Goal: Information Seeking & Learning: Learn about a topic

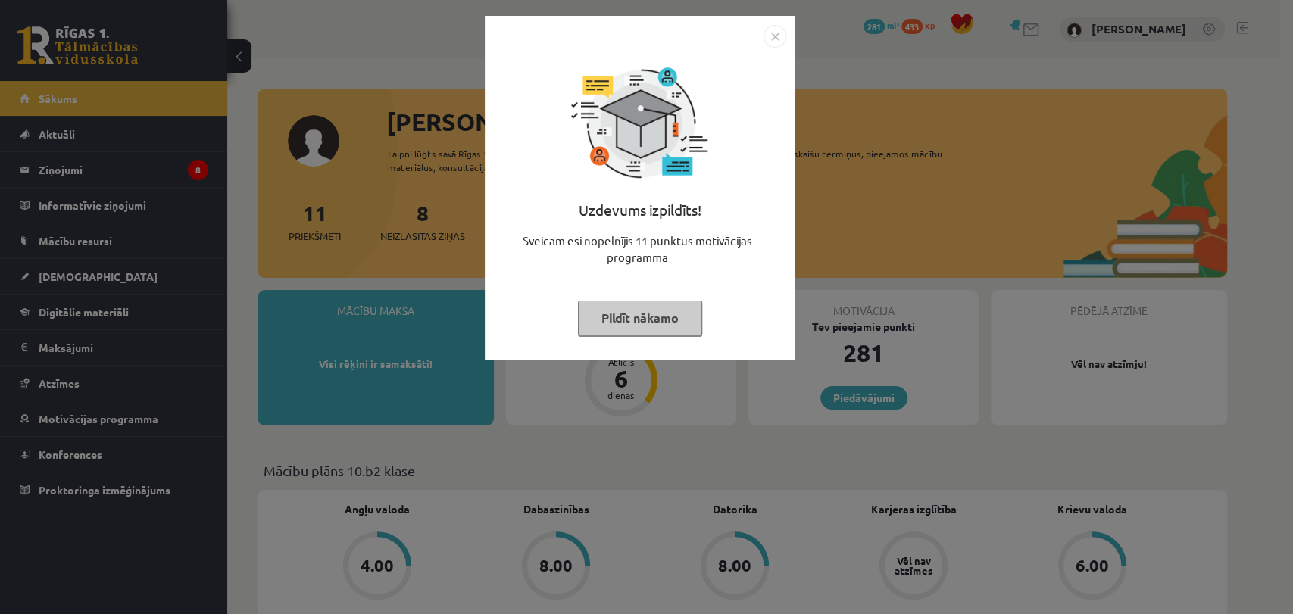
click at [614, 318] on button "Pildīt nākamo" at bounding box center [640, 318] width 124 height 35
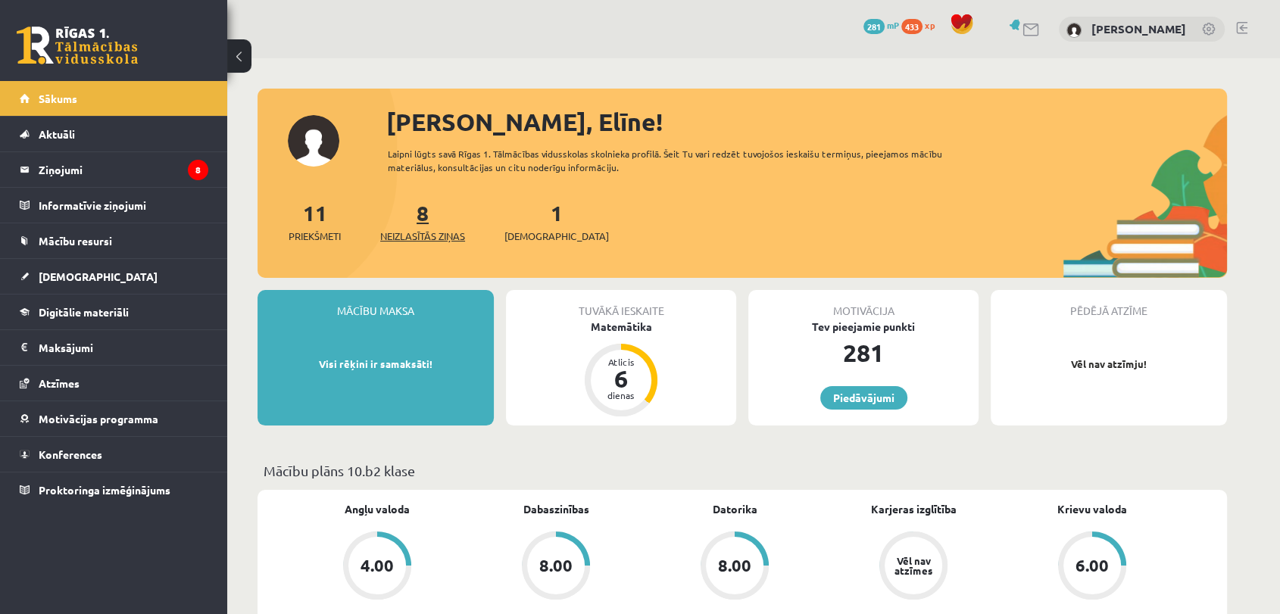
click at [428, 215] on link "8 Neizlasītās ziņas" at bounding box center [422, 221] width 85 height 45
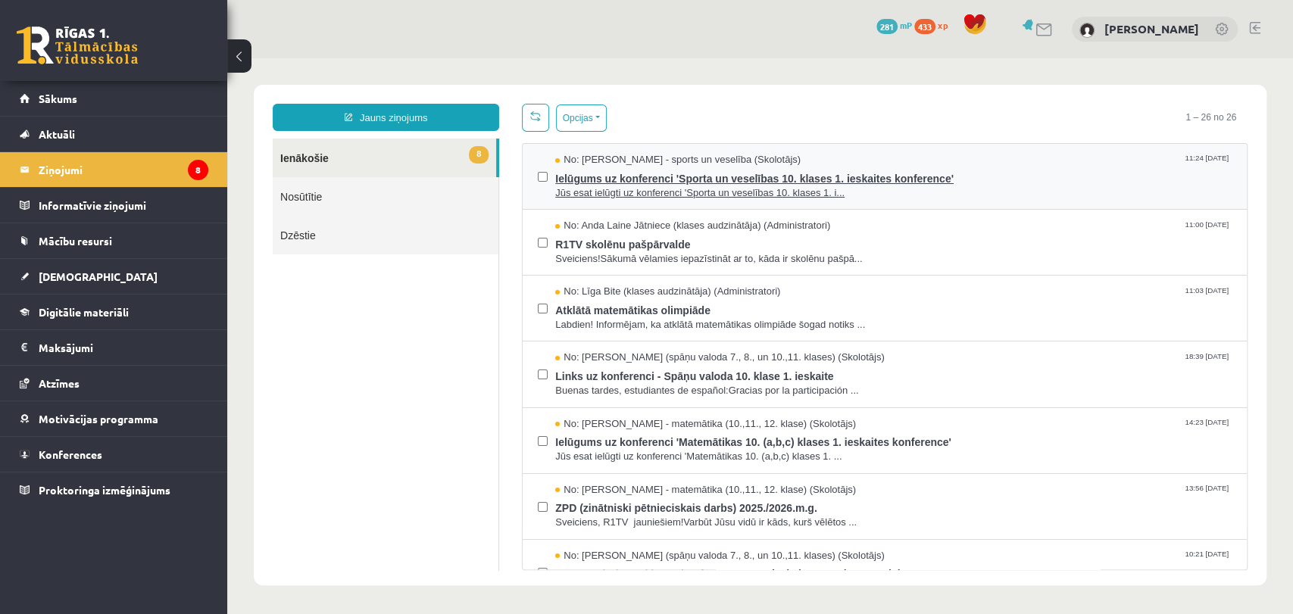
click at [607, 170] on span "Ielūgums uz konferenci 'Sporta un veselības 10. klases 1. ieskaites konference'" at bounding box center [893, 176] width 676 height 19
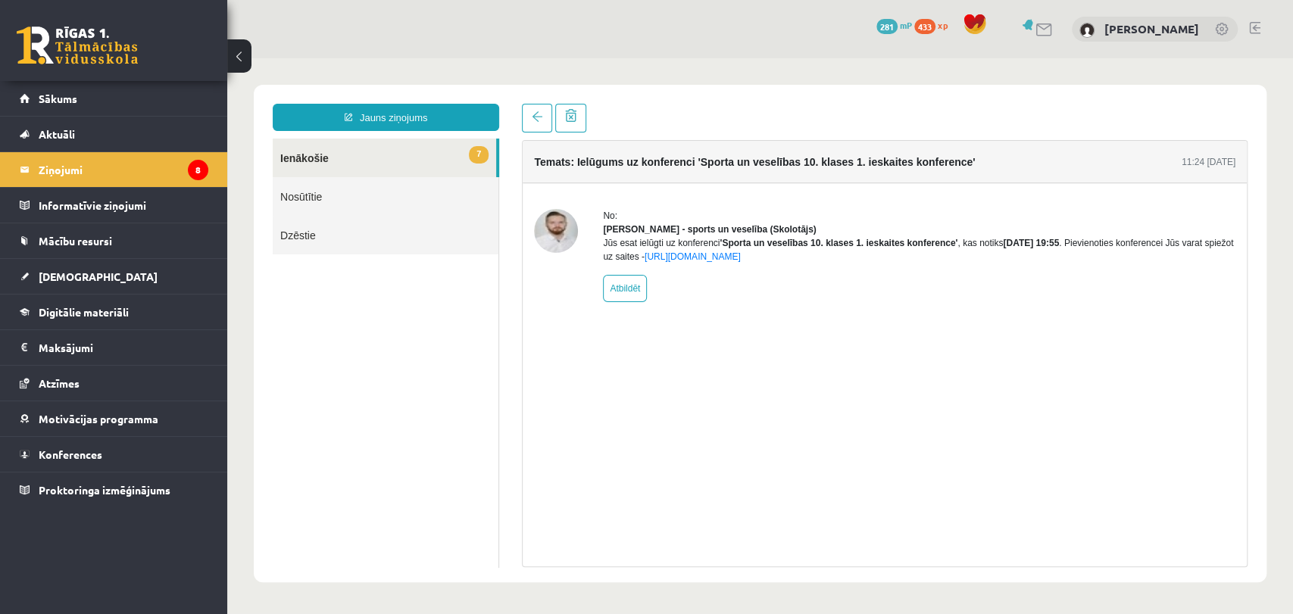
click at [461, 156] on link "7 Ienākošie" at bounding box center [384, 158] width 223 height 39
click at [447, 152] on link "7 Ienākošie" at bounding box center [384, 158] width 223 height 39
click at [333, 160] on link "7 Ienākošie" at bounding box center [384, 158] width 223 height 39
click at [535, 120] on span at bounding box center [537, 116] width 11 height 11
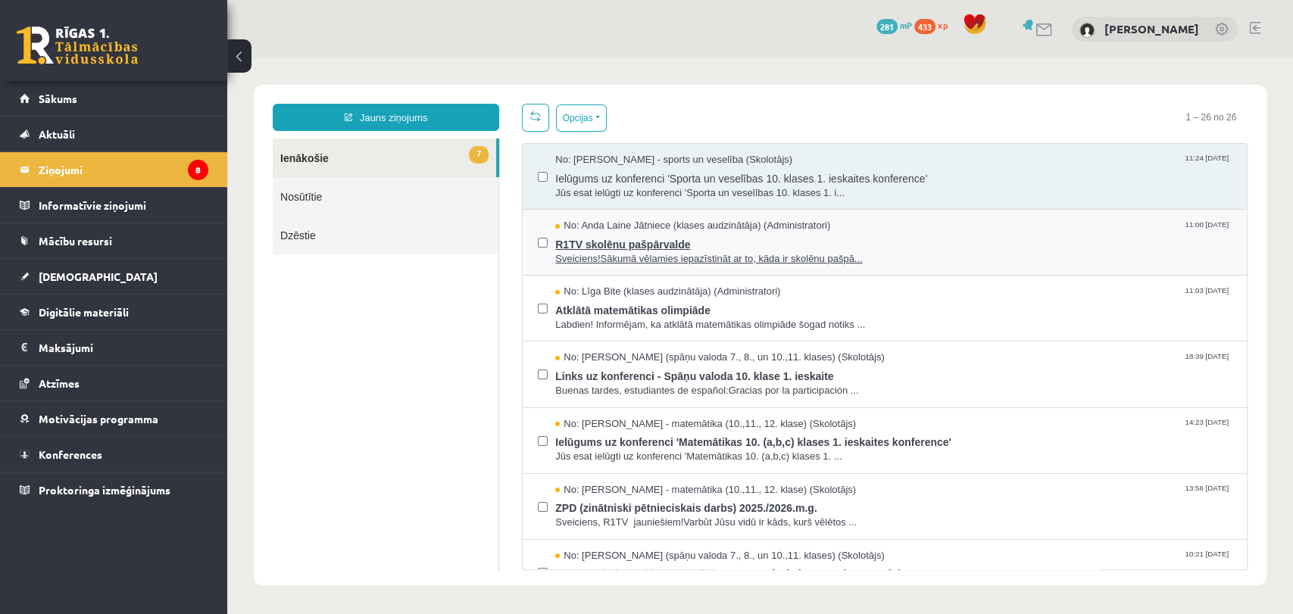
click at [624, 240] on span "R1TV skolēnu pašpārvalde" at bounding box center [893, 242] width 676 height 19
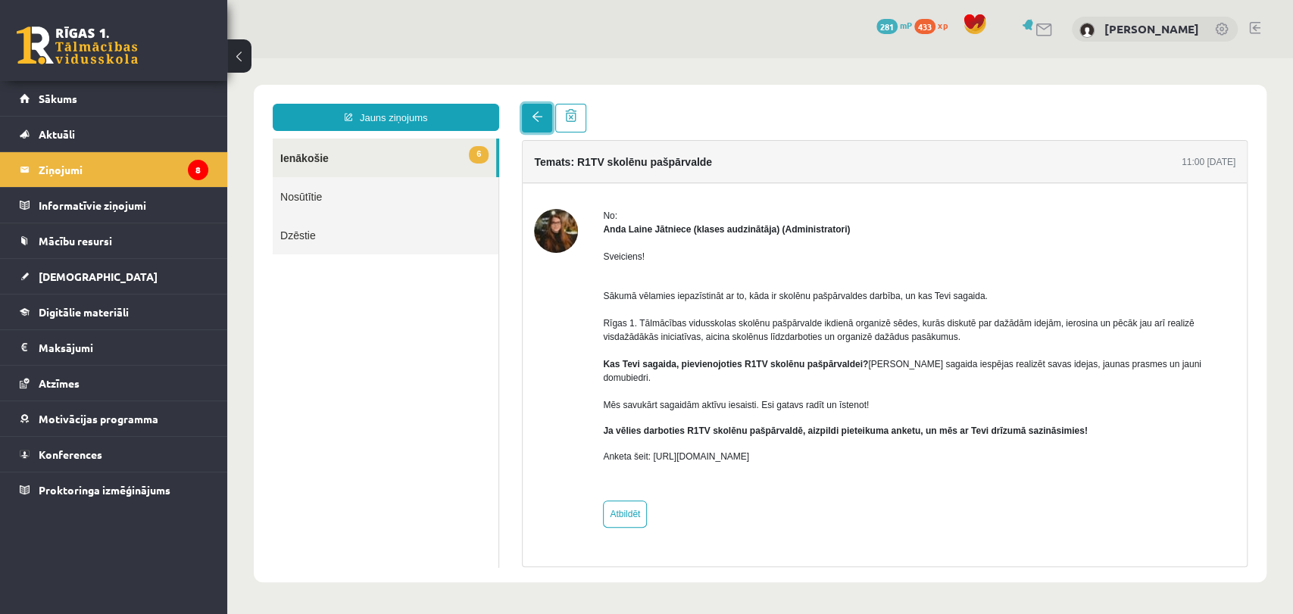
click at [530, 123] on link at bounding box center [537, 118] width 30 height 29
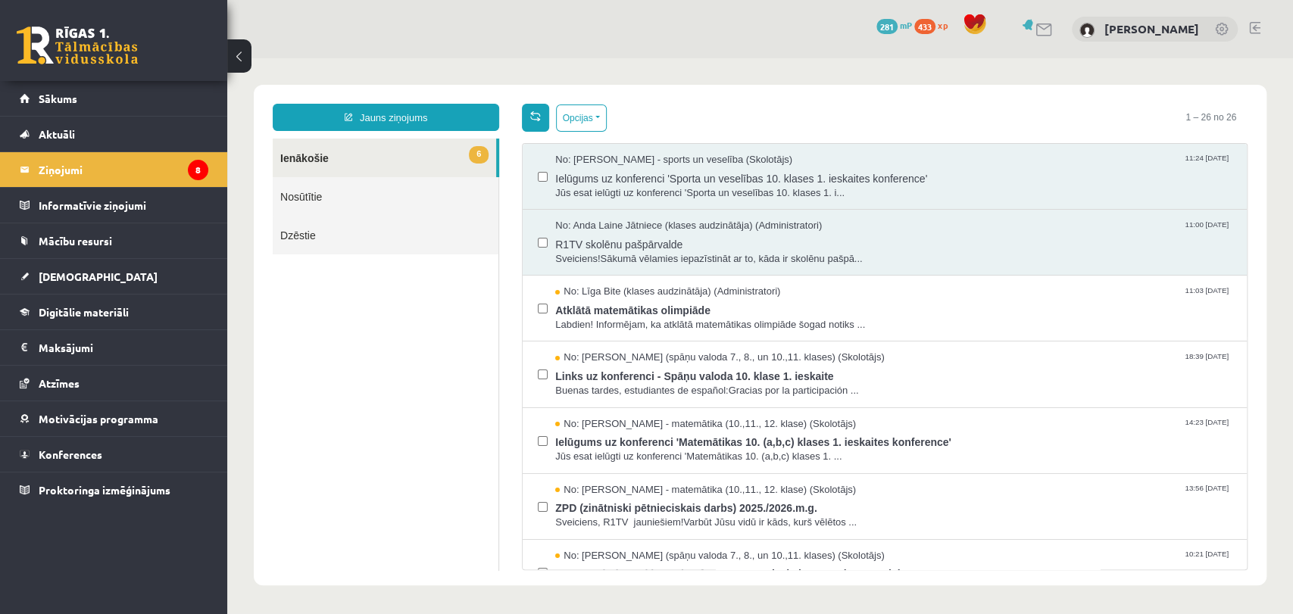
click at [539, 117] on span at bounding box center [535, 116] width 11 height 11
click at [624, 301] on span "Atklātā matemātikas olimpiāde" at bounding box center [893, 308] width 676 height 19
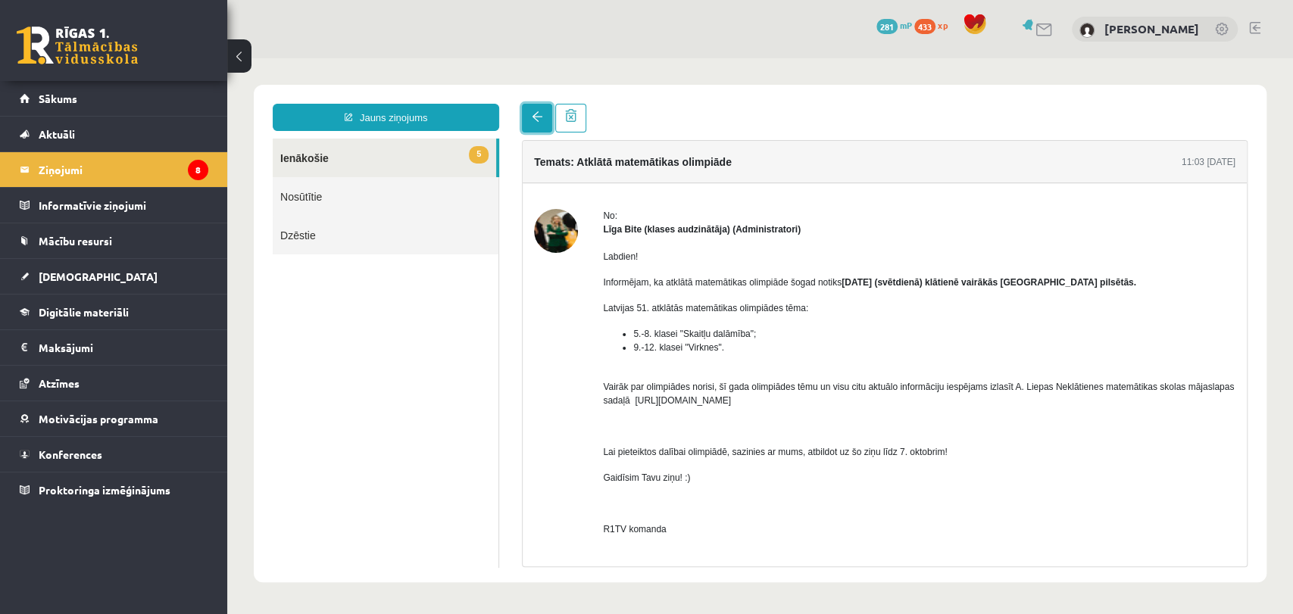
click at [532, 127] on link at bounding box center [537, 118] width 30 height 29
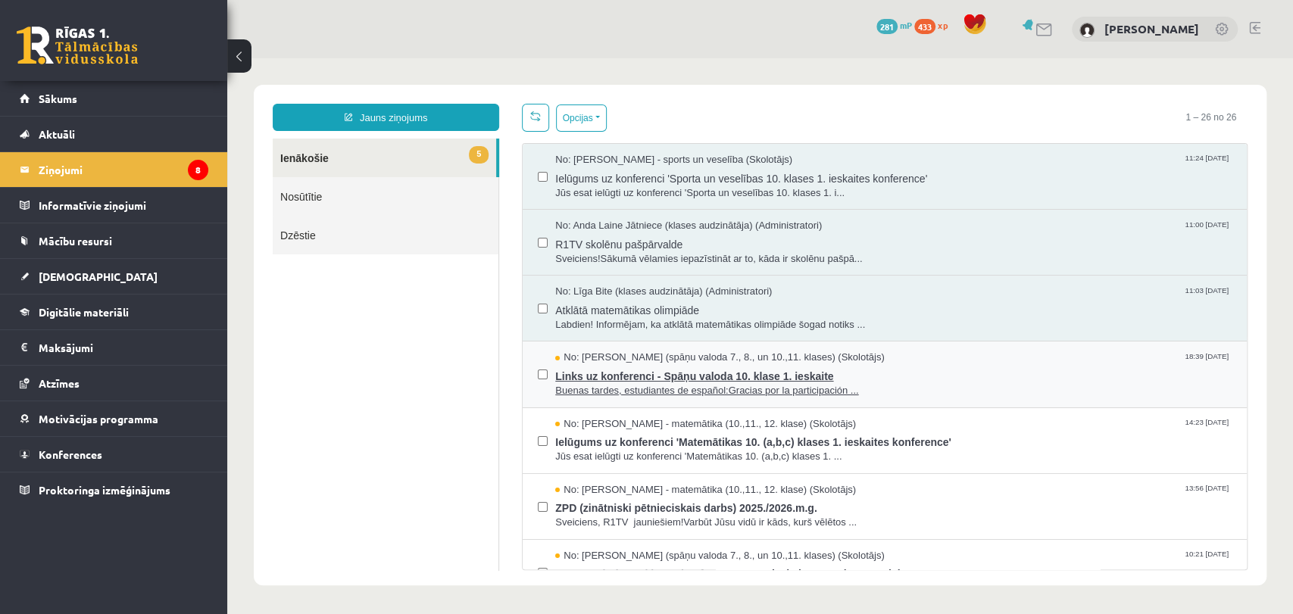
click at [648, 380] on span "Links uz konferenci - Spāņu valoda 10. klase 1. ieskaite" at bounding box center [893, 374] width 676 height 19
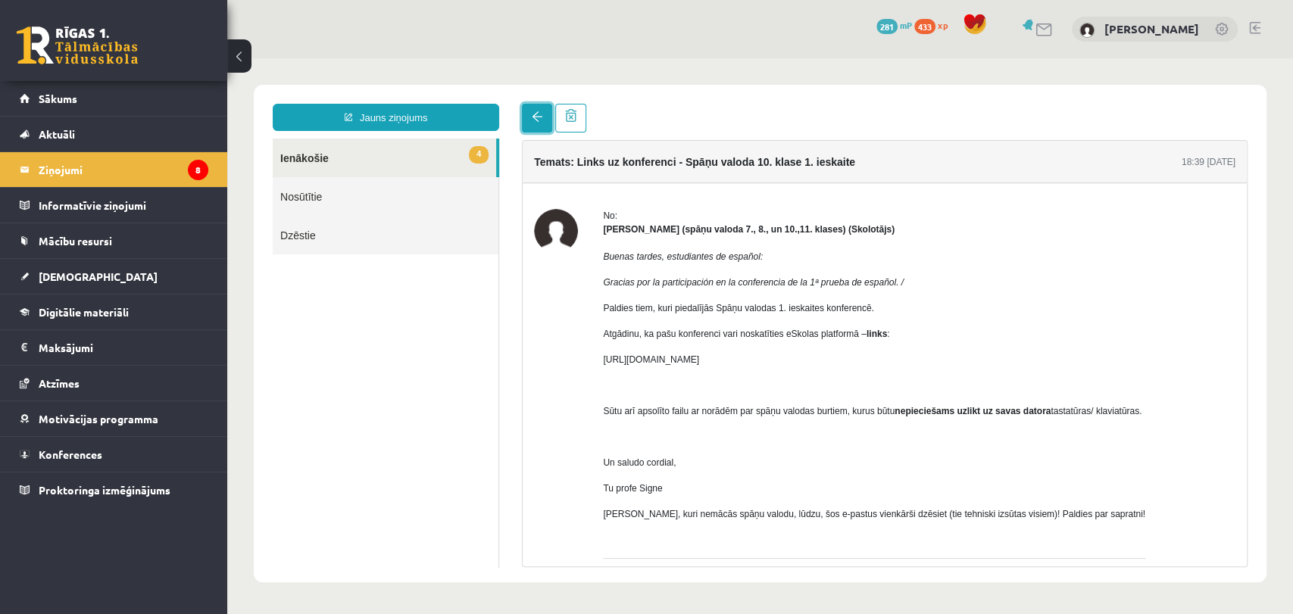
click at [529, 111] on link at bounding box center [537, 118] width 30 height 29
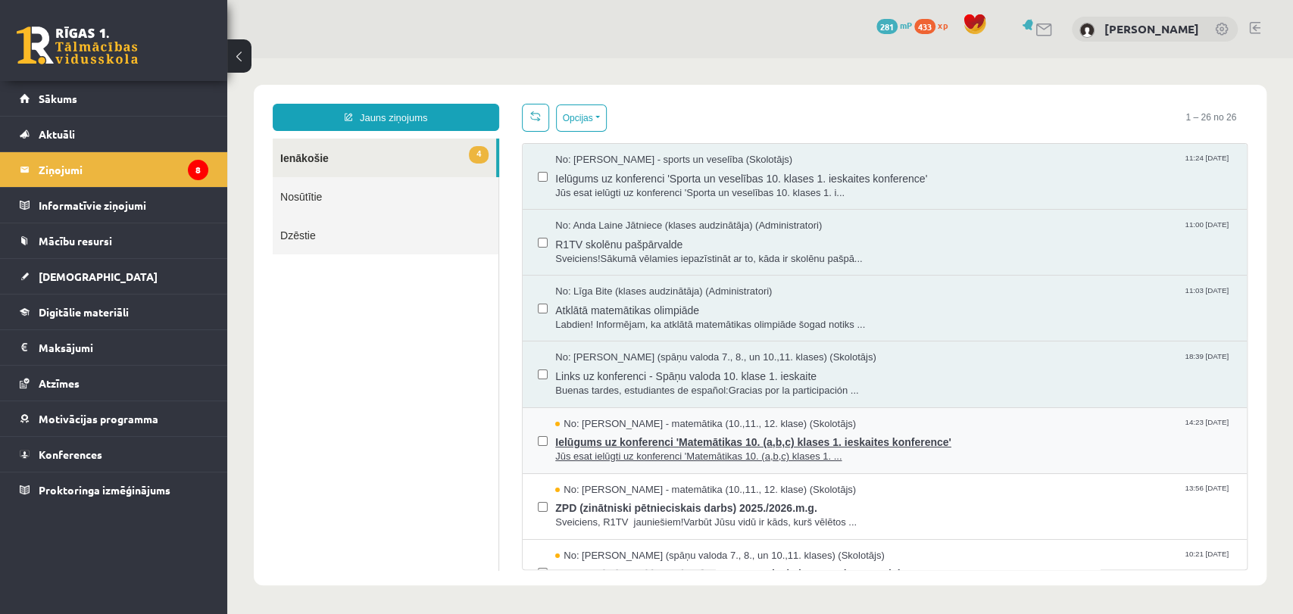
click at [667, 431] on span "Ielūgums uz konferenci 'Matemātikas 10. (a,b,c) klases 1. ieskaites konference'" at bounding box center [893, 440] width 676 height 19
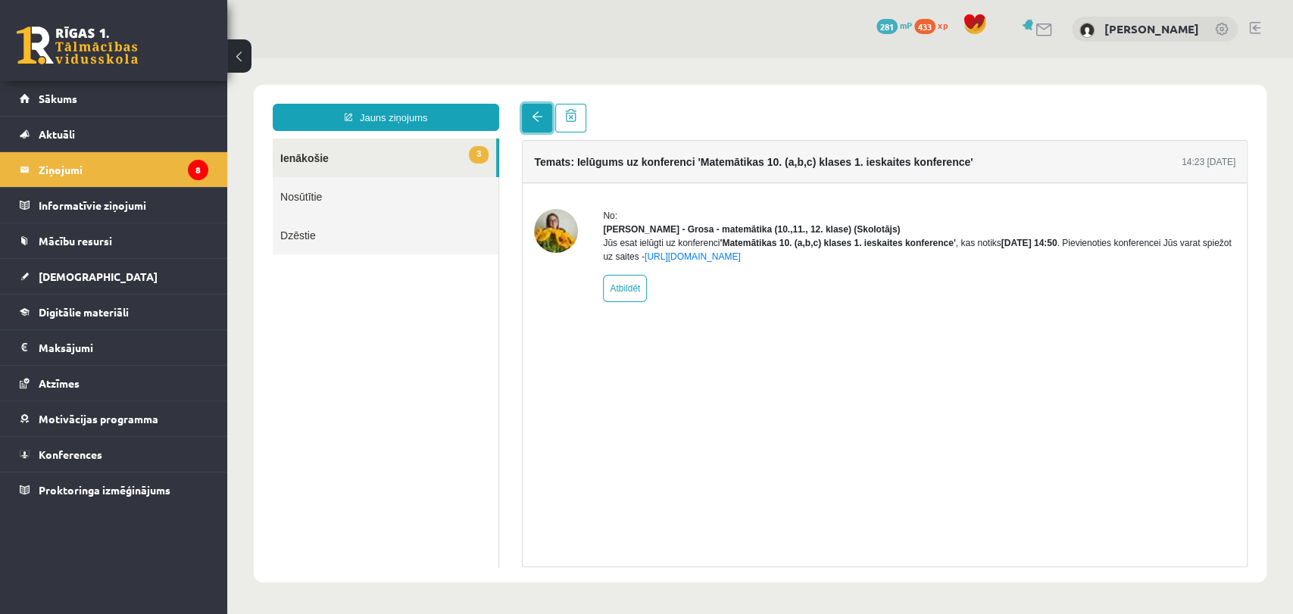
click at [534, 123] on link at bounding box center [537, 118] width 30 height 29
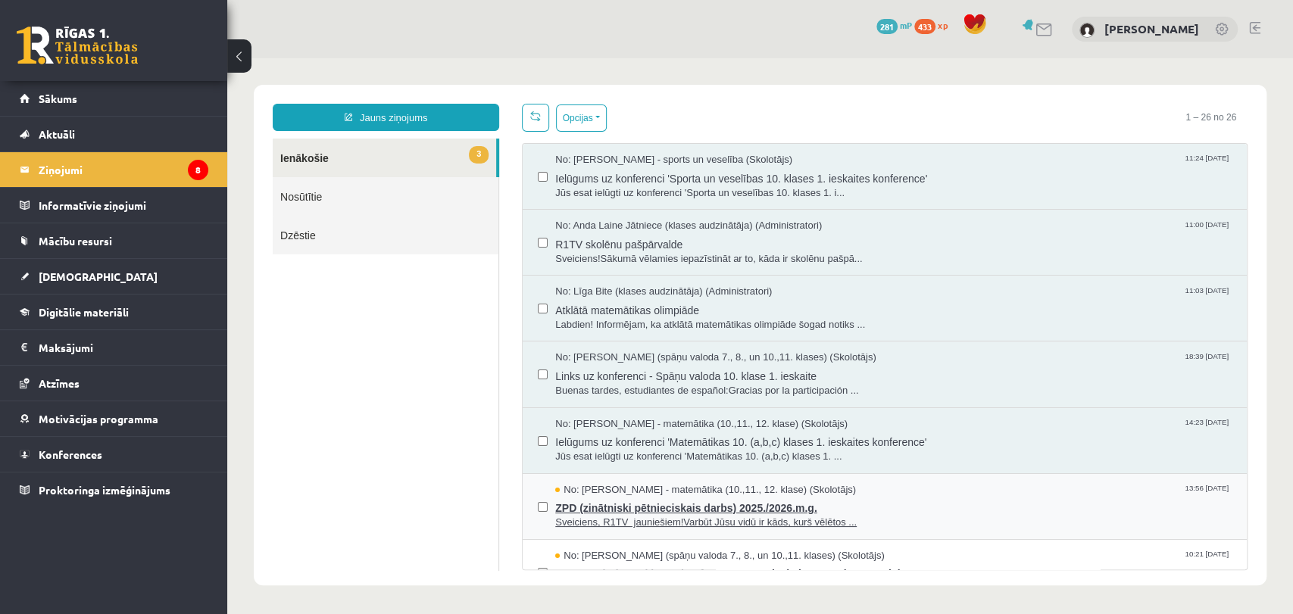
click at [654, 511] on span "ZPD (zinātniski pētnieciskais darbs) 2025./2026.m.g." at bounding box center [893, 506] width 676 height 19
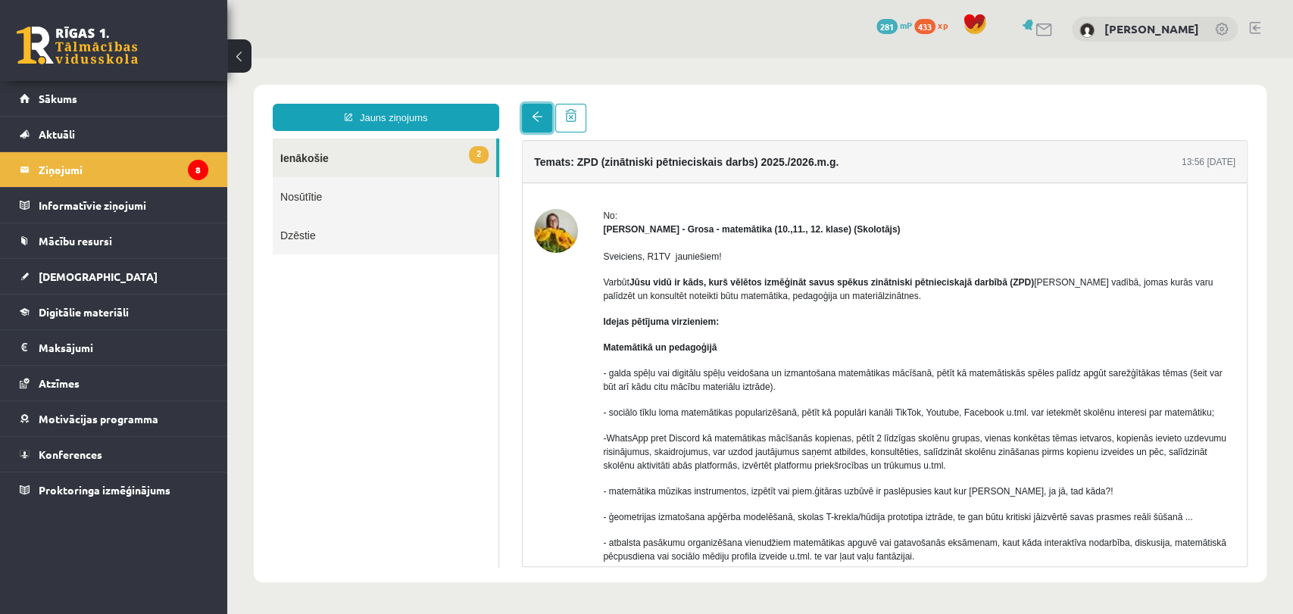
click at [539, 110] on link at bounding box center [537, 118] width 30 height 29
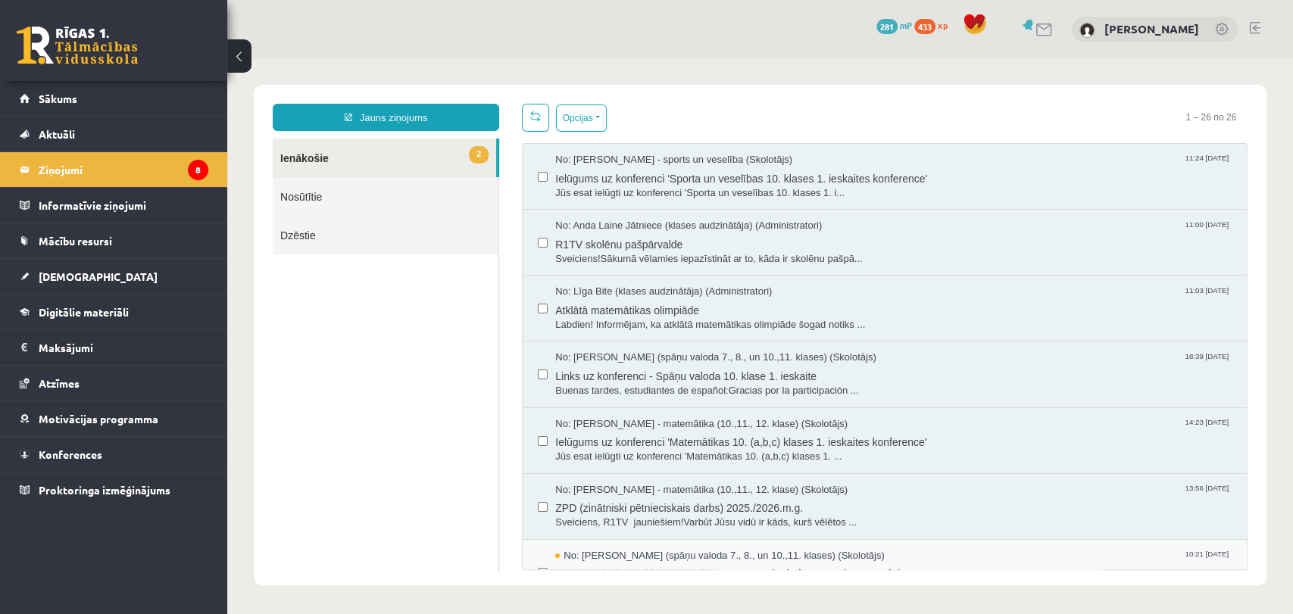
click at [663, 558] on span "No: Signe Sirmā (spāņu valoda 7., 8., un 10.,11. klases) (Skolotājs)" at bounding box center [719, 556] width 329 height 14
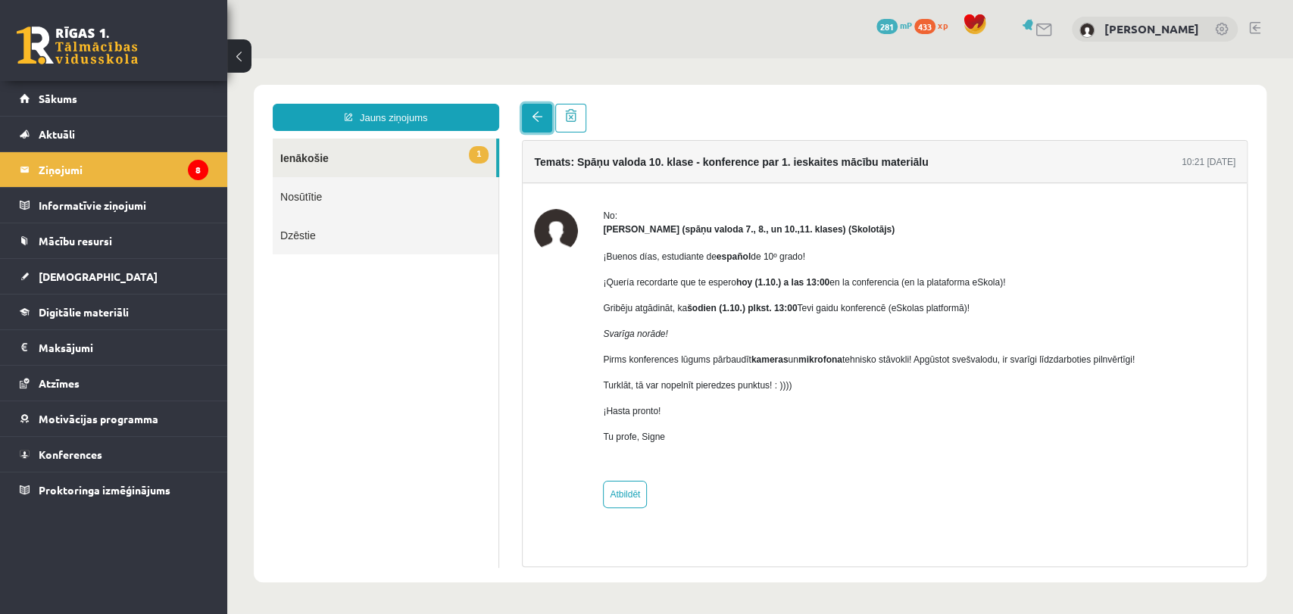
click at [527, 112] on link at bounding box center [537, 118] width 30 height 29
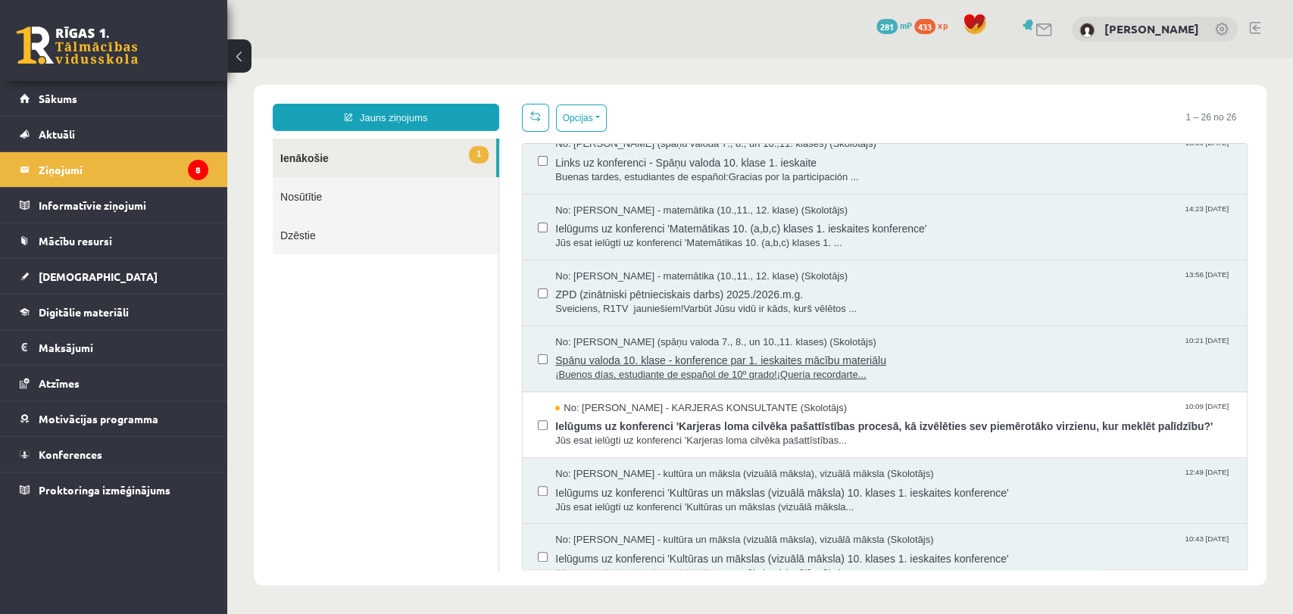
scroll to position [222, 0]
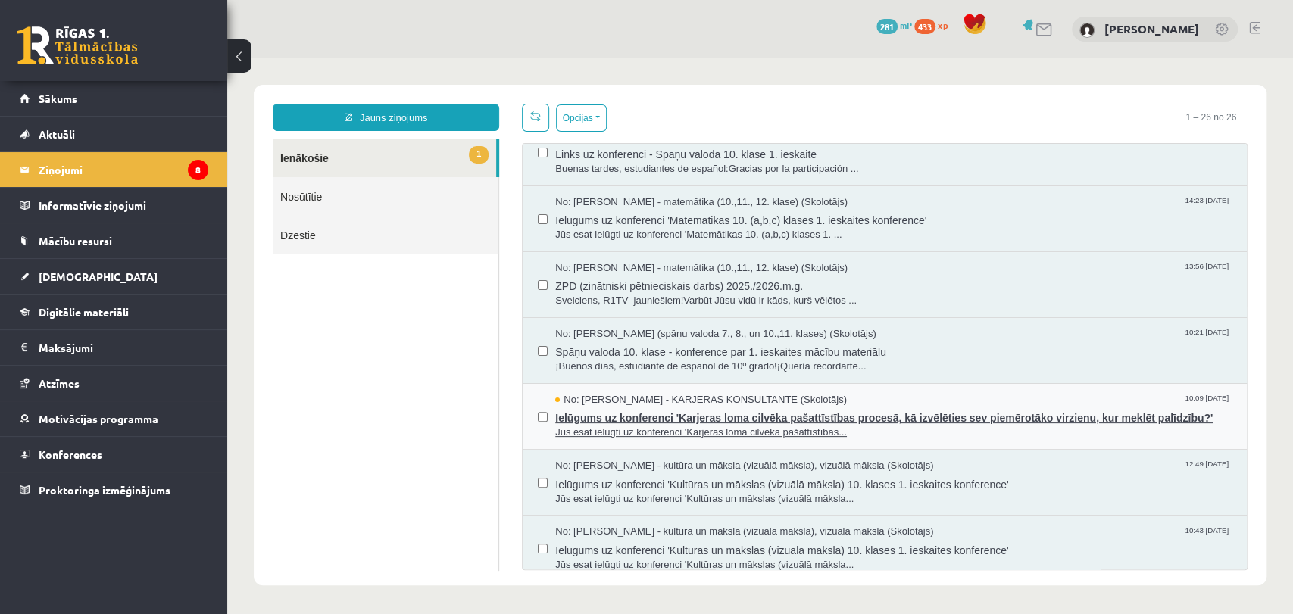
click at [697, 420] on span "Ielūgums uz konferenci 'Karjeras loma cilvēka pašattīstības procesā, kā izvēlēt…" at bounding box center [893, 416] width 676 height 19
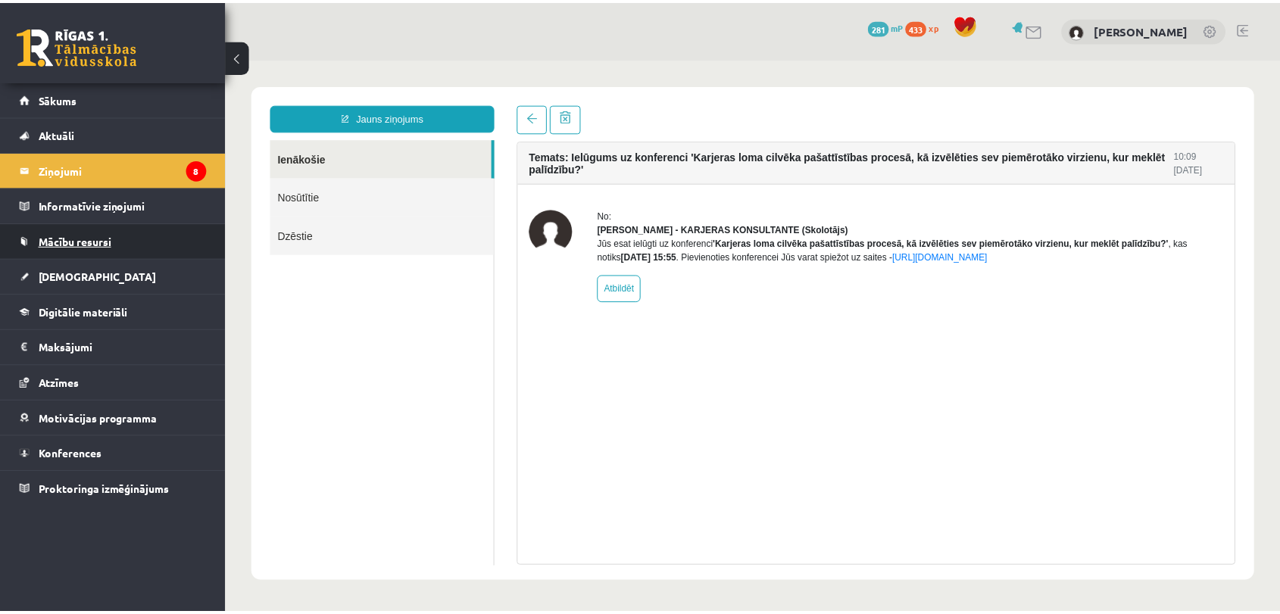
scroll to position [0, 0]
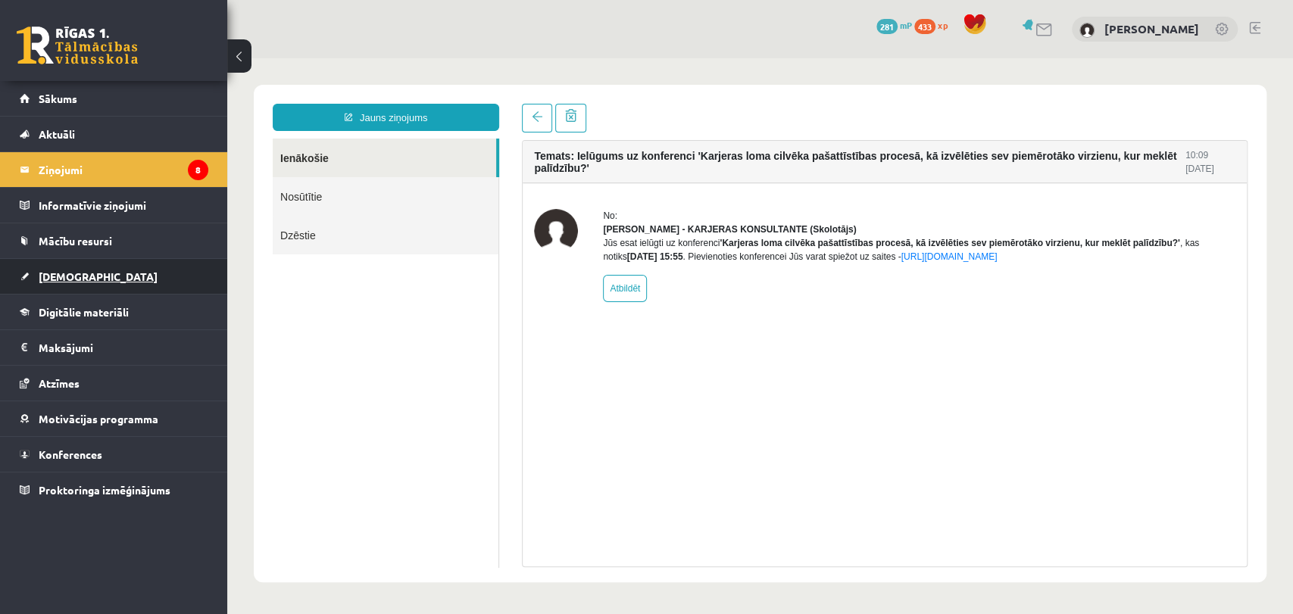
click at [95, 269] on link "[DEMOGRAPHIC_DATA]" at bounding box center [114, 276] width 189 height 35
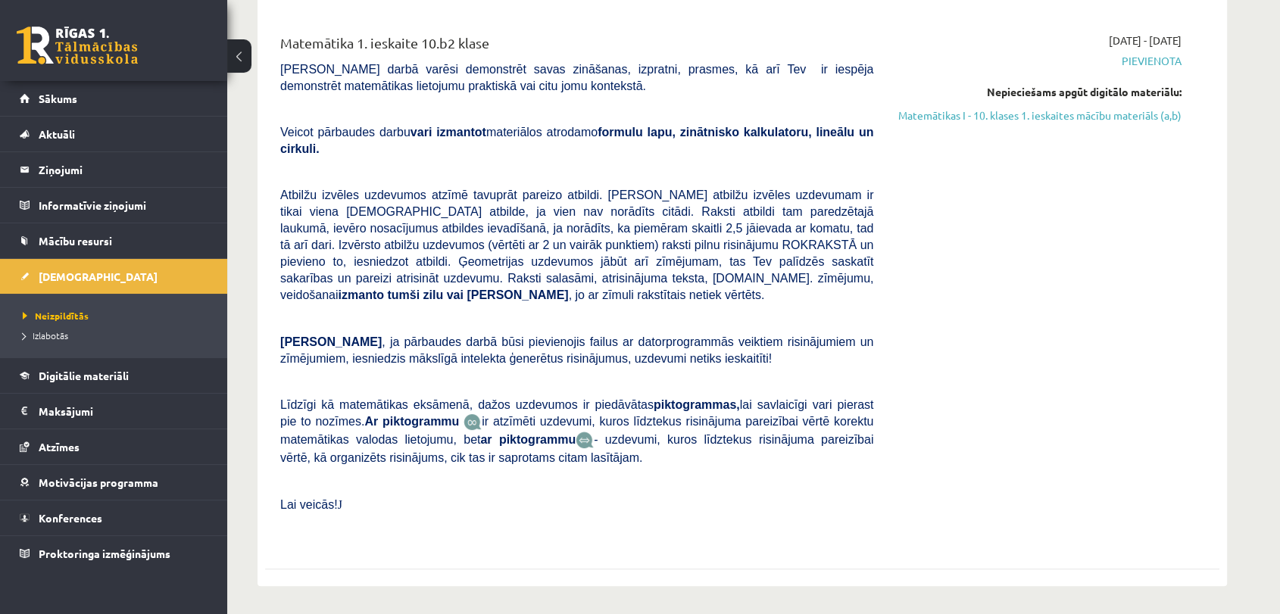
scroll to position [201, 0]
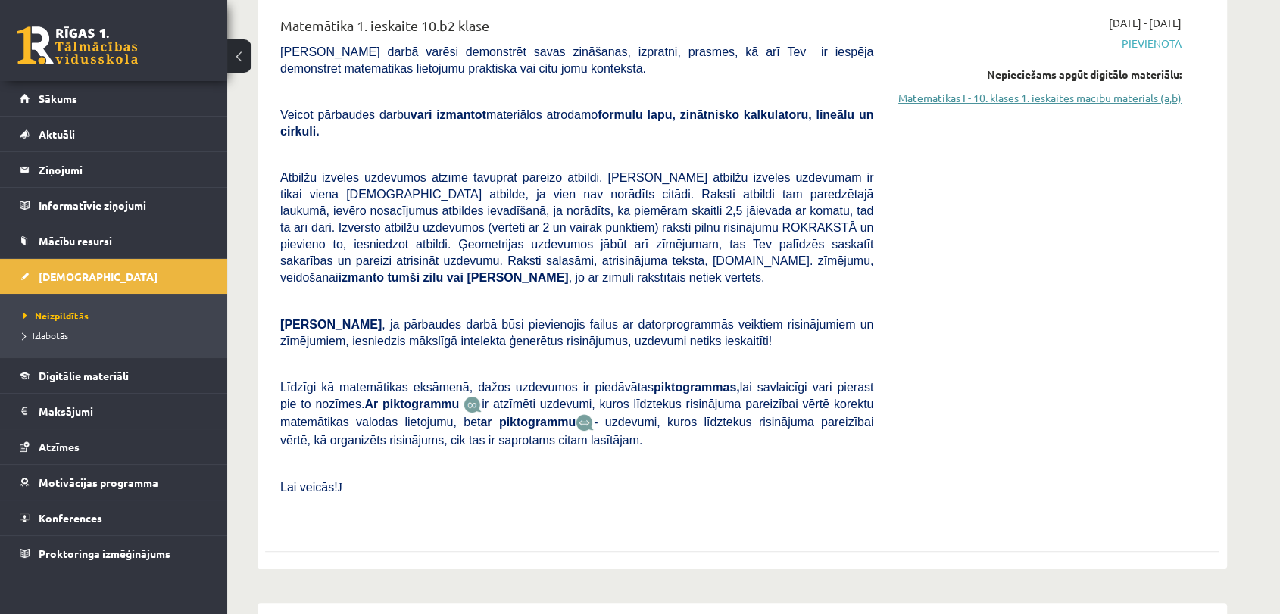
click at [1060, 98] on link "Matemātikas I - 10. klases 1. ieskaites mācību materiāls (a,b)" at bounding box center [1039, 98] width 286 height 16
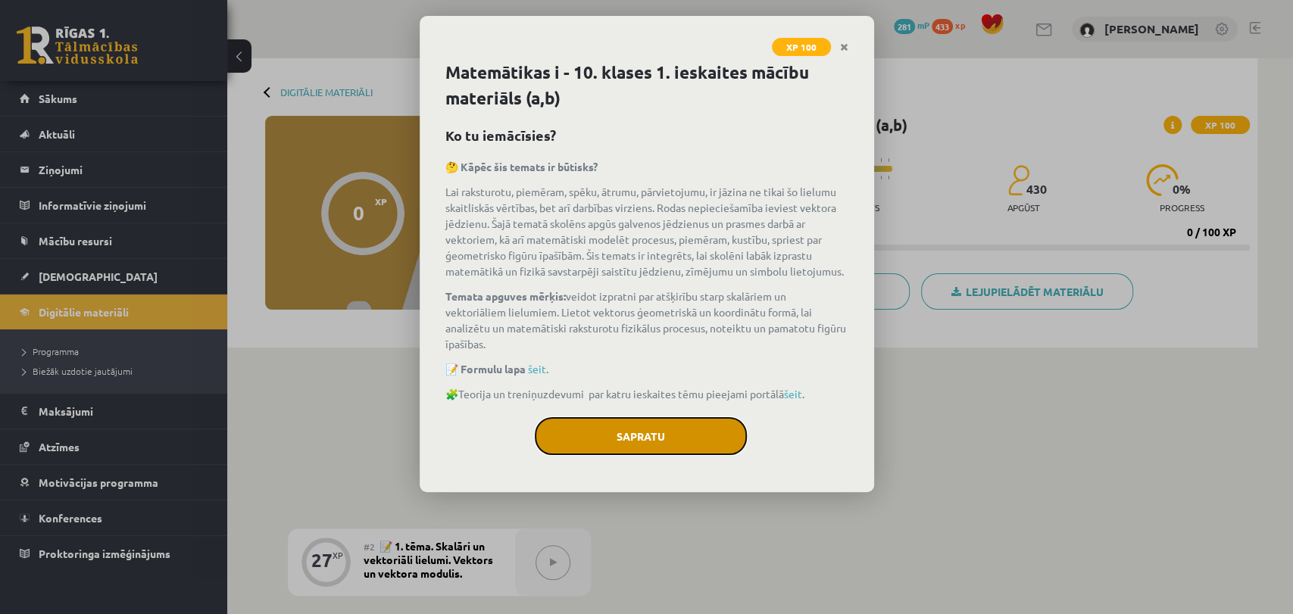
click at [697, 433] on button "Sapratu" at bounding box center [641, 436] width 212 height 38
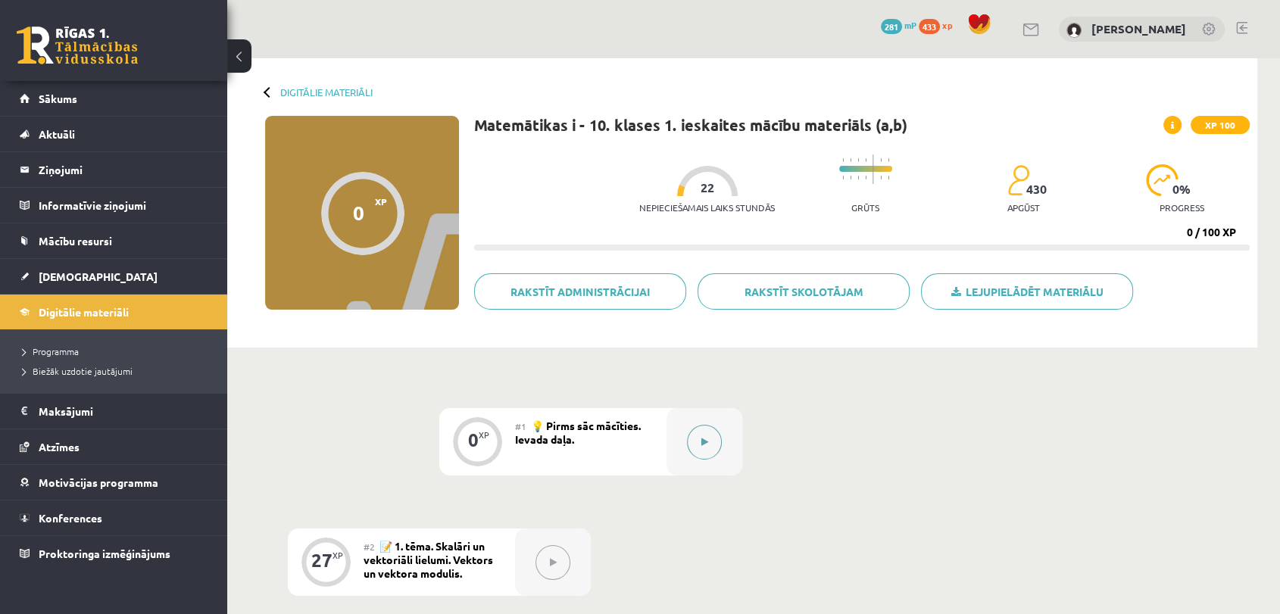
click at [709, 443] on button at bounding box center [704, 442] width 35 height 35
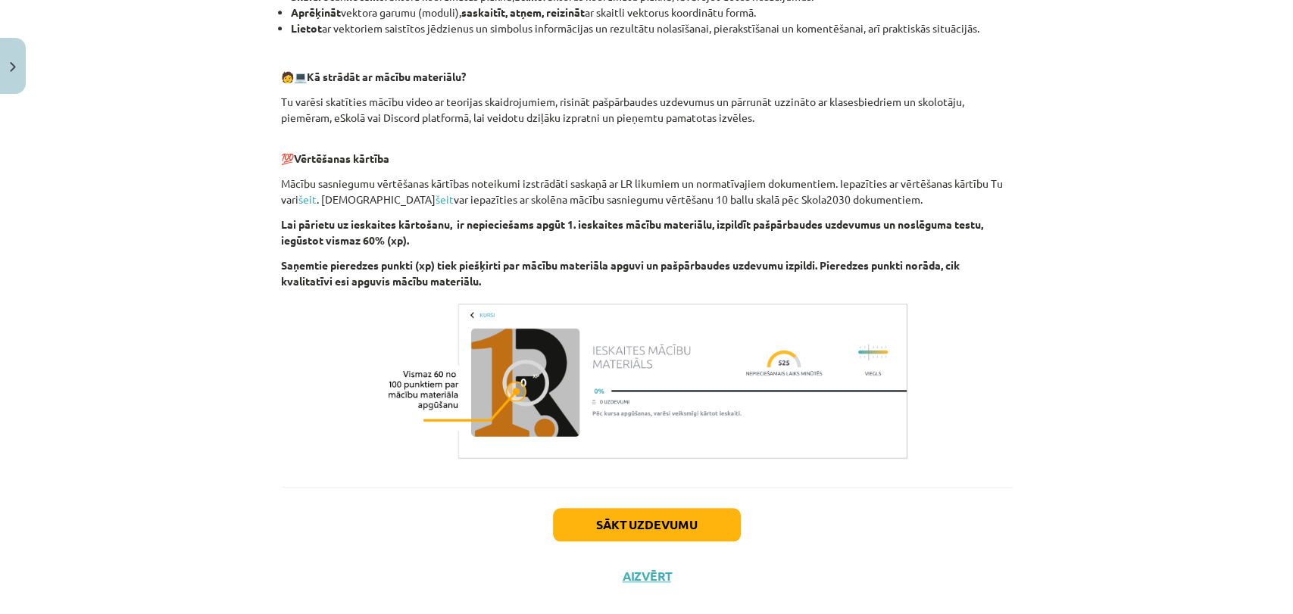
scroll to position [736, 0]
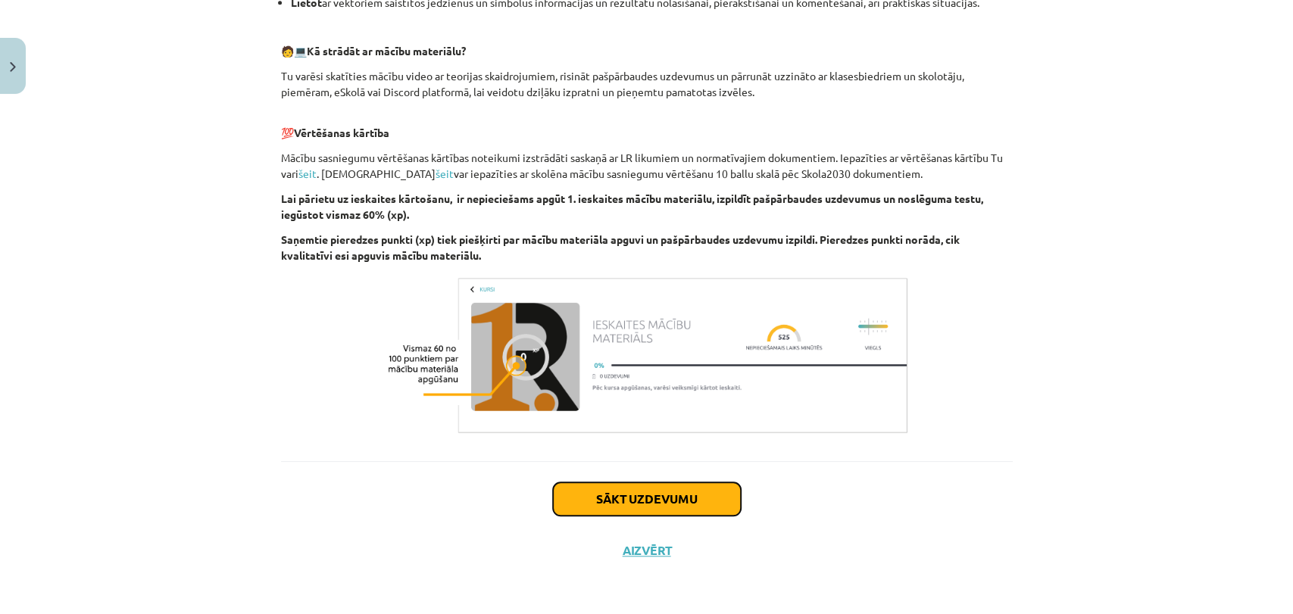
click at [636, 495] on button "Sākt uzdevumu" at bounding box center [647, 499] width 188 height 33
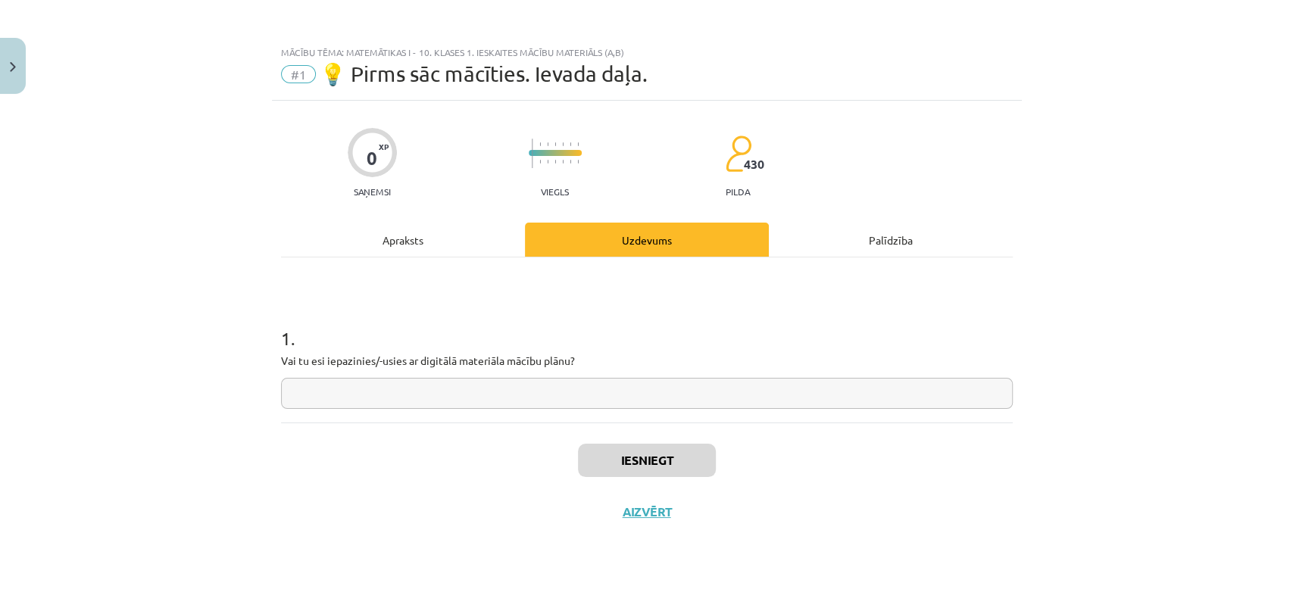
scroll to position [0, 0]
click at [576, 391] on input "text" at bounding box center [647, 393] width 732 height 31
type input "**"
click at [635, 461] on button "Iesniegt" at bounding box center [647, 460] width 138 height 33
click at [643, 514] on button "Nākamā nodarbība" at bounding box center [647, 521] width 148 height 35
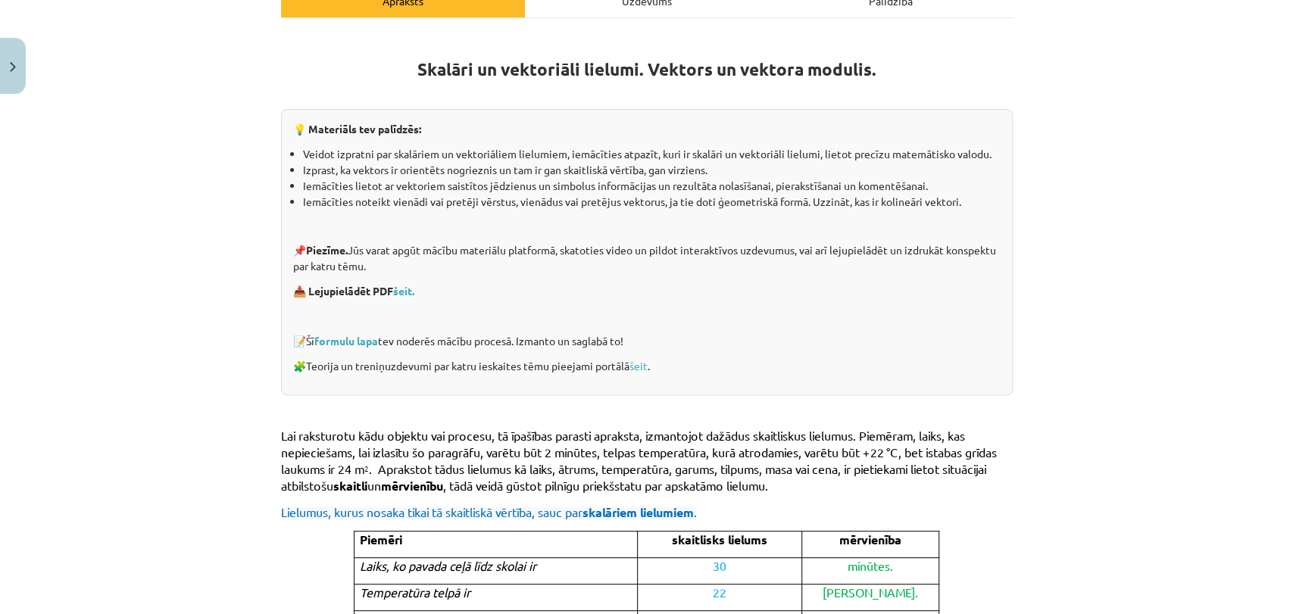
scroll to position [245, 0]
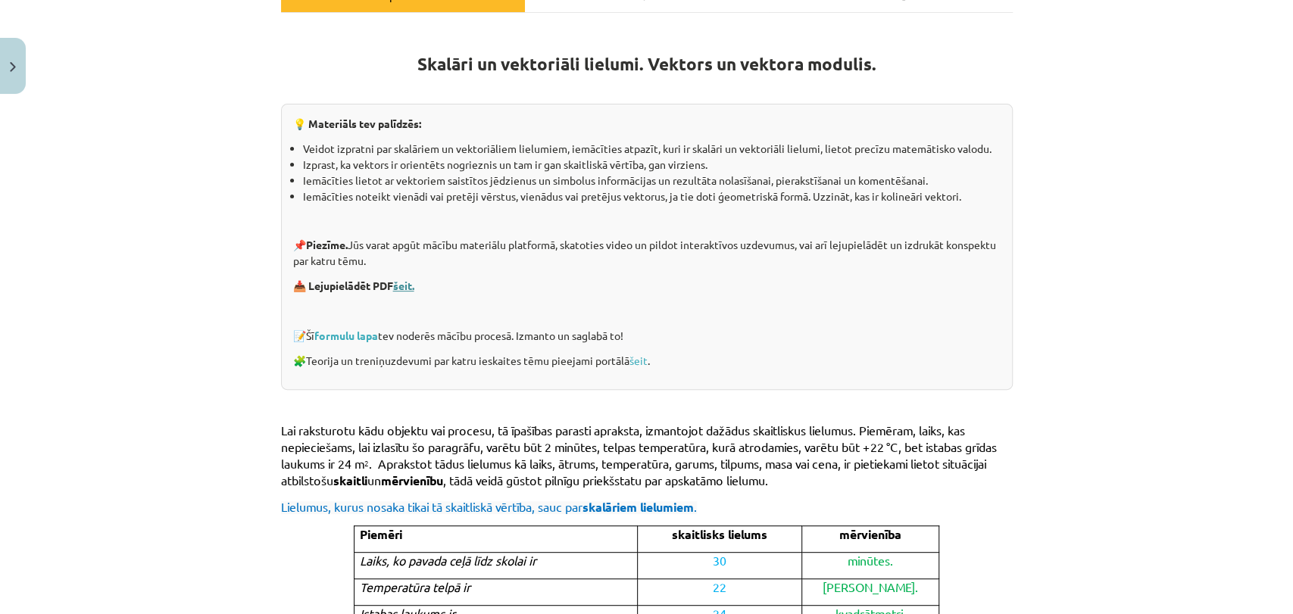
click at [400, 285] on link "šeit." at bounding box center [403, 286] width 21 height 14
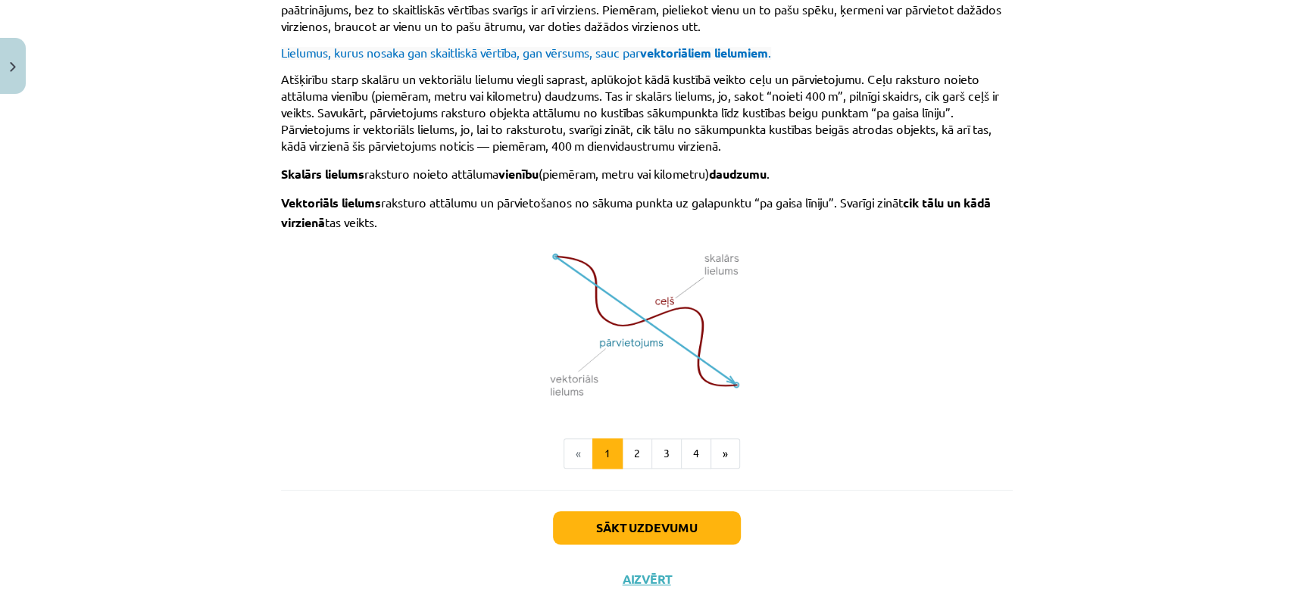
scroll to position [942, 0]
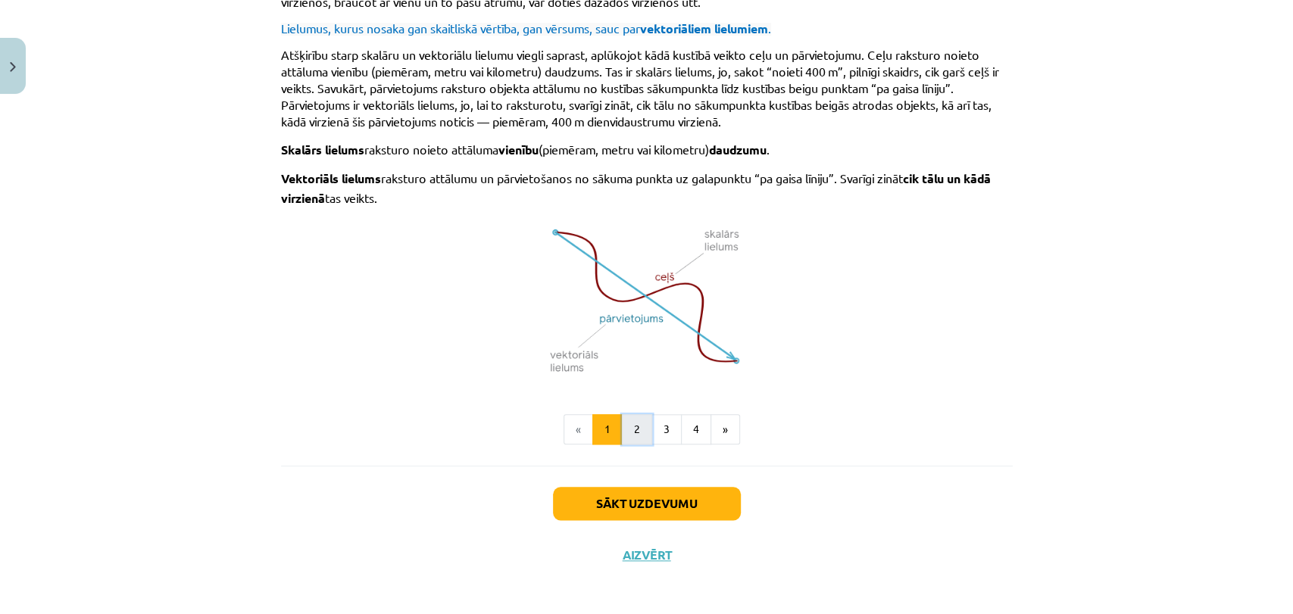
click at [624, 427] on button "2" at bounding box center [637, 429] width 30 height 30
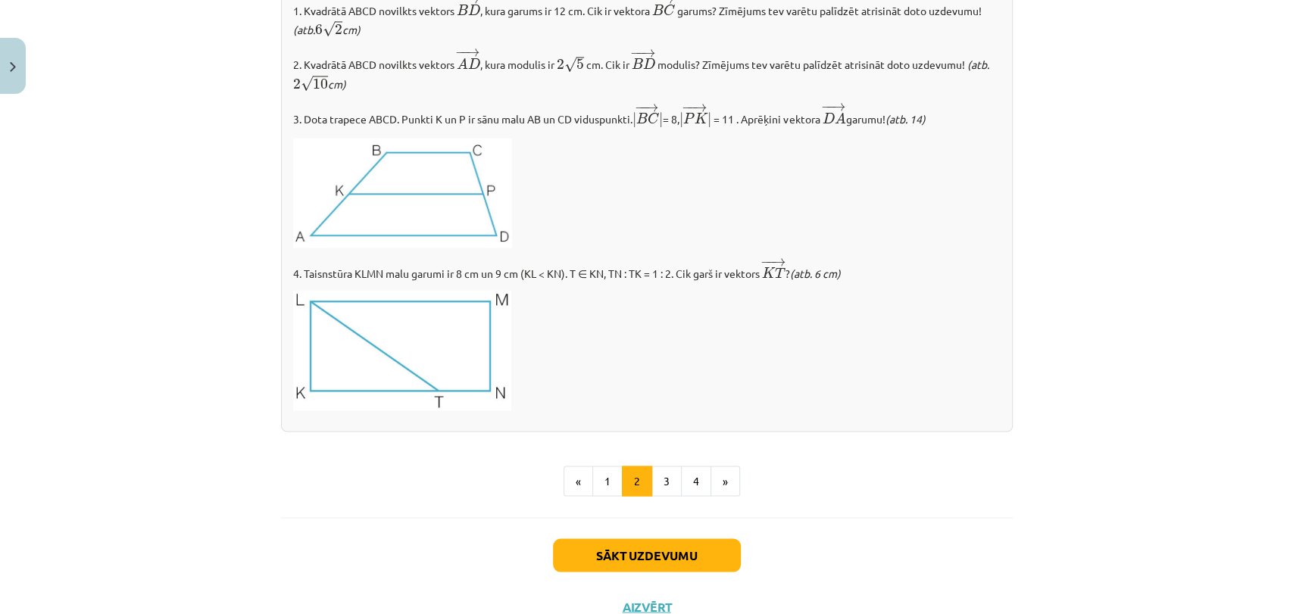
scroll to position [1719, 0]
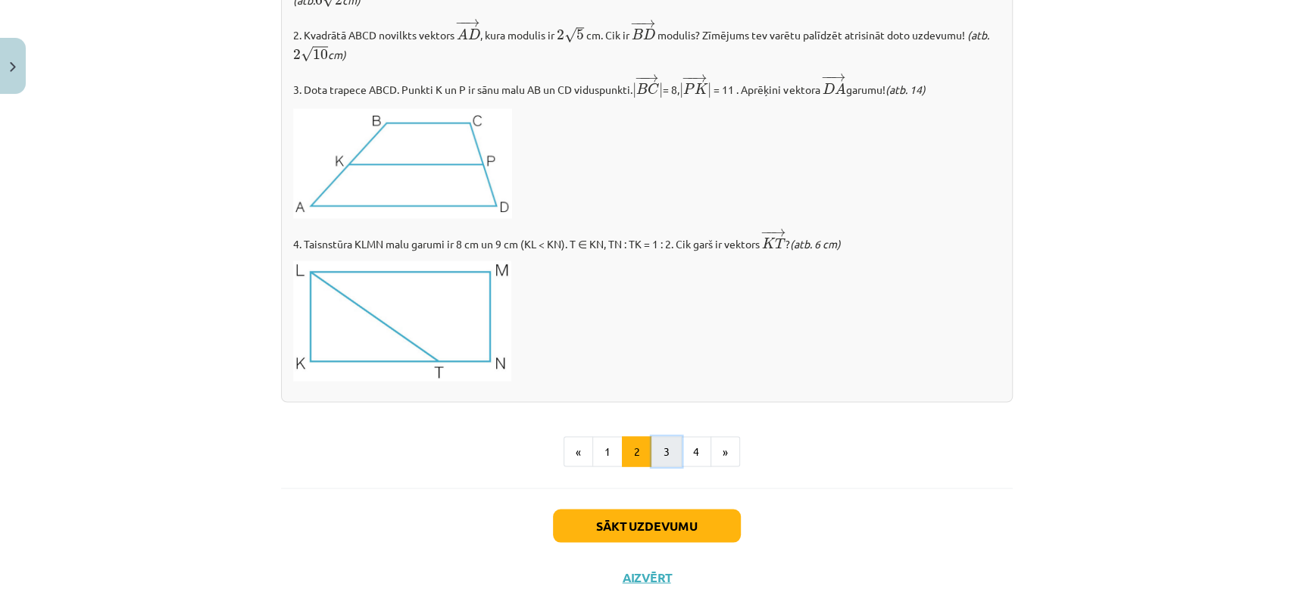
click at [655, 447] on button "3" at bounding box center [666, 451] width 30 height 30
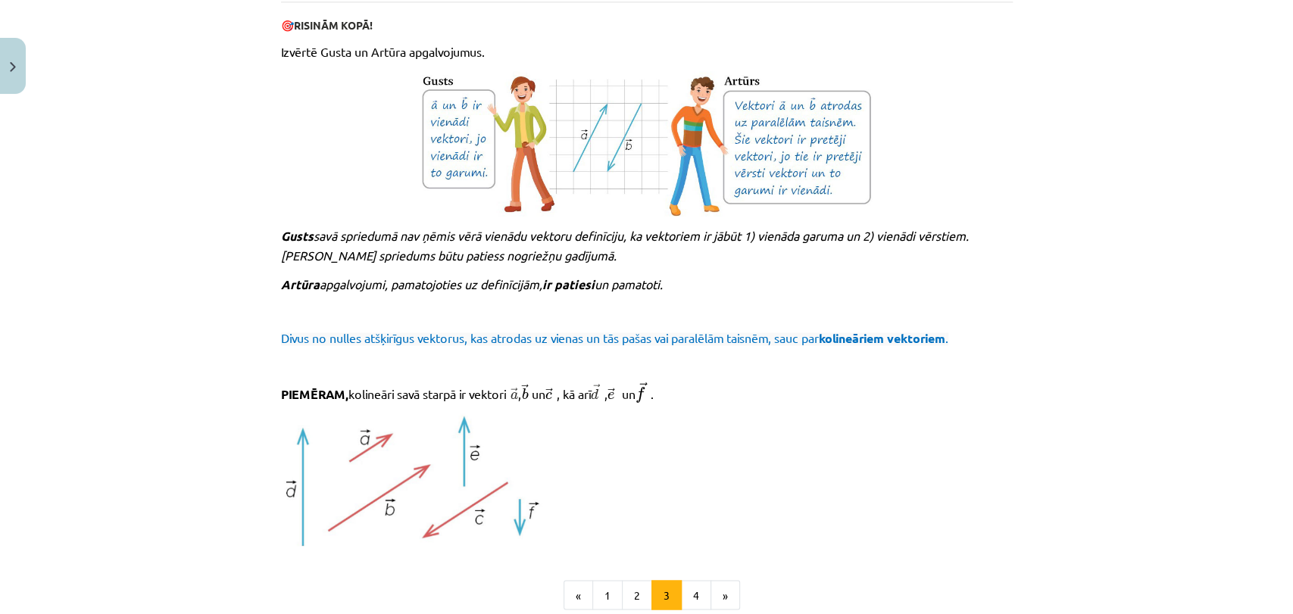
scroll to position [1428, 0]
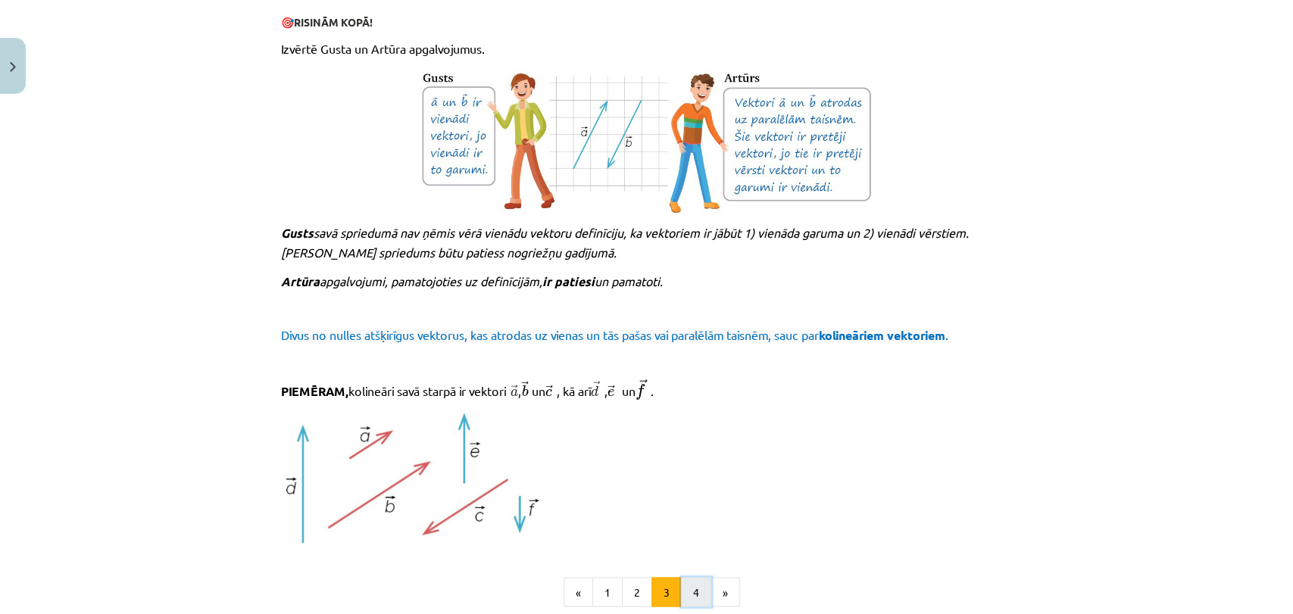
click at [685, 578] on button "4" at bounding box center [696, 592] width 30 height 30
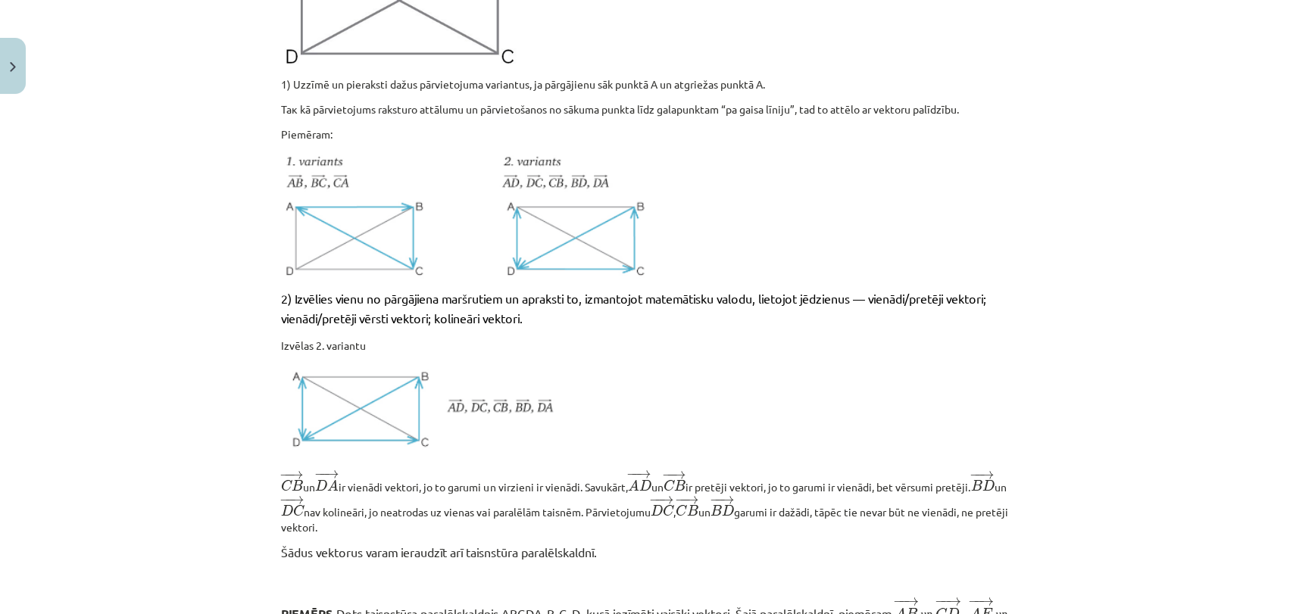
scroll to position [1345, 0]
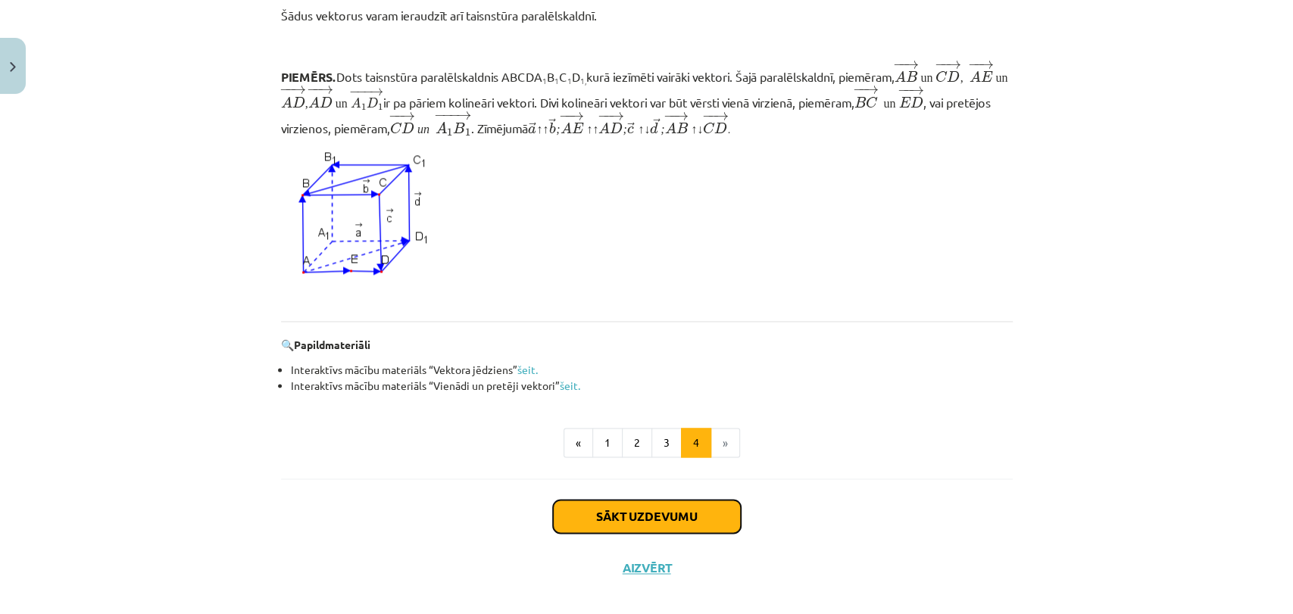
click at [674, 514] on button "Sākt uzdevumu" at bounding box center [647, 516] width 188 height 33
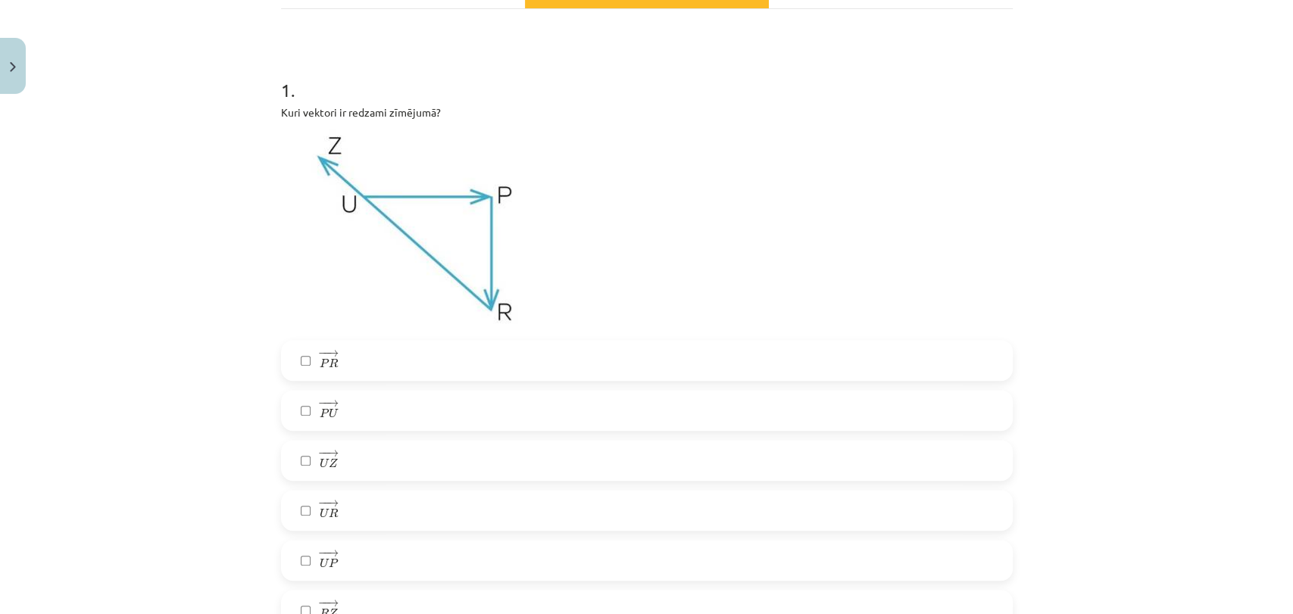
scroll to position [239, 0]
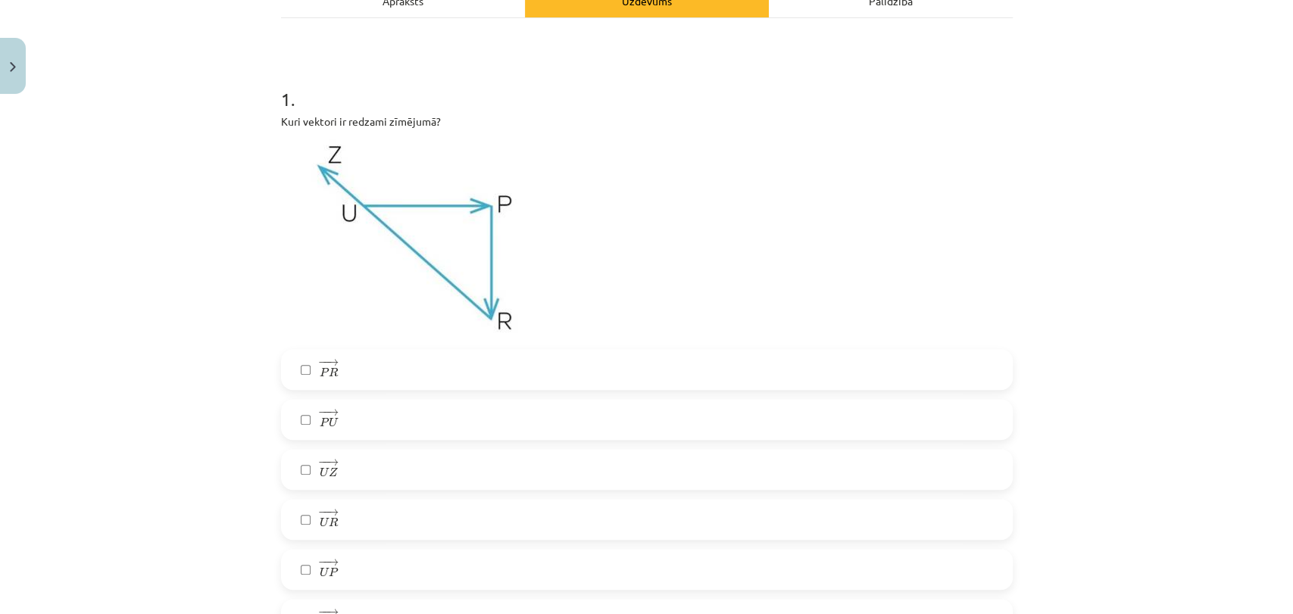
click at [303, 562] on label "− − → U P U P →" at bounding box center [647, 570] width 729 height 38
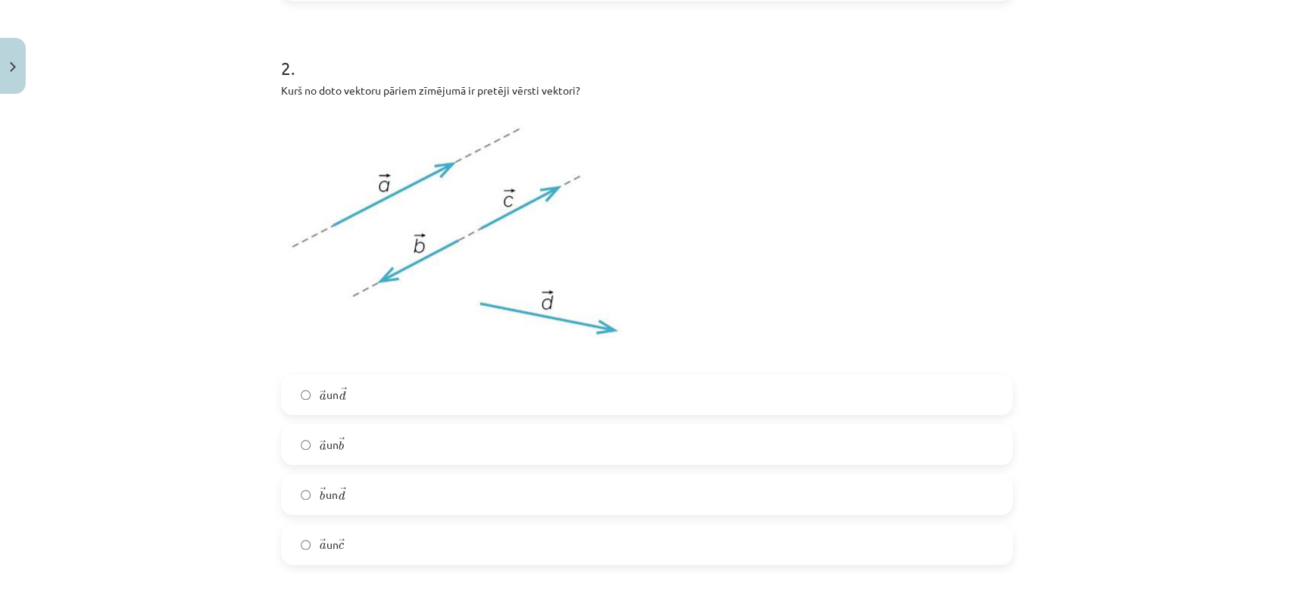
scroll to position [913, 0]
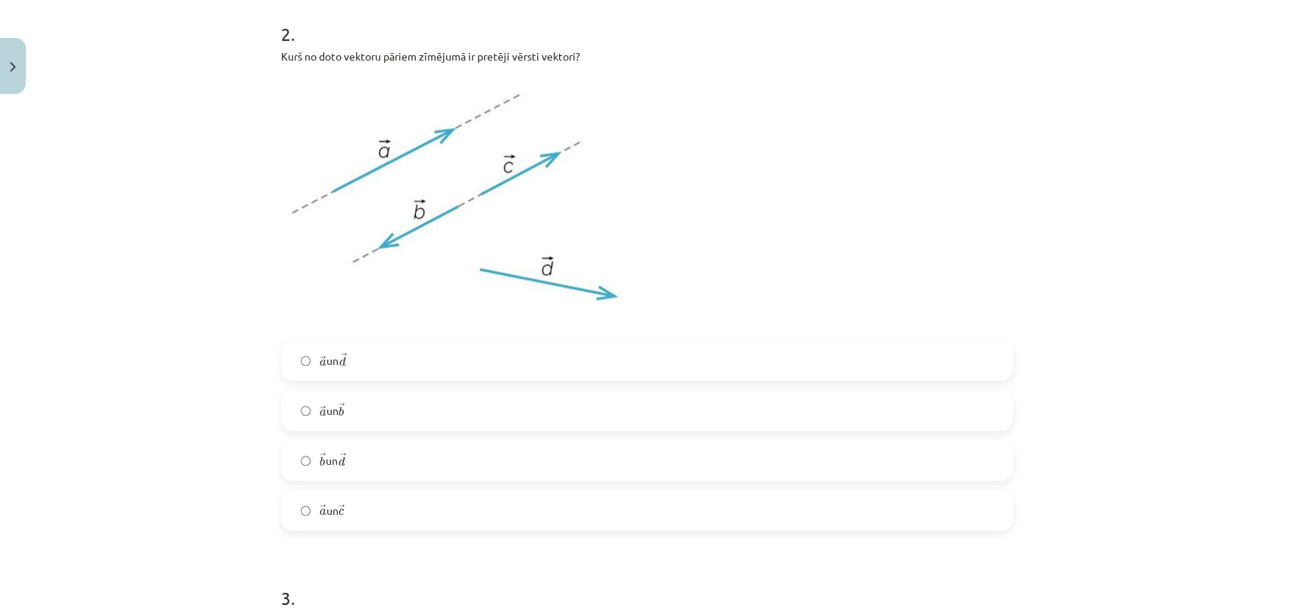
click at [426, 410] on label "→ a a → un → b b →" at bounding box center [647, 411] width 729 height 38
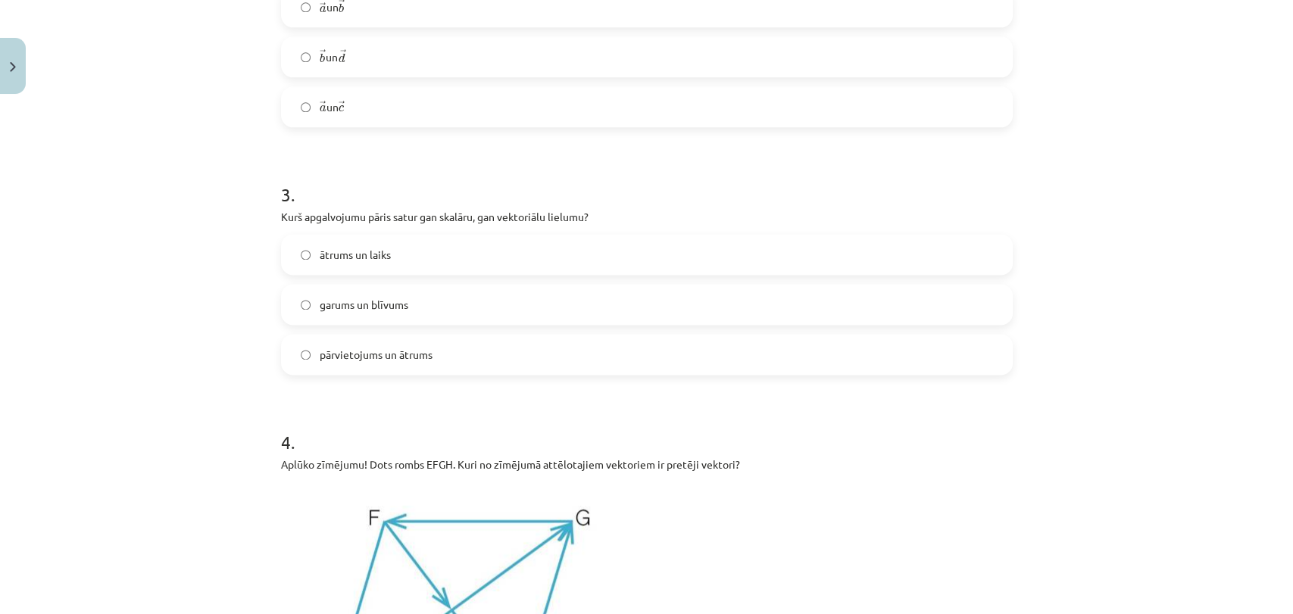
scroll to position [1351, 0]
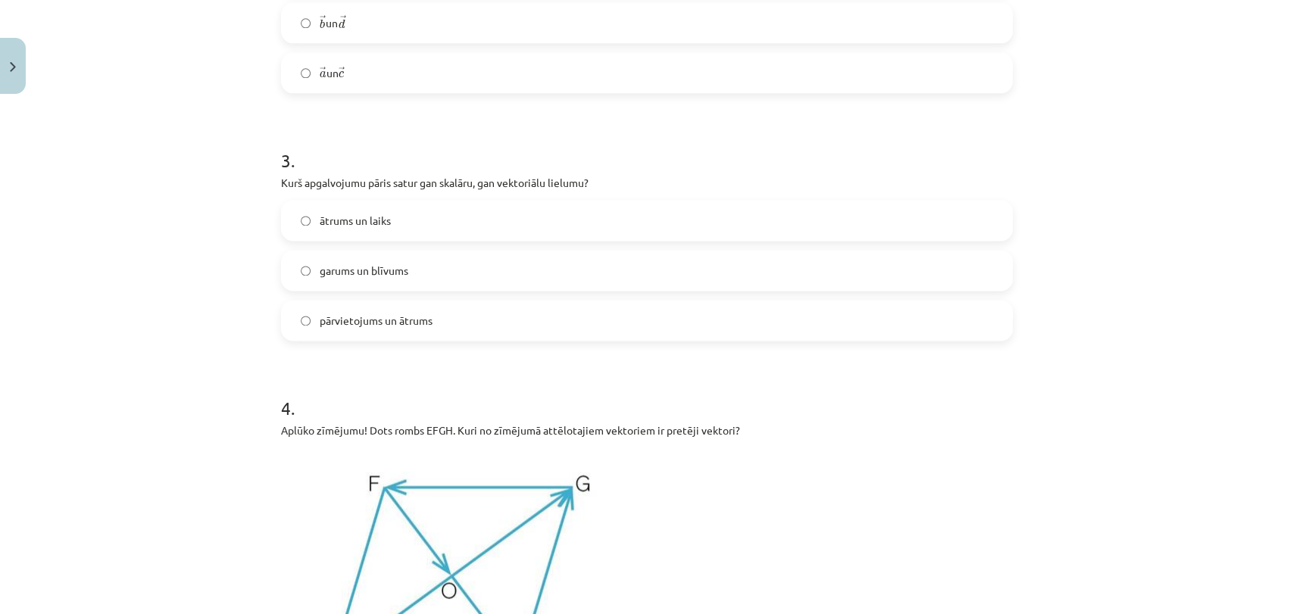
click at [461, 227] on label "ātrums un laiks" at bounding box center [647, 220] width 729 height 38
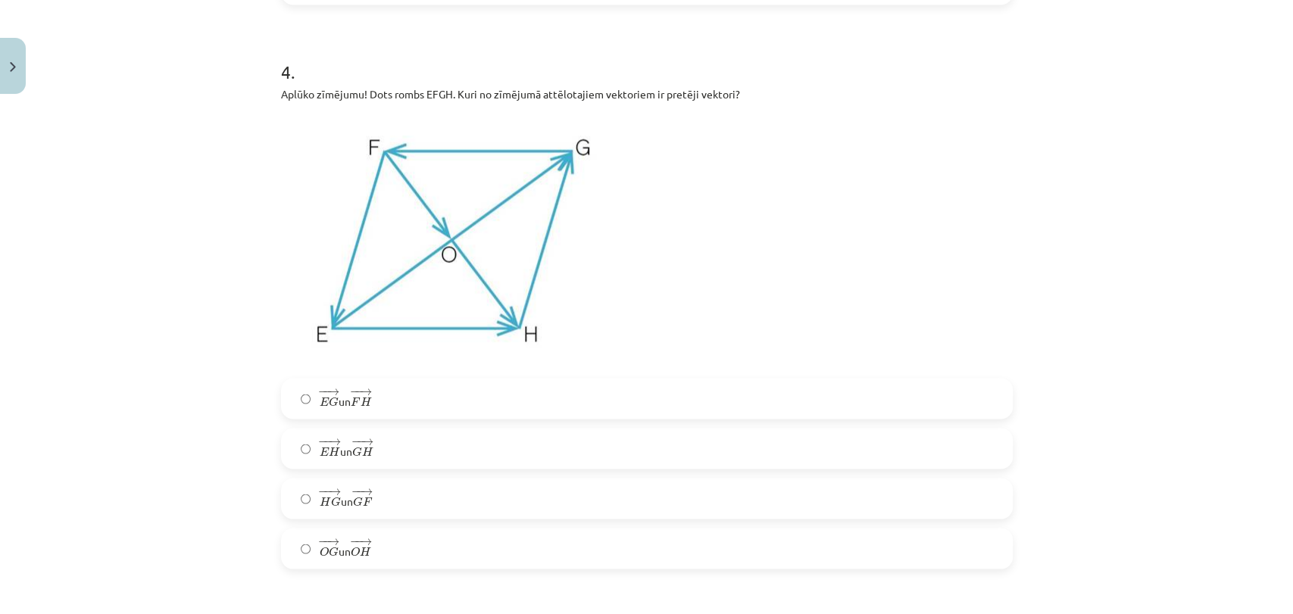
scroll to position [1721, 0]
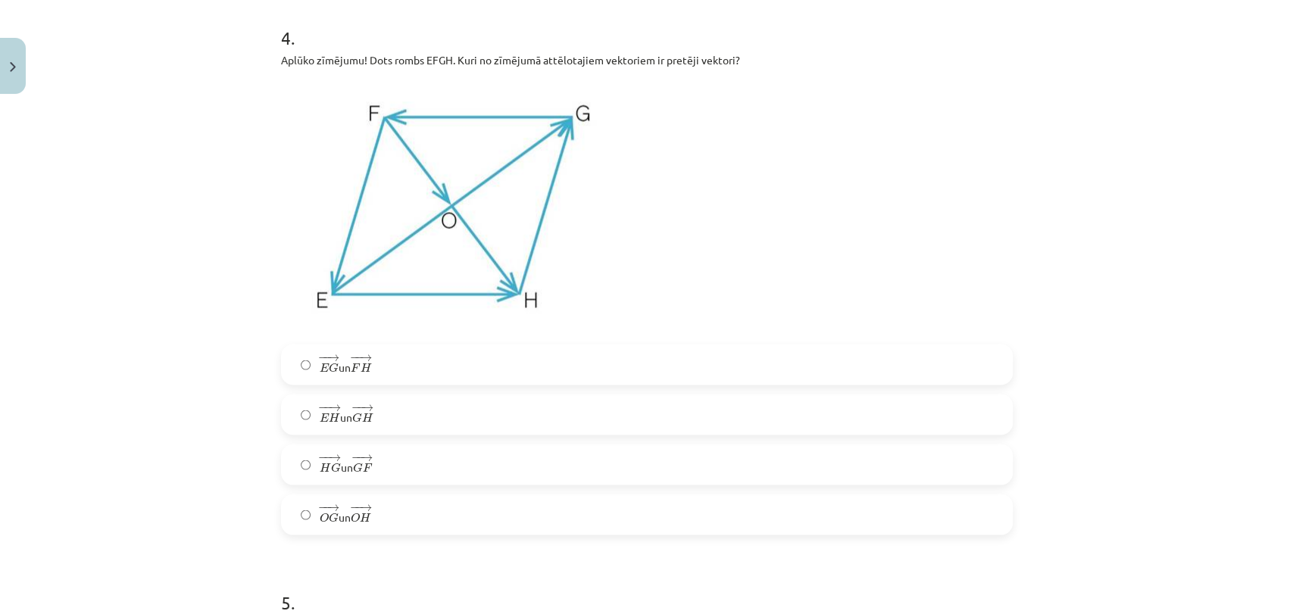
click at [699, 520] on label "− − → O G O G → un − − → O H O H →" at bounding box center [647, 514] width 729 height 38
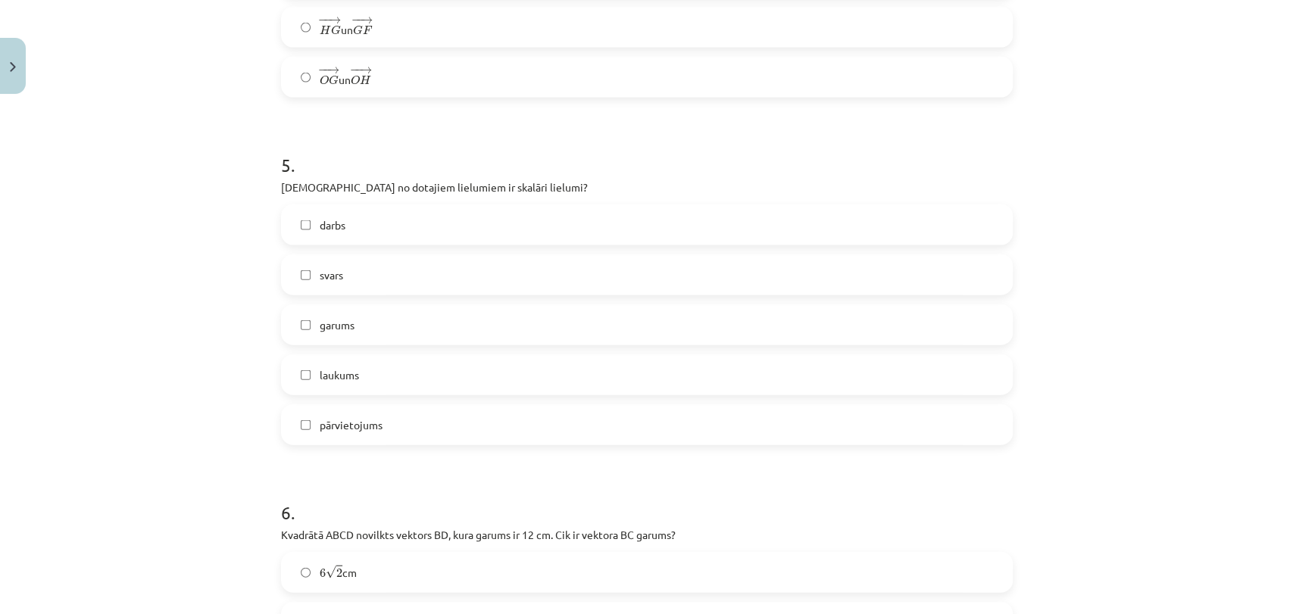
scroll to position [2192, 0]
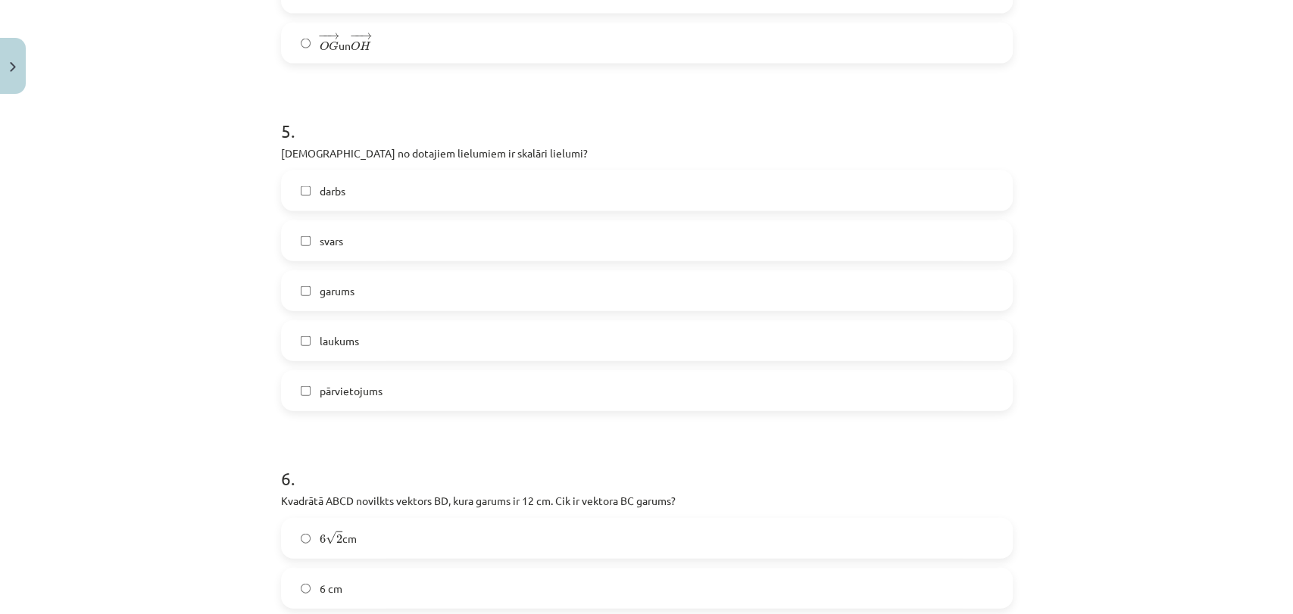
click at [333, 185] on span "darbs" at bounding box center [333, 191] width 26 height 16
click at [344, 292] on span "garums" at bounding box center [337, 291] width 35 height 16
click at [351, 342] on span "laukums" at bounding box center [339, 341] width 39 height 16
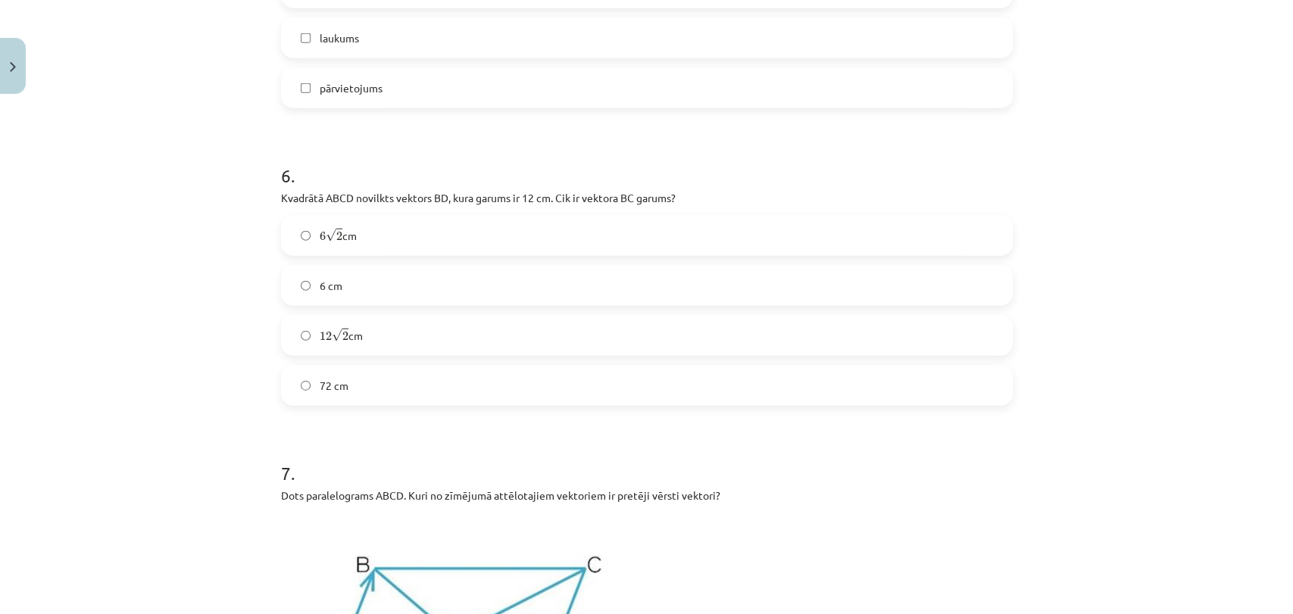
scroll to position [2529, 0]
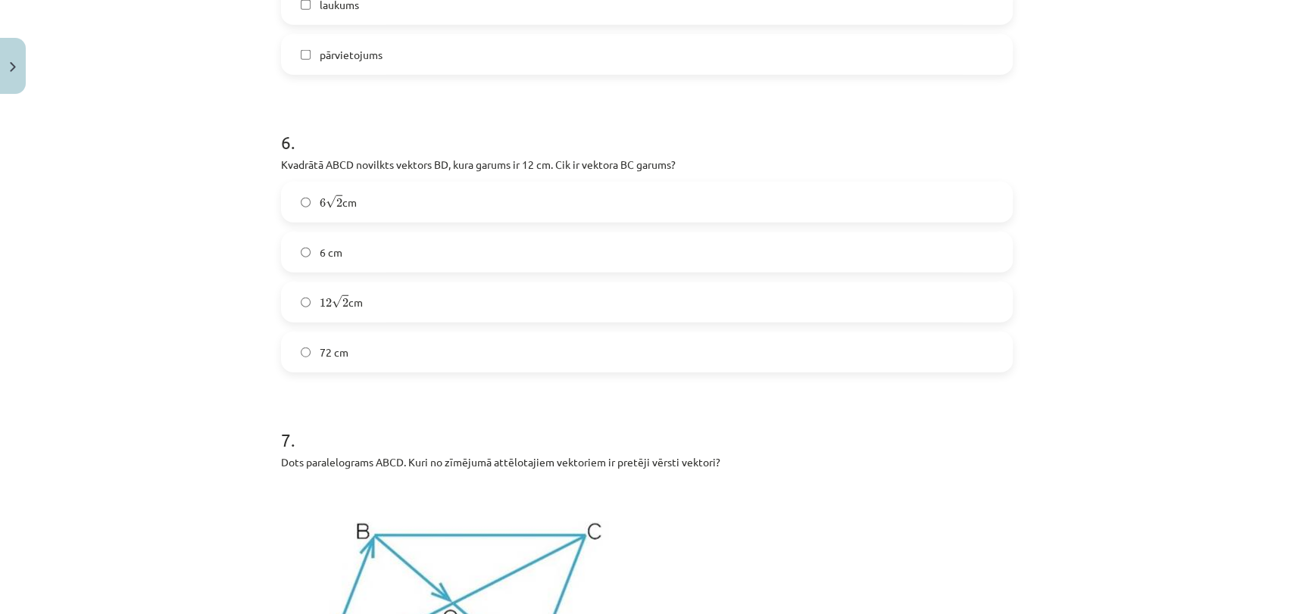
click at [589, 206] on label "6 √ 2 6 2 cm" at bounding box center [647, 202] width 729 height 38
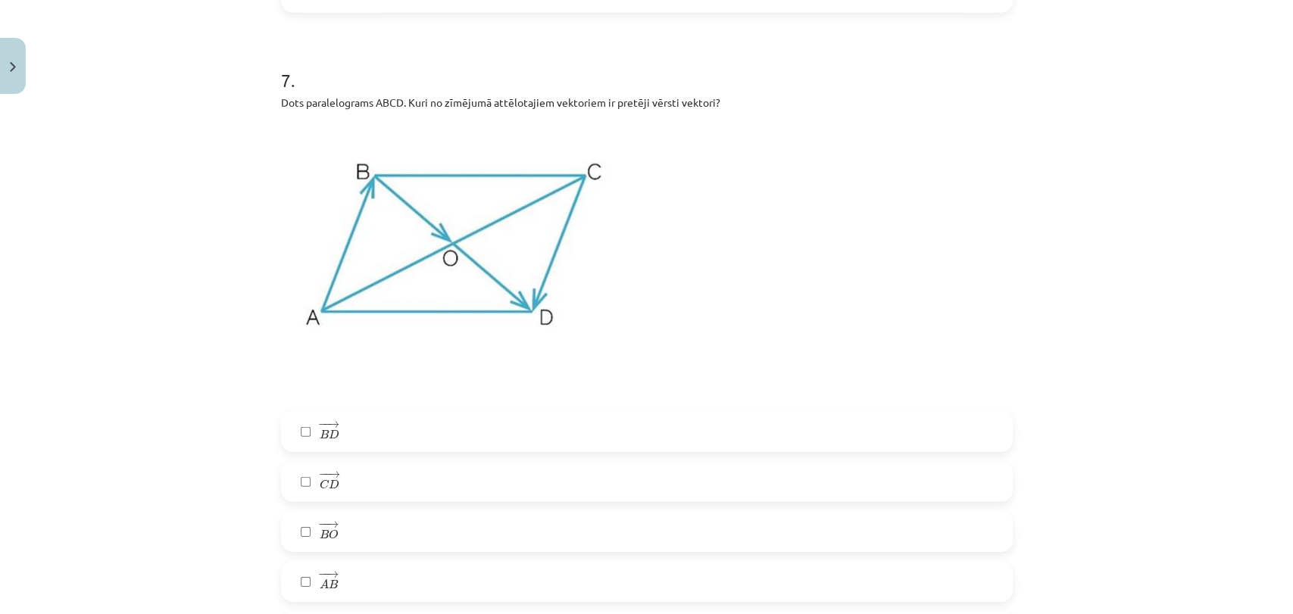
scroll to position [2899, 0]
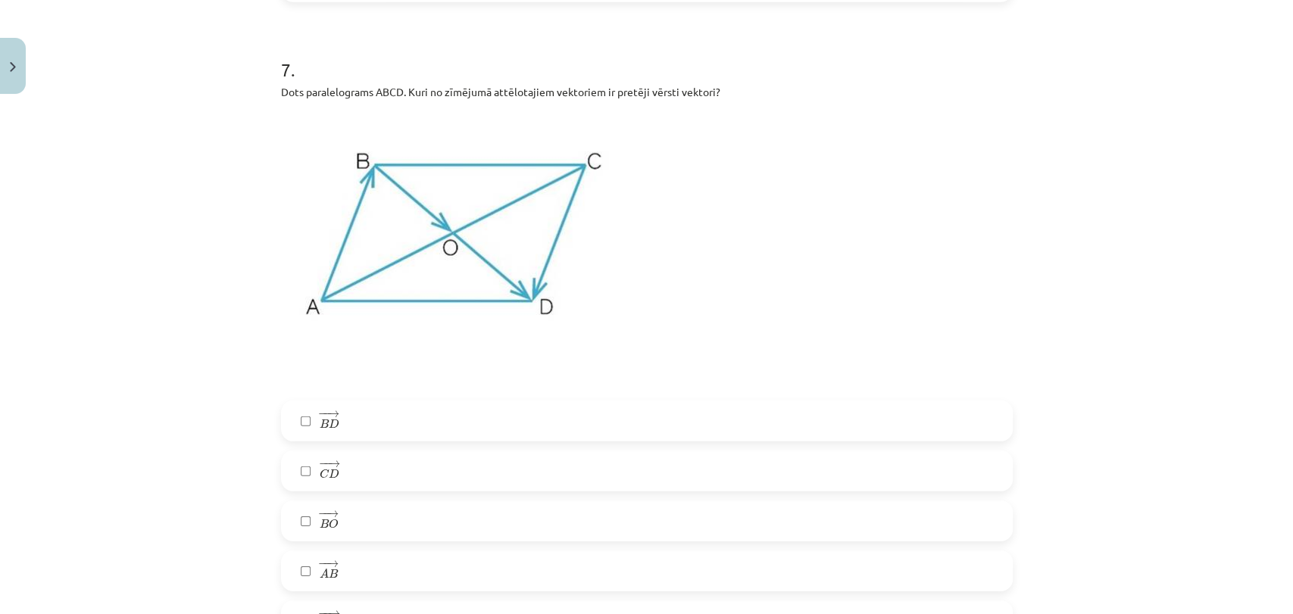
click at [501, 526] on label "− − → B O B O →" at bounding box center [647, 521] width 729 height 38
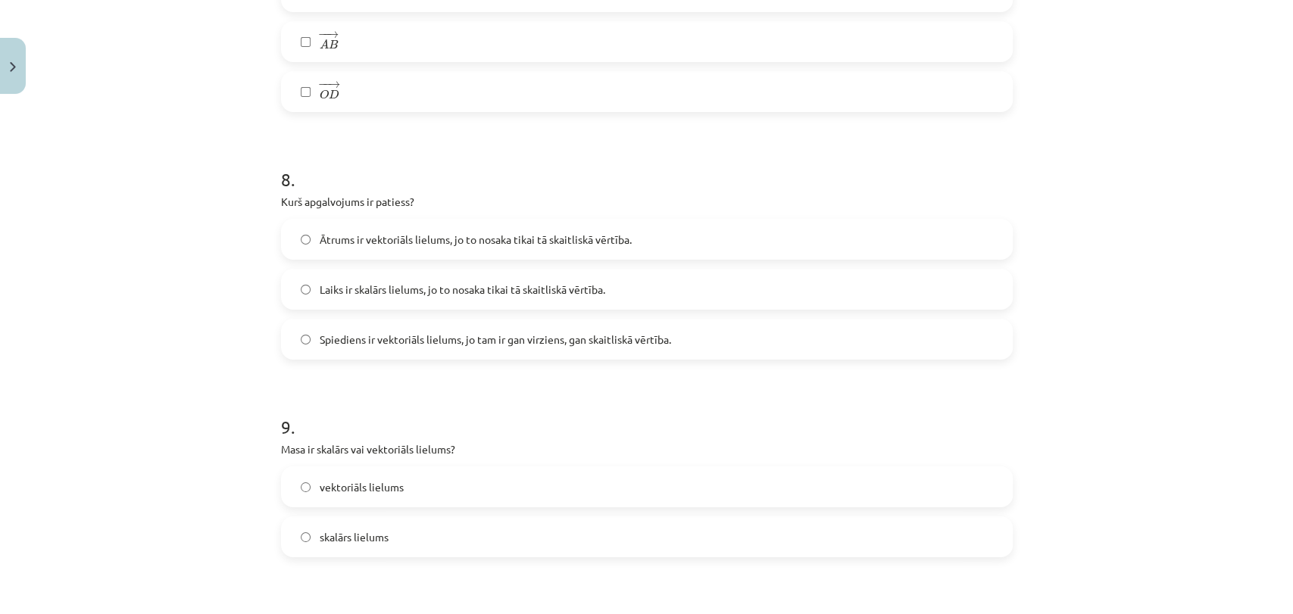
scroll to position [3438, 0]
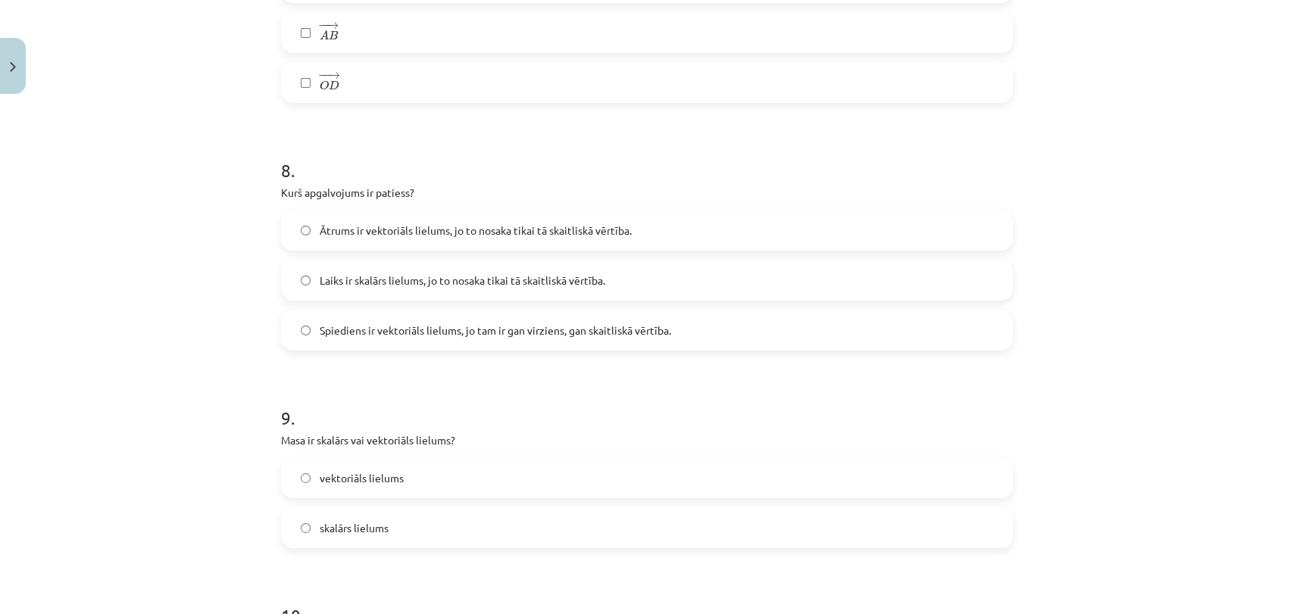
click at [704, 275] on label "Laiks ir skalārs lielums, jo to nosaka tikai tā skaitliskā vērtība." at bounding box center [647, 280] width 729 height 38
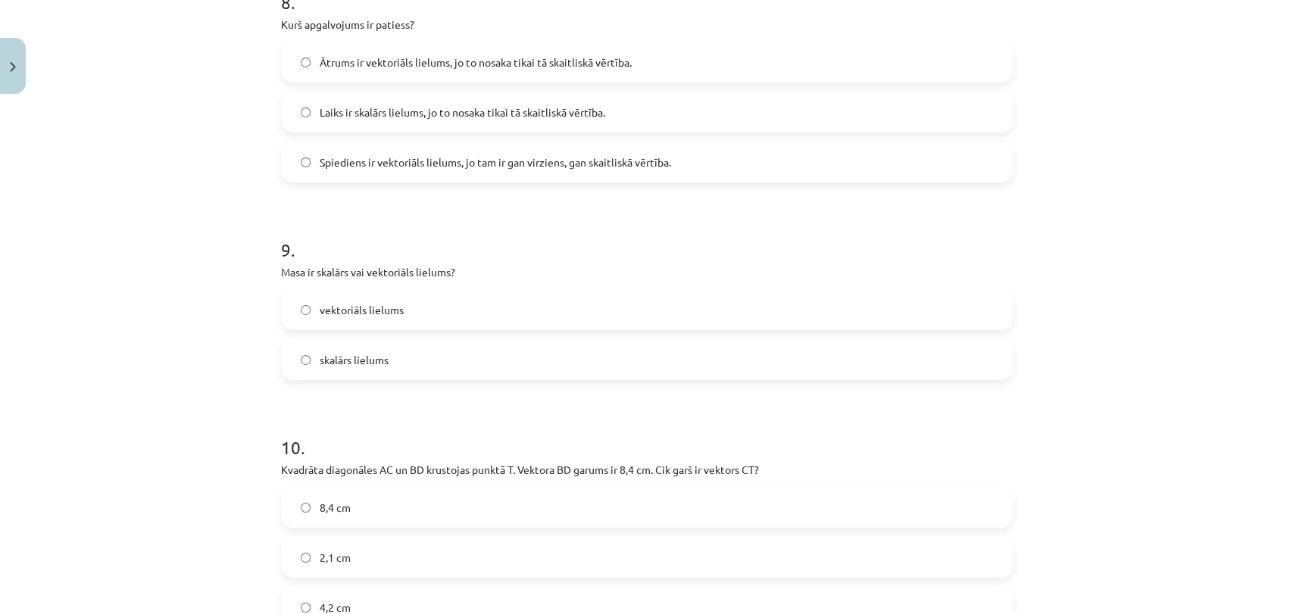
scroll to position [3606, 0]
click at [503, 364] on label "skalārs lielums" at bounding box center [647, 360] width 729 height 38
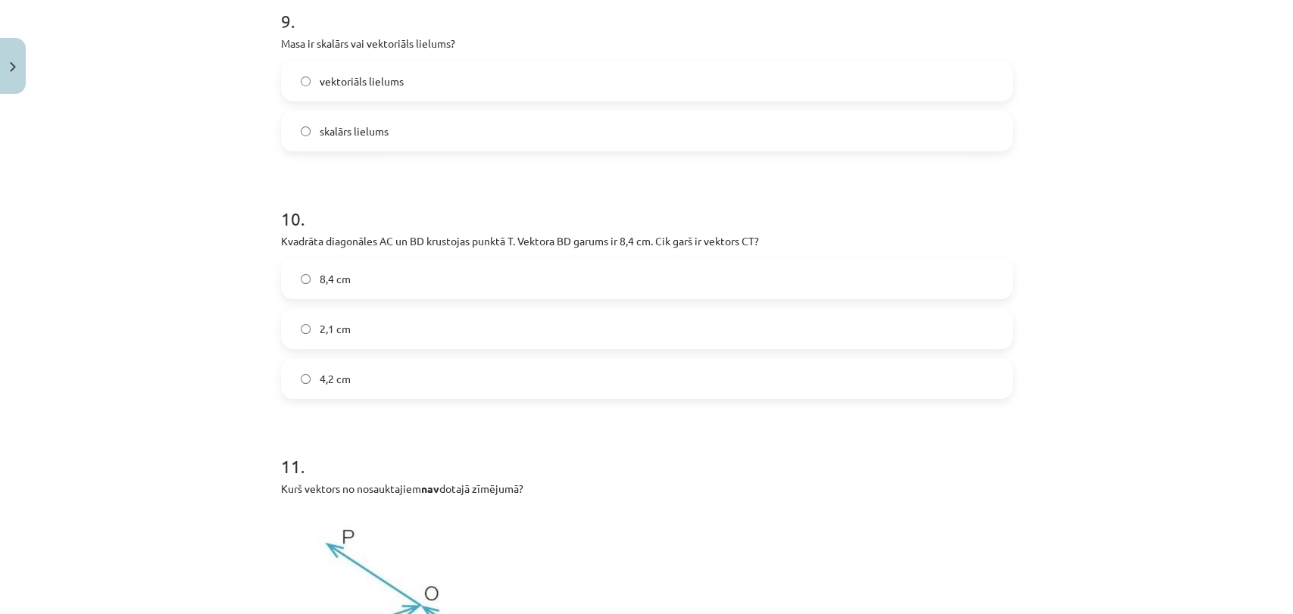
scroll to position [3842, 0]
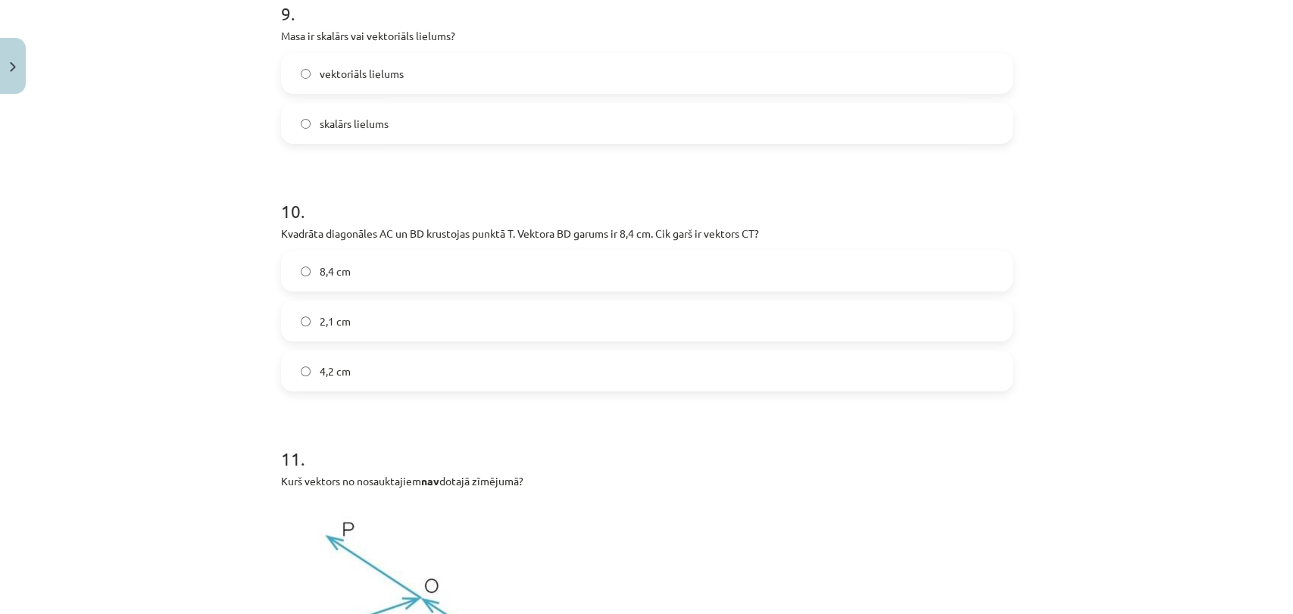
click at [554, 370] on label "4,2 cm" at bounding box center [647, 371] width 729 height 38
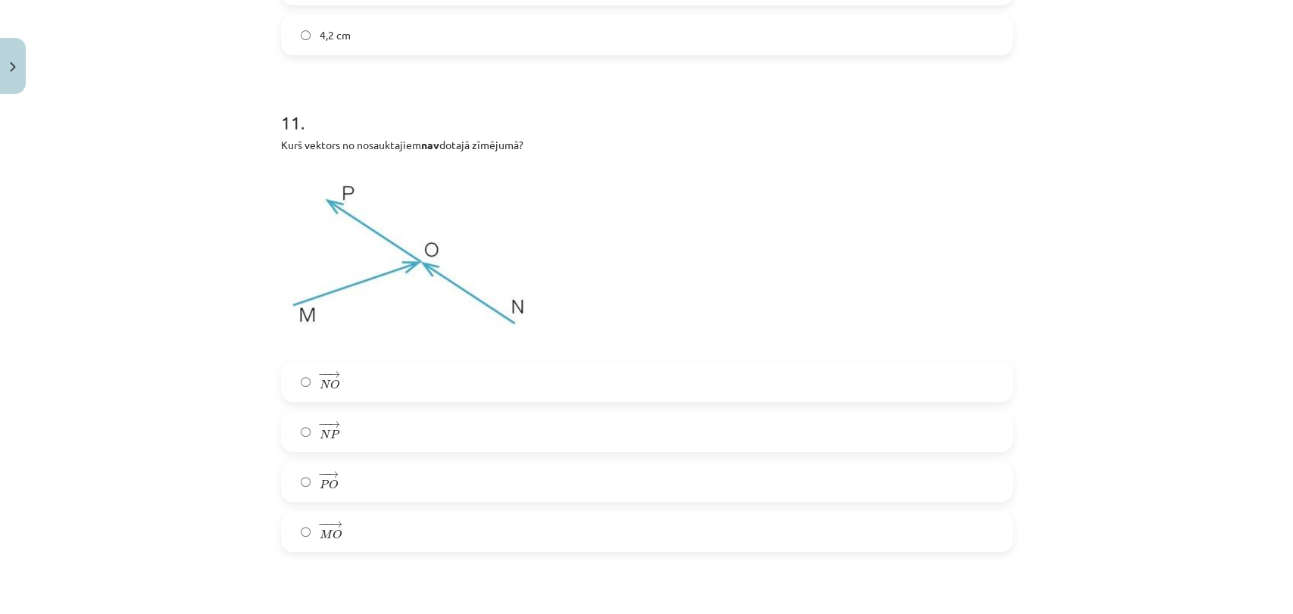
scroll to position [4212, 0]
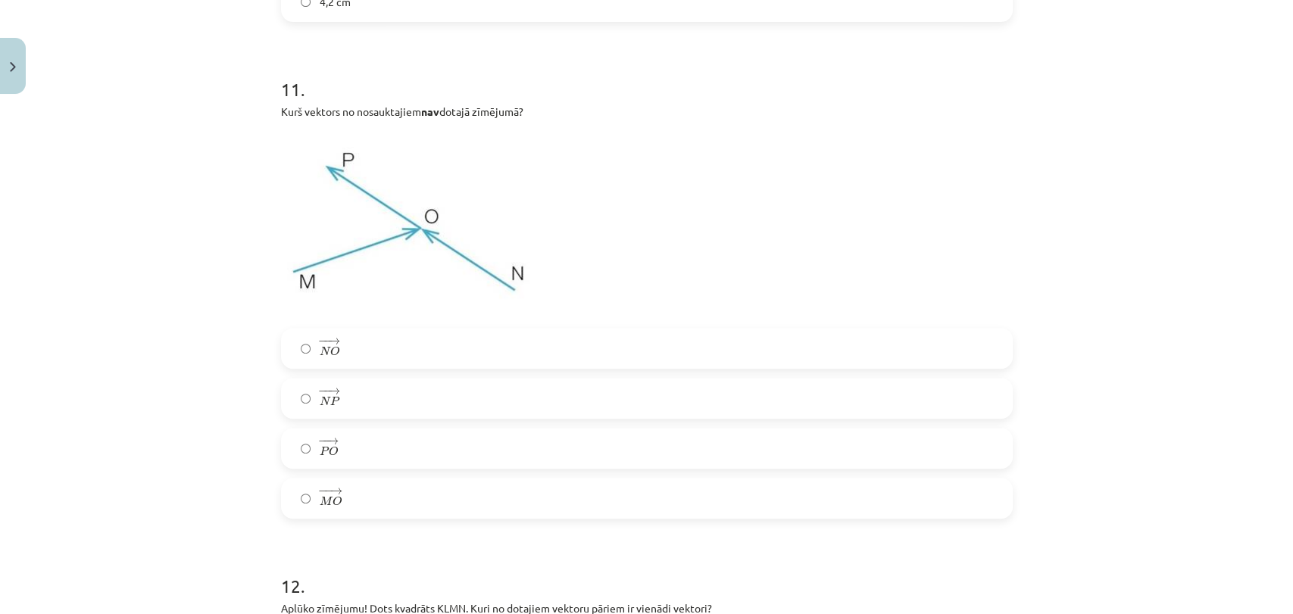
click at [436, 405] on label "− − → N P N P →" at bounding box center [647, 399] width 729 height 38
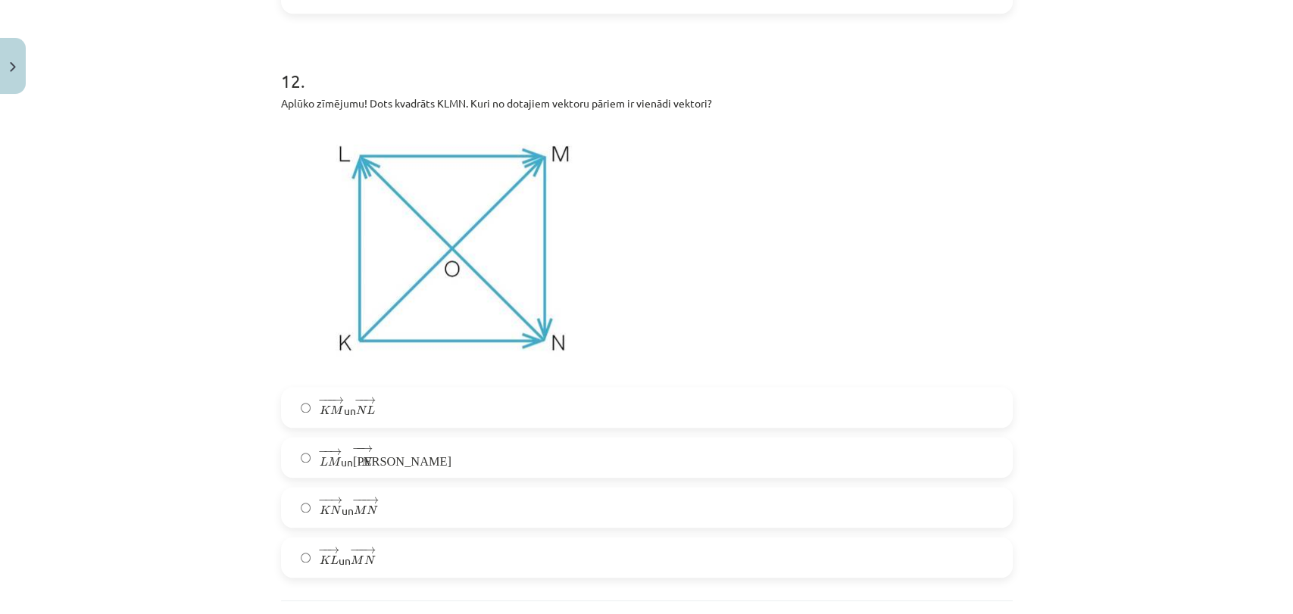
scroll to position [4751, 0]
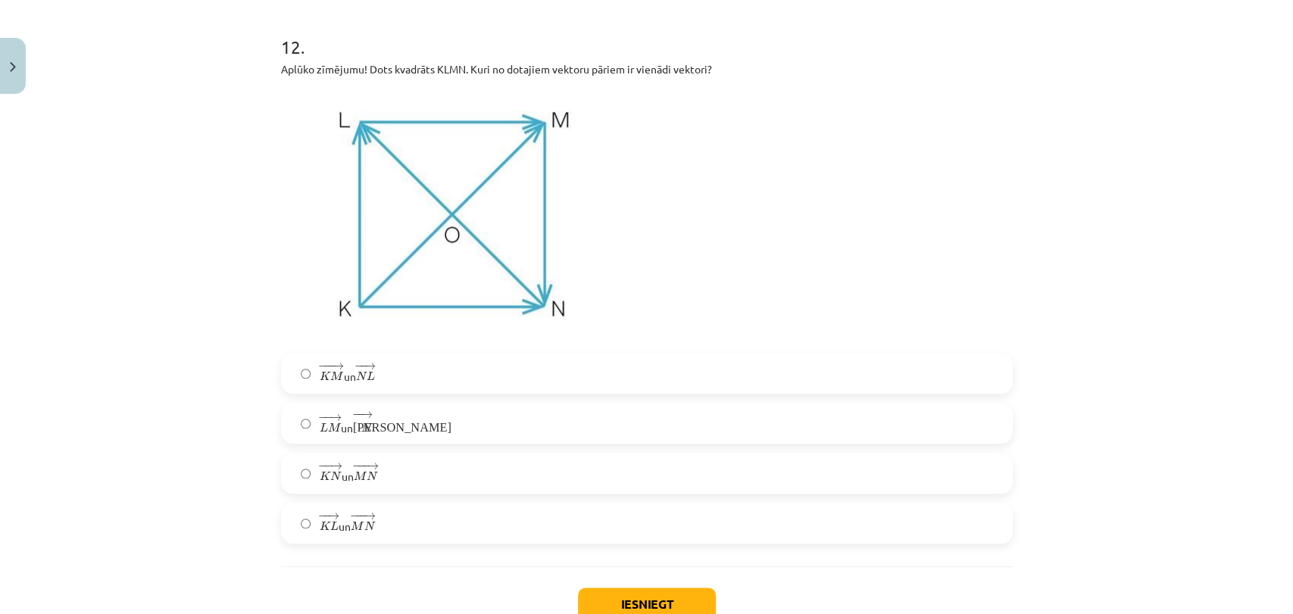
click at [403, 423] on label "− − → L M L M → un − − → К N К N →" at bounding box center [647, 424] width 729 height 38
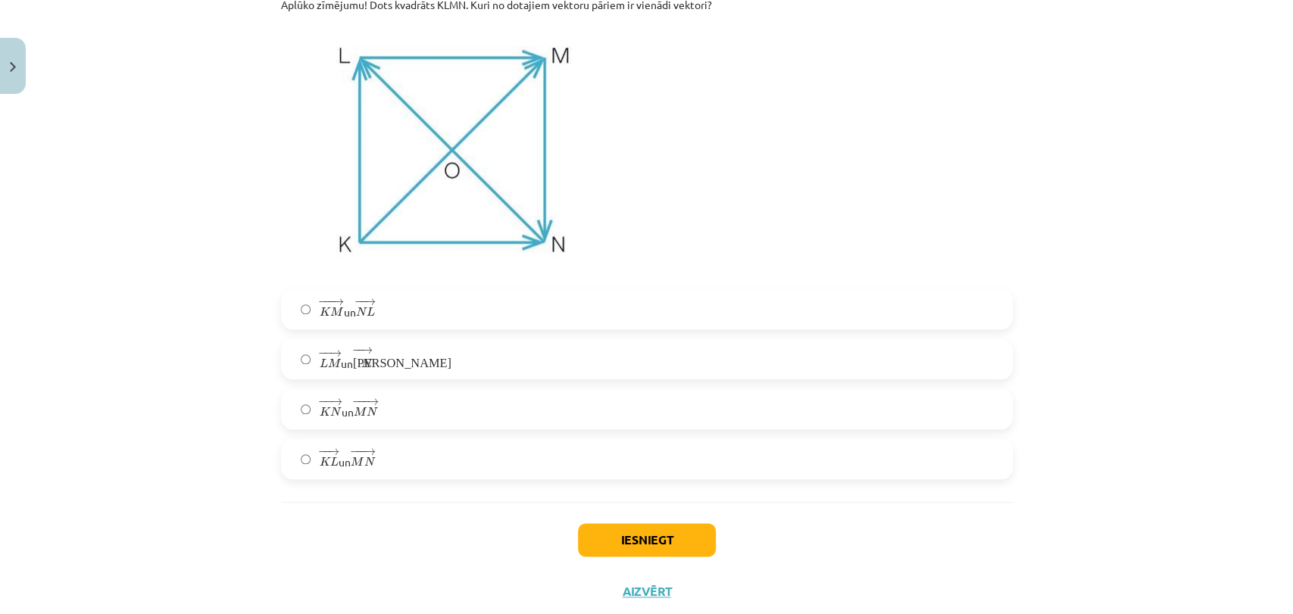
scroll to position [4818, 0]
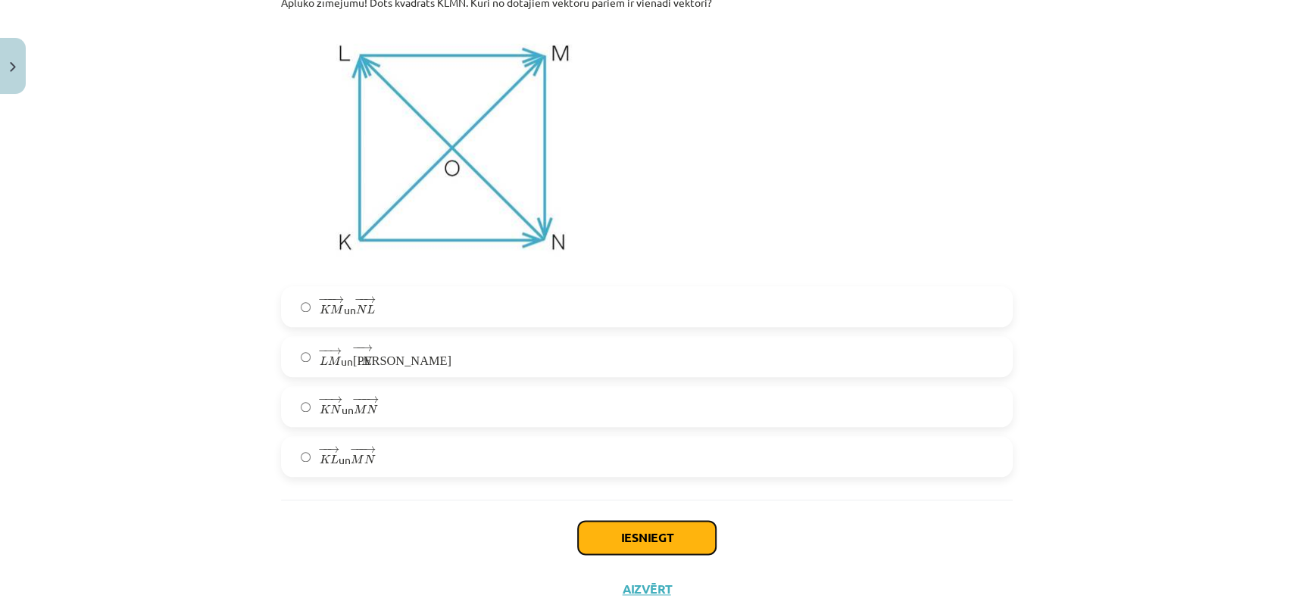
click at [619, 548] on button "Iesniegt" at bounding box center [647, 537] width 138 height 33
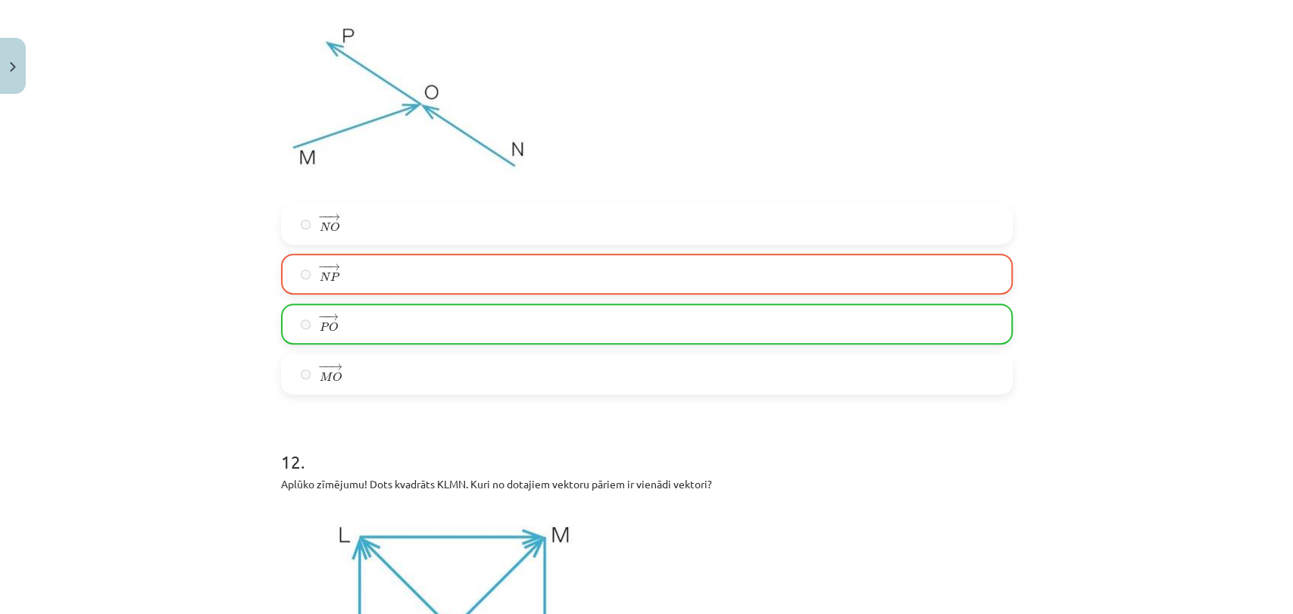
scroll to position [4873, 0]
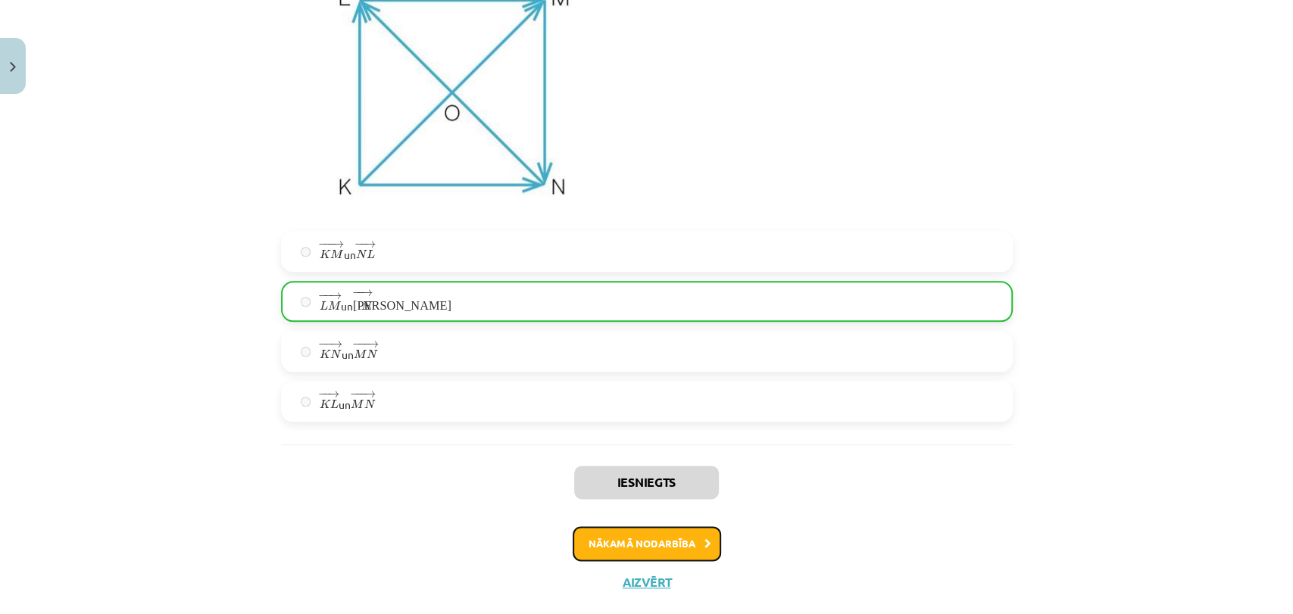
click at [683, 538] on button "Nākamā nodarbība" at bounding box center [647, 543] width 148 height 35
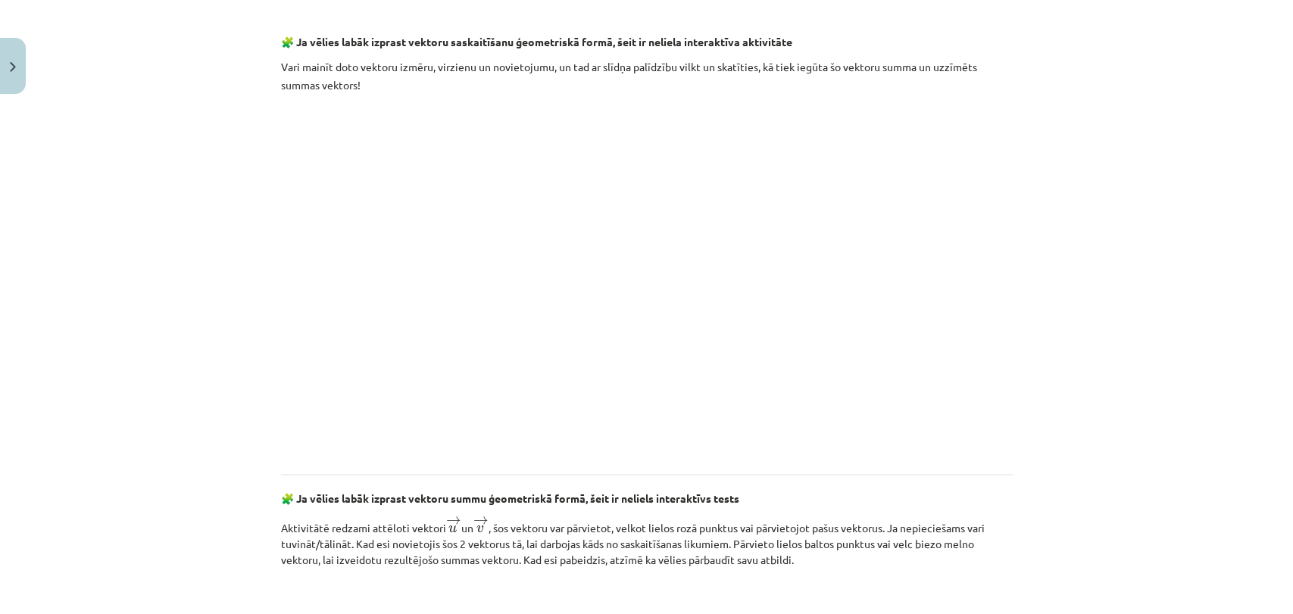
scroll to position [2187, 0]
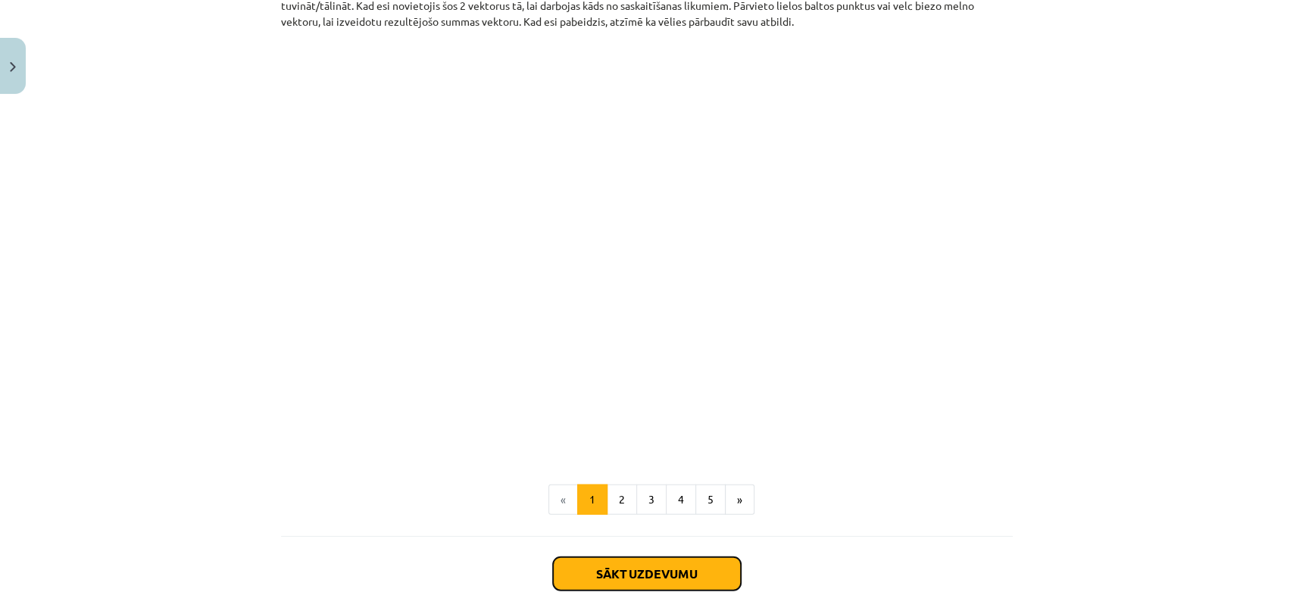
click at [665, 566] on button "Sākt uzdevumu" at bounding box center [647, 574] width 188 height 33
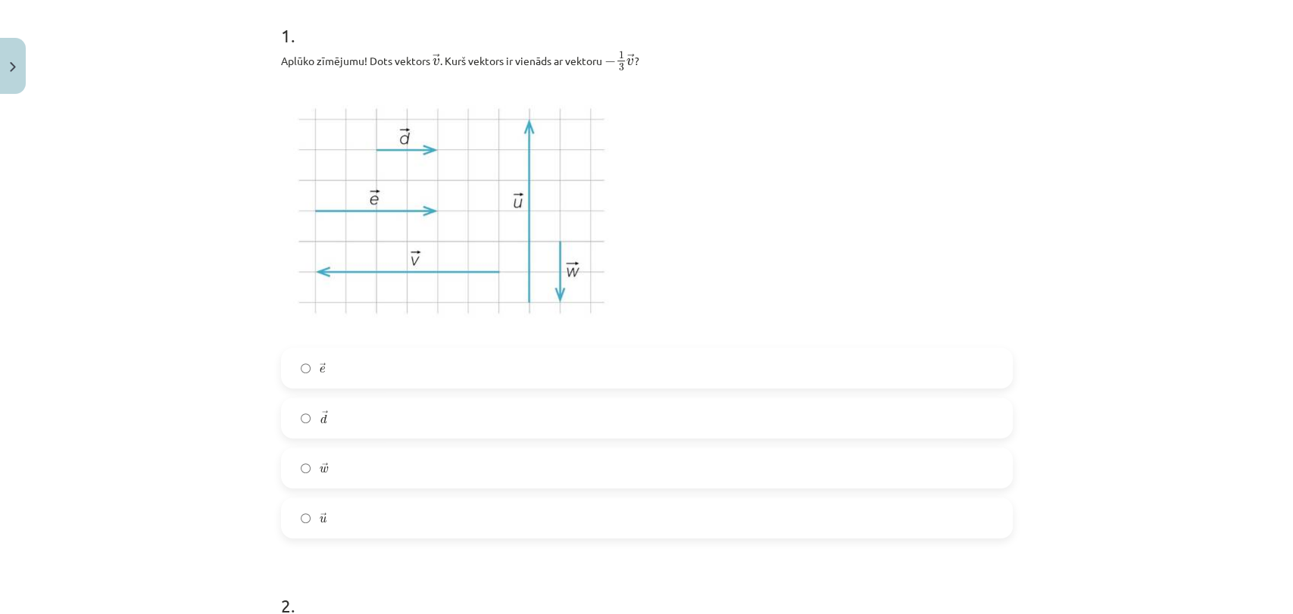
scroll to position [336, 0]
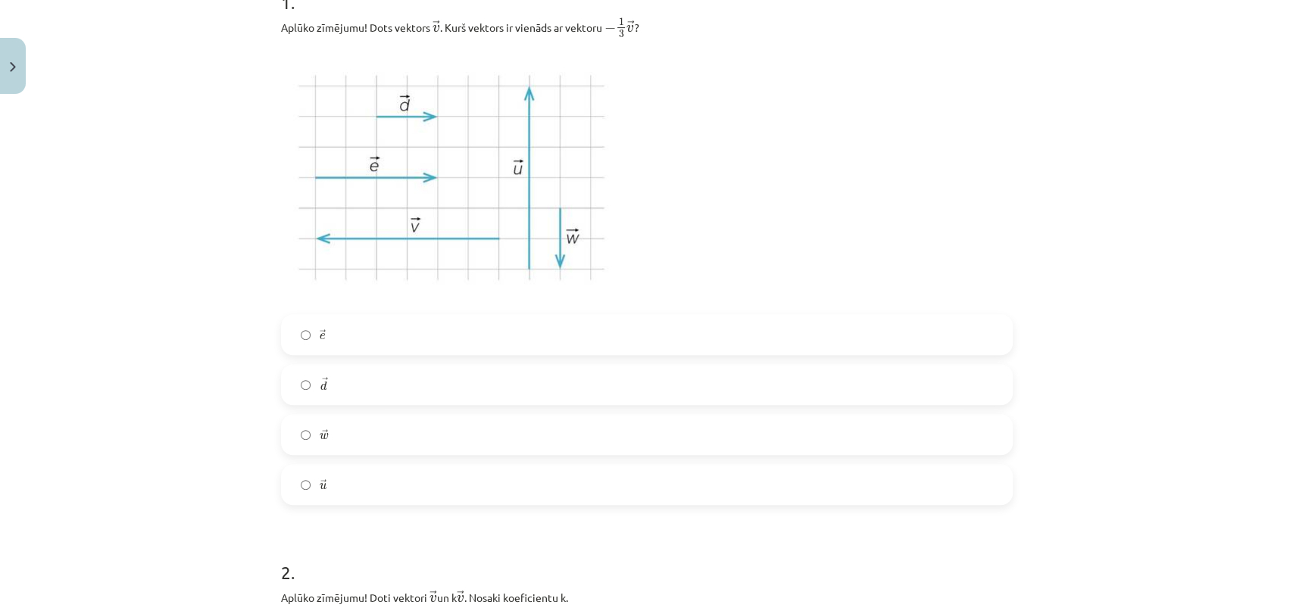
click at [358, 328] on label "→ e e →" at bounding box center [647, 335] width 729 height 38
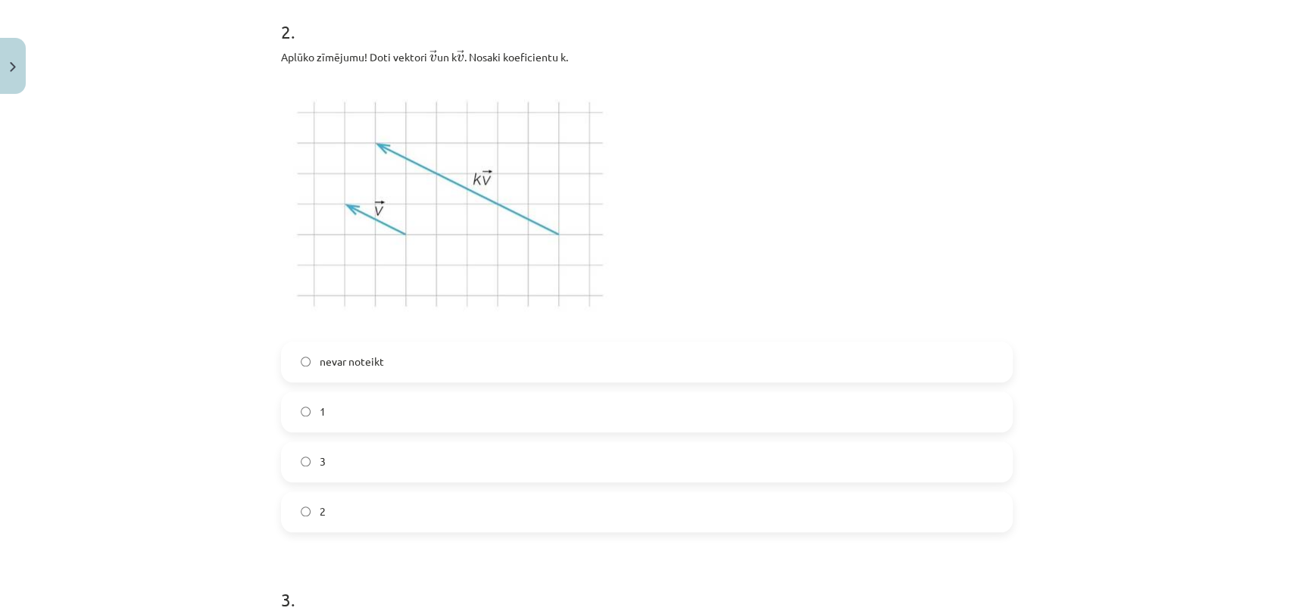
scroll to position [909, 0]
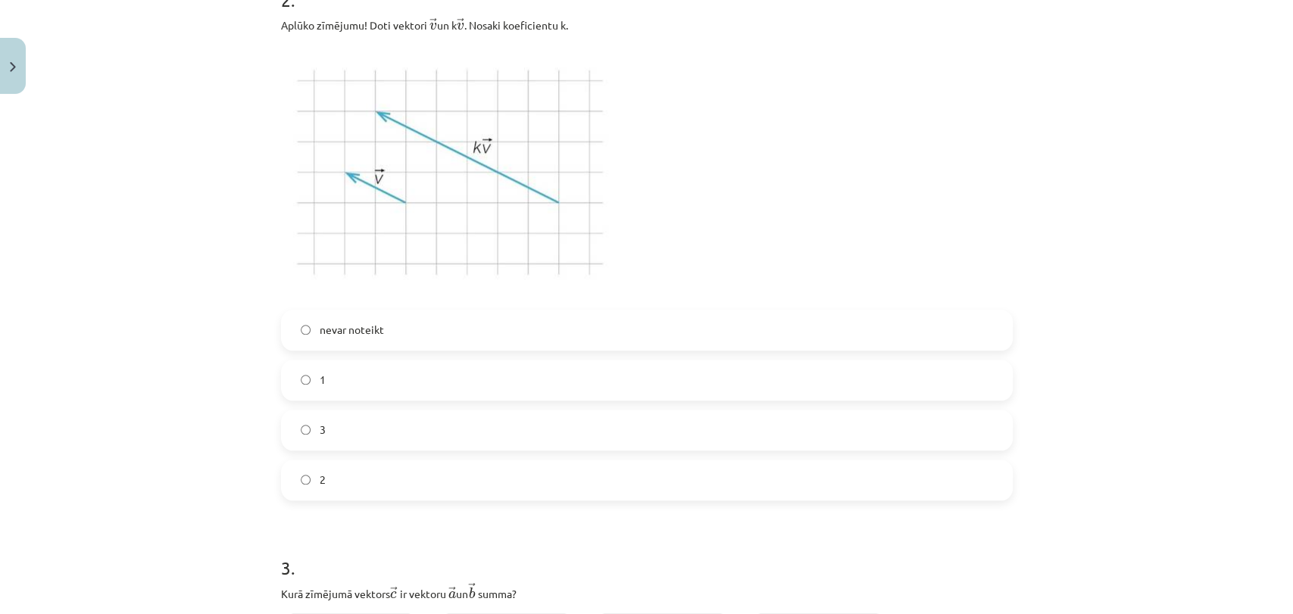
click at [636, 338] on label "nevar noteikt" at bounding box center [647, 330] width 729 height 38
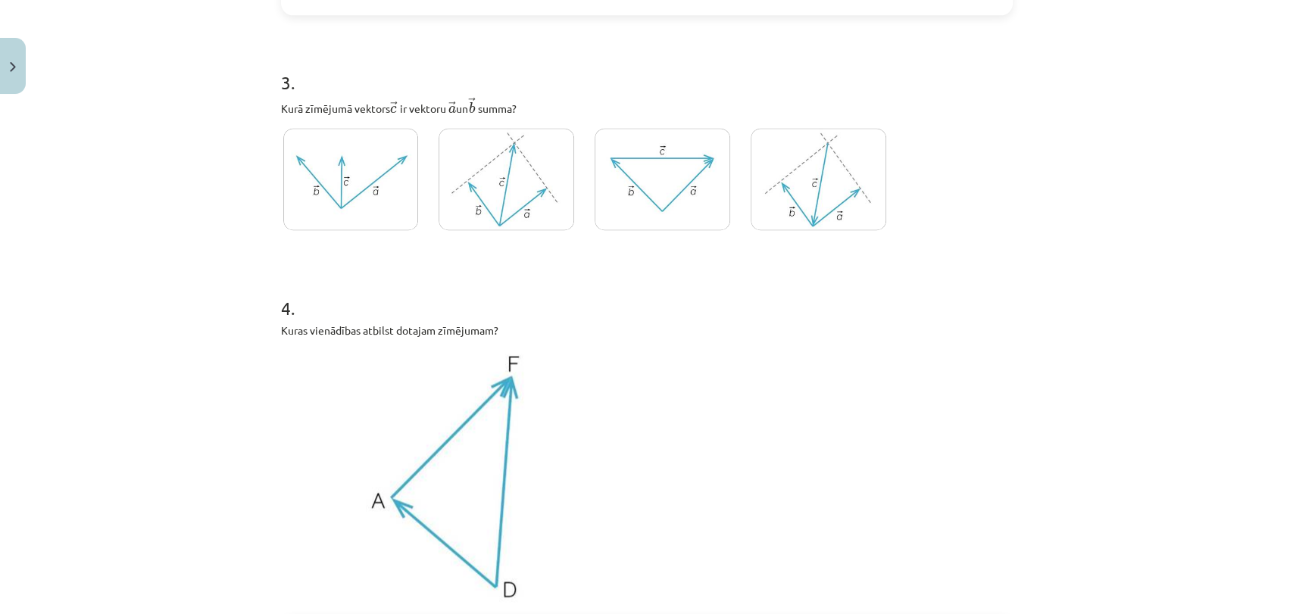
scroll to position [1413, 0]
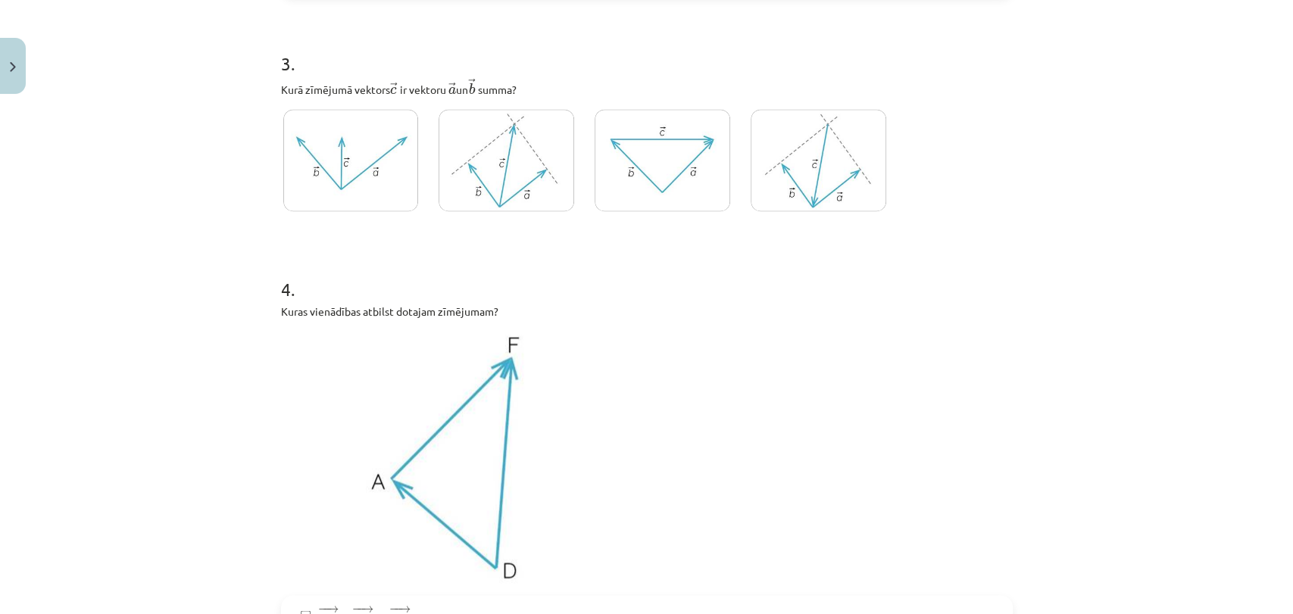
click at [782, 176] on img at bounding box center [819, 160] width 136 height 102
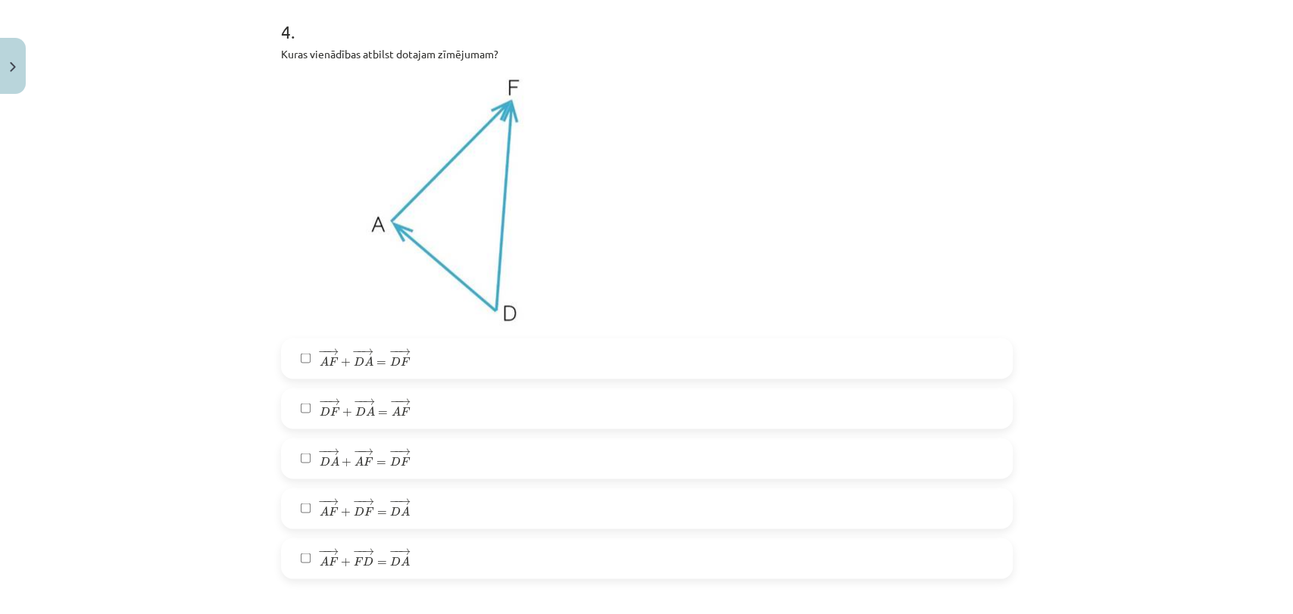
scroll to position [1683, 0]
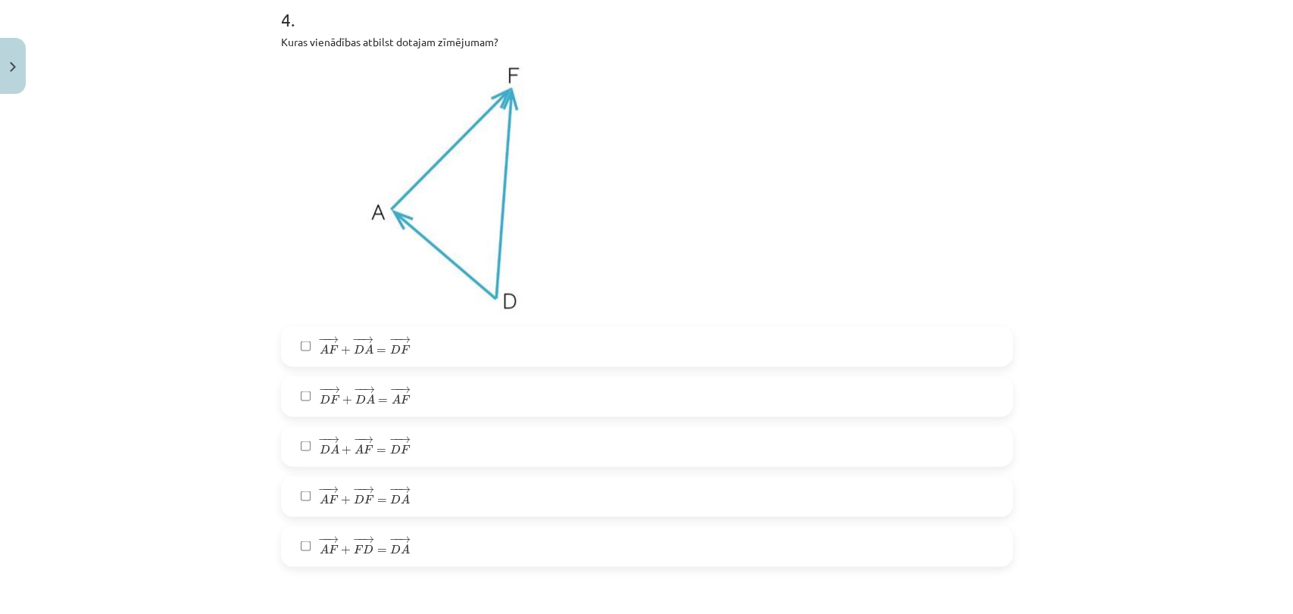
click at [719, 388] on label "− − → D F + − − → D A = − − → A F D F → + D A → = A F →" at bounding box center [647, 396] width 729 height 38
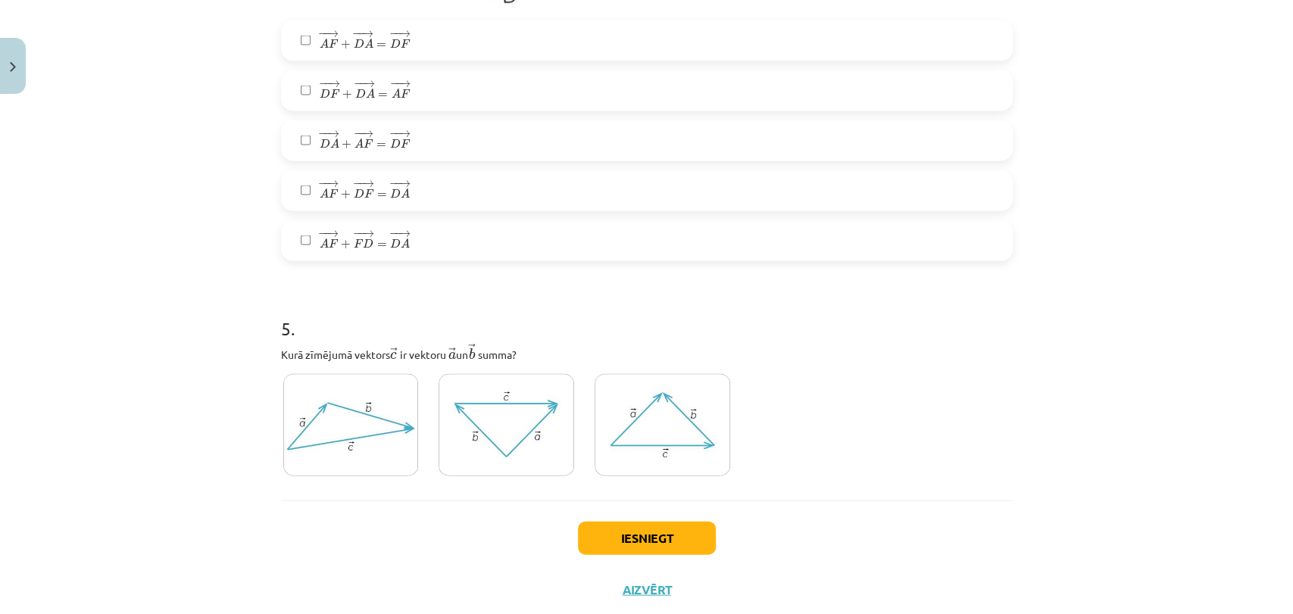
scroll to position [2019, 0]
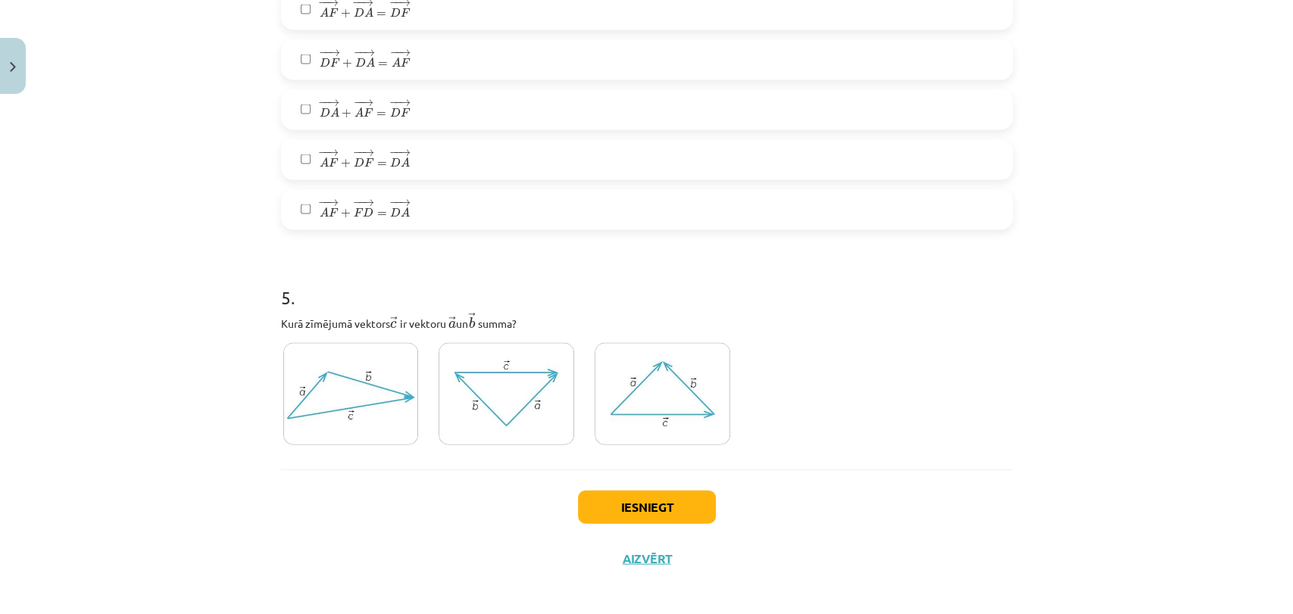
click at [518, 365] on img at bounding box center [507, 394] width 136 height 102
click at [643, 504] on button "Iesniegt" at bounding box center [647, 507] width 138 height 33
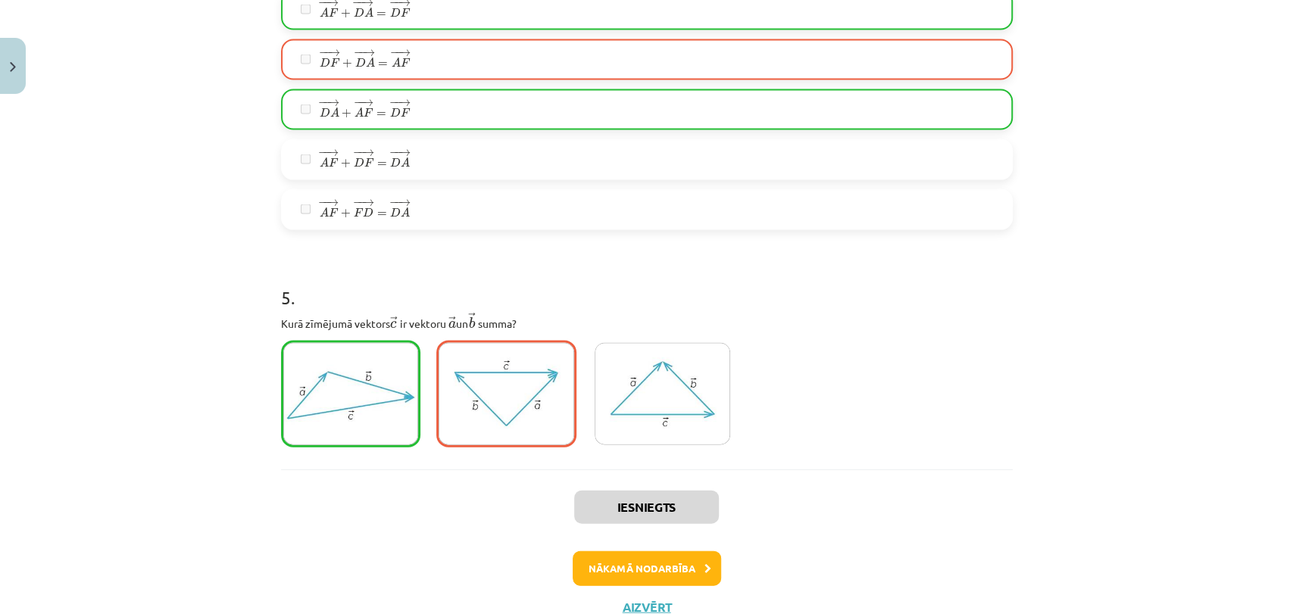
click at [1278, 6] on div "Mācību tēma: Matemātikas i - 10. klases 1. ieskaites mācību materiāls (a,b) #3 …" at bounding box center [646, 307] width 1293 height 614
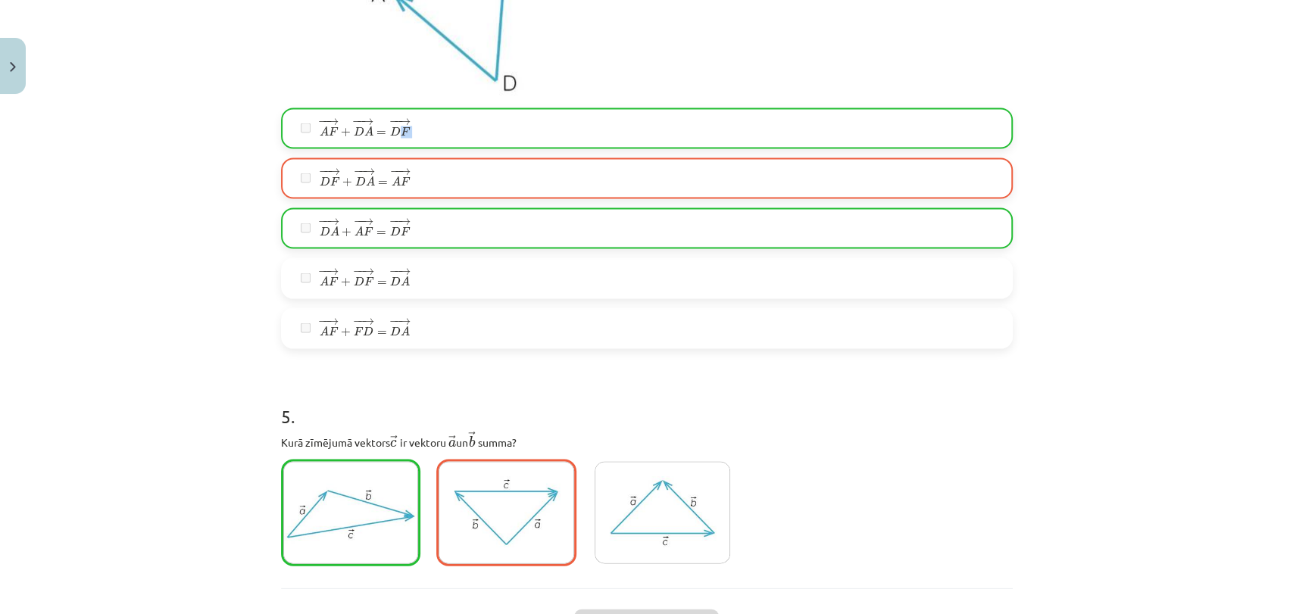
scroll to position [2076, 0]
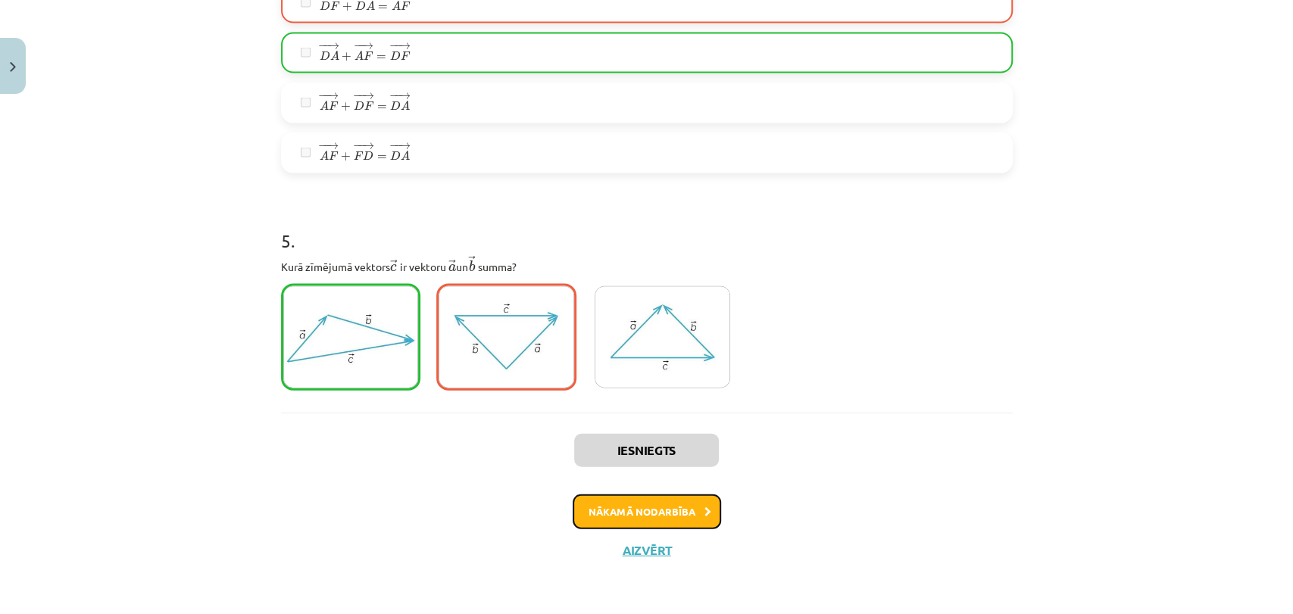
click at [677, 510] on button "Nākamā nodarbība" at bounding box center [647, 512] width 148 height 35
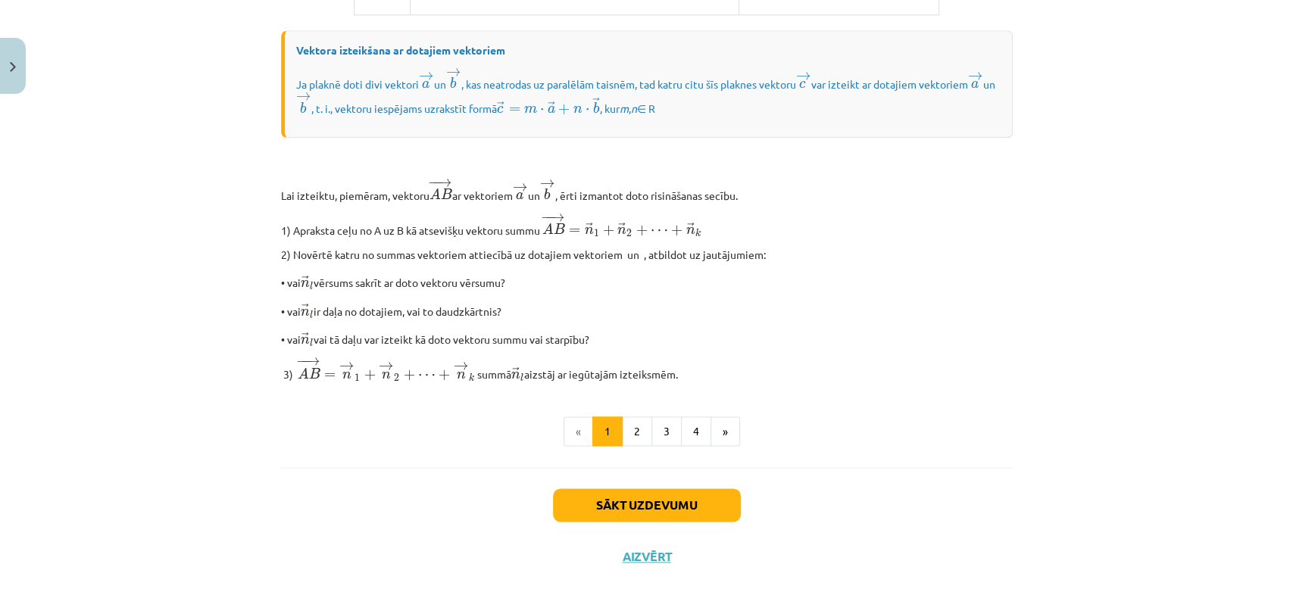
scroll to position [1188, 0]
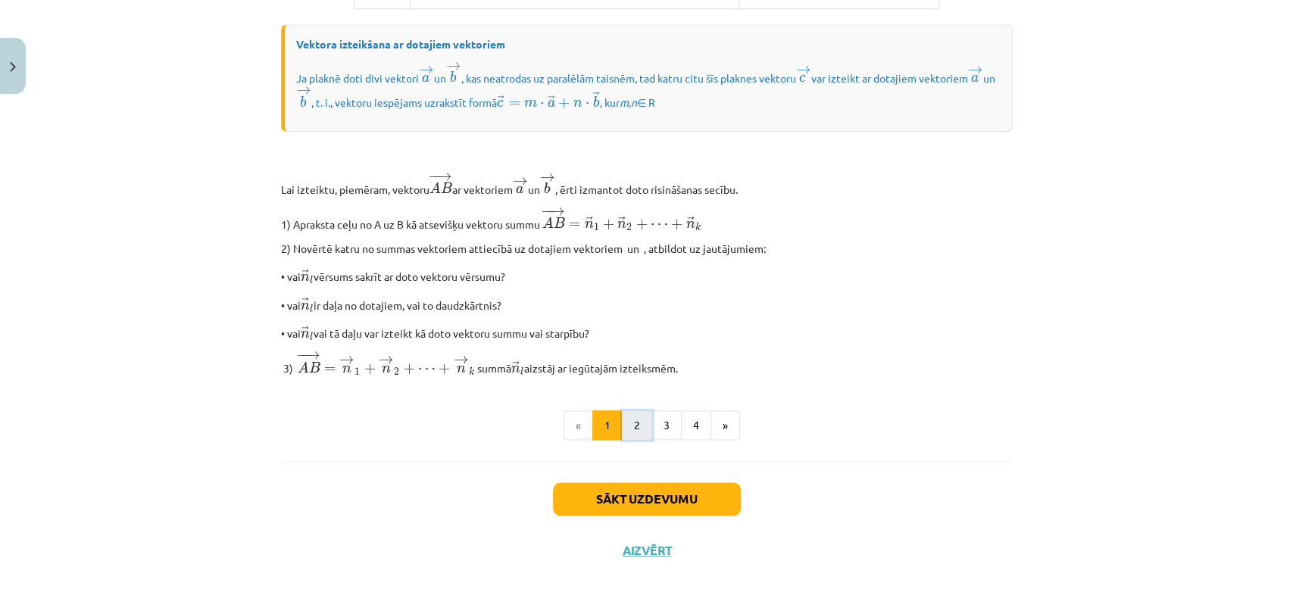
click at [633, 418] on button "2" at bounding box center [637, 426] width 30 height 30
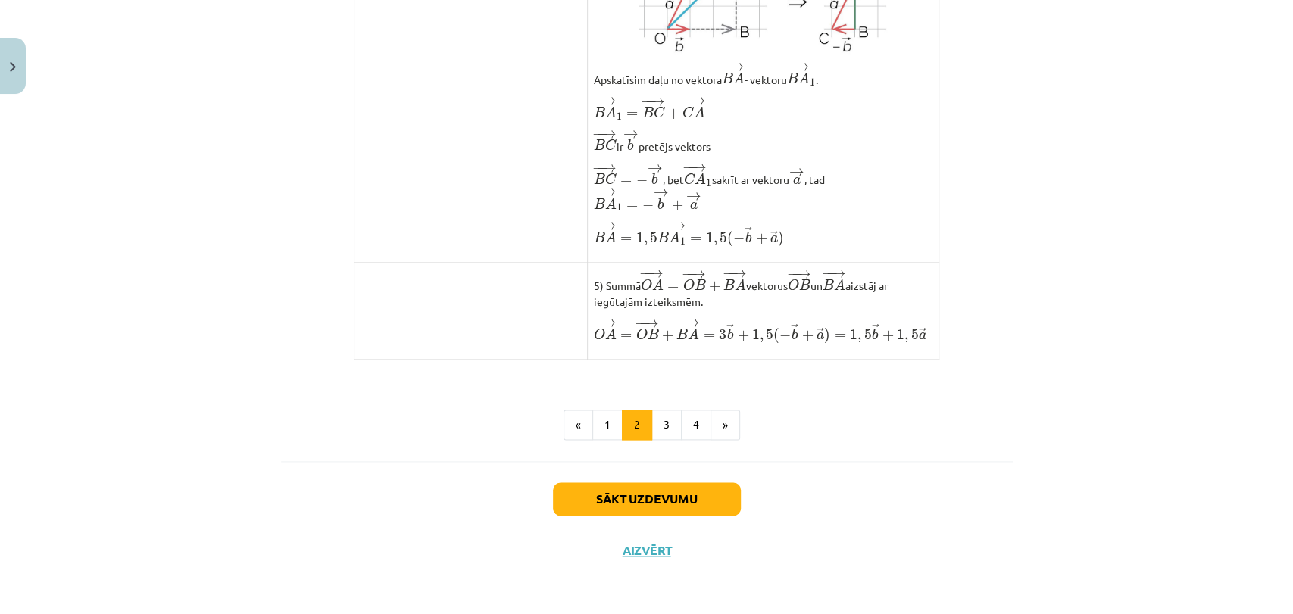
scroll to position [1173, 0]
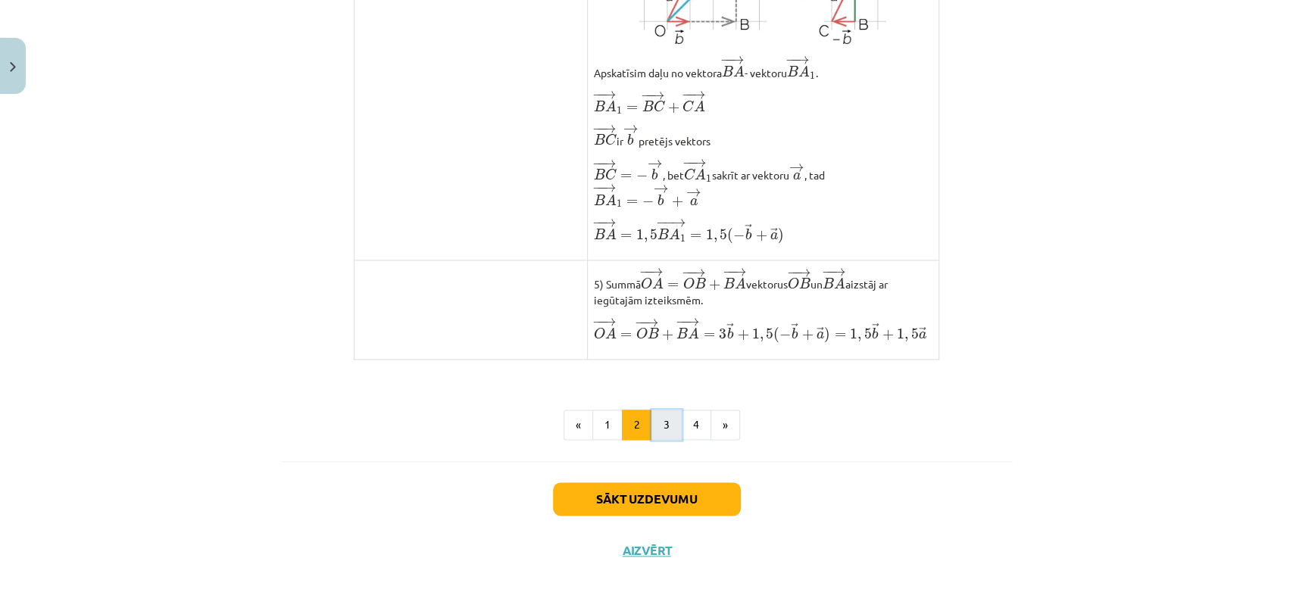
click at [663, 431] on button "3" at bounding box center [666, 425] width 30 height 30
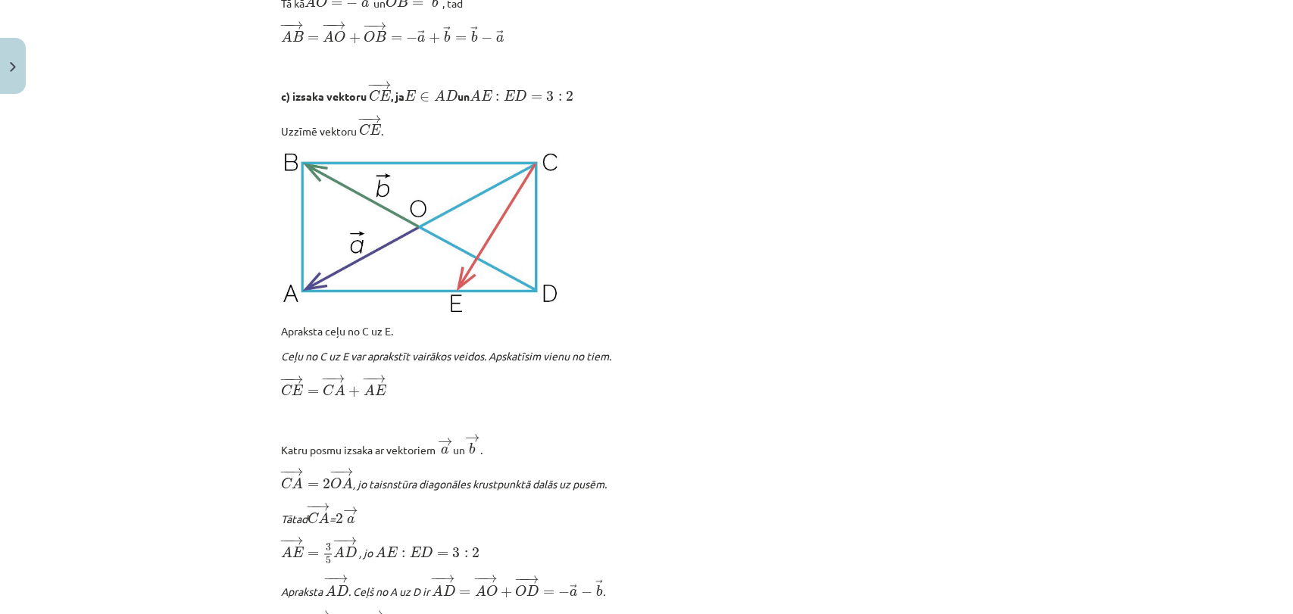
scroll to position [1787, 0]
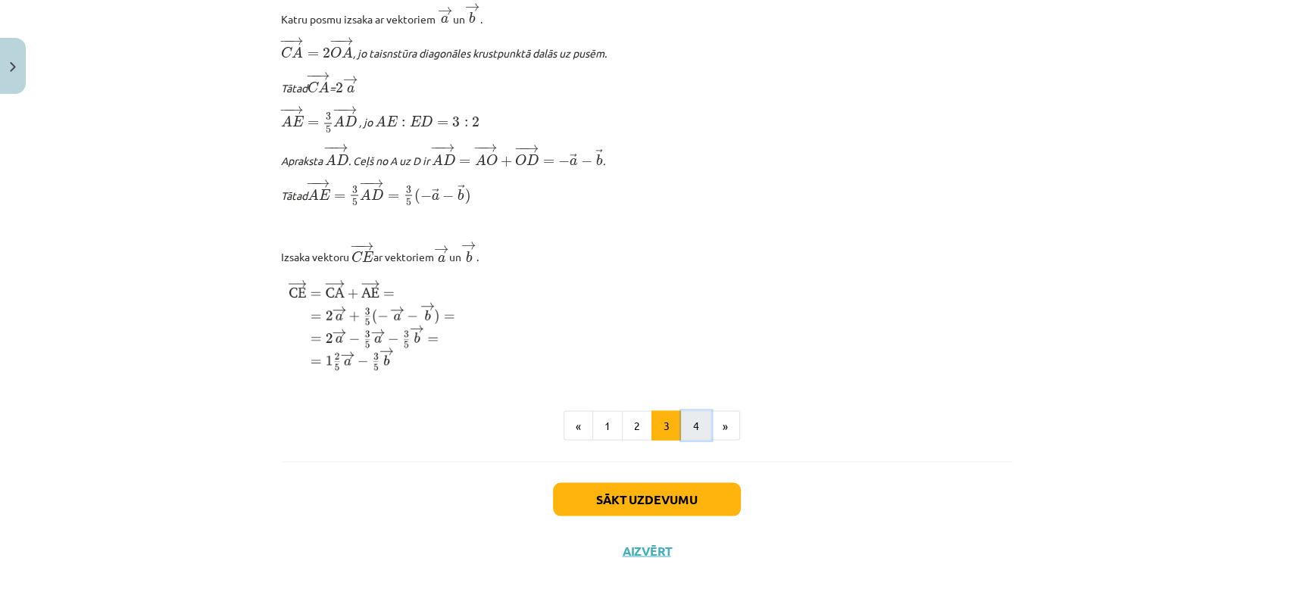
click at [681, 434] on button "4" at bounding box center [696, 426] width 30 height 30
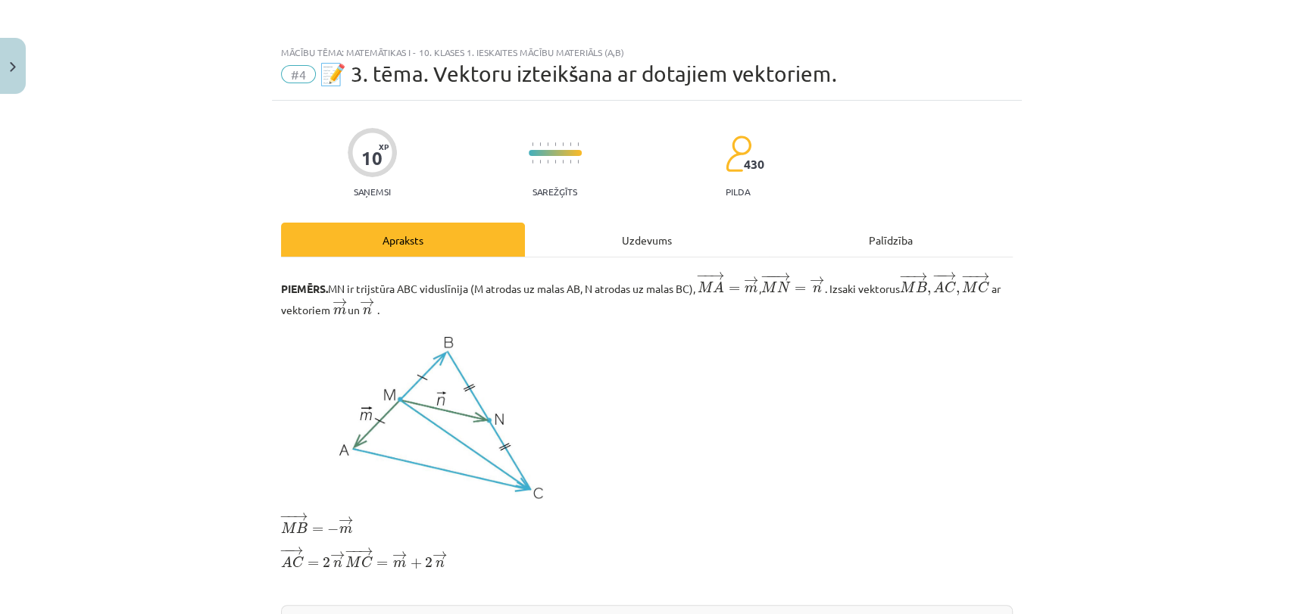
scroll to position [533, 0]
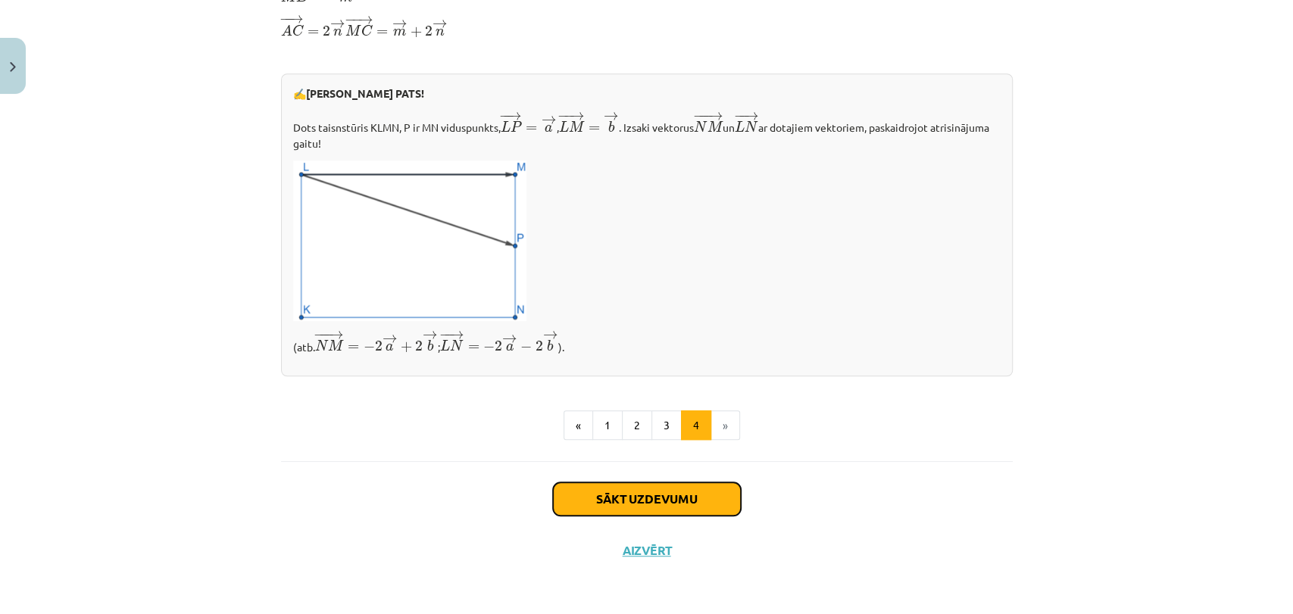
click at [714, 501] on button "Sākt uzdevumu" at bounding box center [647, 499] width 188 height 33
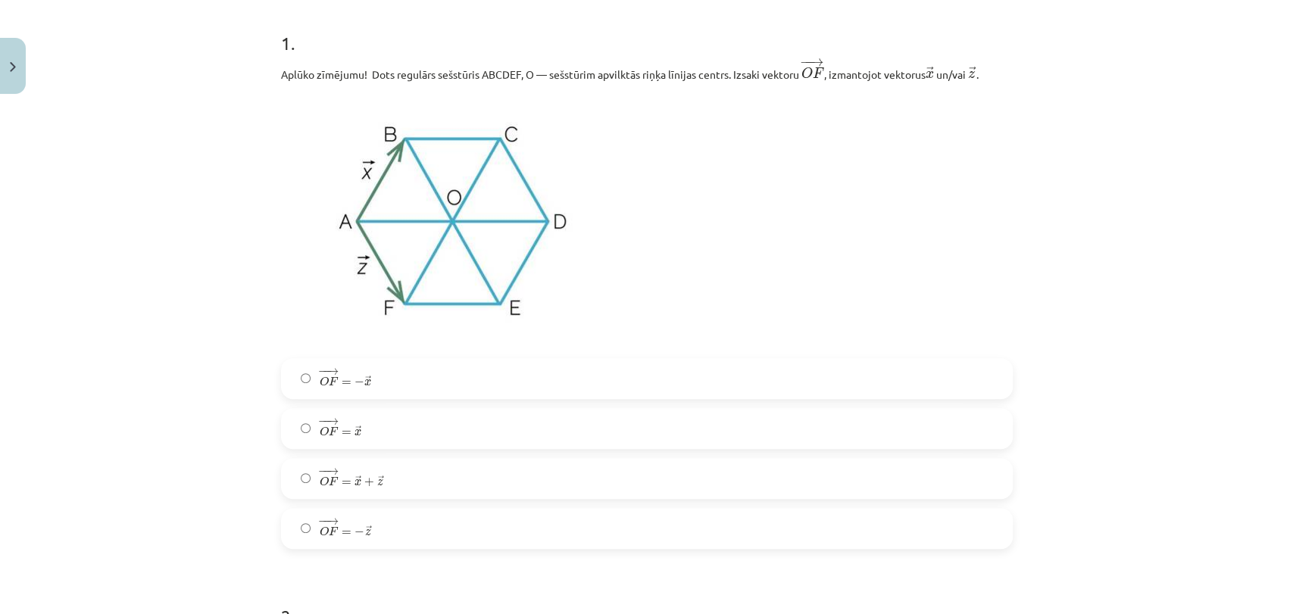
scroll to position [307, 0]
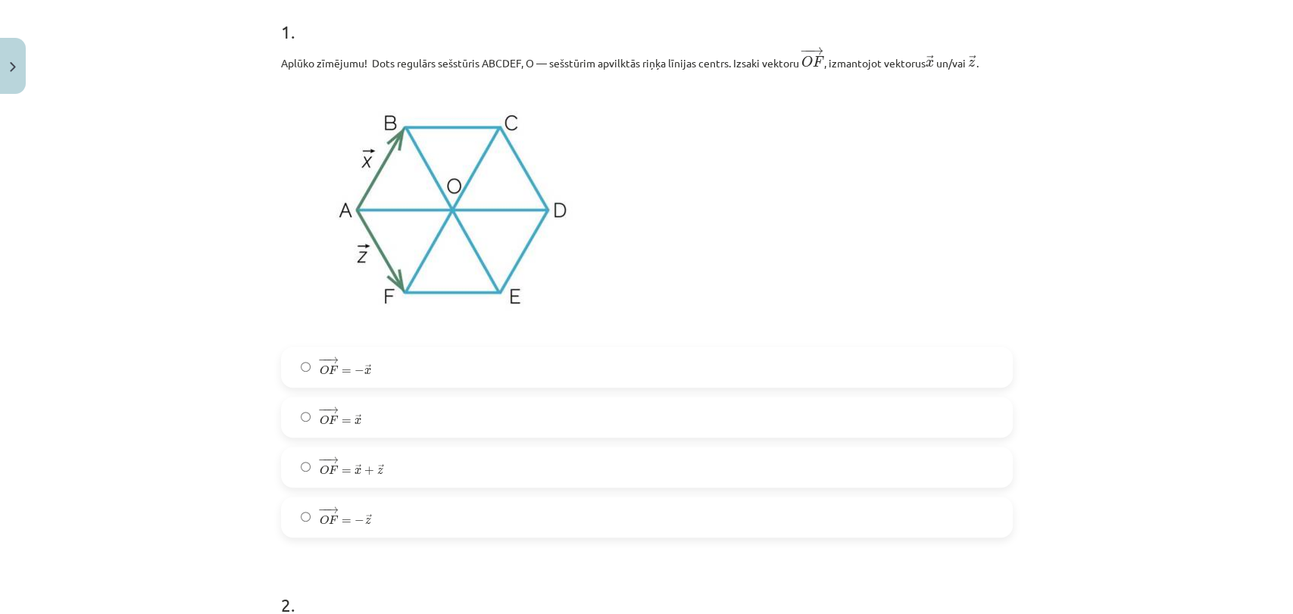
click at [497, 458] on label "− − → O F = → x + → z O F → = x → + z →" at bounding box center [647, 467] width 729 height 38
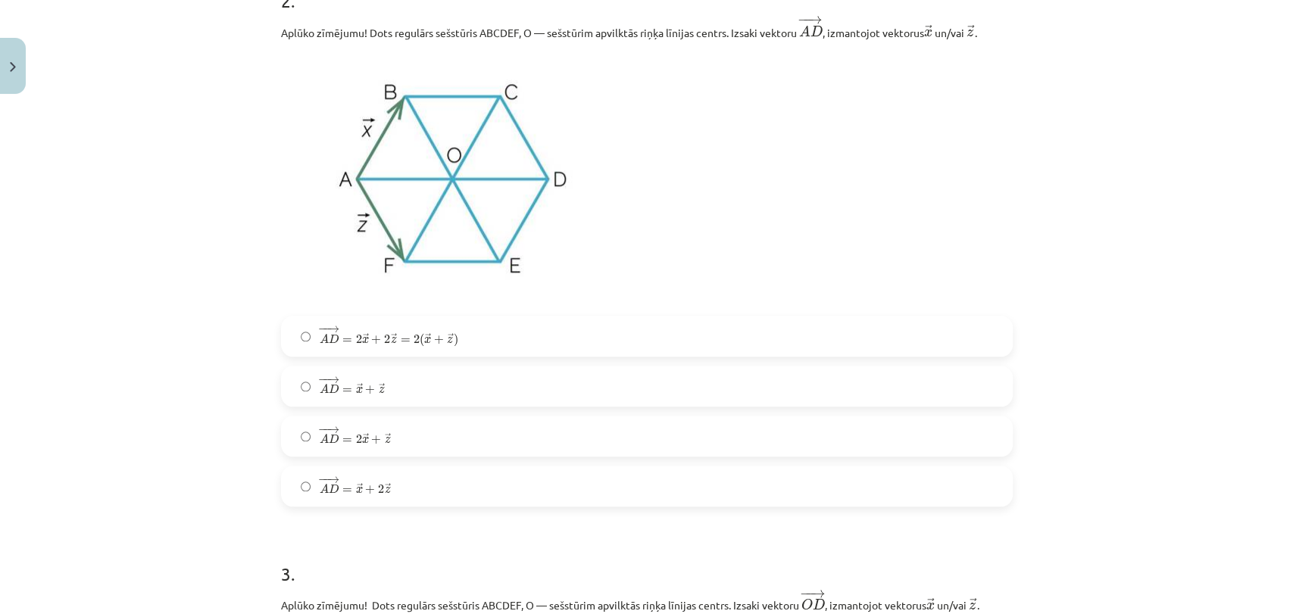
scroll to position [946, 0]
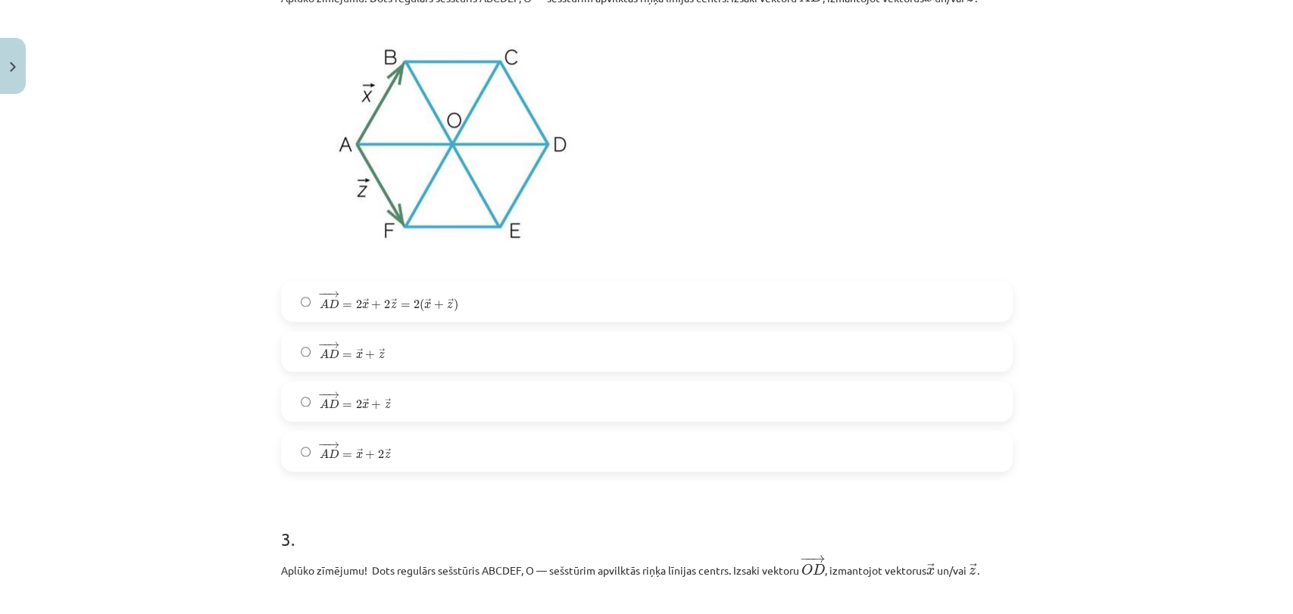
click at [559, 393] on label "− − → A D = 2 → x + → z A D → = 2 x → + z →" at bounding box center [647, 402] width 729 height 38
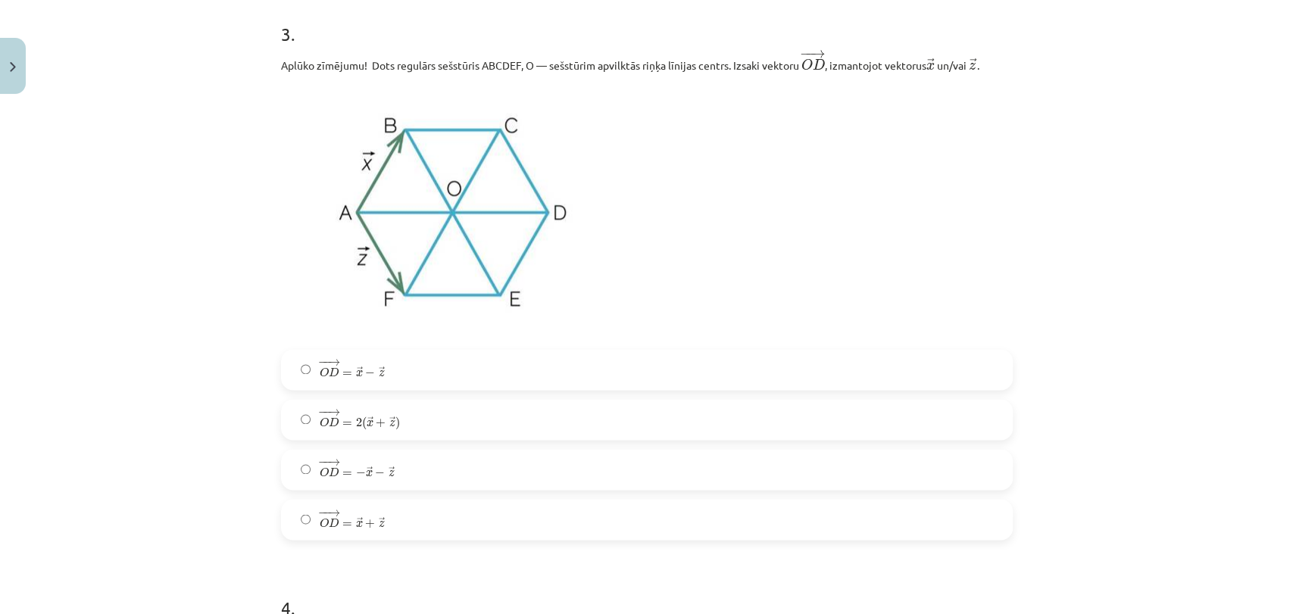
scroll to position [1485, 0]
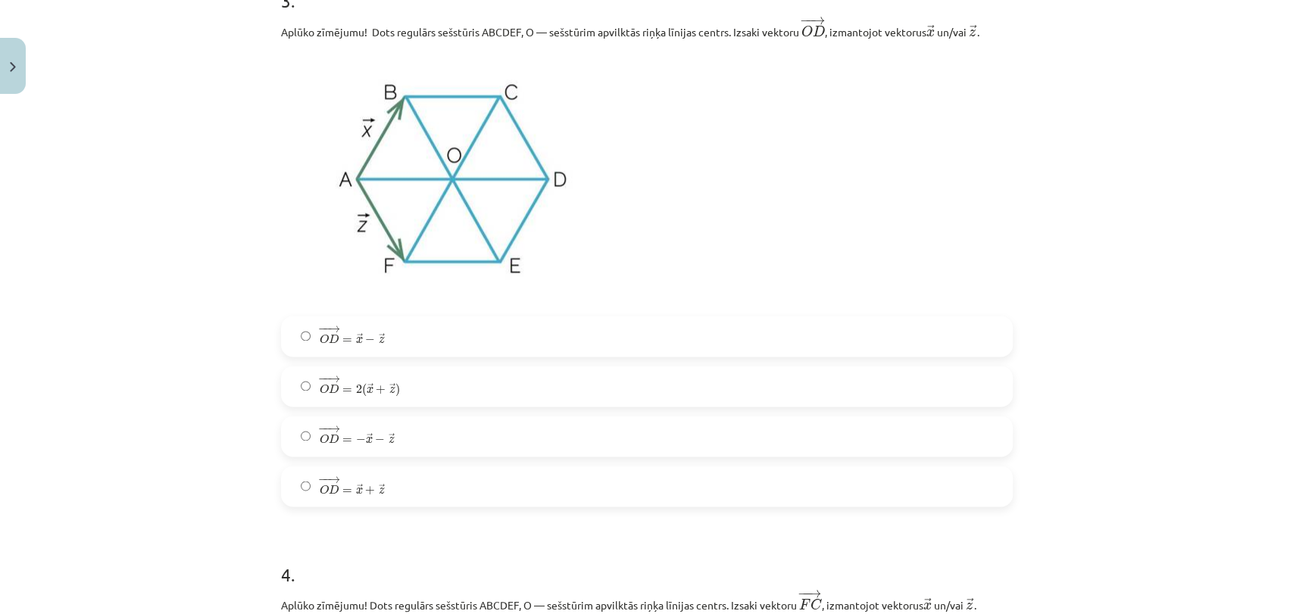
click at [624, 346] on label "− − → O D = → x − → z O D → = x → − z →" at bounding box center [647, 336] width 729 height 38
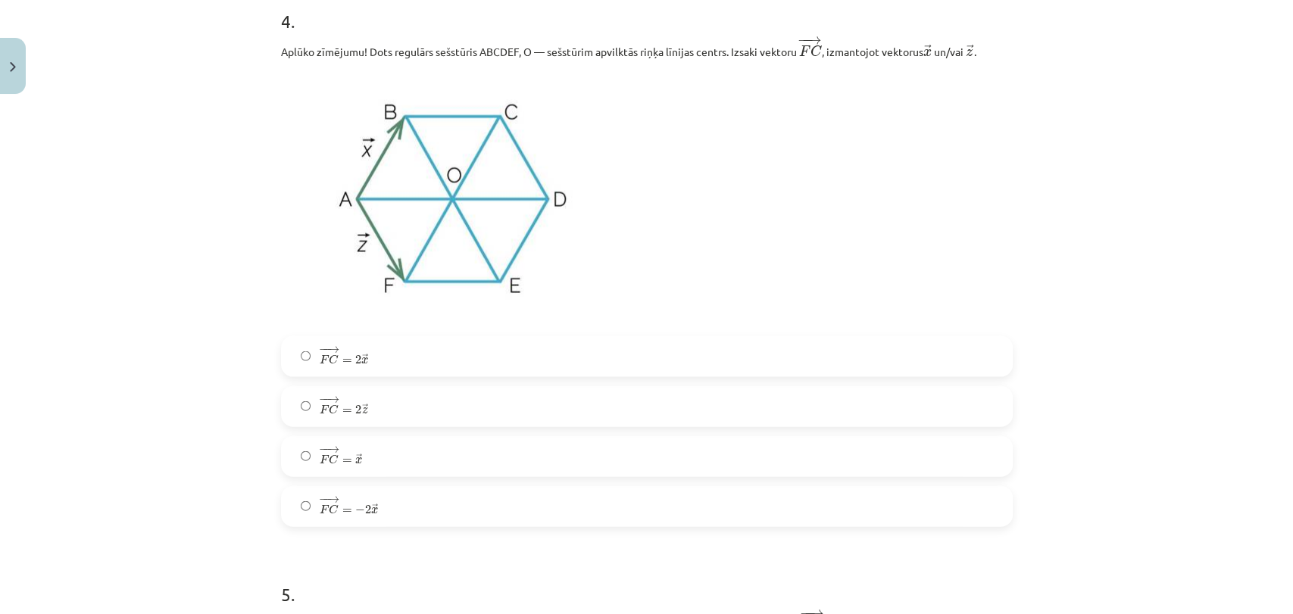
scroll to position [2091, 0]
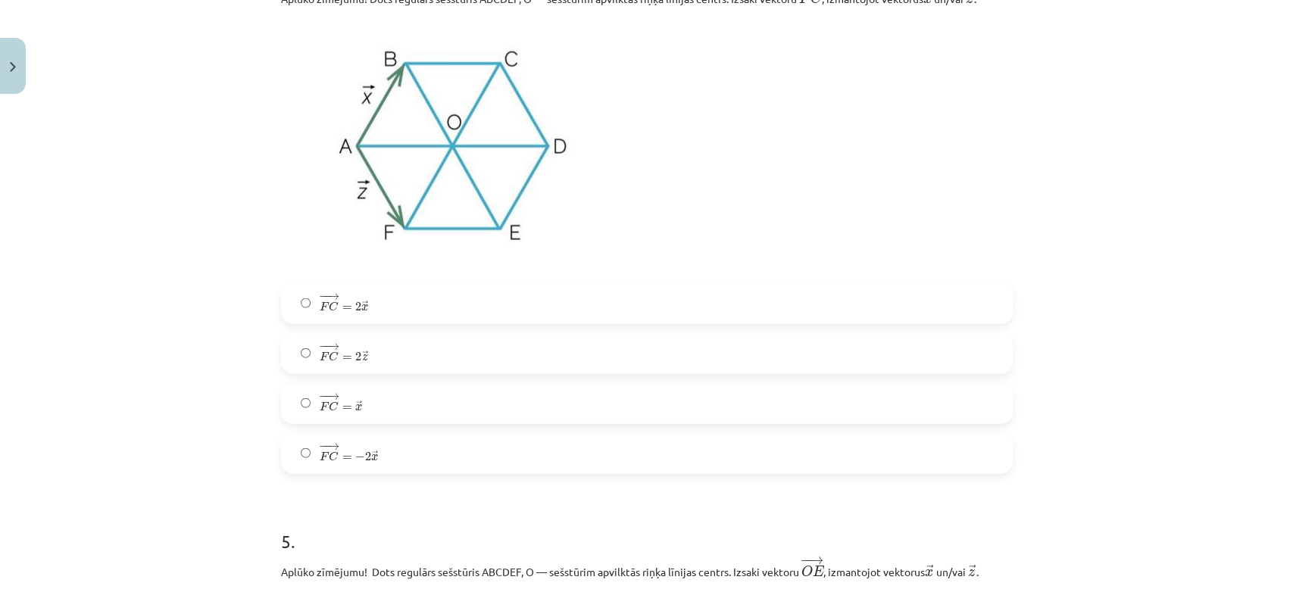
click at [601, 401] on label "− − → F C = → x F C → = x →" at bounding box center [647, 404] width 729 height 38
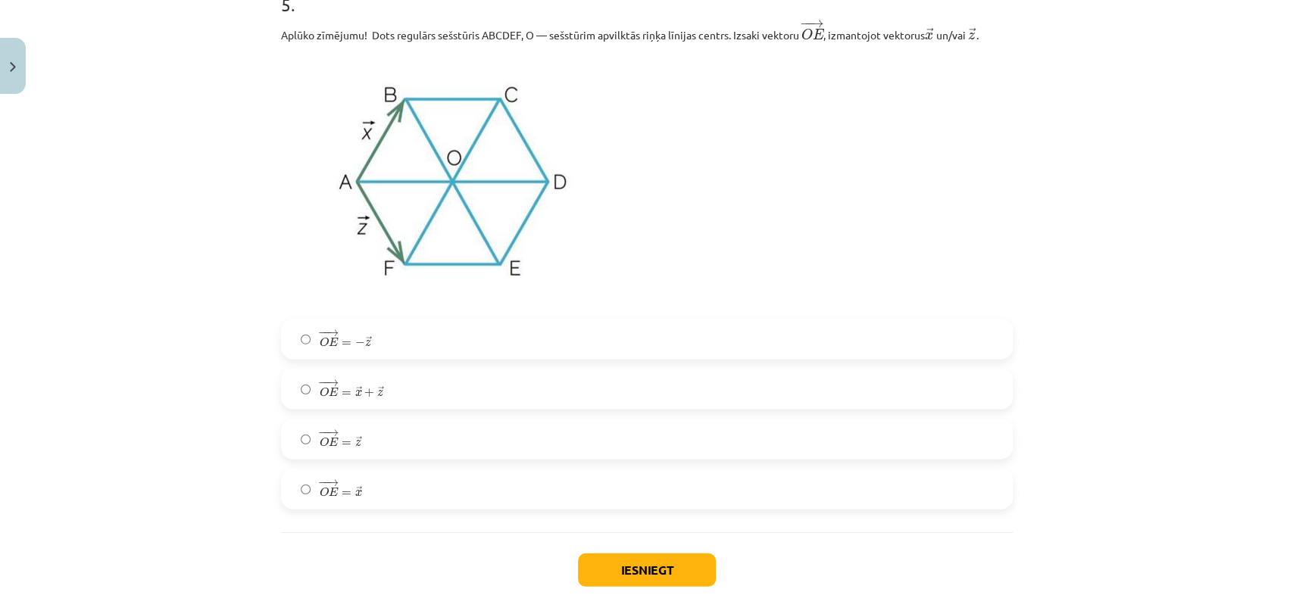
scroll to position [2630, 0]
click at [551, 482] on label "− − → O E = → x O E → = x →" at bounding box center [647, 487] width 729 height 38
click at [656, 567] on button "Iesniegt" at bounding box center [647, 567] width 138 height 33
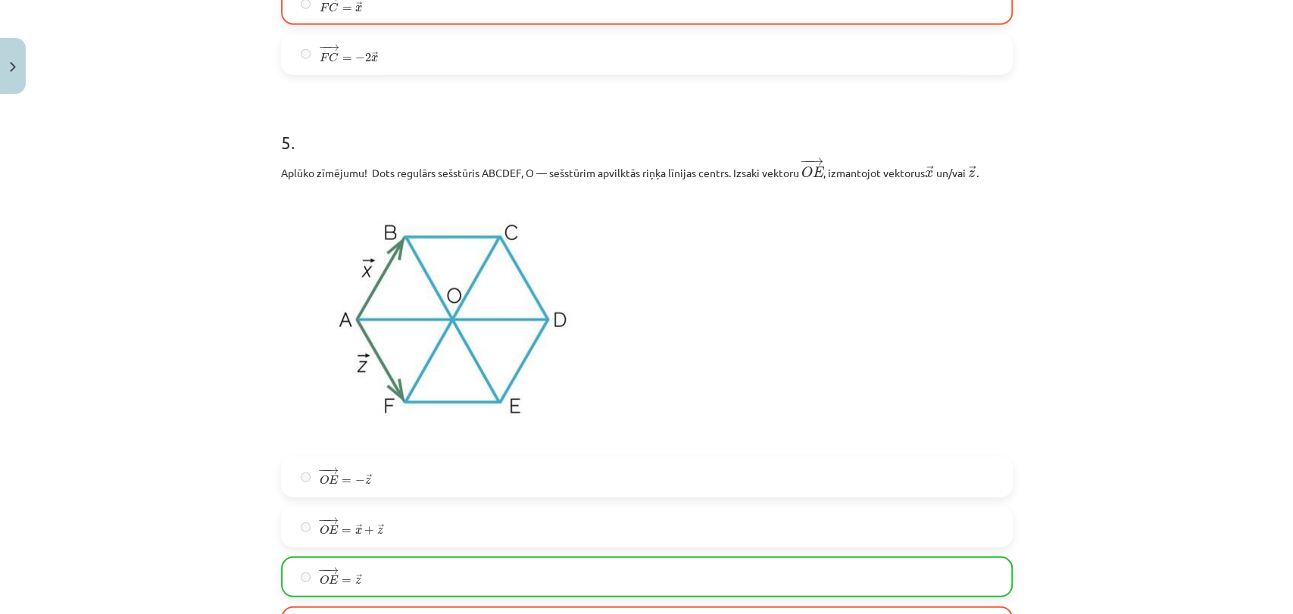
scroll to position [2750, 0]
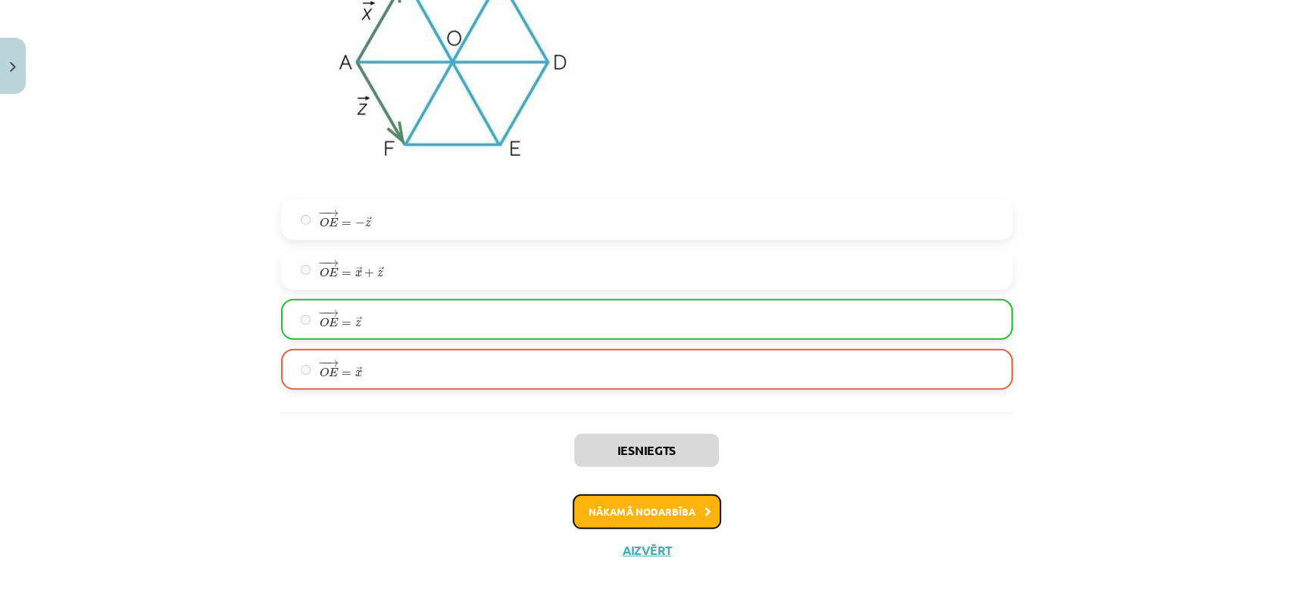
click at [614, 517] on button "Nākamā nodarbība" at bounding box center [647, 512] width 148 height 35
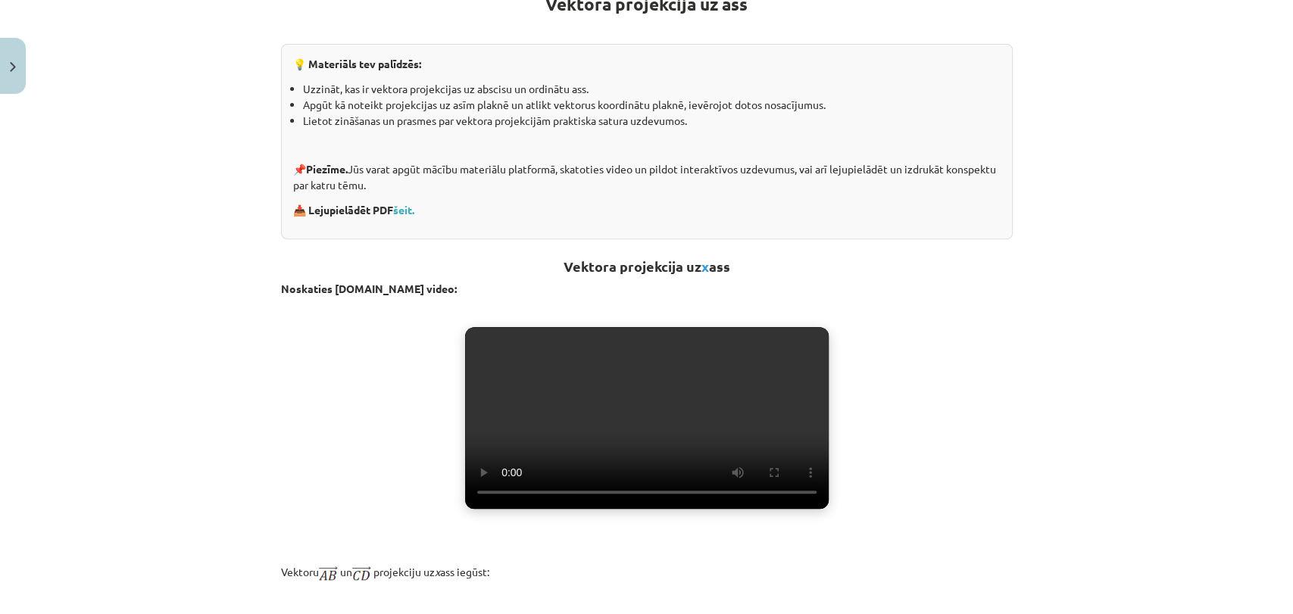
scroll to position [340, 0]
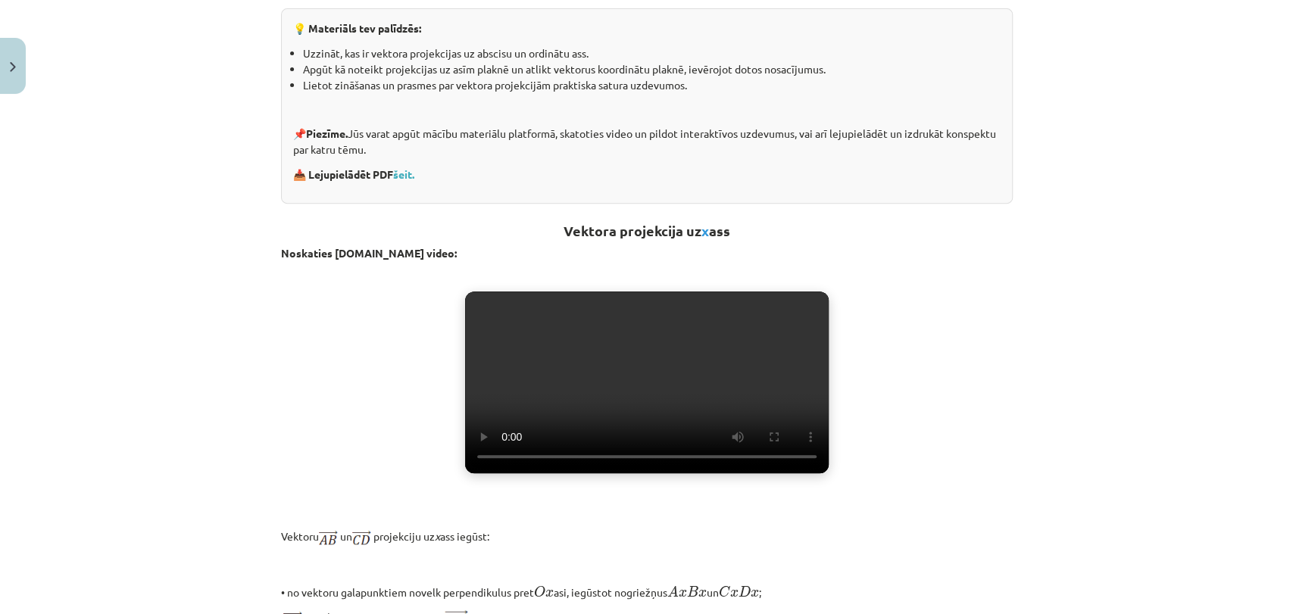
click at [1279, 576] on div "Mācību tēma: Matemātikas i - 10. klases 1. ieskaites mācību materiāls (a,b) #5 …" at bounding box center [646, 307] width 1293 height 614
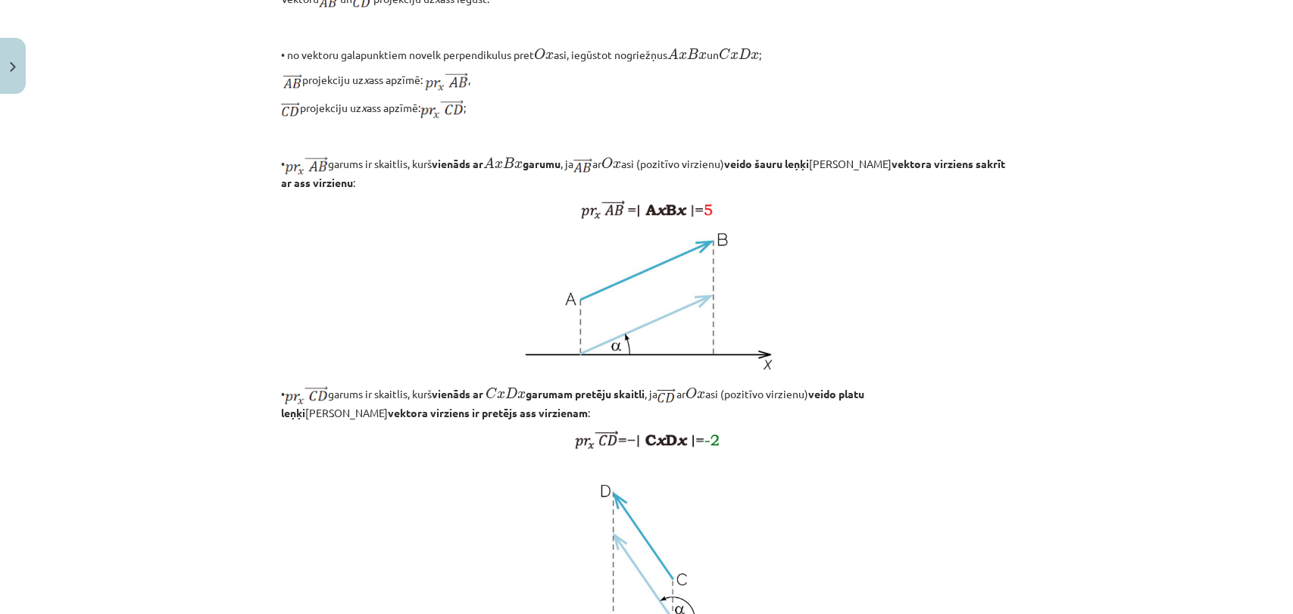
scroll to position [1184, 0]
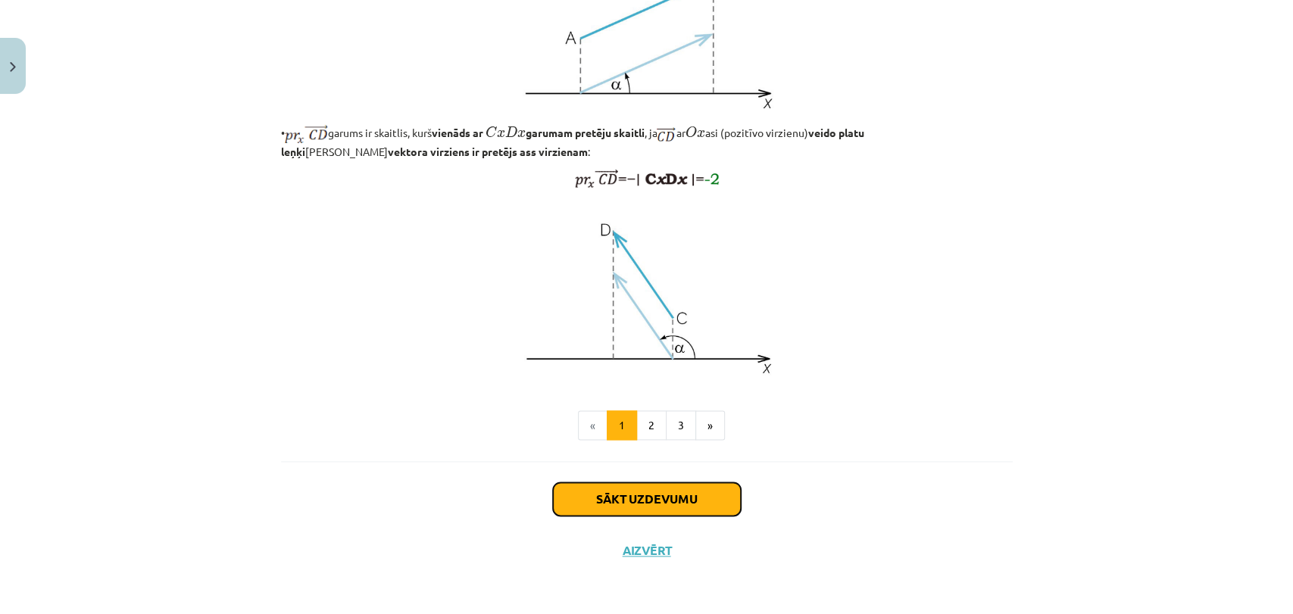
click at [687, 488] on button "Sākt uzdevumu" at bounding box center [647, 499] width 188 height 33
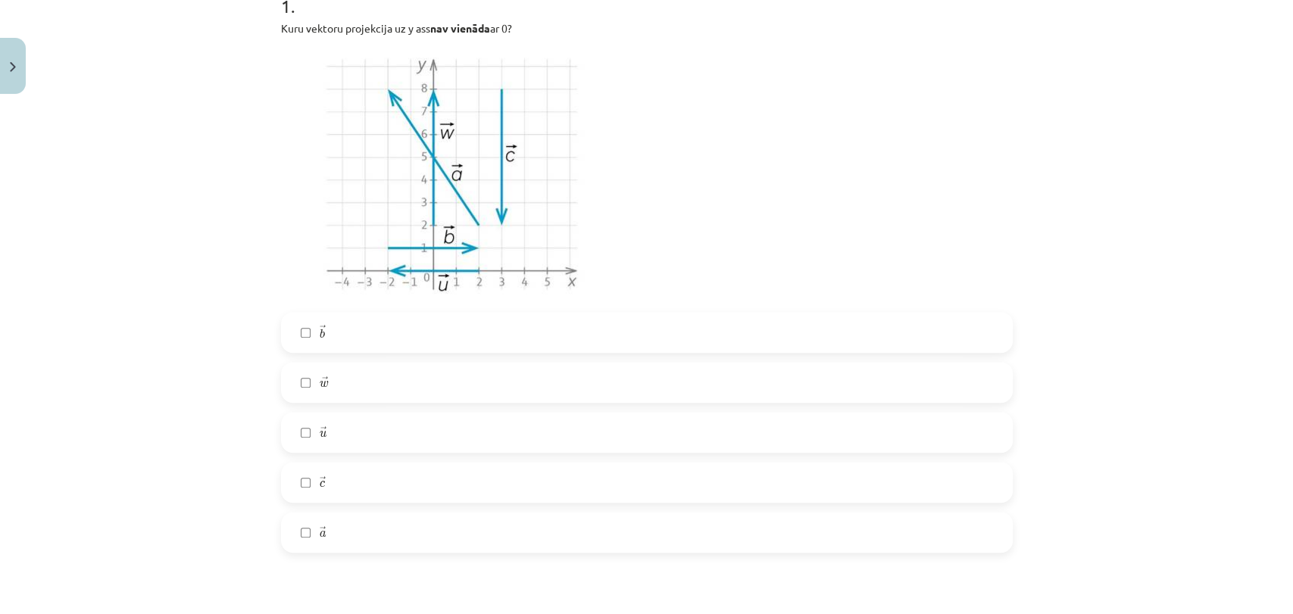
scroll to position [336, 0]
click at [501, 427] on label "→ u u →" at bounding box center [647, 429] width 729 height 38
click at [499, 390] on label "→ w w →" at bounding box center [647, 379] width 729 height 38
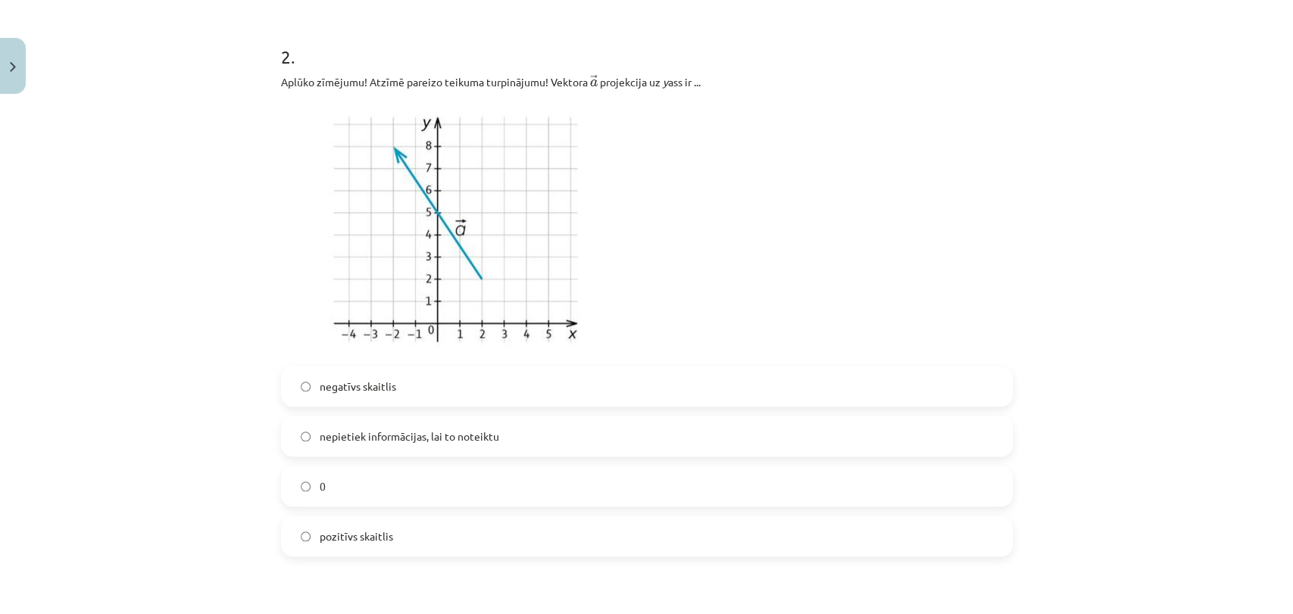
scroll to position [909, 0]
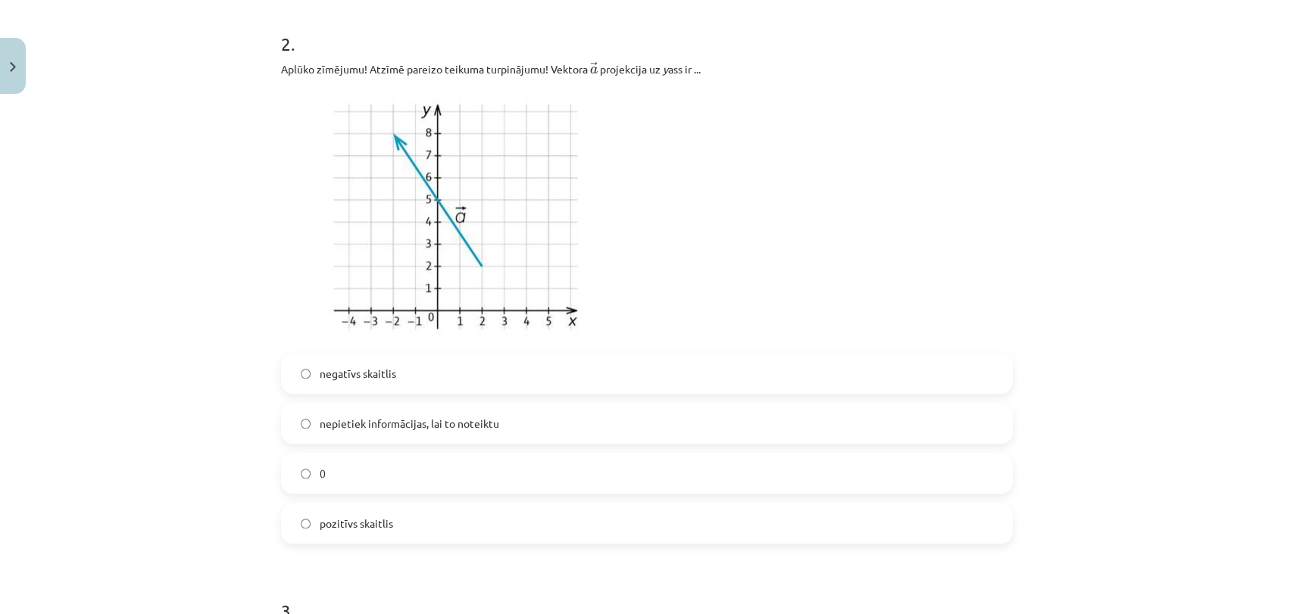
click at [458, 385] on label "negatīvs skaitlis" at bounding box center [647, 374] width 729 height 38
click at [1279, 602] on div "Mācību tēma: Matemātikas i - 10. klases 1. ieskaites mācību materiāls (a,b) #5 …" at bounding box center [646, 307] width 1293 height 614
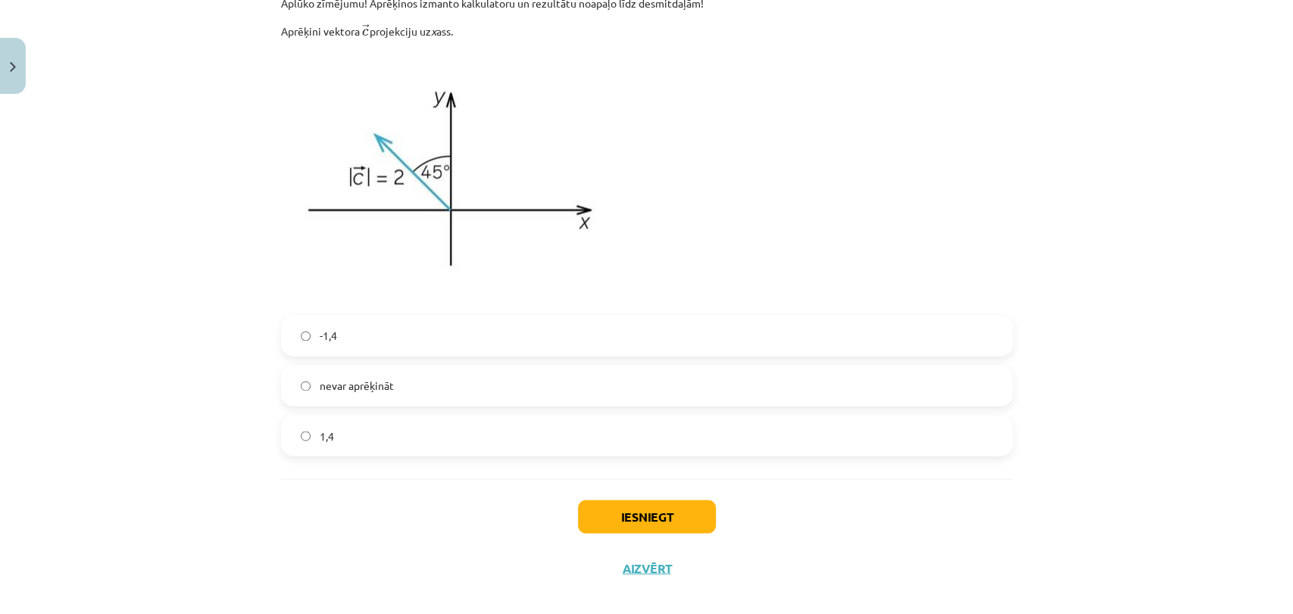
scroll to position [1548, 0]
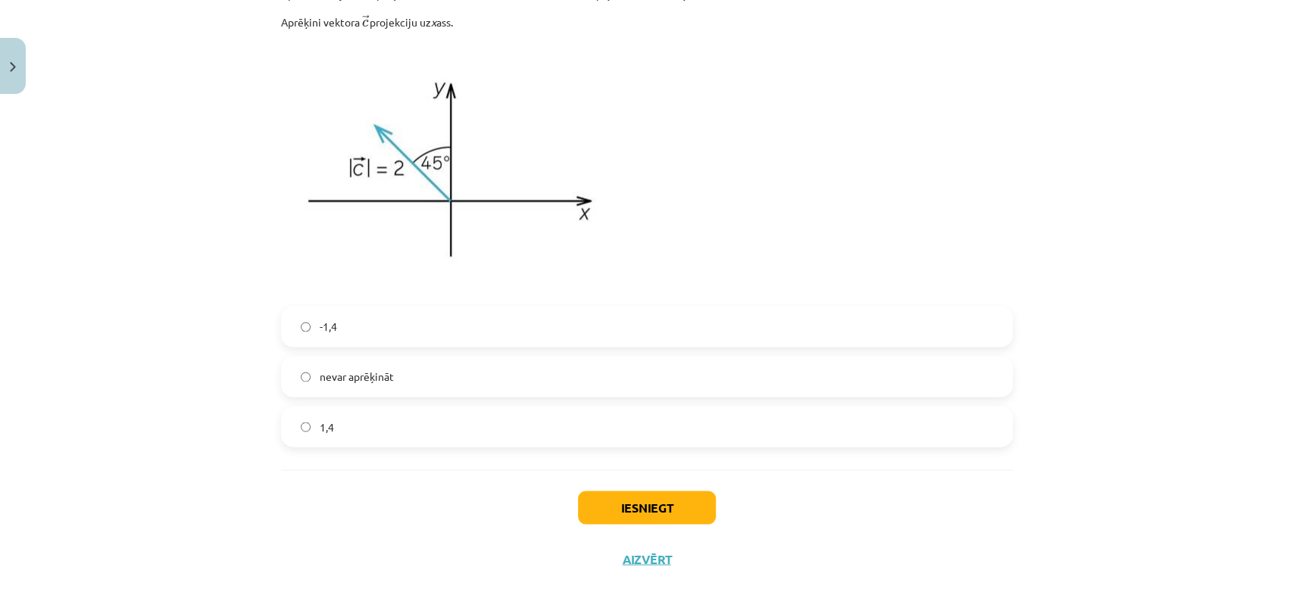
click at [394, 414] on label "1,4" at bounding box center [647, 427] width 729 height 38
click at [632, 503] on button "Iesniegt" at bounding box center [647, 507] width 138 height 33
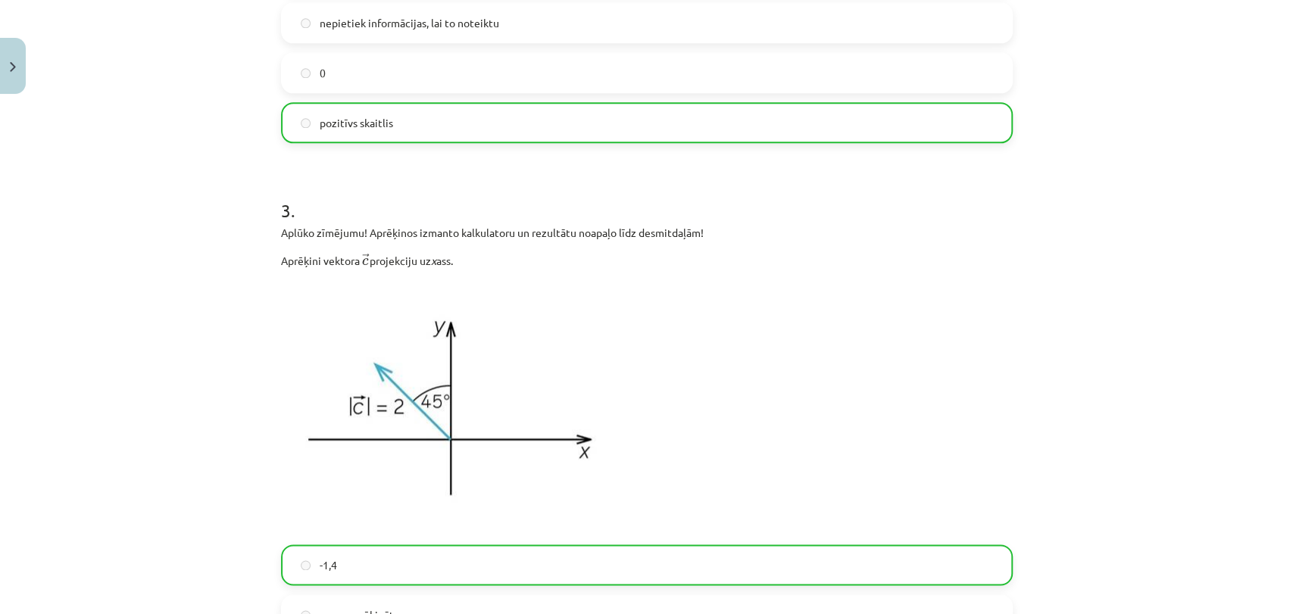
scroll to position [1605, 0]
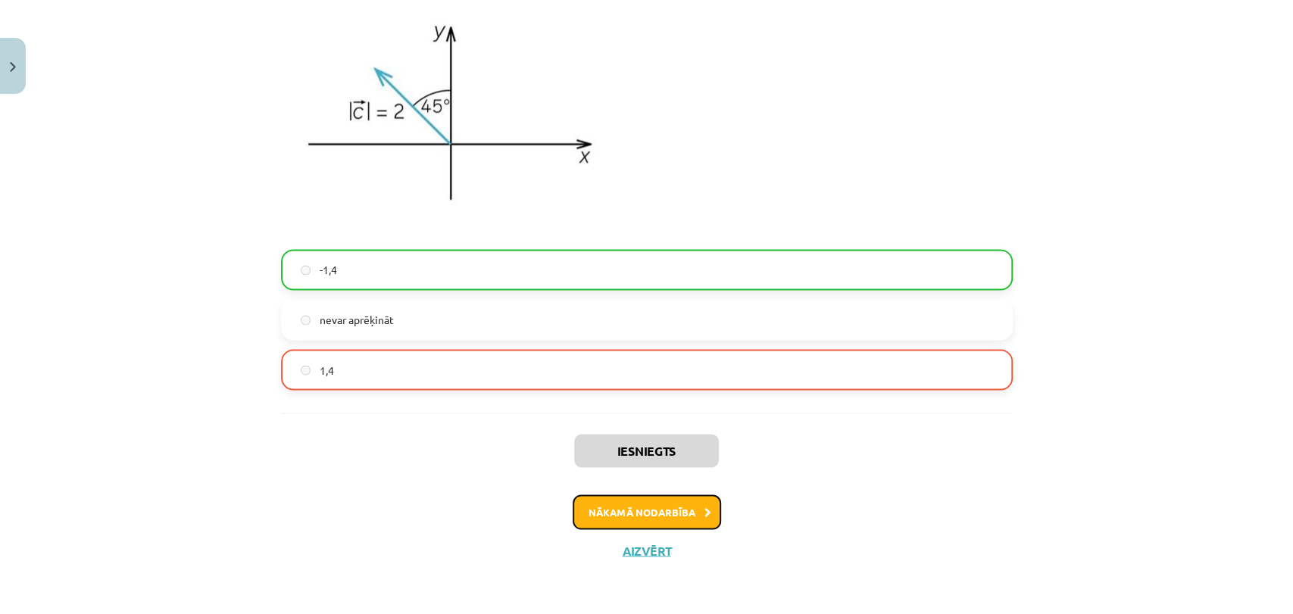
click at [645, 516] on button "Nākamā nodarbība" at bounding box center [647, 512] width 148 height 35
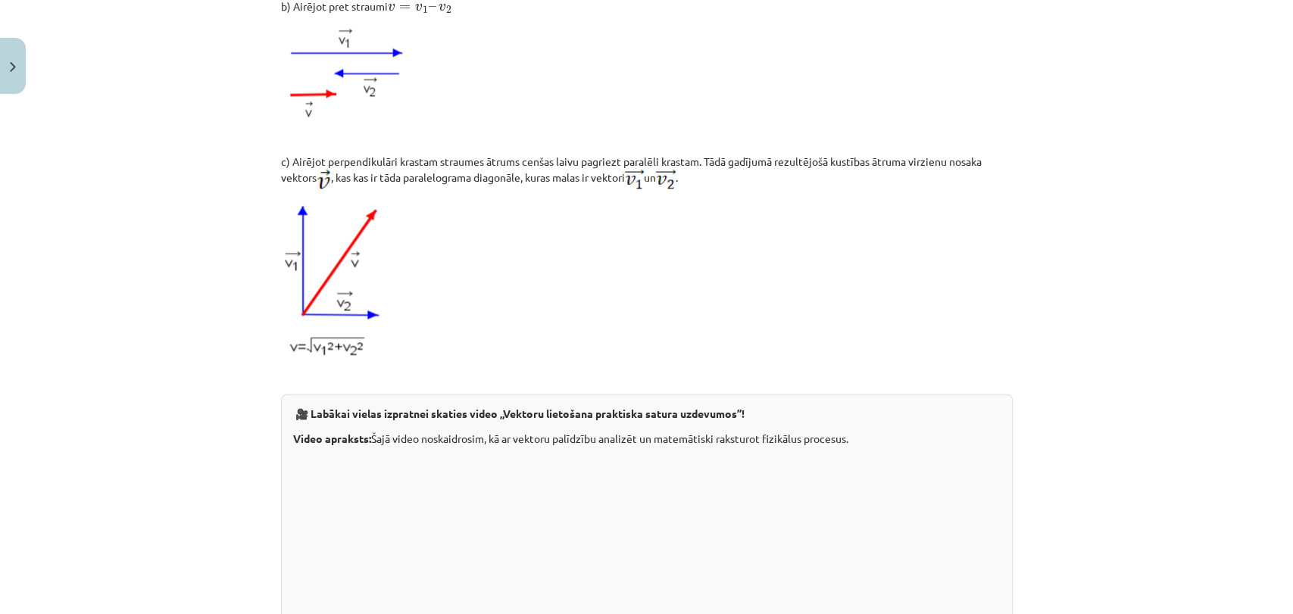
scroll to position [1521, 0]
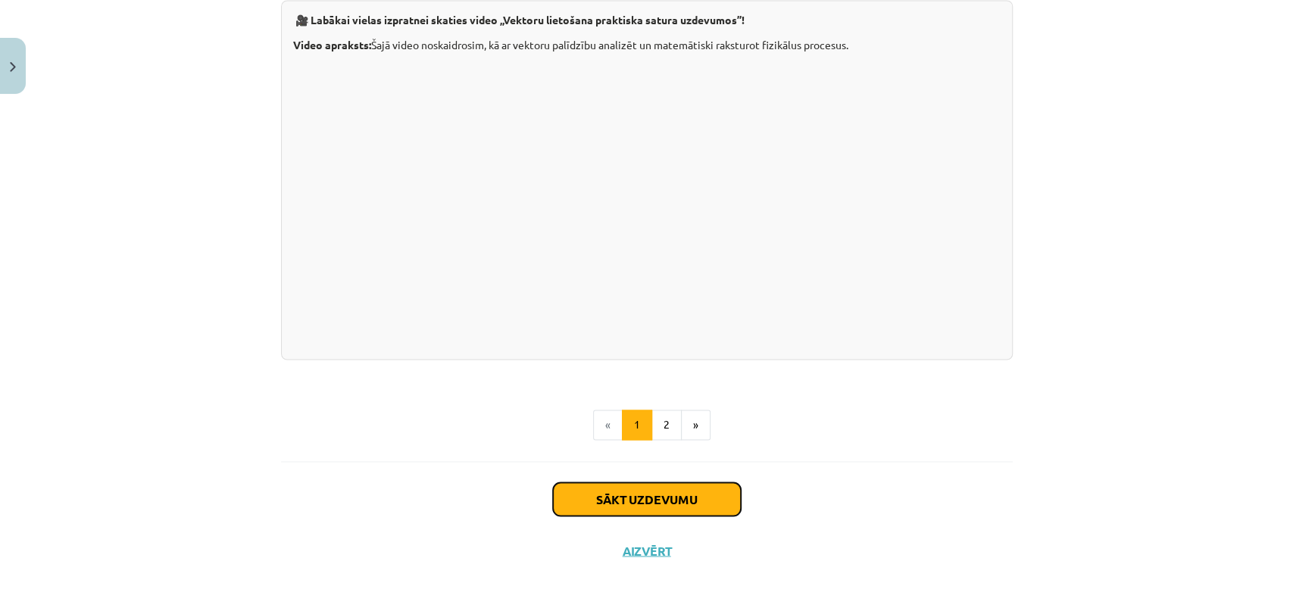
click at [687, 497] on button "Sākt uzdevumu" at bounding box center [647, 499] width 188 height 33
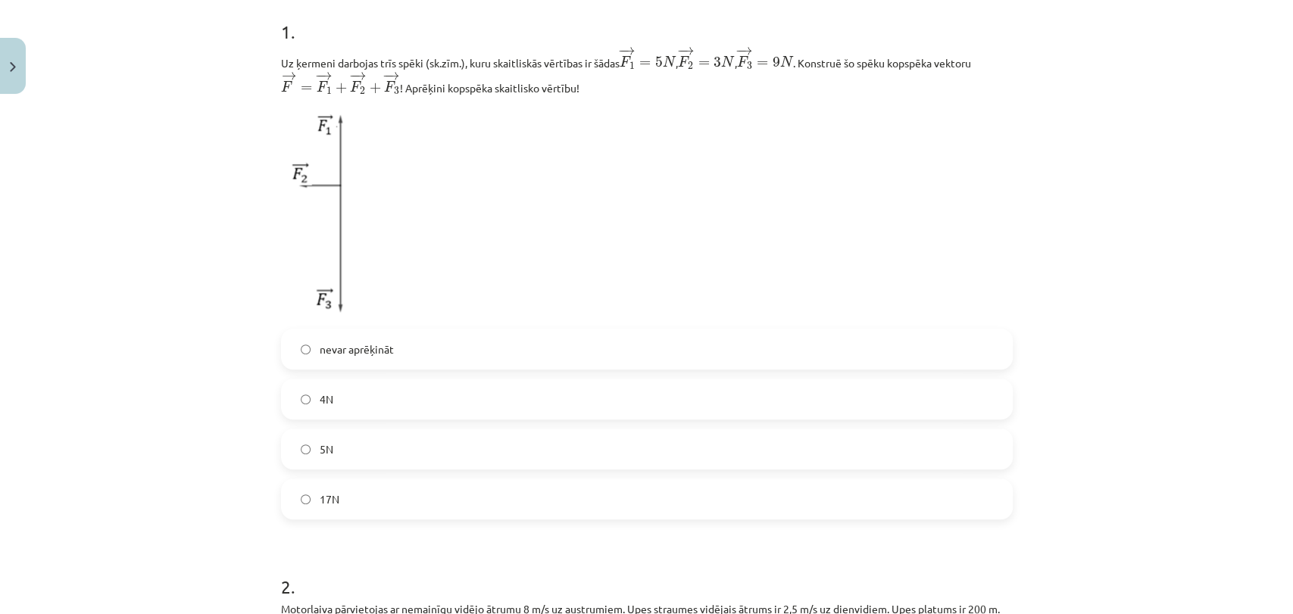
scroll to position [340, 0]
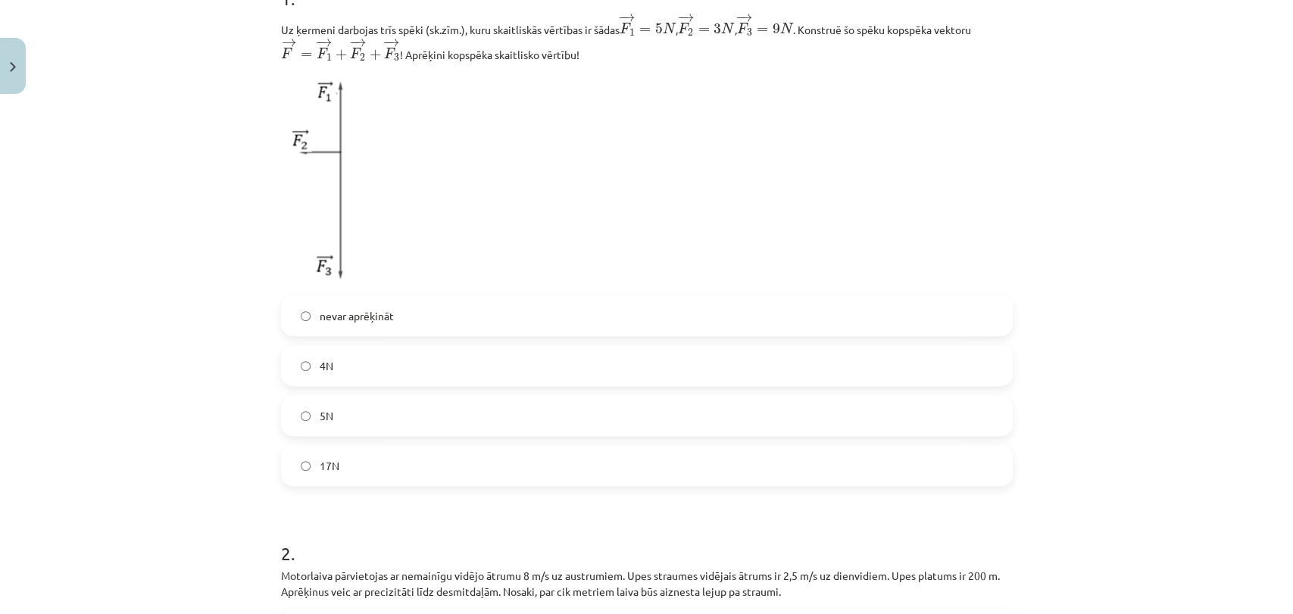
click at [461, 460] on label "17N" at bounding box center [647, 466] width 729 height 38
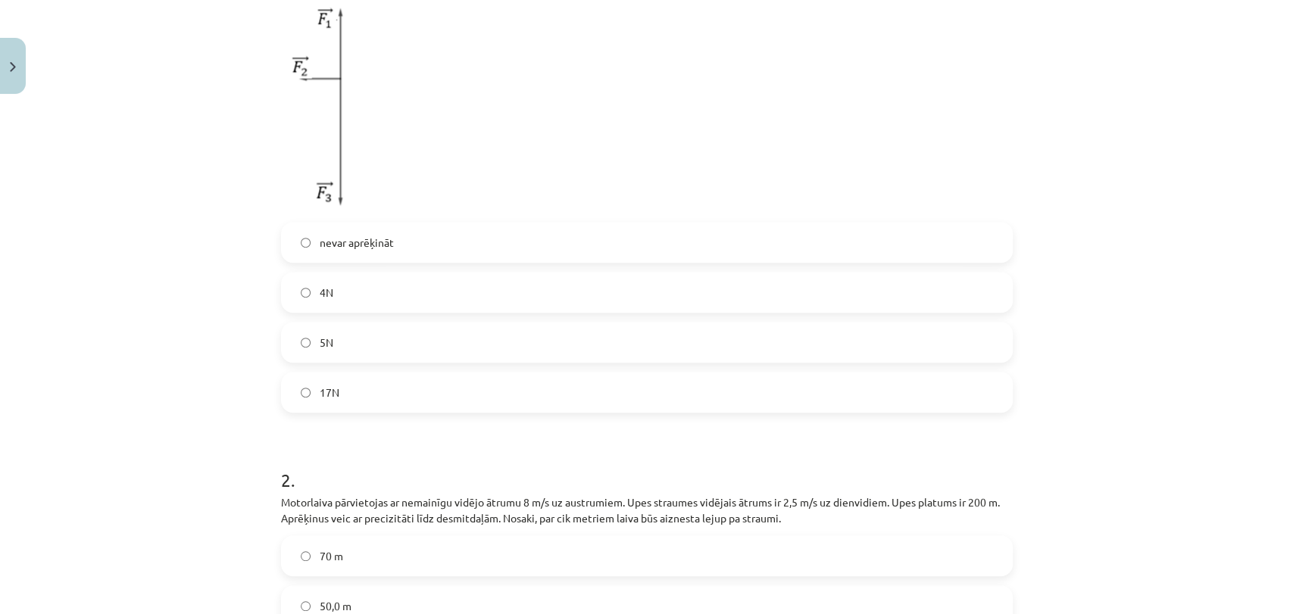
scroll to position [442, 0]
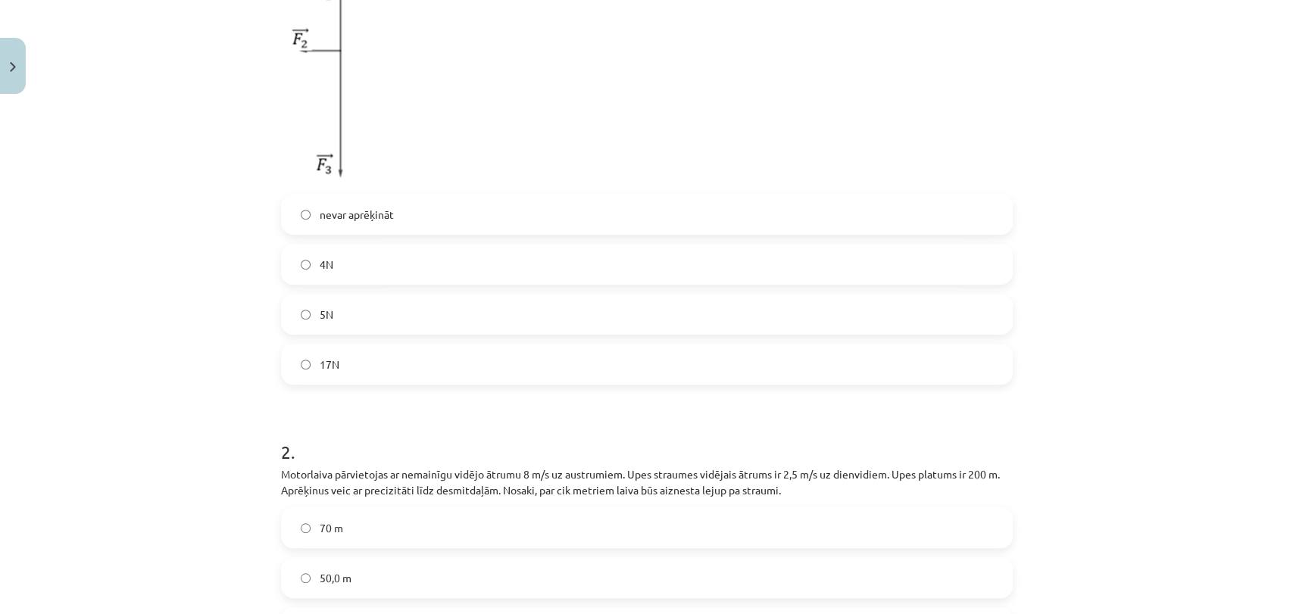
click at [718, 314] on label "5N" at bounding box center [647, 314] width 729 height 38
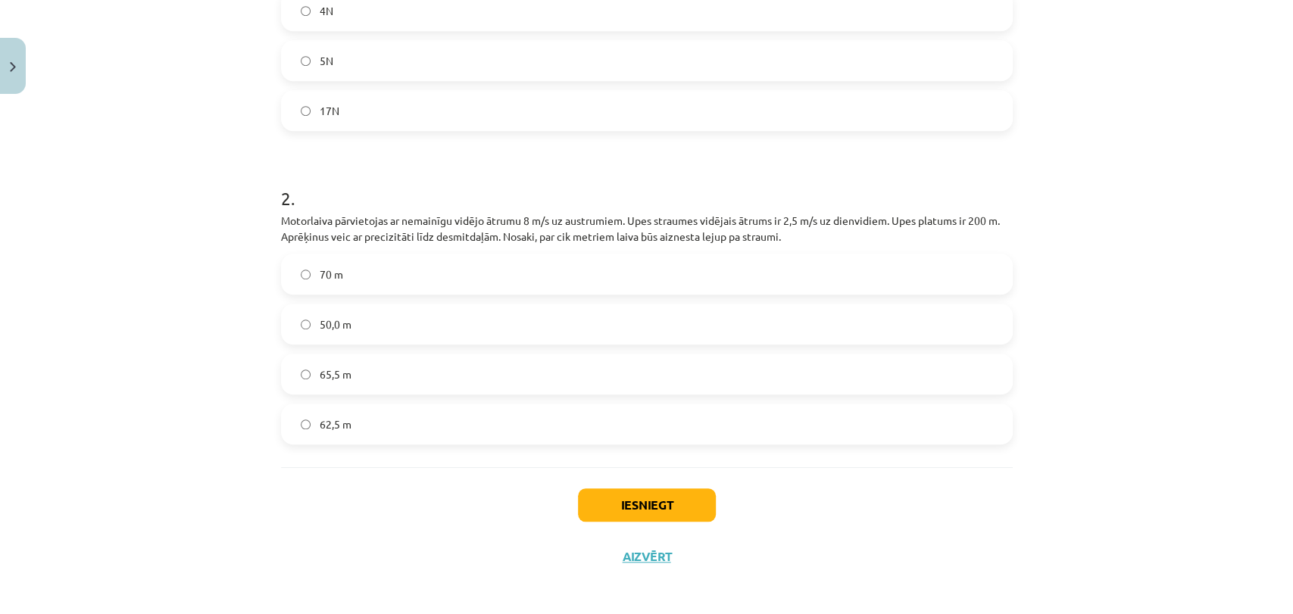
scroll to position [703, 0]
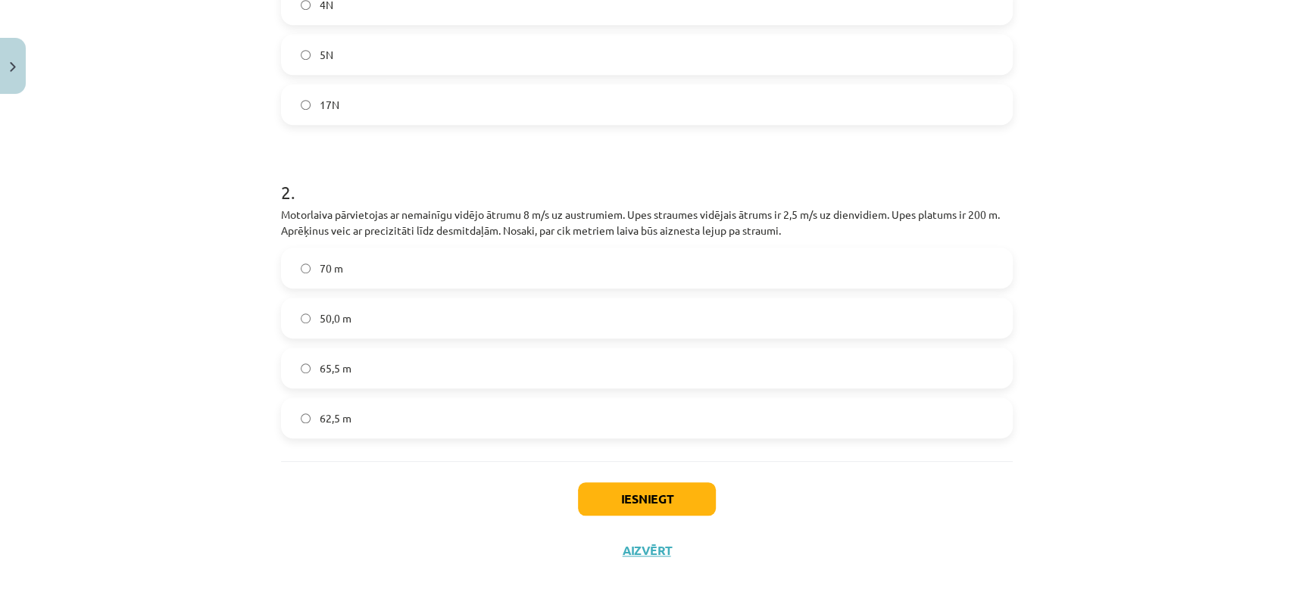
click at [560, 280] on label "70 m" at bounding box center [647, 268] width 729 height 38
click at [636, 497] on button "Iesniegt" at bounding box center [647, 499] width 138 height 33
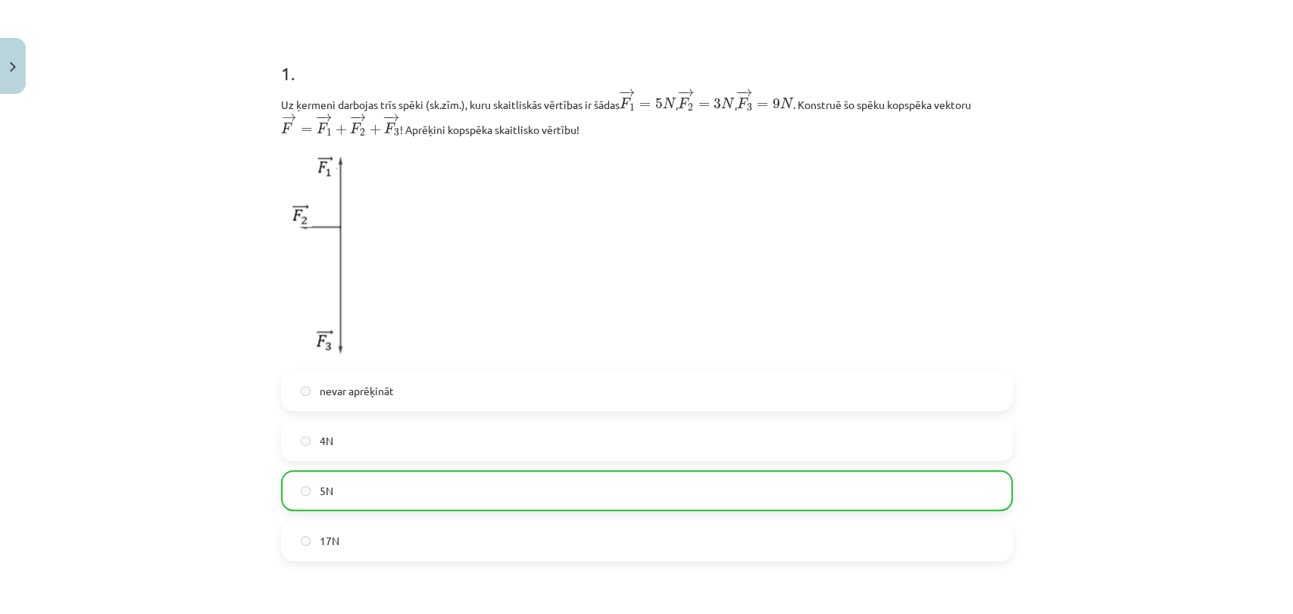
scroll to position [751, 0]
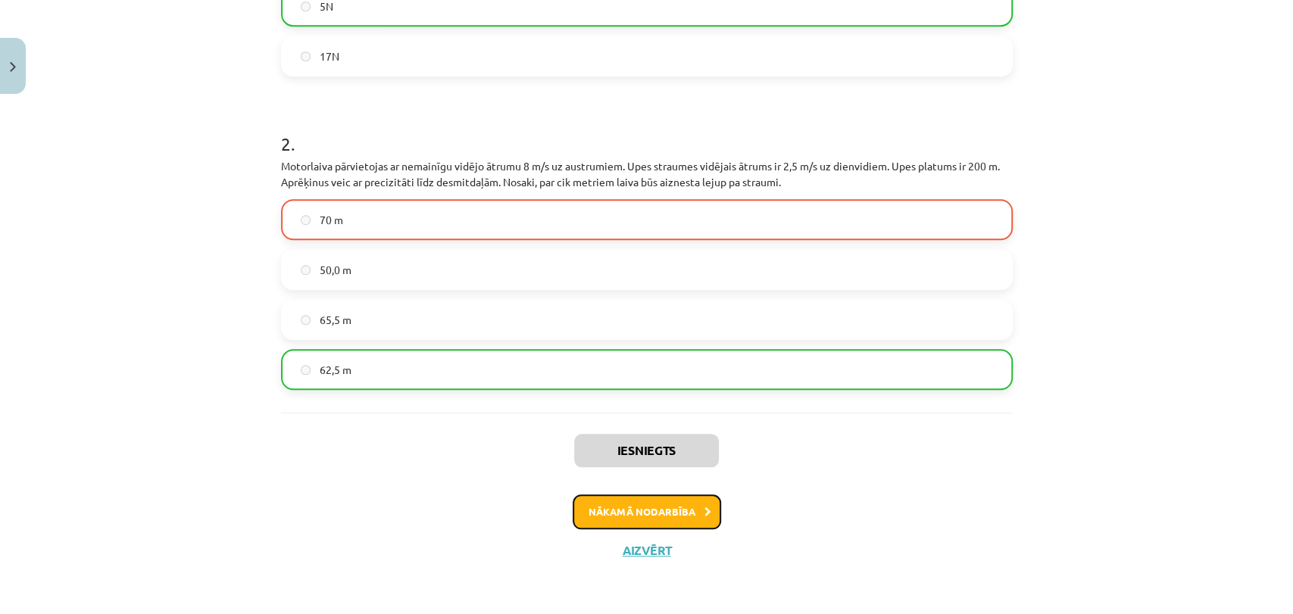
click at [623, 517] on button "Nākamā nodarbība" at bounding box center [647, 512] width 148 height 35
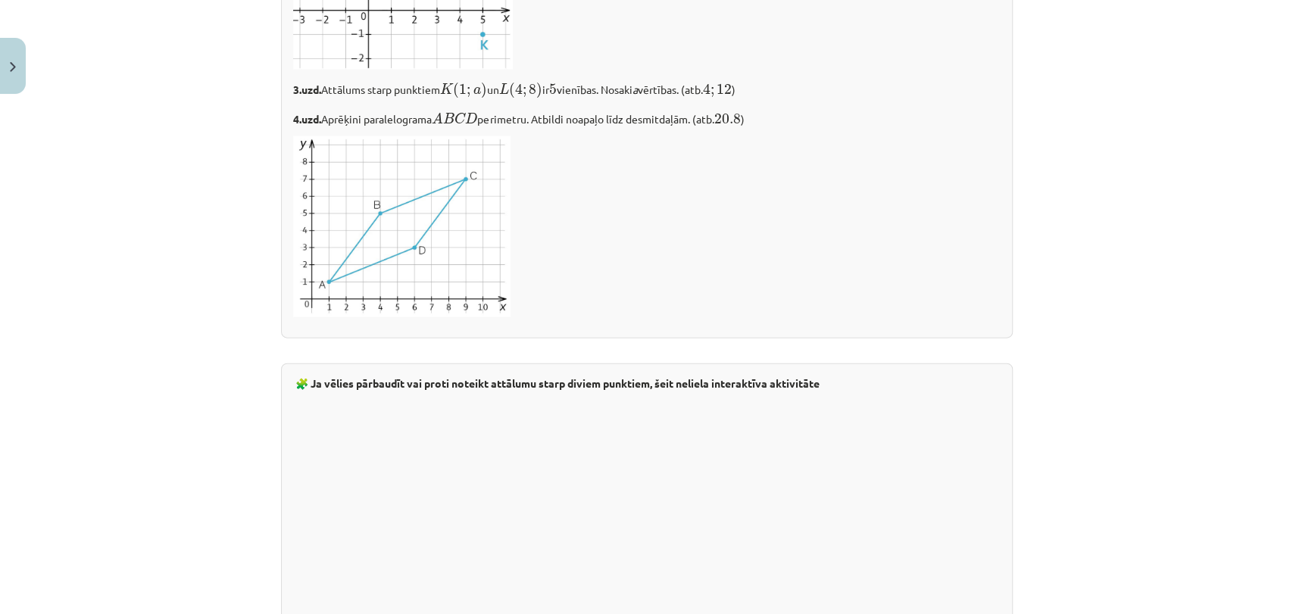
scroll to position [2613, 0]
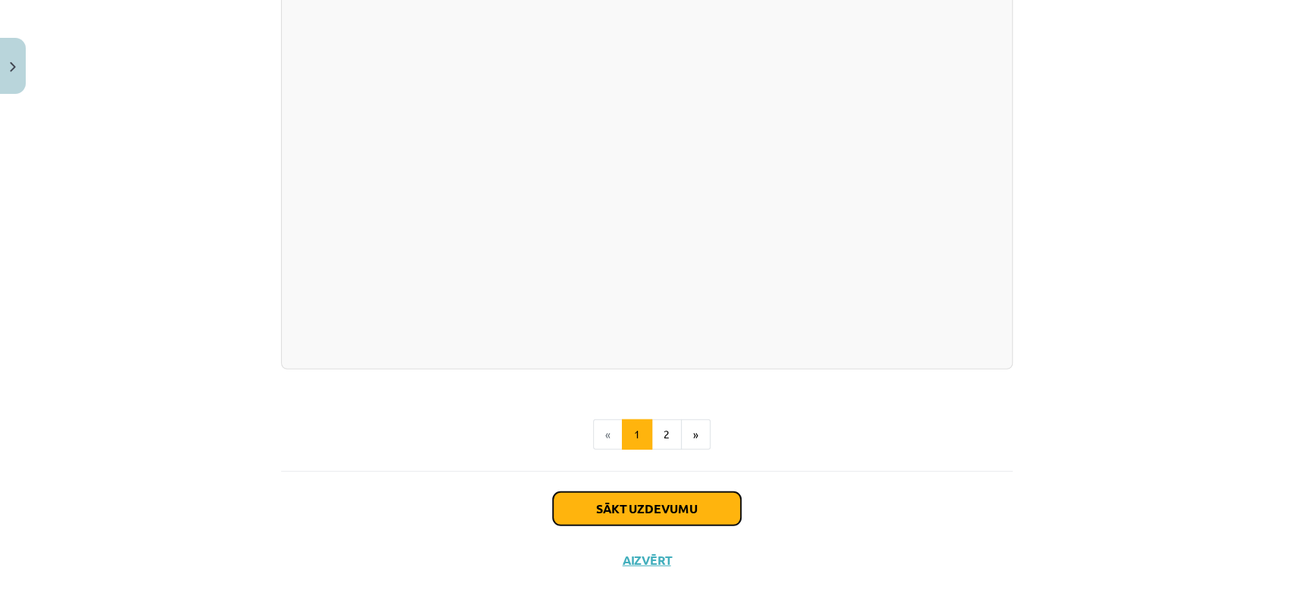
click at [670, 498] on button "Sākt uzdevumu" at bounding box center [647, 508] width 188 height 33
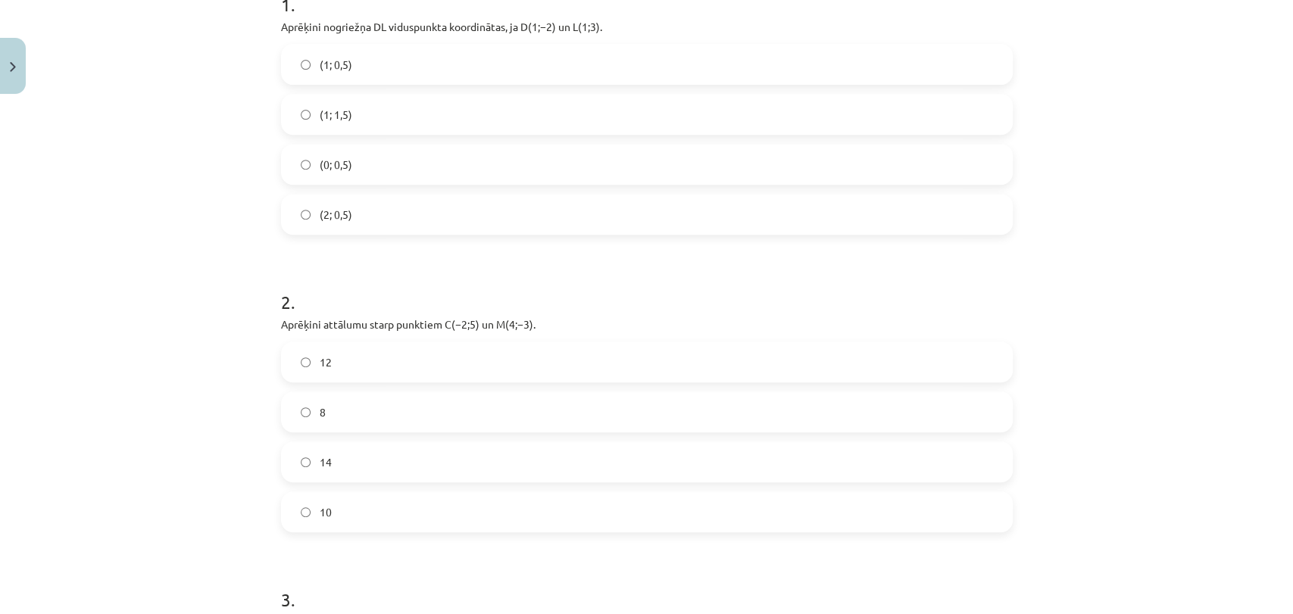
scroll to position [374, 0]
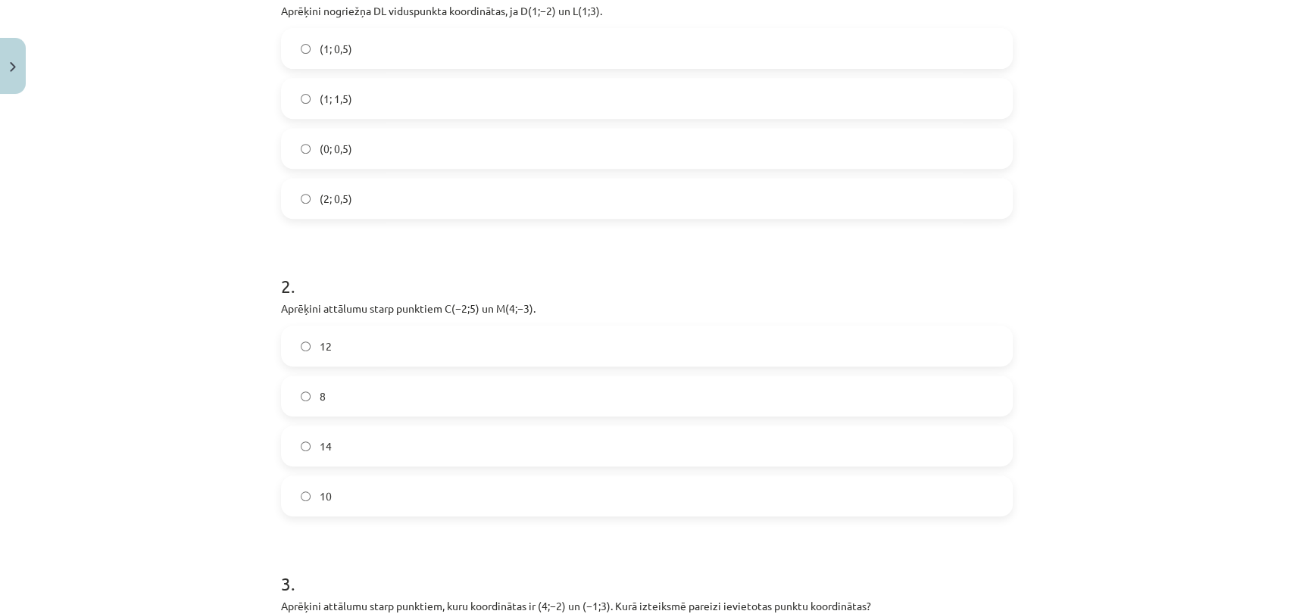
click at [346, 145] on label "(0; 0,5)" at bounding box center [647, 149] width 729 height 38
click at [372, 506] on label "10" at bounding box center [647, 496] width 729 height 38
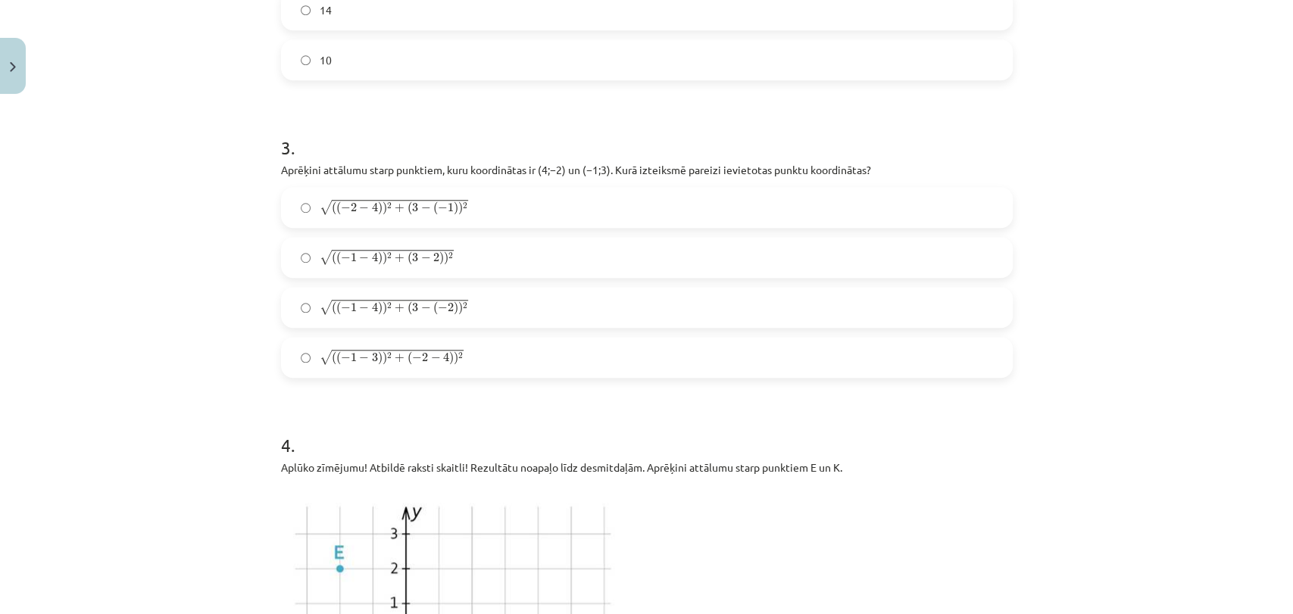
scroll to position [812, 0]
click at [516, 208] on label "√ ( ( − 2 − 4 ) ) 2 + ( 3 − ( − 1 ) ) 2 ( ( − 2 − 4 ) ) 2 + ( 3 − ( − 1 ) ) 2" at bounding box center [647, 206] width 729 height 38
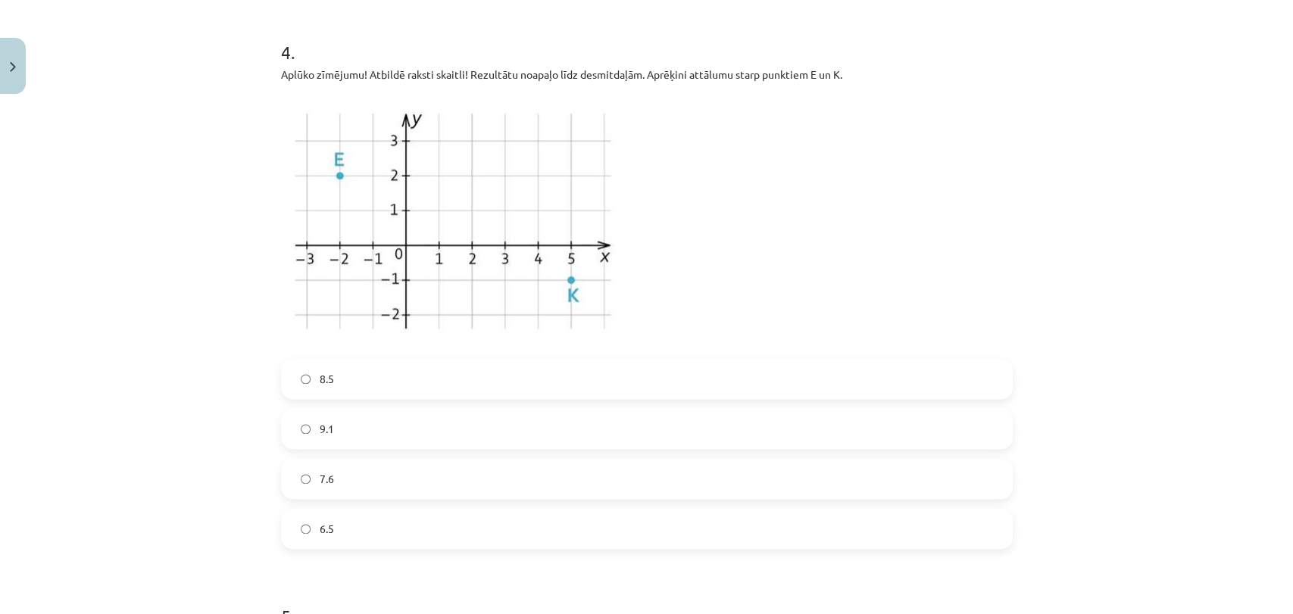
scroll to position [1216, 0]
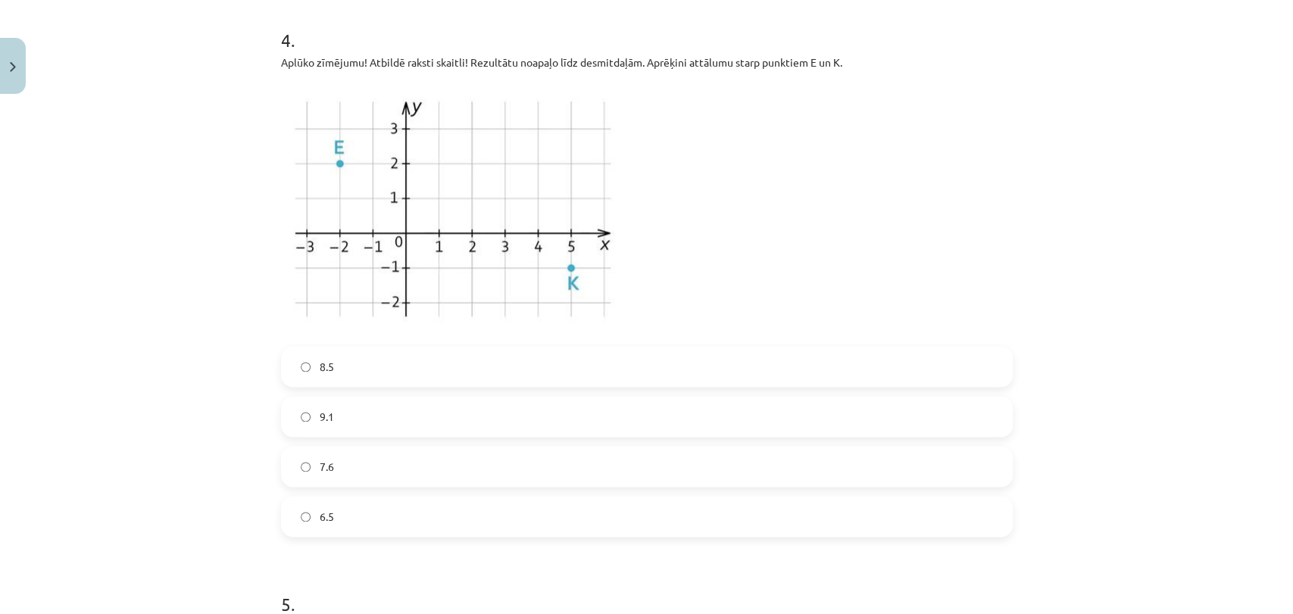
click at [625, 473] on label "7.6" at bounding box center [647, 467] width 729 height 38
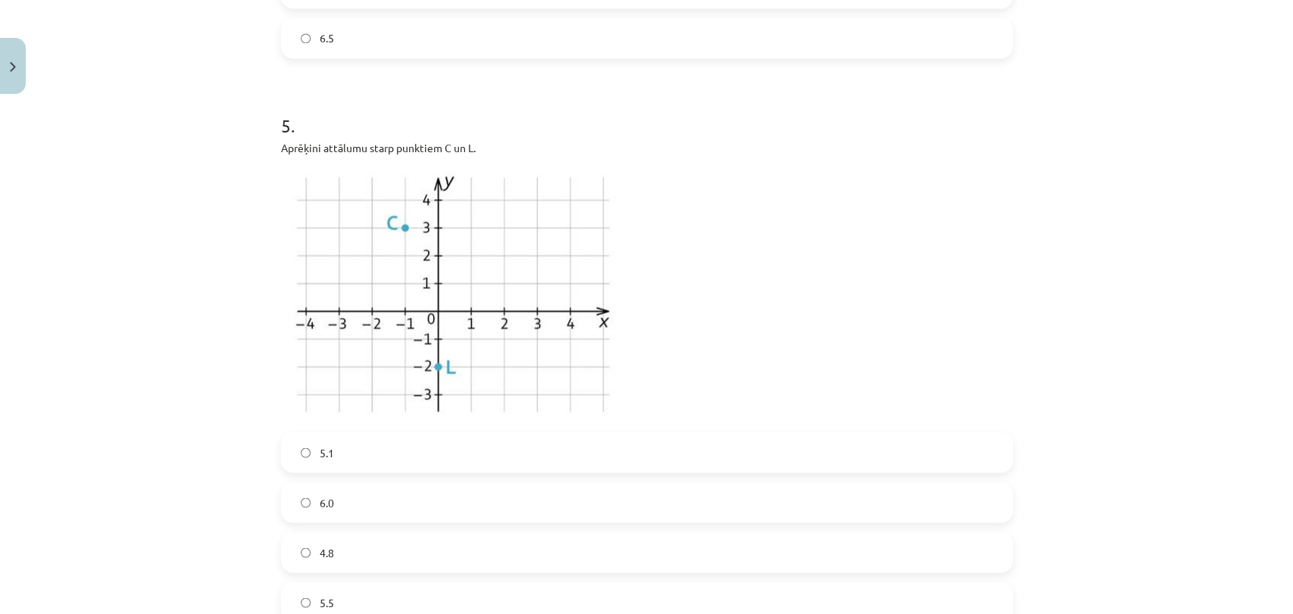
scroll to position [1721, 0]
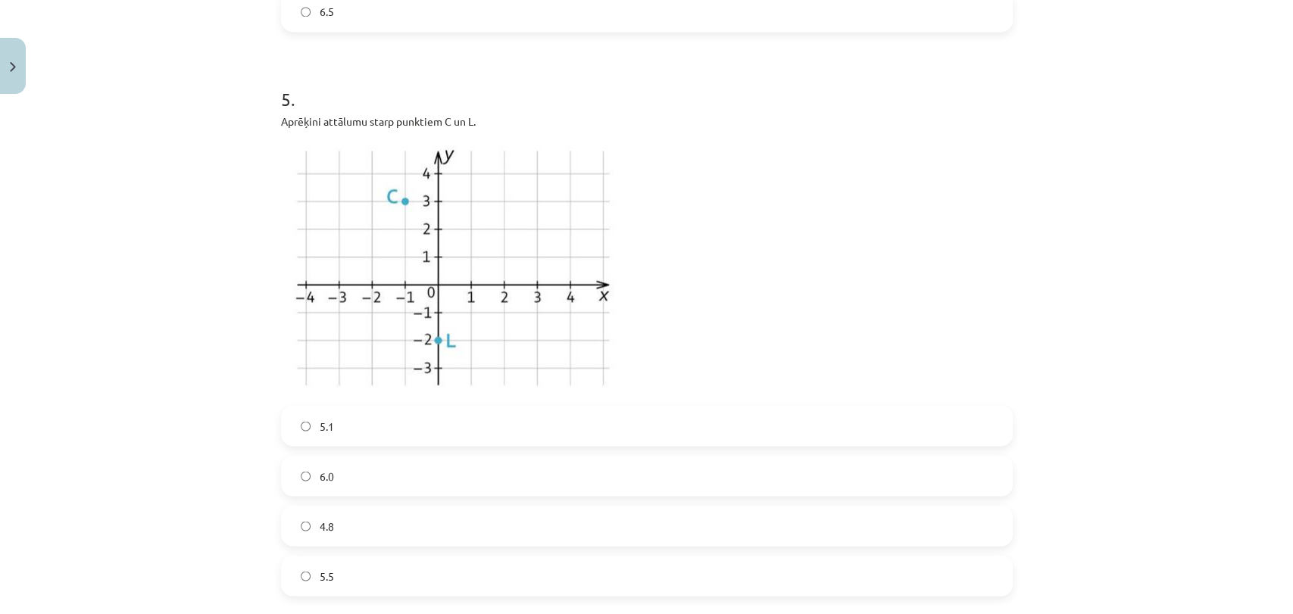
click at [450, 462] on label "6.0" at bounding box center [647, 476] width 729 height 38
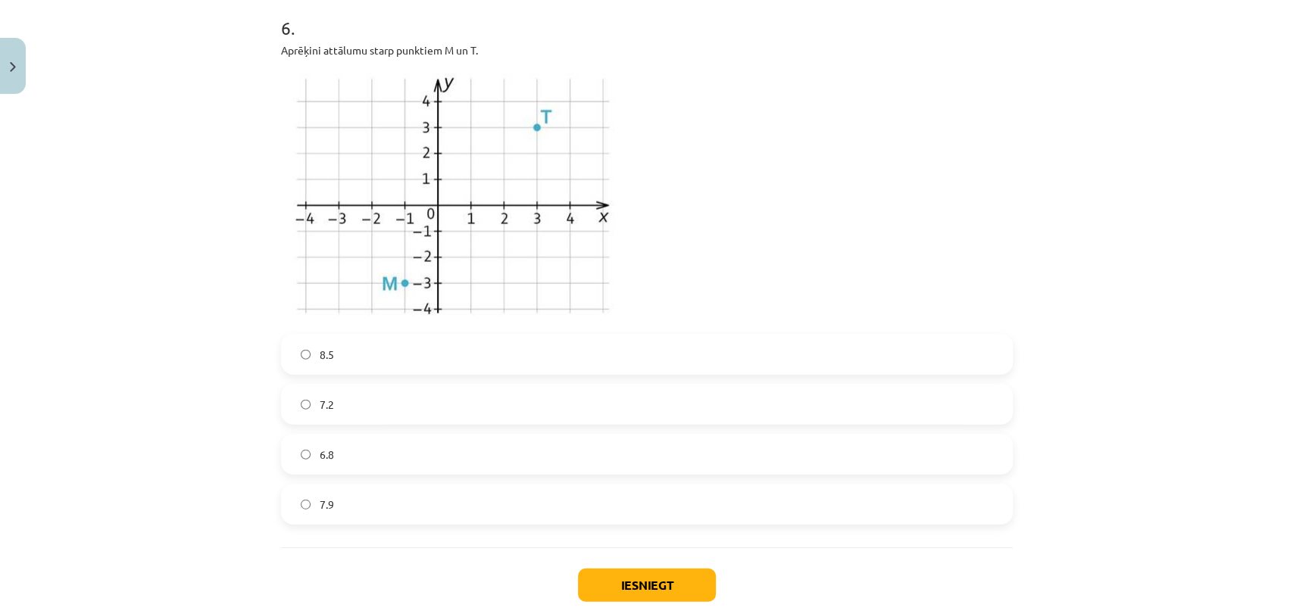
scroll to position [2360, 0]
click at [380, 456] on label "6.8" at bounding box center [647, 451] width 729 height 38
click at [676, 581] on button "Iesniegt" at bounding box center [647, 581] width 138 height 33
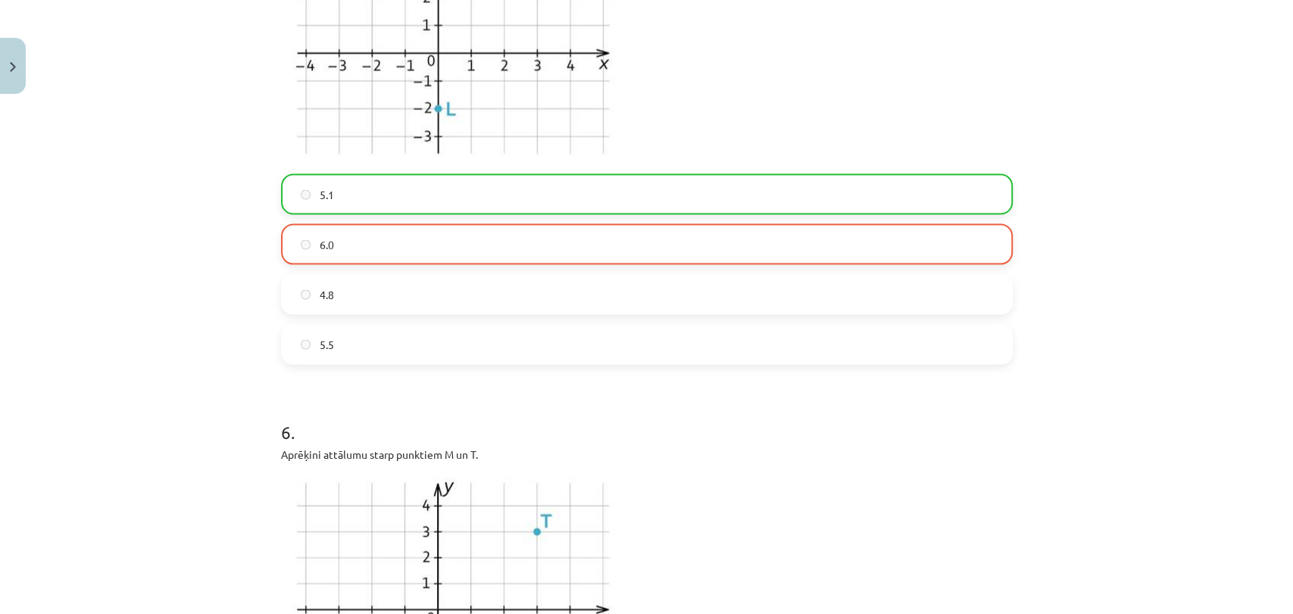
scroll to position [2490, 0]
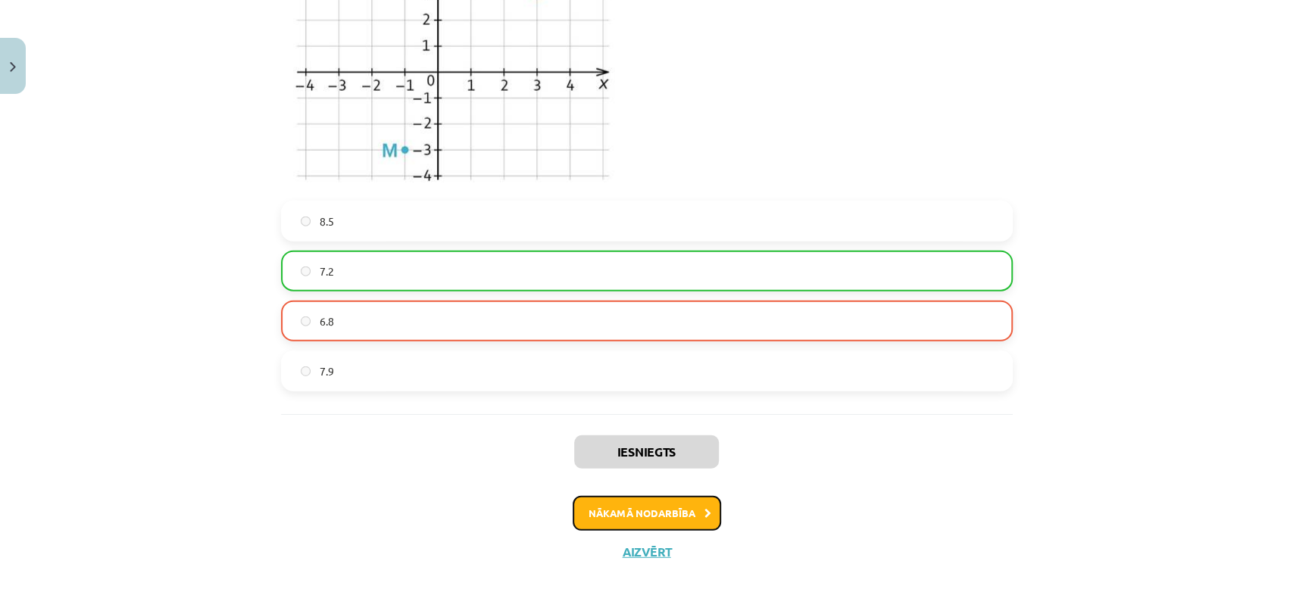
click at [695, 510] on button "Nākamā nodarbība" at bounding box center [647, 513] width 148 height 35
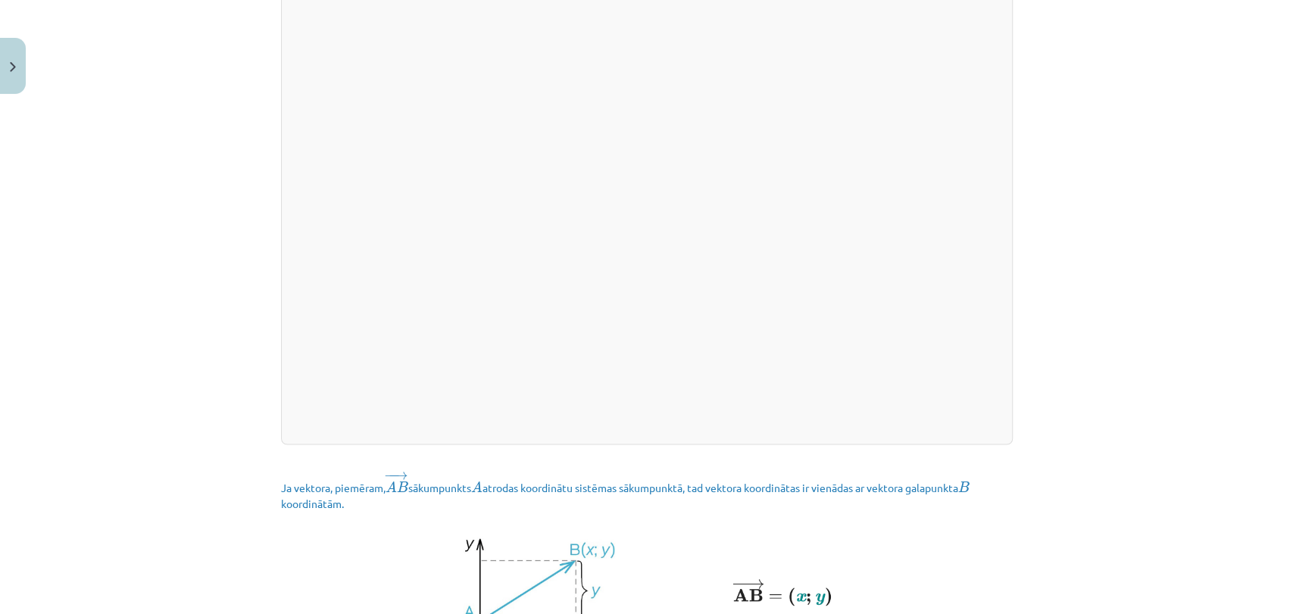
scroll to position [2044, 0]
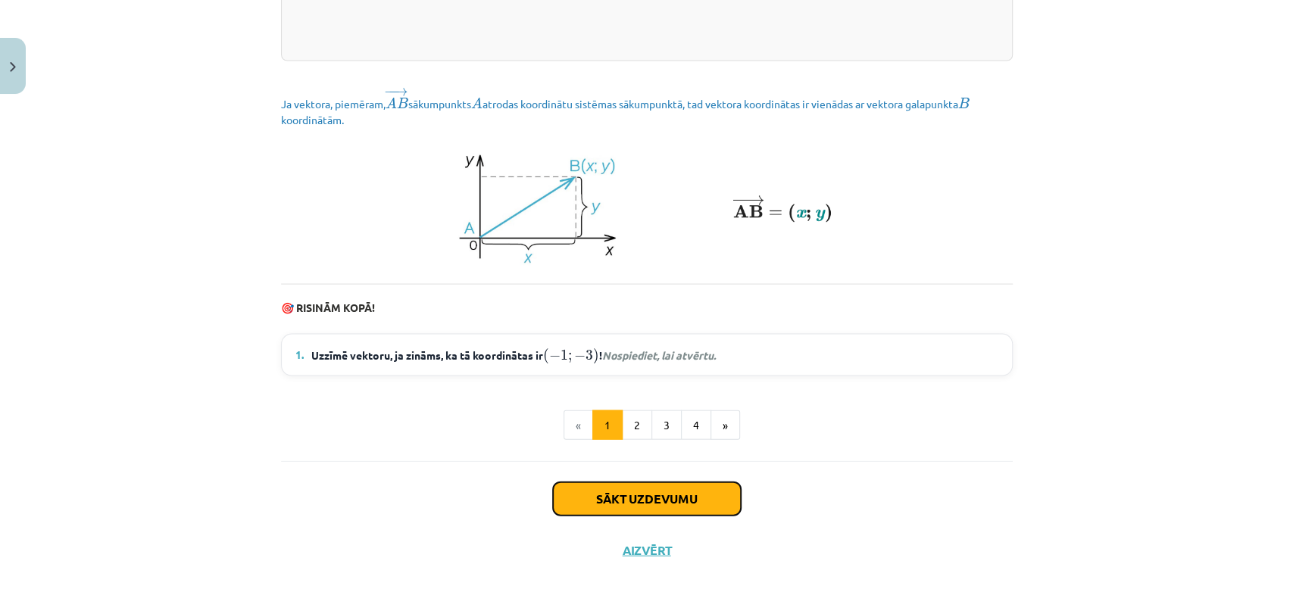
click at [662, 503] on button "Sākt uzdevumu" at bounding box center [647, 499] width 188 height 33
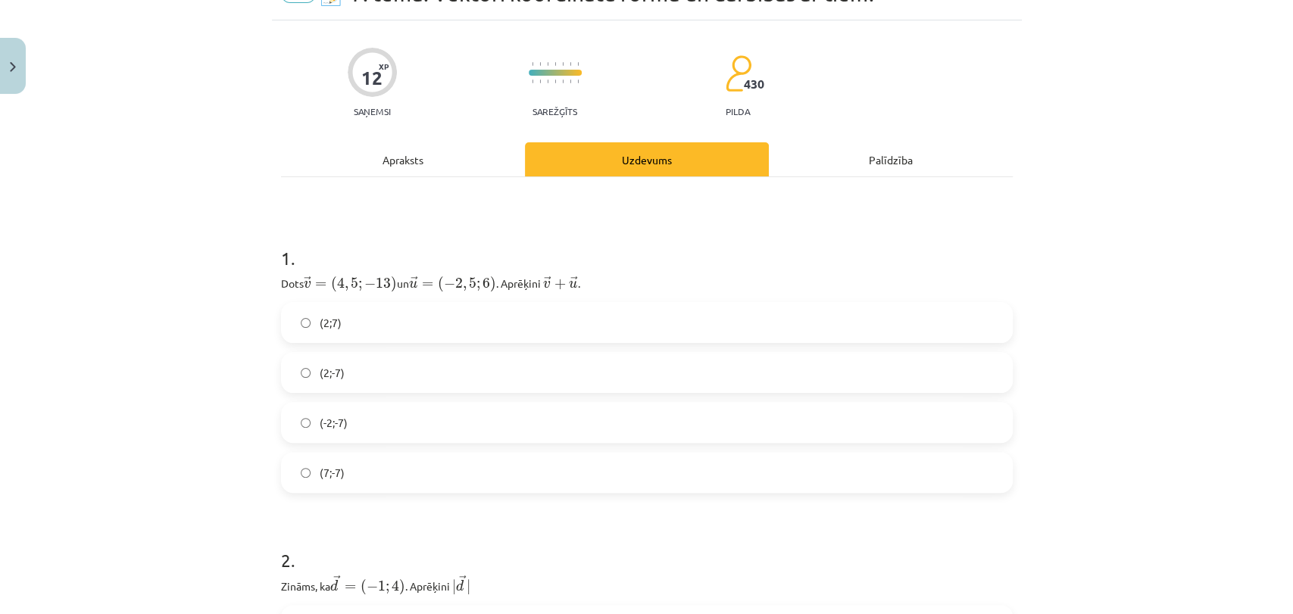
scroll to position [37, 0]
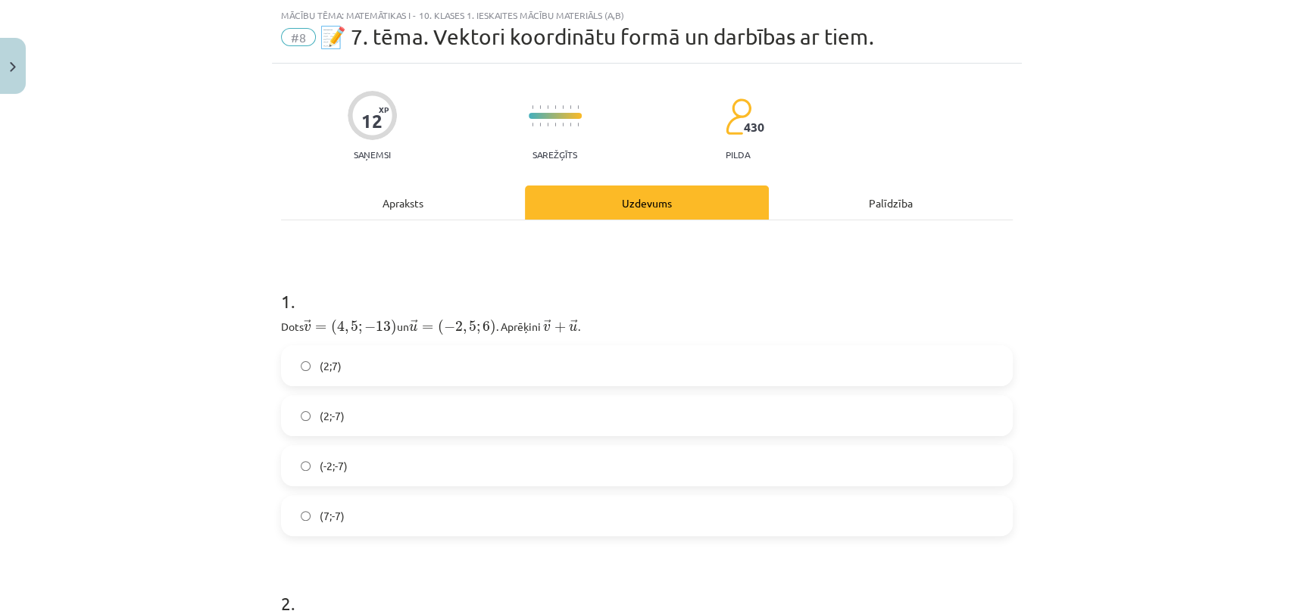
click at [662, 502] on label "(7;-7)" at bounding box center [647, 516] width 729 height 38
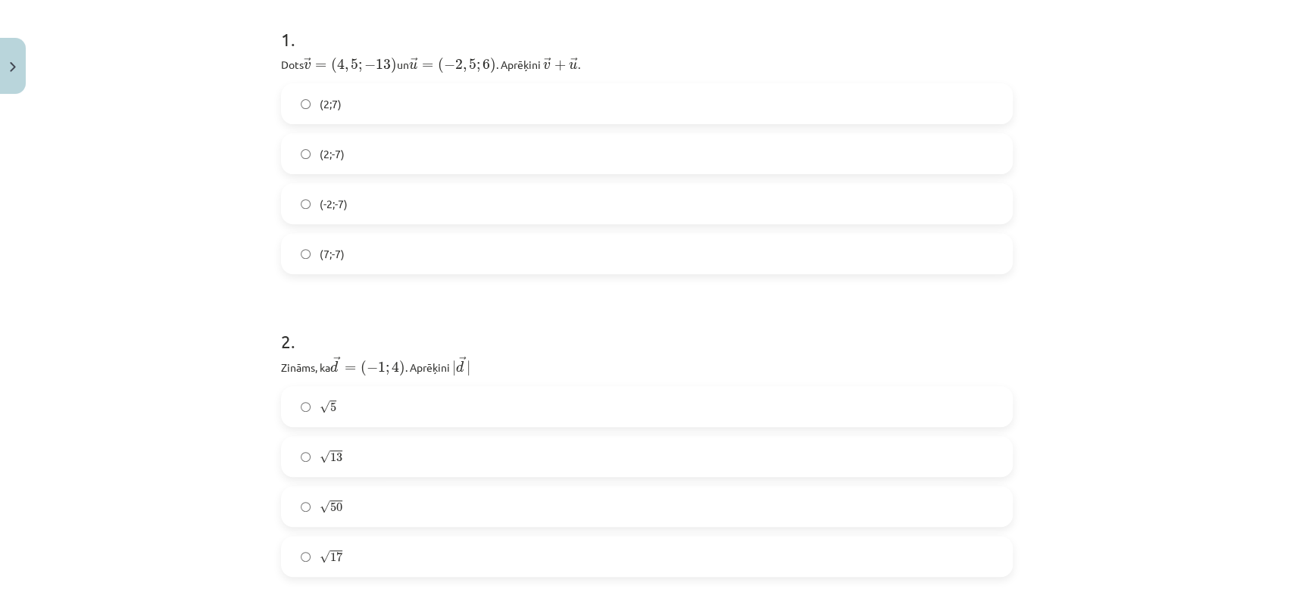
scroll to position [307, 0]
click at [370, 147] on label "(2;-7)" at bounding box center [647, 146] width 729 height 38
click at [388, 497] on label "√ 50 50" at bounding box center [647, 499] width 729 height 38
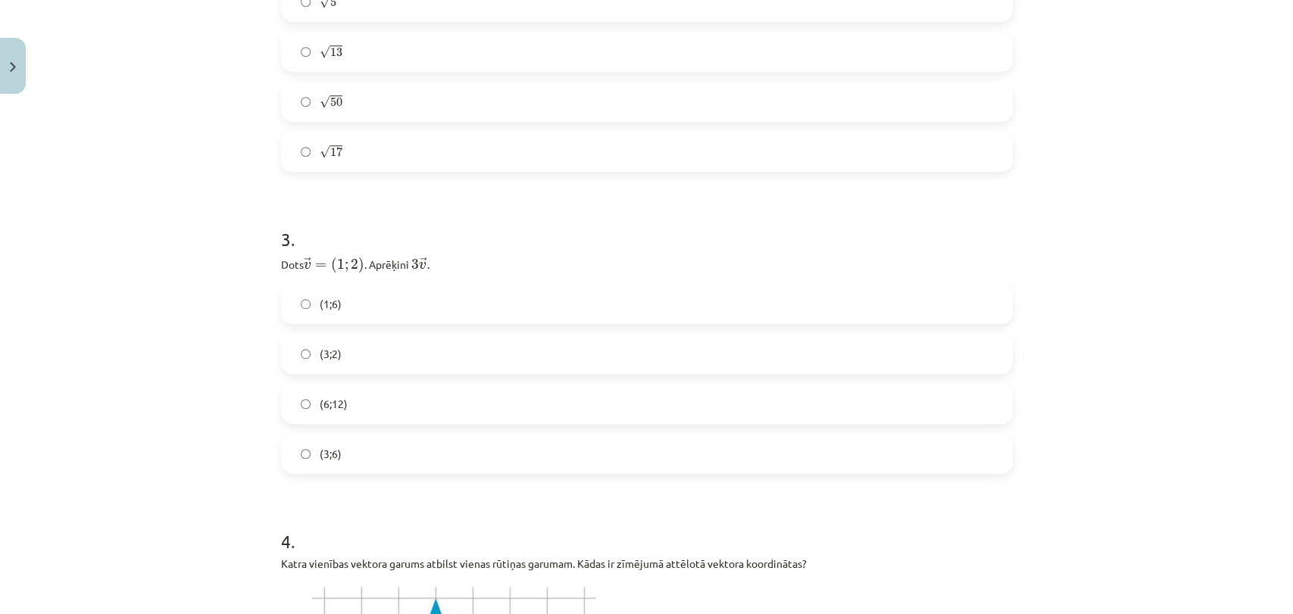
scroll to position [711, 0]
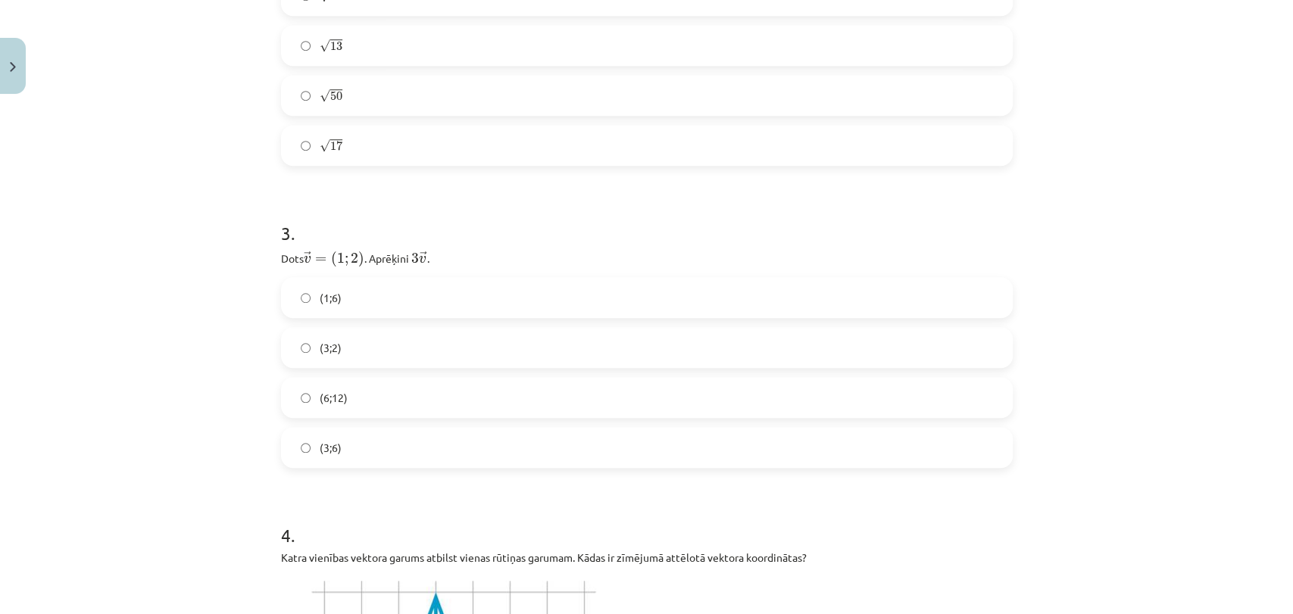
click at [448, 329] on label "(3;2)" at bounding box center [647, 348] width 729 height 38
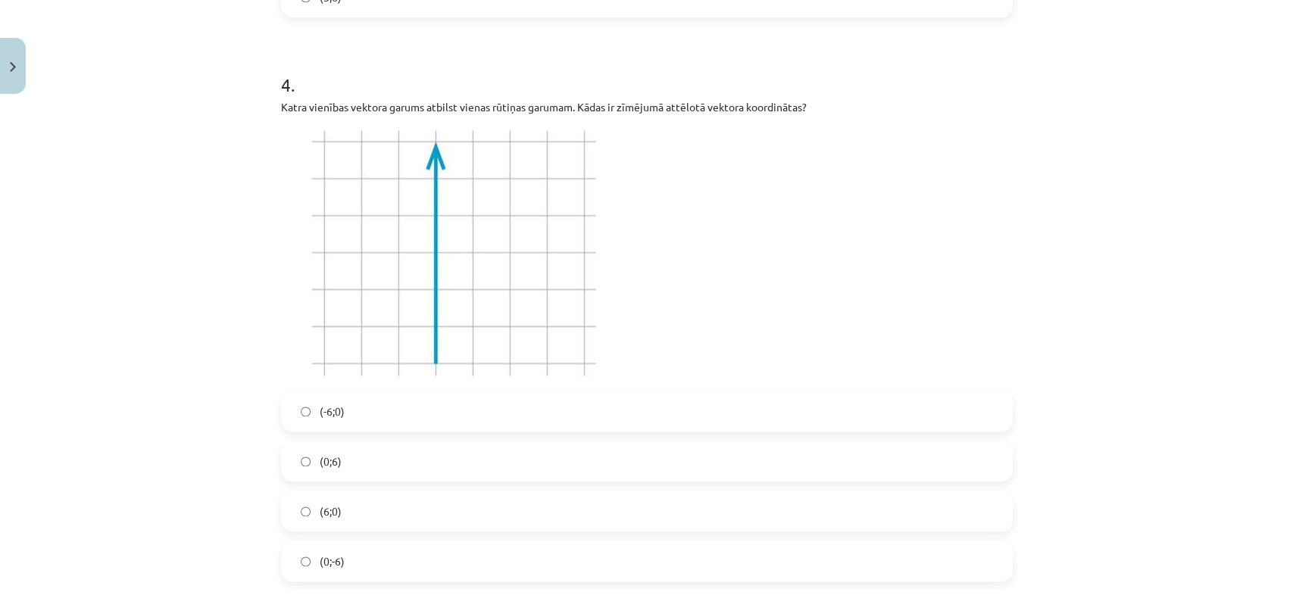
scroll to position [1182, 0]
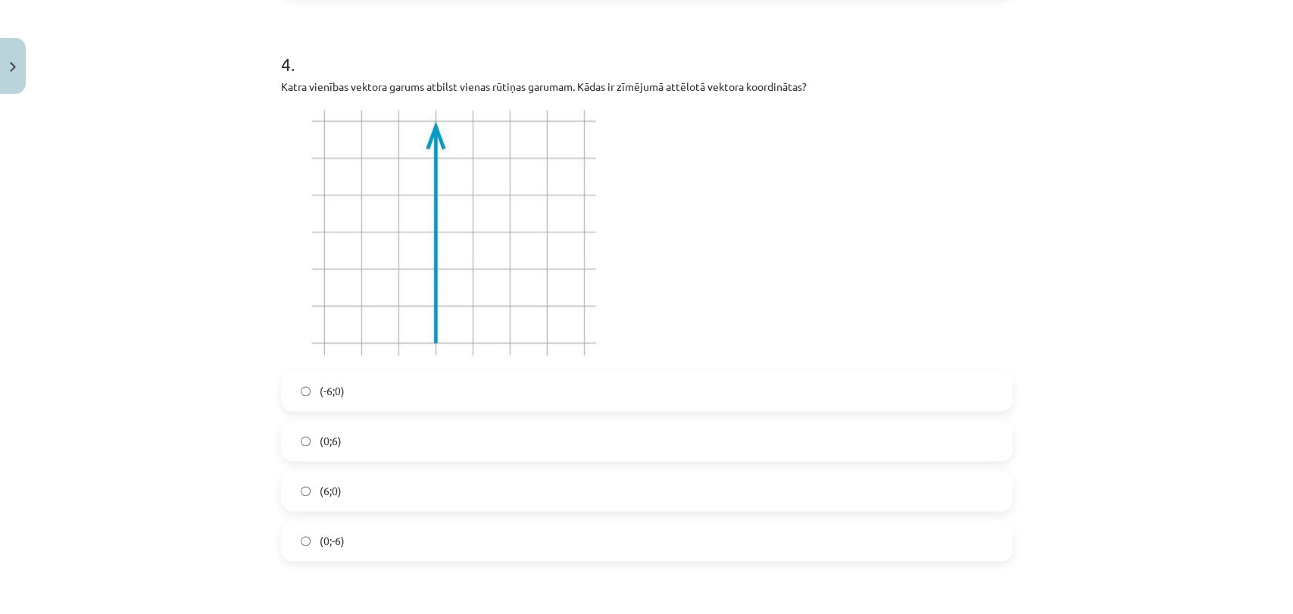
click at [558, 383] on label "(-6;0)" at bounding box center [647, 391] width 729 height 38
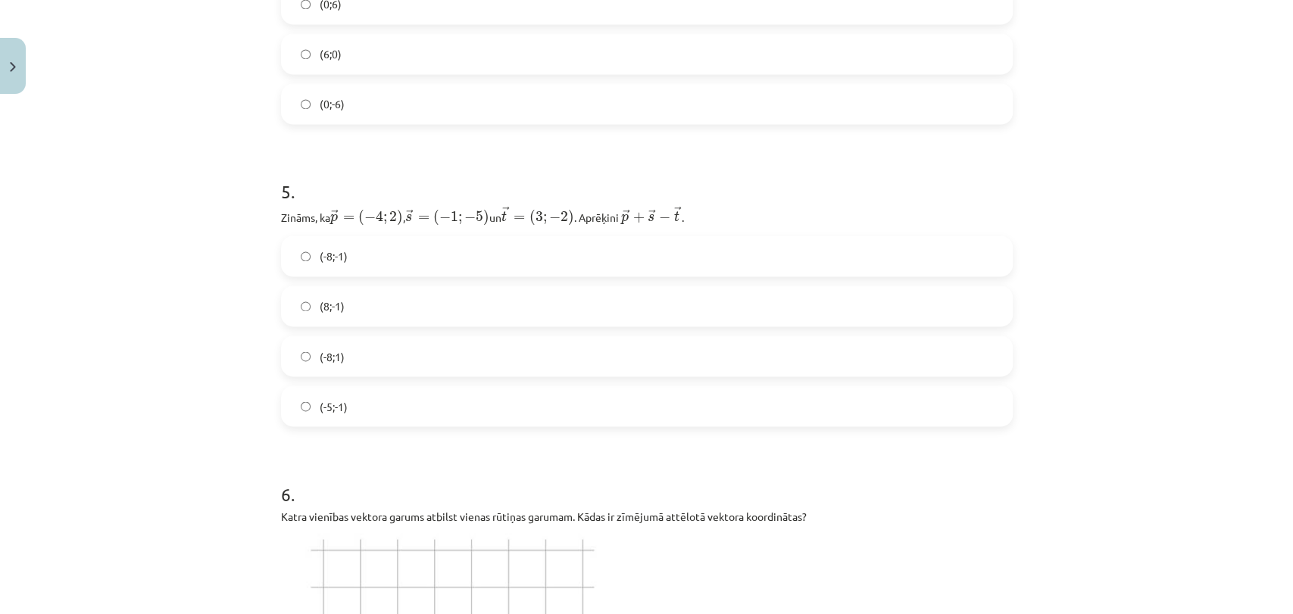
scroll to position [1620, 0]
drag, startPoint x: 588, startPoint y: 325, endPoint x: 601, endPoint y: 344, distance: 22.9
click at [601, 344] on div "(-8;-1) (8;-1) (-8;1) (-5;-1)" at bounding box center [647, 330] width 732 height 191
click at [601, 344] on label "(-8;1)" at bounding box center [647, 355] width 729 height 38
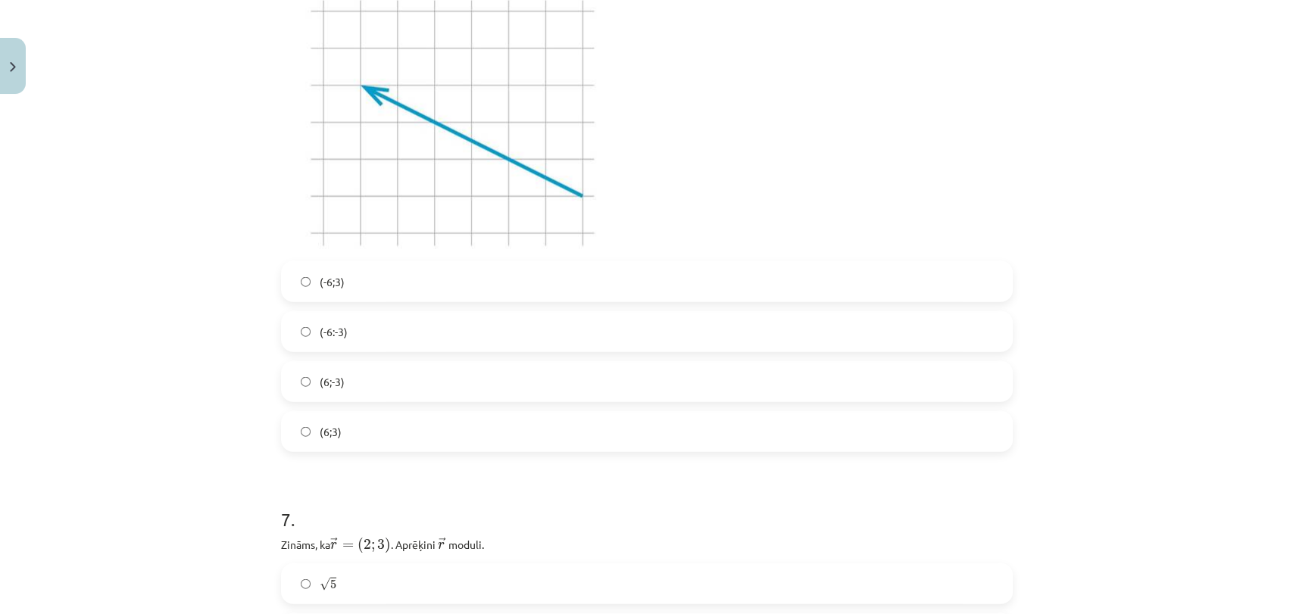
scroll to position [2158, 0]
click at [373, 312] on label "(-6:-3)" at bounding box center [647, 331] width 729 height 38
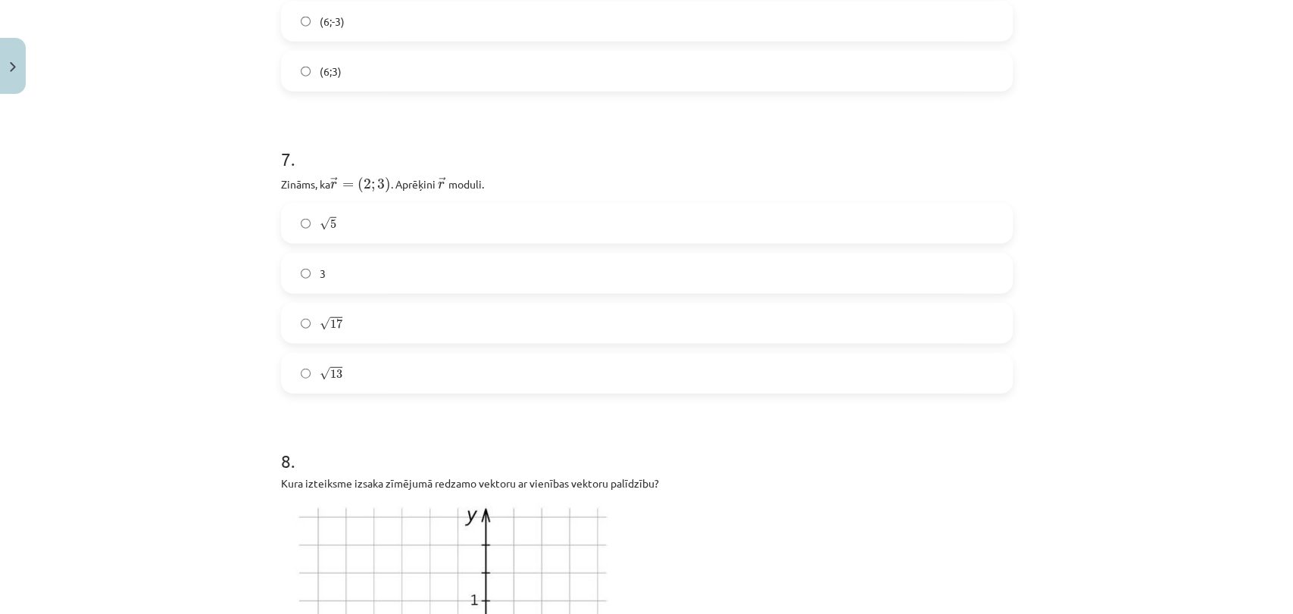
scroll to position [2529, 0]
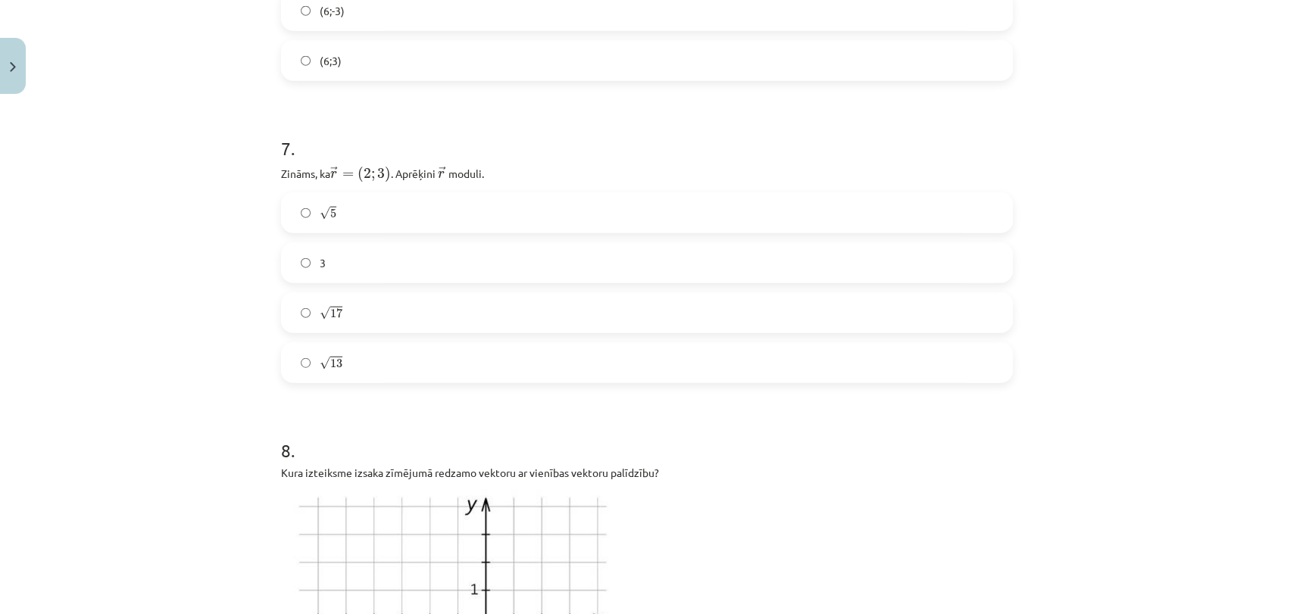
click at [495, 218] on label "√ 5 5" at bounding box center [647, 213] width 729 height 38
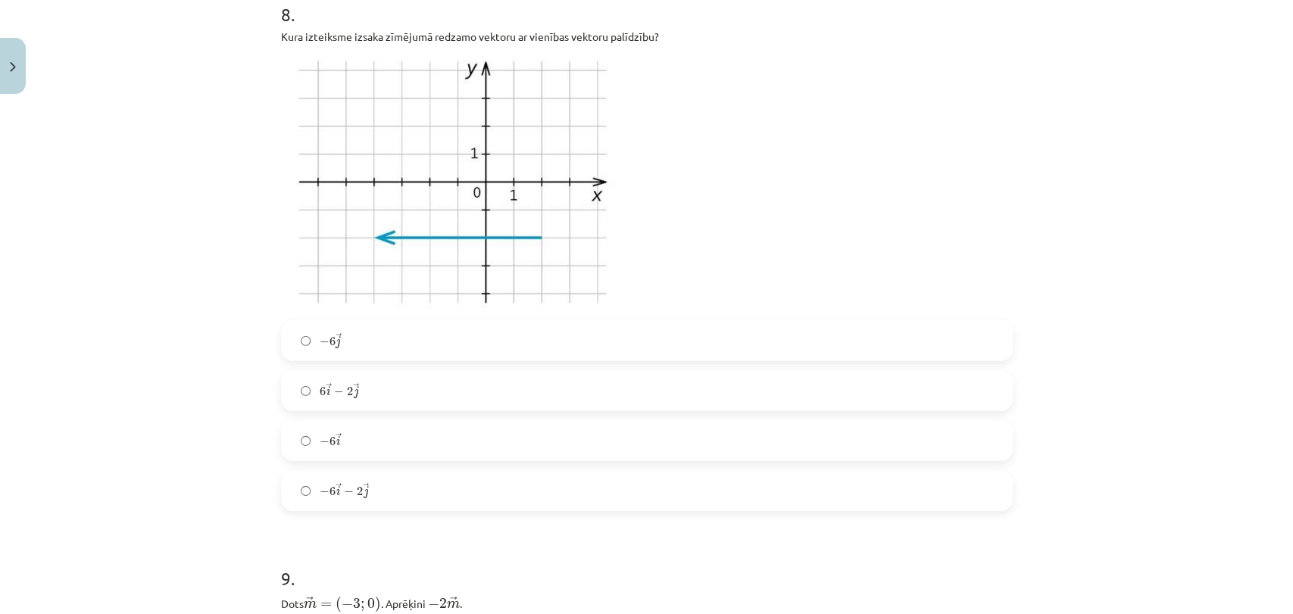
scroll to position [2966, 0]
click at [576, 386] on label "6 → i − 2 → j 6 i → − 2 j →" at bounding box center [647, 389] width 729 height 38
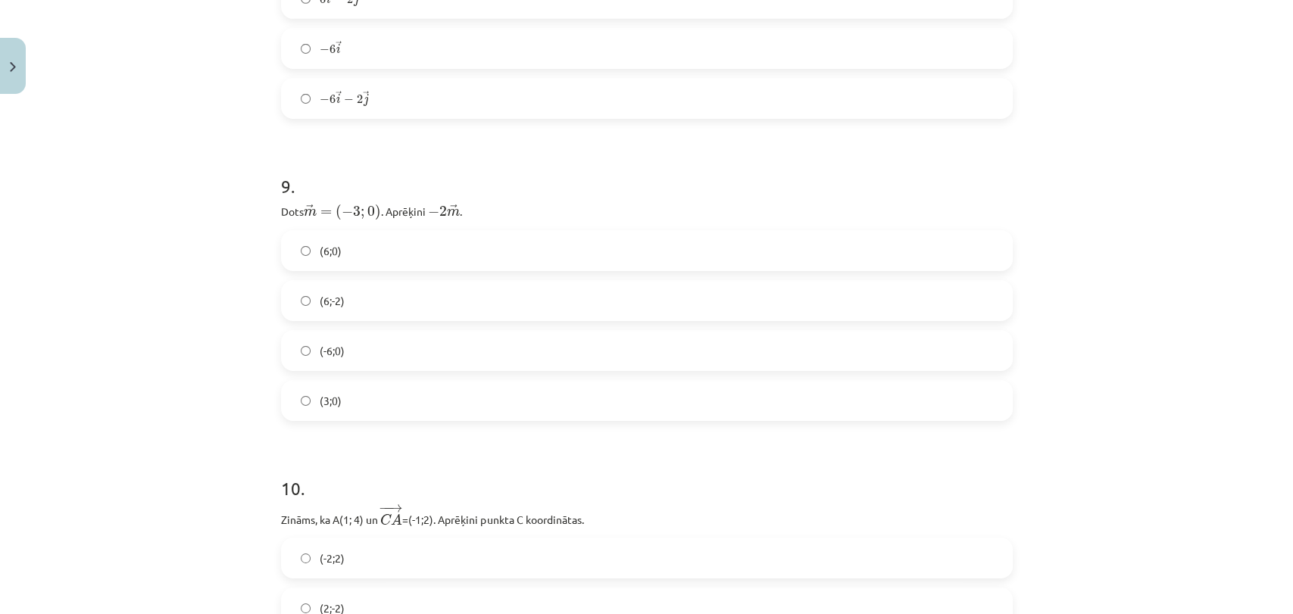
scroll to position [3370, 0]
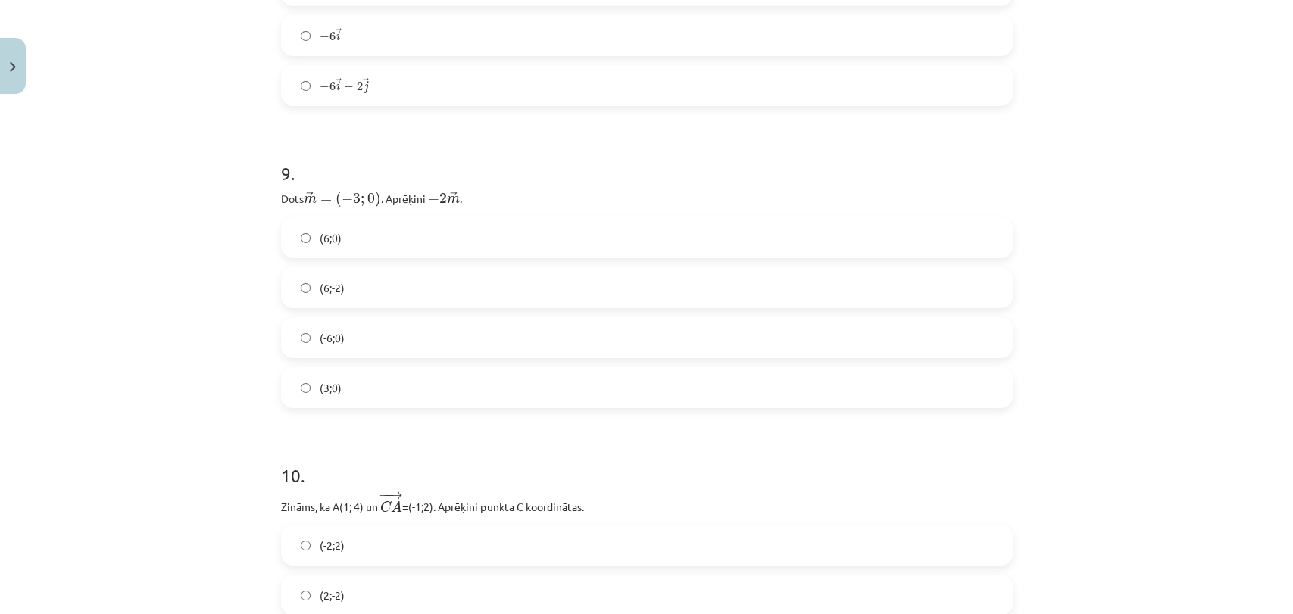
click at [532, 321] on label "(-6;0)" at bounding box center [647, 338] width 729 height 38
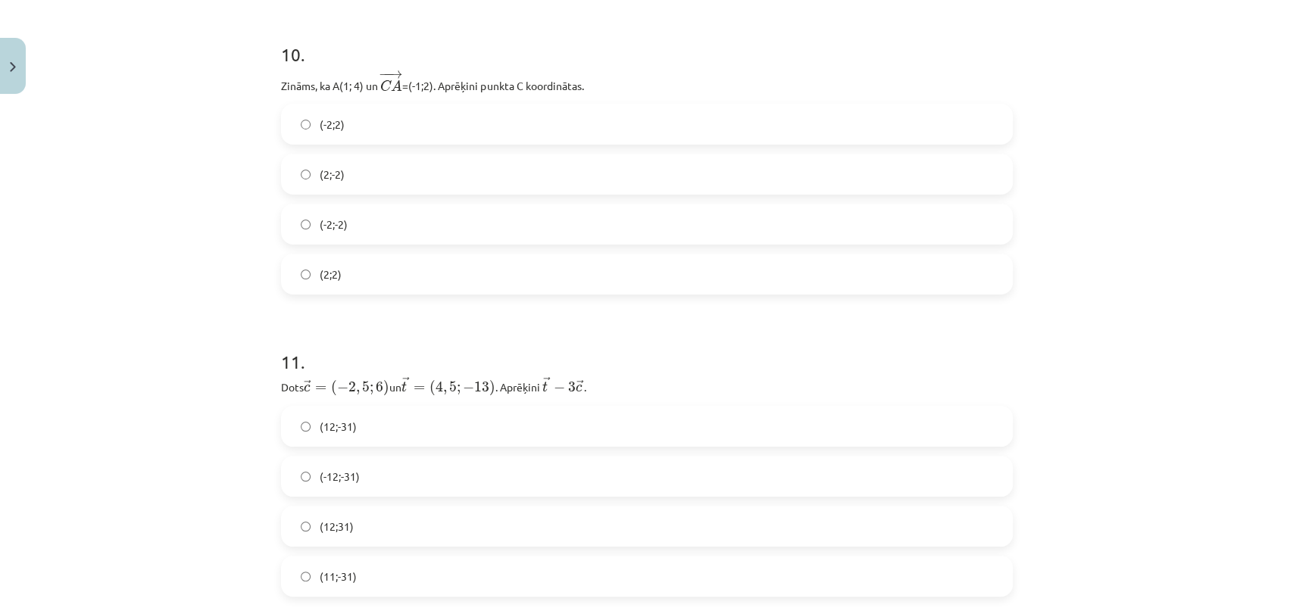
scroll to position [3808, 0]
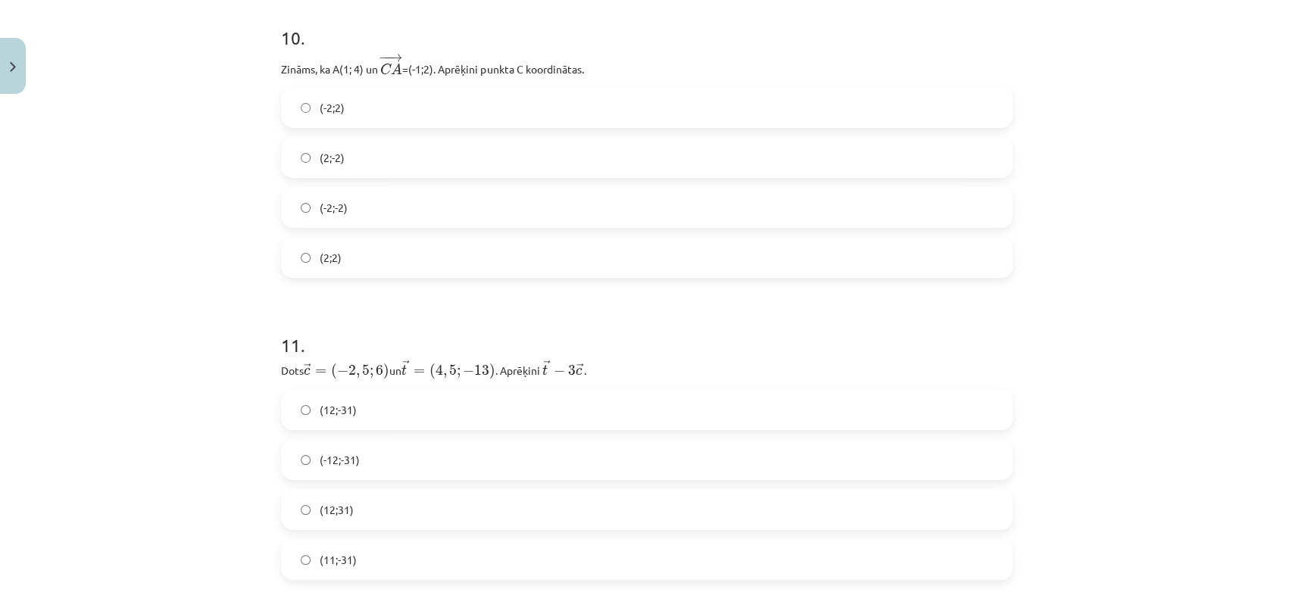
click at [483, 411] on label "(12;-31)" at bounding box center [647, 410] width 729 height 38
click at [464, 262] on label "(2;2)" at bounding box center [647, 258] width 729 height 38
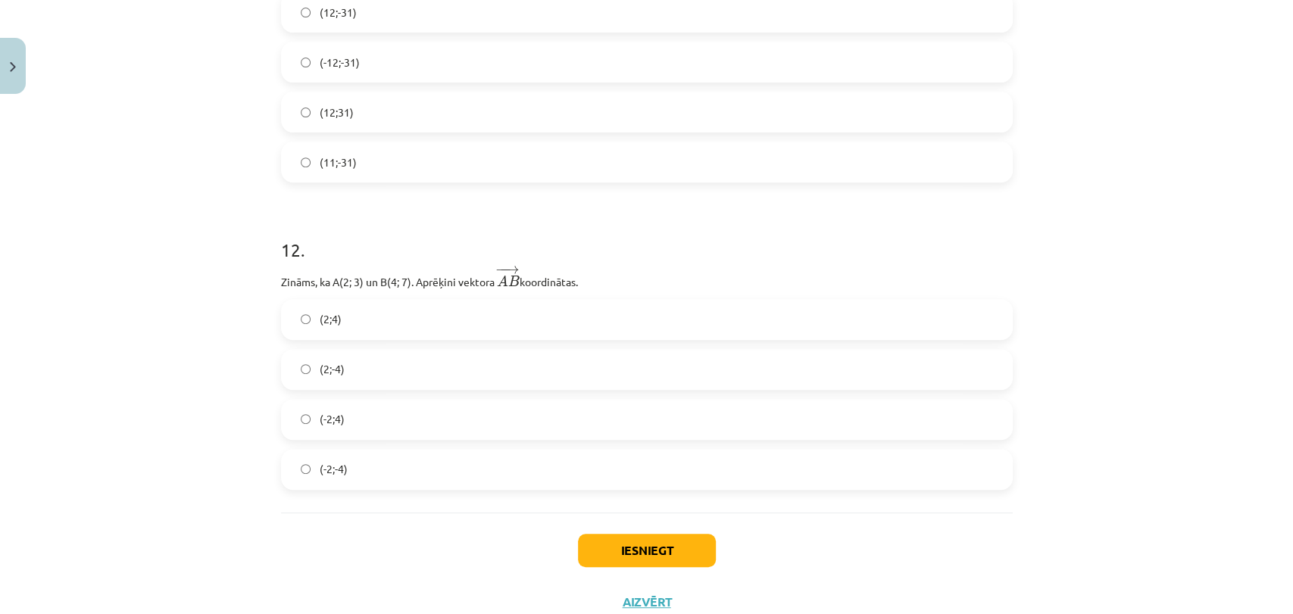
scroll to position [4212, 0]
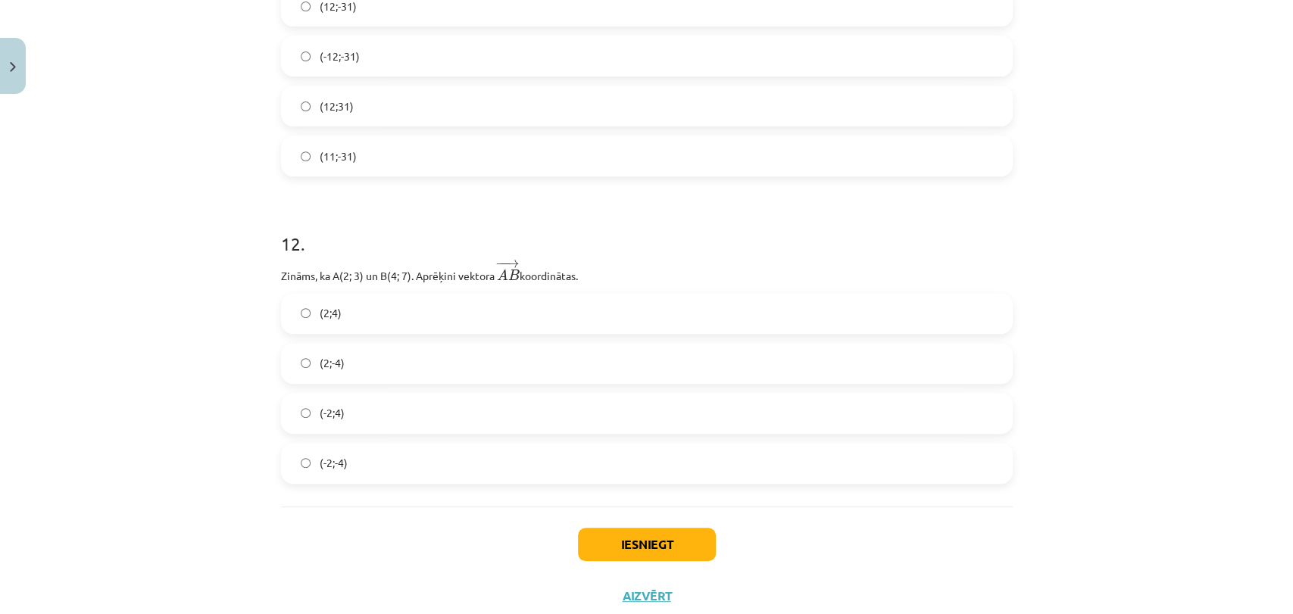
click at [648, 347] on label "(2;-4)" at bounding box center [647, 364] width 729 height 38
click at [657, 530] on button "Iesniegt" at bounding box center [647, 544] width 138 height 33
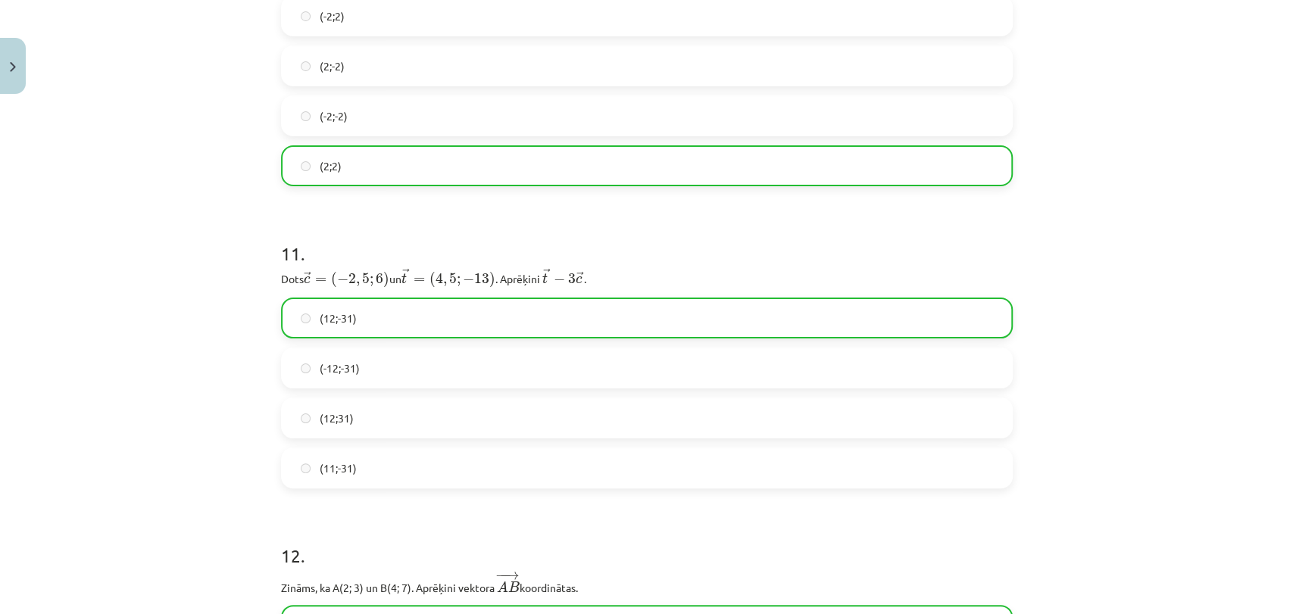
scroll to position [4300, 0]
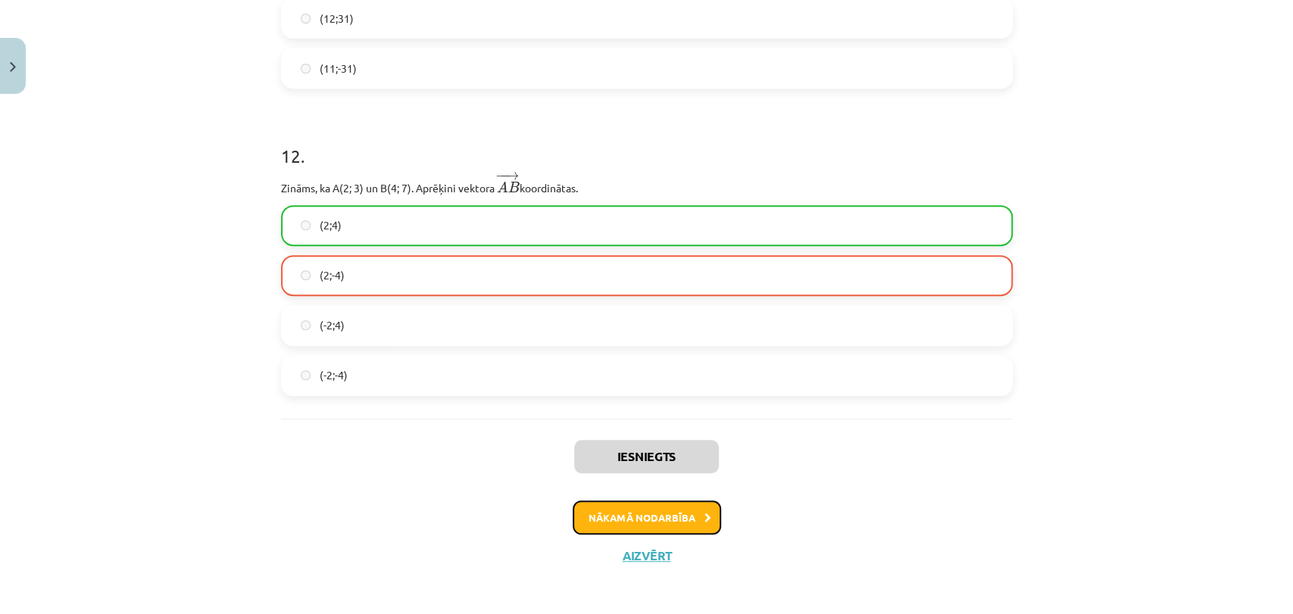
click at [661, 521] on button "Nākamā nodarbība" at bounding box center [647, 518] width 148 height 35
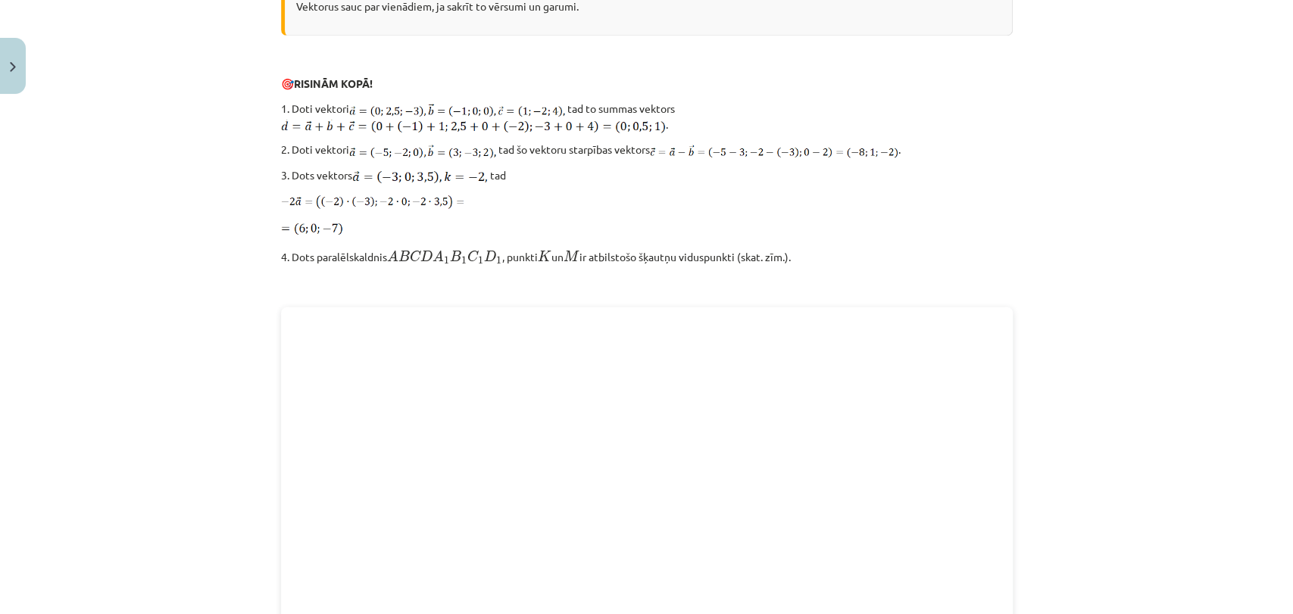
scroll to position [2038, 0]
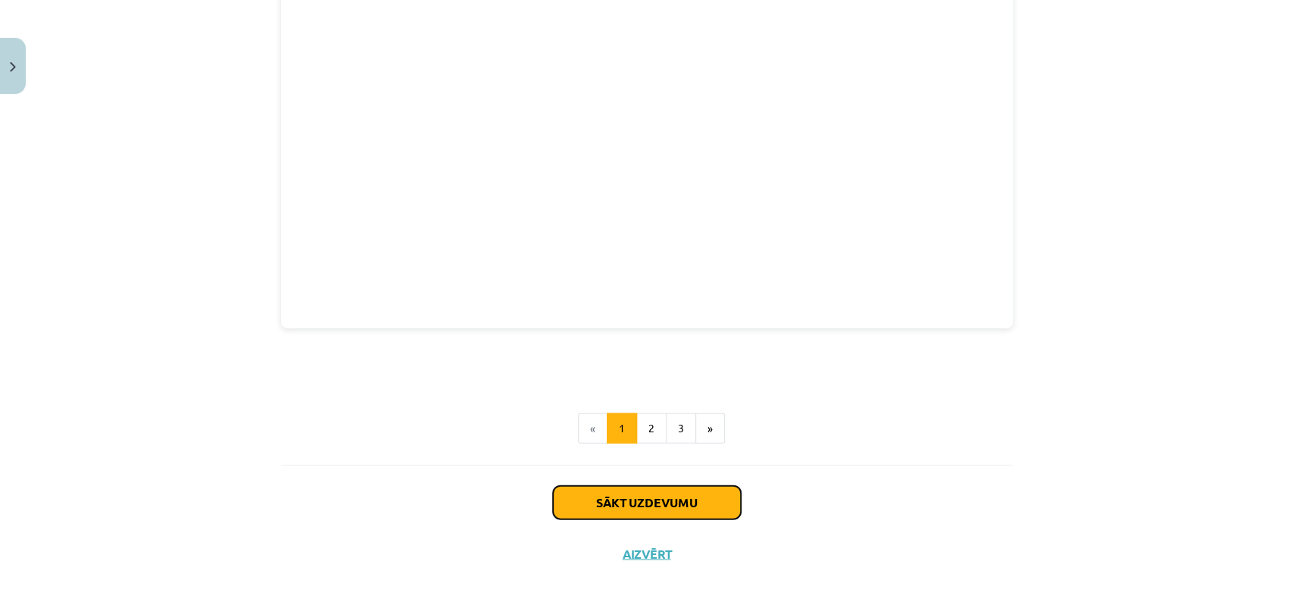
click at [673, 494] on button "Sākt uzdevumu" at bounding box center [647, 502] width 188 height 33
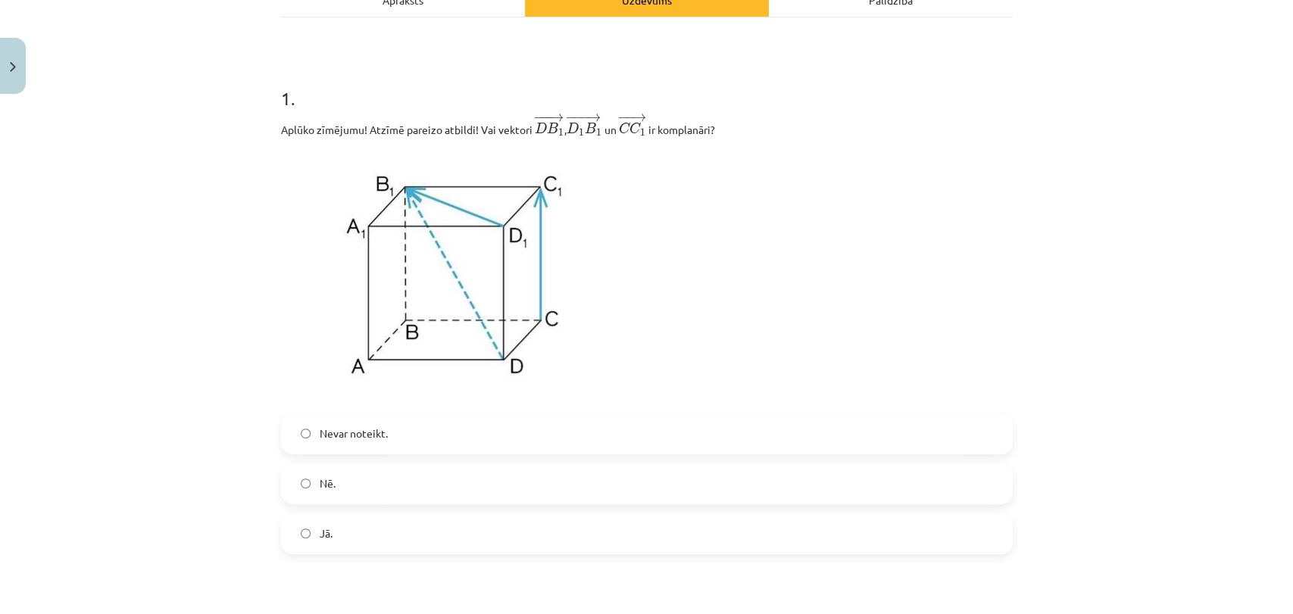
scroll to position [273, 0]
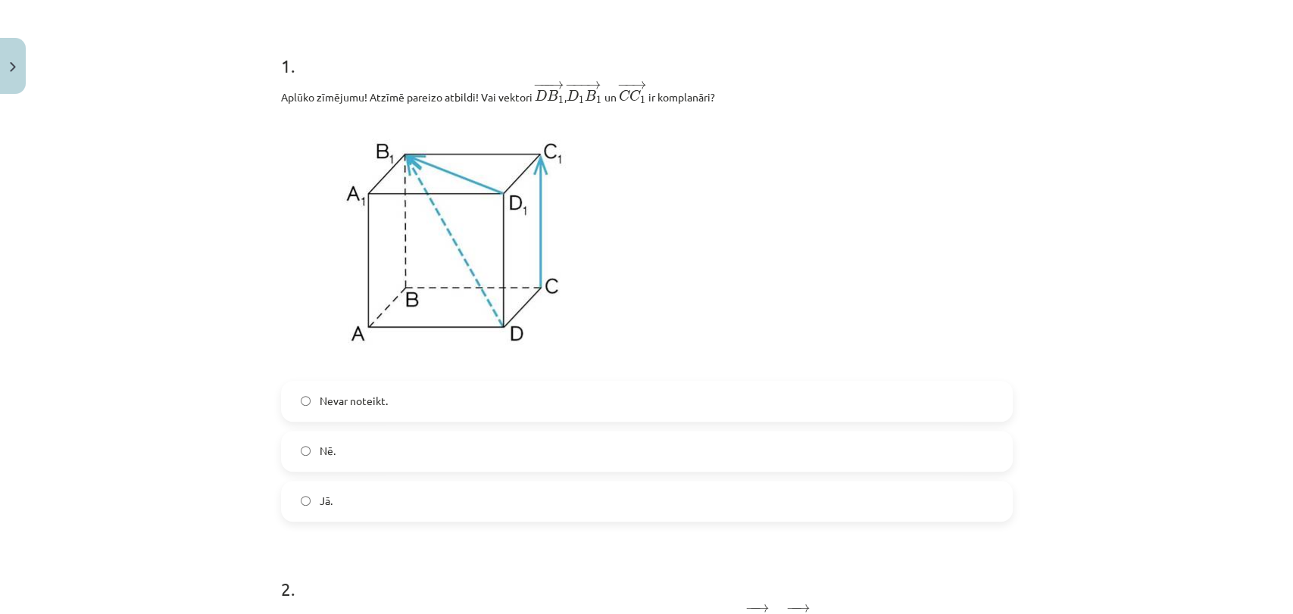
click at [636, 454] on label "Nē." at bounding box center [647, 452] width 729 height 38
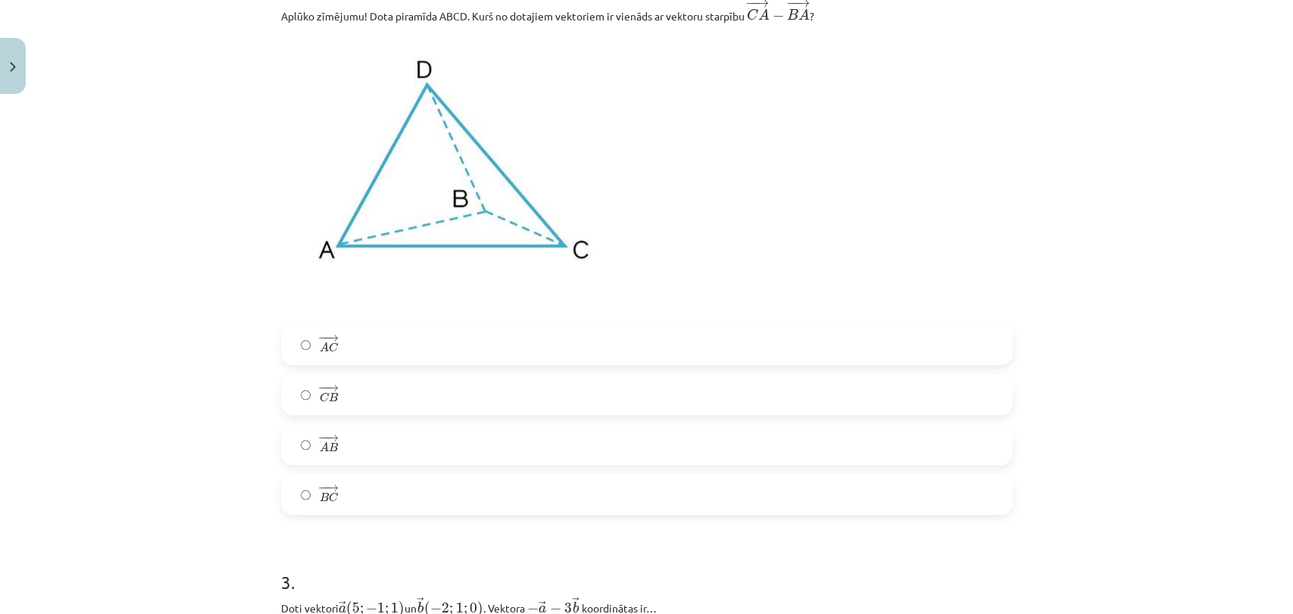
scroll to position [879, 0]
click at [522, 353] on label "− − → A C A C →" at bounding box center [647, 344] width 729 height 38
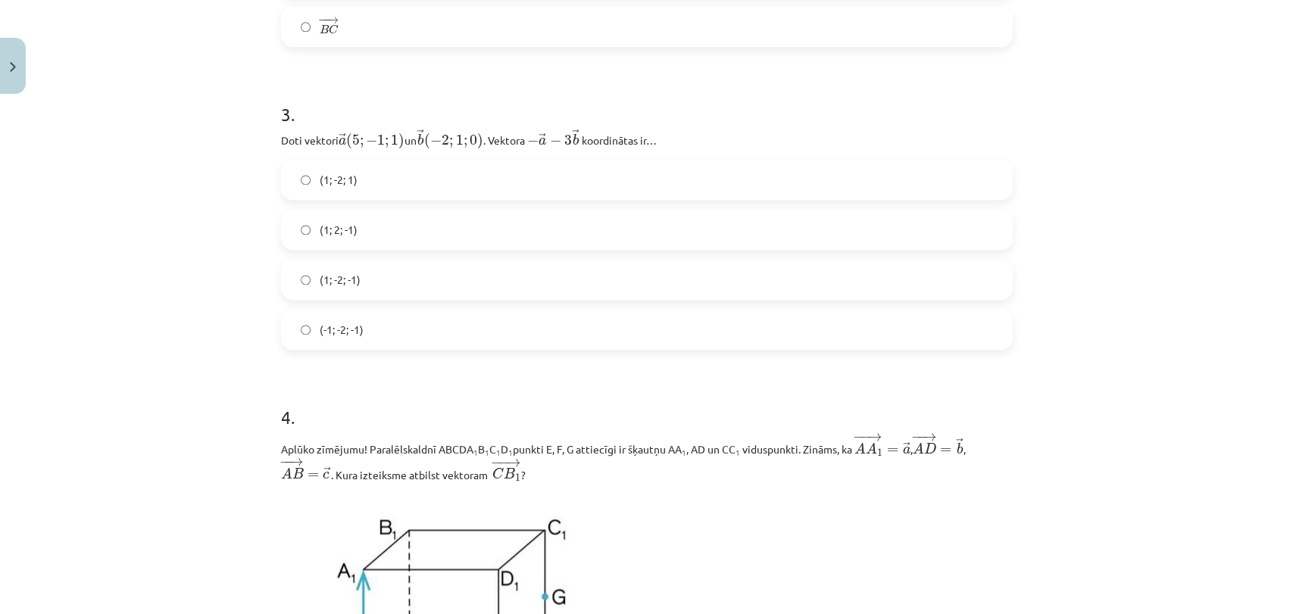
scroll to position [1351, 0]
click at [481, 286] on label "(1; -2; -1)" at bounding box center [647, 275] width 729 height 38
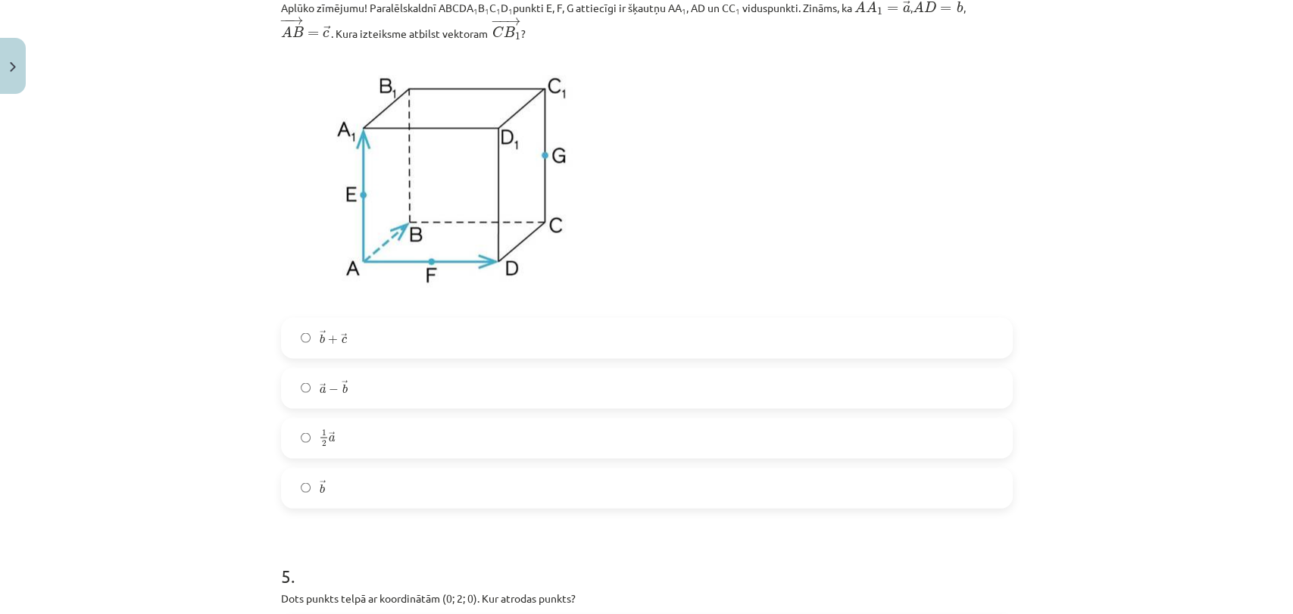
scroll to position [1788, 0]
click at [497, 331] on label "→ b + → c b → + c →" at bounding box center [647, 338] width 729 height 38
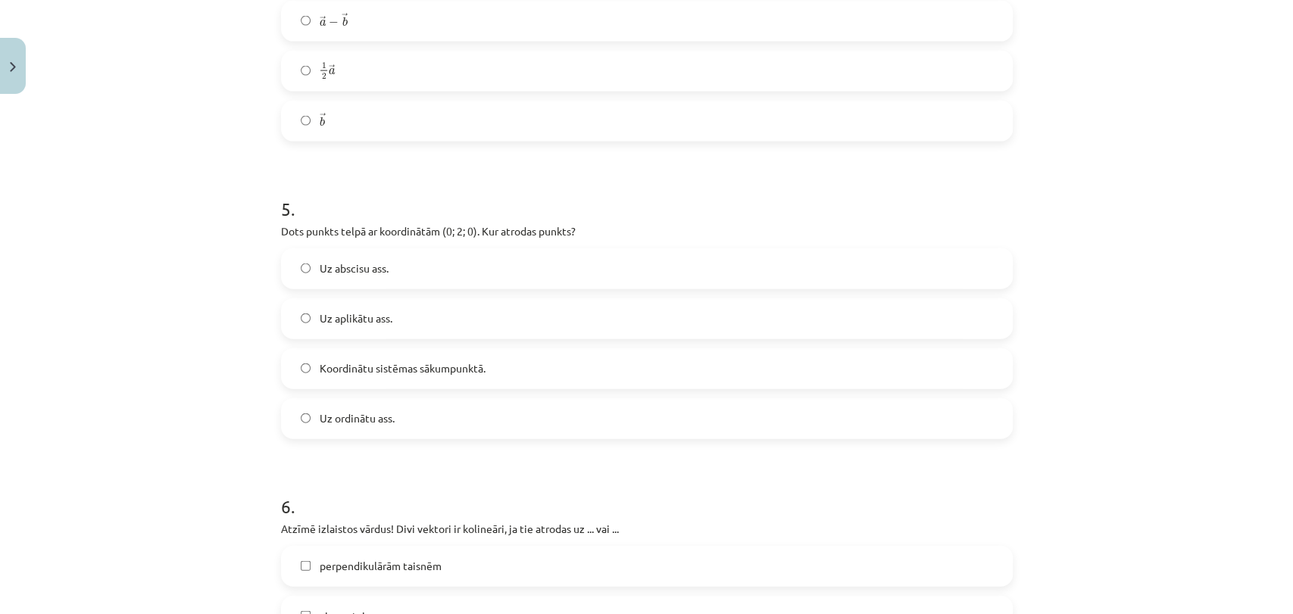
scroll to position [2158, 0]
click at [476, 361] on span "Koordinātu sistēmas sākumpunktā." at bounding box center [403, 365] width 166 height 16
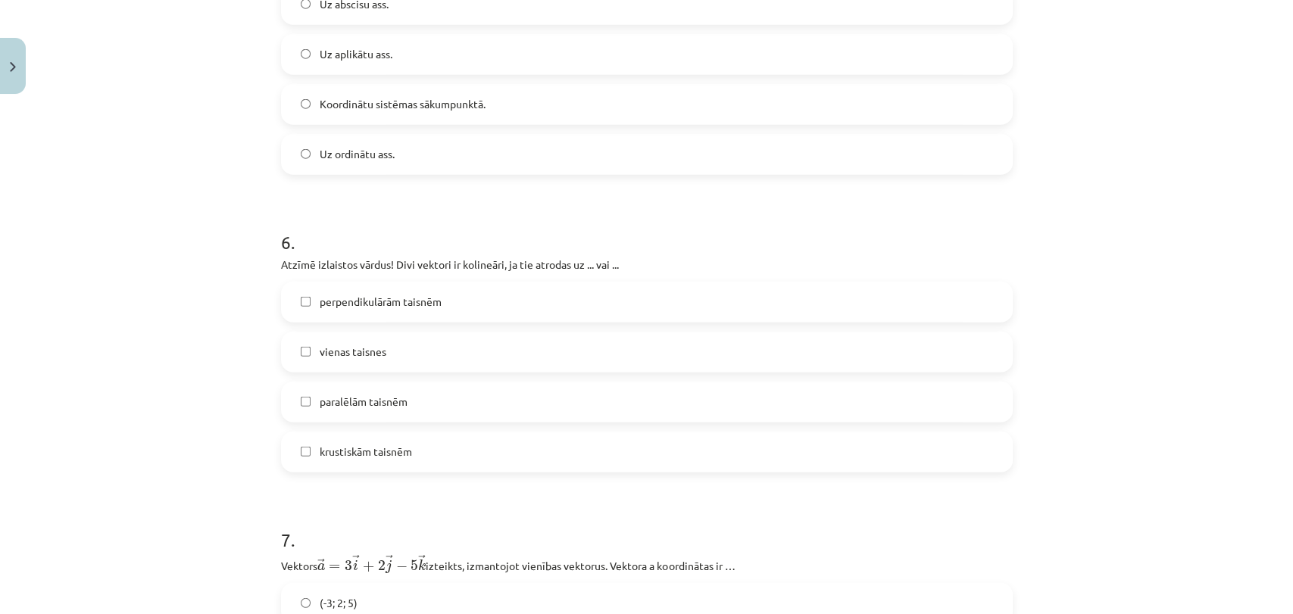
scroll to position [2461, 0]
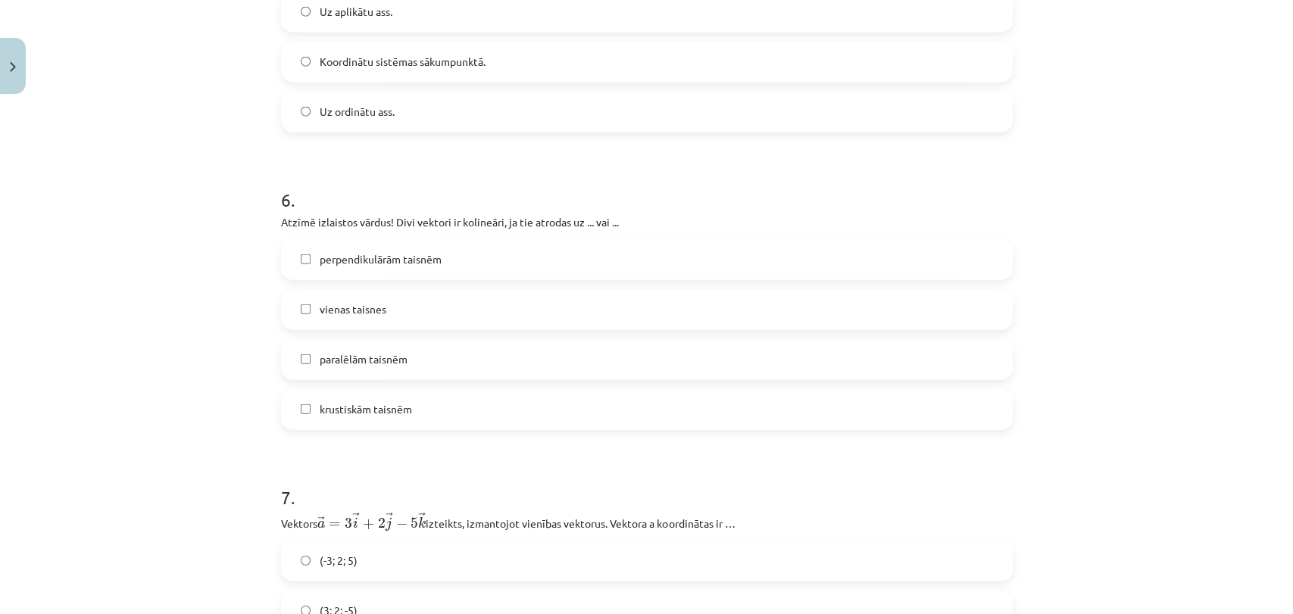
click at [418, 309] on label "vienas taisnes" at bounding box center [647, 310] width 729 height 38
click at [407, 252] on span "perpendikulārām taisnēm" at bounding box center [381, 259] width 122 height 16
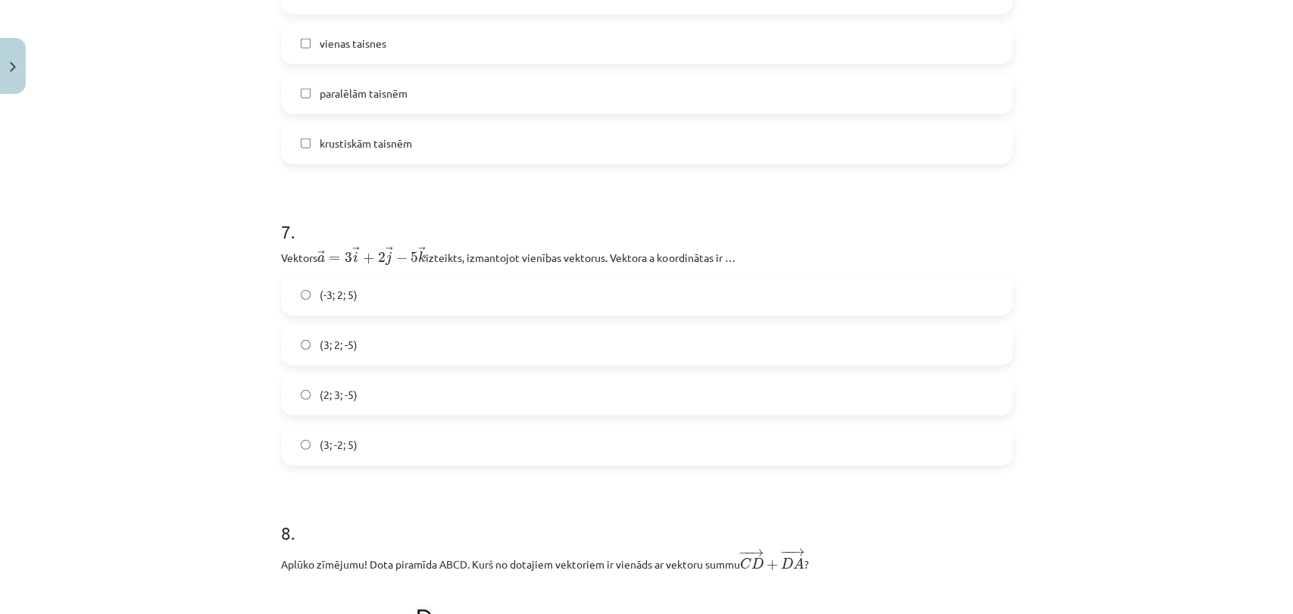
scroll to position [2764, 0]
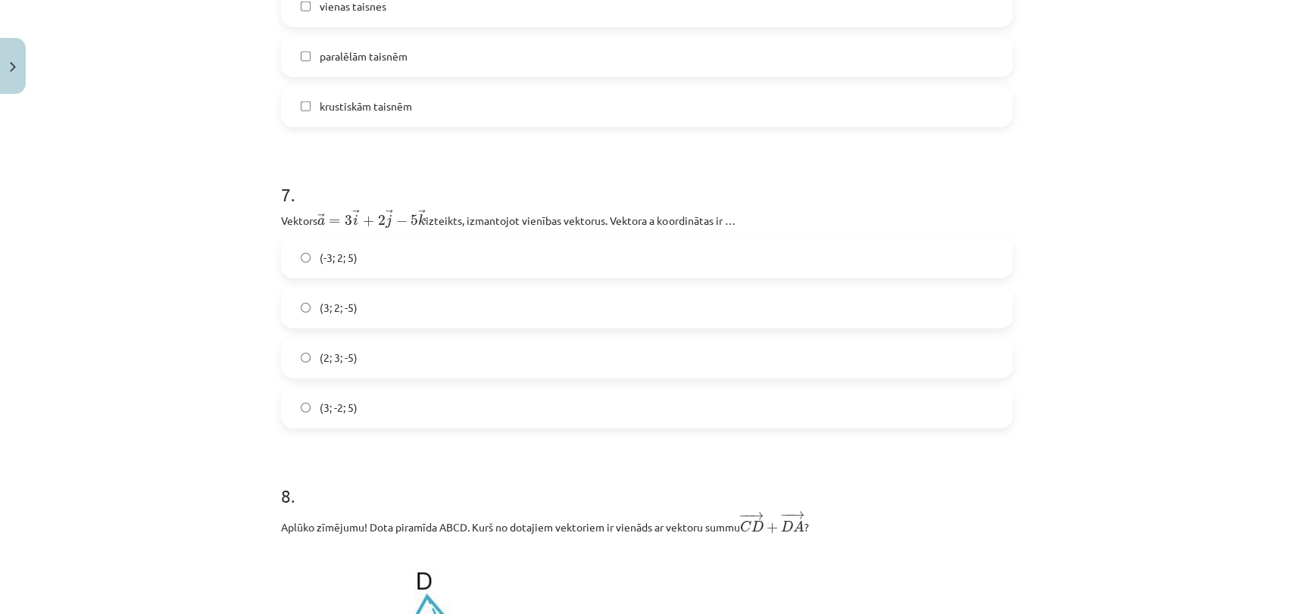
click at [501, 361] on label "(2; 3; -5)" at bounding box center [647, 358] width 729 height 38
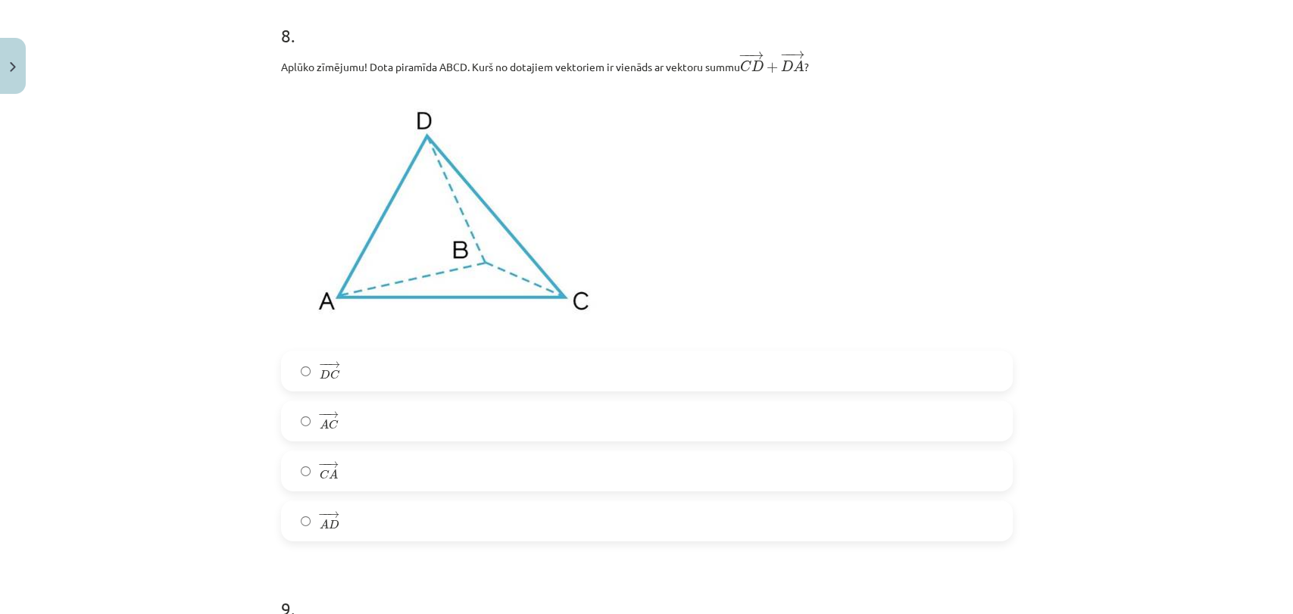
scroll to position [3236, 0]
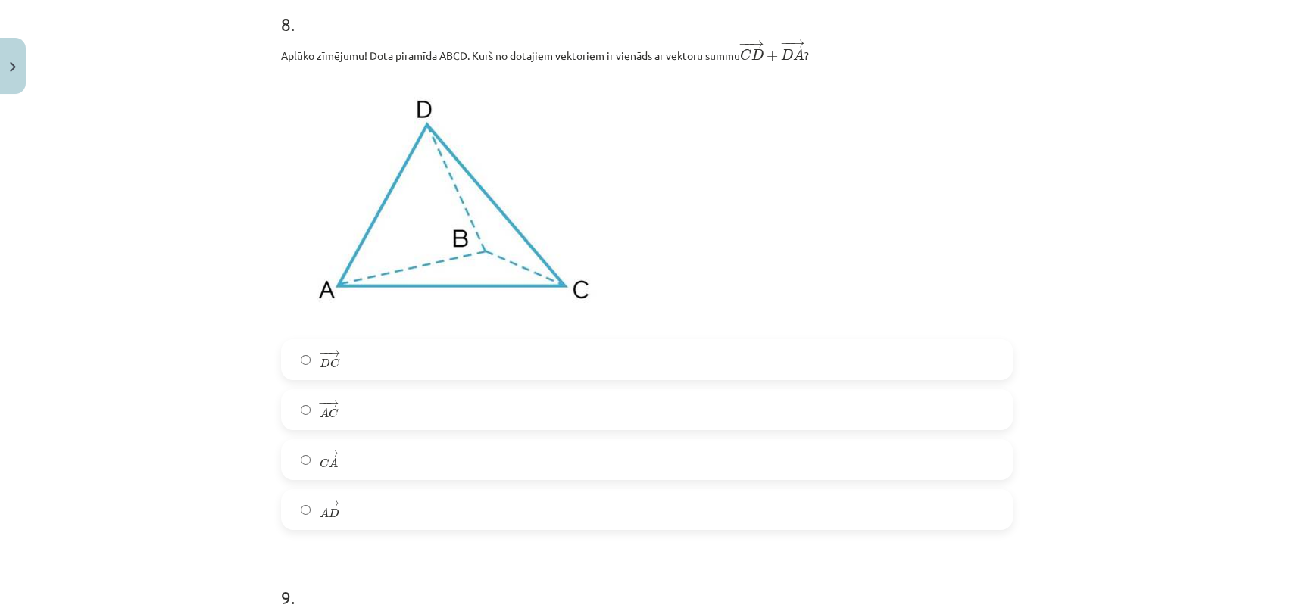
click at [582, 395] on label "− − → A C A C →" at bounding box center [647, 410] width 729 height 38
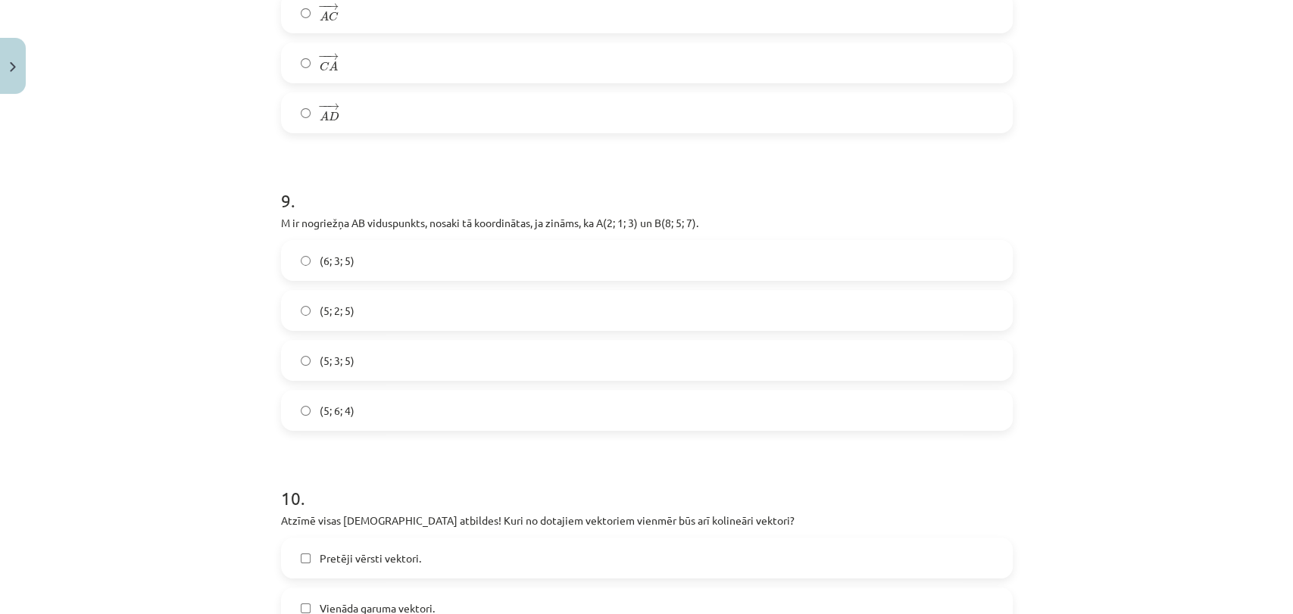
scroll to position [3640, 0]
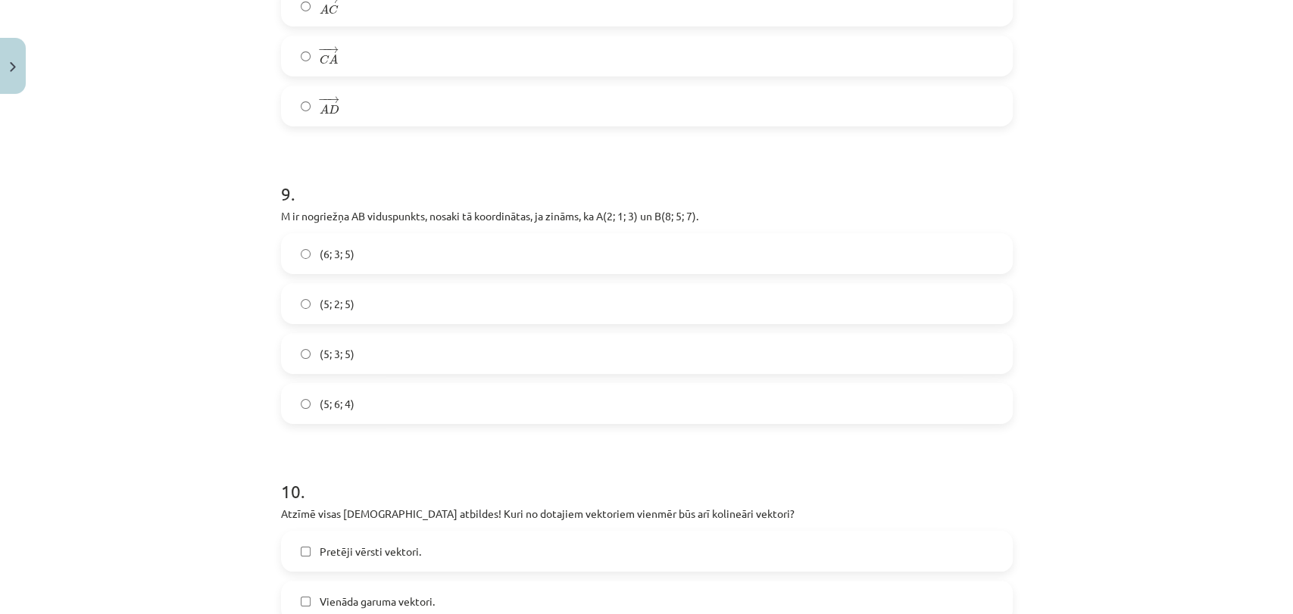
click at [526, 323] on label "(5; 2; 5)" at bounding box center [647, 304] width 729 height 38
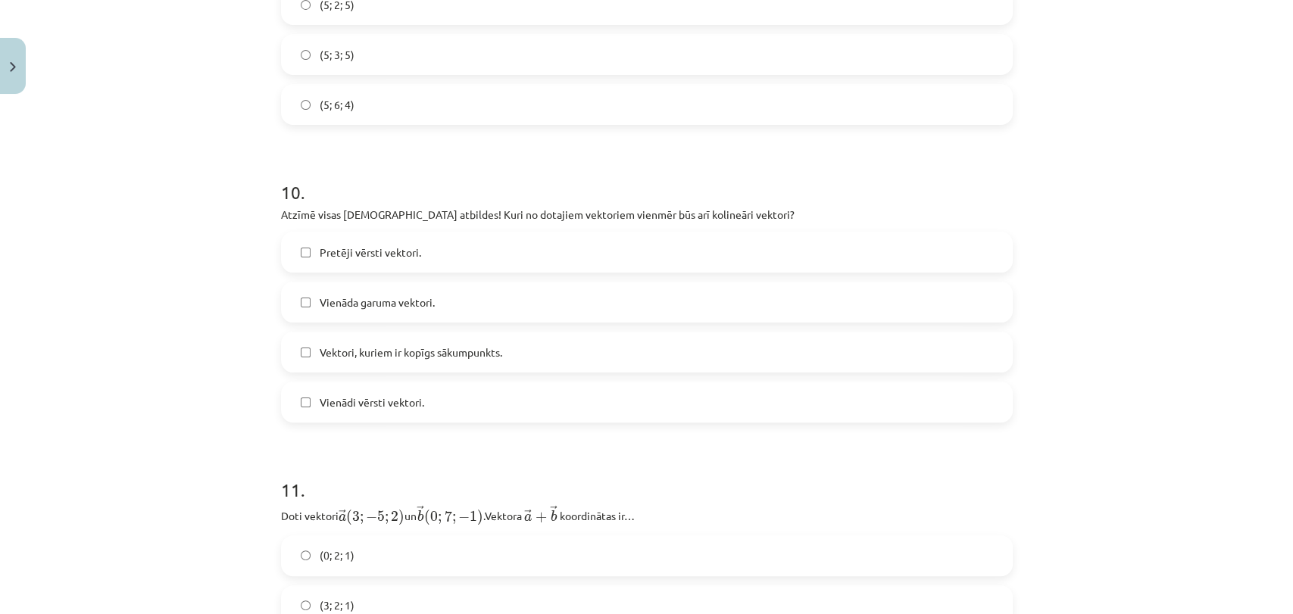
scroll to position [3943, 0]
click at [513, 351] on label "Vektori, kuriem ir kopīgs sākumpunkts." at bounding box center [647, 349] width 729 height 38
click at [601, 248] on label "Pretēji vērsti vektori." at bounding box center [647, 249] width 729 height 38
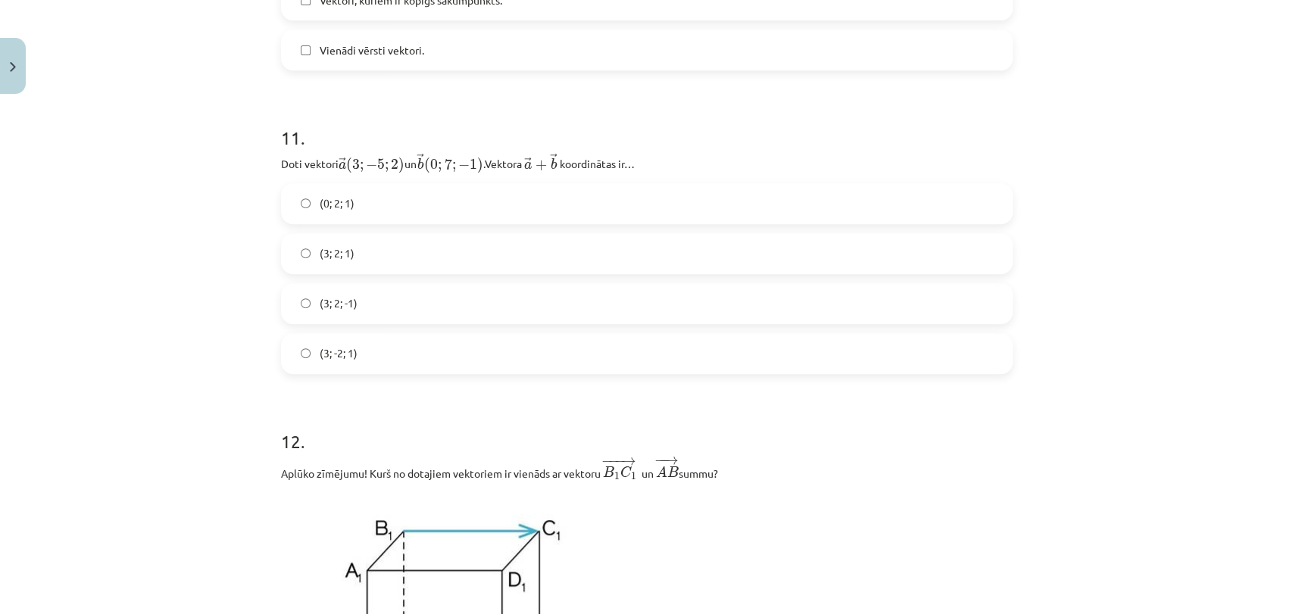
scroll to position [4313, 0]
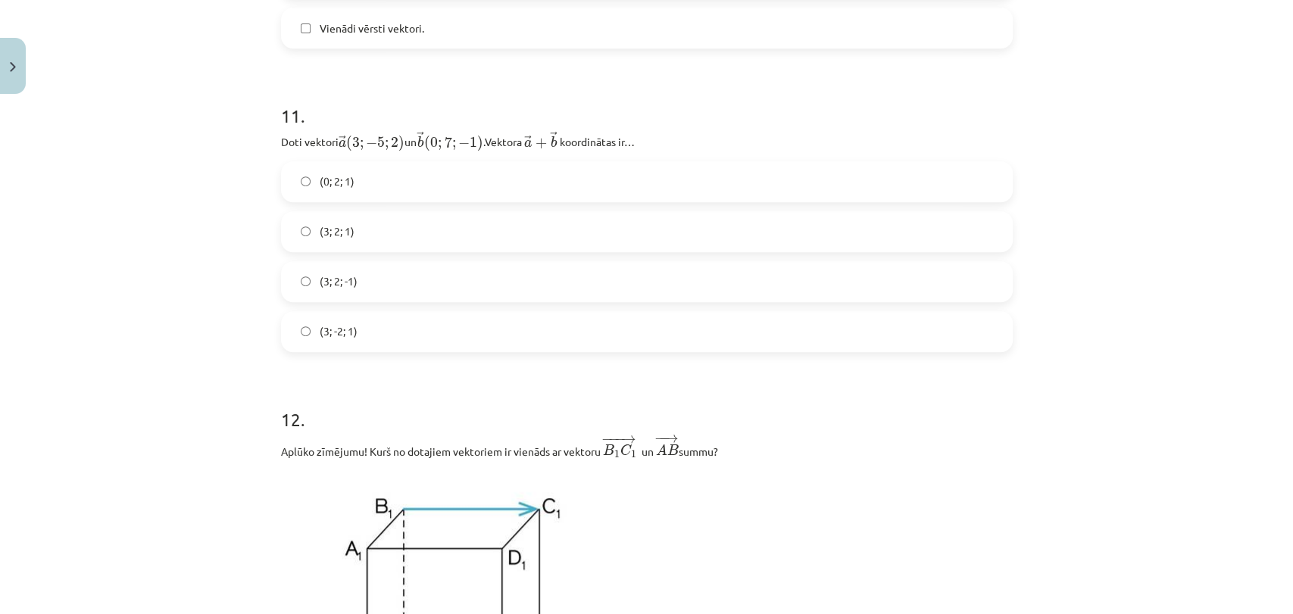
click at [564, 167] on label "(0; 2; 1)" at bounding box center [647, 182] width 729 height 38
click at [475, 280] on label "(3; 2; -1)" at bounding box center [647, 282] width 729 height 38
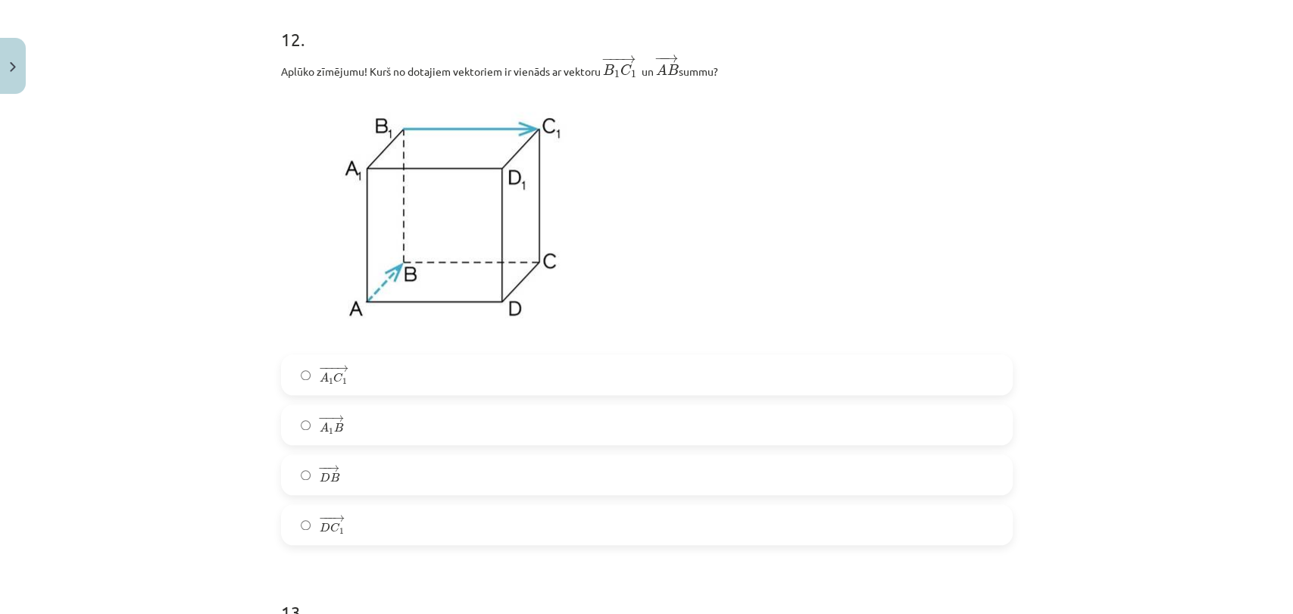
scroll to position [4717, 0]
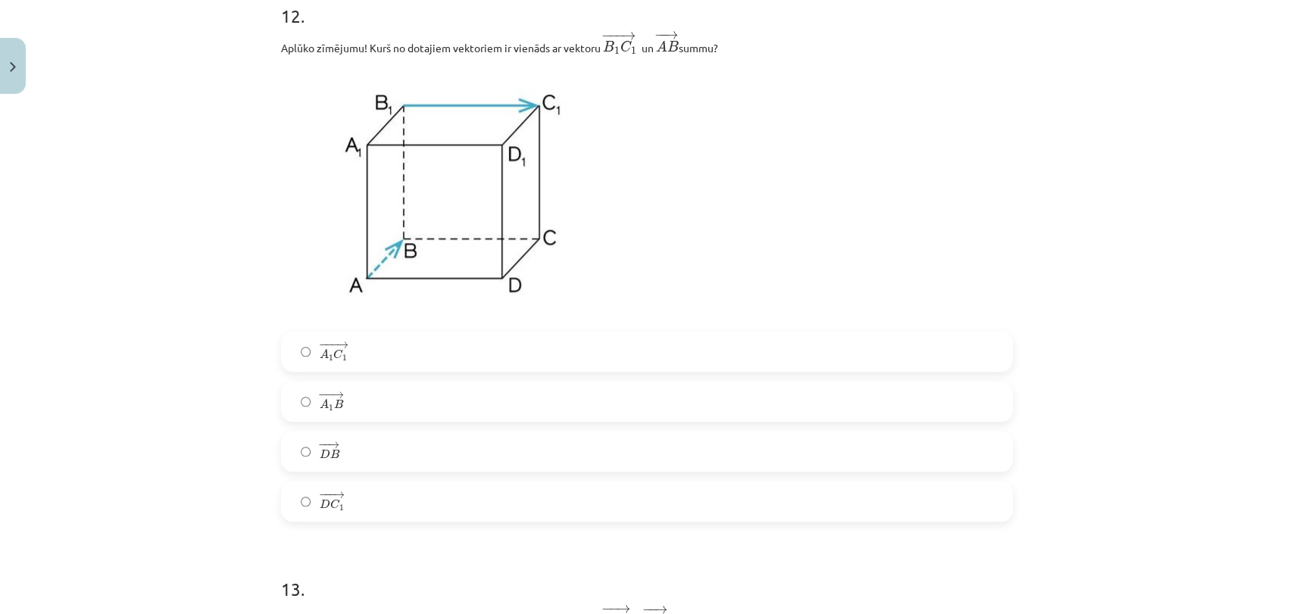
click at [473, 497] on label "− −− → D C 1 D C 1 →" at bounding box center [647, 502] width 729 height 38
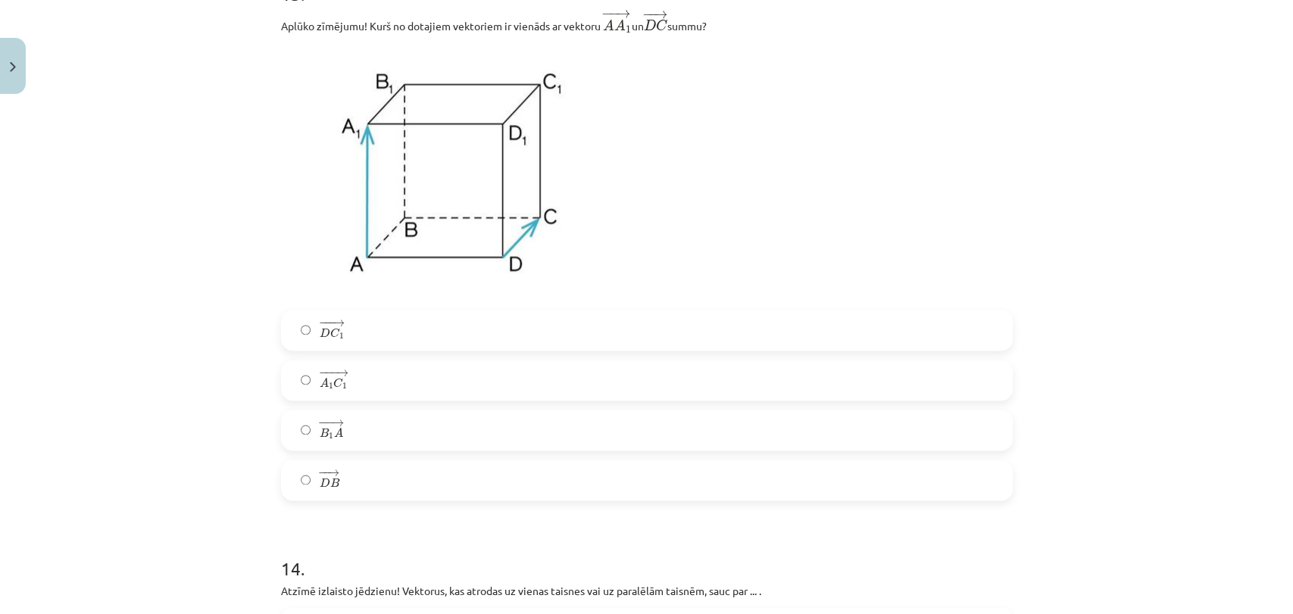
scroll to position [5357, 0]
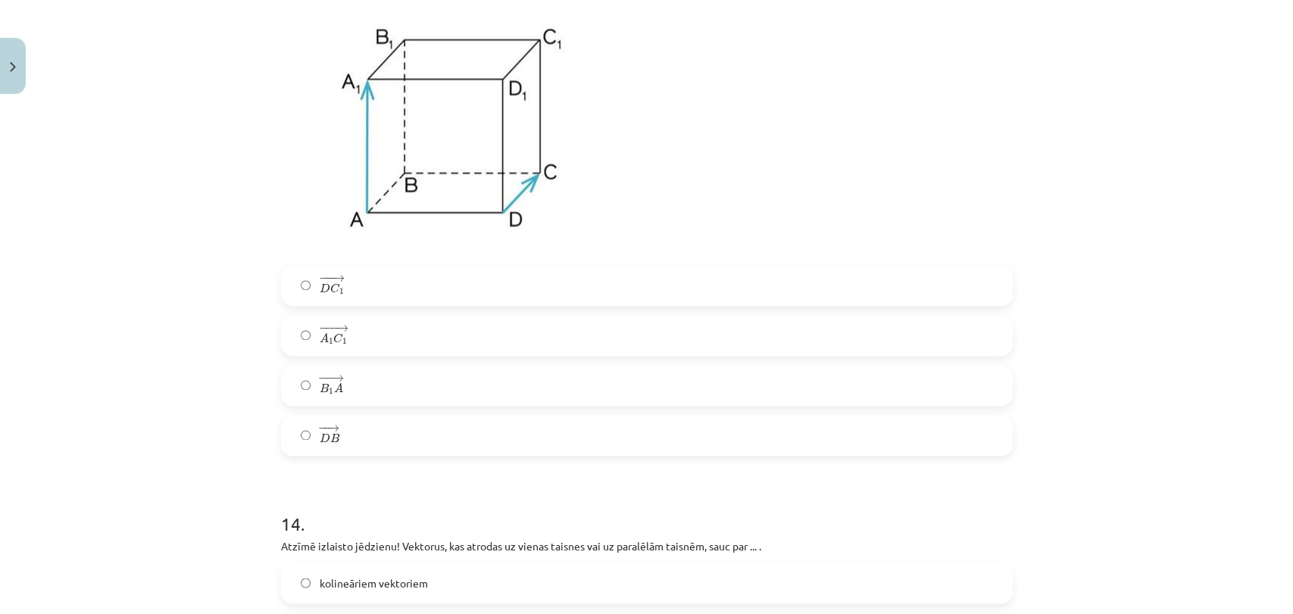
click at [367, 327] on label "− −− → A 1 C 1 A 1 C 1 →" at bounding box center [647, 336] width 729 height 38
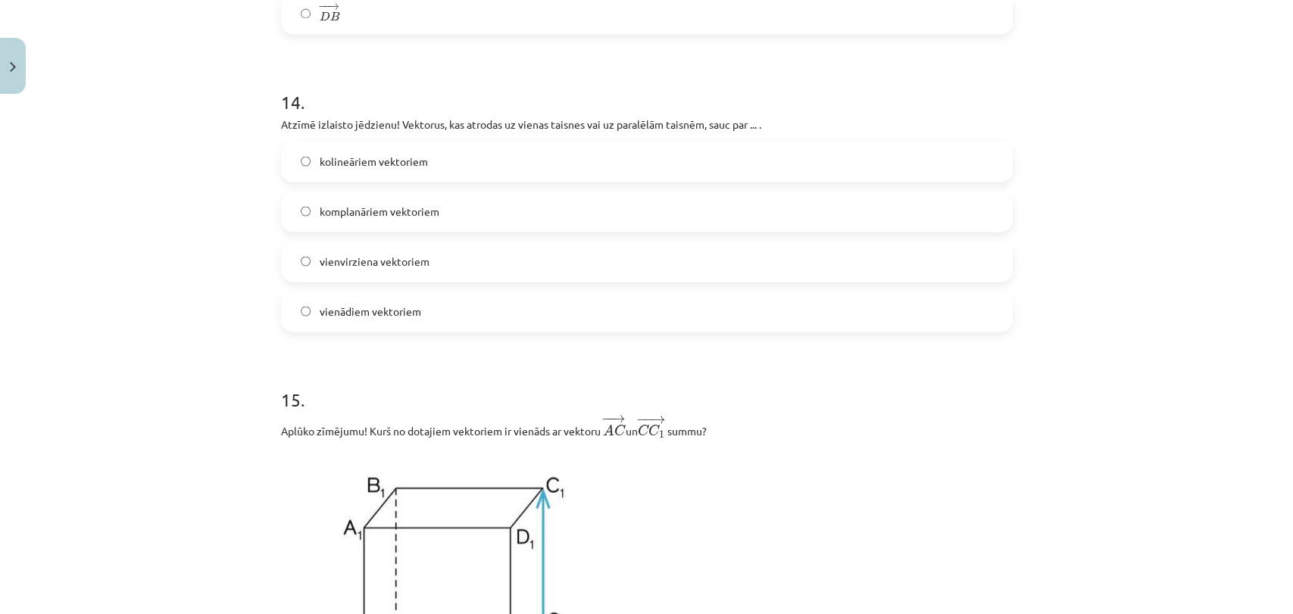
scroll to position [5794, 0]
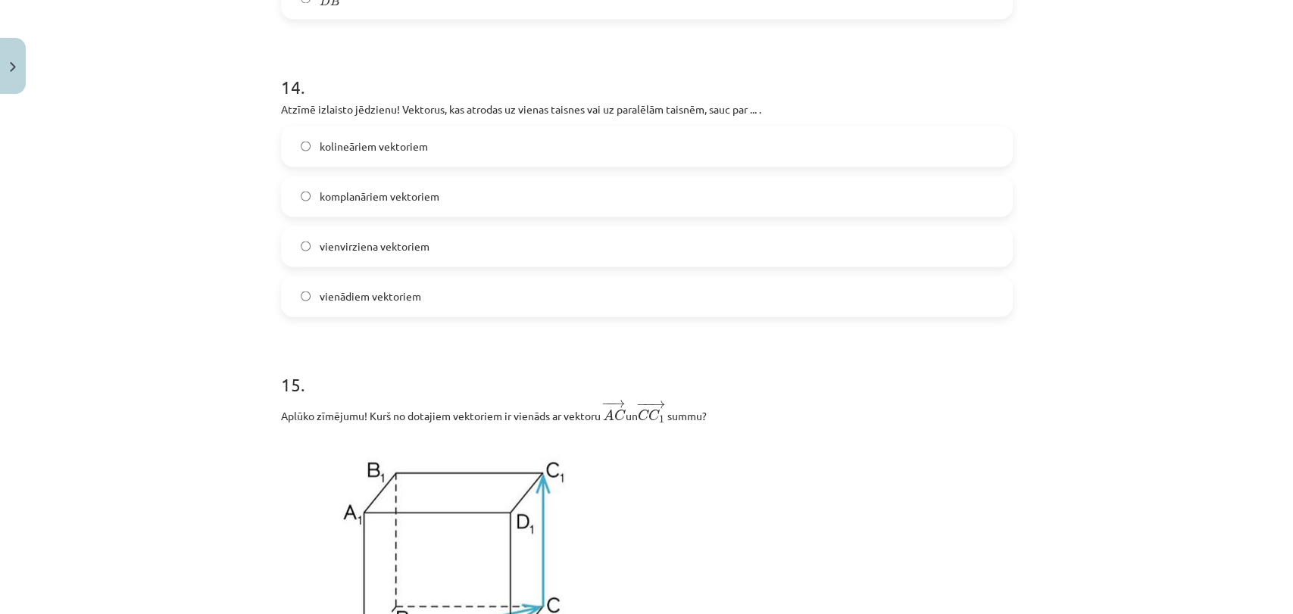
click at [534, 201] on label "komplanāriem vektoriem" at bounding box center [647, 196] width 729 height 38
click at [557, 311] on label "vienādiem vektoriem" at bounding box center [647, 296] width 729 height 38
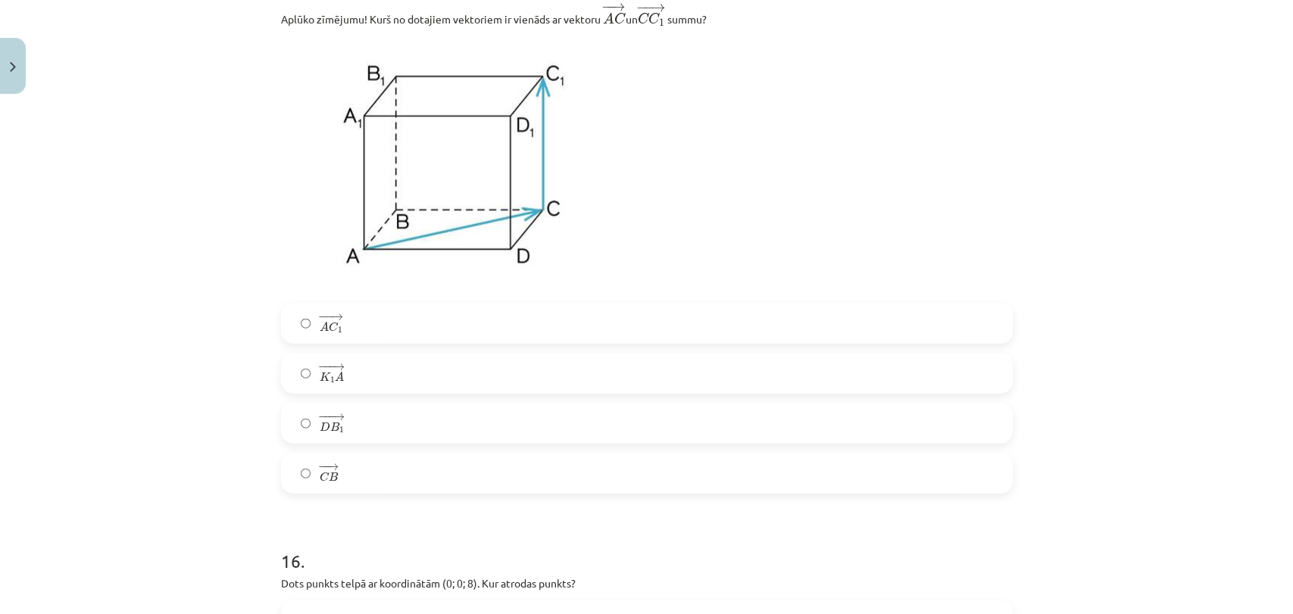
scroll to position [6199, 0]
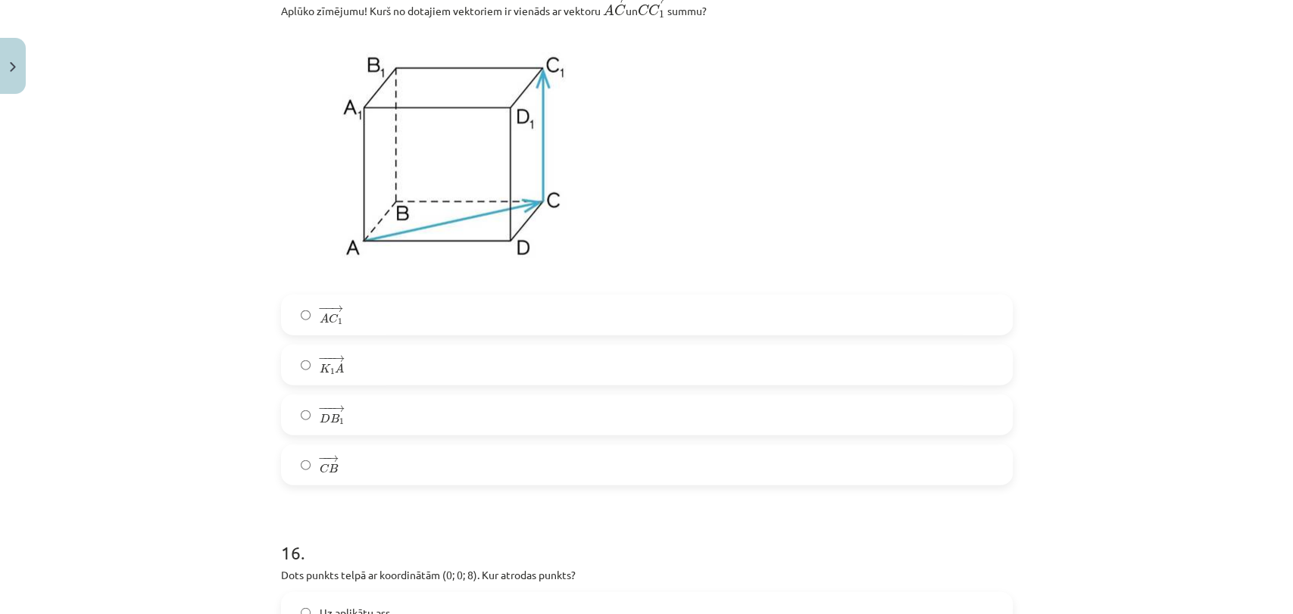
click at [518, 355] on label "− −− → K 1 A K 1 A →" at bounding box center [647, 365] width 729 height 38
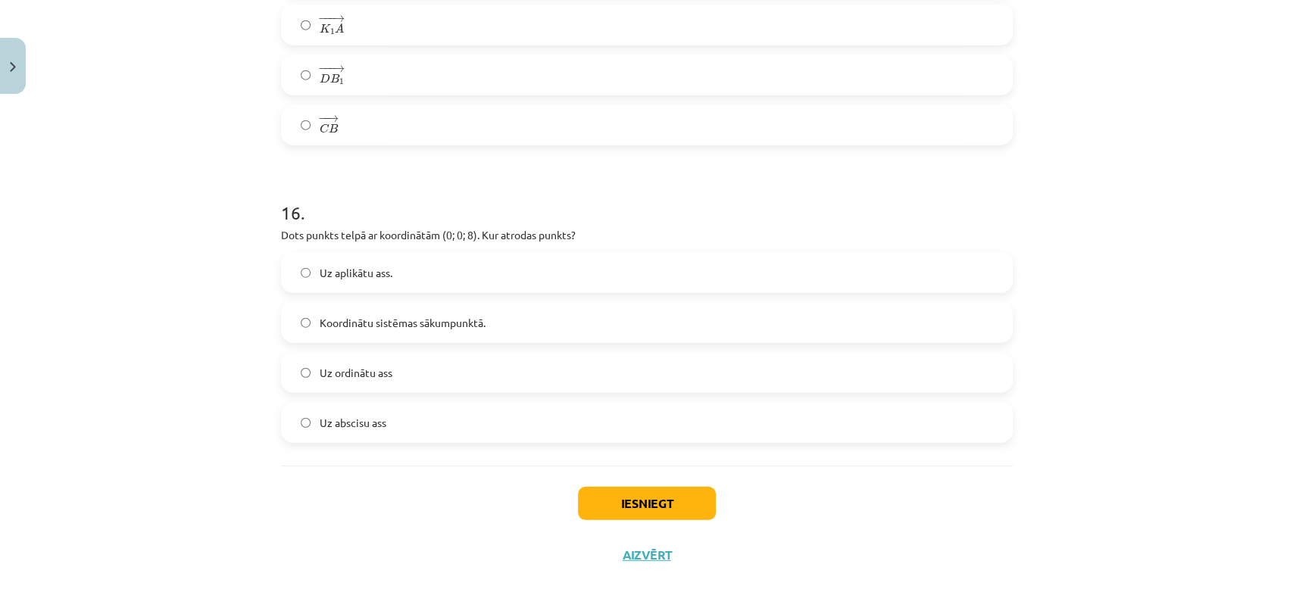
scroll to position [6548, 0]
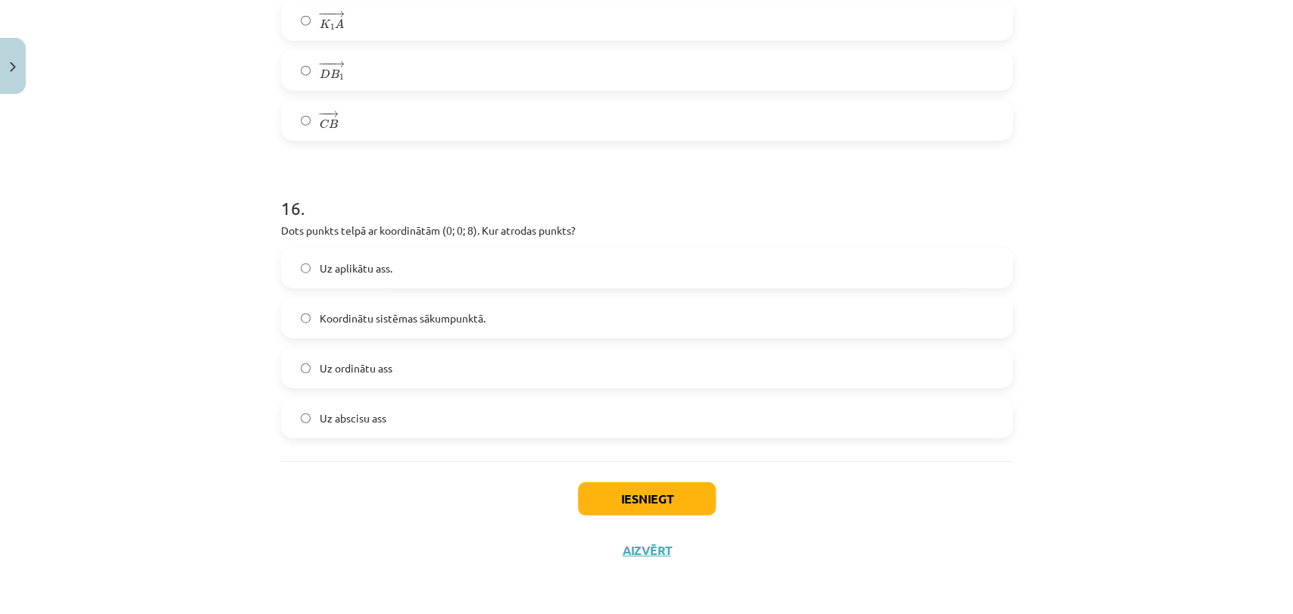
click at [639, 311] on label "Koordinātu sistēmas sākumpunktā." at bounding box center [647, 318] width 729 height 38
click at [628, 498] on button "Iesniegt" at bounding box center [647, 499] width 138 height 33
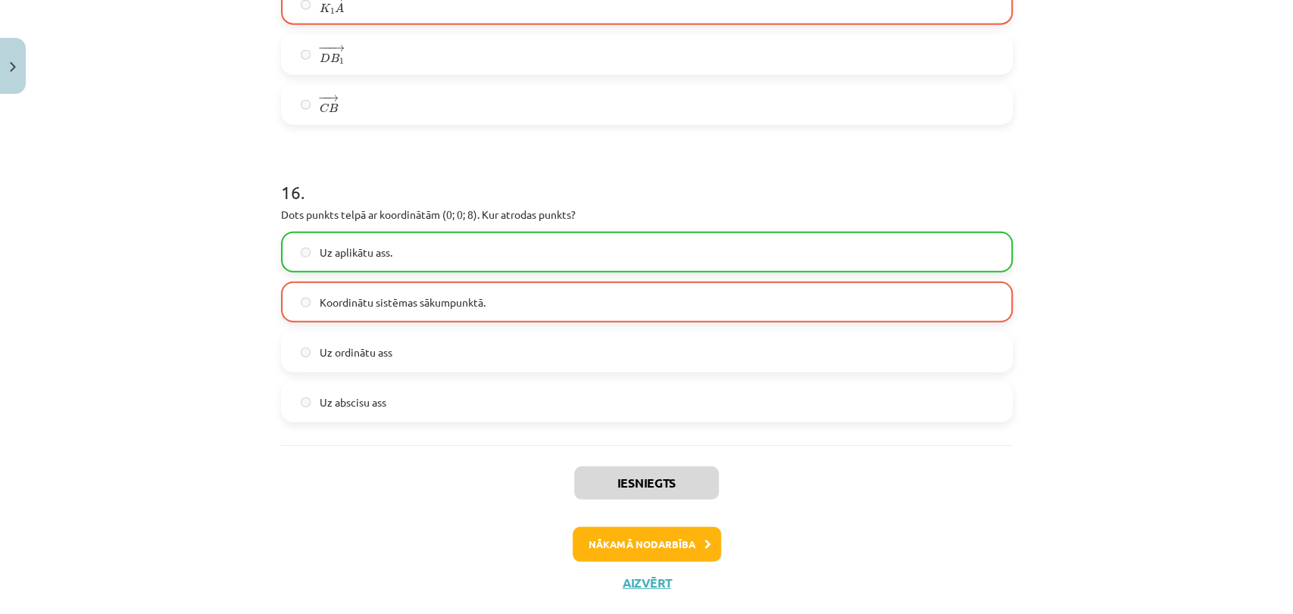
scroll to position [6596, 0]
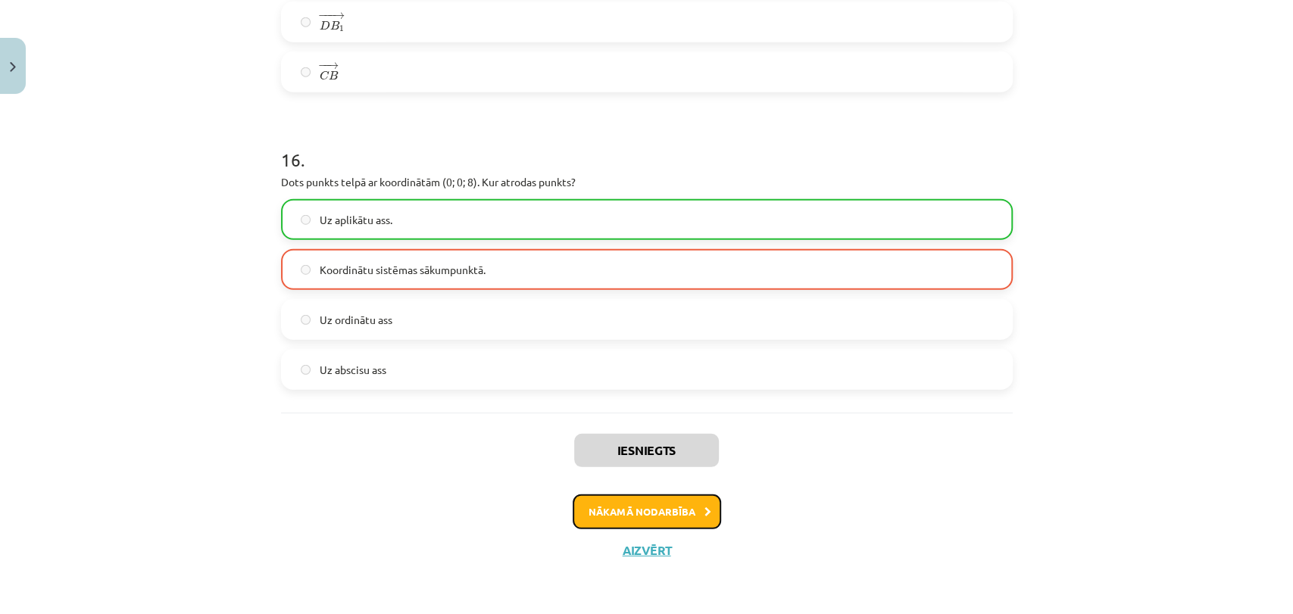
click at [679, 523] on button "Nākamā nodarbība" at bounding box center [647, 512] width 148 height 35
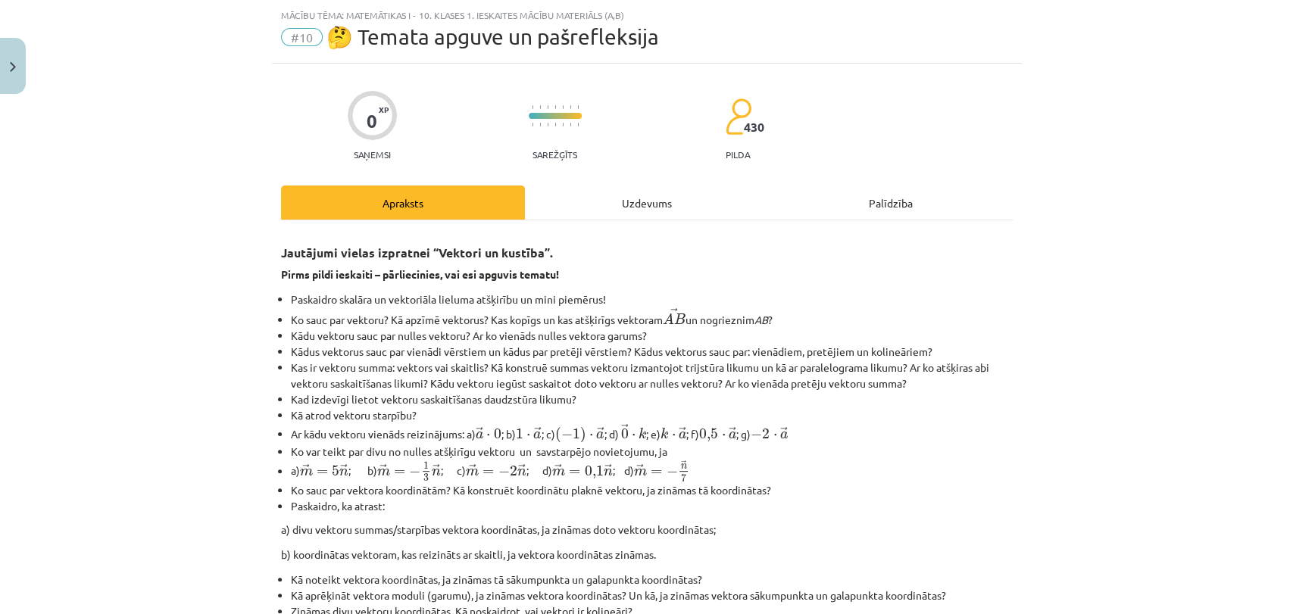
scroll to position [575, 0]
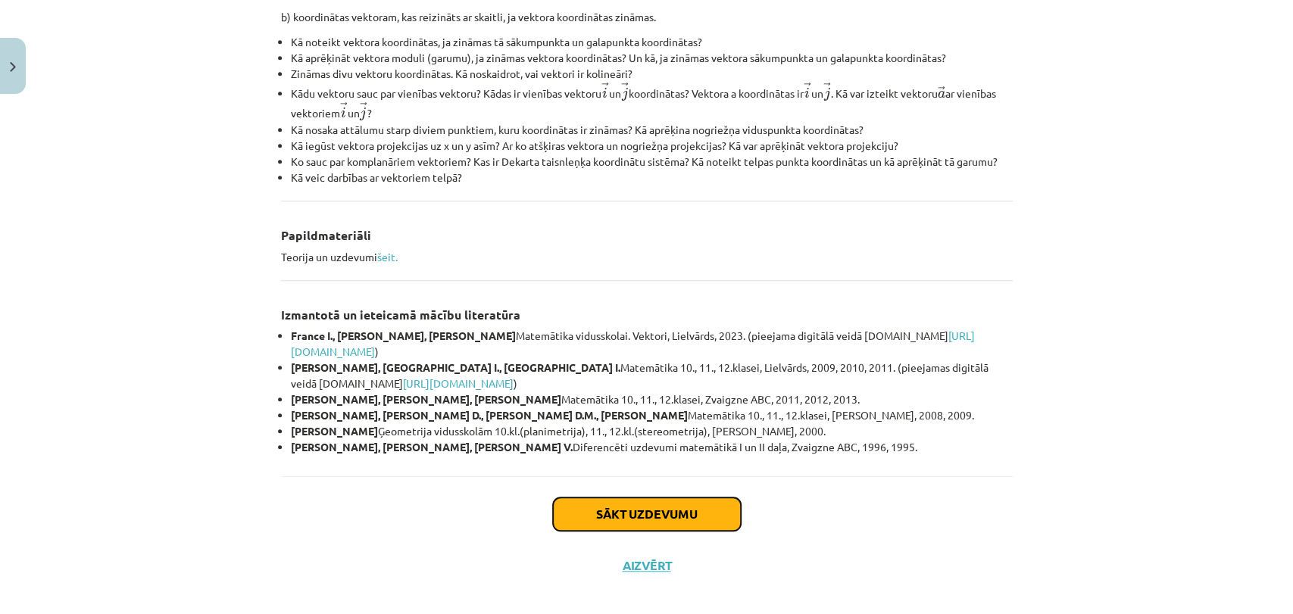
click at [706, 506] on button "Sākt uzdevumu" at bounding box center [647, 514] width 188 height 33
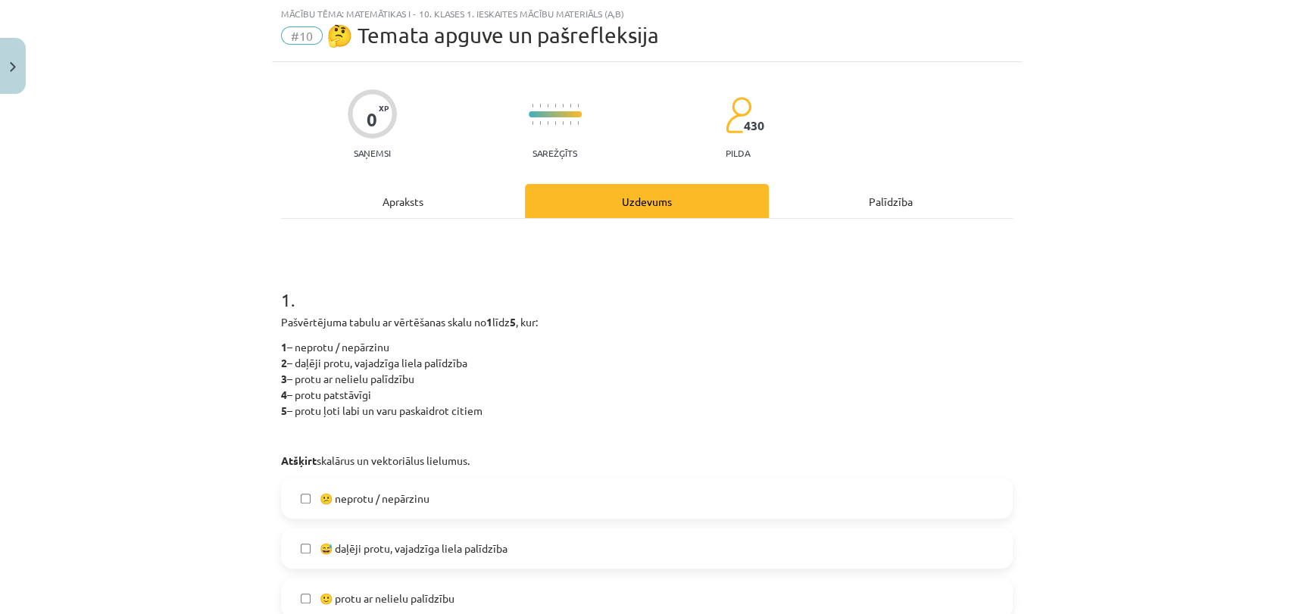
scroll to position [37, 0]
click at [542, 496] on label "😕 neprotu / nepārzinu" at bounding box center [647, 500] width 729 height 38
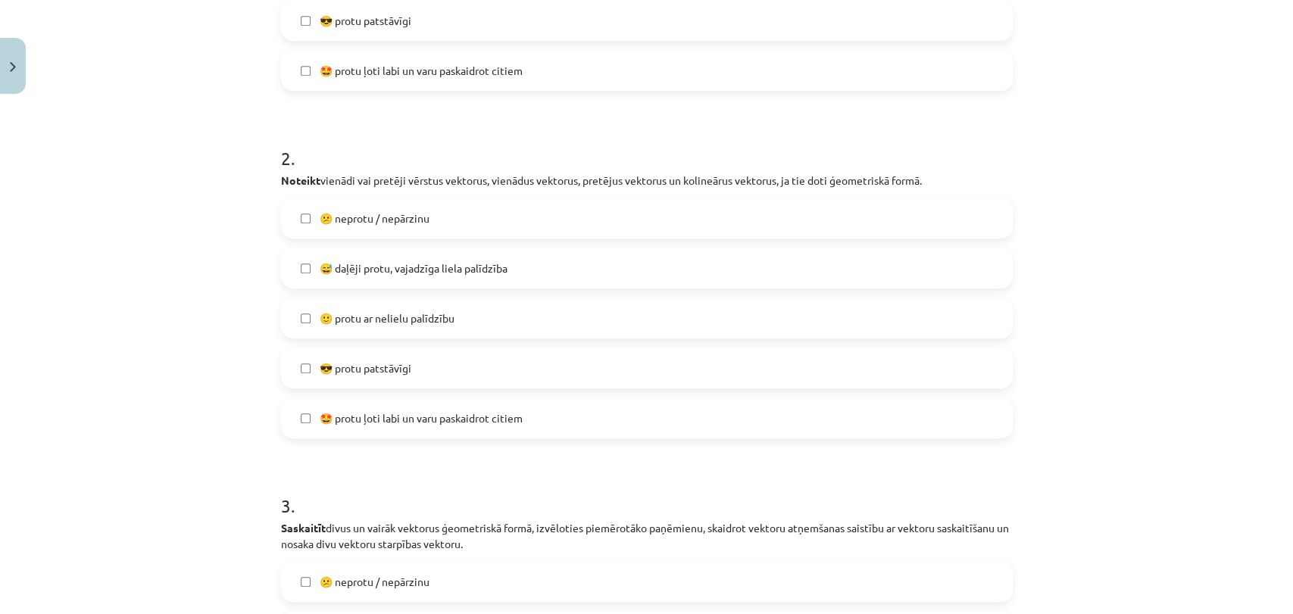
scroll to position [677, 0]
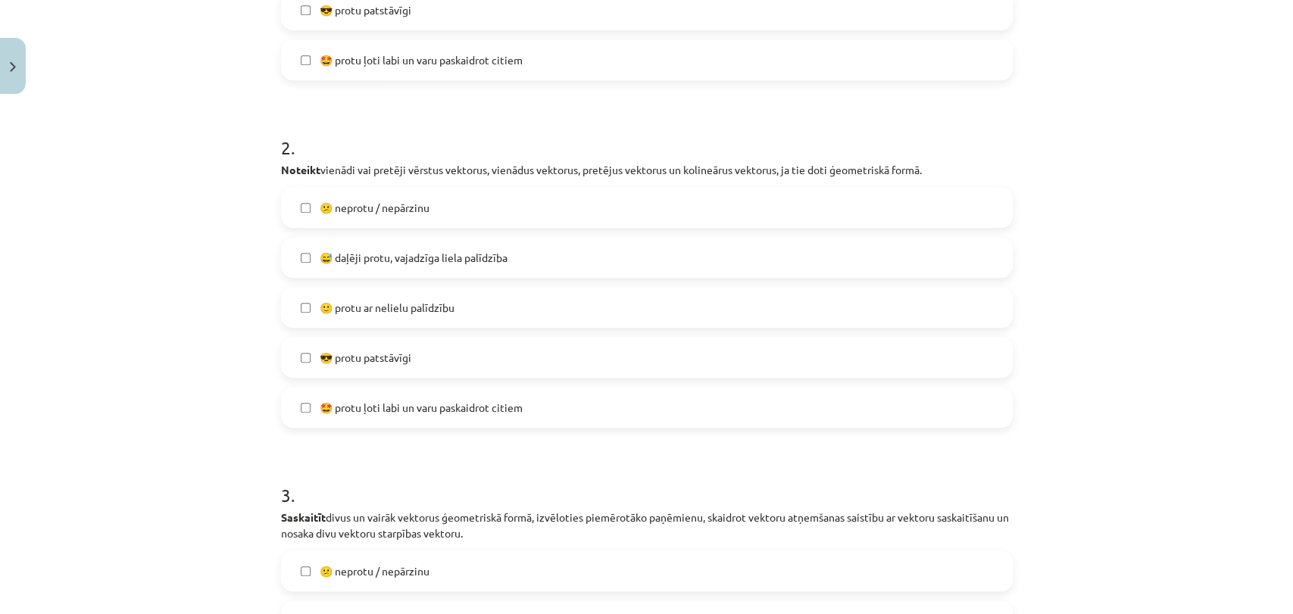
click at [585, 258] on label "😅 daļēji protu, vajadzīga liela palīdzība" at bounding box center [647, 258] width 729 height 38
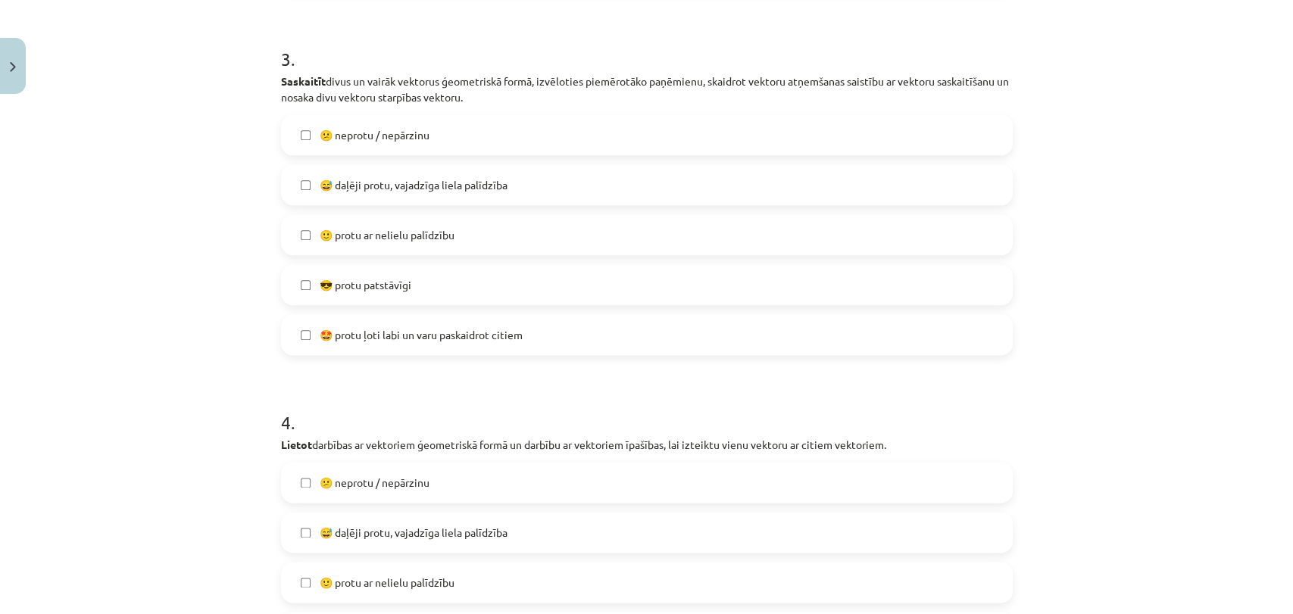
scroll to position [1148, 0]
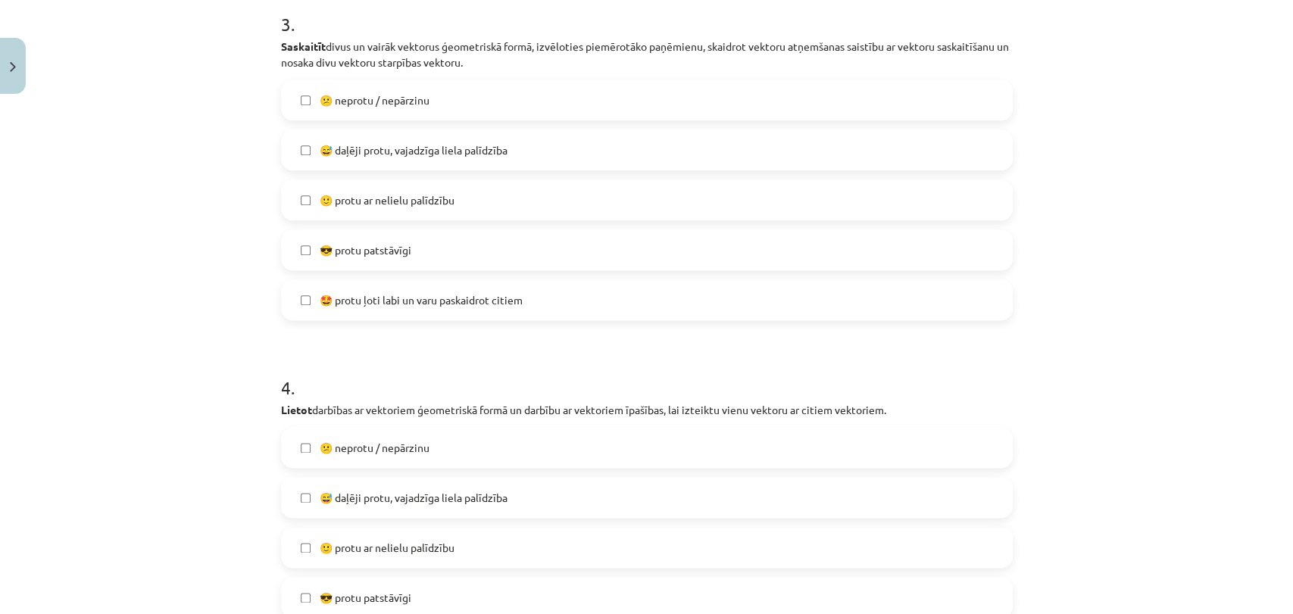
click at [521, 145] on label "😅 daļēji protu, vajadzīga liela palīdzība" at bounding box center [647, 150] width 729 height 38
click at [348, 498] on span "😅 daļēji protu, vajadzīga liela palīdzība" at bounding box center [414, 498] width 188 height 16
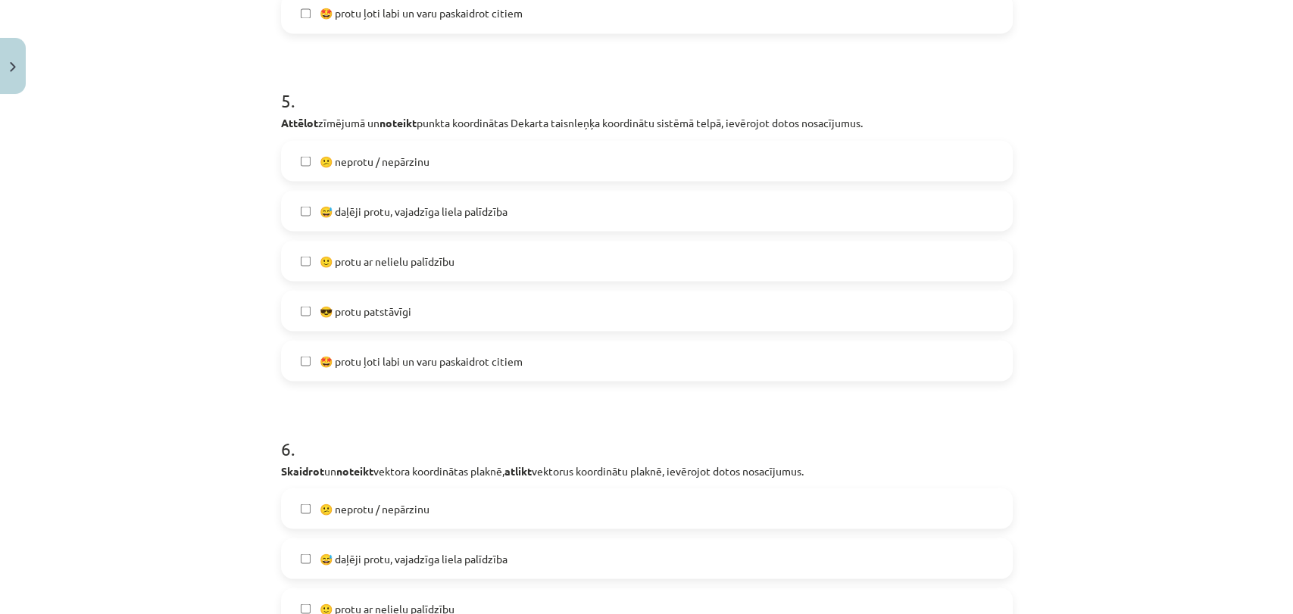
scroll to position [1788, 0]
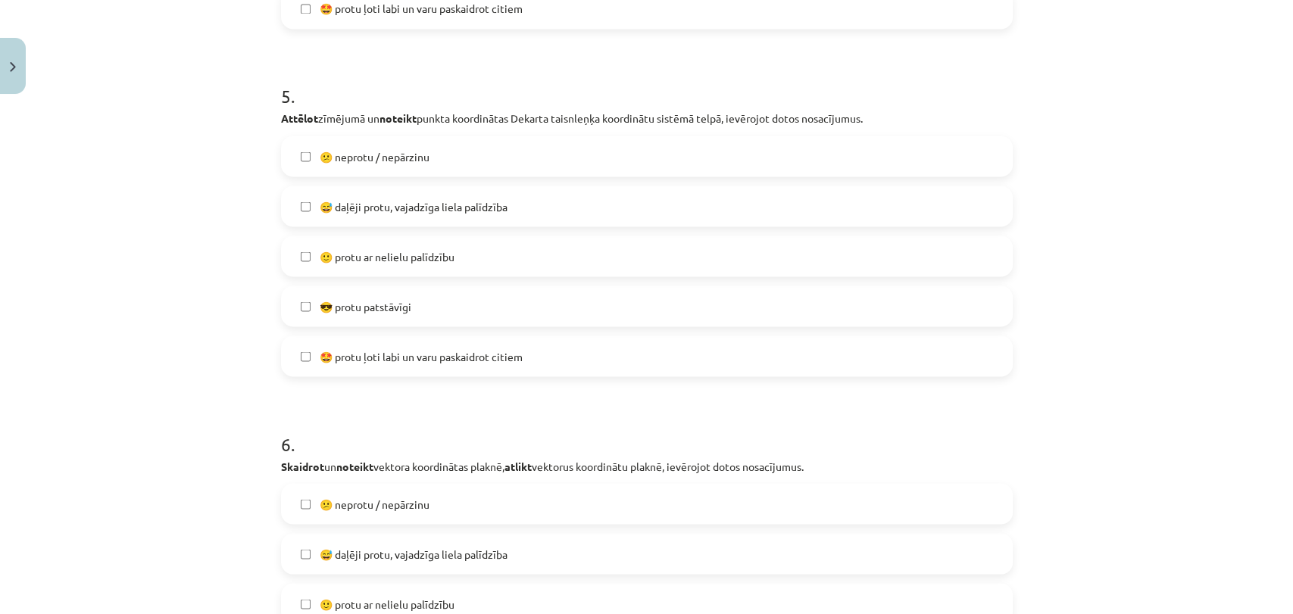
click at [522, 170] on label "😕 neprotu / nepārzinu" at bounding box center [647, 156] width 729 height 38
click at [427, 551] on span "😅 daļēji protu, vajadzīga liela palīdzība" at bounding box center [414, 554] width 188 height 16
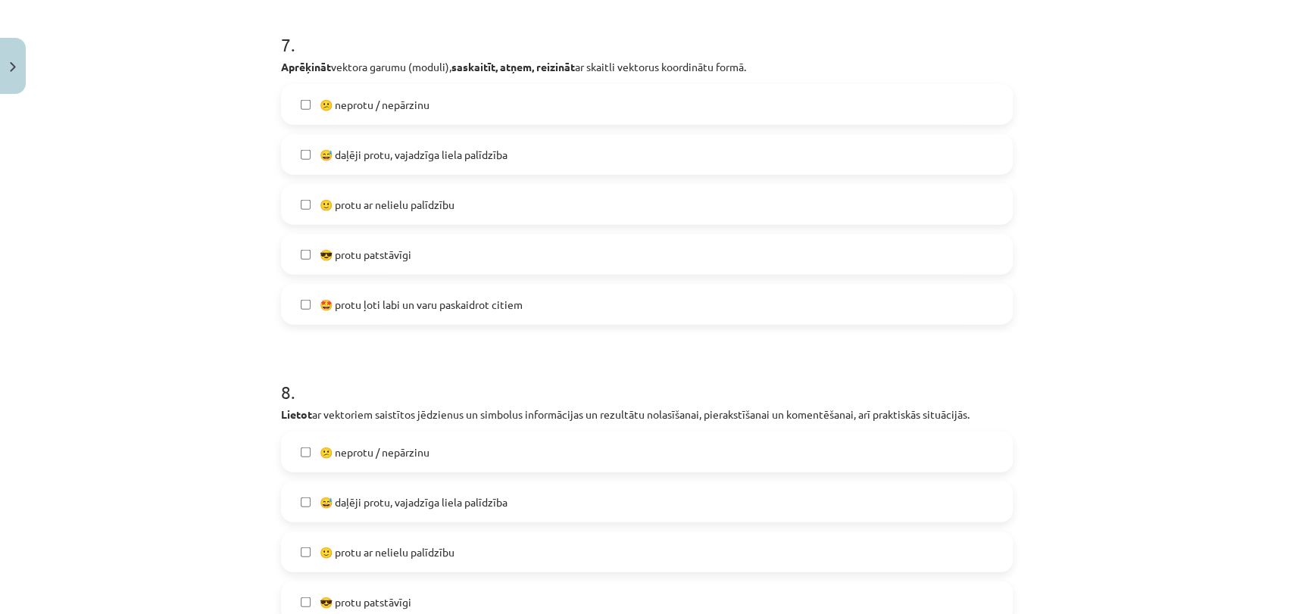
scroll to position [2563, 0]
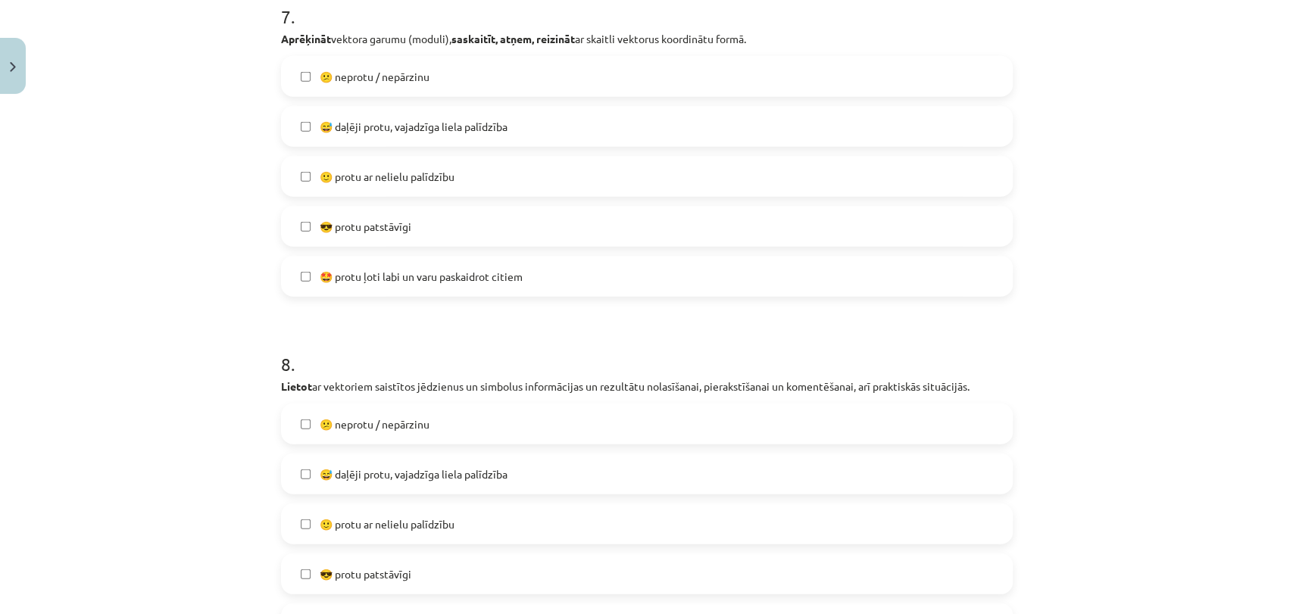
click at [676, 140] on label "😅 daļēji protu, vajadzīga liela palīdzība" at bounding box center [647, 127] width 729 height 38
click at [502, 469] on span "😅 daļēji protu, vajadzīga liela palīdzība" at bounding box center [414, 475] width 188 height 16
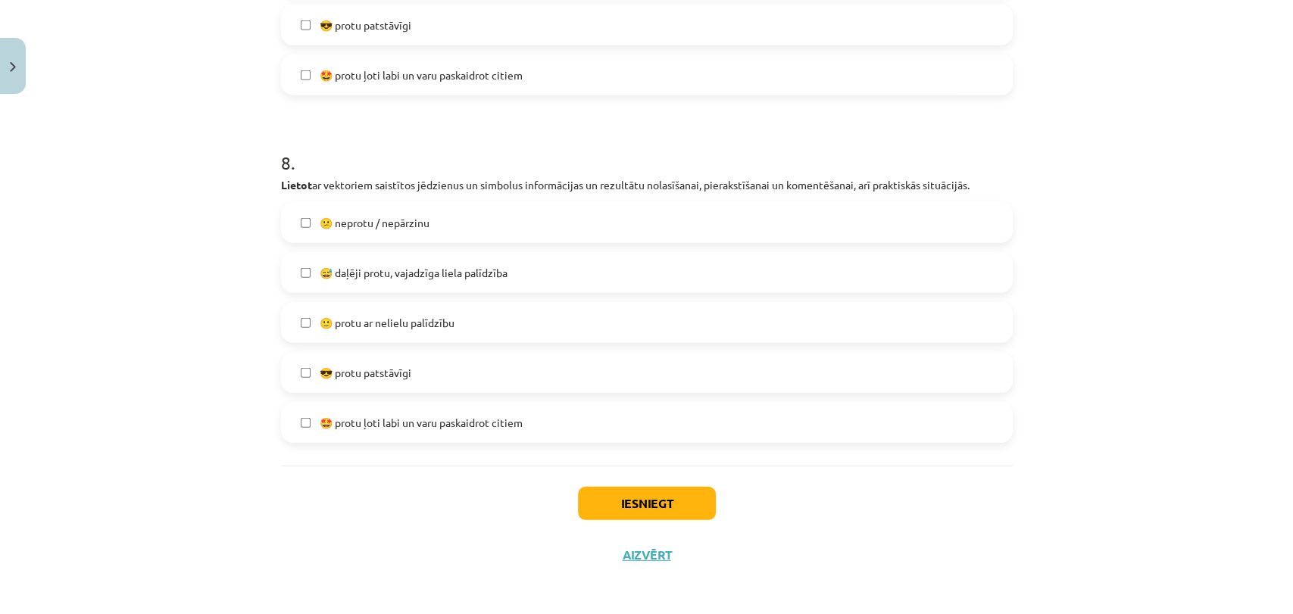
scroll to position [2769, 0]
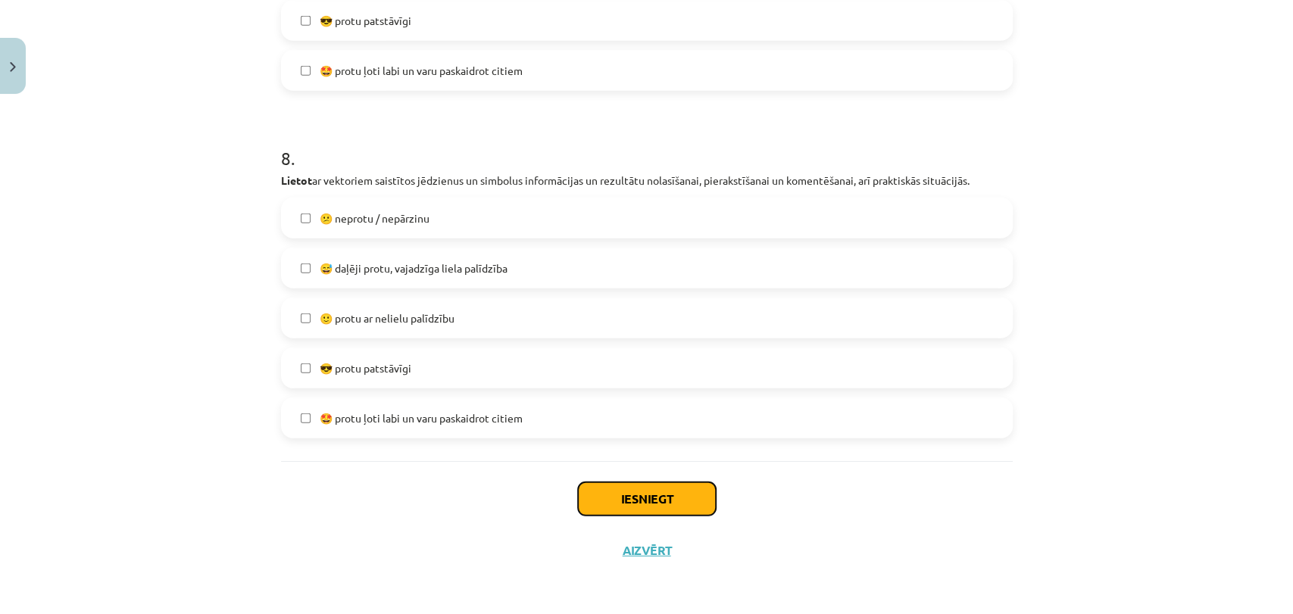
click at [682, 497] on button "Iesniegt" at bounding box center [647, 499] width 138 height 33
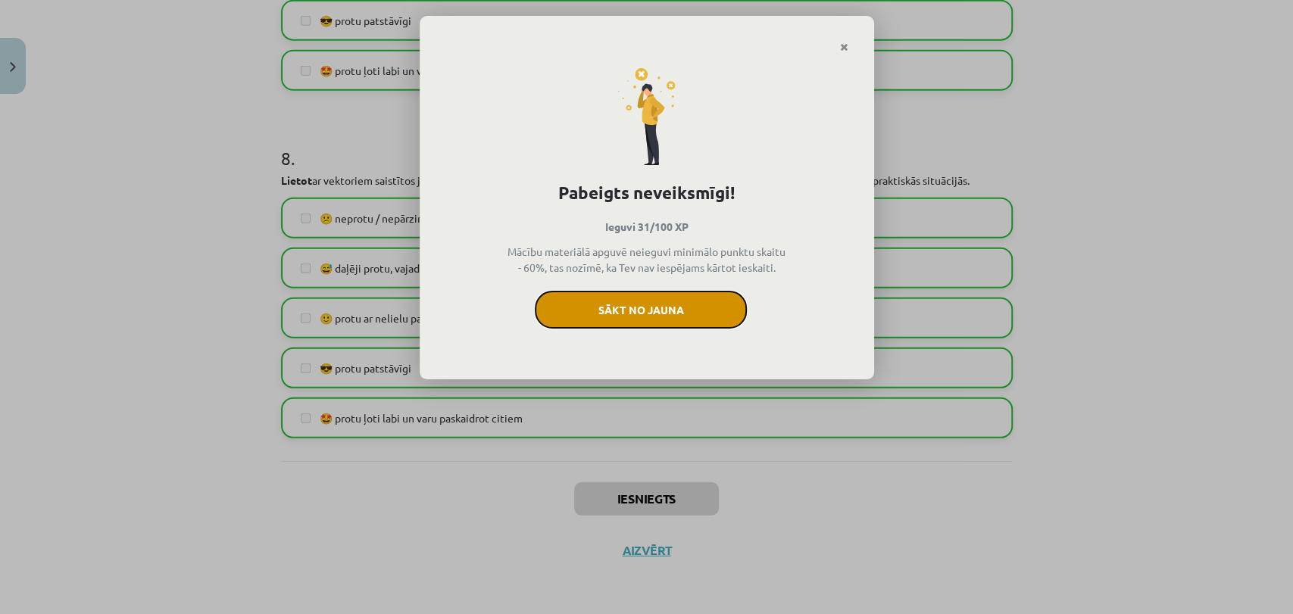
click at [658, 308] on button "Sākt no jauna" at bounding box center [641, 310] width 212 height 38
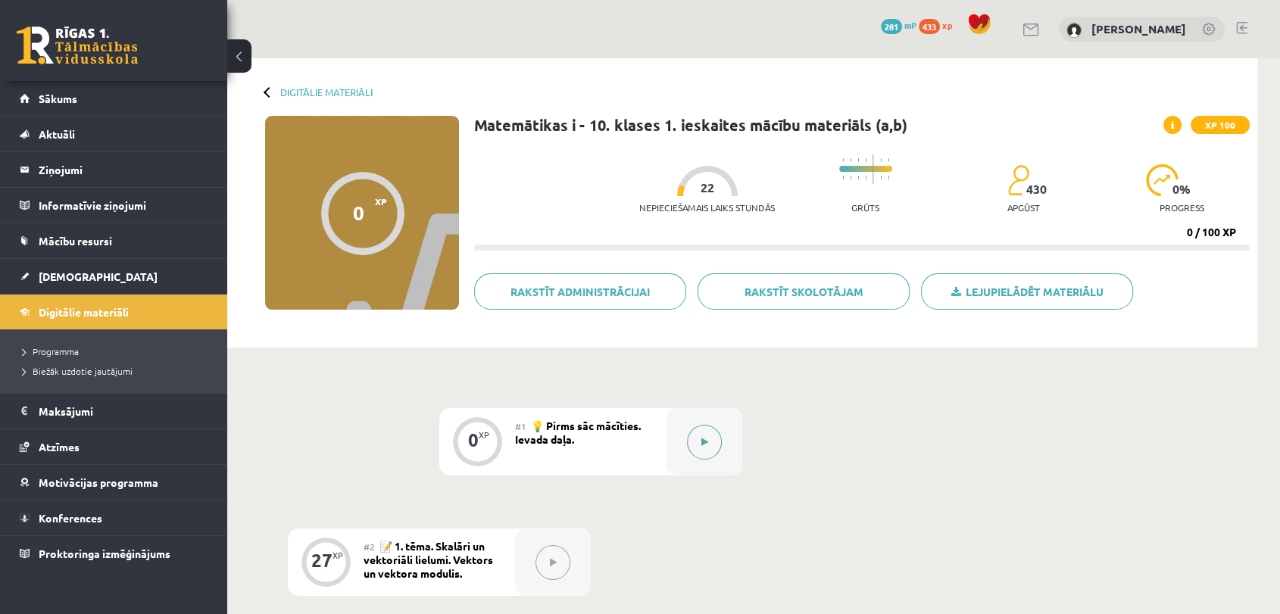
click at [711, 445] on button at bounding box center [704, 442] width 35 height 35
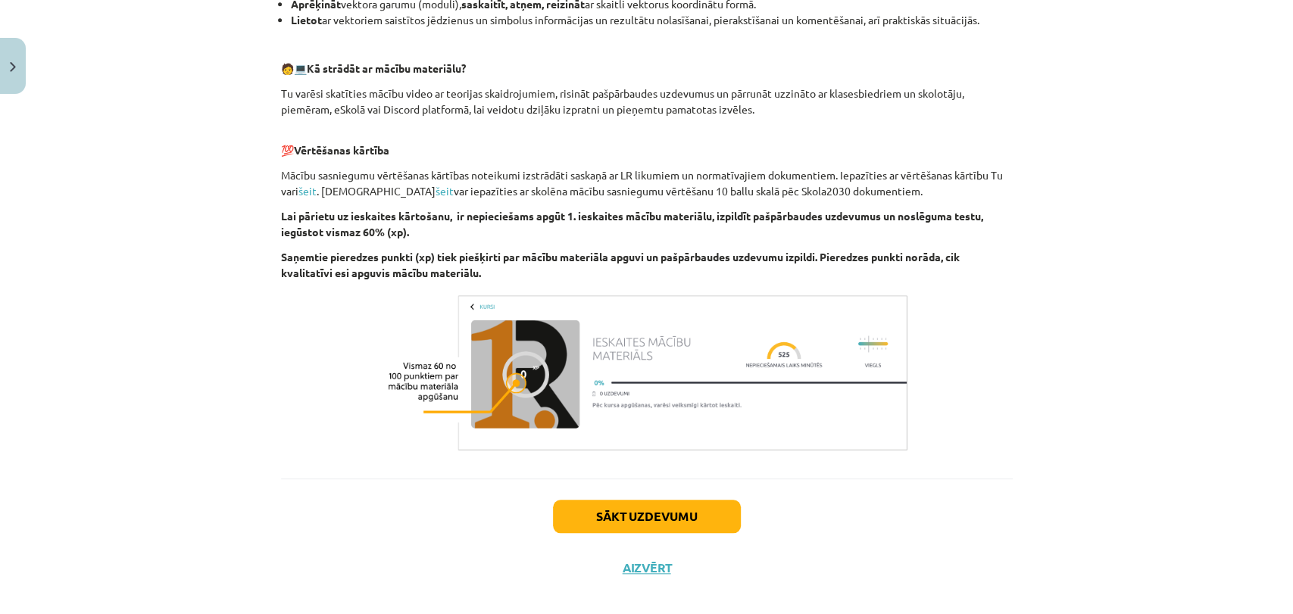
scroll to position [736, 0]
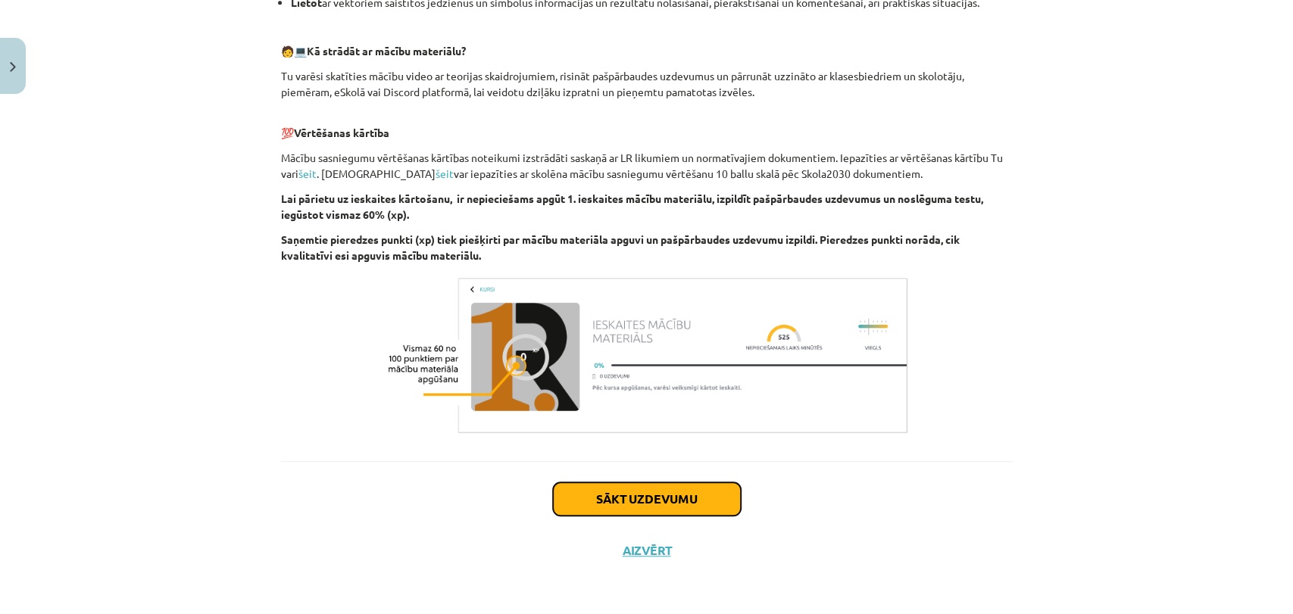
click at [708, 488] on button "Sākt uzdevumu" at bounding box center [647, 499] width 188 height 33
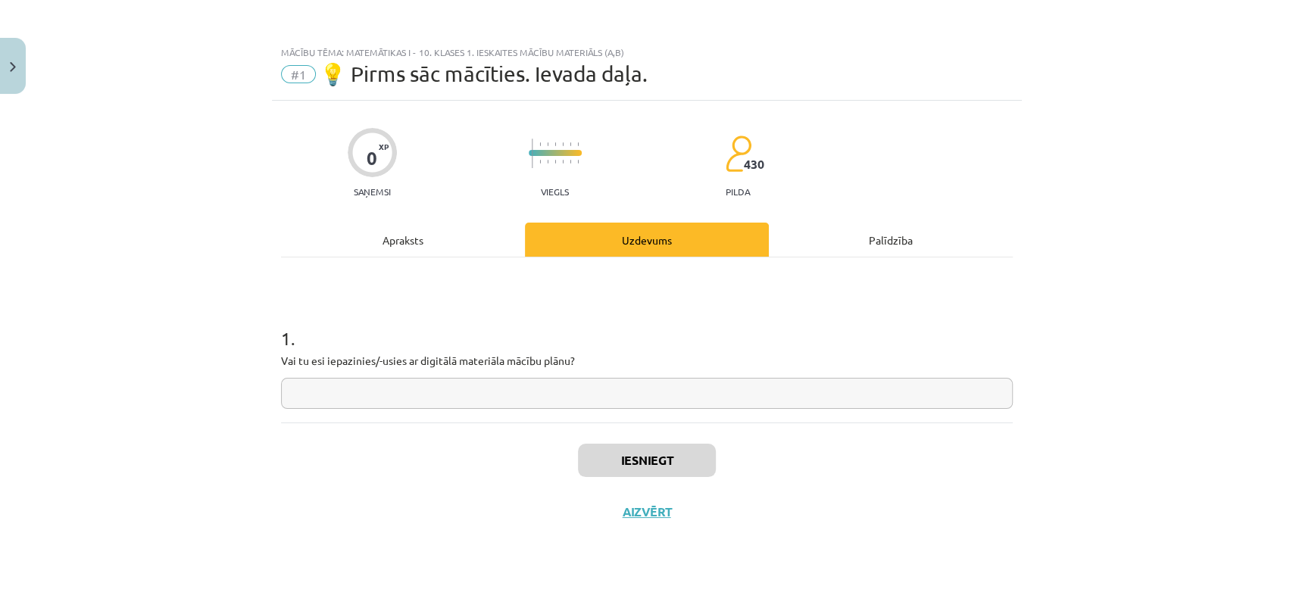
click at [687, 396] on input "text" at bounding box center [647, 393] width 732 height 31
type input "**"
click at [691, 458] on button "Iesniegt" at bounding box center [647, 460] width 138 height 33
click at [684, 529] on button "Nākamā nodarbība" at bounding box center [647, 521] width 148 height 35
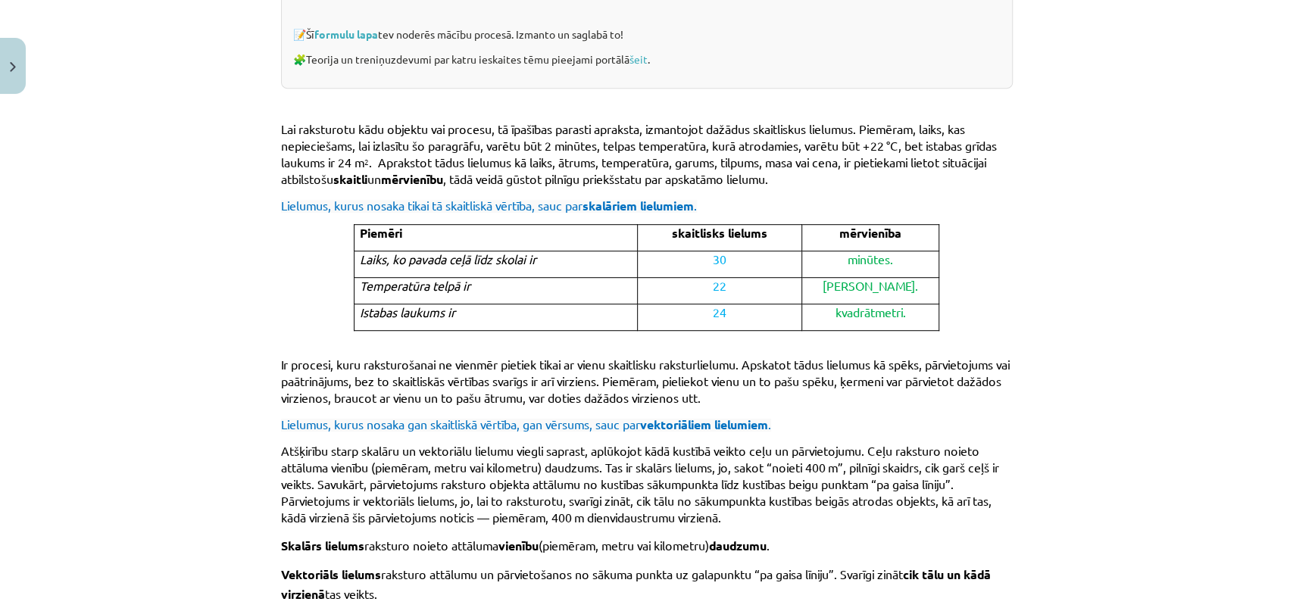
scroll to position [942, 0]
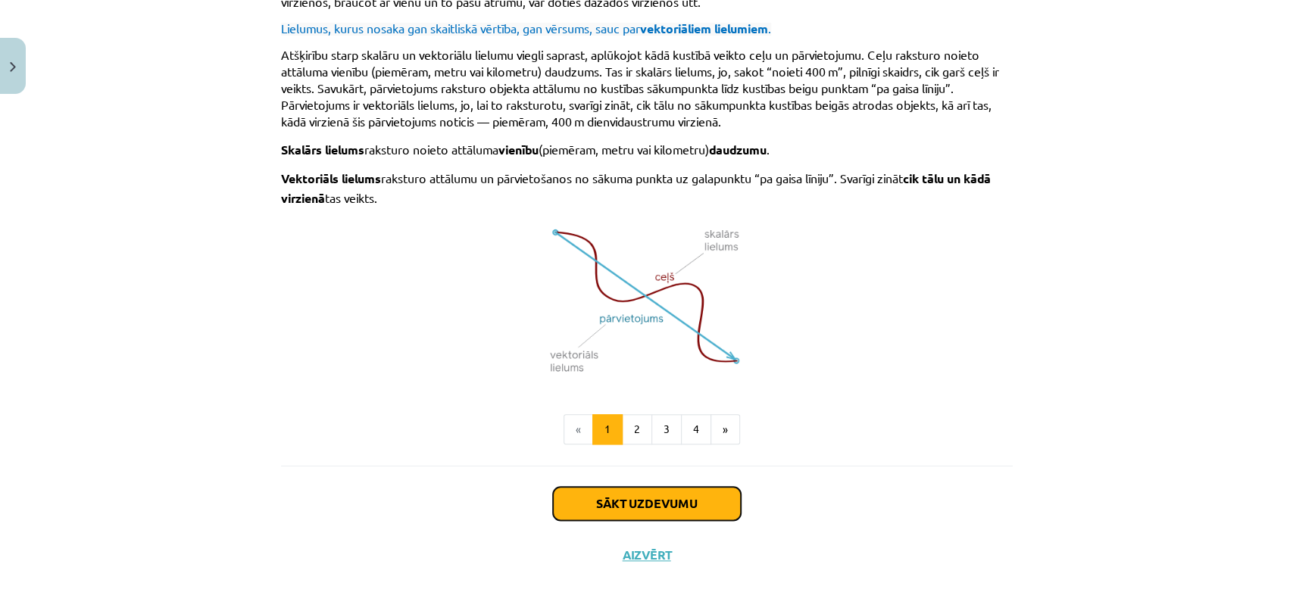
click at [669, 487] on button "Sākt uzdevumu" at bounding box center [647, 503] width 188 height 33
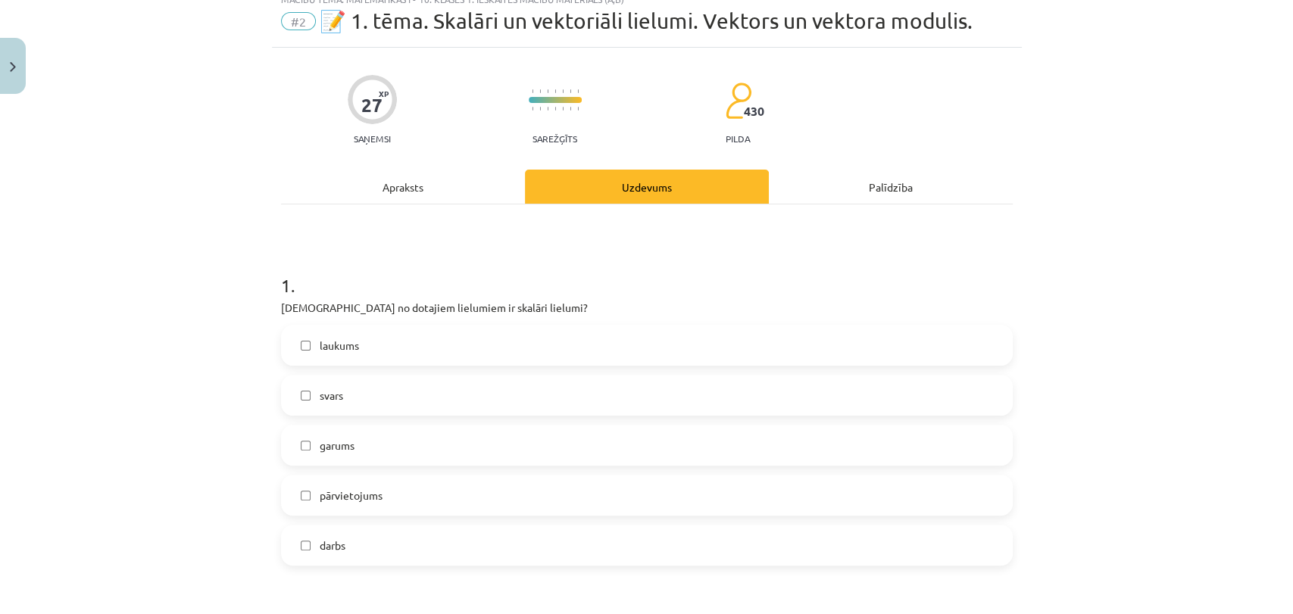
scroll to position [37, 0]
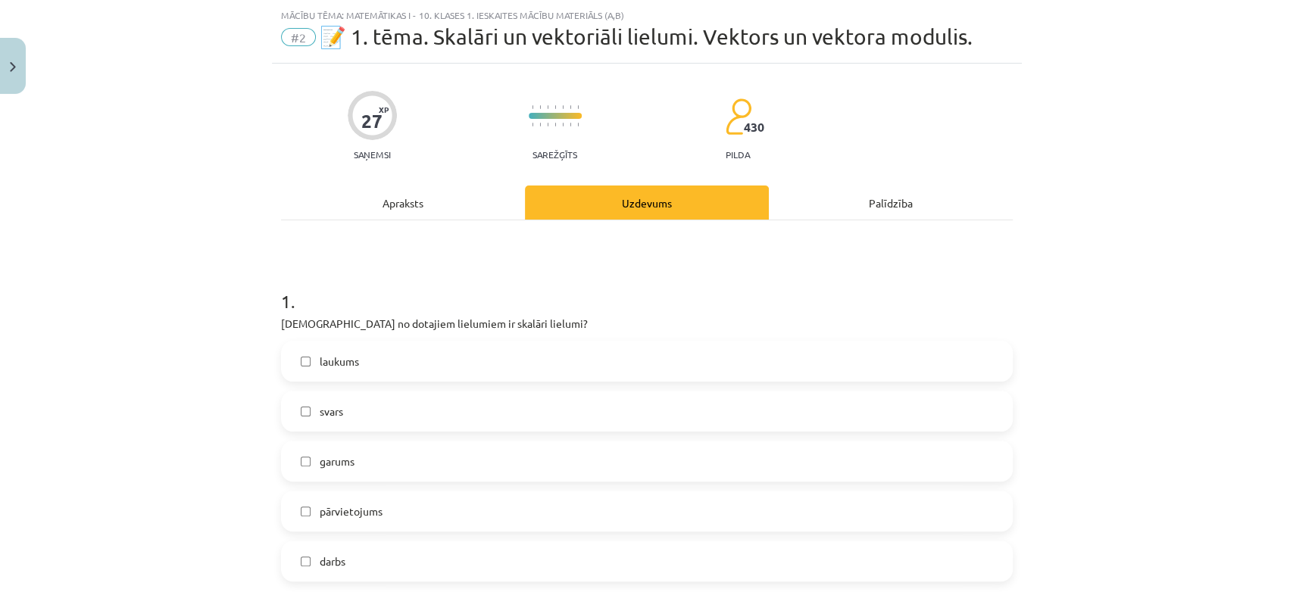
click at [391, 561] on label "darbs" at bounding box center [647, 561] width 729 height 38
click at [386, 470] on label "garums" at bounding box center [647, 461] width 729 height 38
click at [382, 358] on label "laukums" at bounding box center [647, 361] width 729 height 38
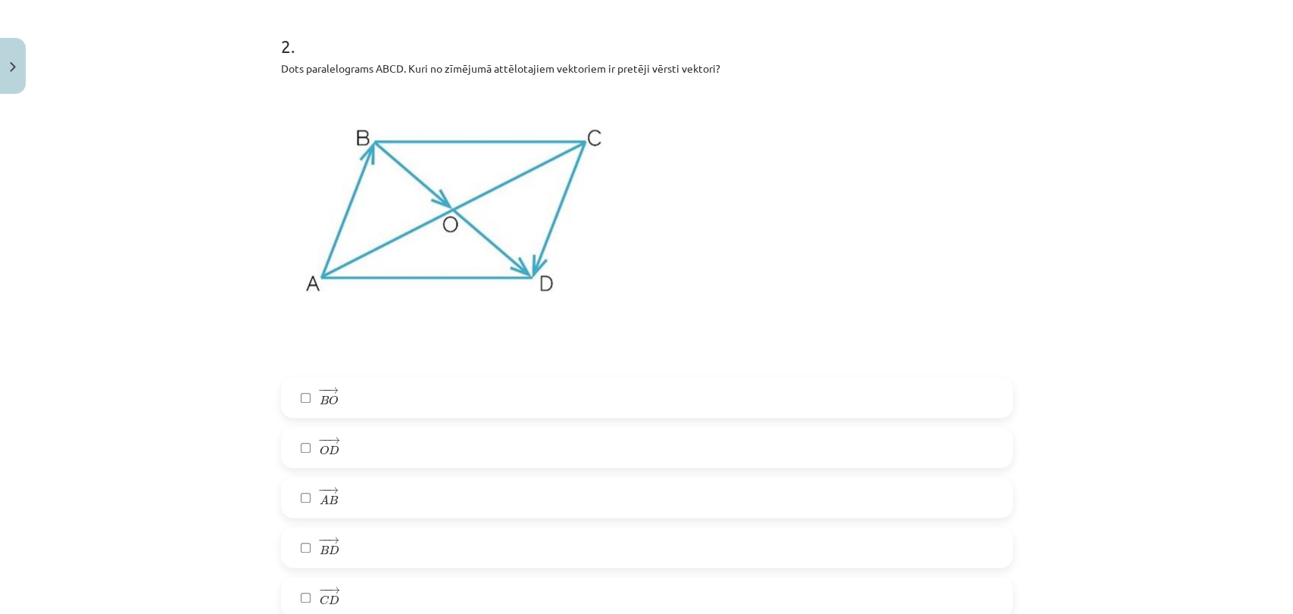
scroll to position [643, 0]
click at [529, 386] on label "− − → B O B O →" at bounding box center [647, 395] width 729 height 38
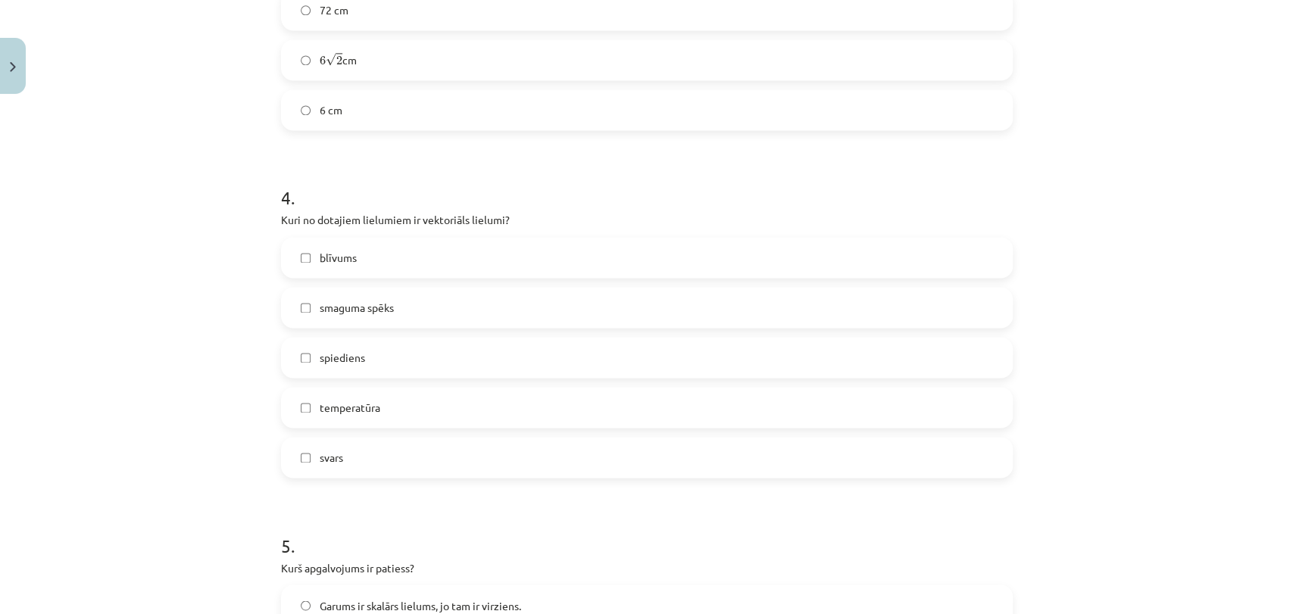
scroll to position [1451, 0]
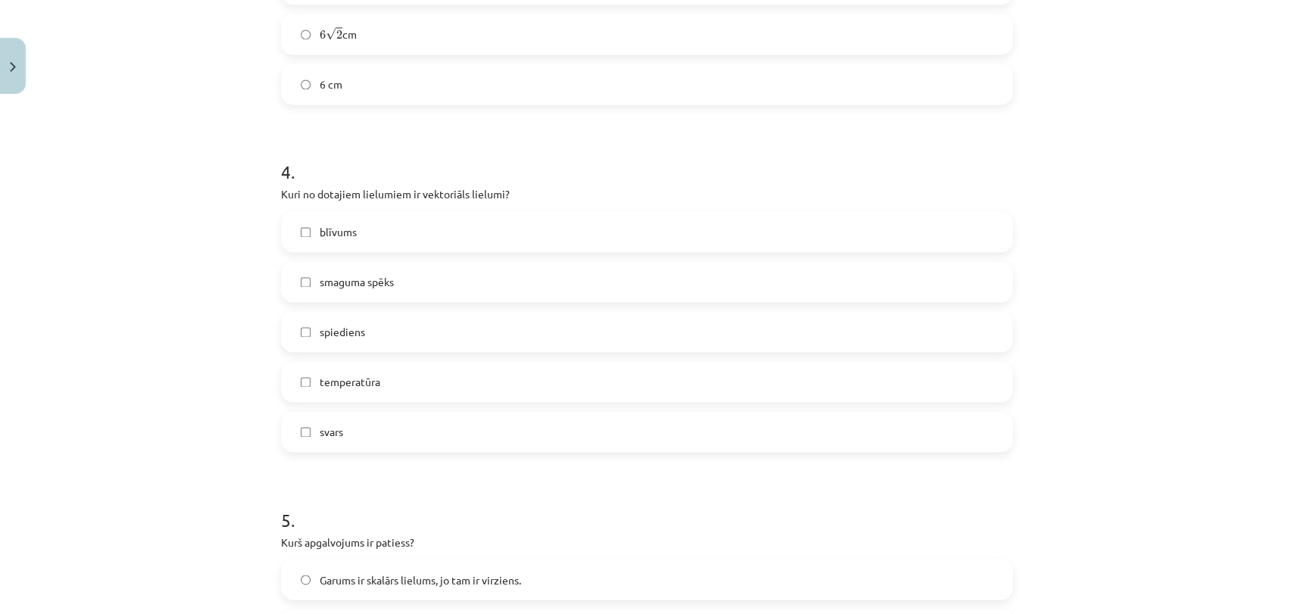
click at [420, 280] on label "smaguma spēks" at bounding box center [647, 282] width 729 height 38
click at [414, 427] on label "svars" at bounding box center [647, 432] width 729 height 38
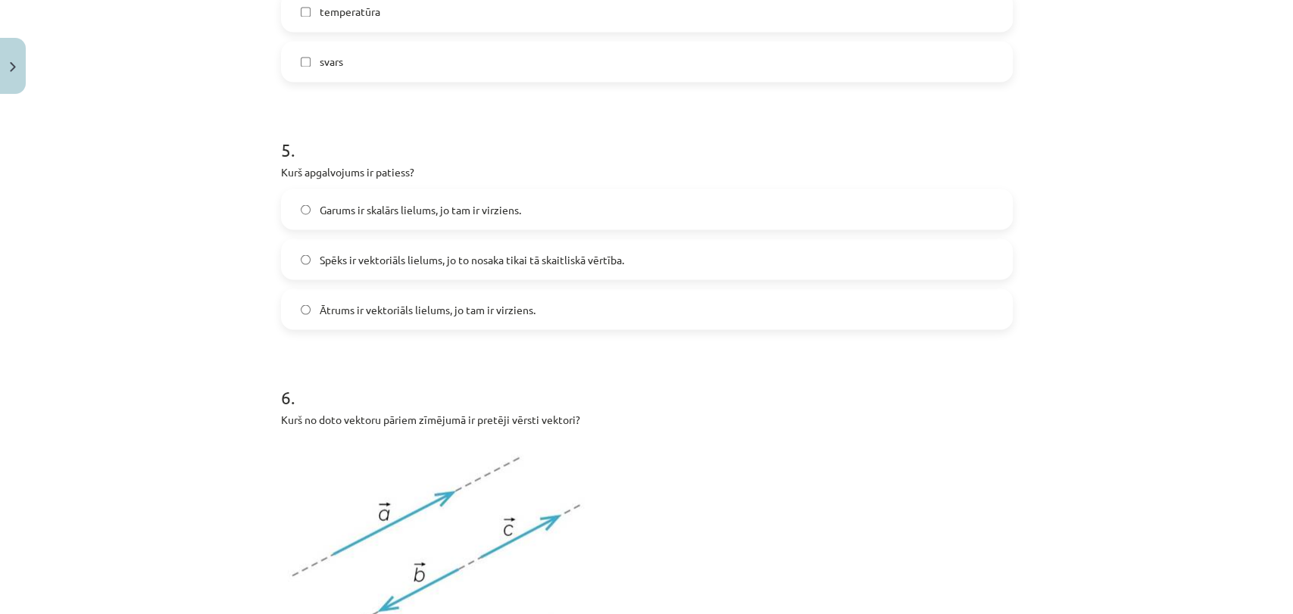
scroll to position [1855, 0]
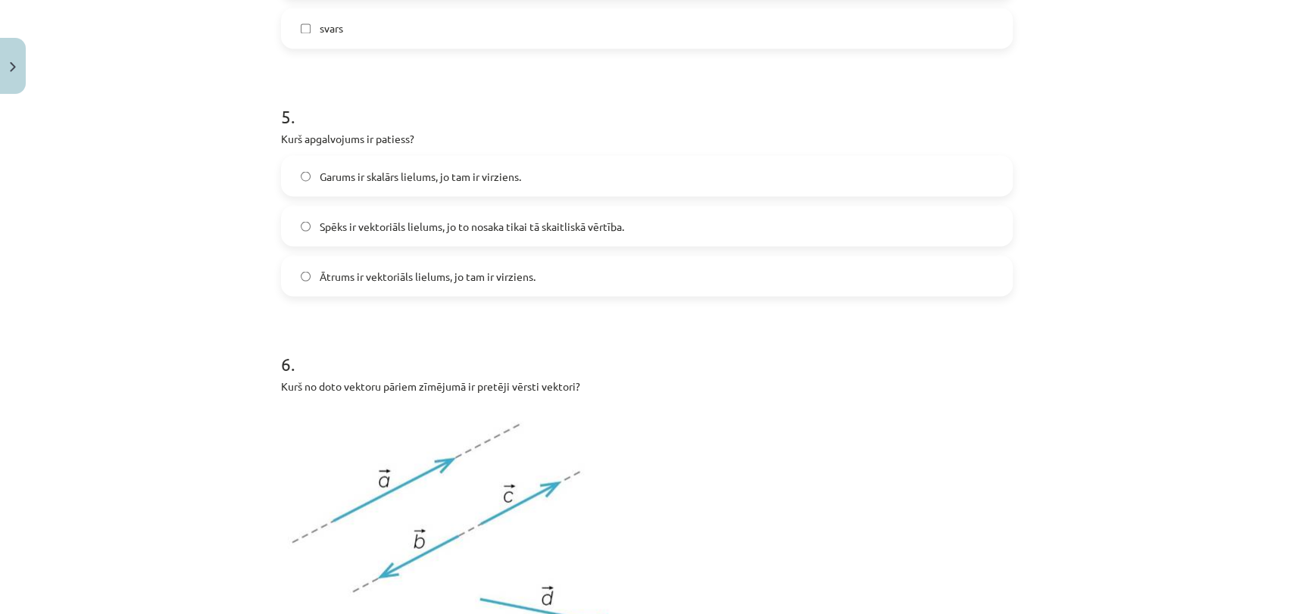
click at [485, 279] on span "Ātrums ir vektoriāls lielums, jo tam ir virziens." at bounding box center [428, 276] width 216 height 16
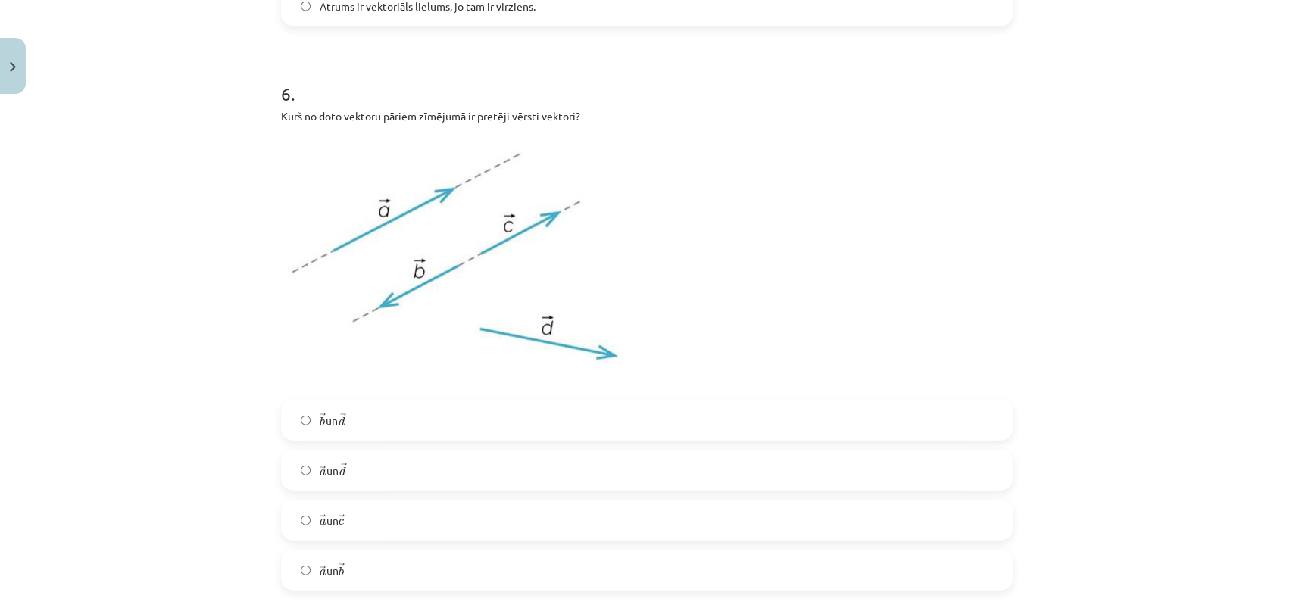
scroll to position [2158, 0]
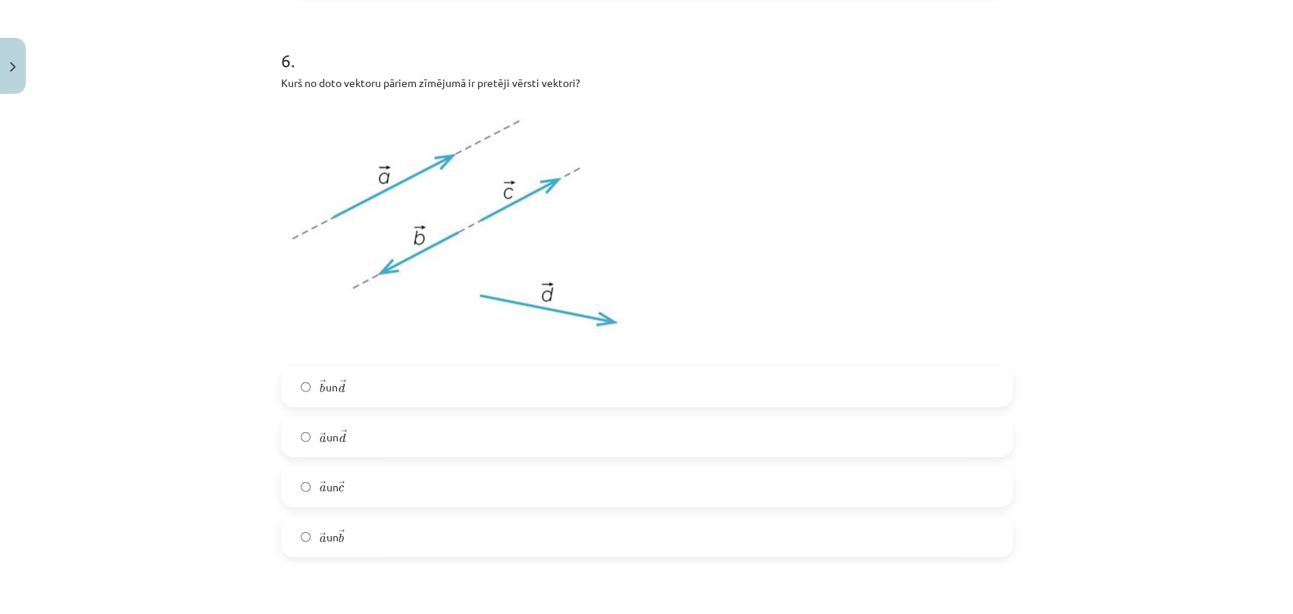
click at [398, 532] on label "→ a a → un → b b →" at bounding box center [647, 537] width 729 height 38
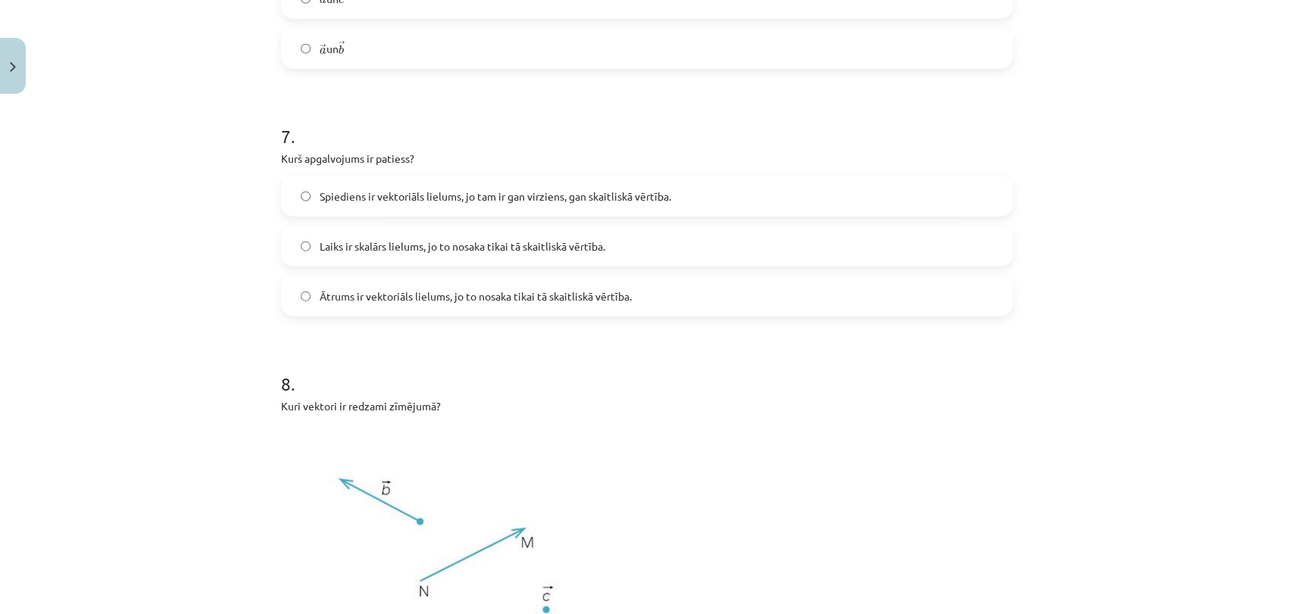
scroll to position [2663, 0]
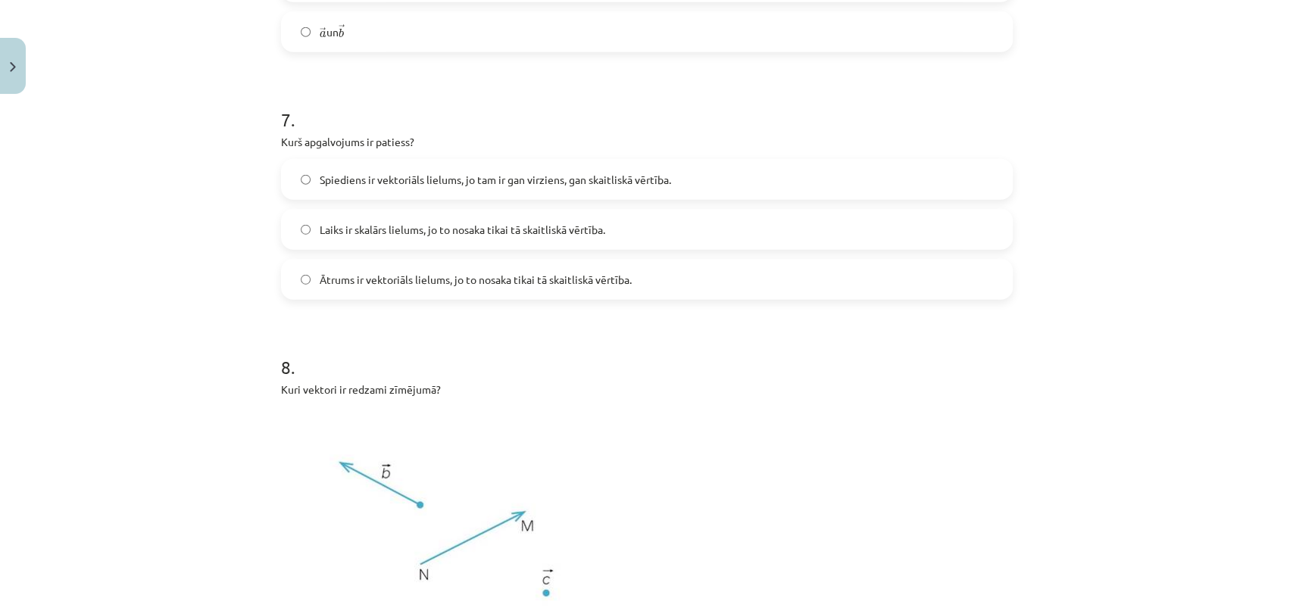
click at [678, 223] on label "Laiks ir skalārs lielums, jo to nosaka tikai tā skaitliskā vērtība." at bounding box center [647, 230] width 729 height 38
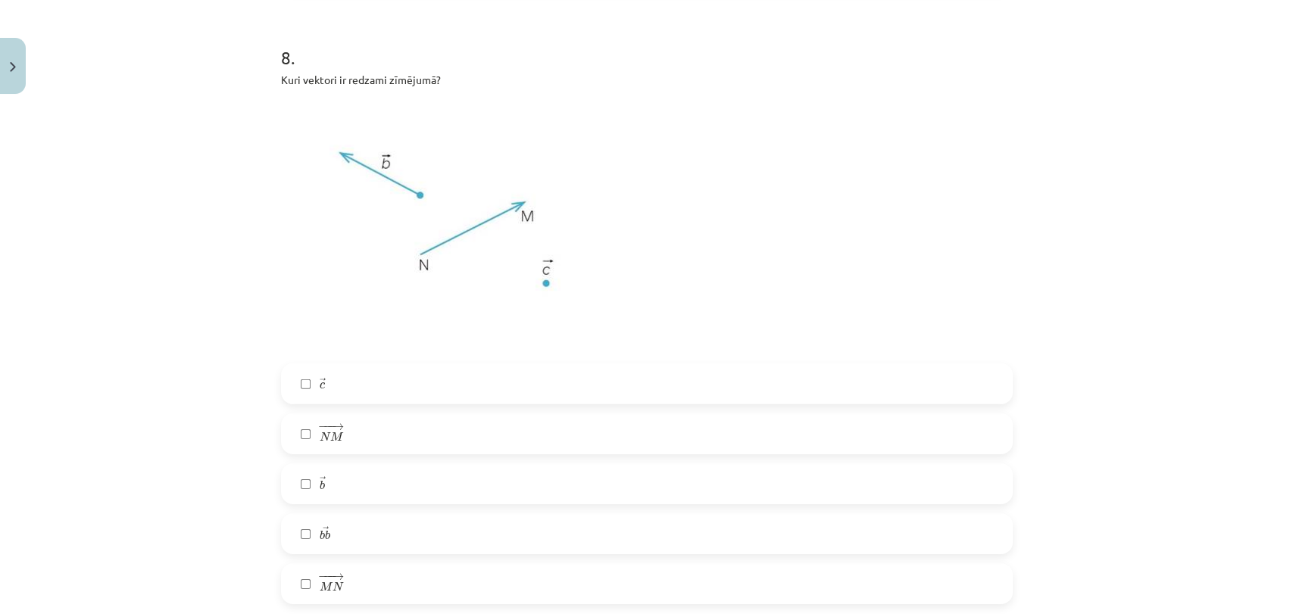
scroll to position [3000, 0]
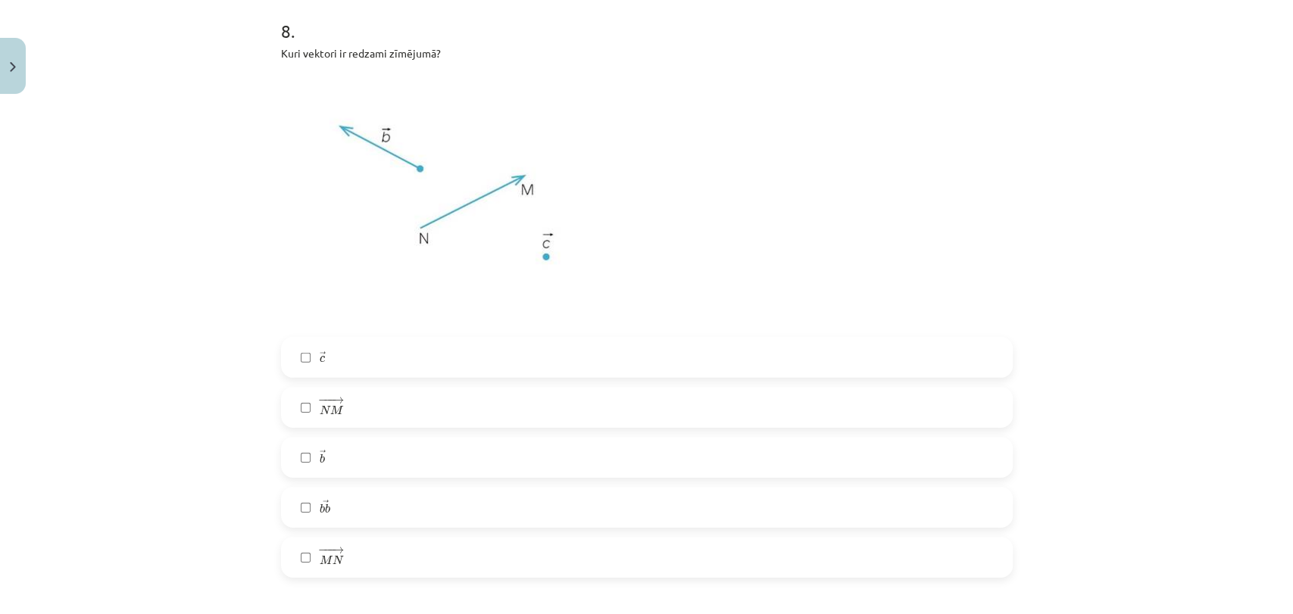
click at [346, 467] on label "→ b b →" at bounding box center [647, 458] width 729 height 38
drag, startPoint x: 346, startPoint y: 466, endPoint x: 394, endPoint y: 465, distance: 47.7
click at [394, 465] on label "→ b b →" at bounding box center [647, 458] width 729 height 38
click at [402, 408] on label "− −− → N M N M →" at bounding box center [647, 408] width 729 height 38
click at [448, 458] on label "→ b b →" at bounding box center [647, 458] width 729 height 38
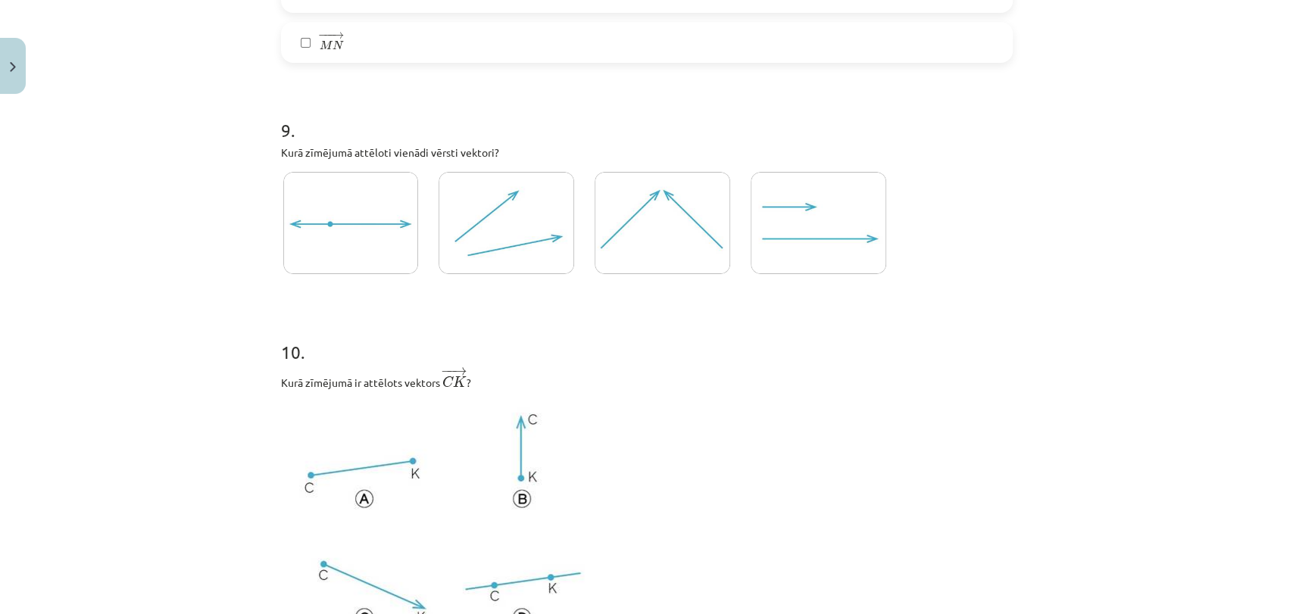
scroll to position [3539, 0]
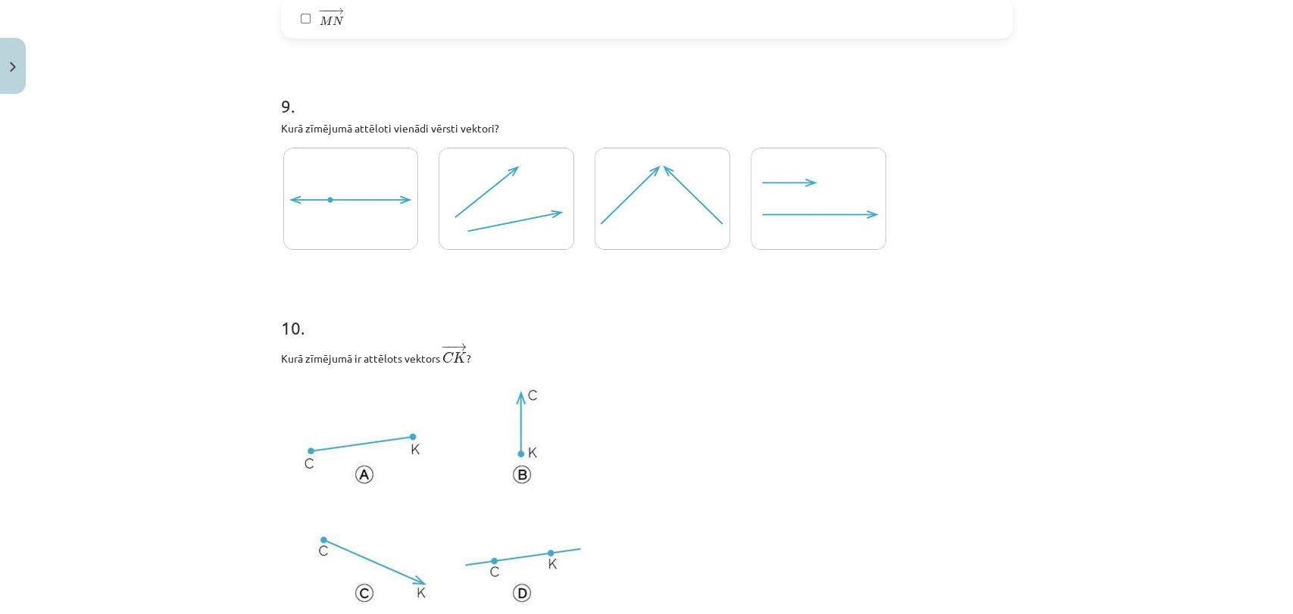
click at [654, 217] on img at bounding box center [663, 199] width 136 height 102
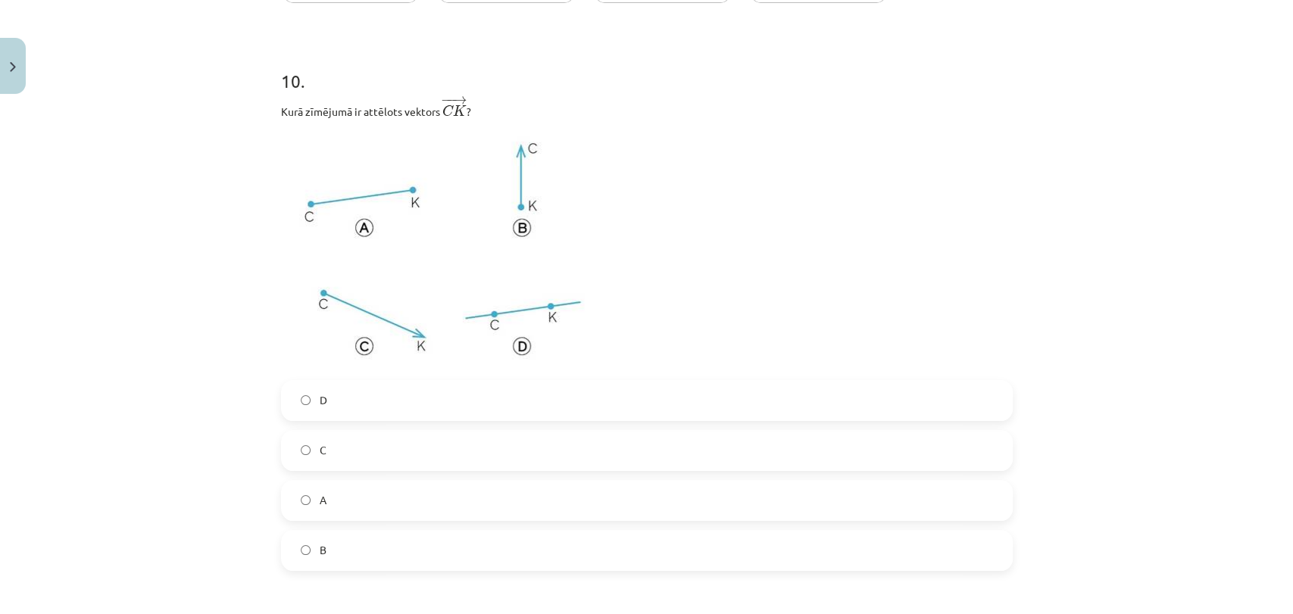
scroll to position [3808, 0]
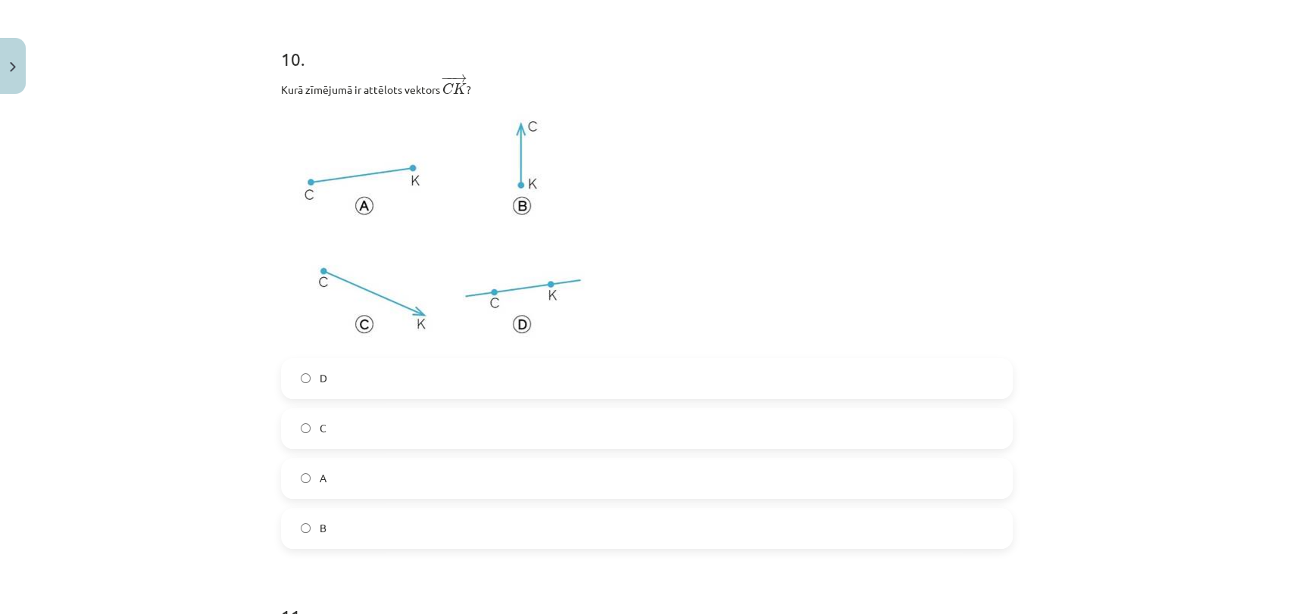
click at [367, 423] on label "C" at bounding box center [647, 429] width 729 height 38
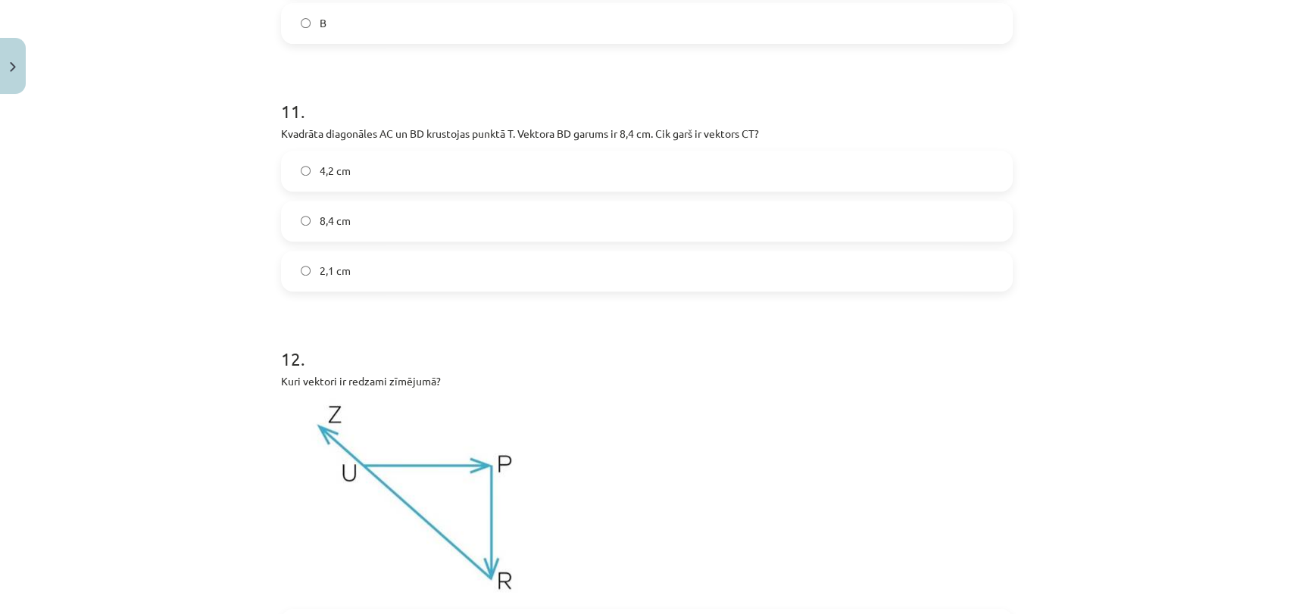
scroll to position [4347, 0]
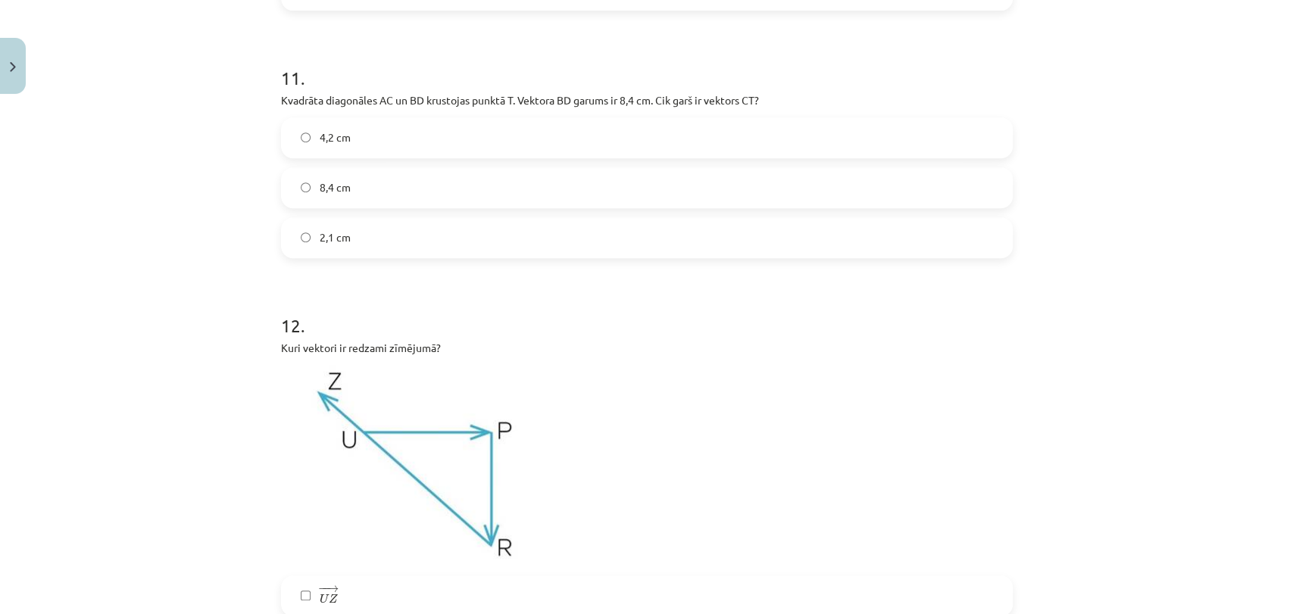
click at [451, 147] on label "4,2 cm" at bounding box center [647, 138] width 729 height 38
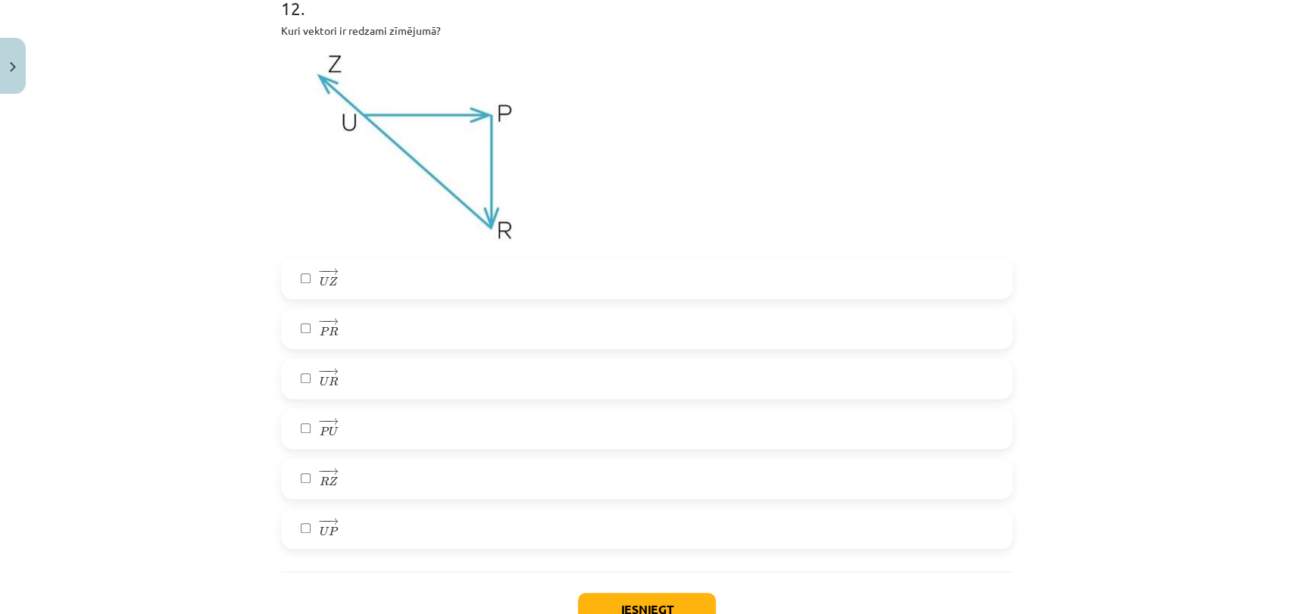
scroll to position [4665, 0]
click at [373, 326] on label "− − → P R P R →" at bounding box center [647, 327] width 729 height 38
click at [357, 271] on label "− − → U Z U Z →" at bounding box center [647, 277] width 729 height 38
click at [343, 520] on label "− − → U P U P →" at bounding box center [647, 527] width 729 height 38
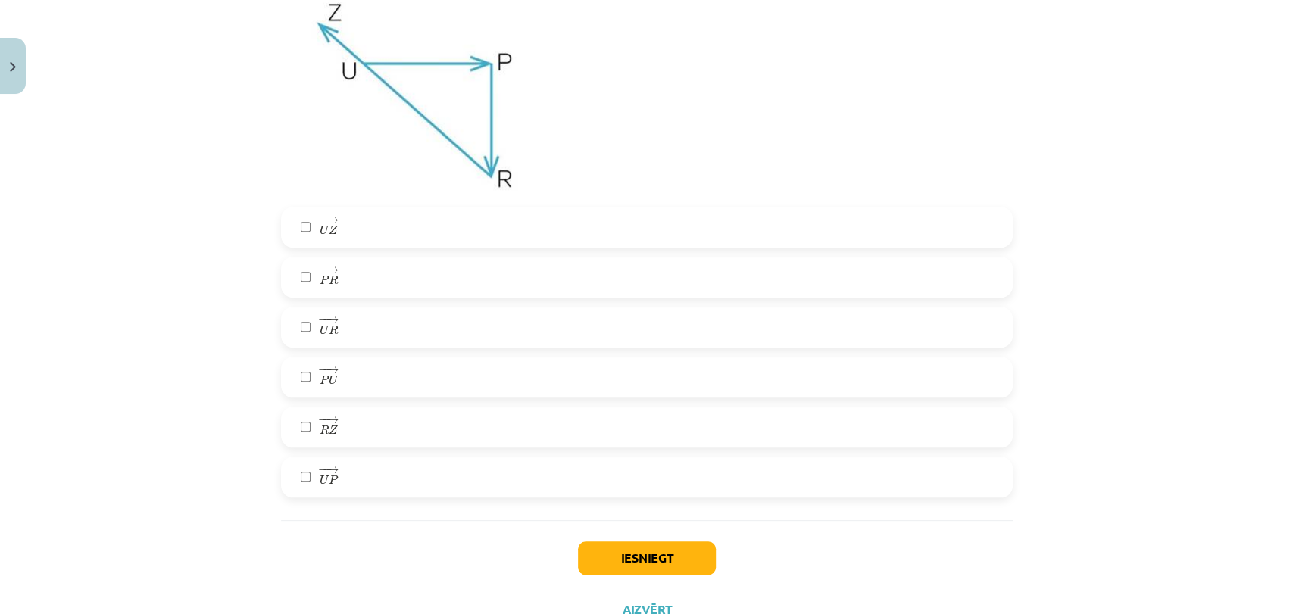
scroll to position [4775, 0]
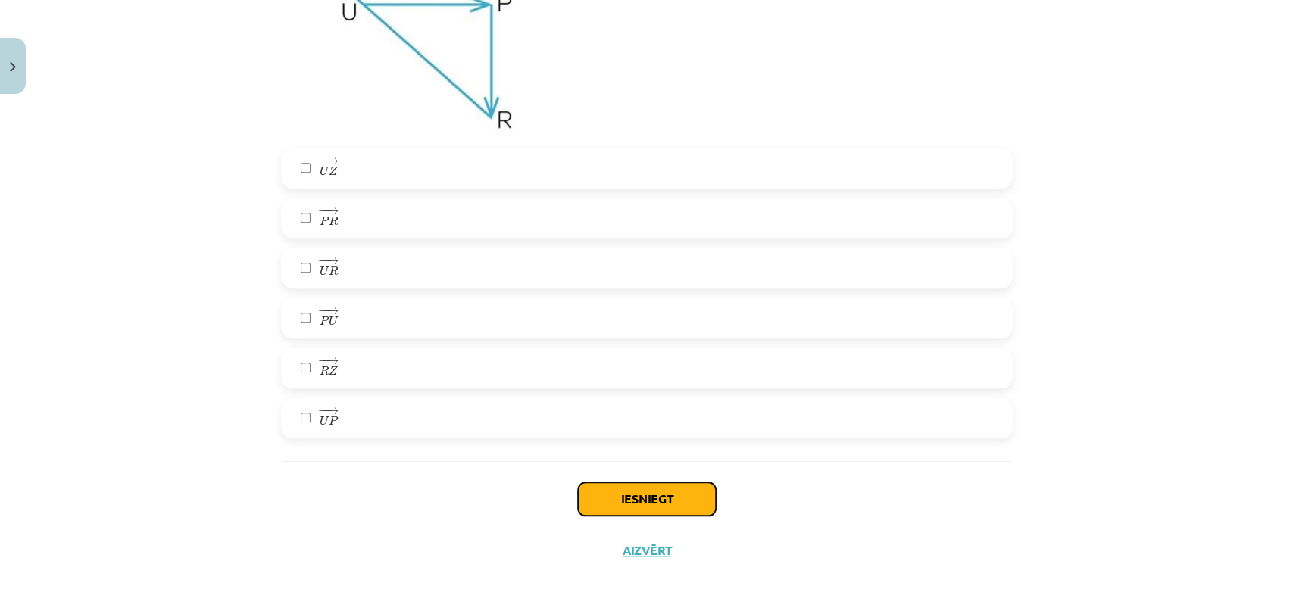
click at [667, 492] on button "Iesniegt" at bounding box center [647, 499] width 138 height 33
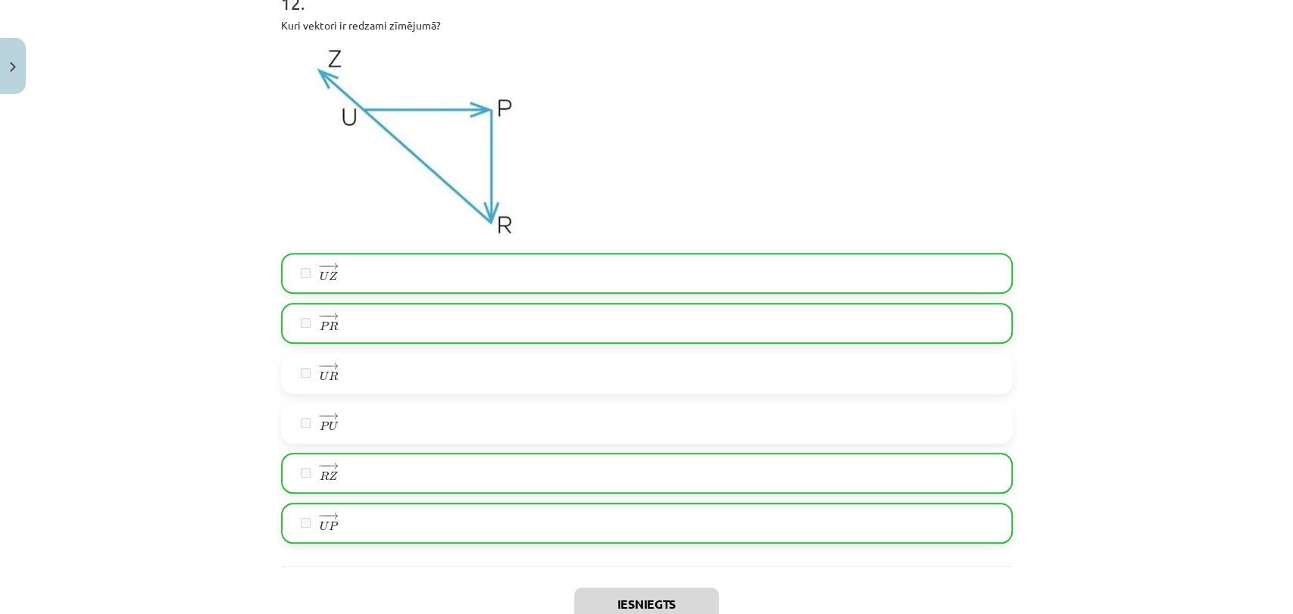
scroll to position [4823, 0]
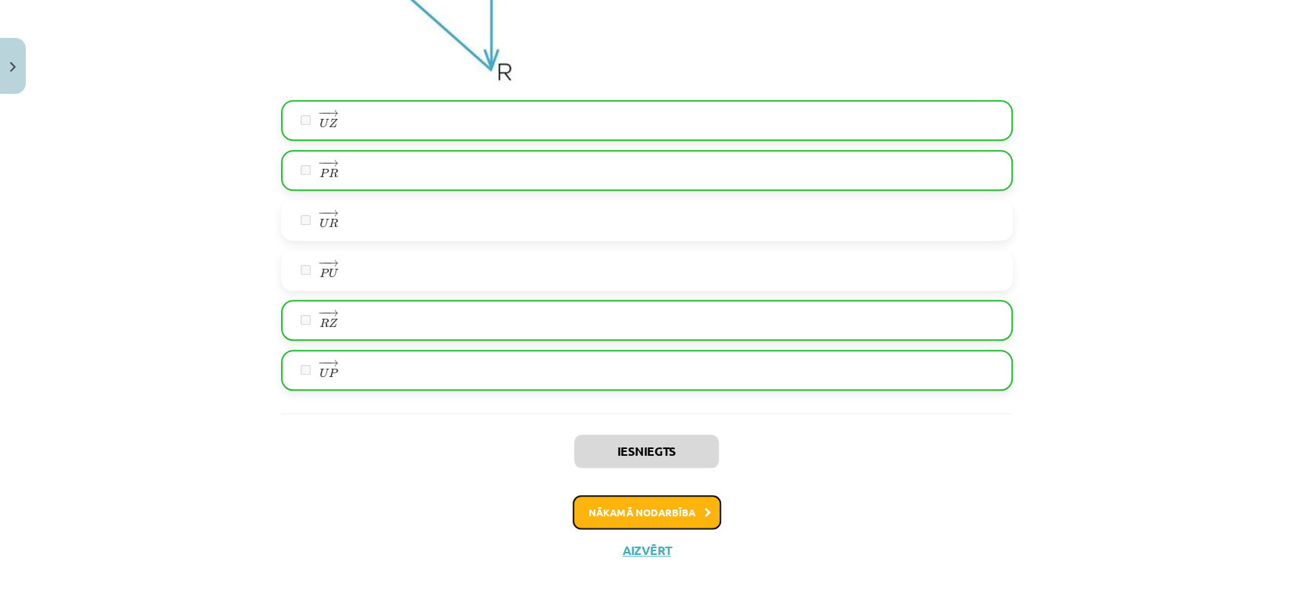
click at [658, 504] on button "Nākamā nodarbība" at bounding box center [647, 512] width 148 height 35
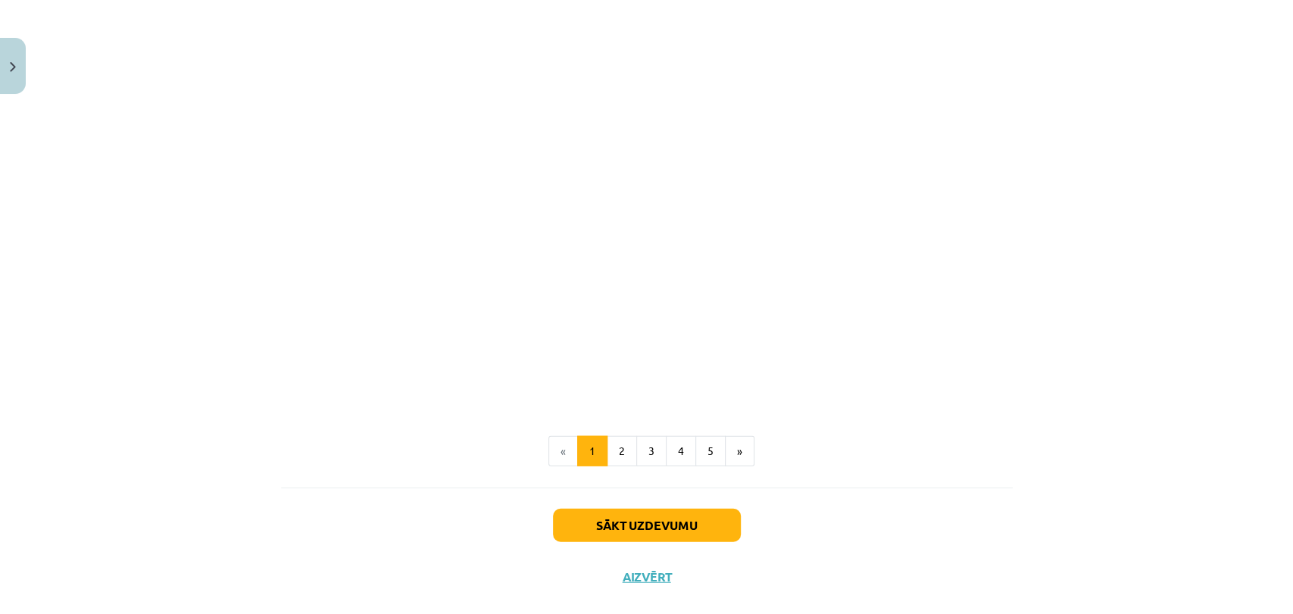
scroll to position [2263, 0]
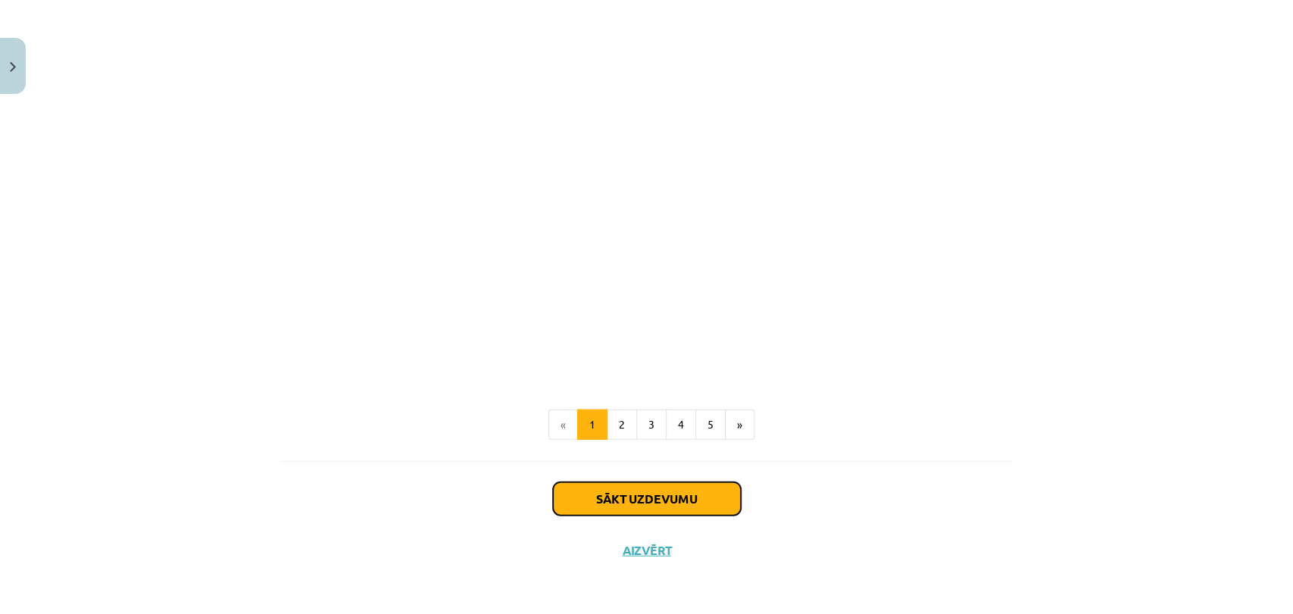
click at [669, 499] on button "Sākt uzdevumu" at bounding box center [647, 499] width 188 height 33
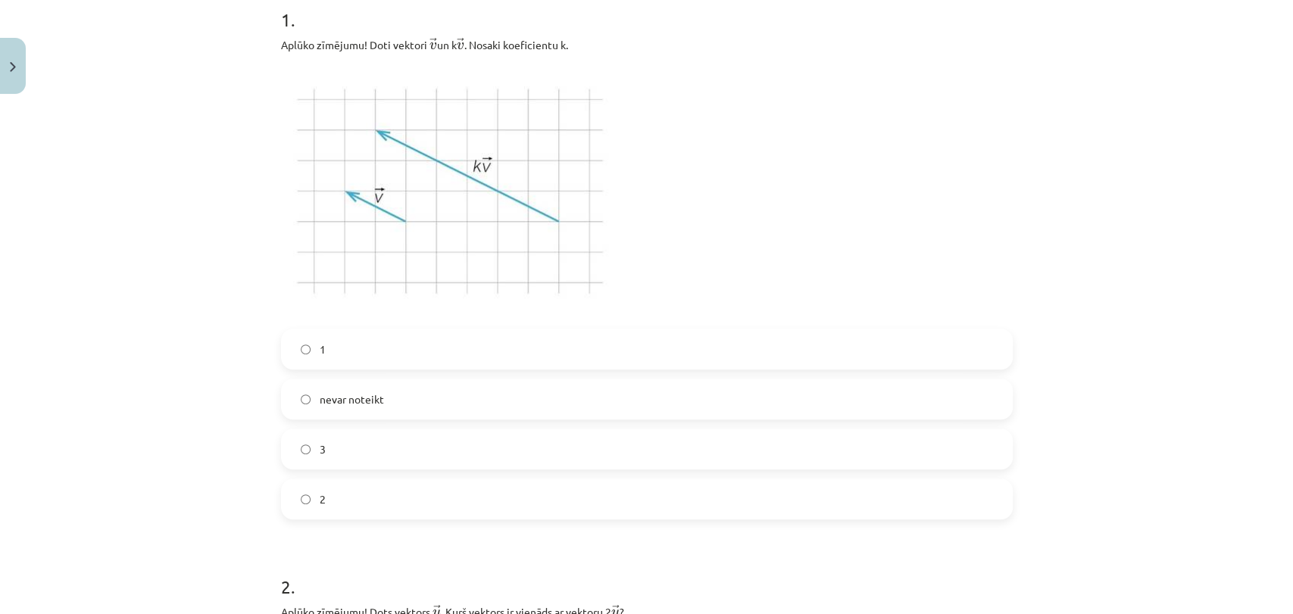
scroll to position [321, 0]
click at [386, 442] on label "3" at bounding box center [647, 447] width 729 height 38
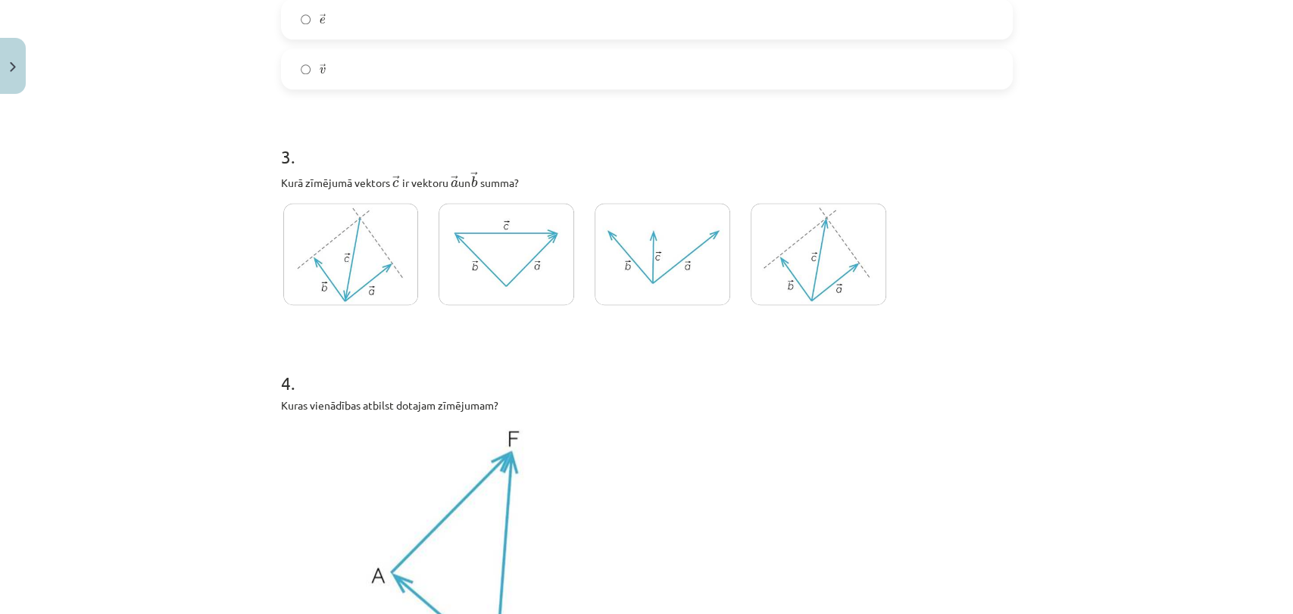
scroll to position [1341, 0]
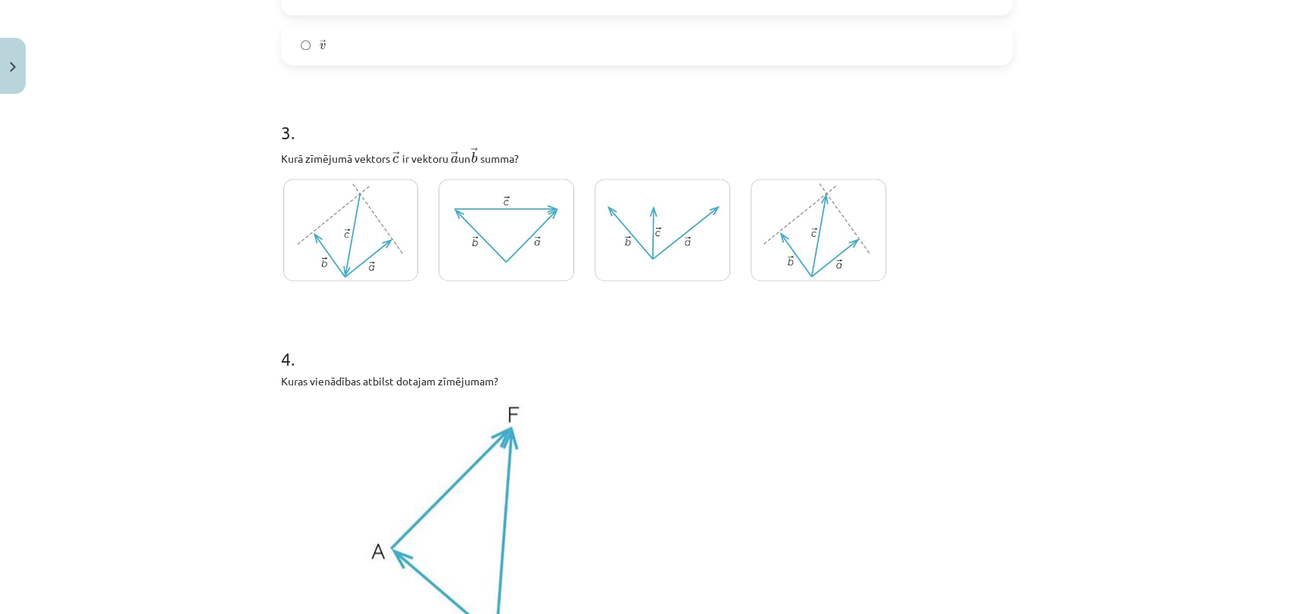
click at [826, 220] on img at bounding box center [819, 230] width 136 height 102
click at [861, 256] on img at bounding box center [819, 230] width 136 height 102
click at [852, 420] on p at bounding box center [647, 527] width 732 height 258
click at [804, 214] on img at bounding box center [819, 230] width 136 height 102
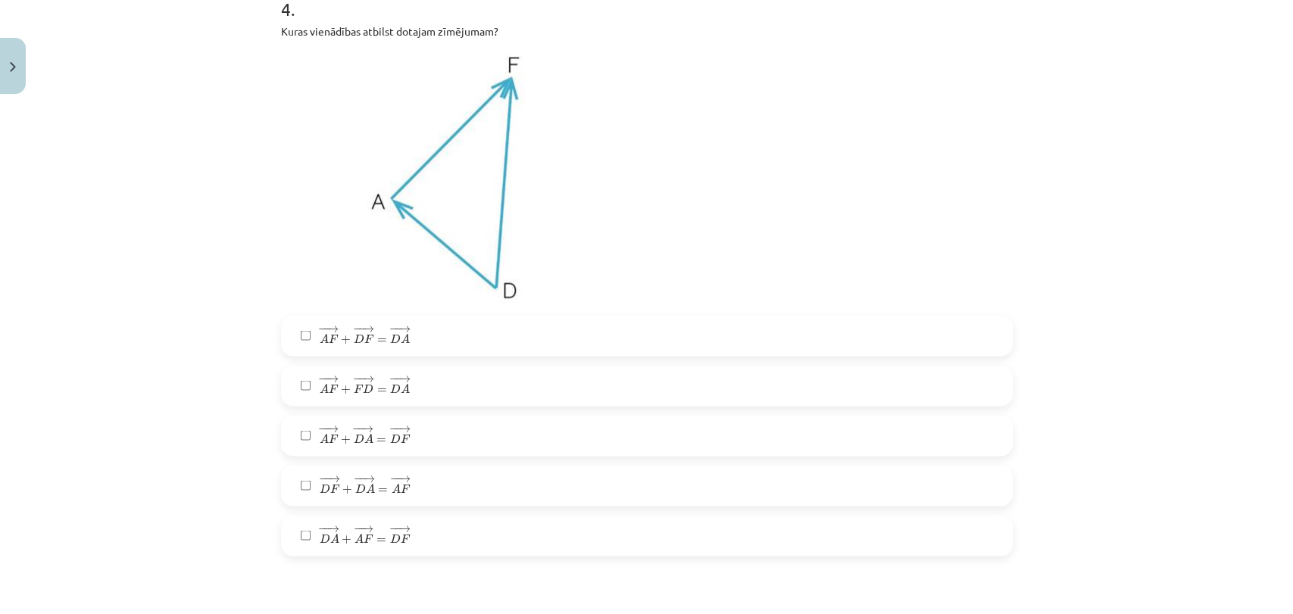
scroll to position [1691, 0]
click at [404, 435] on label "− − → A F + − − → D A = − − → D F A F → + D A → = D F →" at bounding box center [647, 435] width 729 height 38
click at [342, 535] on span "+" at bounding box center [347, 538] width 10 height 9
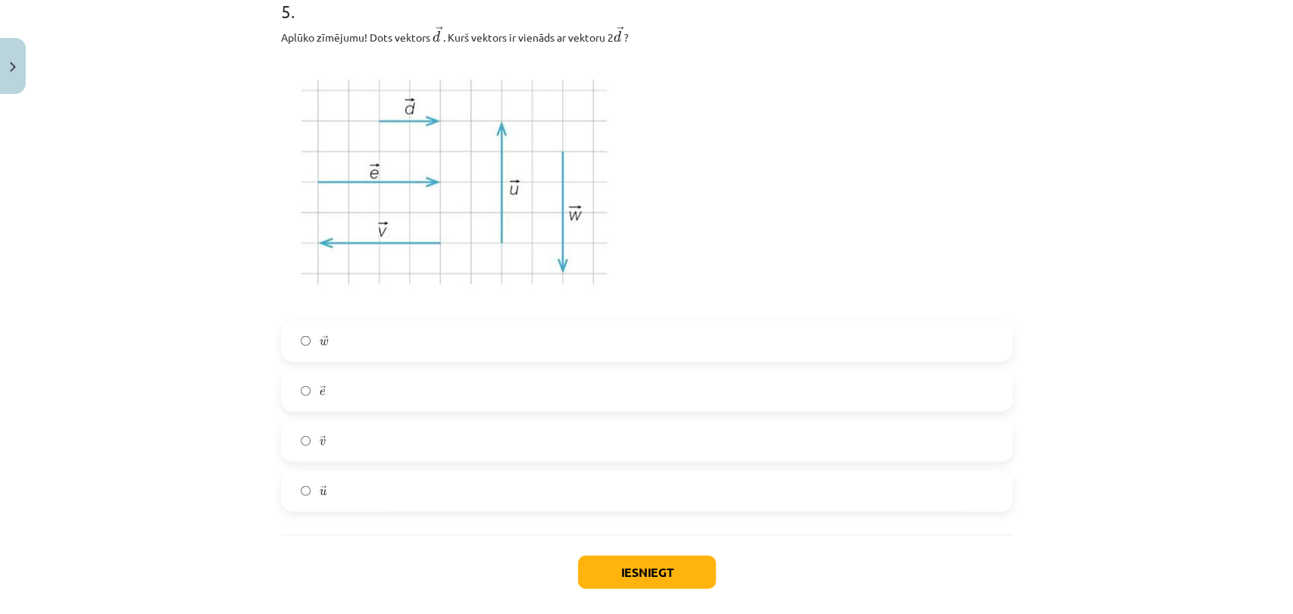
scroll to position [2303, 0]
click at [373, 396] on label "→ e e →" at bounding box center [647, 392] width 729 height 38
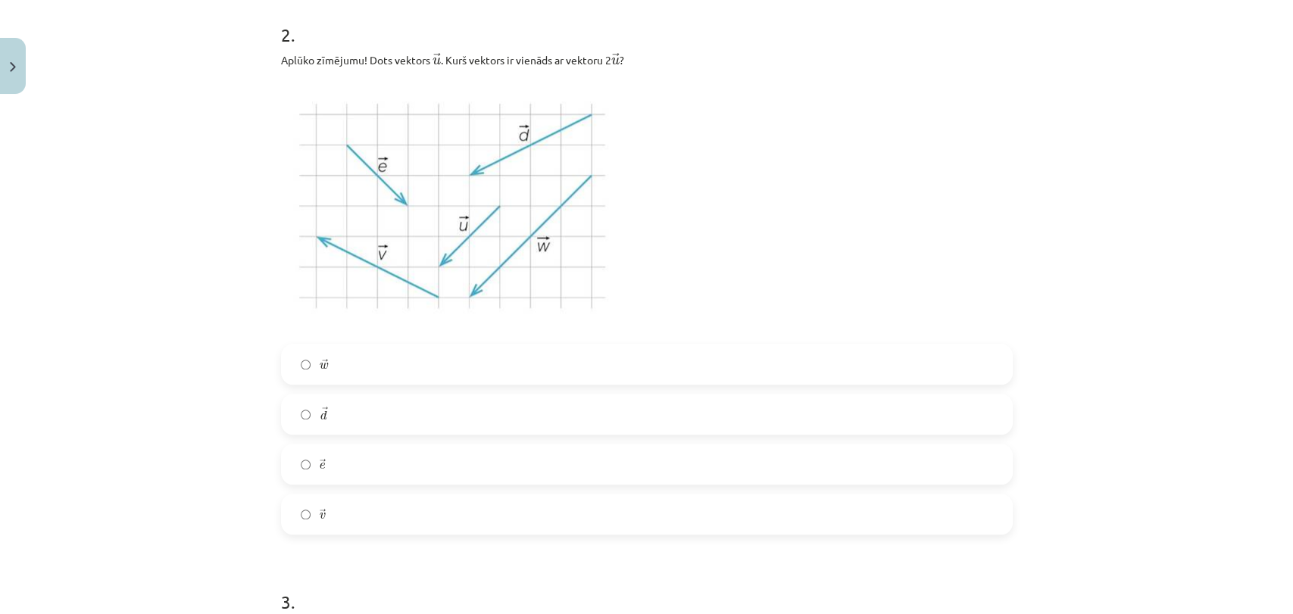
scroll to position [872, 0]
click at [346, 517] on label "→ v v →" at bounding box center [647, 514] width 729 height 38
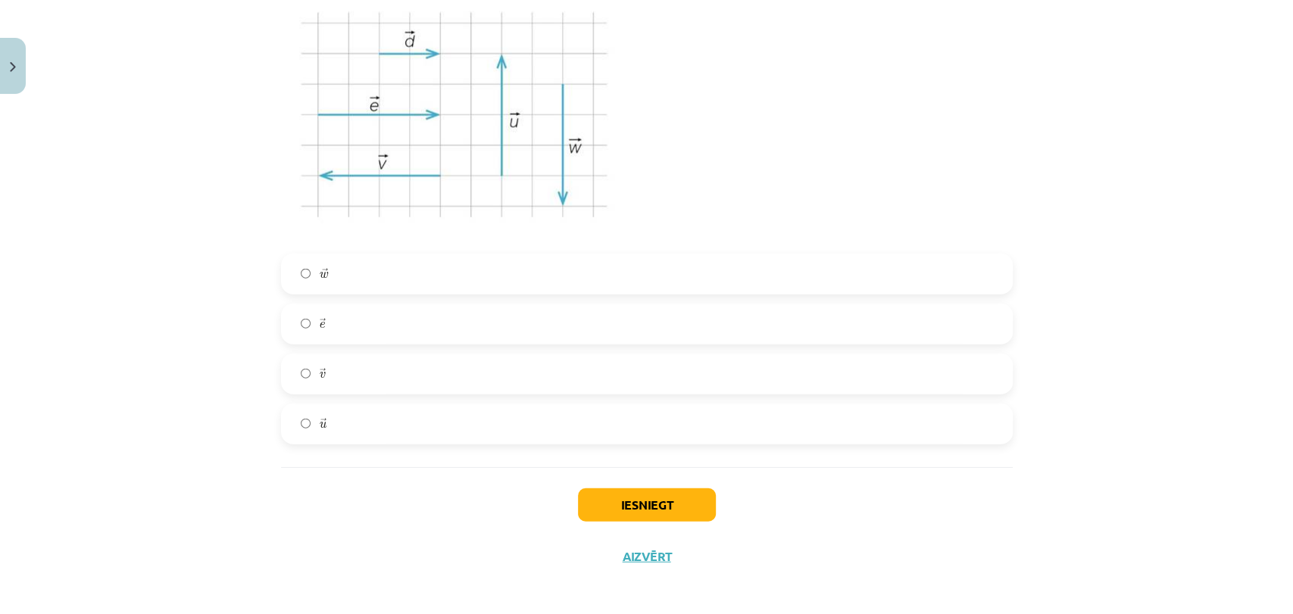
scroll to position [2377, 0]
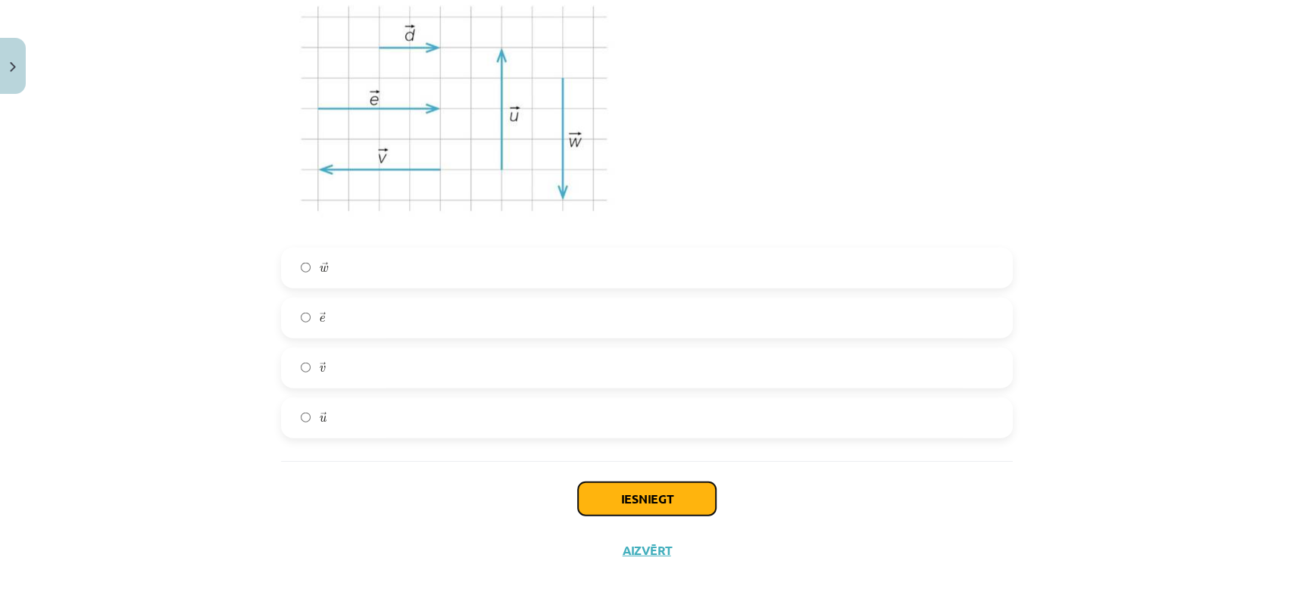
click at [691, 495] on button "Iesniegt" at bounding box center [647, 499] width 138 height 33
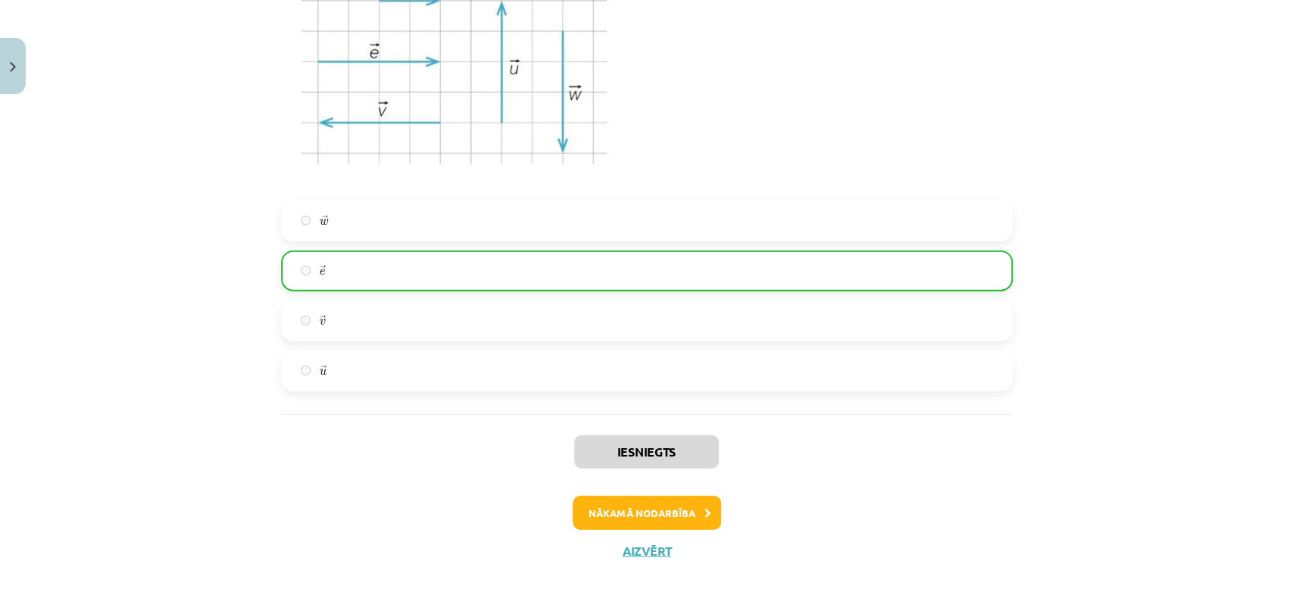
scroll to position [2425, 0]
click at [673, 508] on button "Nākamā nodarbība" at bounding box center [647, 512] width 148 height 35
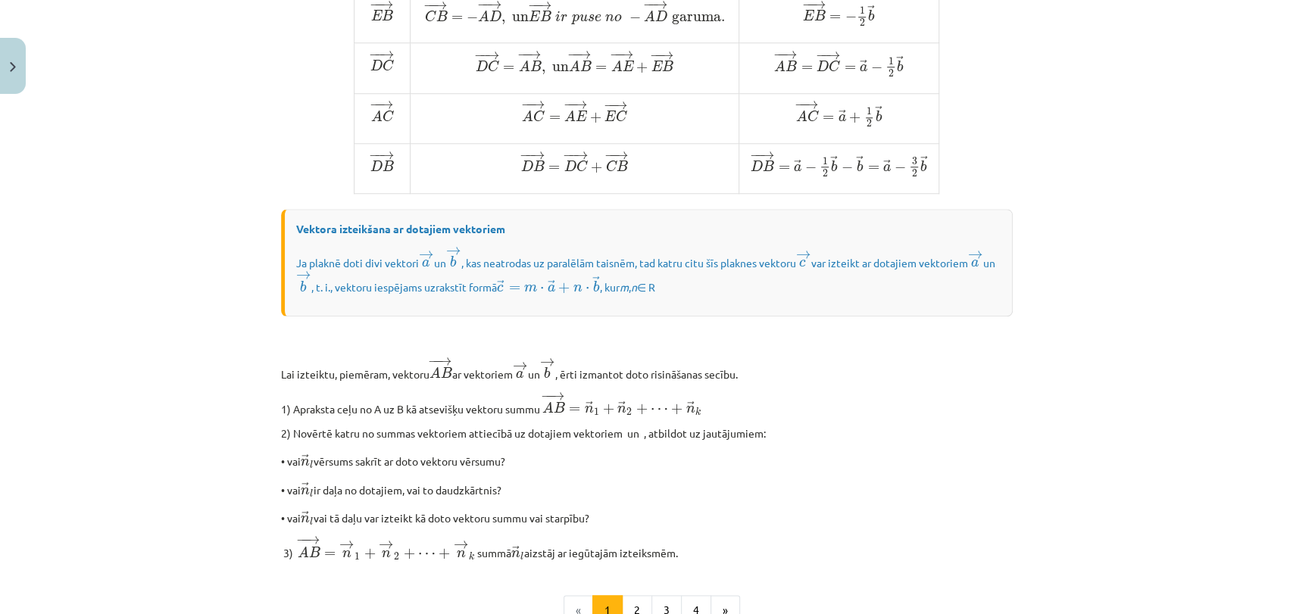
scroll to position [1197, 0]
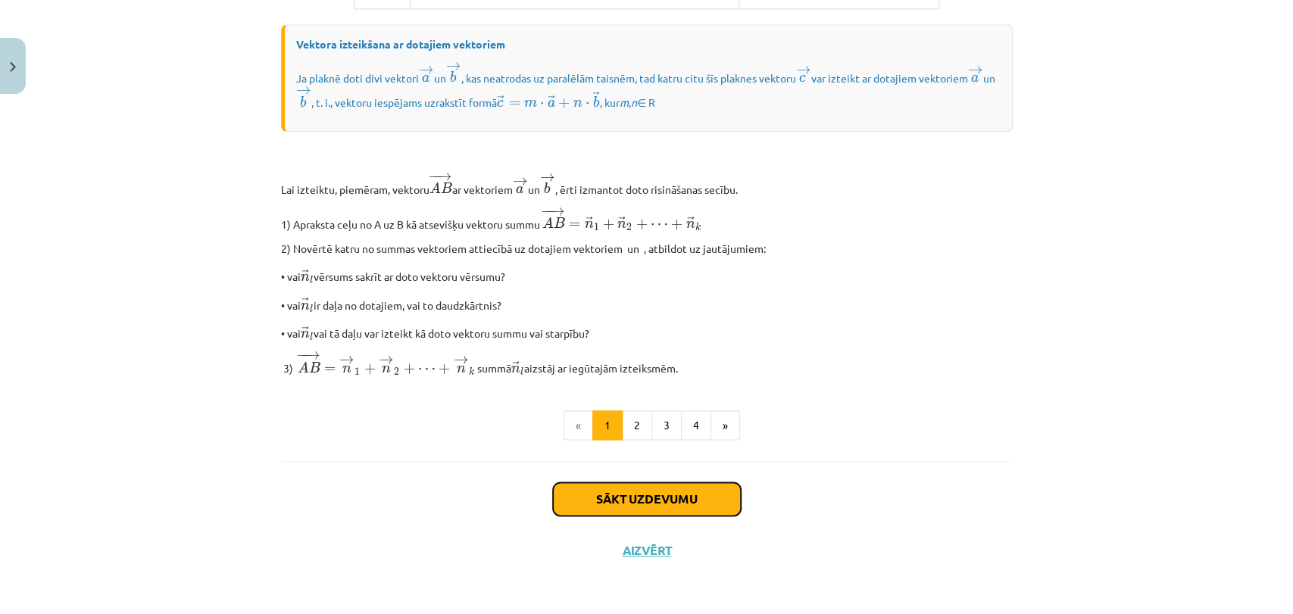
click at [643, 492] on button "Sākt uzdevumu" at bounding box center [647, 499] width 188 height 33
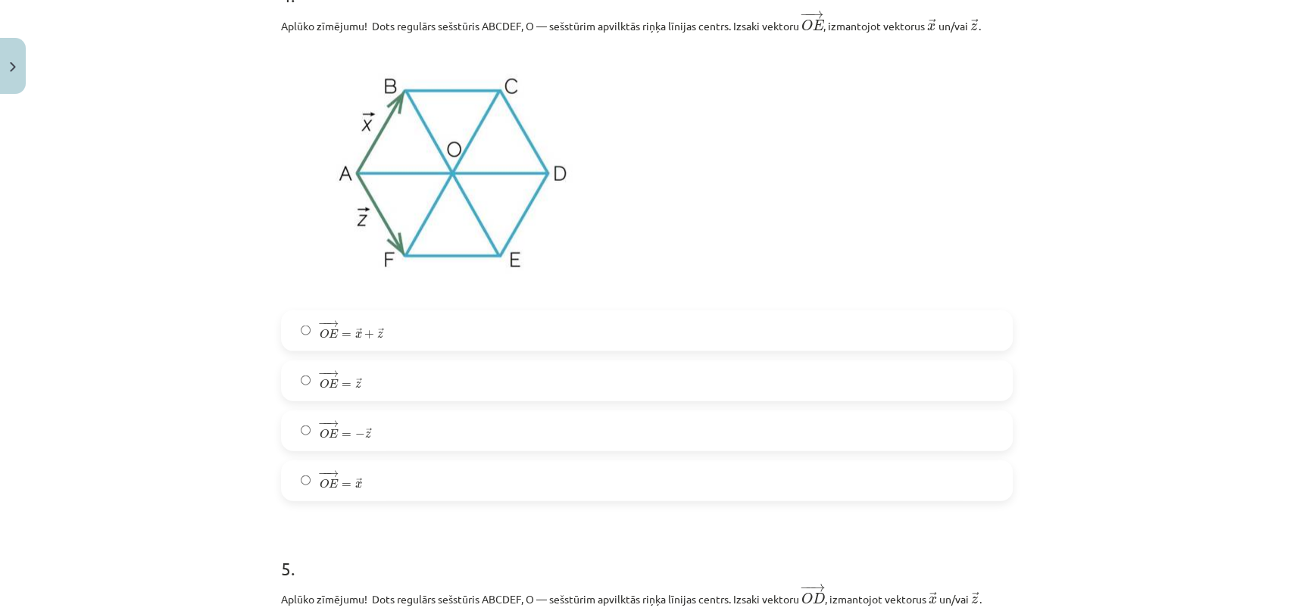
scroll to position [2058, 0]
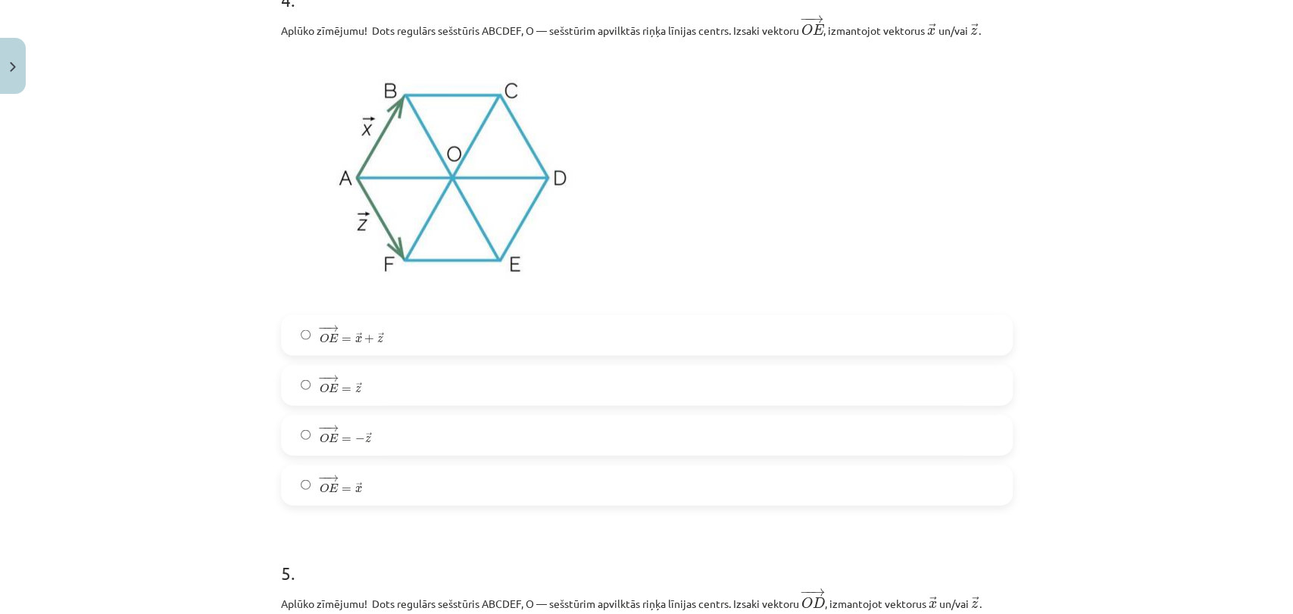
click at [392, 382] on label "− − → O E = → z O E → = z →" at bounding box center [647, 386] width 729 height 38
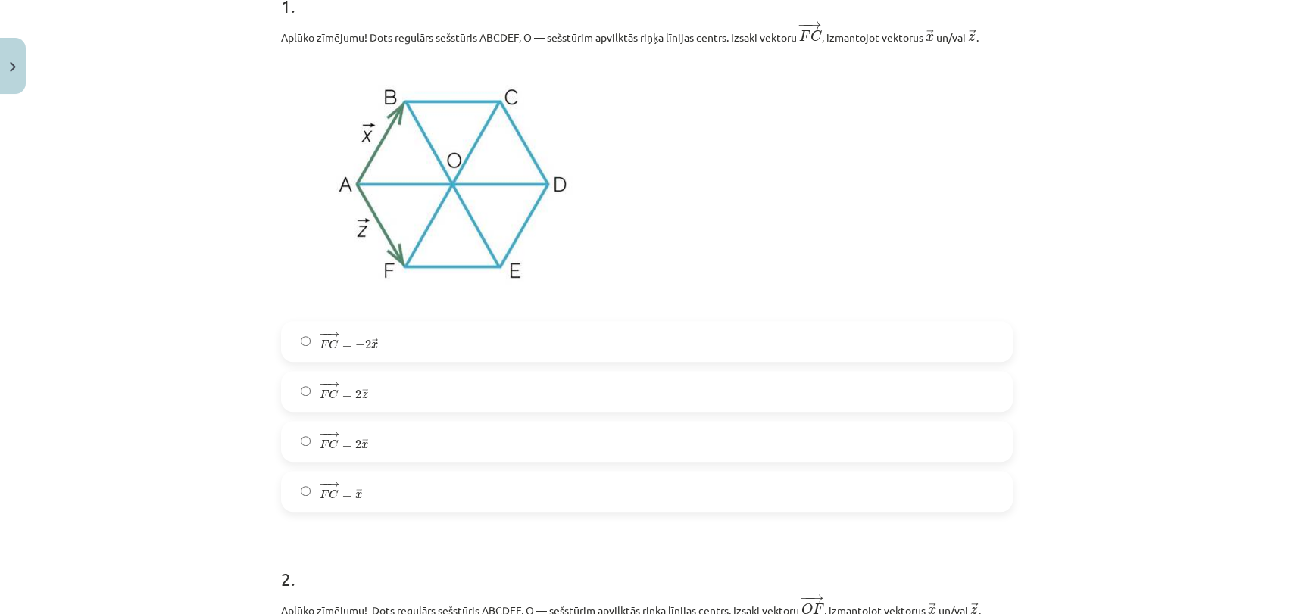
scroll to position [328, 0]
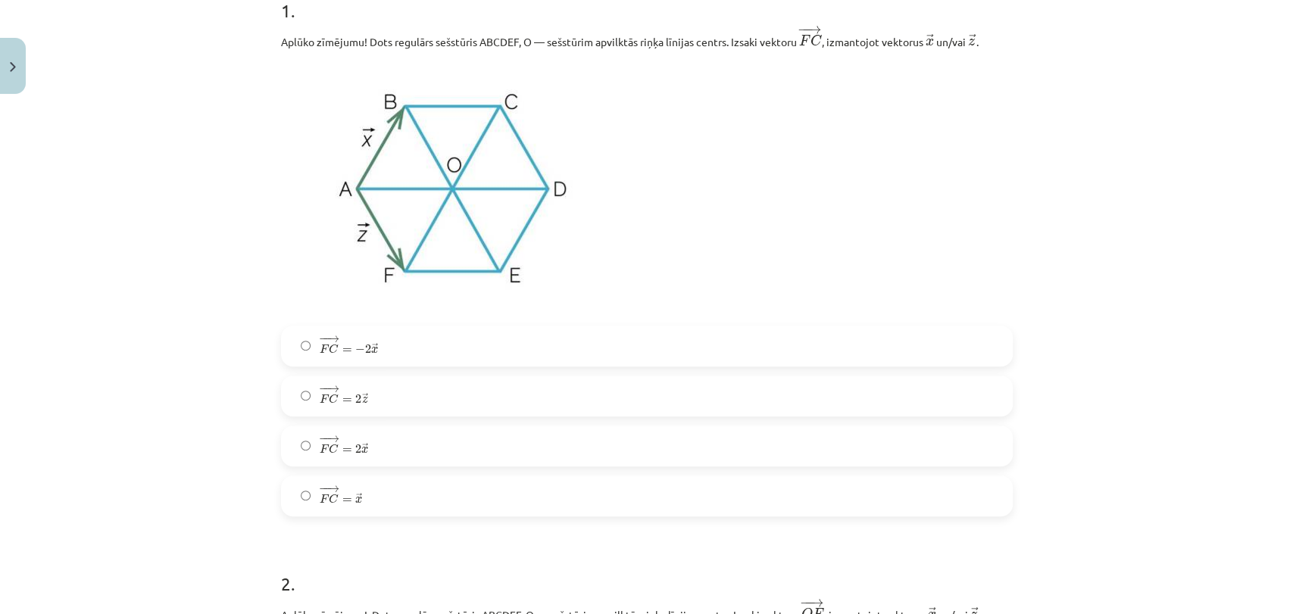
click at [382, 444] on label "− − → F C = 2 → x F C → = 2 x →" at bounding box center [647, 446] width 729 height 38
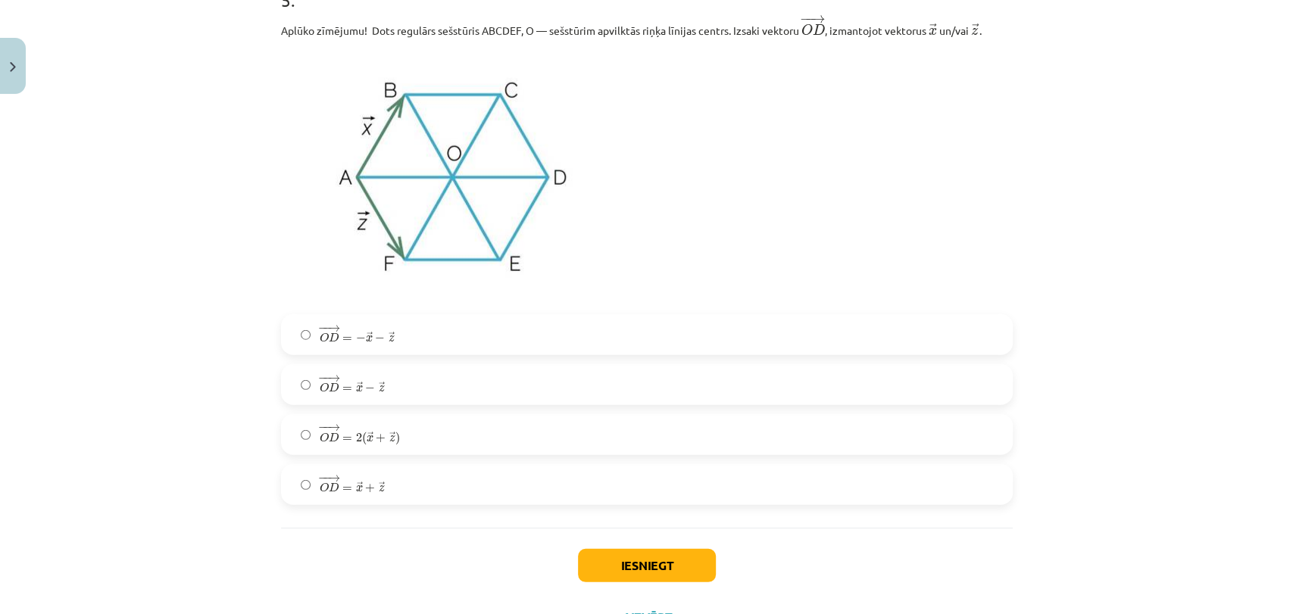
scroll to position [2631, 0]
click at [424, 483] on label "− − → O D = → x + → z O D → = x → + z →" at bounding box center [647, 486] width 729 height 38
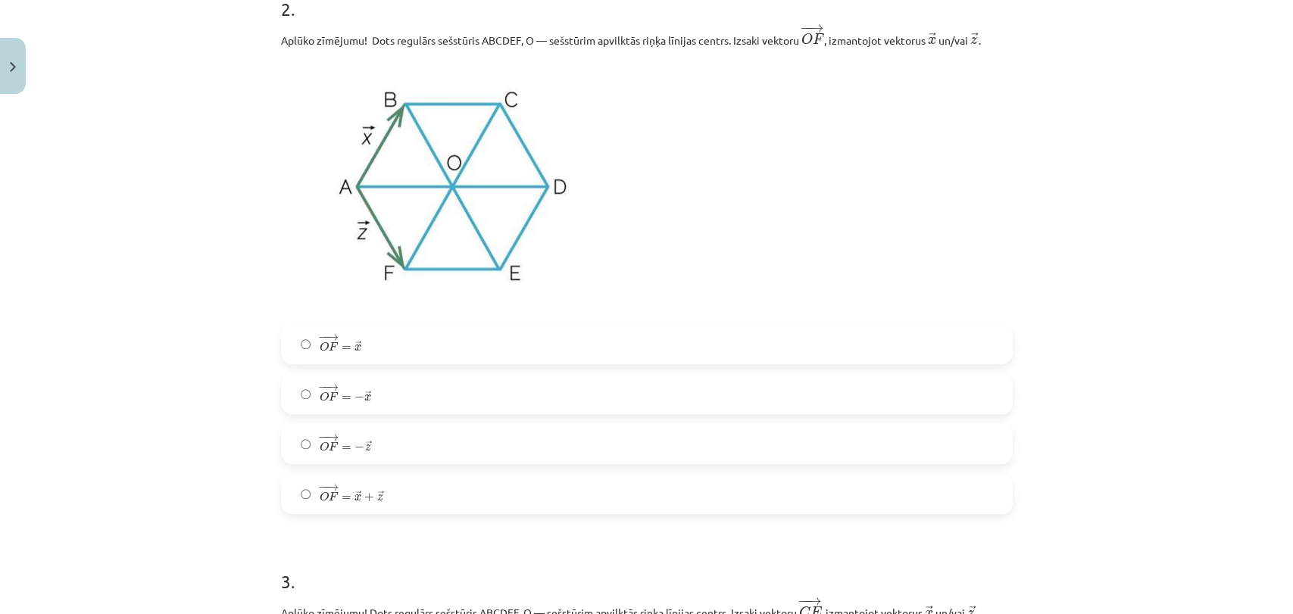
scroll to position [901, 0]
click at [433, 399] on label "− − → O F = − → x O F → = − x →" at bounding box center [647, 395] width 729 height 38
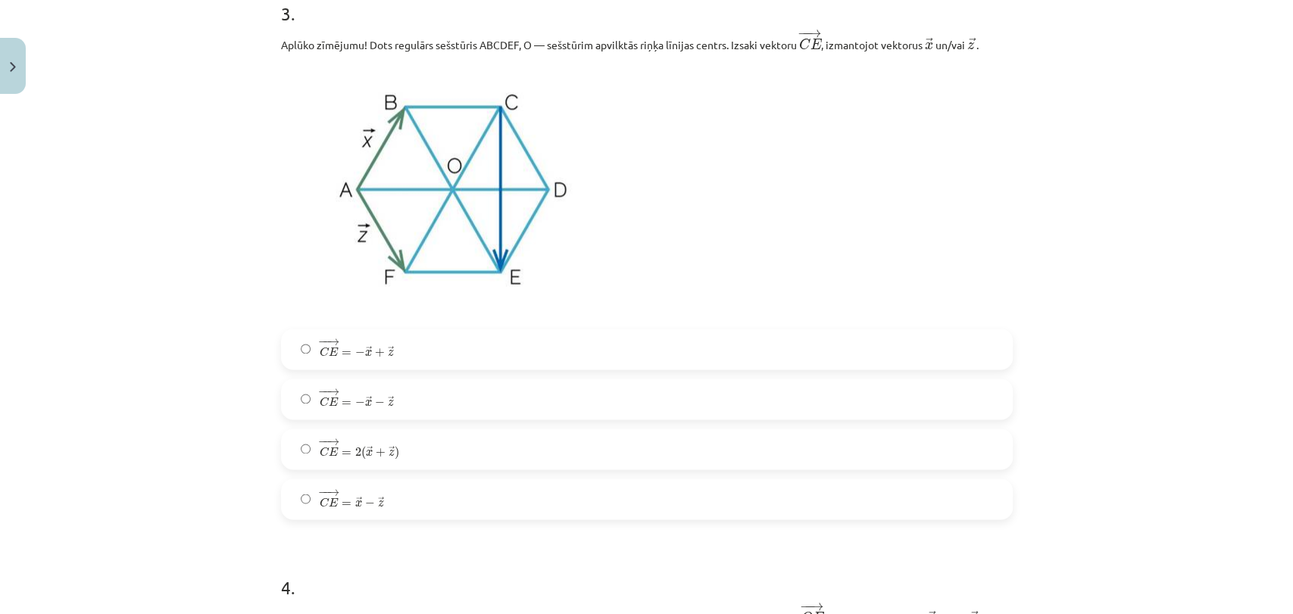
scroll to position [1521, 0]
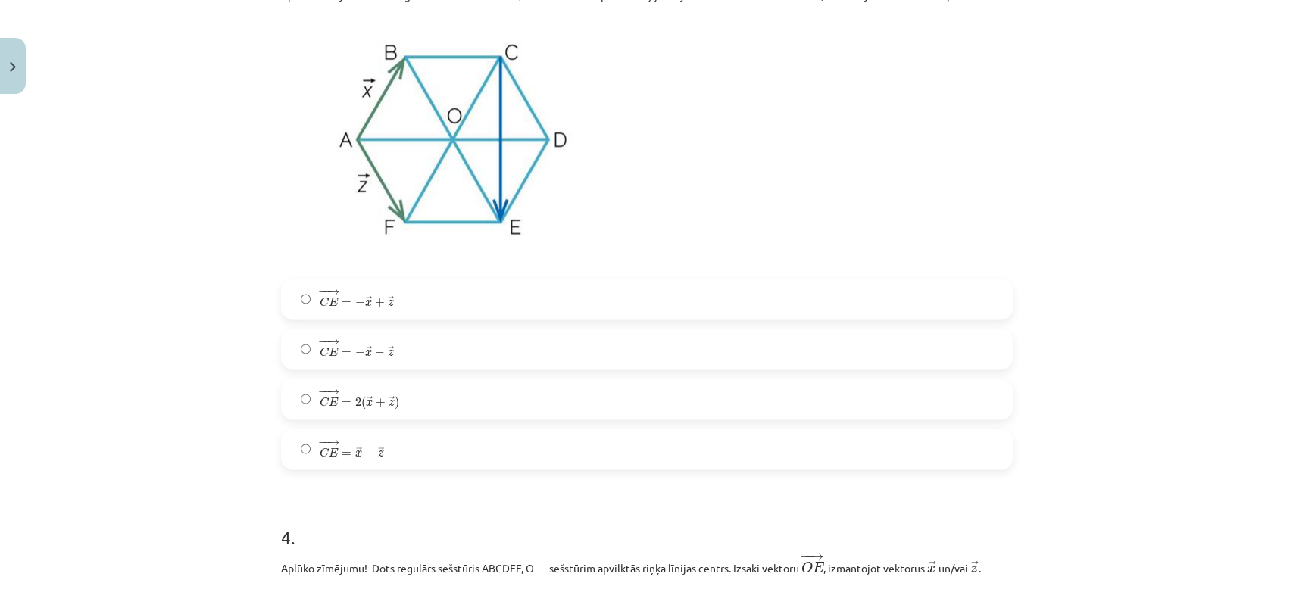
click at [433, 355] on label "− − → C E = − → x − → z C E → = − x → − z →" at bounding box center [647, 349] width 729 height 38
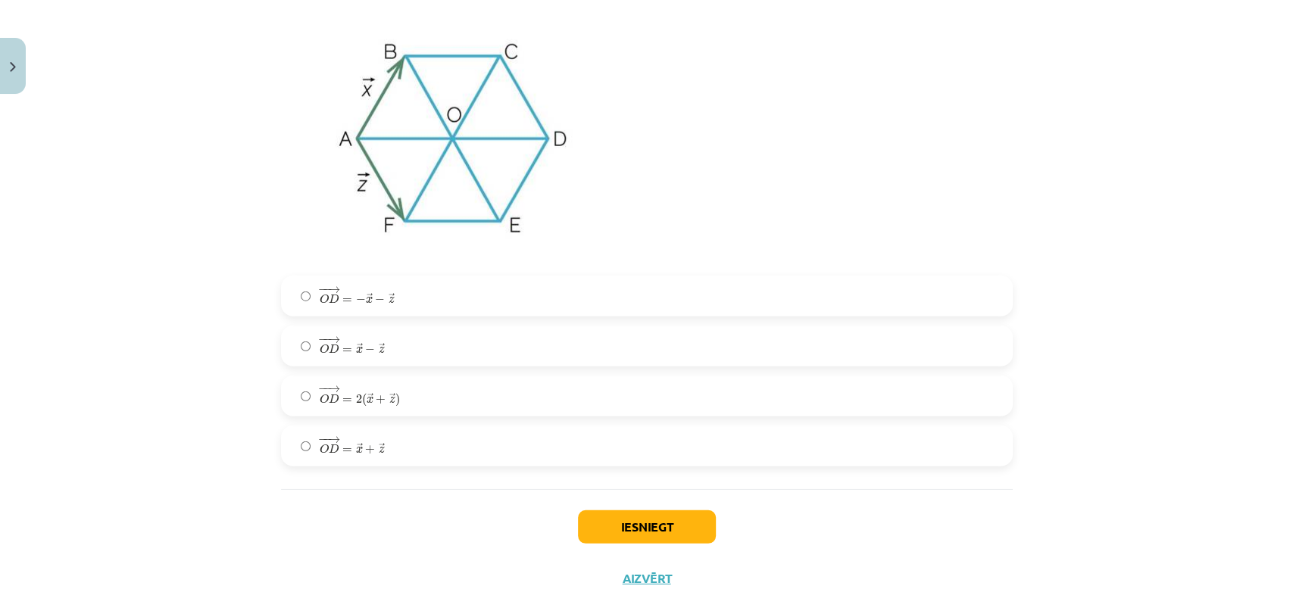
scroll to position [2701, 0]
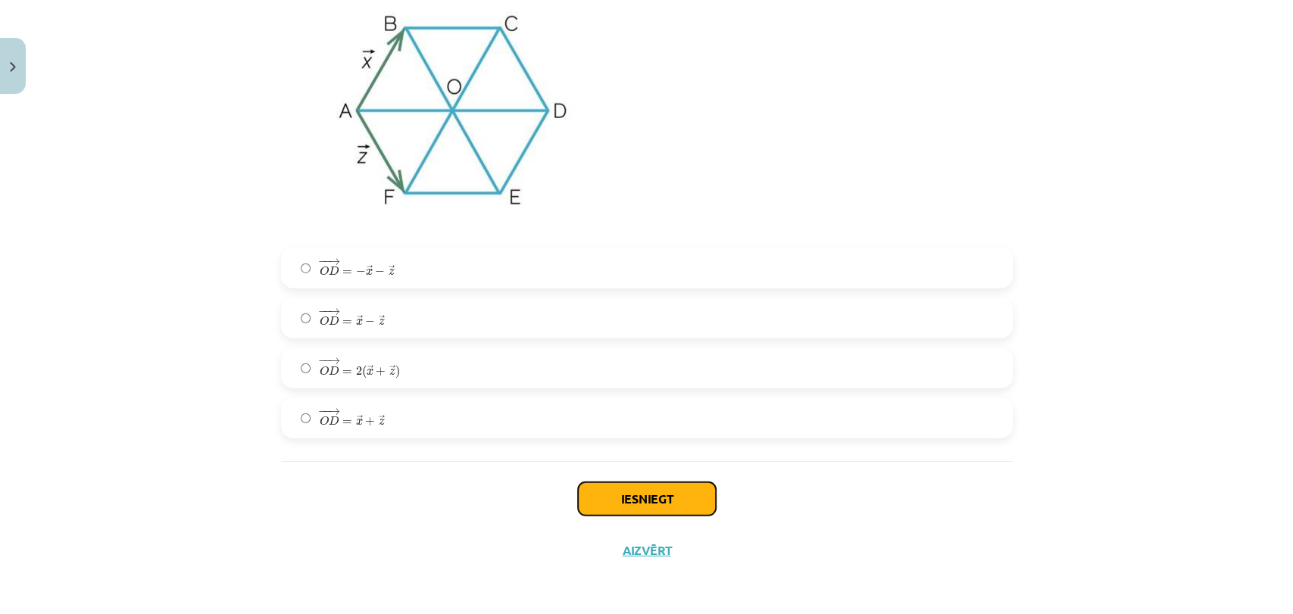
click at [679, 498] on button "Iesniegt" at bounding box center [647, 499] width 138 height 33
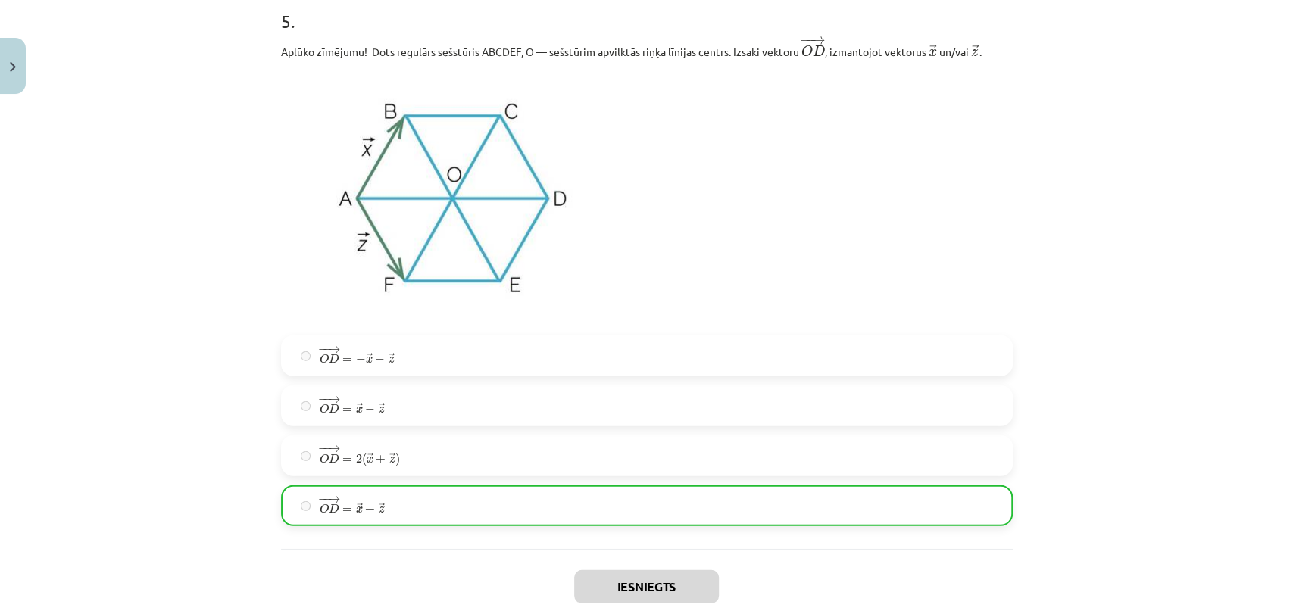
scroll to position [2749, 0]
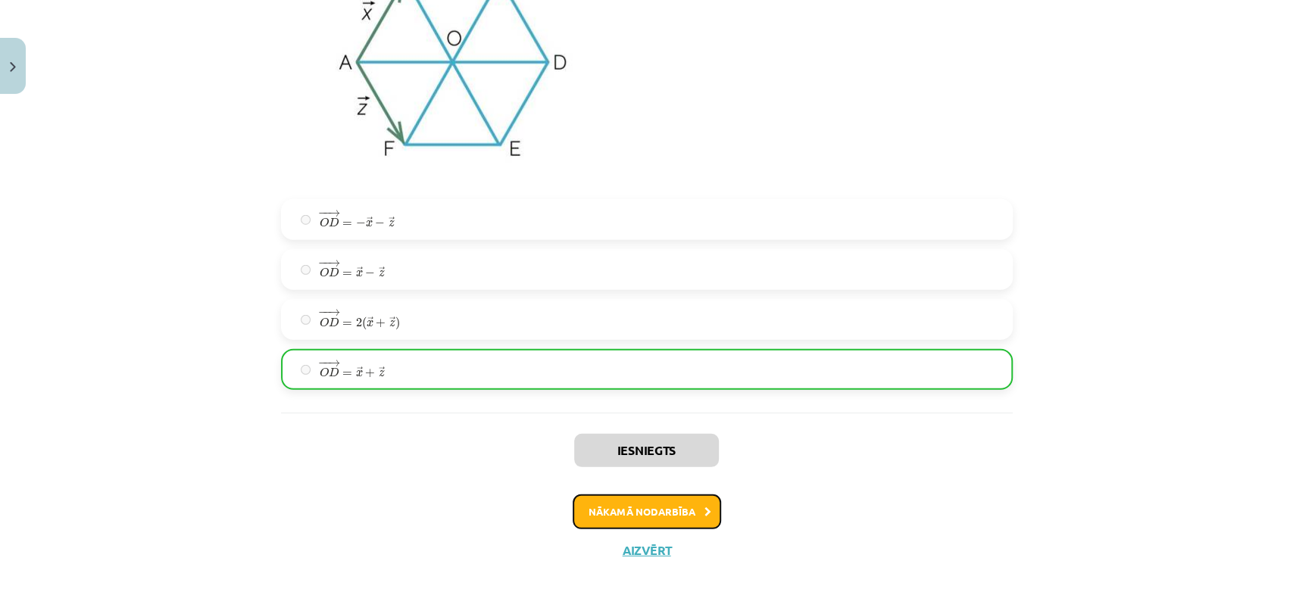
click at [664, 511] on button "Nākamā nodarbība" at bounding box center [647, 512] width 148 height 35
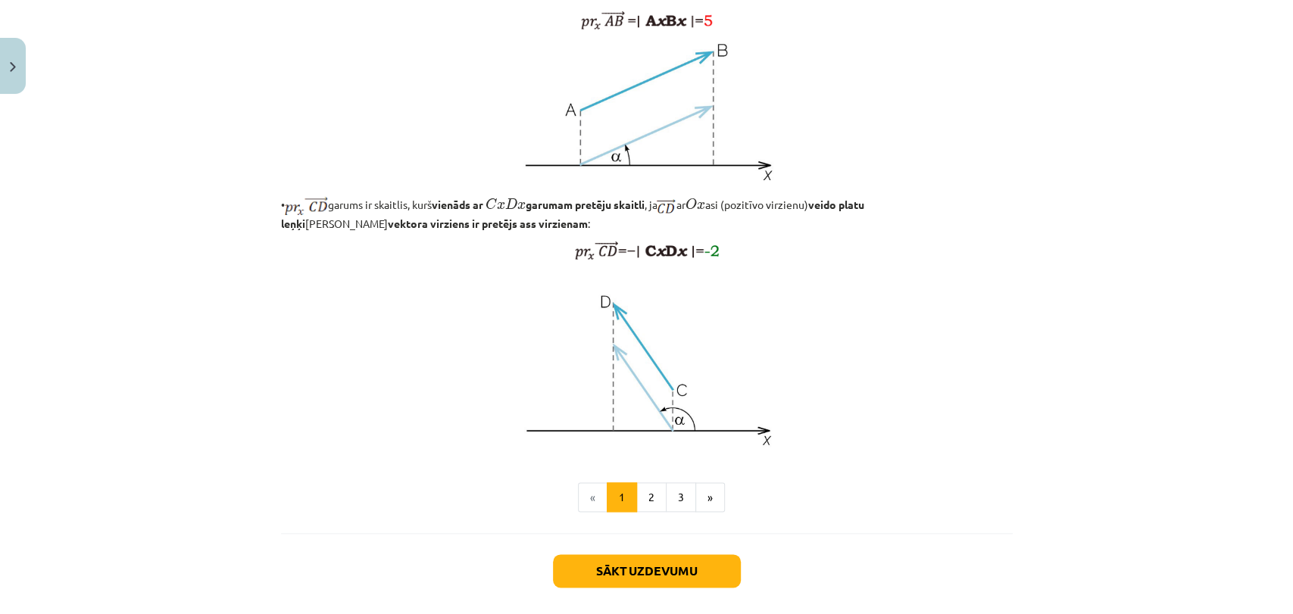
scroll to position [1184, 0]
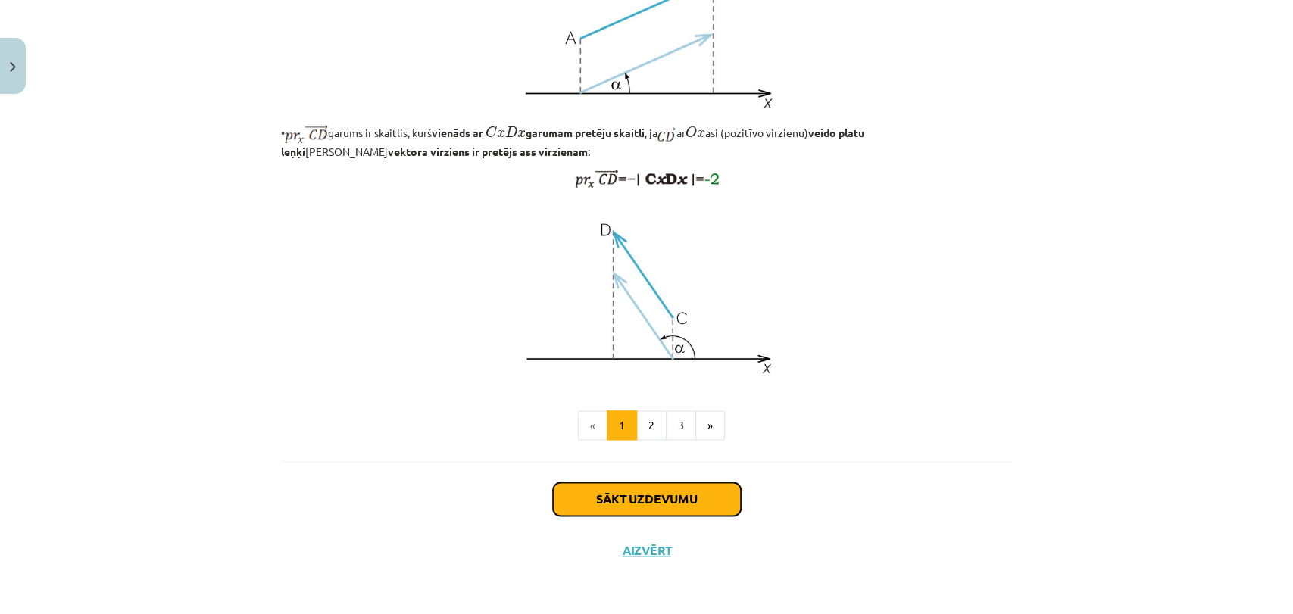
click at [667, 514] on button "Sākt uzdevumu" at bounding box center [647, 499] width 188 height 33
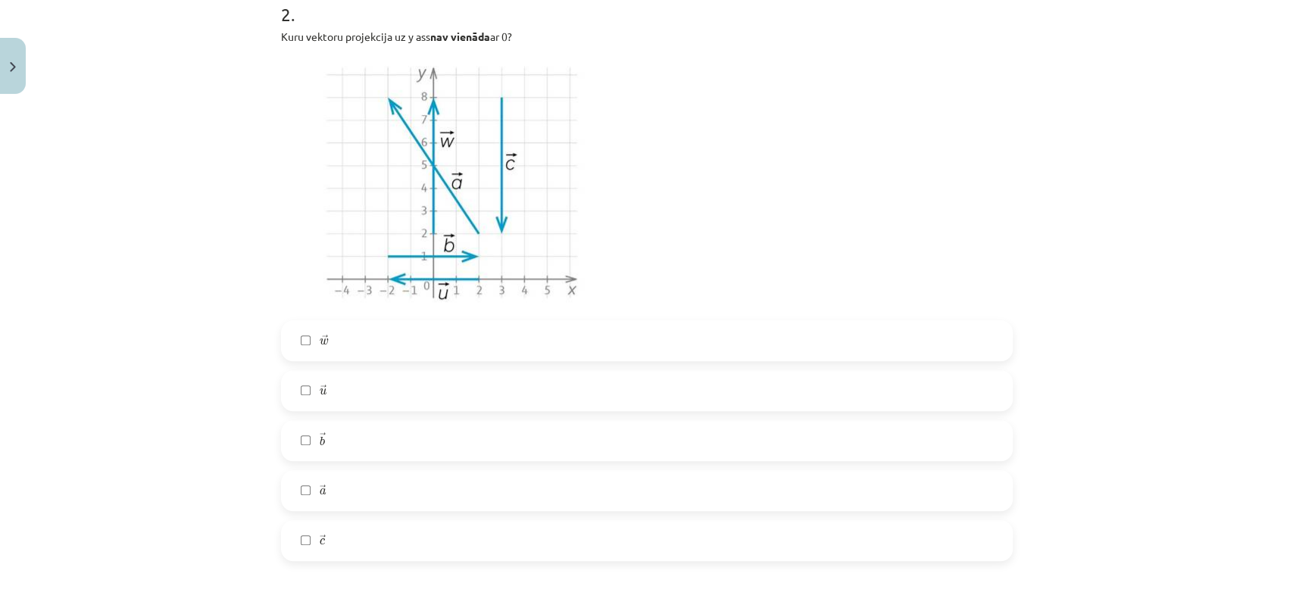
scroll to position [558, 0]
click at [345, 335] on label "→ w w →" at bounding box center [647, 339] width 729 height 38
click at [338, 535] on label "→ c c →" at bounding box center [647, 539] width 729 height 38
click at [359, 486] on label "→ a a →" at bounding box center [647, 489] width 729 height 38
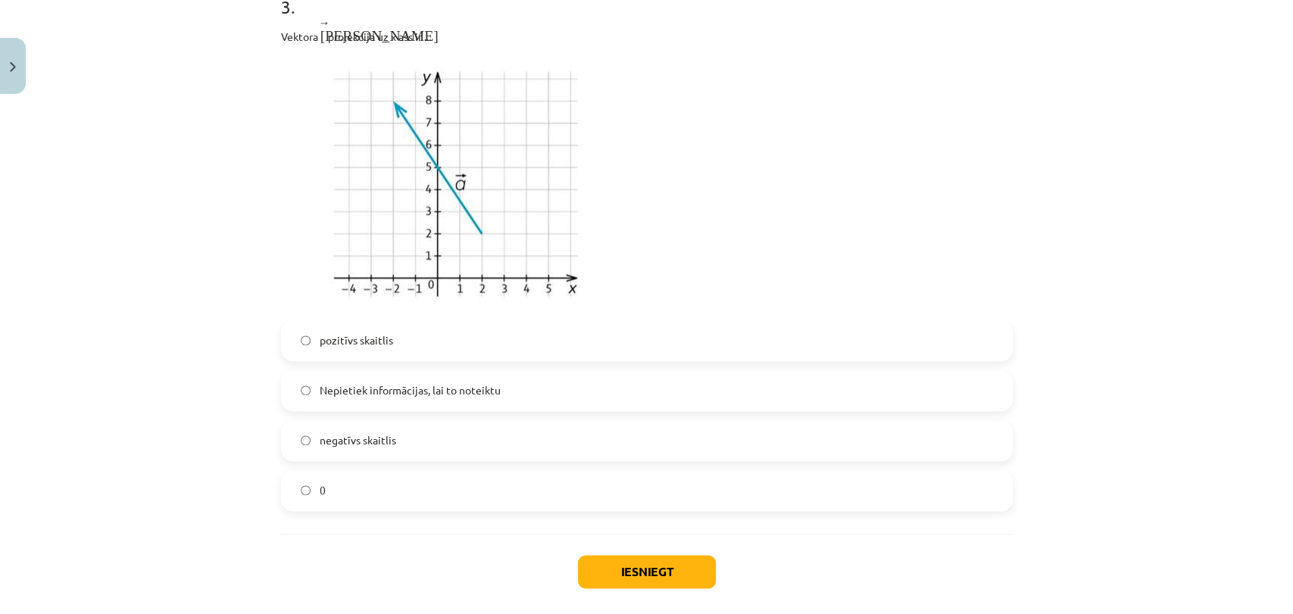
scroll to position [1176, 0]
click at [388, 444] on span "negatīvs skaitlis" at bounding box center [358, 441] width 77 height 16
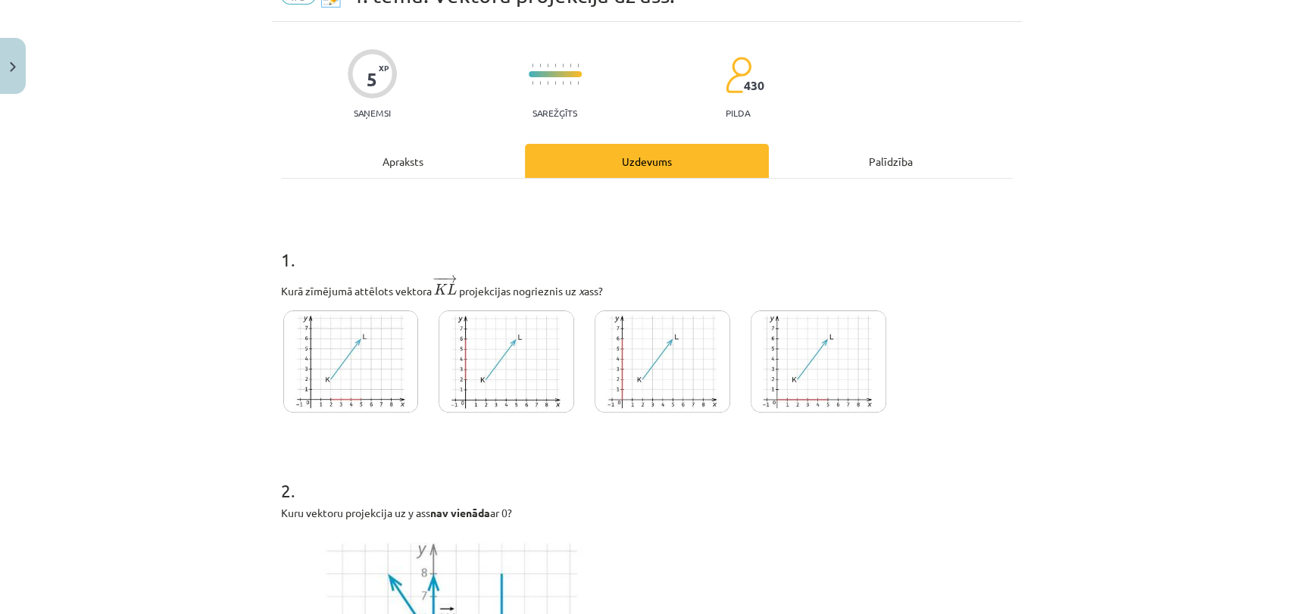
scroll to position [79, 0]
click at [666, 365] on img at bounding box center [663, 362] width 136 height 102
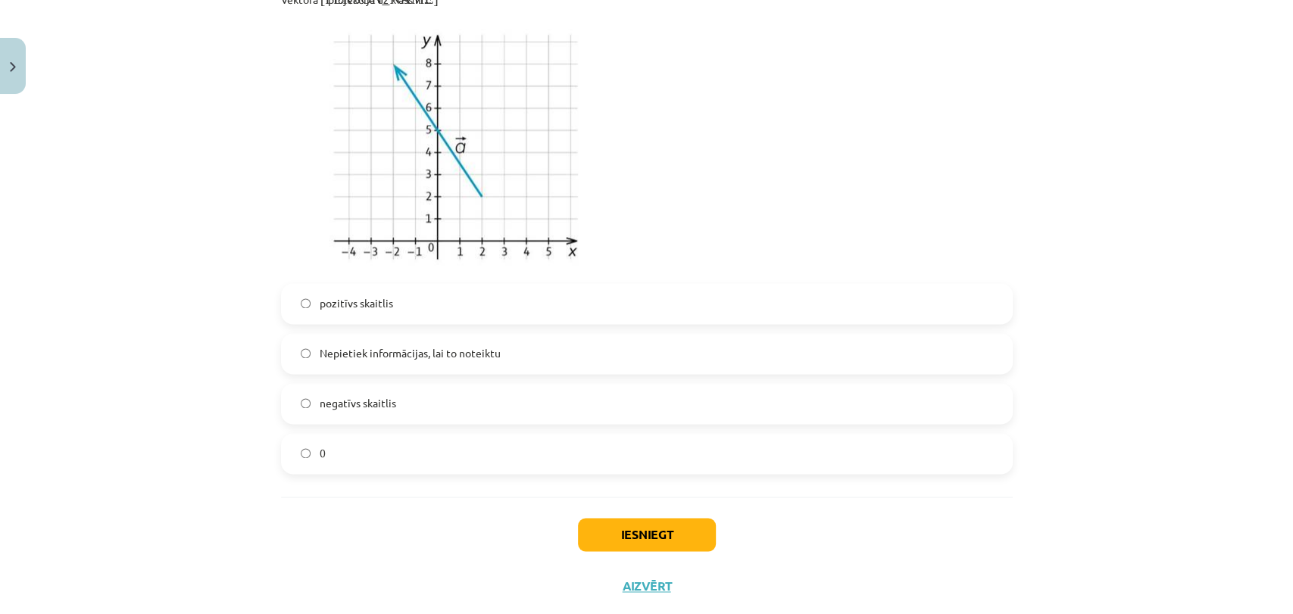
scroll to position [1251, 0]
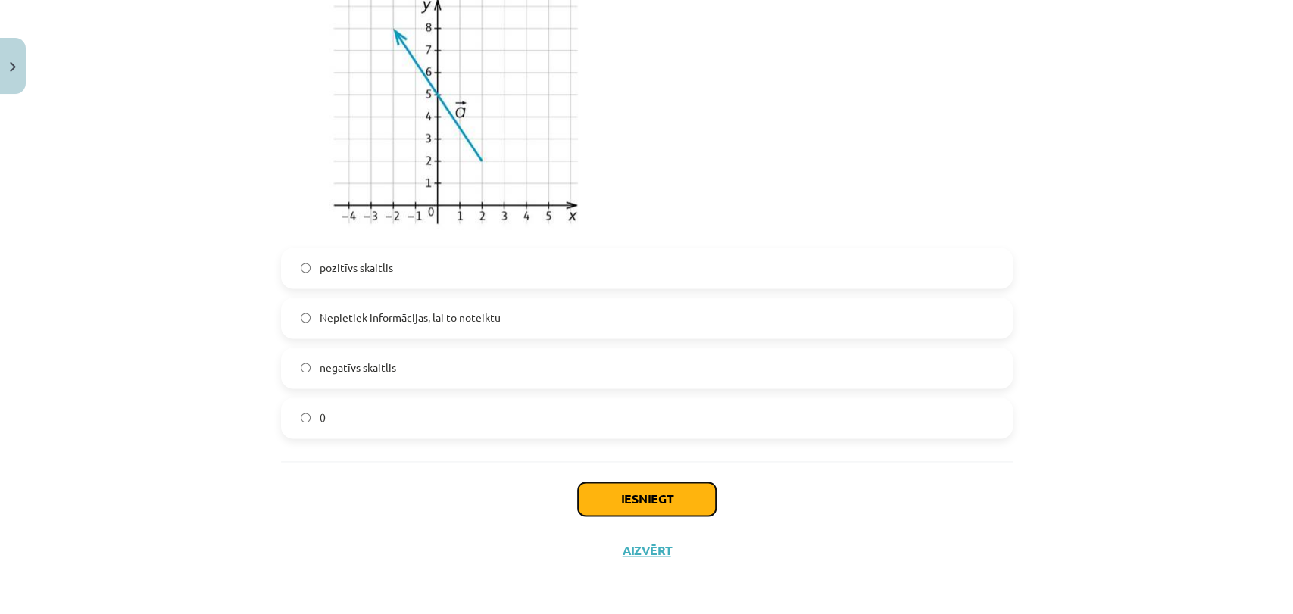
click at [661, 489] on button "Iesniegt" at bounding box center [647, 499] width 138 height 33
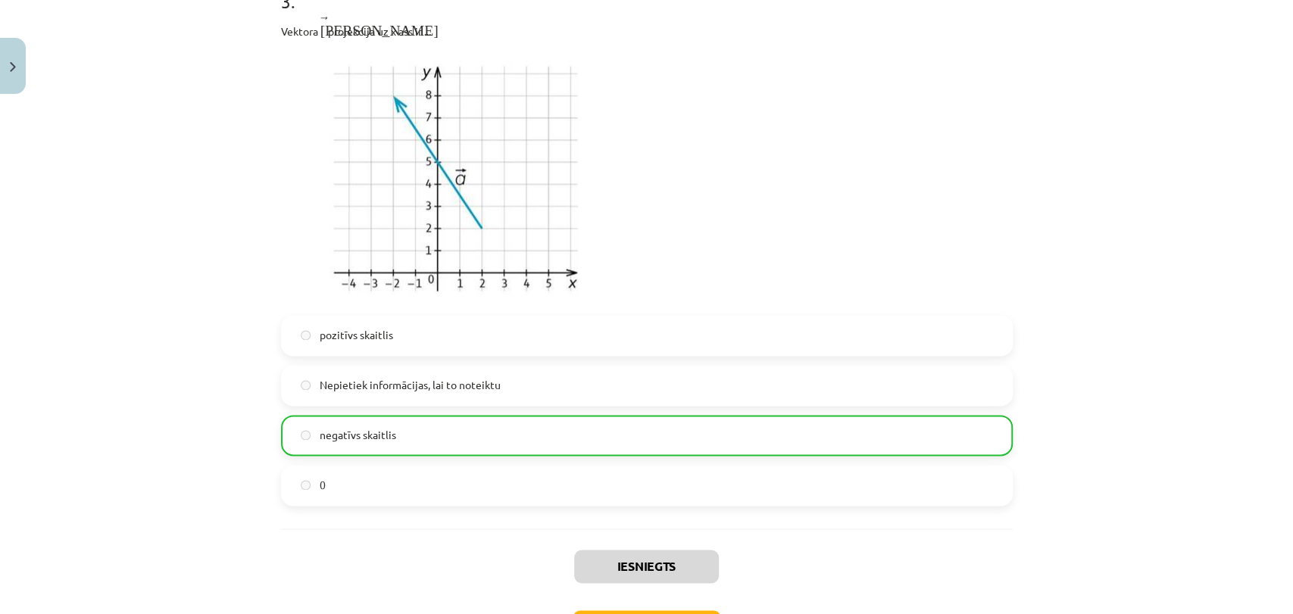
scroll to position [1298, 0]
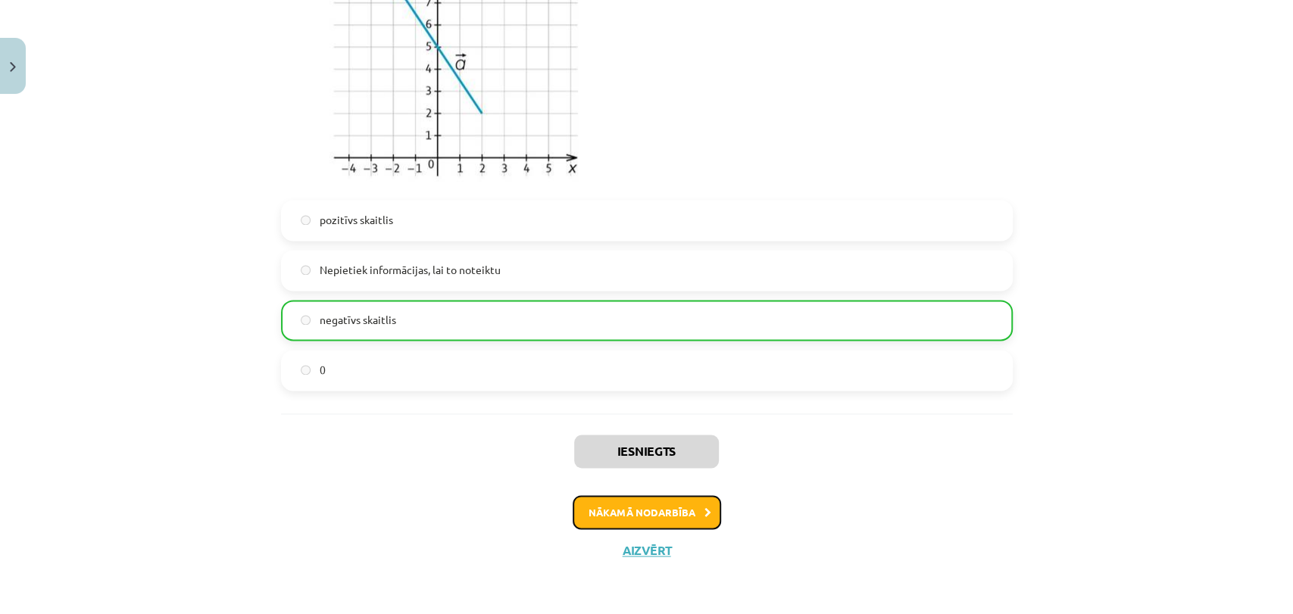
click at [664, 514] on button "Nākamā nodarbība" at bounding box center [647, 512] width 148 height 35
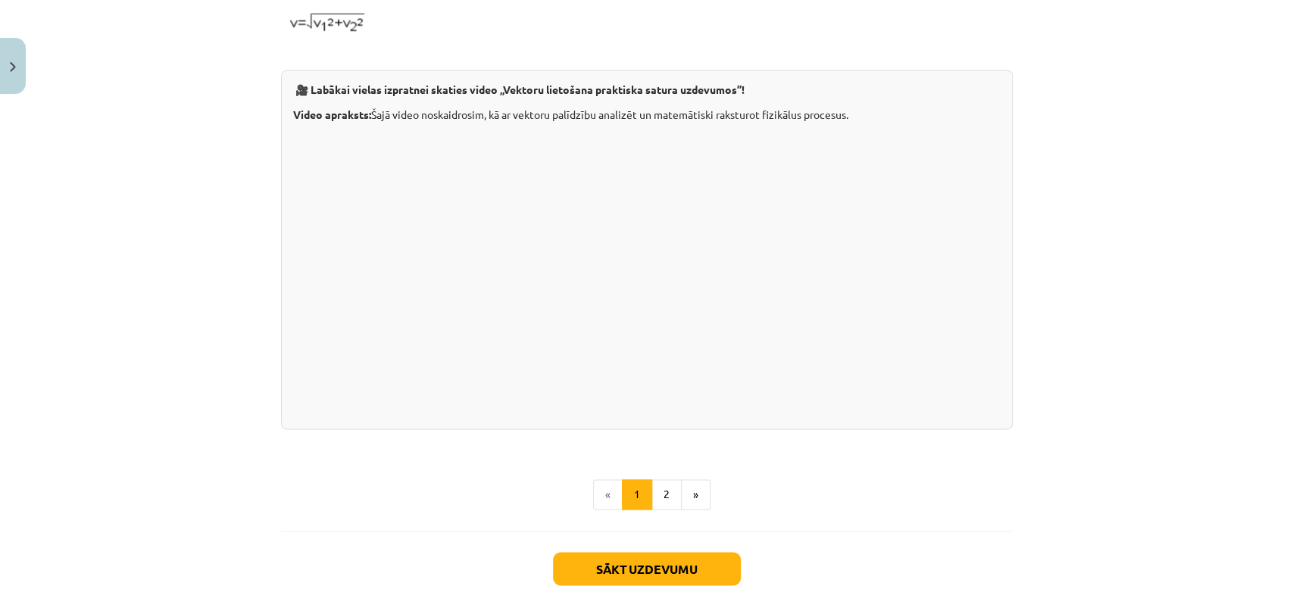
scroll to position [1521, 0]
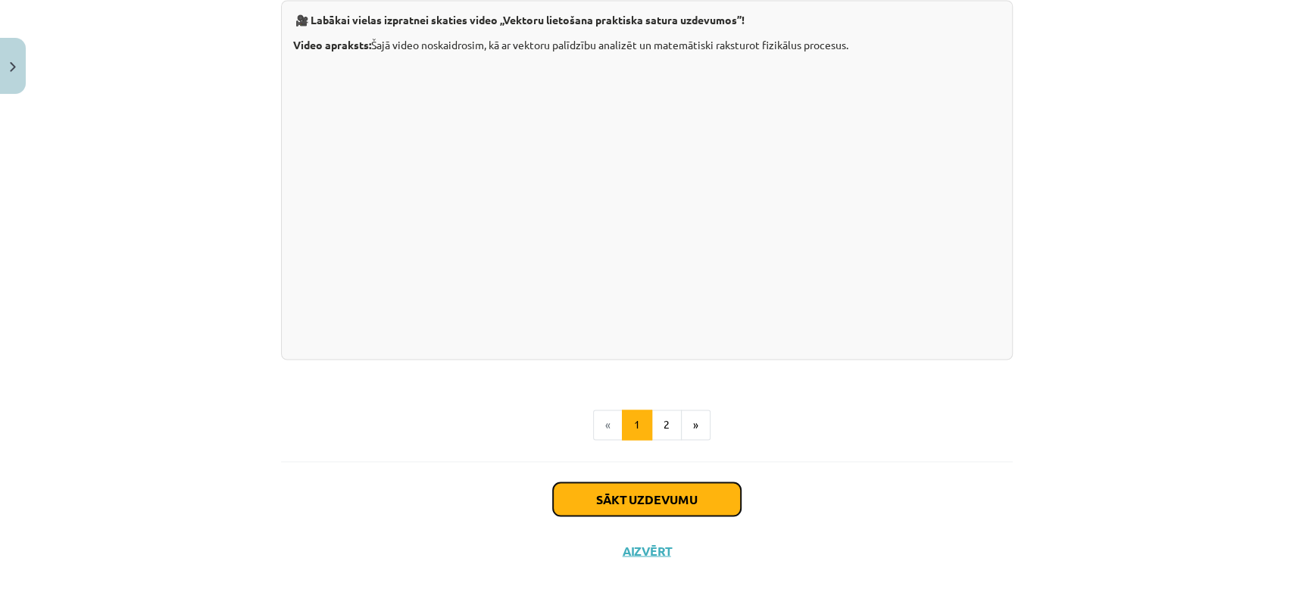
click at [668, 493] on button "Sākt uzdevumu" at bounding box center [647, 499] width 188 height 33
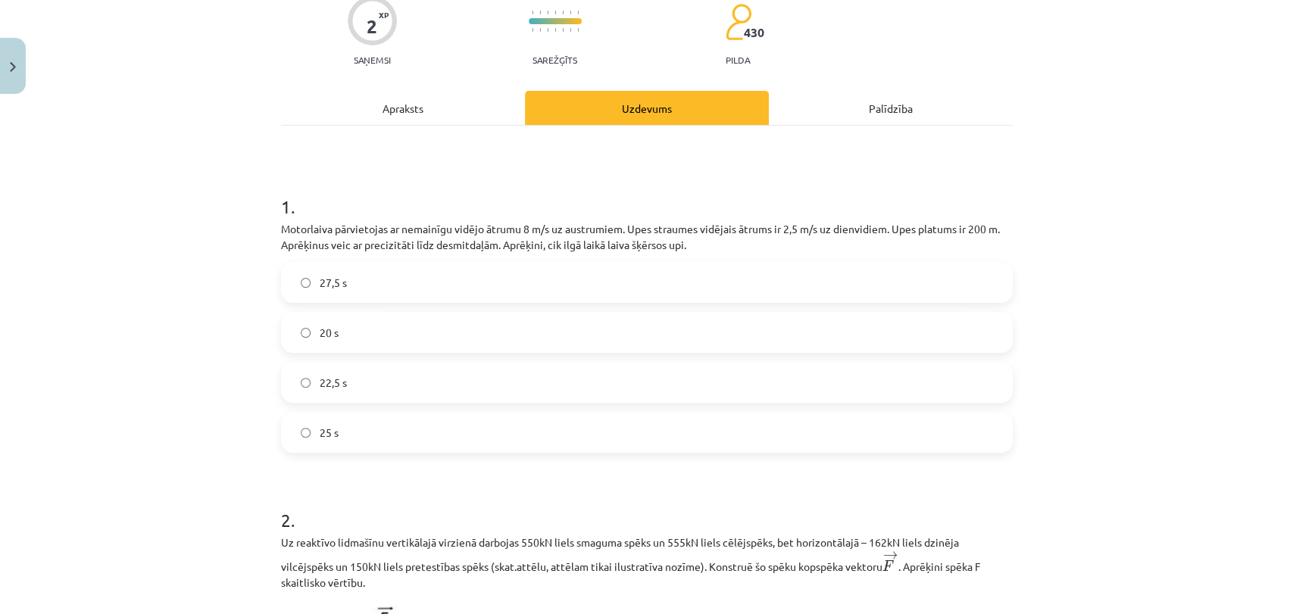
scroll to position [202, 0]
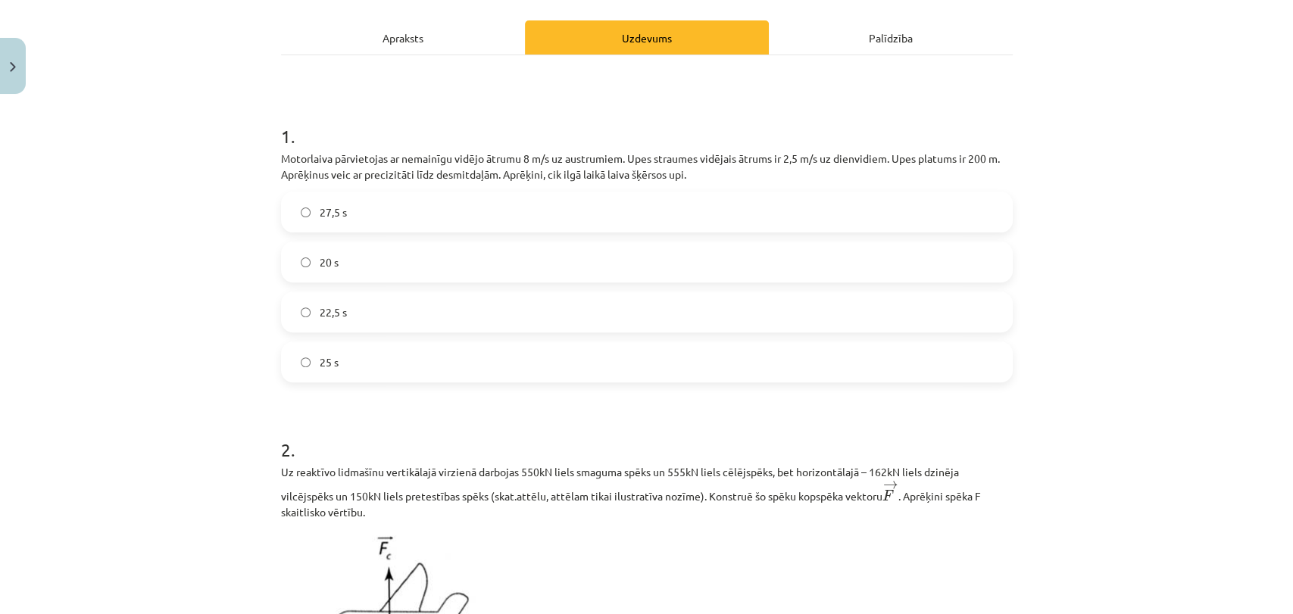
click at [632, 359] on label "25 s" at bounding box center [647, 362] width 729 height 38
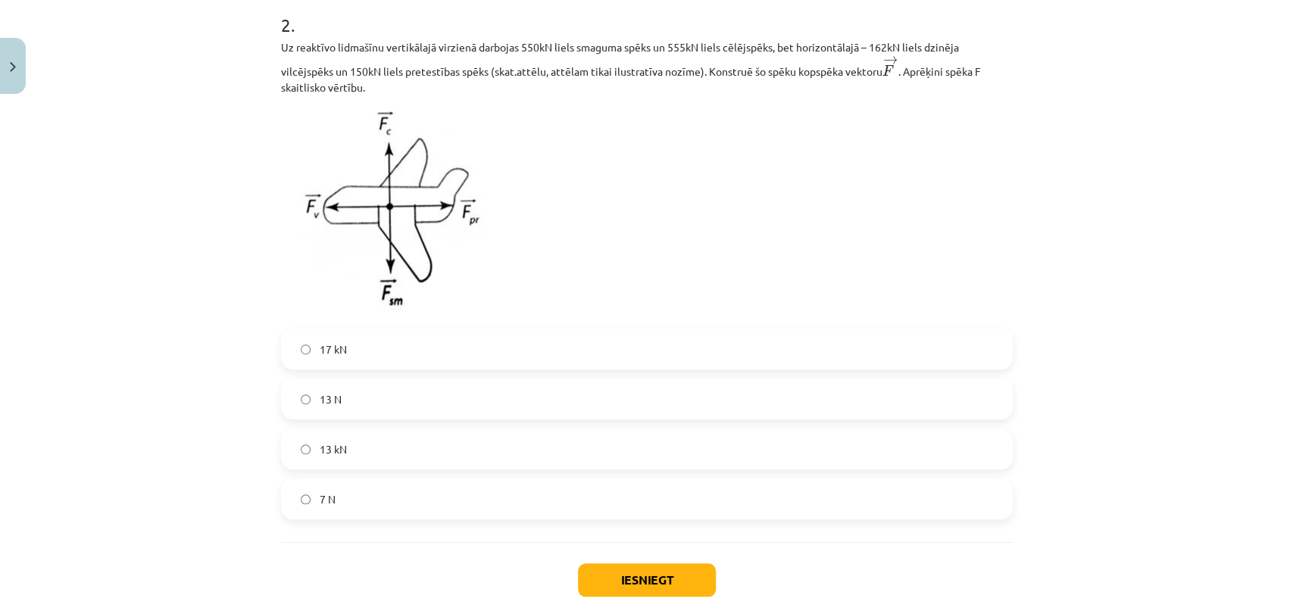
scroll to position [629, 0]
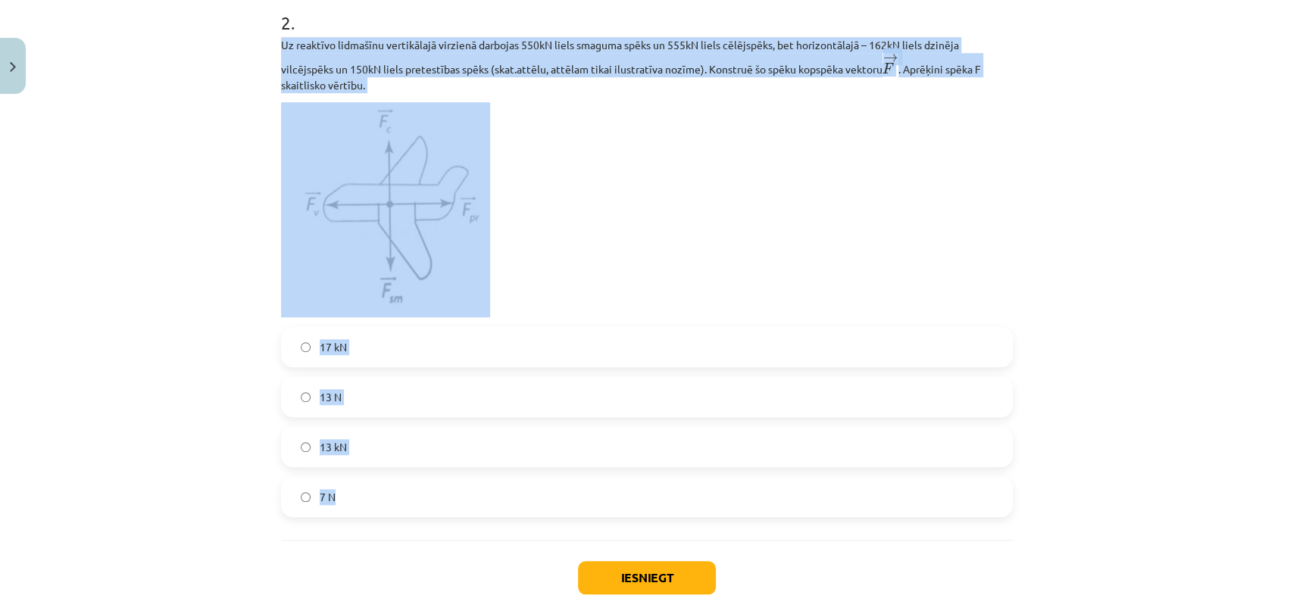
drag, startPoint x: 268, startPoint y: 42, endPoint x: 593, endPoint y: 500, distance: 561.2
click at [593, 500] on div "2 XP Saņemsi Sarežģīts 430 pilda Apraksts Uzdevums Palīdzība 1 . Motorlaiva pār…" at bounding box center [647, 63] width 750 height 1184
copy div "Uz reaktīvo lidmašīnu vertikālajā virzienā darbojas 550kN liels smaguma spēks u…"
click at [175, 424] on div "Mācību tēma: Matemātikas i - 10. klases 1. ieskaites mācību materiāls (a,b) #6 …" at bounding box center [646, 307] width 1293 height 614
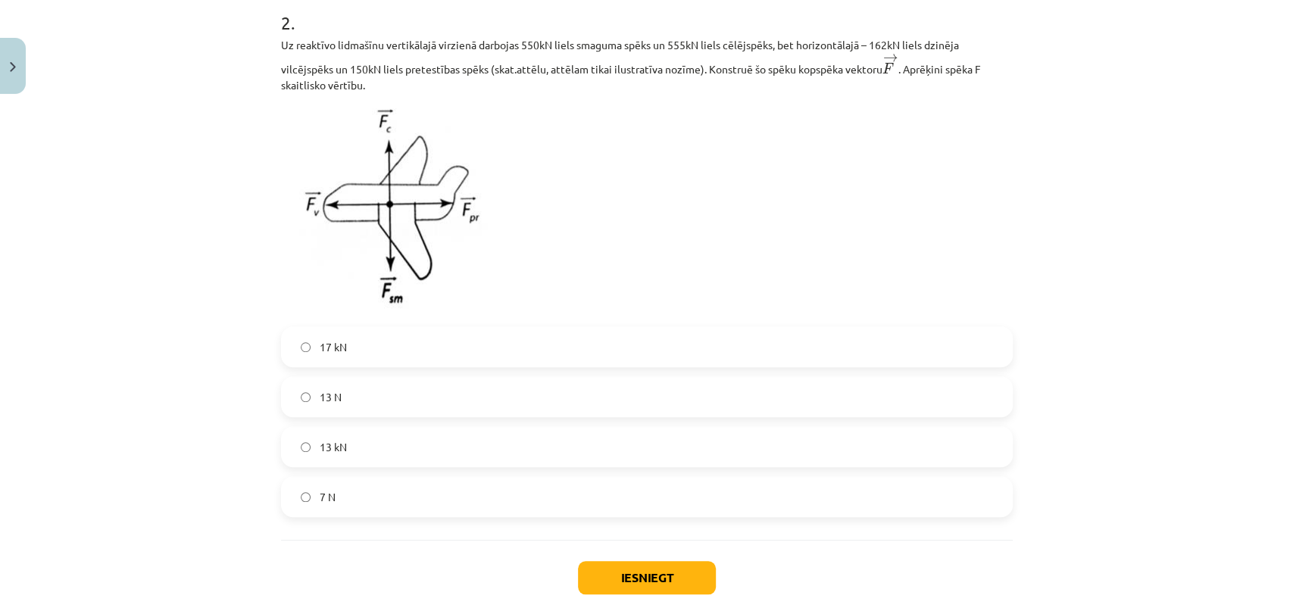
click at [424, 454] on label "13 kN" at bounding box center [647, 447] width 729 height 38
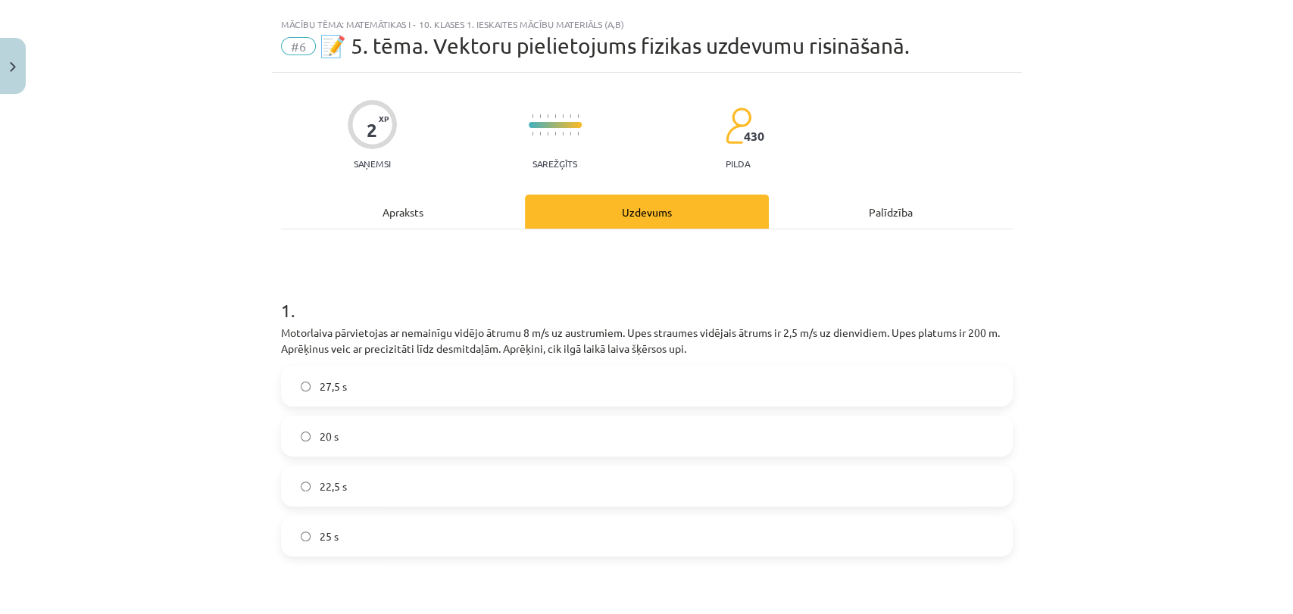
scroll to position [0, 0]
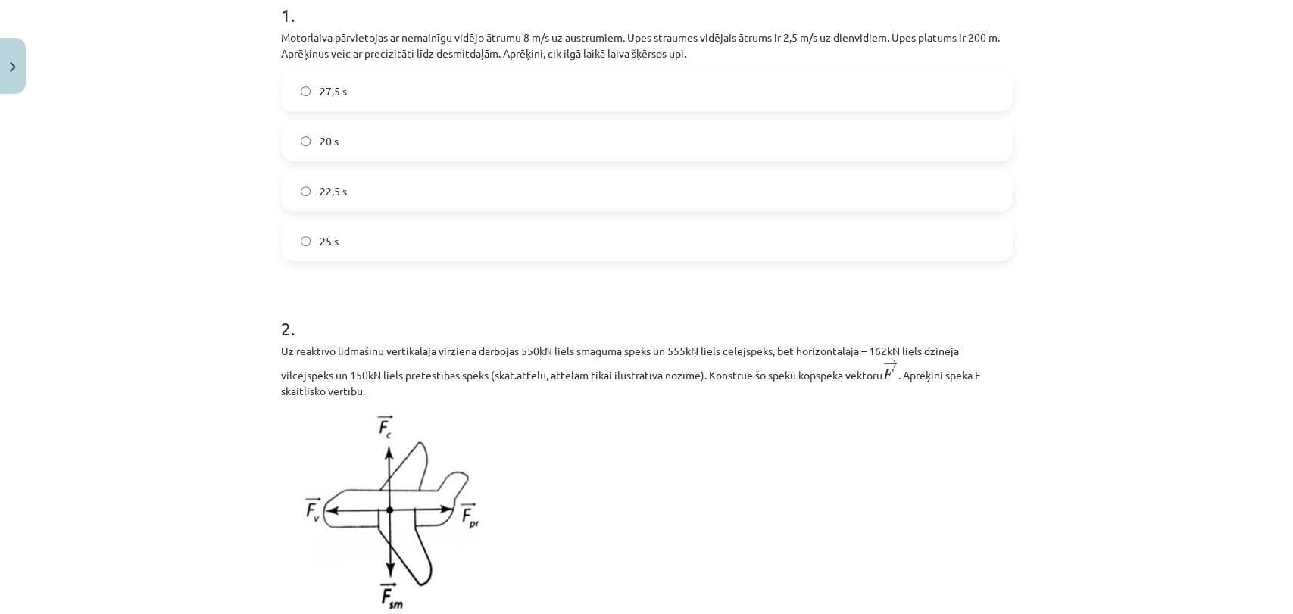
click at [650, 488] on p at bounding box center [647, 515] width 732 height 215
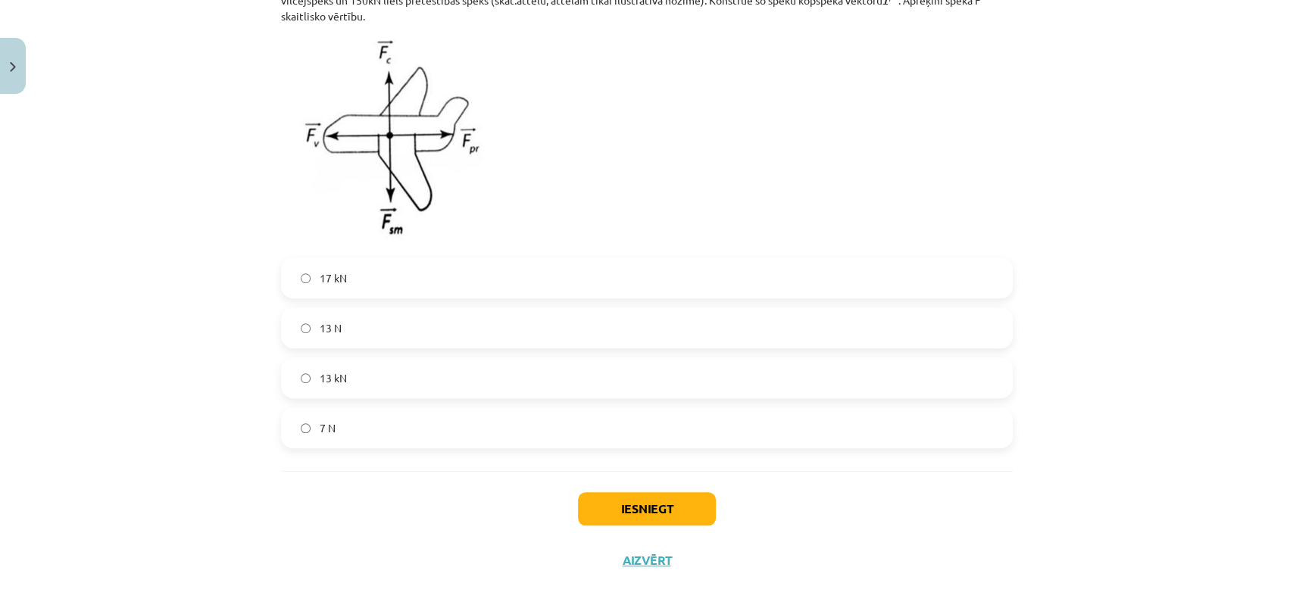
scroll to position [709, 0]
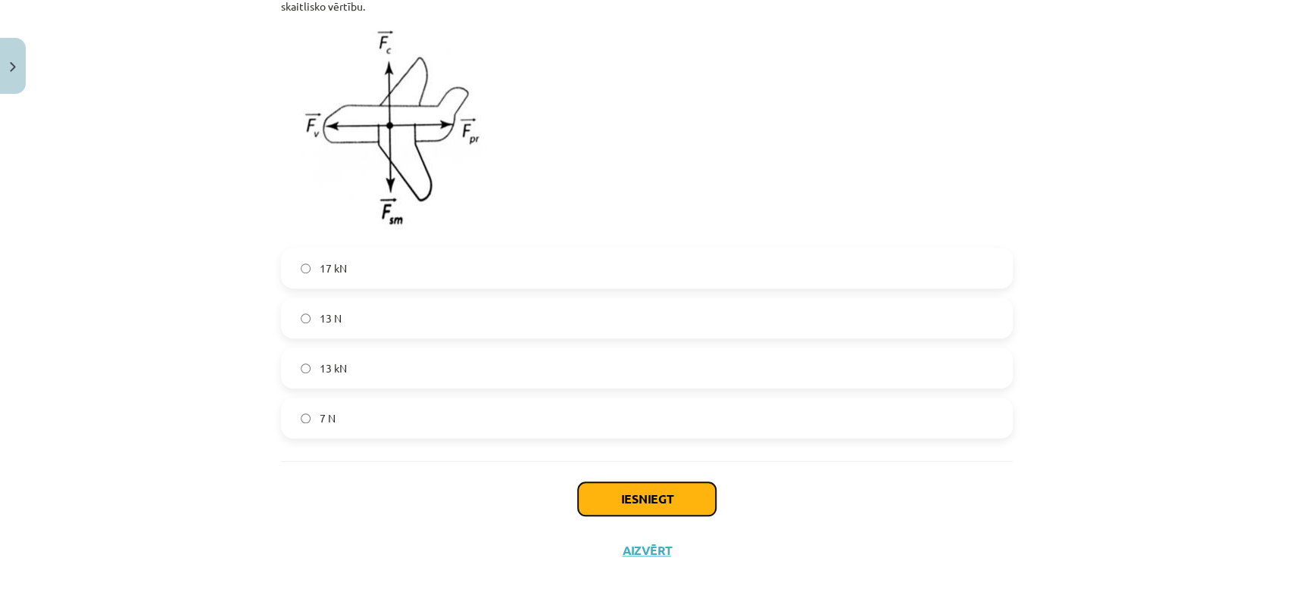
click at [655, 498] on button "Iesniegt" at bounding box center [647, 499] width 138 height 33
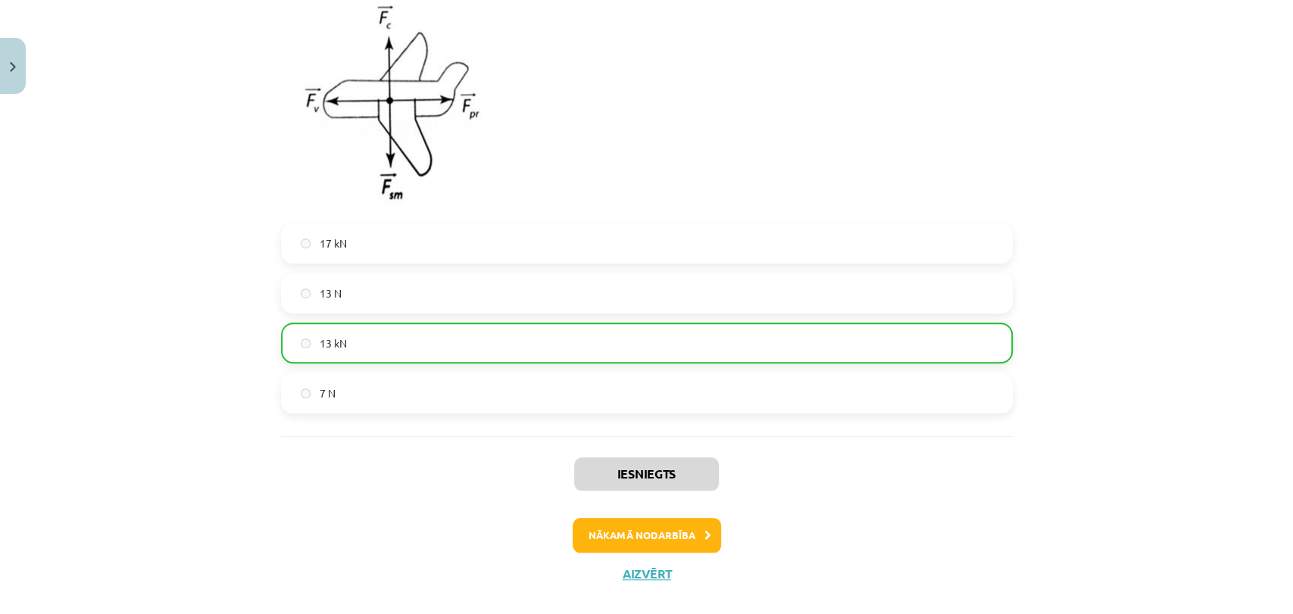
scroll to position [756, 0]
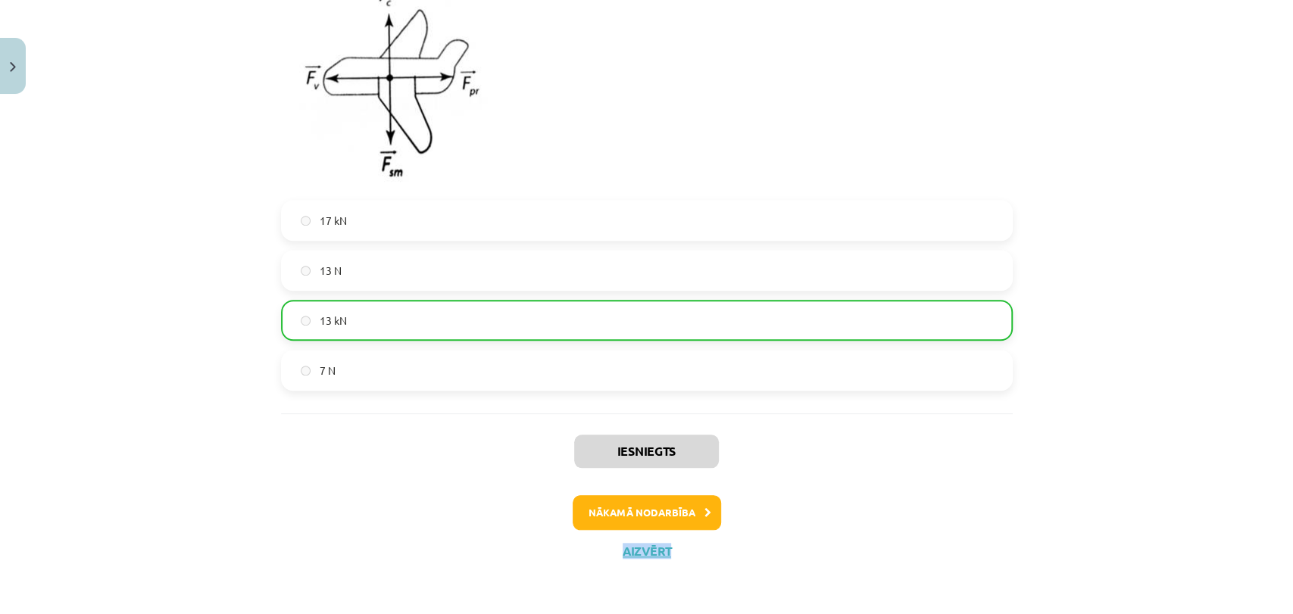
drag, startPoint x: 889, startPoint y: 550, endPoint x: 803, endPoint y: 516, distance: 92.1
click at [803, 516] on div "Iesniegts Nākamā nodarbība Aizvērt" at bounding box center [647, 491] width 732 height 155
click at [689, 508] on button "Nākamā nodarbība" at bounding box center [647, 512] width 148 height 35
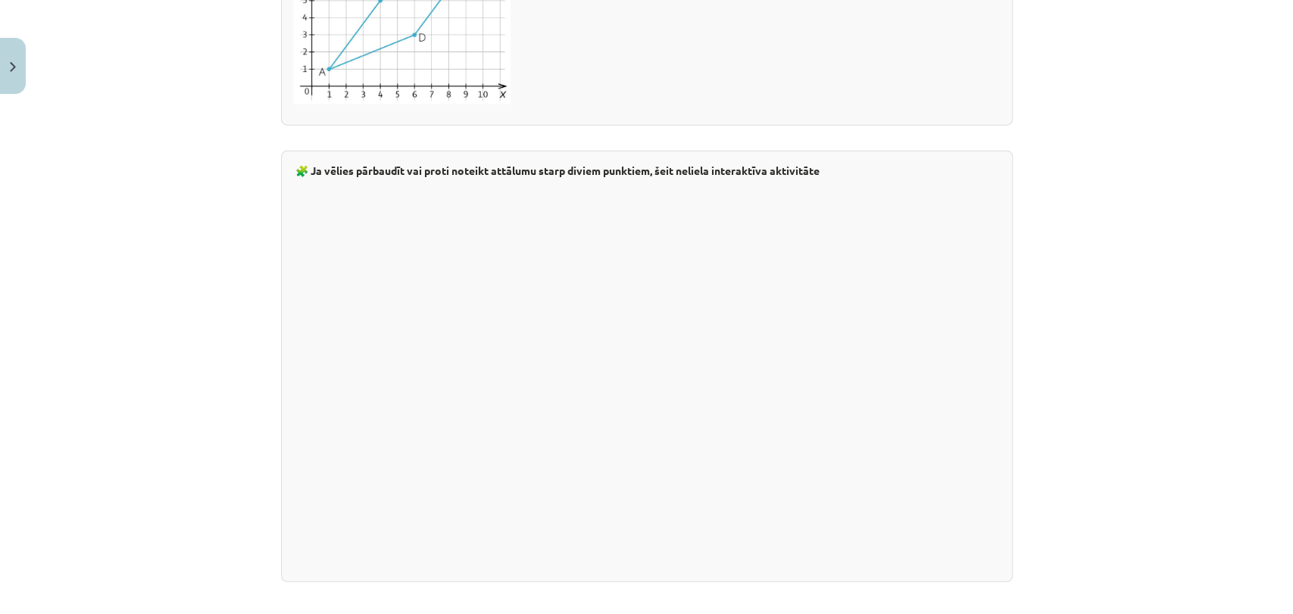
scroll to position [2613, 0]
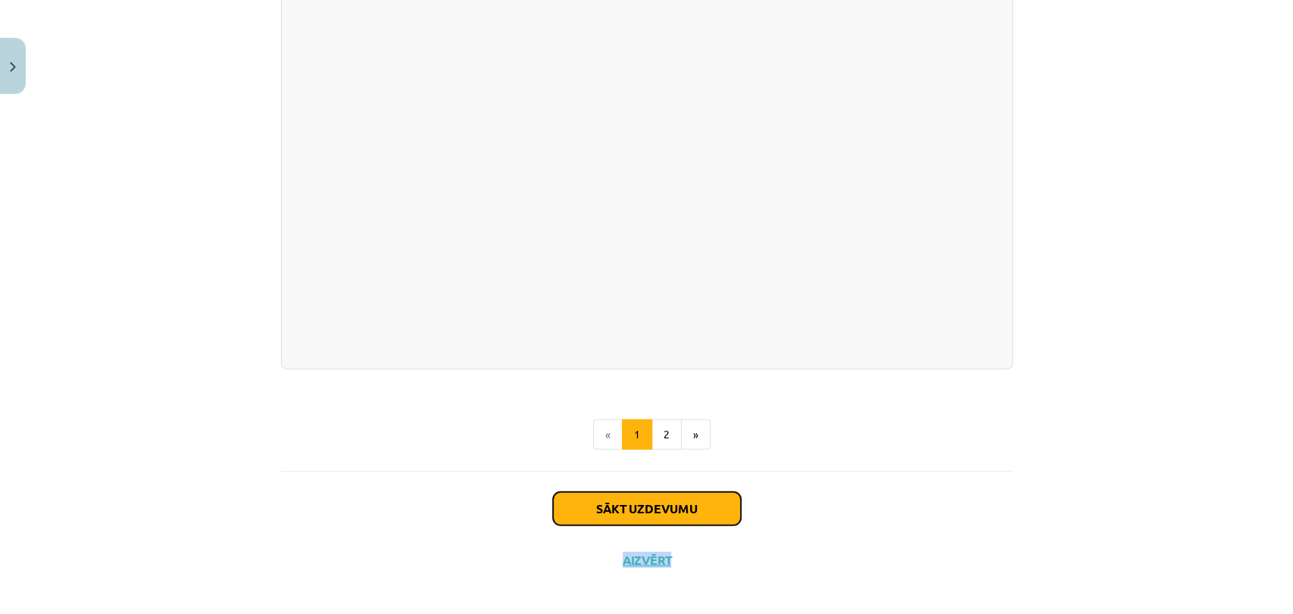
click at [673, 494] on button "Sākt uzdevumu" at bounding box center [647, 508] width 188 height 33
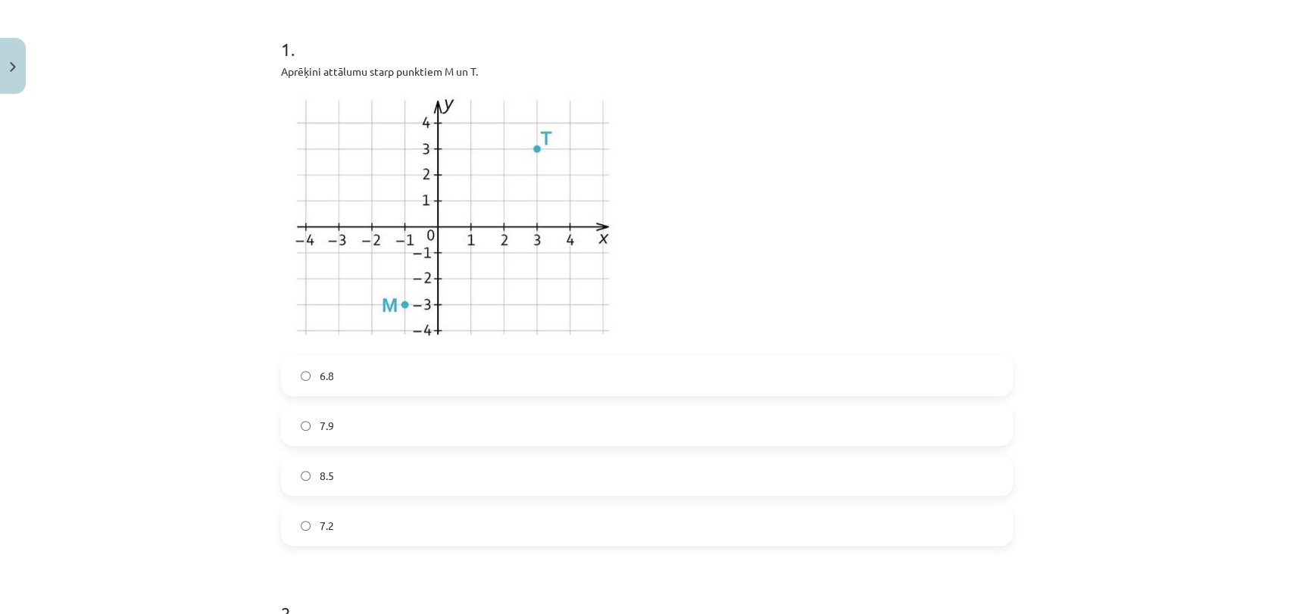
scroll to position [321, 0]
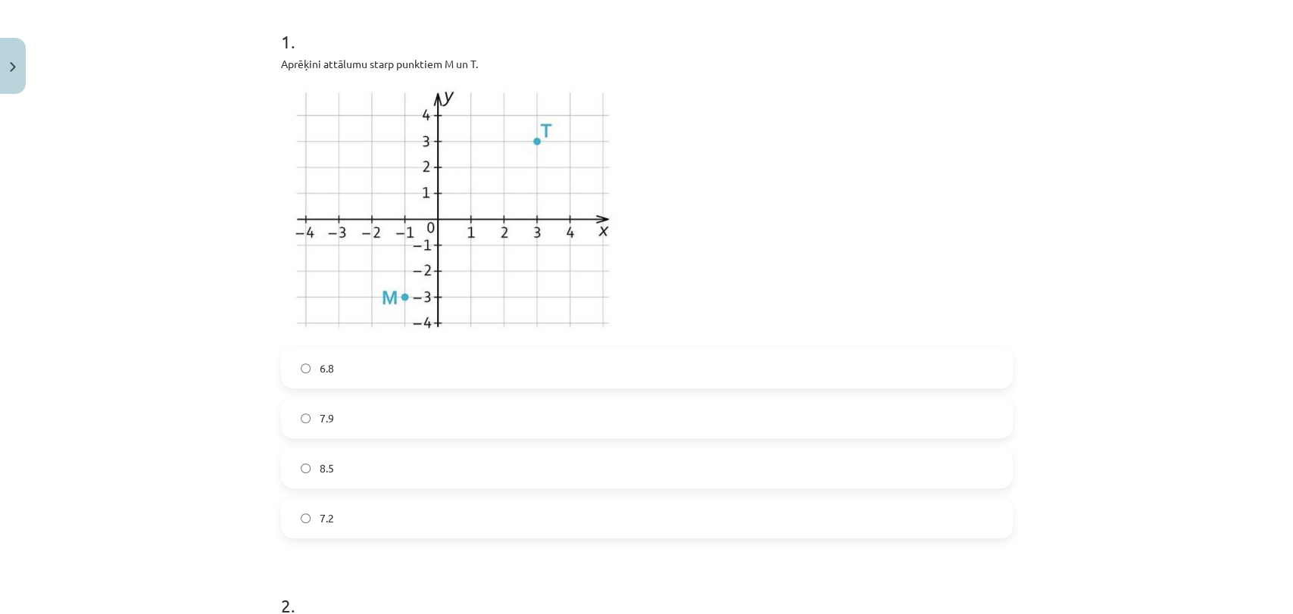
click at [352, 523] on label "7.2" at bounding box center [647, 518] width 729 height 38
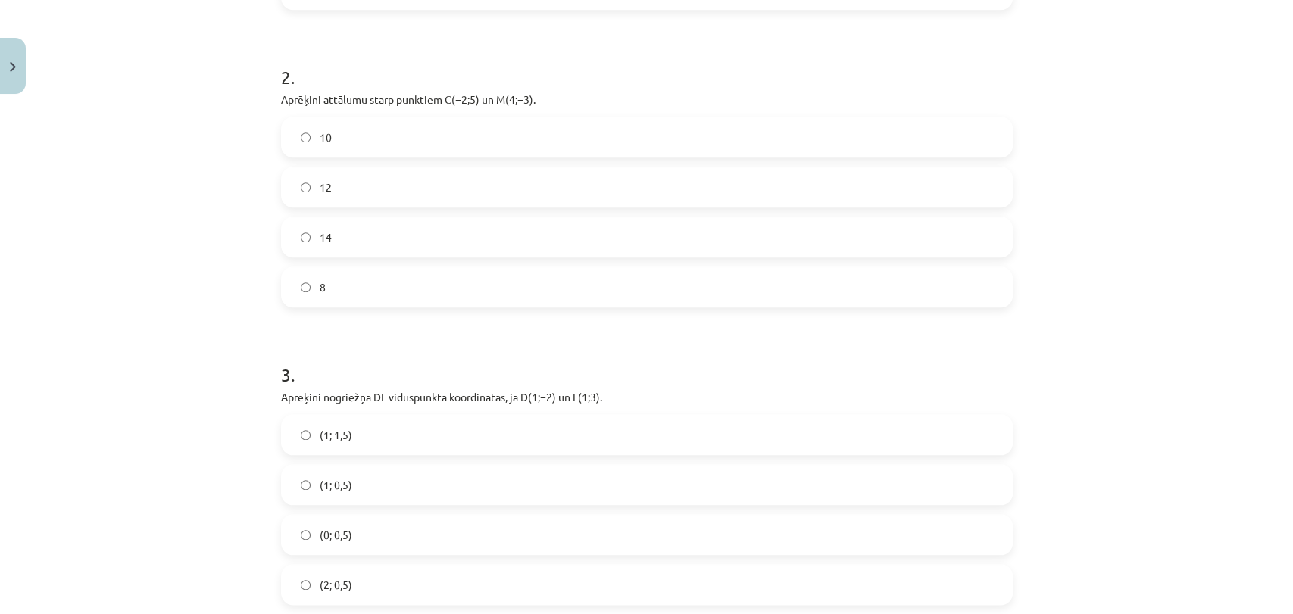
scroll to position [828, 0]
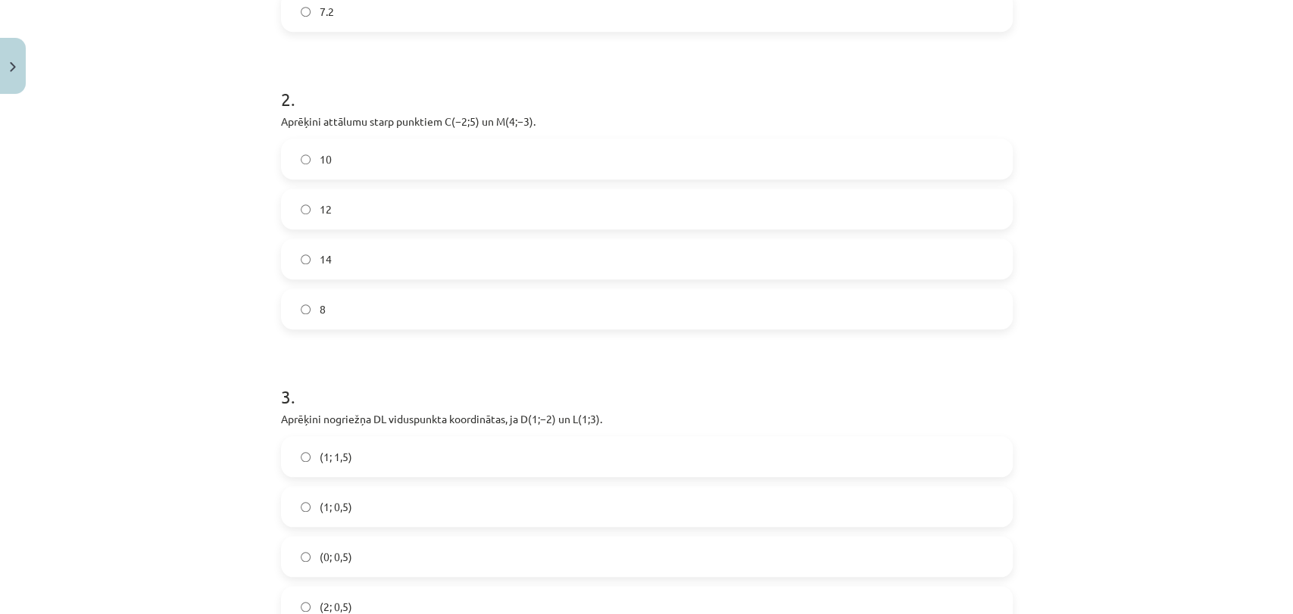
click at [433, 173] on label "10" at bounding box center [647, 159] width 729 height 38
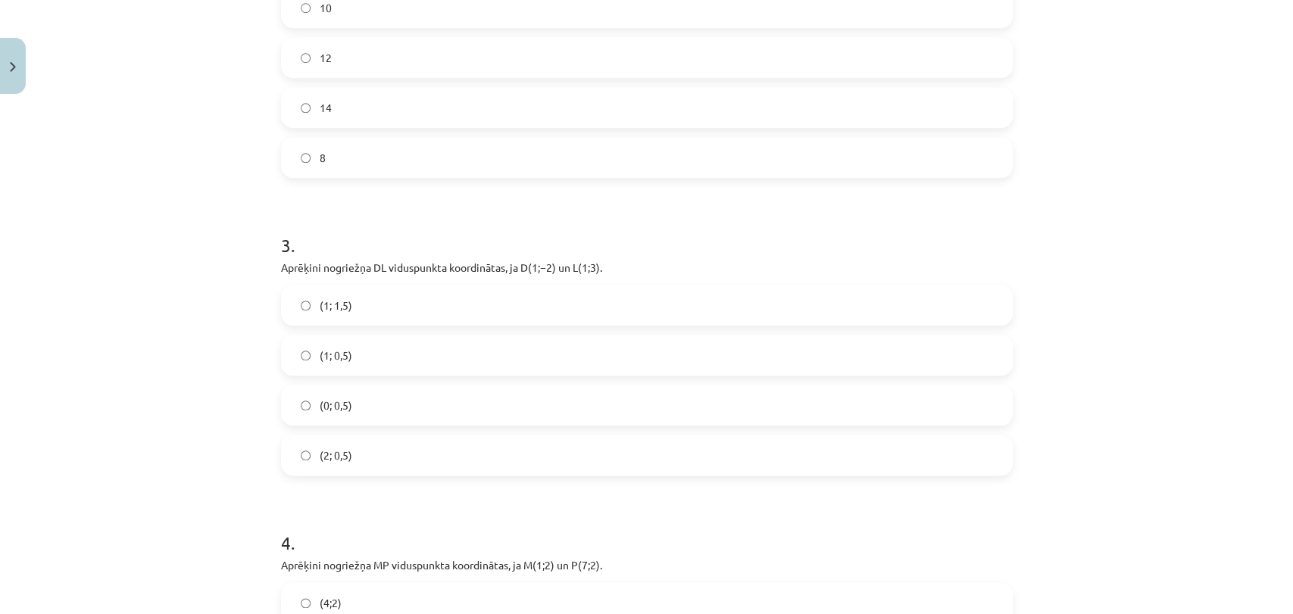
scroll to position [980, 0]
click at [433, 354] on label "(1; 0,5)" at bounding box center [647, 355] width 729 height 38
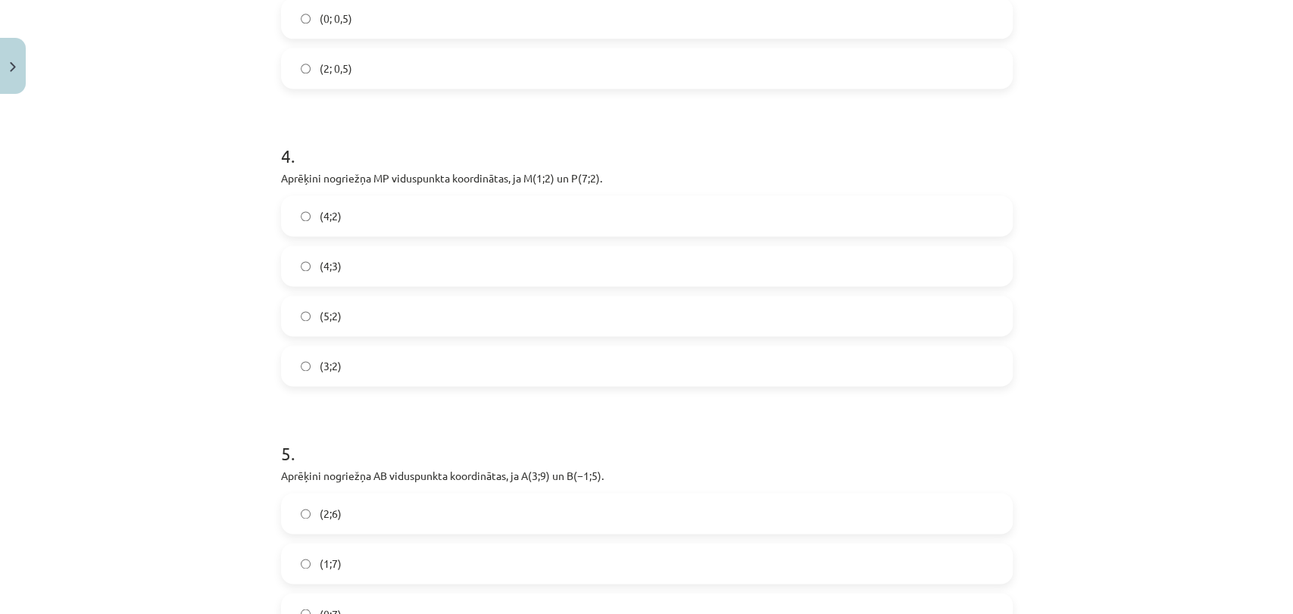
scroll to position [1367, 0]
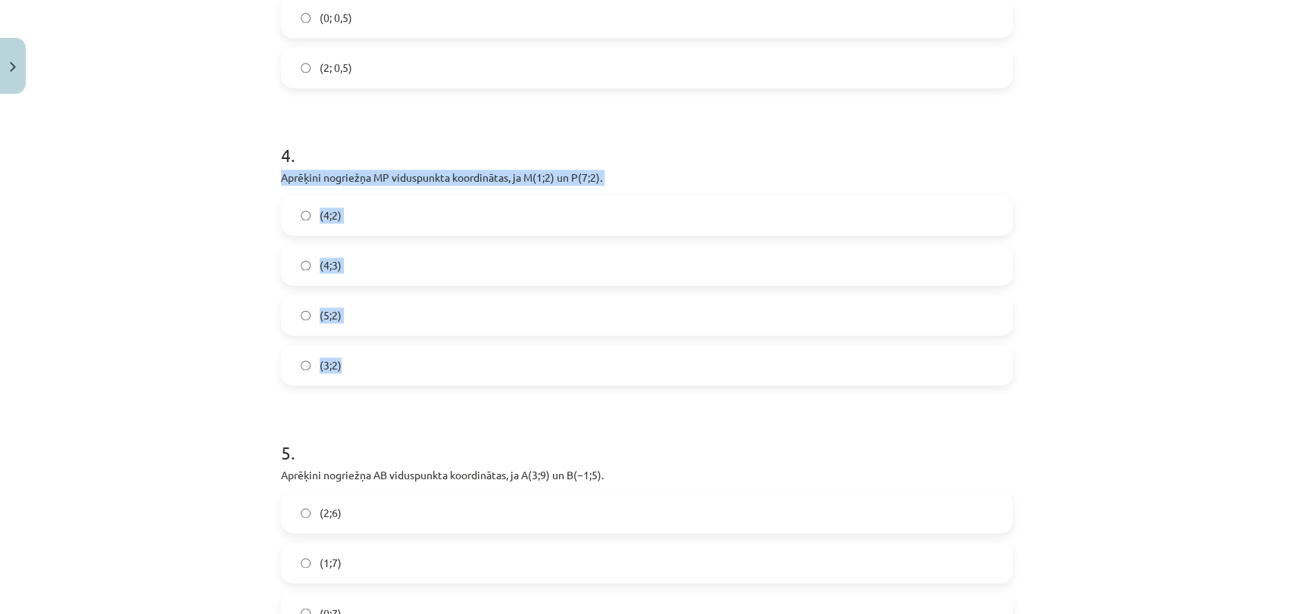
drag, startPoint x: 271, startPoint y: 167, endPoint x: 539, endPoint y: 380, distance: 341.8
click at [539, 380] on div "6 XP Saņemsi Sarežģīts 430 pilda Apraksts Uzdevums Palīdzība 1 . Aprēķini attāl…" at bounding box center [647, 72] width 750 height 2628
copy div "Aprēķini nogriežņa ﻿MP﻿ viduspunkta koordinātas, ja ﻿M(1;2) un ﻿P(7;2). (4;2) (…"
click at [224, 280] on div "Mācību tēma: Matemātikas i - 10. klases 1. ieskaites mācību materiāls (a,b) #7 …" at bounding box center [646, 307] width 1293 height 614
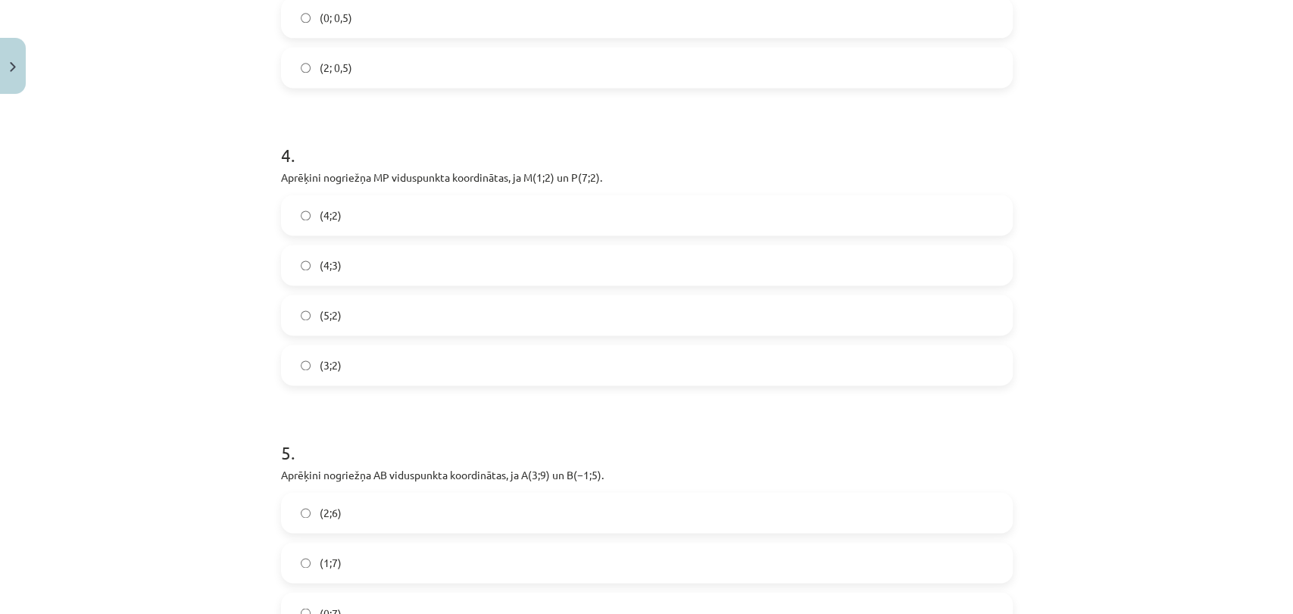
click at [390, 211] on label "(4;2)" at bounding box center [647, 215] width 729 height 38
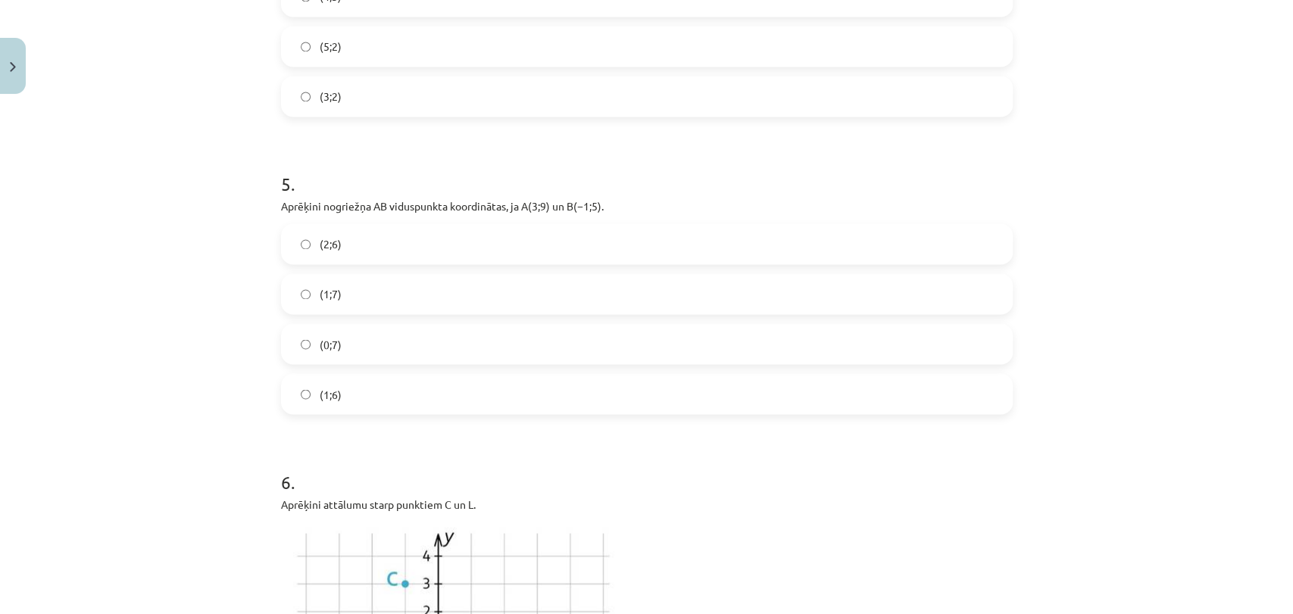
scroll to position [1660, 0]
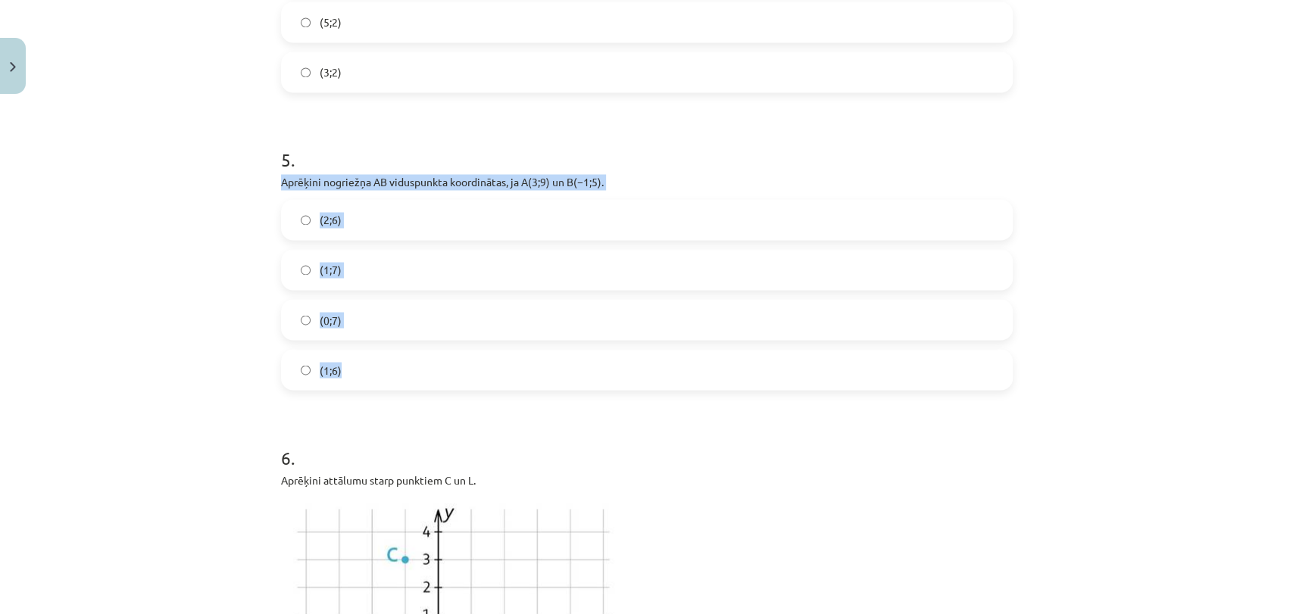
drag, startPoint x: 266, startPoint y: 176, endPoint x: 558, endPoint y: 359, distance: 344.5
copy div "Aprēķini nogriežņa ﻿AB viduspunkta koordinātas, ja ﻿A(3;9) un ﻿B(−1;5). (2;6) (…"
click at [209, 333] on div "Mācību tēma: Matemātikas i - 10. klases 1. ieskaites mācību materiāls (a,b) #7 …" at bounding box center [646, 307] width 1293 height 614
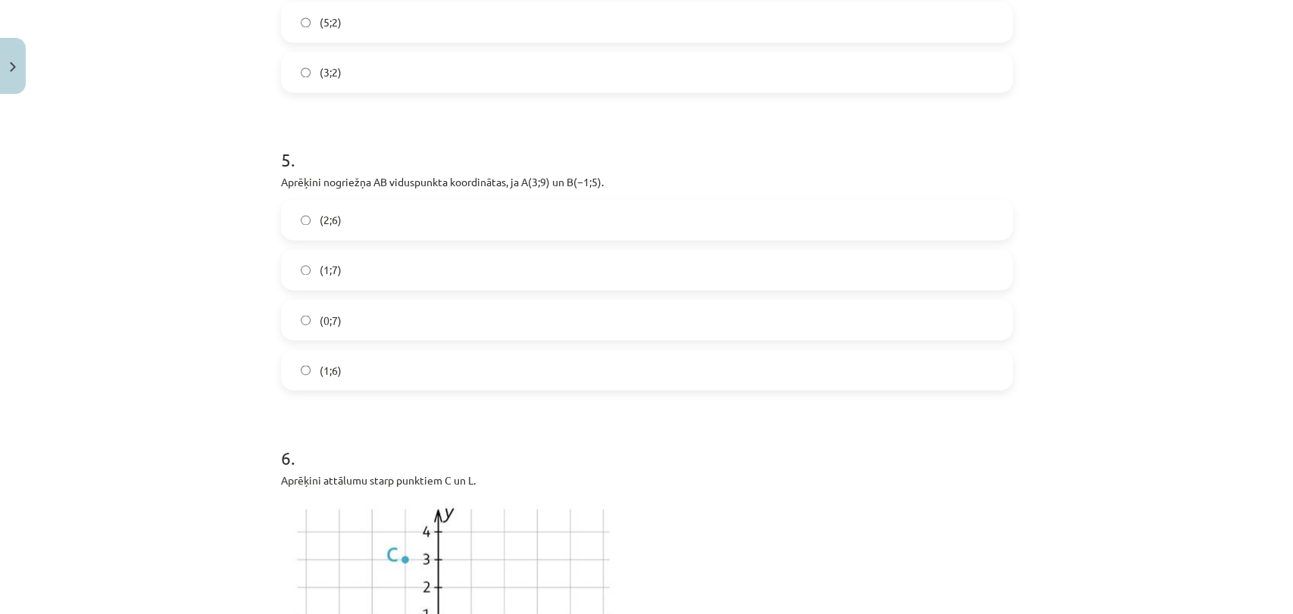
click at [409, 269] on label "(1;7)" at bounding box center [647, 270] width 729 height 38
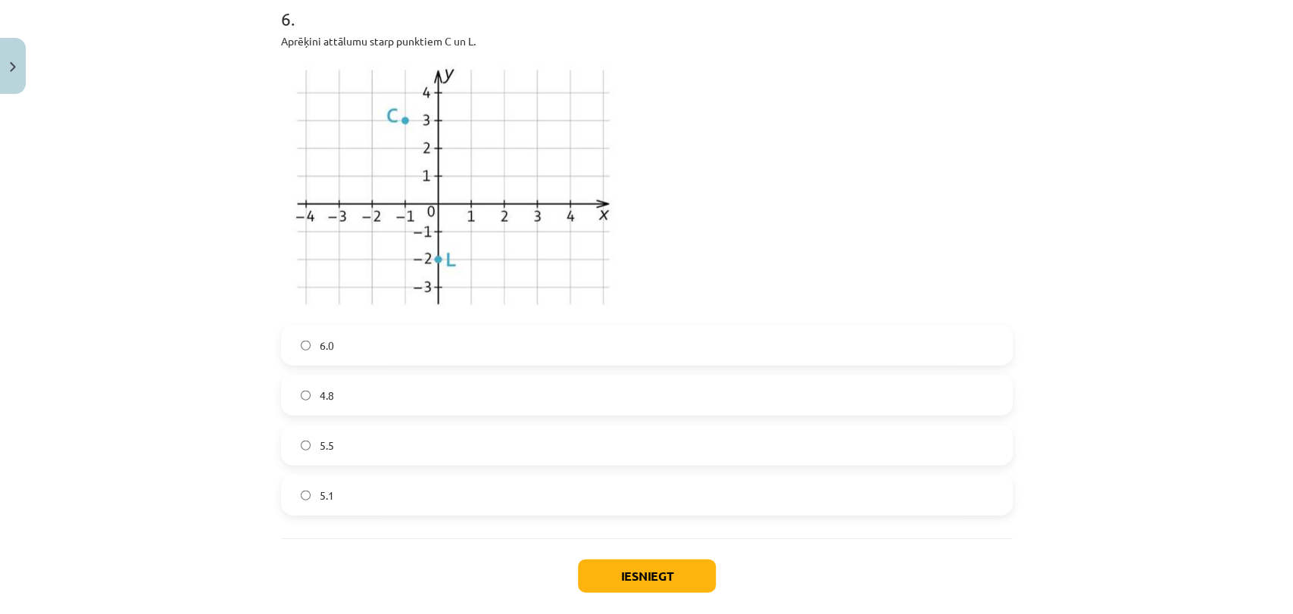
scroll to position [2101, 0]
click at [387, 487] on label "5.1" at bounding box center [647, 494] width 729 height 38
click at [695, 575] on button "Iesniegt" at bounding box center [647, 574] width 138 height 33
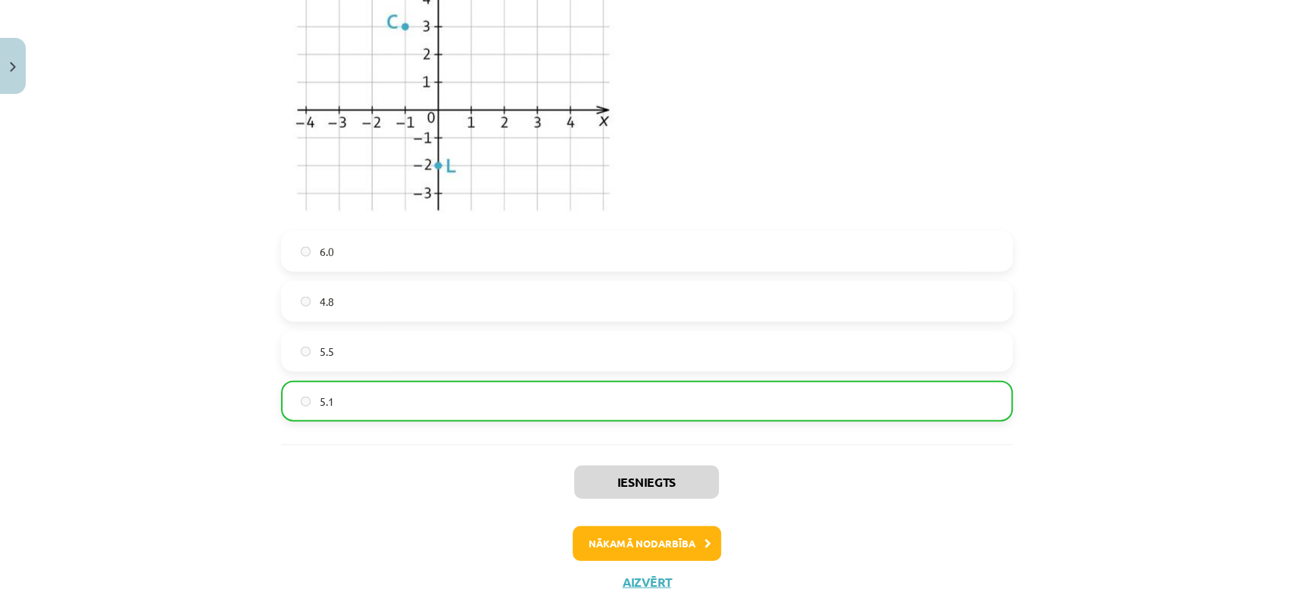
scroll to position [2224, 0]
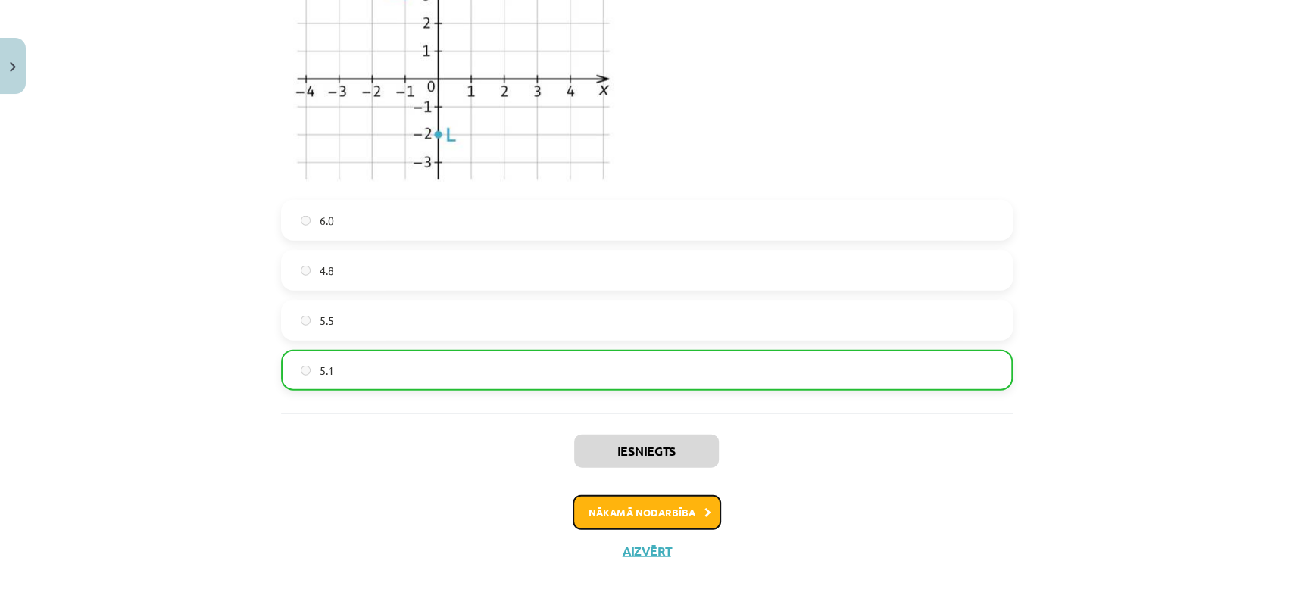
click at [667, 504] on button "Nākamā nodarbība" at bounding box center [647, 512] width 148 height 35
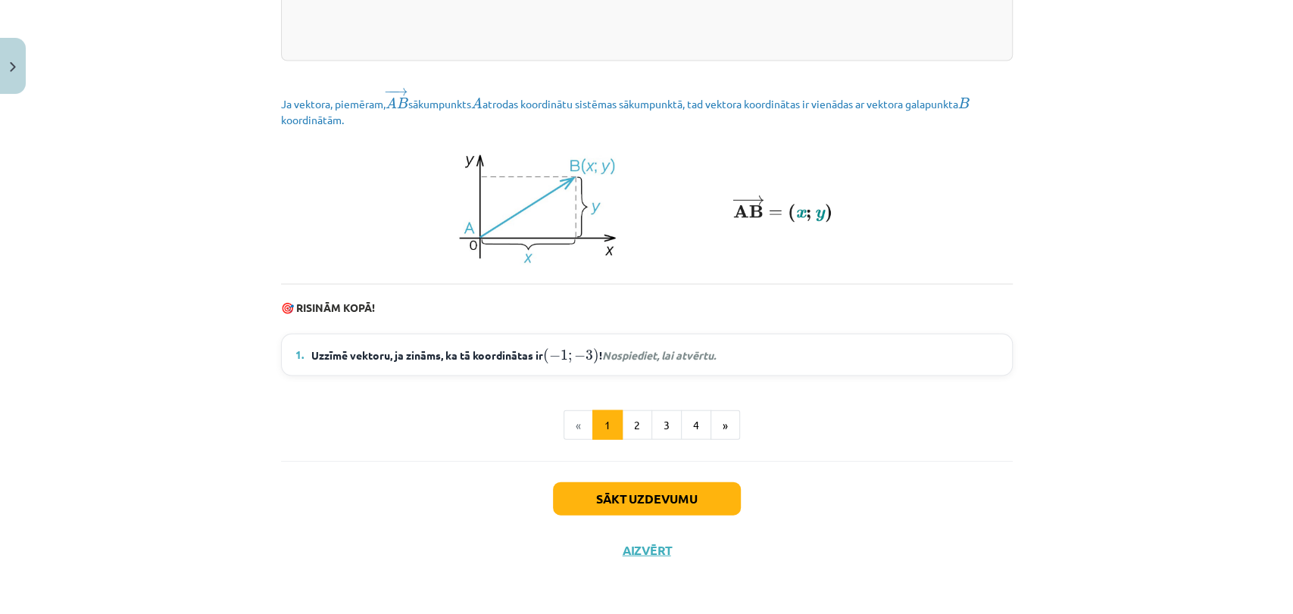
scroll to position [2044, 0]
click at [658, 485] on button "Sākt uzdevumu" at bounding box center [647, 499] width 188 height 33
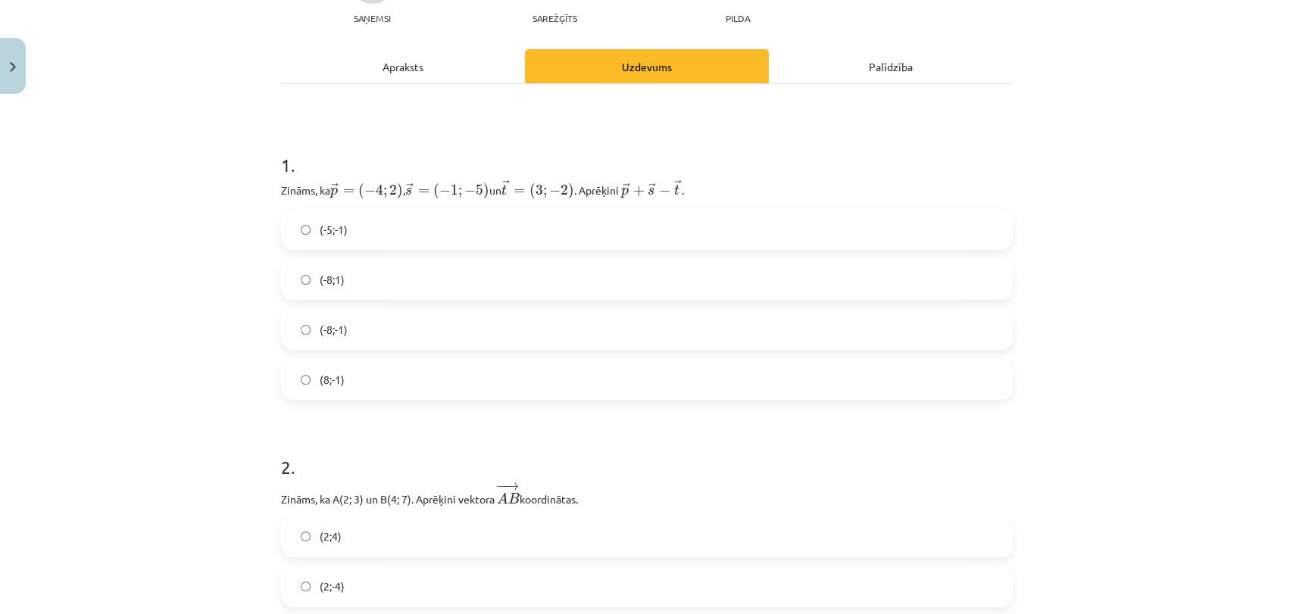
scroll to position [174, 0]
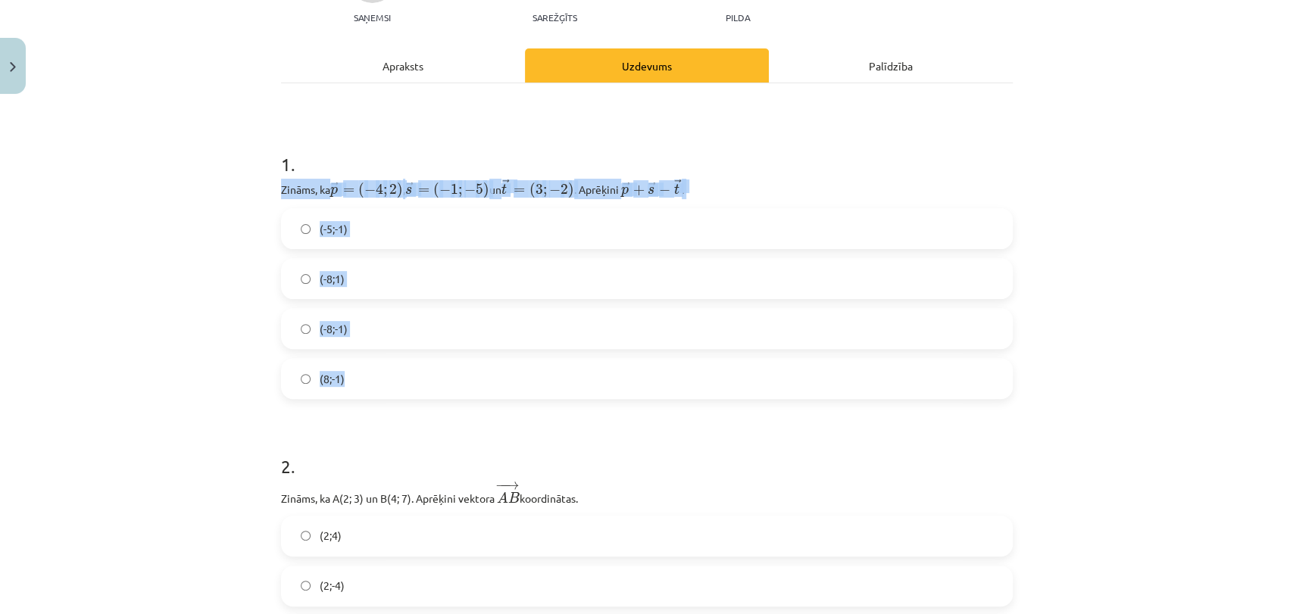
drag, startPoint x: 267, startPoint y: 179, endPoint x: 740, endPoint y: 374, distance: 511.5
copy div "Zināms, ka → p = ( − 4 ; 2 ) p → = ( − 4 ; 2 ) , ﻿ → s = ( − 1 ; − 5 ) s → = ( …"
click at [205, 383] on div "Mācību tēma: Matemātikas i - 10. klases 1. ieskaites mācību materiāls (a,b) #8 …" at bounding box center [646, 307] width 1293 height 614
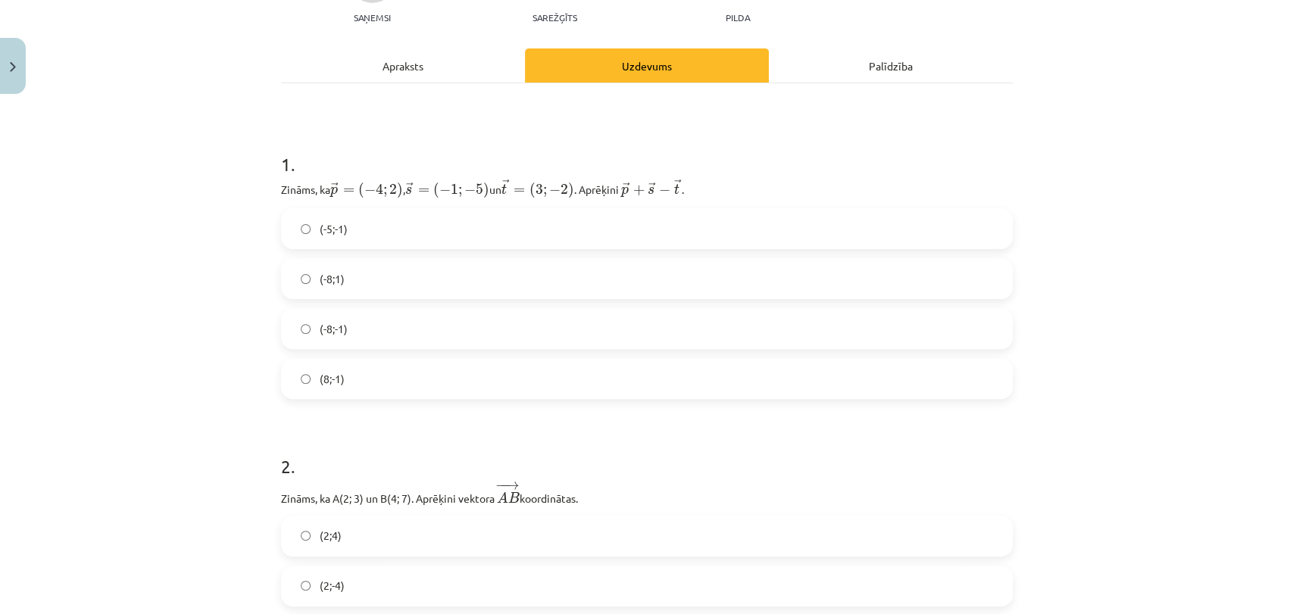
click at [386, 326] on label "(-8;-1)" at bounding box center [647, 329] width 729 height 38
click at [239, 426] on div "Mācību tēma: Matemātikas i - 10. klases 1. ieskaites mācību materiāls (a,b) #8 …" at bounding box center [646, 307] width 1293 height 614
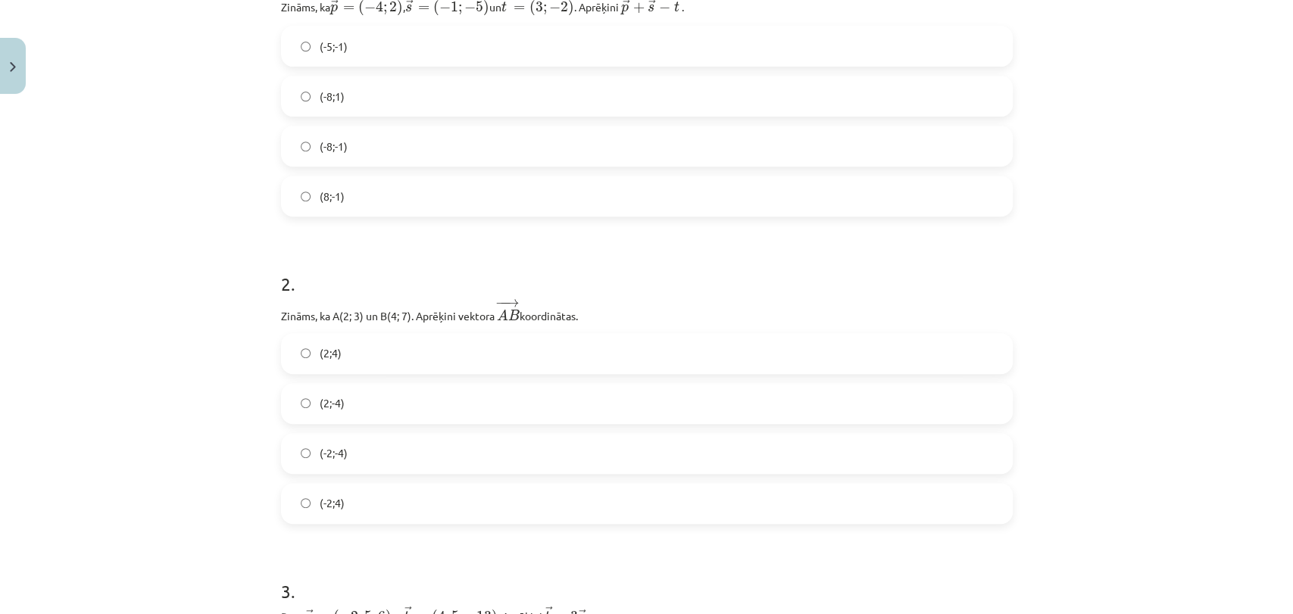
scroll to position [361, 0]
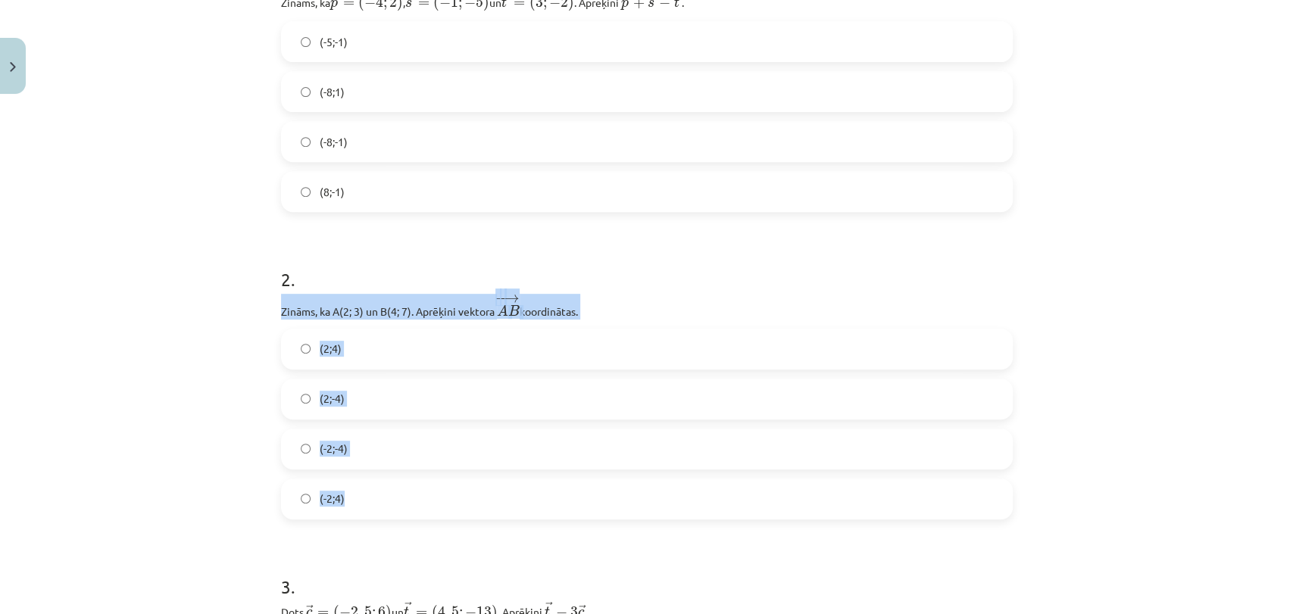
drag, startPoint x: 267, startPoint y: 306, endPoint x: 568, endPoint y: 500, distance: 358.5
copy div "Zināms, ka A(2; 3) un B(4; 7). Aprēķini vektora ﻿ − − → A B A B → ﻿ koordinātas…"
click at [142, 451] on div "Mācību tēma: Matemātikas i - 10. klases 1. ieskaites mācību materiāls (a,b) #8 …" at bounding box center [646, 307] width 1293 height 614
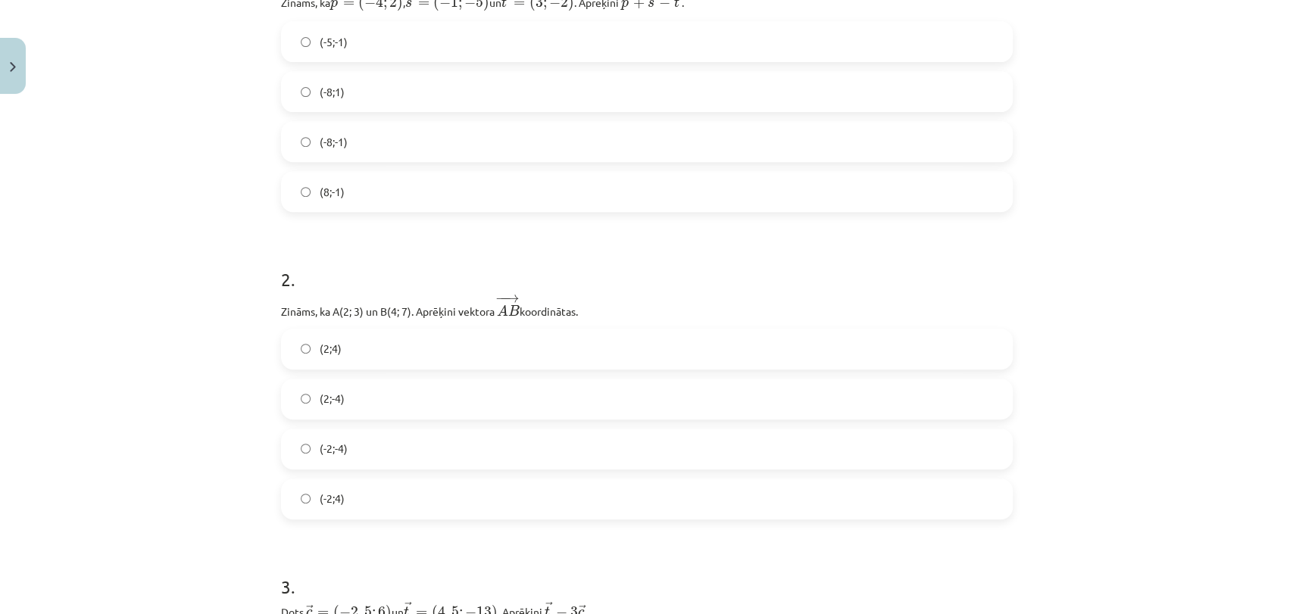
click at [473, 343] on label "(2;4)" at bounding box center [647, 349] width 729 height 38
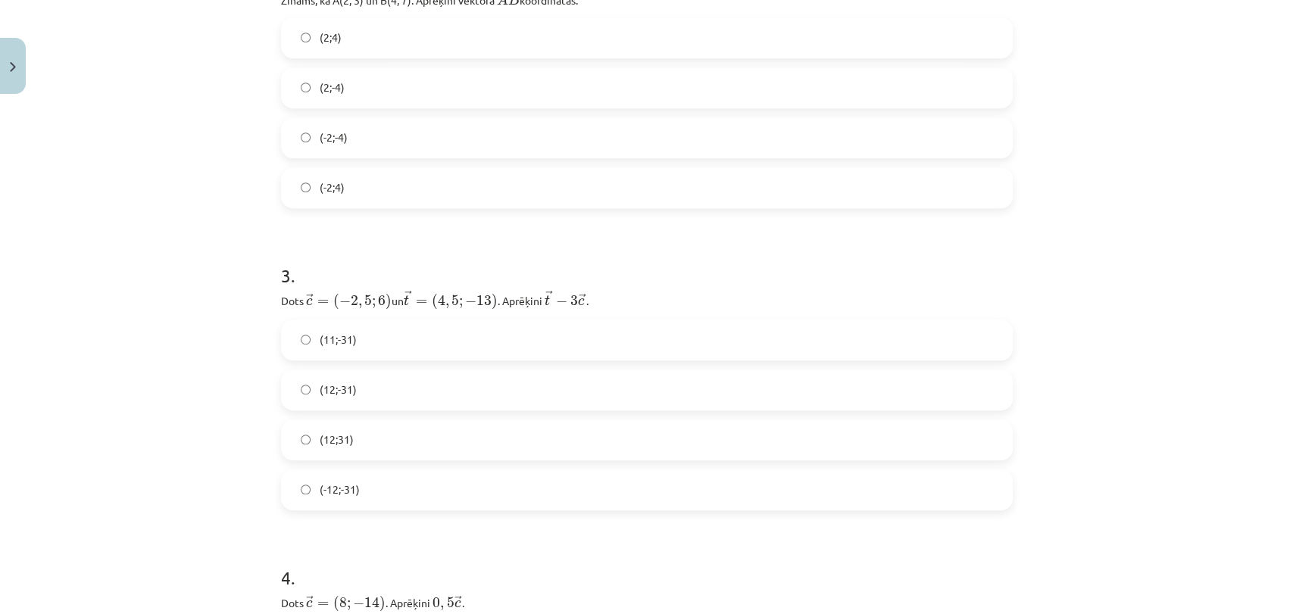
scroll to position [703, 0]
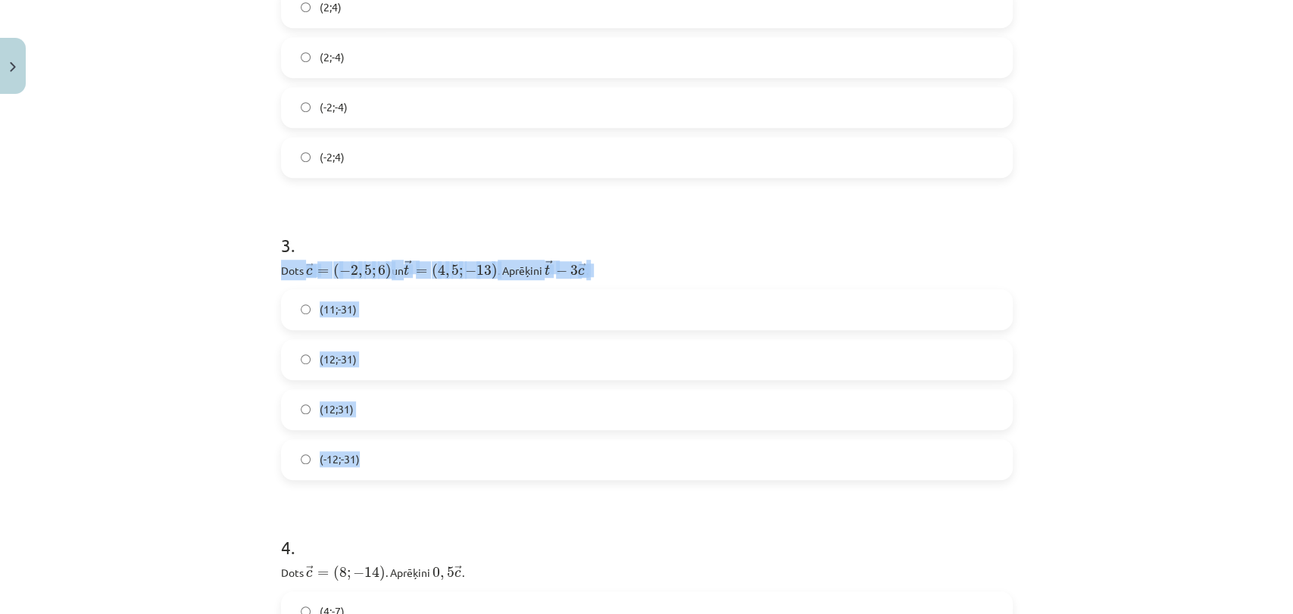
drag, startPoint x: 270, startPoint y: 274, endPoint x: 533, endPoint y: 459, distance: 321.9
copy div "Dots ﻿﻿ → c = ( − 2 , 5 ; 6 ) c → = ( − 2 , 5 ; 6 ) ﻿ un ﻿ → t = ( 4 , 5 ; − 13…"
click at [168, 438] on div "Mācību tēma: Matemātikas i - 10. klases 1. ieskaites mācību materiāls (a,b) #8 …" at bounding box center [646, 307] width 1293 height 614
drag, startPoint x: 271, startPoint y: 267, endPoint x: 531, endPoint y: 438, distance: 311.2
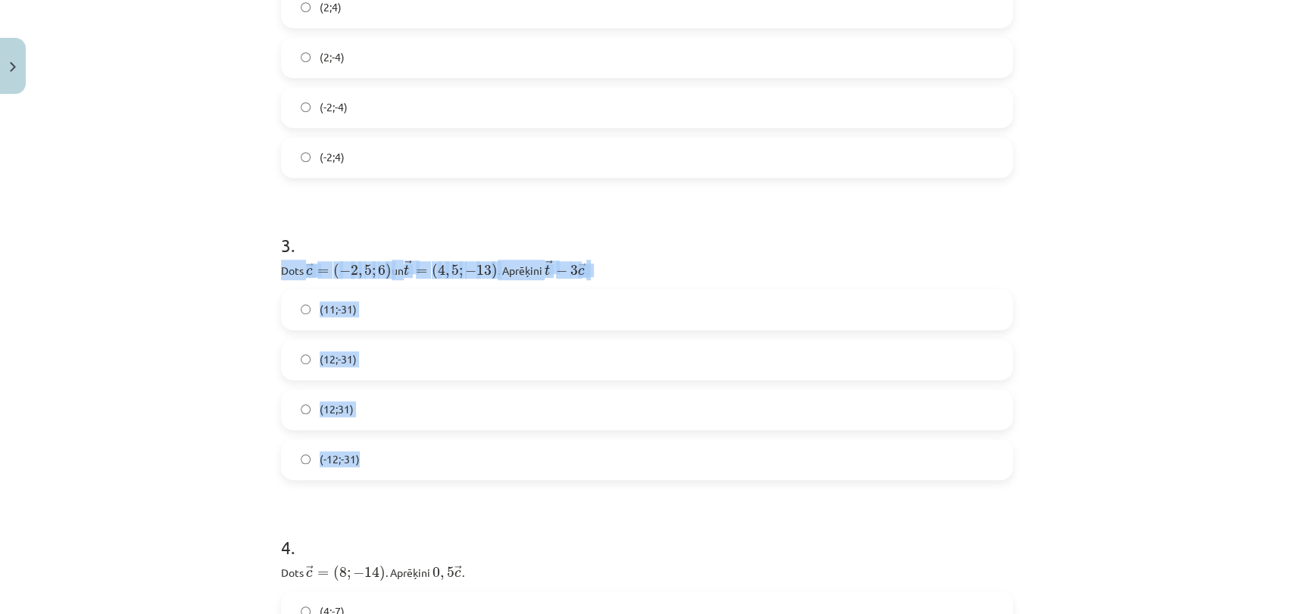
copy div "Dots ﻿﻿ → c = ( − 2 , 5 ; 6 ) c → = ( − 2 , 5 ; 6 ) ﻿ un ﻿ → t = ( 4 , 5 ; − 13…"
click at [180, 369] on div "Mācību tēma: Matemātikas i - 10. klases 1. ieskaites mācību materiāls (a,b) #8 …" at bounding box center [646, 307] width 1293 height 614
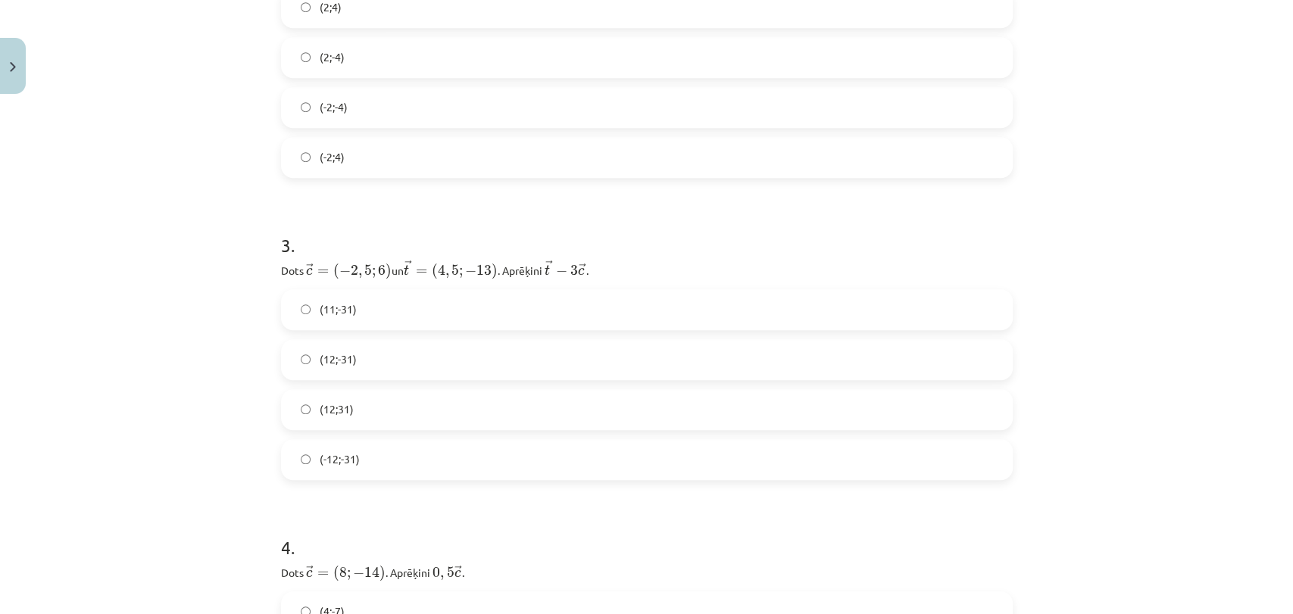
click at [360, 361] on label "(12;-31)" at bounding box center [647, 360] width 729 height 38
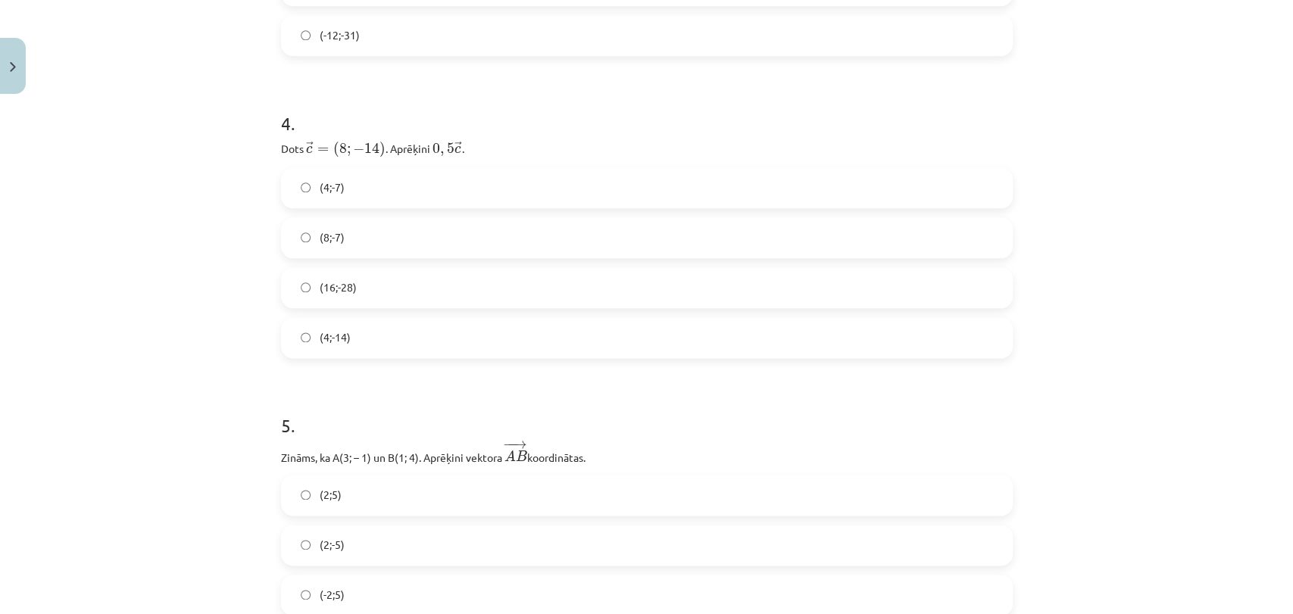
scroll to position [1170, 0]
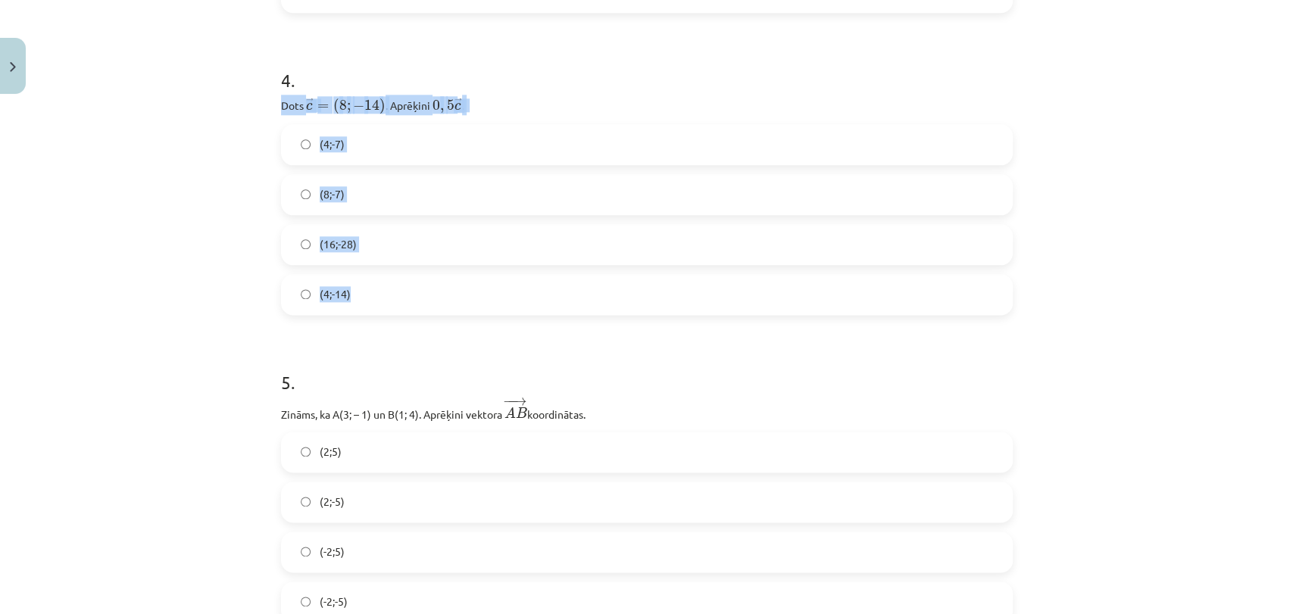
drag, startPoint x: 270, startPoint y: 103, endPoint x: 497, endPoint y: 283, distance: 289.6
click at [180, 285] on div "Mācību tēma: Matemātikas i - 10. klases 1. ieskaites mācību materiāls (a,b) #8 …" at bounding box center [646, 307] width 1293 height 614
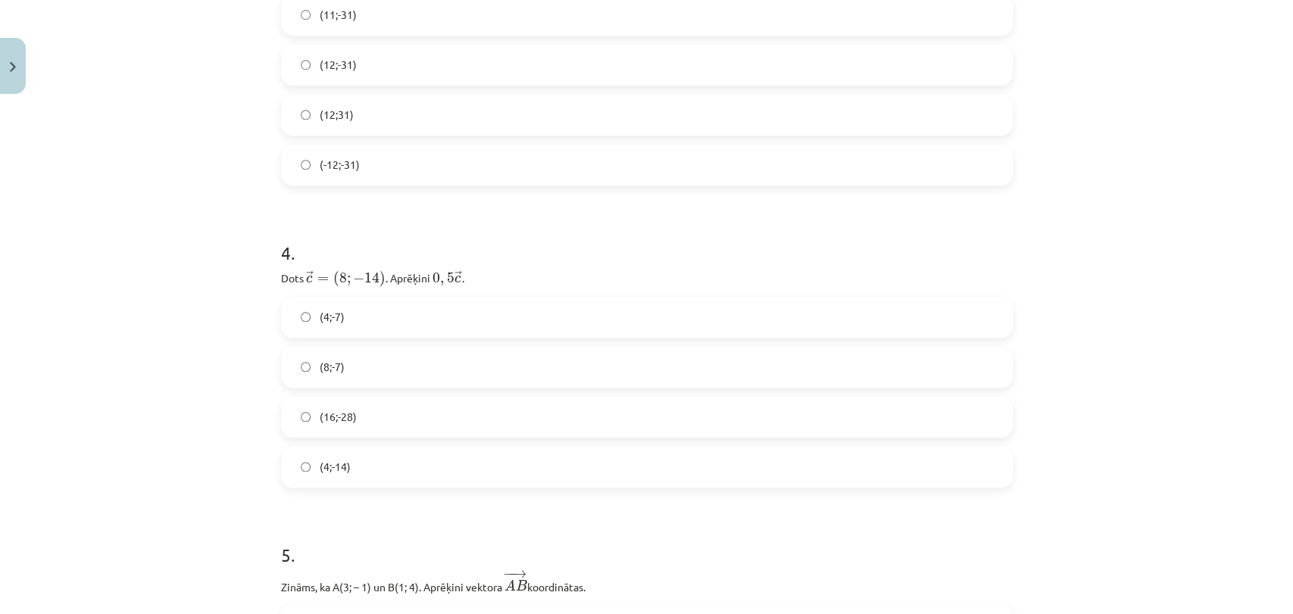
scroll to position [1003, 0]
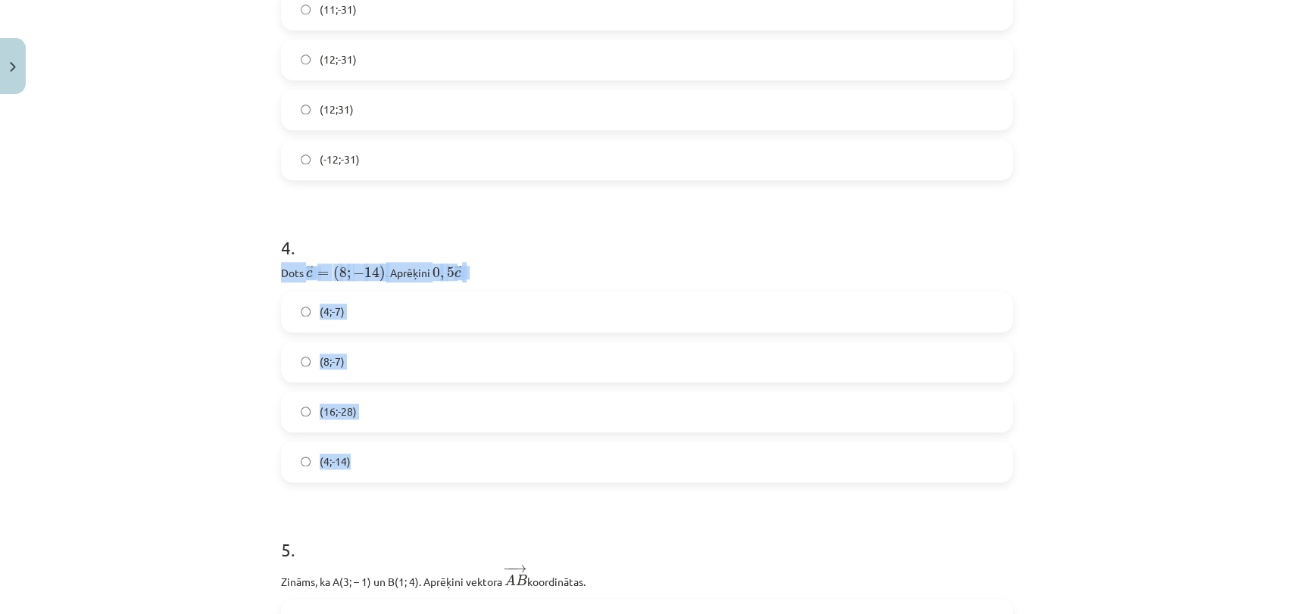
drag, startPoint x: 269, startPoint y: 273, endPoint x: 412, endPoint y: 452, distance: 229.6
copy div "Dots ﻿ → c = ( 8 ; − 14 ) c → = ( 8 ; − 14 ) ﻿. Aprēķini ﻿ 0 , 5 → c 0 , 5 c → …"
click at [139, 389] on div "Mācību tēma: Matemātikas i - 10. klases 1. ieskaites mācību materiāls (a,b) #8 …" at bounding box center [646, 307] width 1293 height 614
click at [503, 301] on label "(4;-7)" at bounding box center [647, 312] width 729 height 38
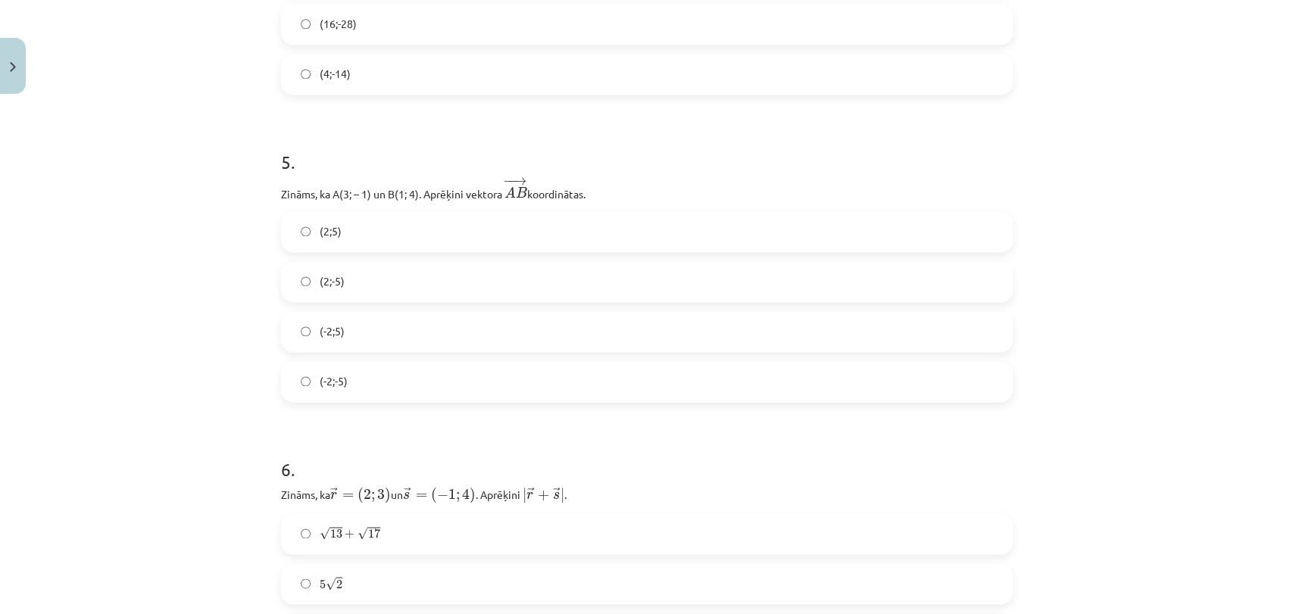
scroll to position [1399, 0]
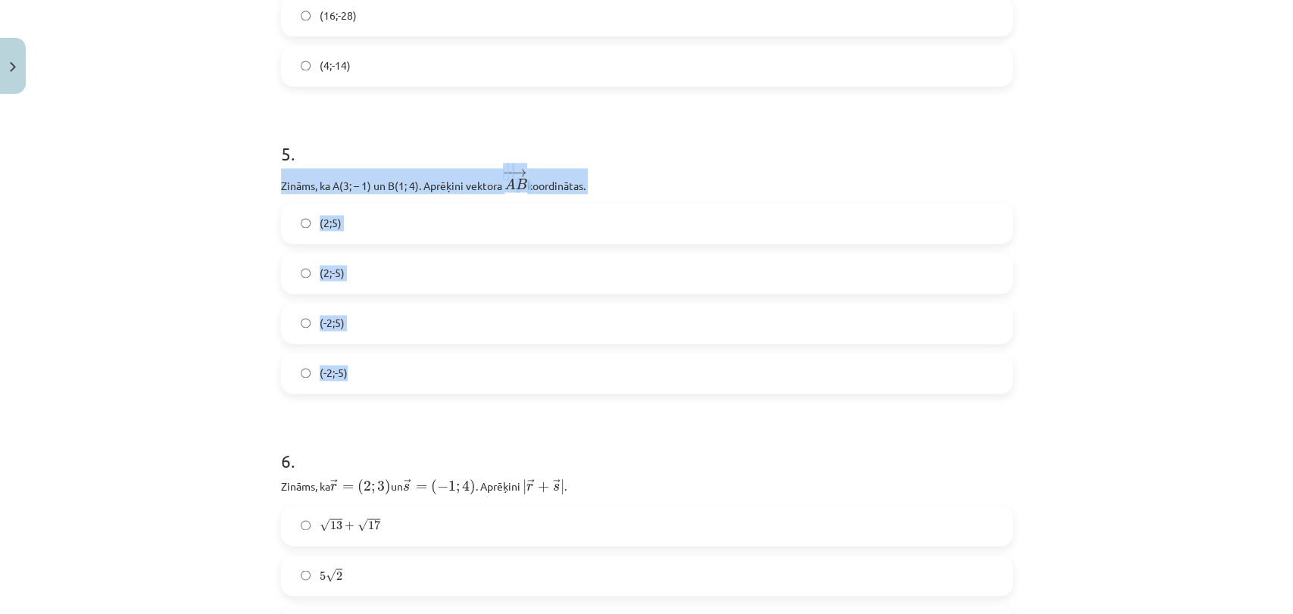
drag, startPoint x: 258, startPoint y: 180, endPoint x: 576, endPoint y: 372, distance: 371.8
click at [576, 372] on div "Mācību tēma: Matemātikas i - 10. klases 1. ieskaites mācību materiāls (a,b) #8 …" at bounding box center [646, 307] width 1293 height 614
copy div "Zināms, ka A(3; – 1) un B(1; 4). Aprēķini vektora ﻿ − − → A B A B → ﻿ koordināt…"
click at [114, 356] on div "Mācību tēma: Matemātikas i - 10. klases 1. ieskaites mācību materiāls (a,b) #8 …" at bounding box center [646, 307] width 1293 height 614
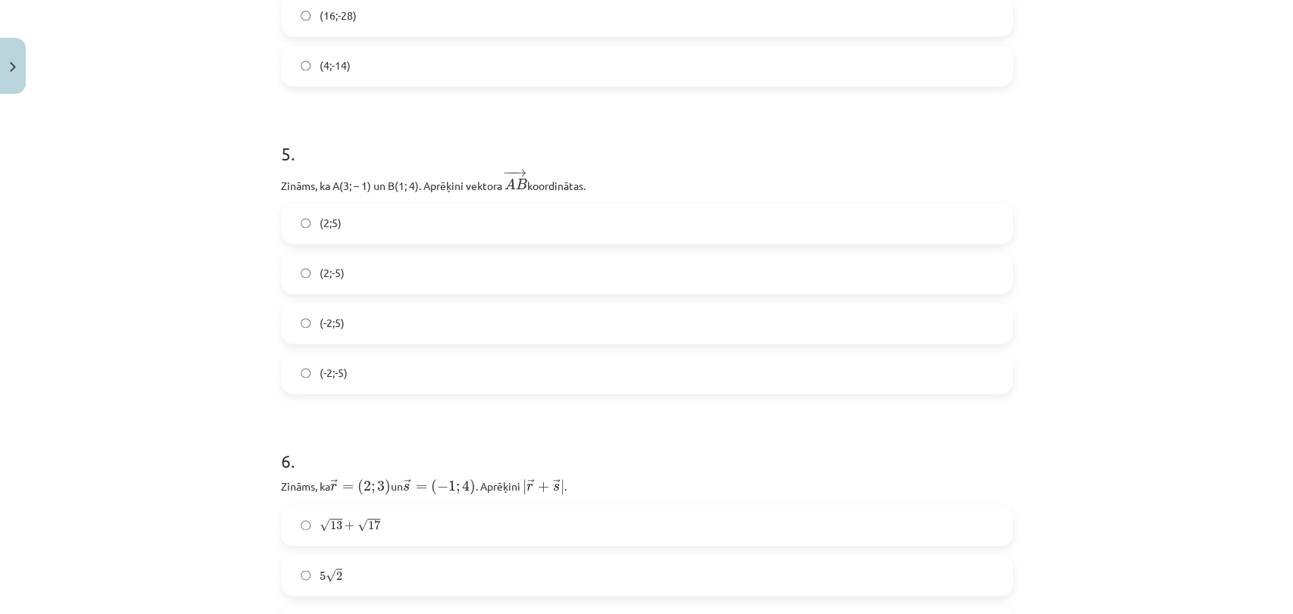
click at [387, 313] on label "(-2;5)" at bounding box center [647, 324] width 729 height 38
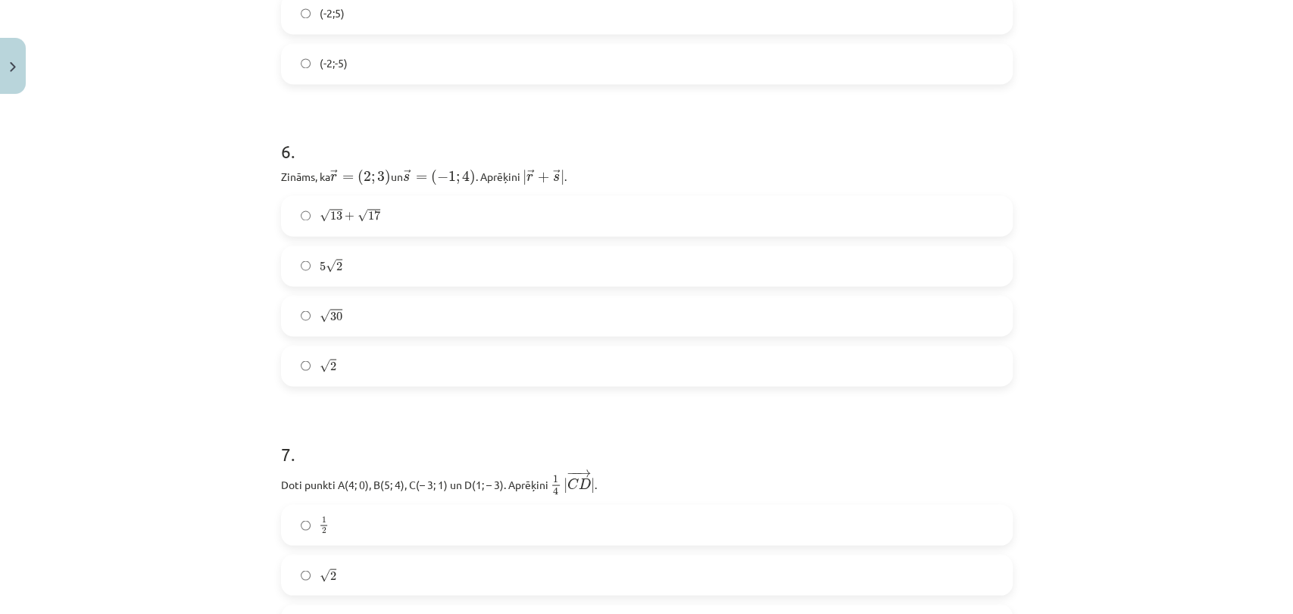
scroll to position [1739, 0]
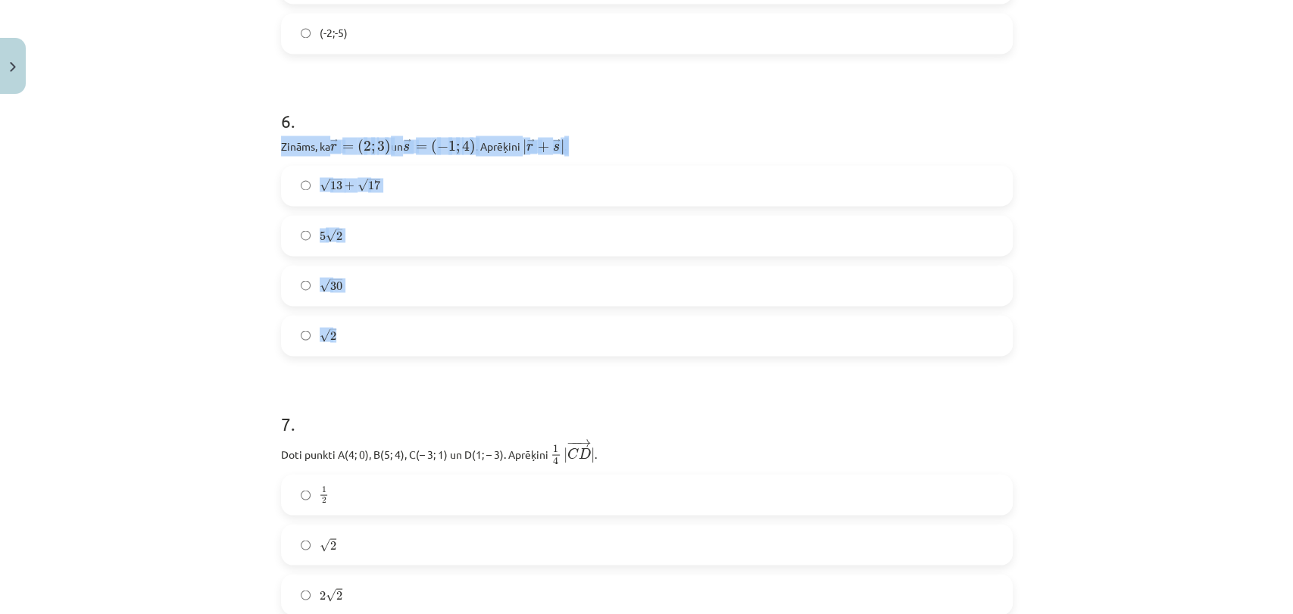
drag, startPoint x: 273, startPoint y: 142, endPoint x: 570, endPoint y: 326, distance: 349.4
click at [570, 326] on div "12 XP Saņemsi Sarežģīts 430 pilda Apraksts Uzdevums Palīdzība 1 . Zināms, ka → …" at bounding box center [647, 473] width 750 height 4222
copy div "Zināms, ka ﻿ → r = ( 2 ; 3 ) r → = ( 2 ; 3 ) un ﻿ → s = ( − 1 ; 4 ) s → = ( − 1…"
click at [151, 292] on div "Mācību tēma: Matemātikas i - 10. klases 1. ieskaites mācību materiāls (a,b) #8 …" at bounding box center [646, 307] width 1293 height 614
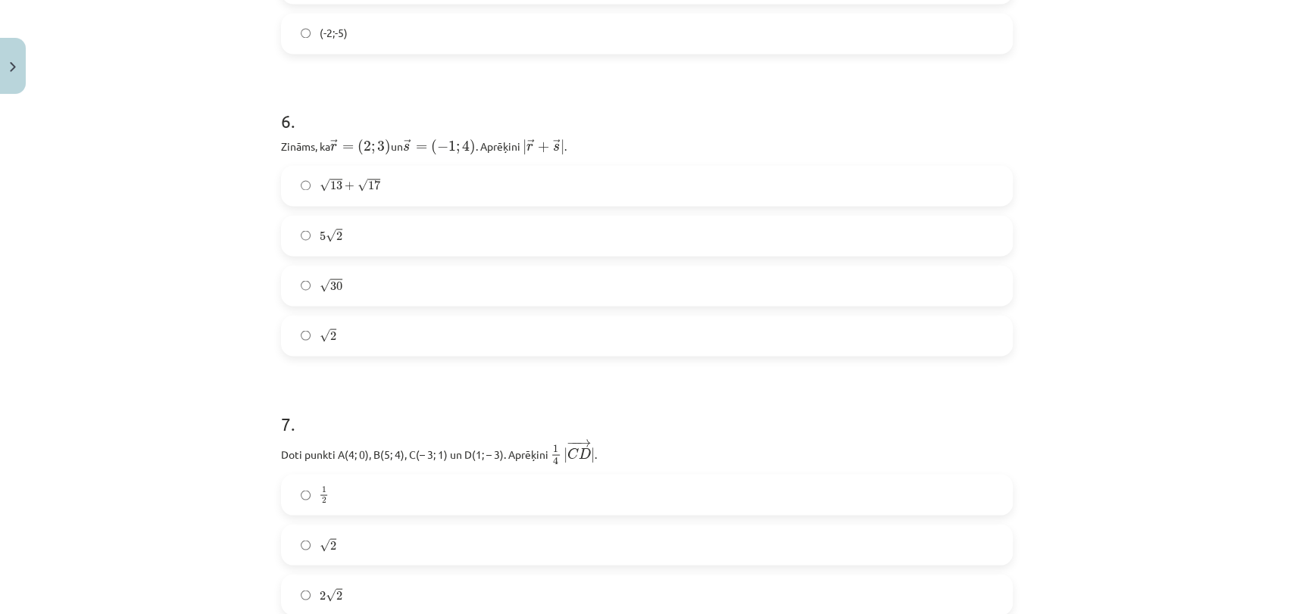
click at [366, 227] on label "5 √ 2 5 2" at bounding box center [647, 236] width 729 height 38
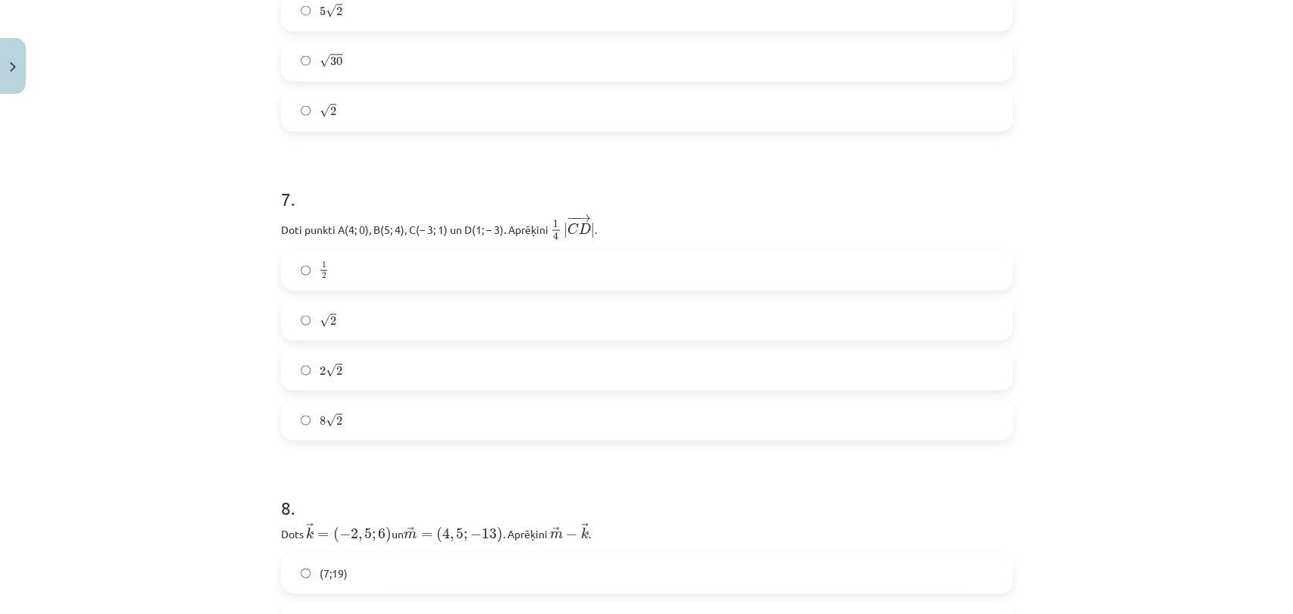
scroll to position [1969, 0]
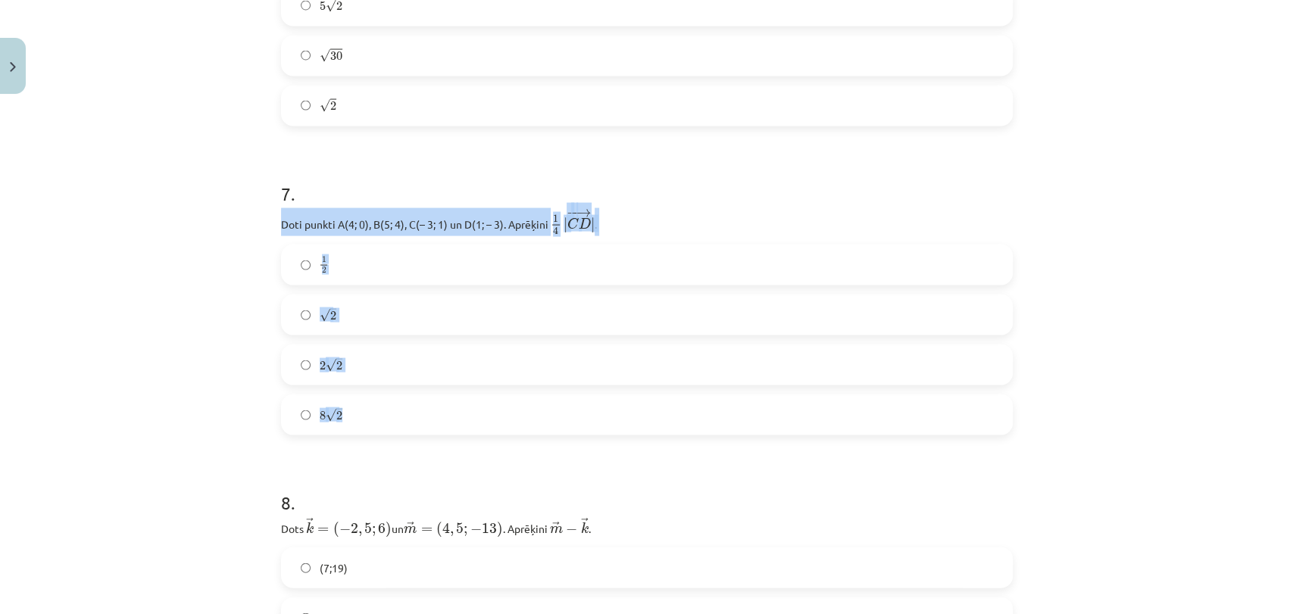
drag, startPoint x: 270, startPoint y: 220, endPoint x: 617, endPoint y: 417, distance: 398.9
click at [617, 417] on div "12 XP Saņemsi Sarežģīts 430 pilda Apraksts Uzdevums Palīdzība 1 . Zināms, ka → …" at bounding box center [647, 243] width 750 height 4222
click at [197, 404] on div "Mācību tēma: Matemātikas i - 10. klases 1. ieskaites mācību materiāls (a,b) #8 …" at bounding box center [646, 307] width 1293 height 614
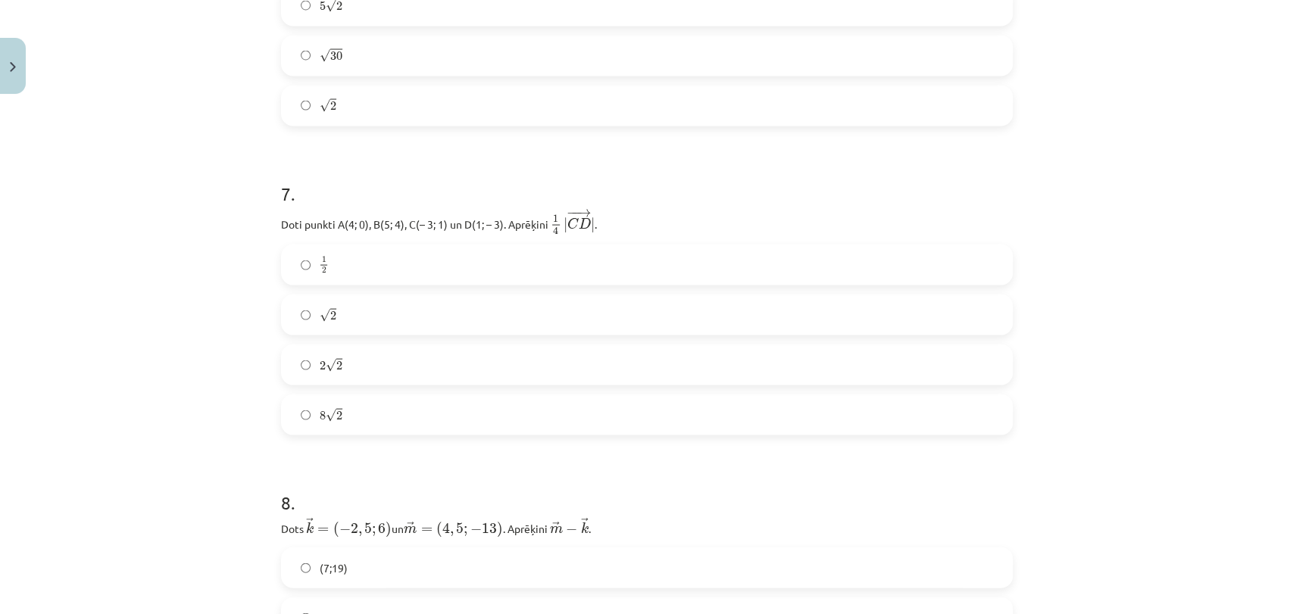
click at [397, 354] on label "2 √ 2 2 2" at bounding box center [647, 365] width 729 height 38
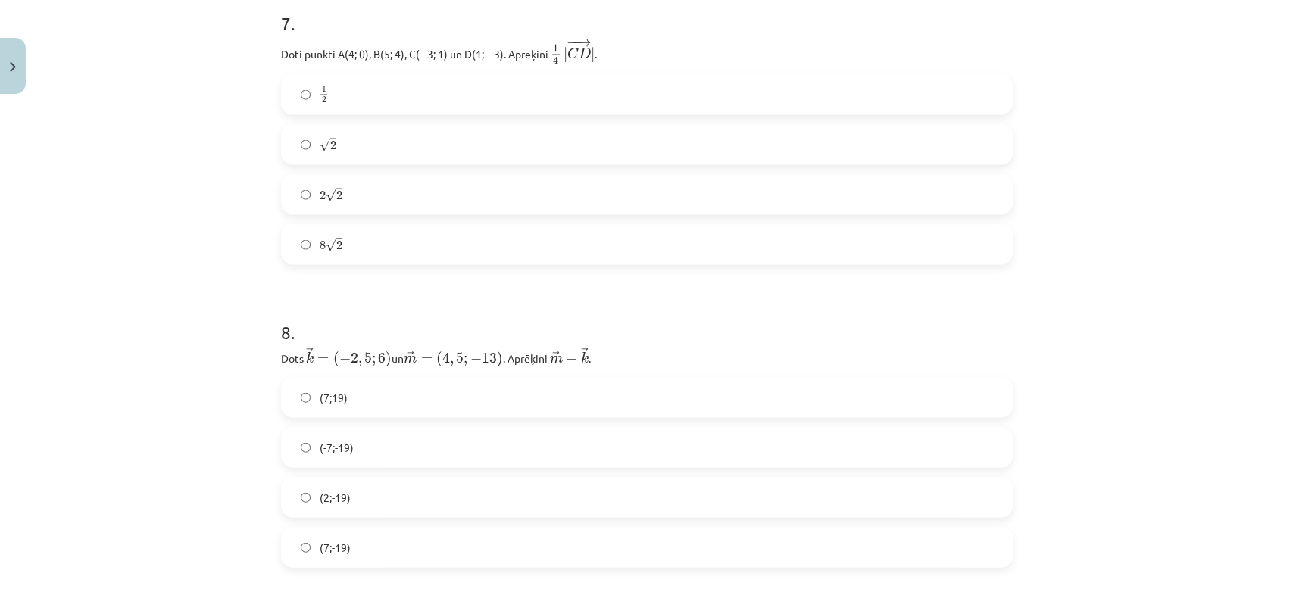
scroll to position [2146, 0]
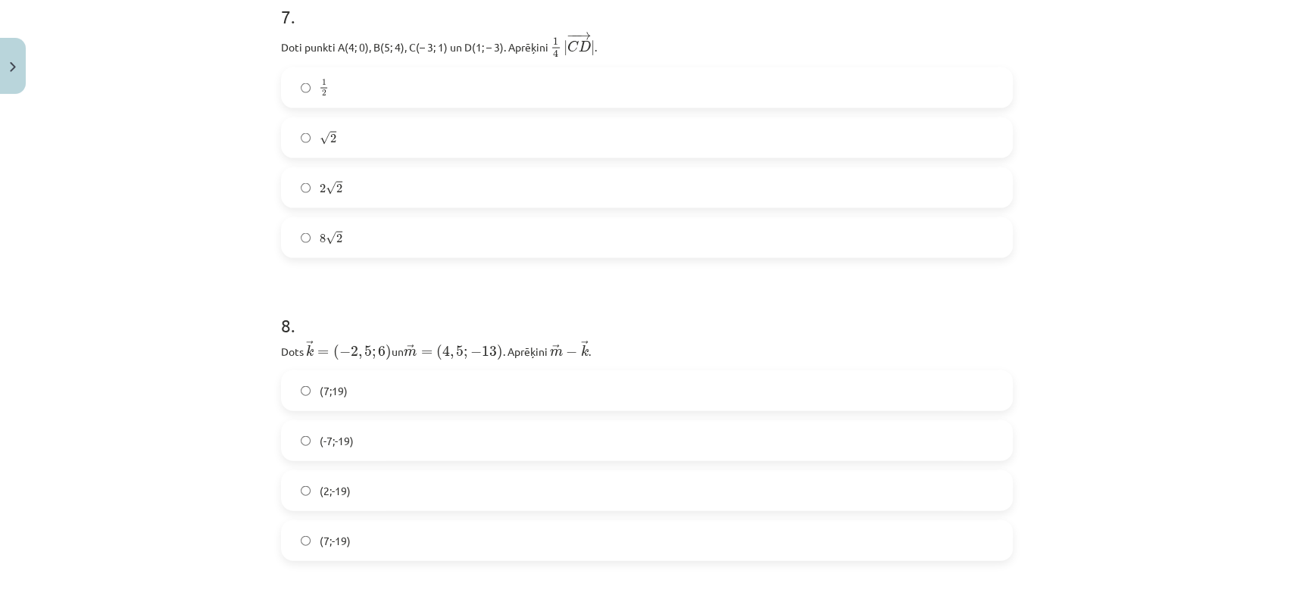
click at [390, 227] on label "8 √ 2 8 2" at bounding box center [647, 238] width 729 height 38
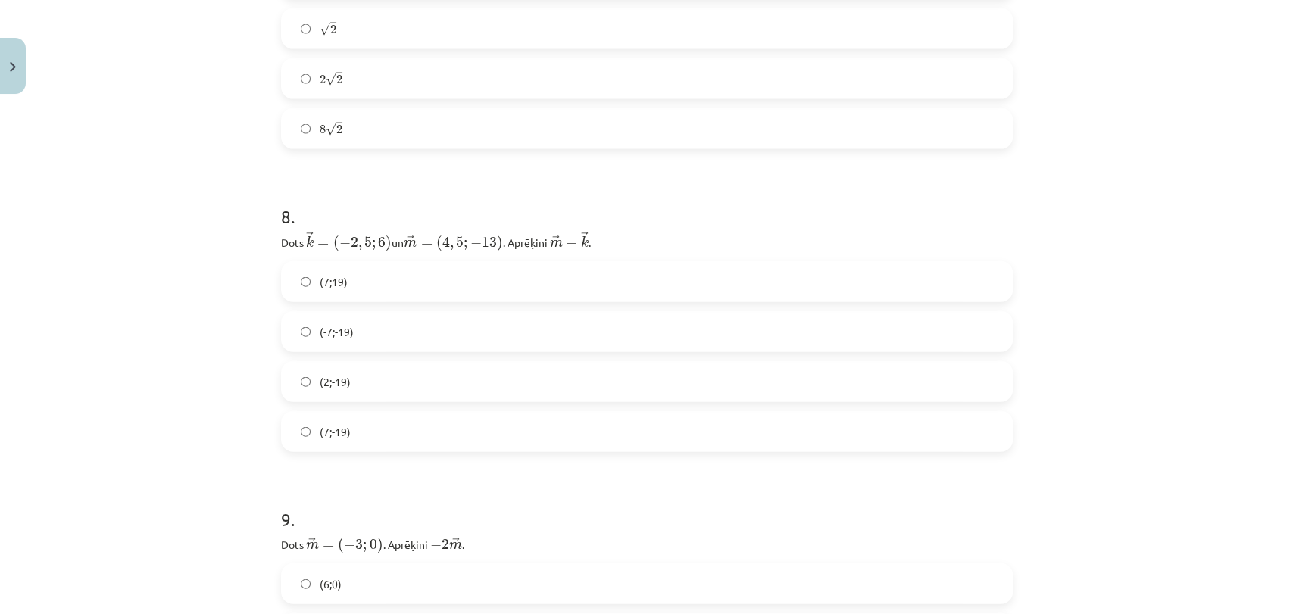
scroll to position [2287, 0]
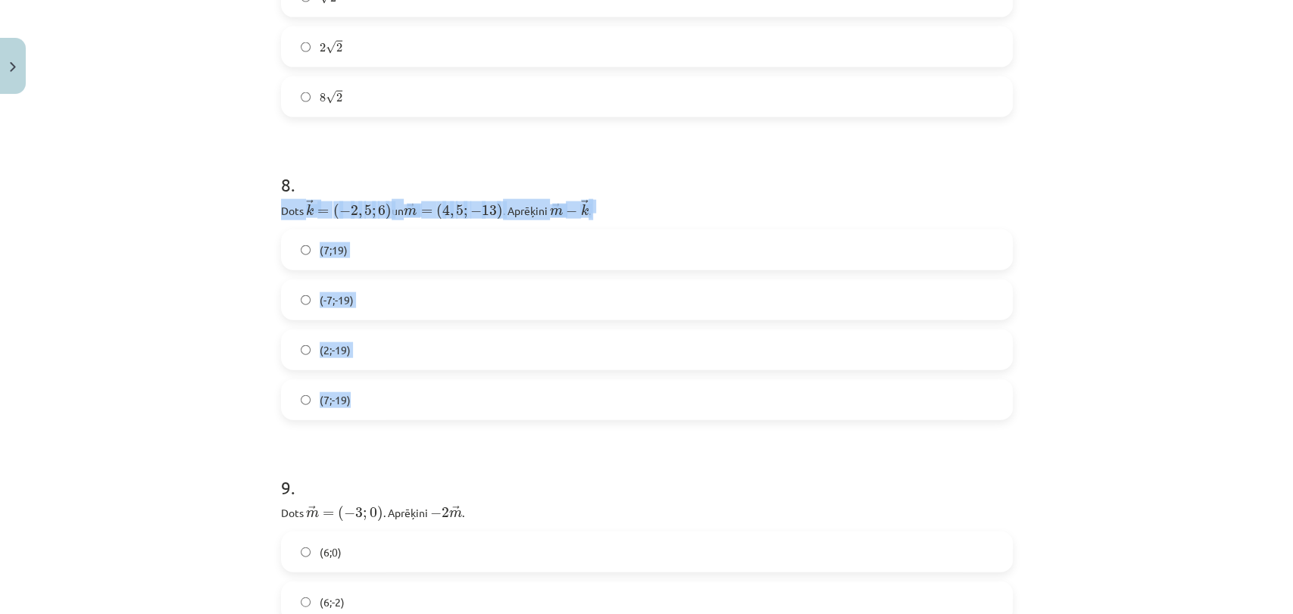
drag, startPoint x: 270, startPoint y: 207, endPoint x: 513, endPoint y: 395, distance: 307.7
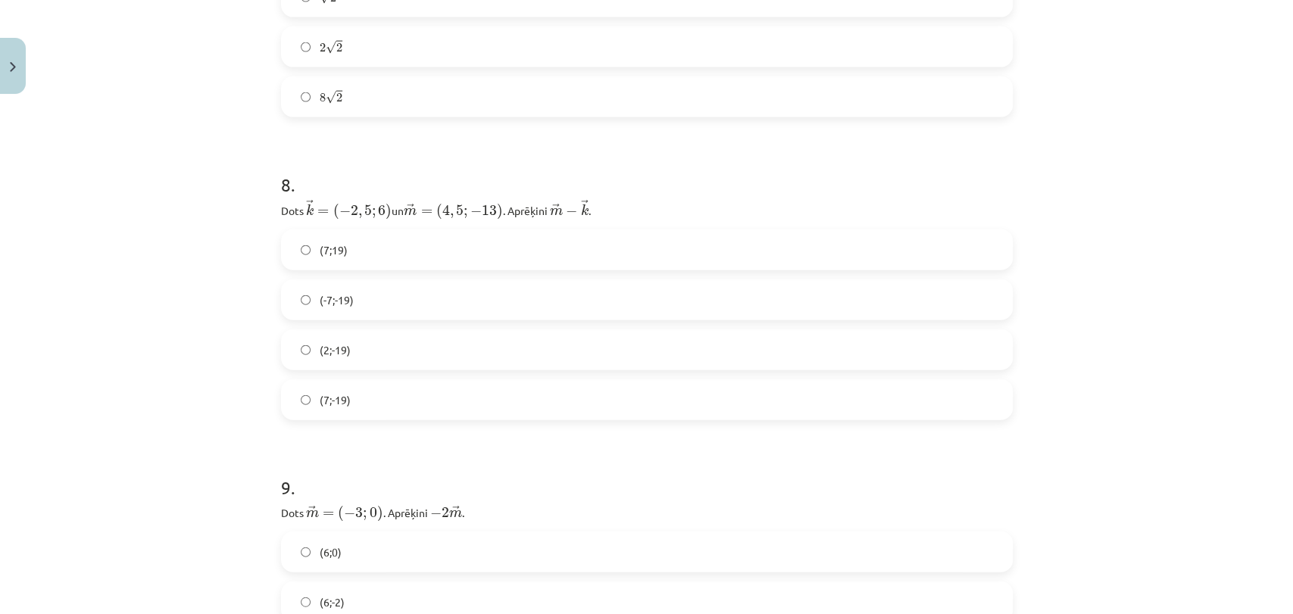
click at [94, 430] on div "Mācību tēma: Matemātikas i - 10. klases 1. ieskaites mācību materiāls (a,b) #8 …" at bounding box center [646, 307] width 1293 height 614
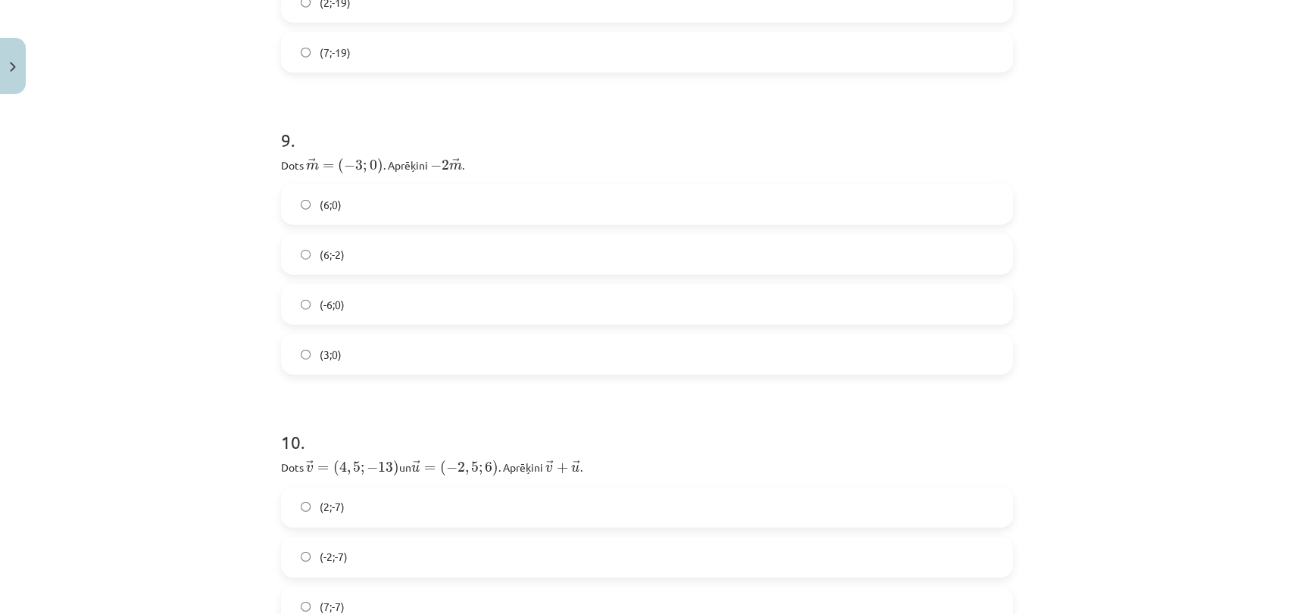
scroll to position [2645, 0]
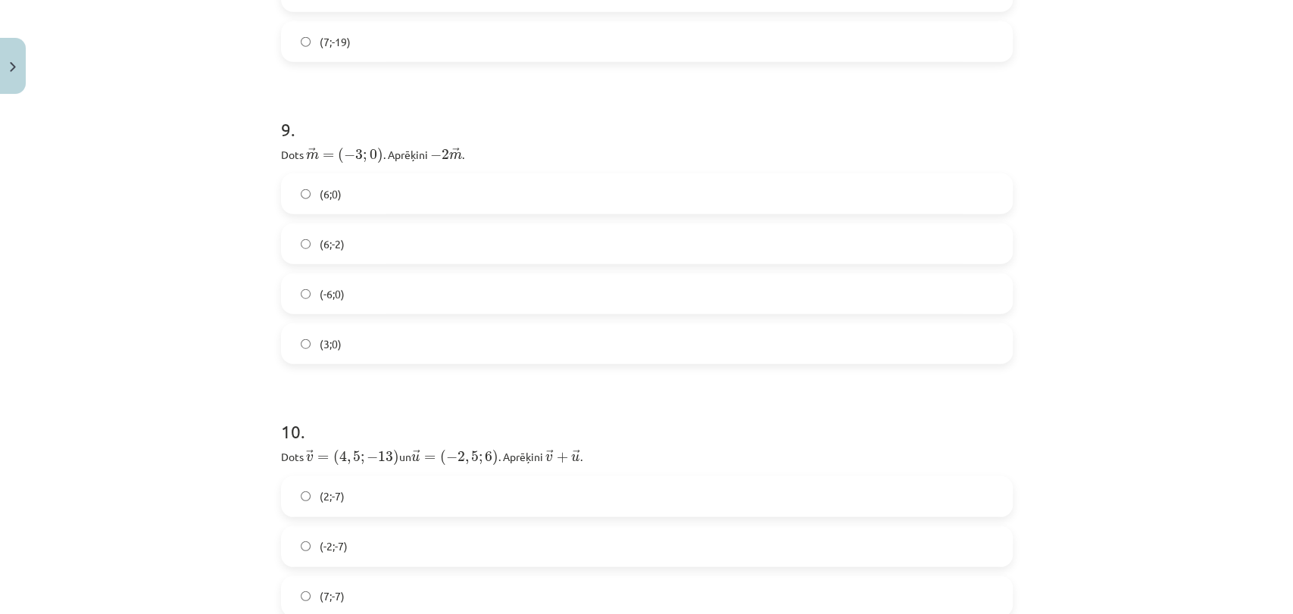
click at [281, 150] on p "Dots ﻿ → m = ( − 3 ; 0 ) m → = ( − 3 ; 0 ) . Aprēķini ﻿ − 2 → m − 2 m → ﻿." at bounding box center [647, 154] width 732 height 20
click at [254, 151] on div "Mācību tēma: Matemātikas i - 10. klases 1. ieskaites mācību materiāls (a,b) #8 …" at bounding box center [646, 307] width 1293 height 614
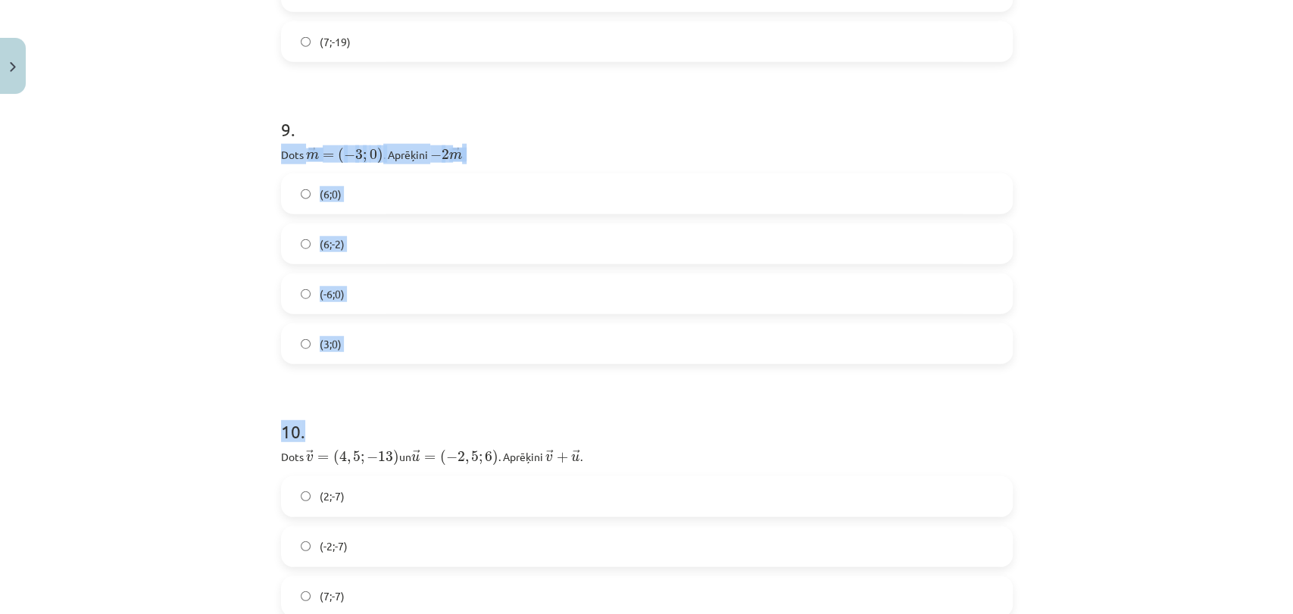
drag, startPoint x: 267, startPoint y: 143, endPoint x: 457, endPoint y: 403, distance: 322.0
click at [456, 403] on h1 "10 ." at bounding box center [647, 418] width 732 height 47
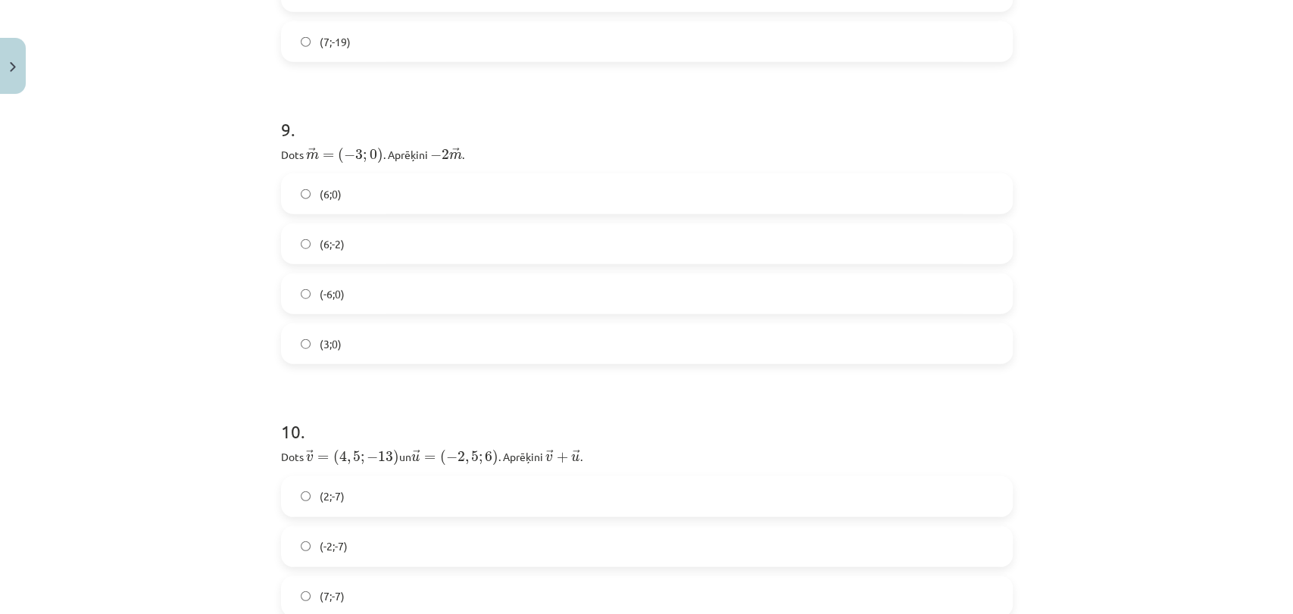
click at [454, 404] on h1 "10 ." at bounding box center [647, 418] width 732 height 47
drag, startPoint x: 248, startPoint y: 155, endPoint x: 382, endPoint y: 323, distance: 214.6
click at [382, 323] on div "Mācību tēma: Matemātikas i - 10. klases 1. ieskaites mācību materiāls (a,b) #8 …" at bounding box center [646, 307] width 1293 height 614
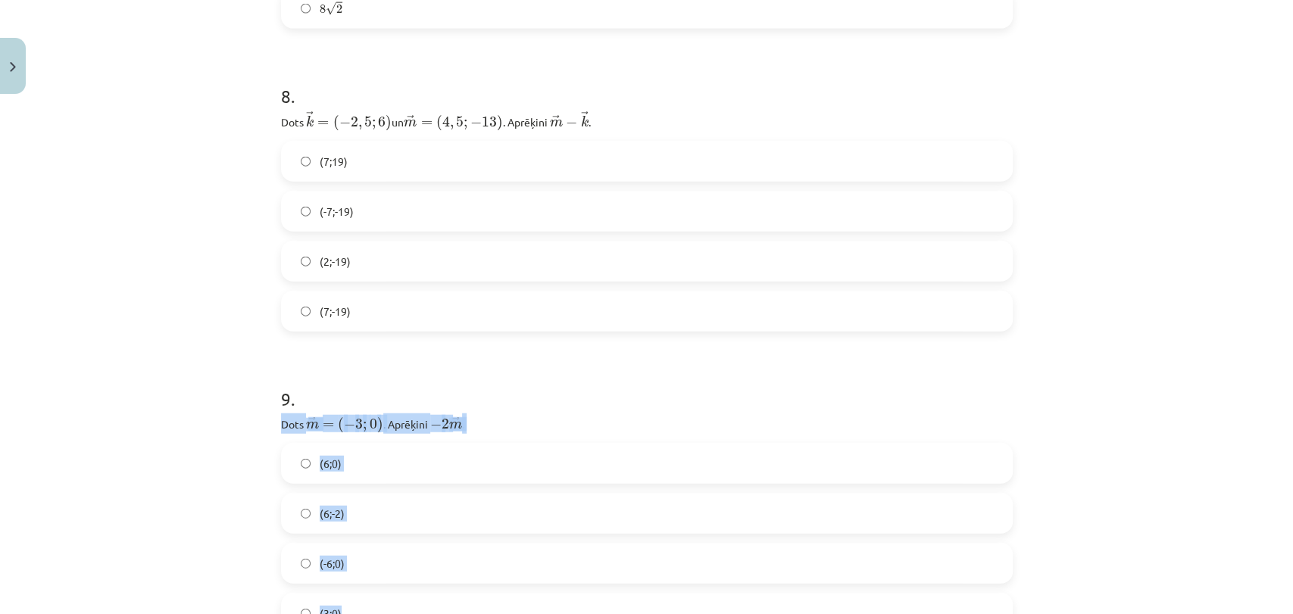
scroll to position [2376, 0]
click at [221, 346] on div "Mācību tēma: Matemātikas i - 10. klases 1. ieskaites mācību materiāls (a,b) #8 …" at bounding box center [646, 307] width 1293 height 614
click at [435, 461] on label "(6;0)" at bounding box center [647, 464] width 729 height 38
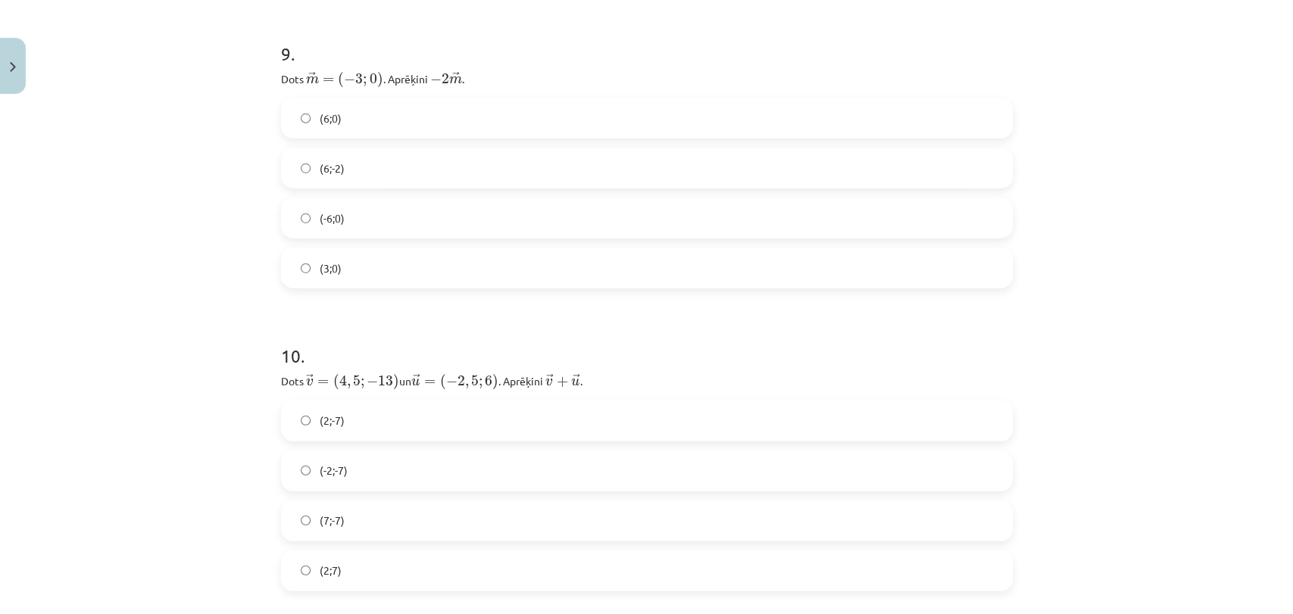
scroll to position [2759, 0]
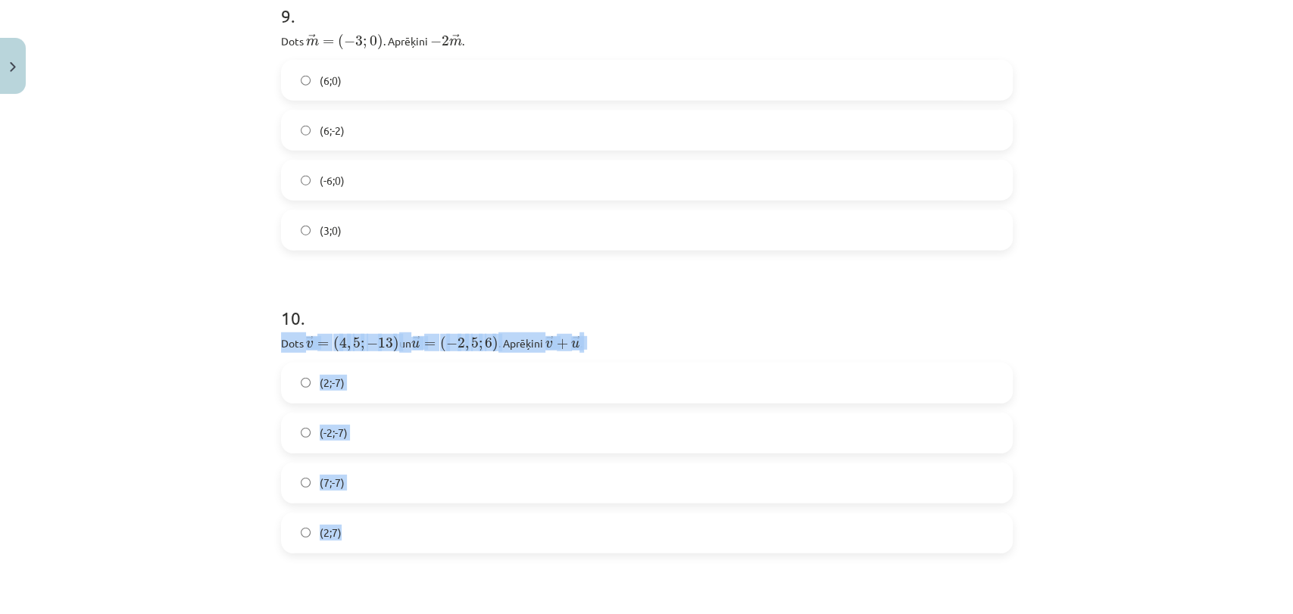
drag, startPoint x: 261, startPoint y: 338, endPoint x: 556, endPoint y: 520, distance: 346.6
click at [556, 520] on div "Mācību tēma: Matemātikas i - 10. klases 1. ieskaites mācību materiāls (a,b) #8 …" at bounding box center [646, 307] width 1293 height 614
click at [158, 414] on div "Mācību tēma: Matemātikas i - 10. klases 1. ieskaites mācību materiāls (a,b) #8 …" at bounding box center [646, 307] width 1293 height 614
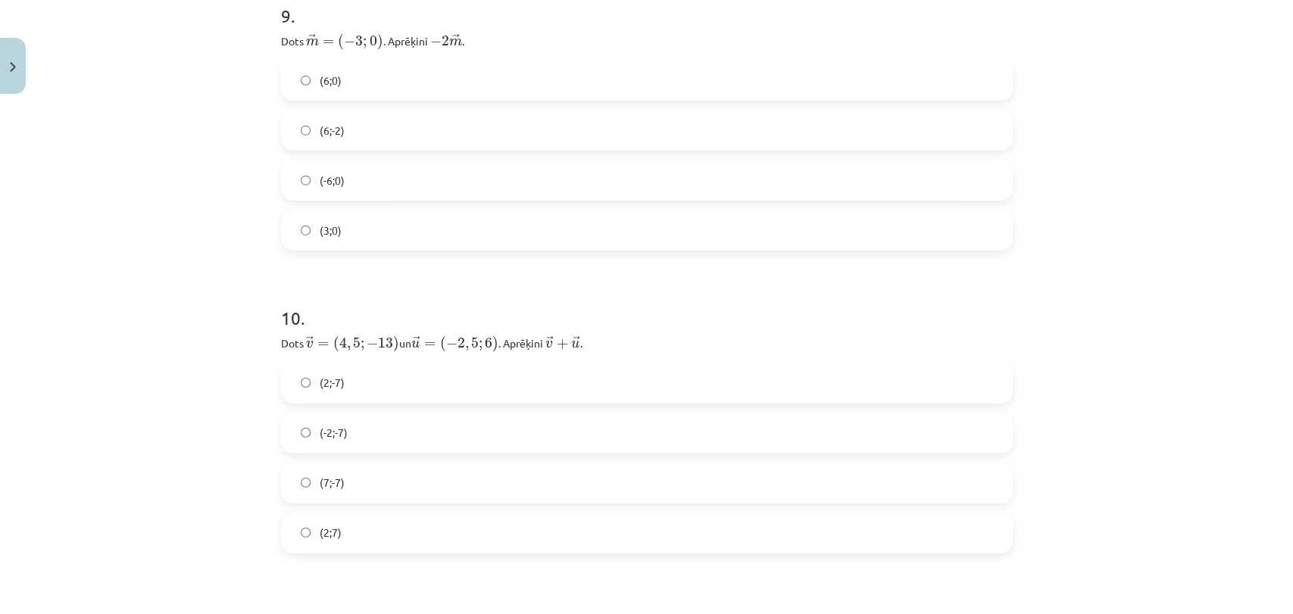
click at [387, 385] on label "(2;-7)" at bounding box center [647, 383] width 729 height 38
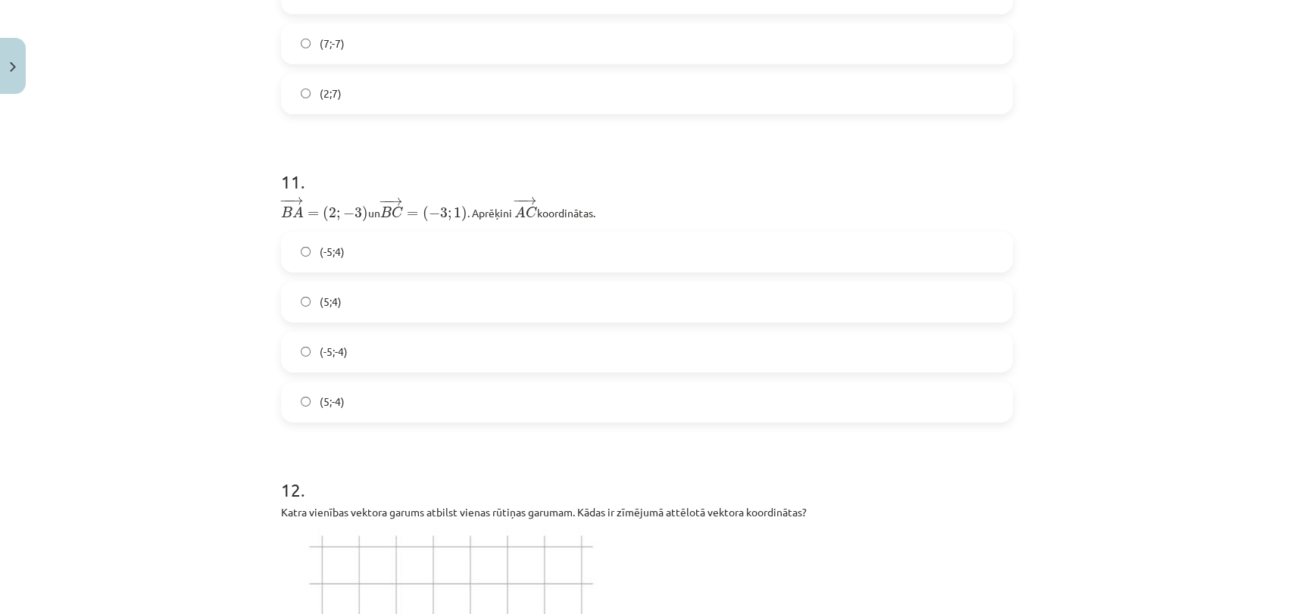
scroll to position [3199, 0]
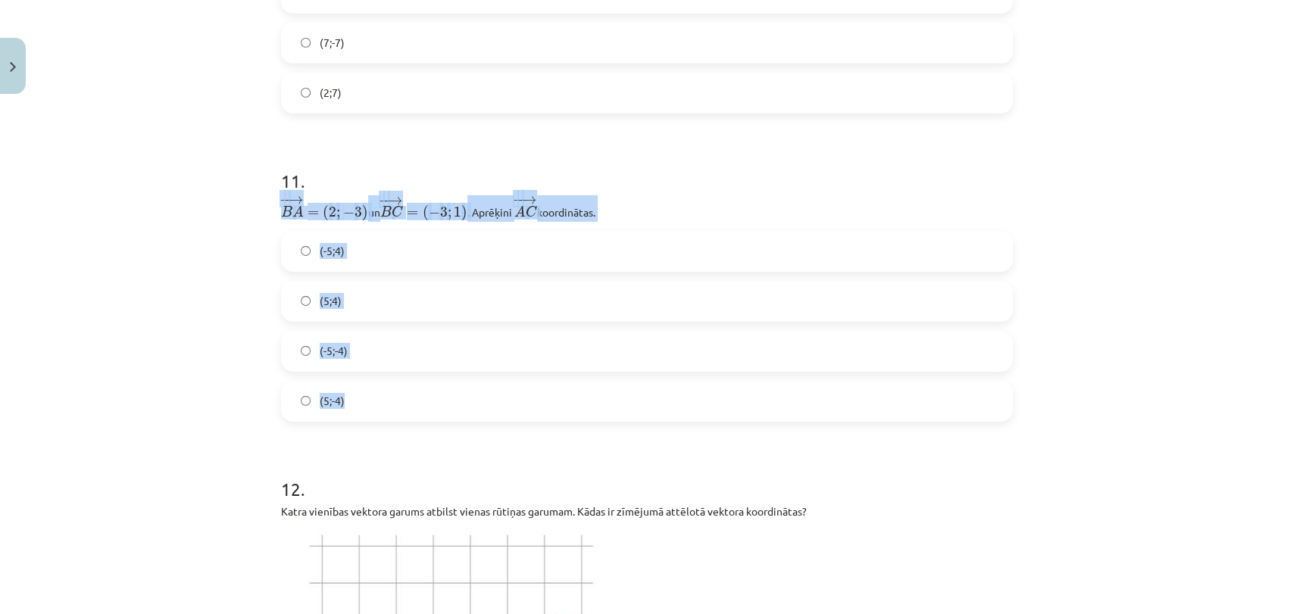
drag, startPoint x: 265, startPoint y: 201, endPoint x: 504, endPoint y: 414, distance: 319.8
click at [90, 464] on div "Mācību tēma: Matemātikas i - 10. klases 1. ieskaites mācību materiāls (a,b) #8 …" at bounding box center [646, 307] width 1293 height 614
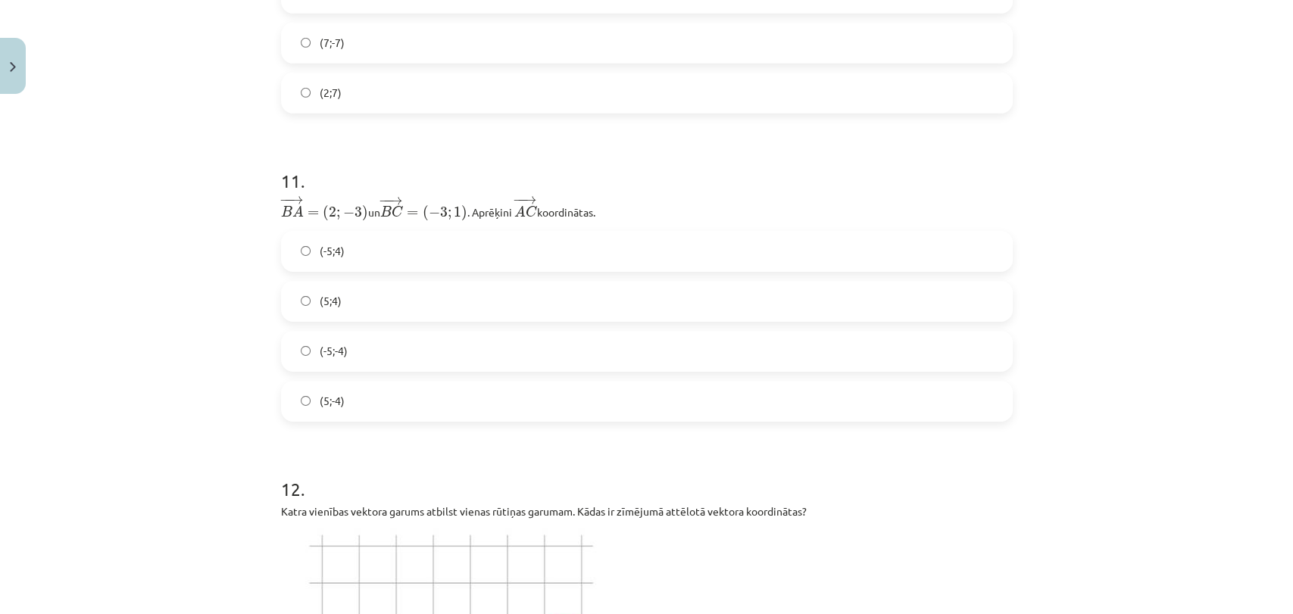
click at [430, 249] on label "(-5;4)" at bounding box center [647, 252] width 729 height 38
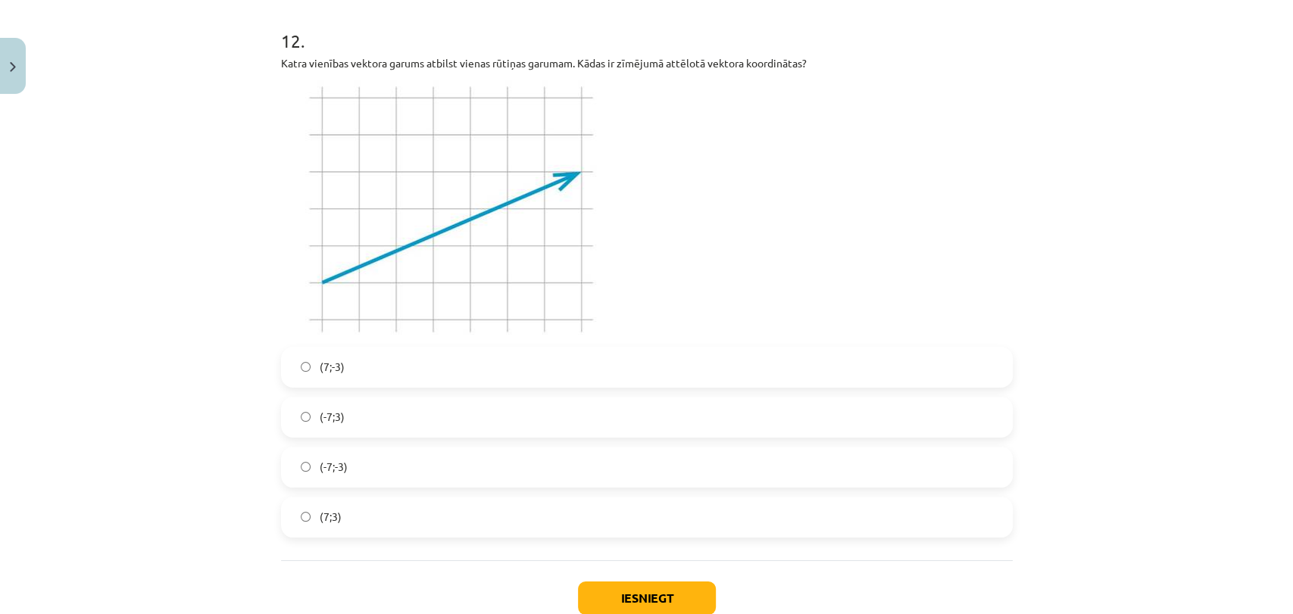
scroll to position [3655, 0]
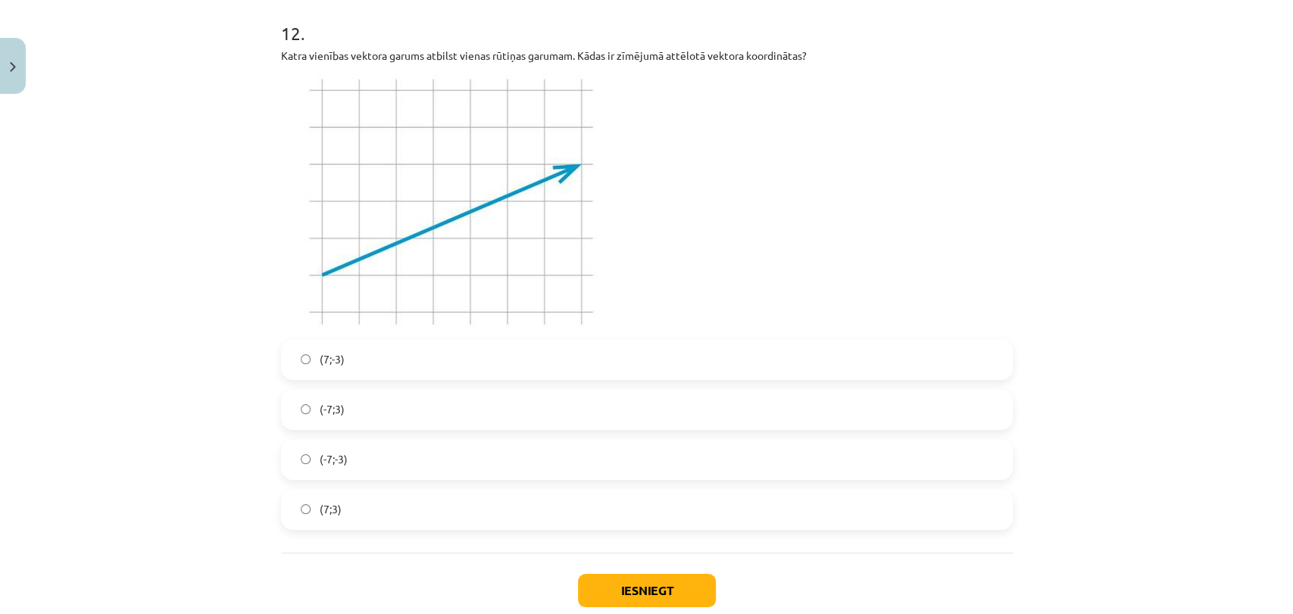
click at [411, 355] on label "(7;-3)" at bounding box center [647, 360] width 729 height 38
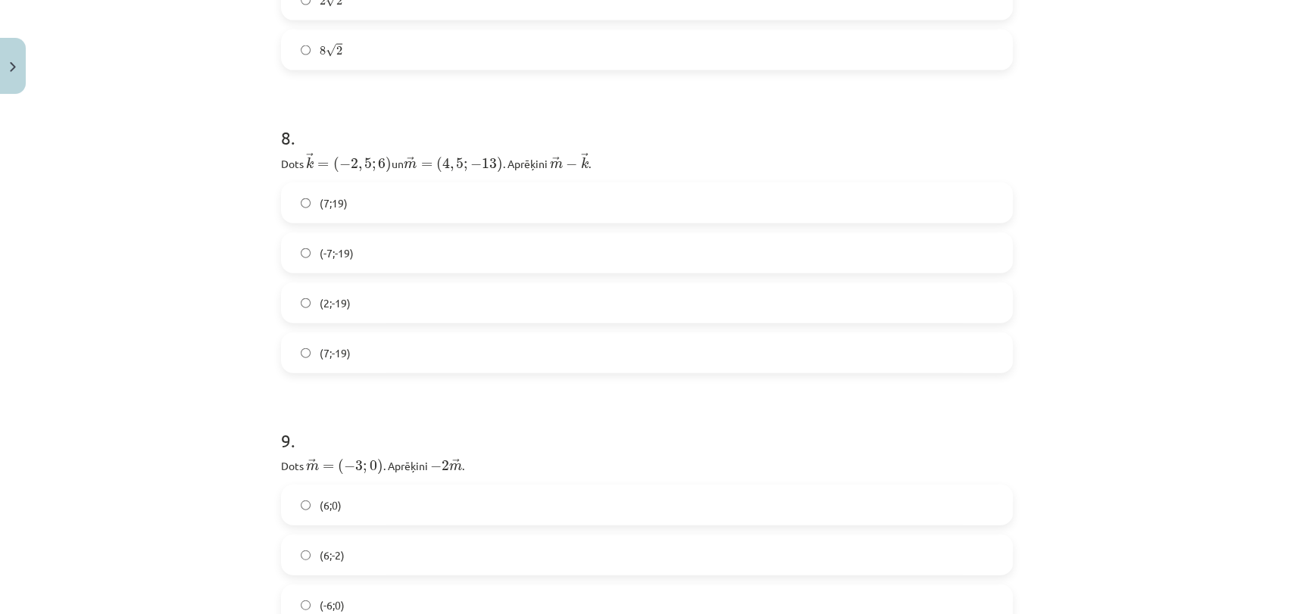
scroll to position [2333, 0]
click at [370, 206] on label "(7;19)" at bounding box center [647, 204] width 729 height 38
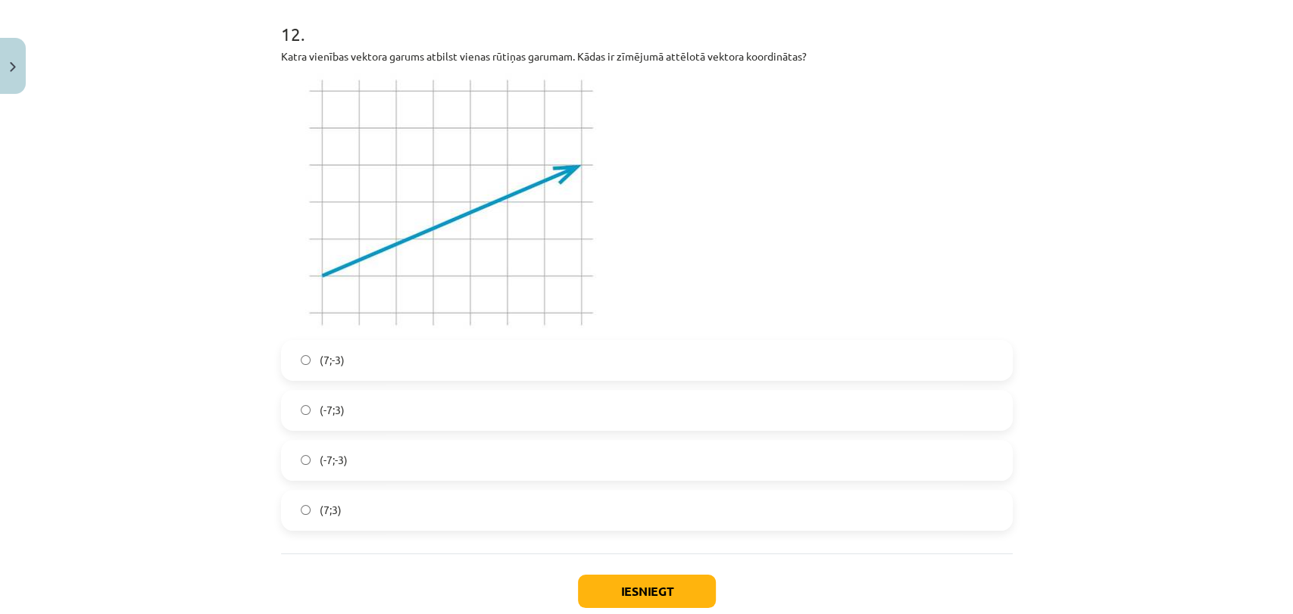
scroll to position [3740, 0]
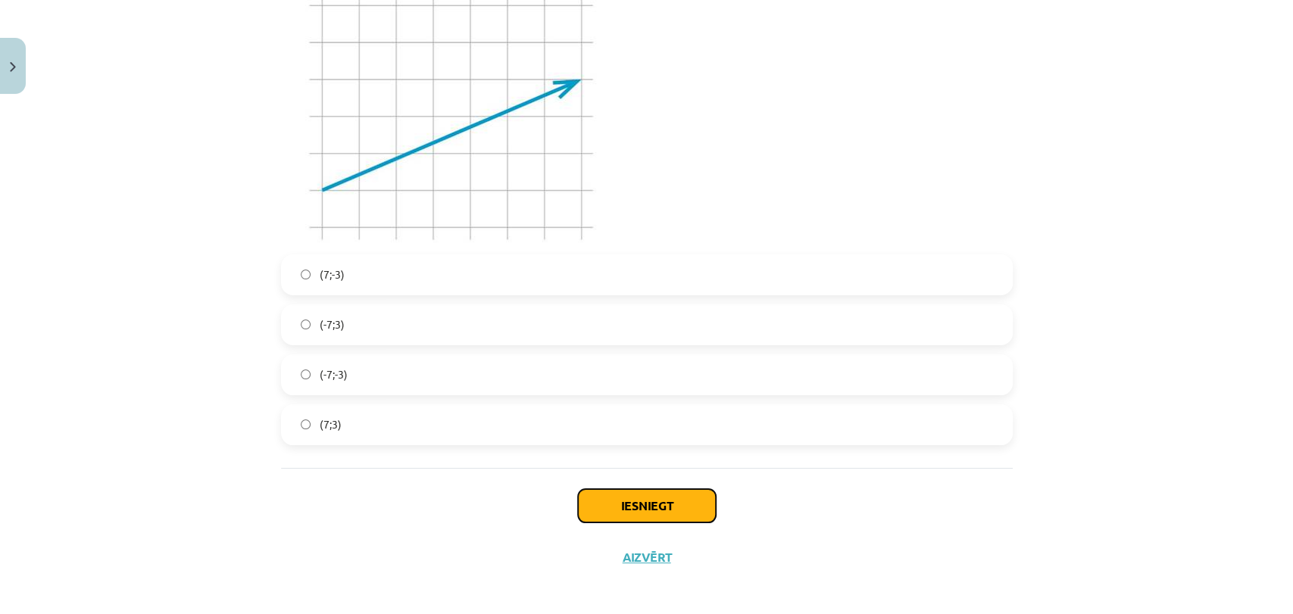
click at [616, 506] on button "Iesniegt" at bounding box center [647, 505] width 138 height 33
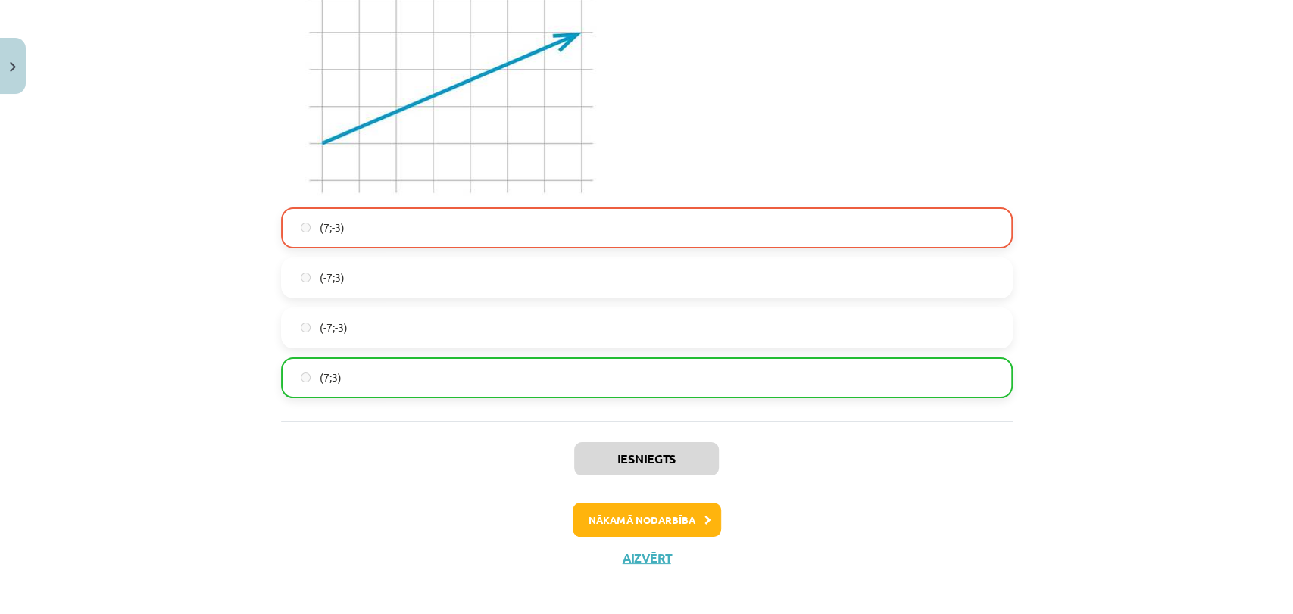
scroll to position [3787, 0]
click at [630, 512] on button "Nākamā nodarbība" at bounding box center [647, 519] width 148 height 35
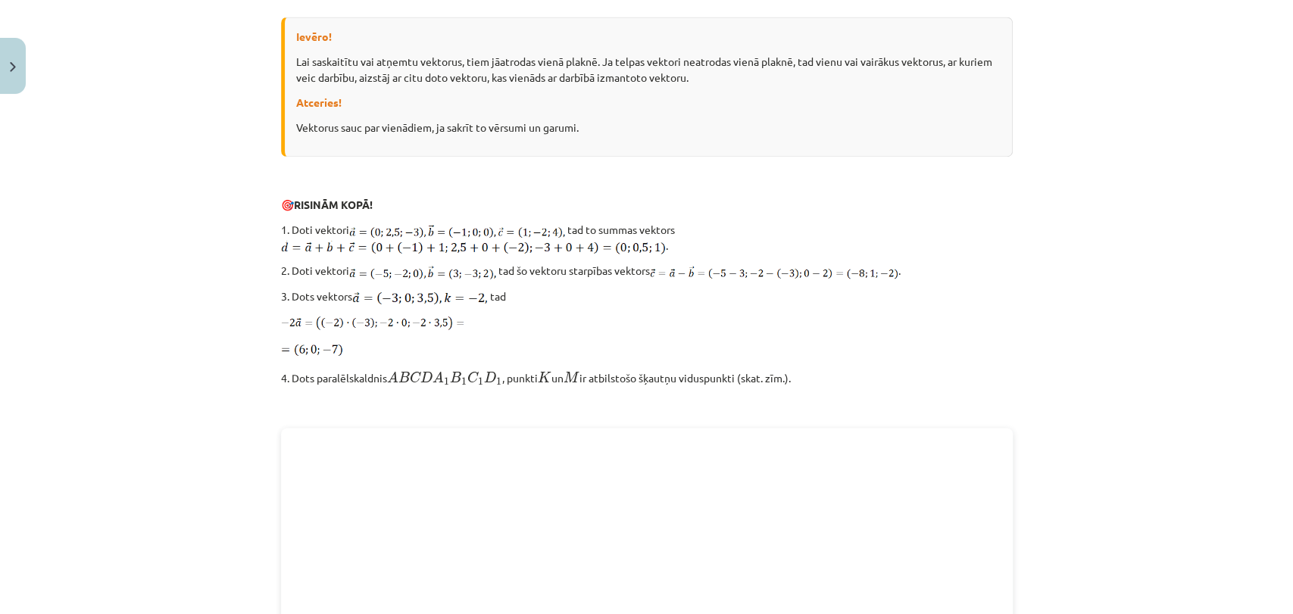
scroll to position [2038, 0]
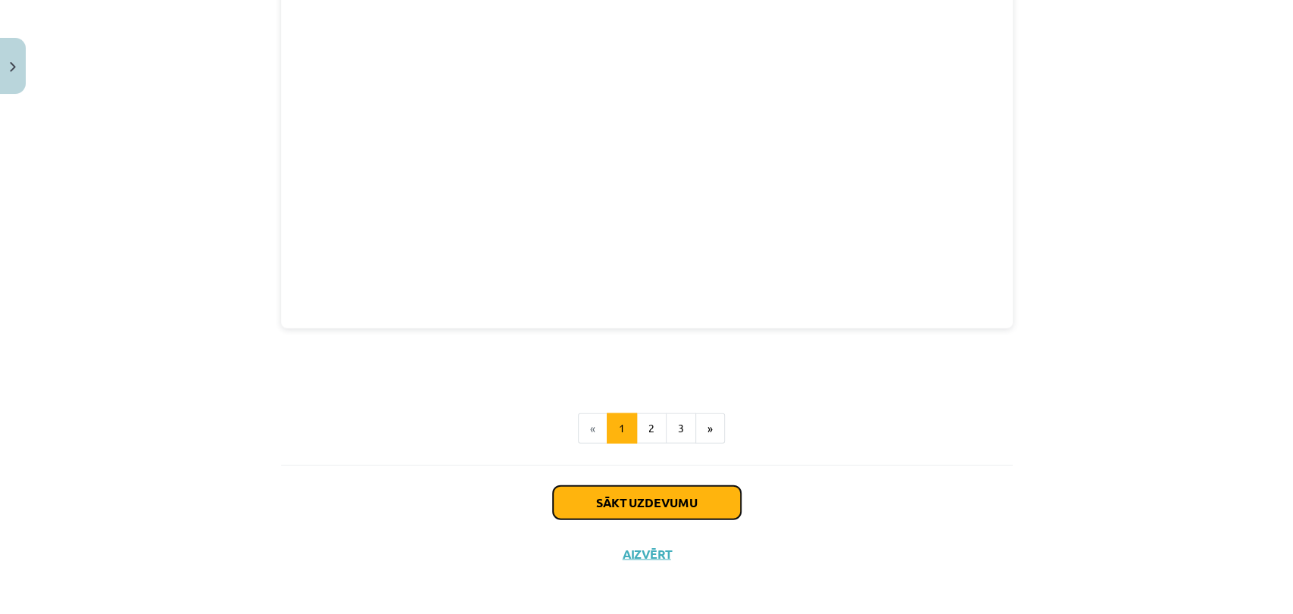
click at [661, 498] on button "Sākt uzdevumu" at bounding box center [647, 502] width 188 height 33
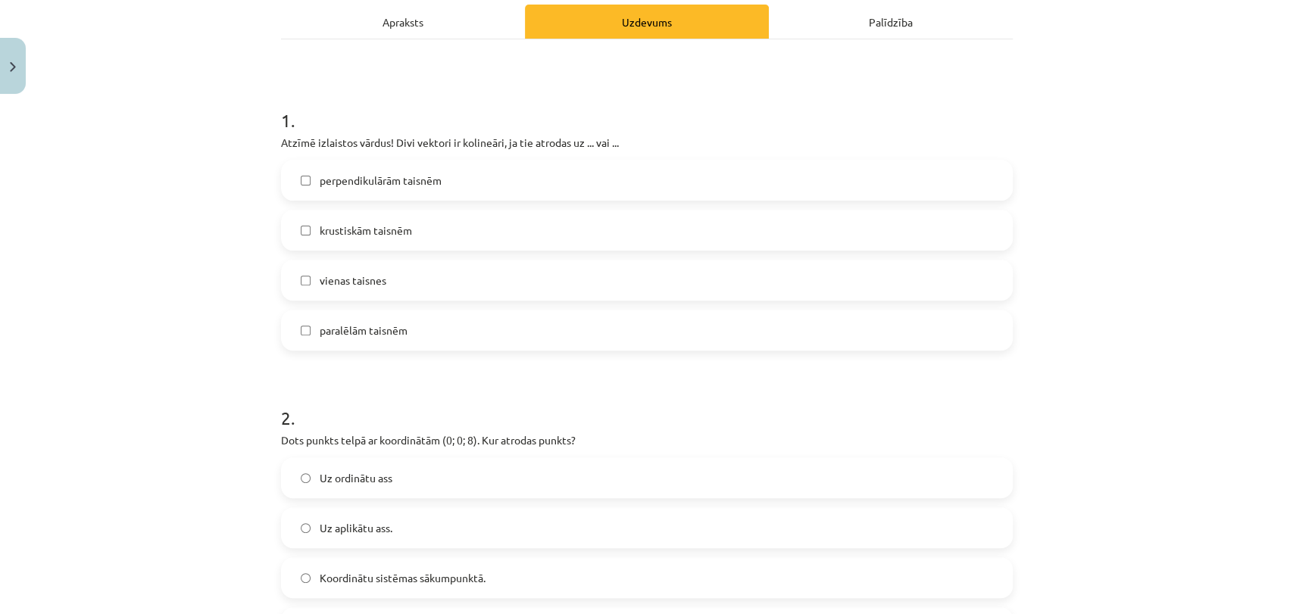
scroll to position [225, 0]
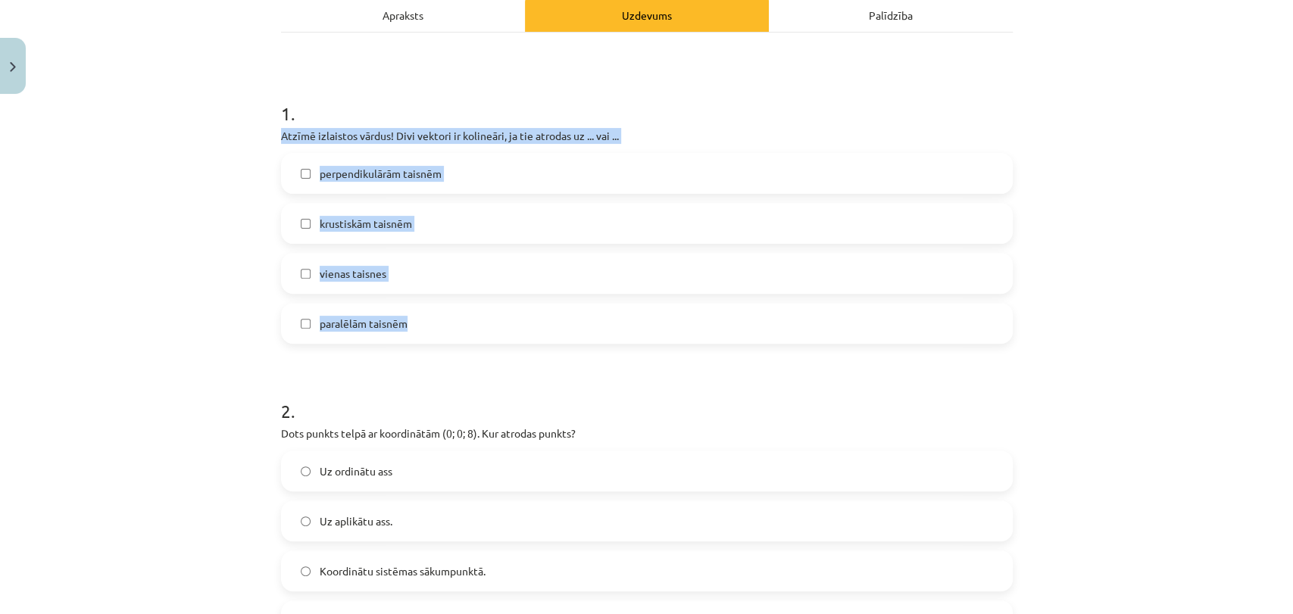
drag, startPoint x: 267, startPoint y: 129, endPoint x: 620, endPoint y: 337, distance: 410.5
click at [186, 195] on div "Mācību tēma: Matemātikas i - 10. klases 1. ieskaites mācību materiāls (a,b) #9 …" at bounding box center [646, 307] width 1293 height 614
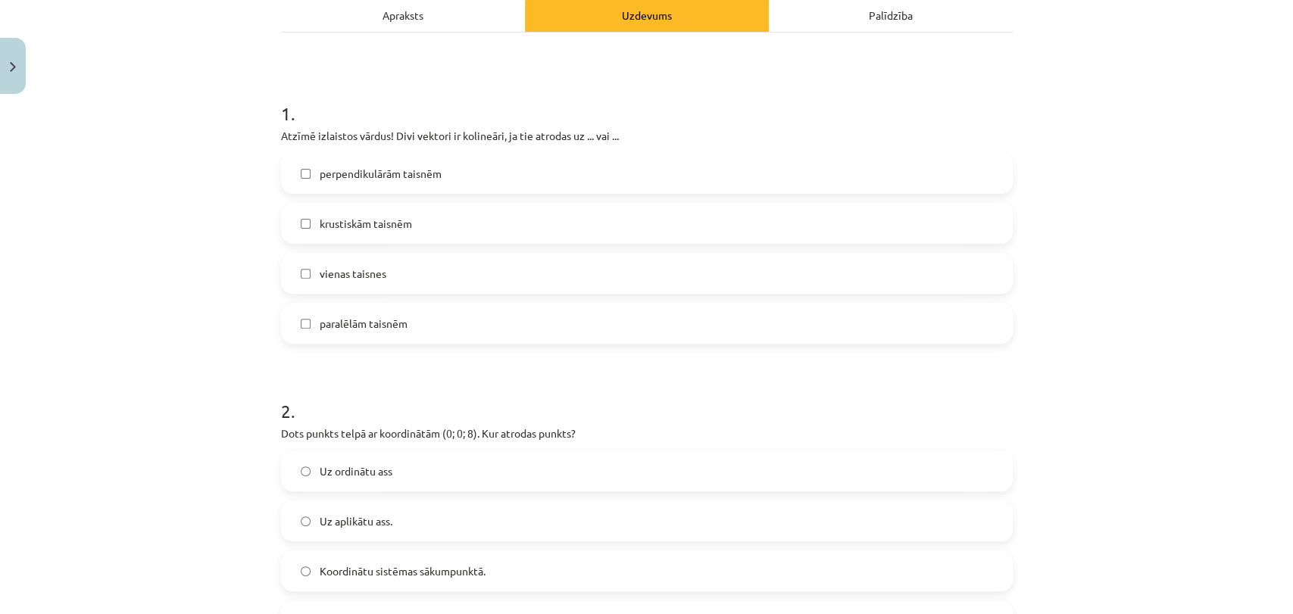
click at [395, 172] on span "perpendikulārām taisnēm" at bounding box center [381, 174] width 122 height 16
click at [395, 216] on span "krustiskām taisnēm" at bounding box center [366, 224] width 92 height 16
click at [374, 305] on label "paralēlām taisnēm" at bounding box center [647, 324] width 729 height 38
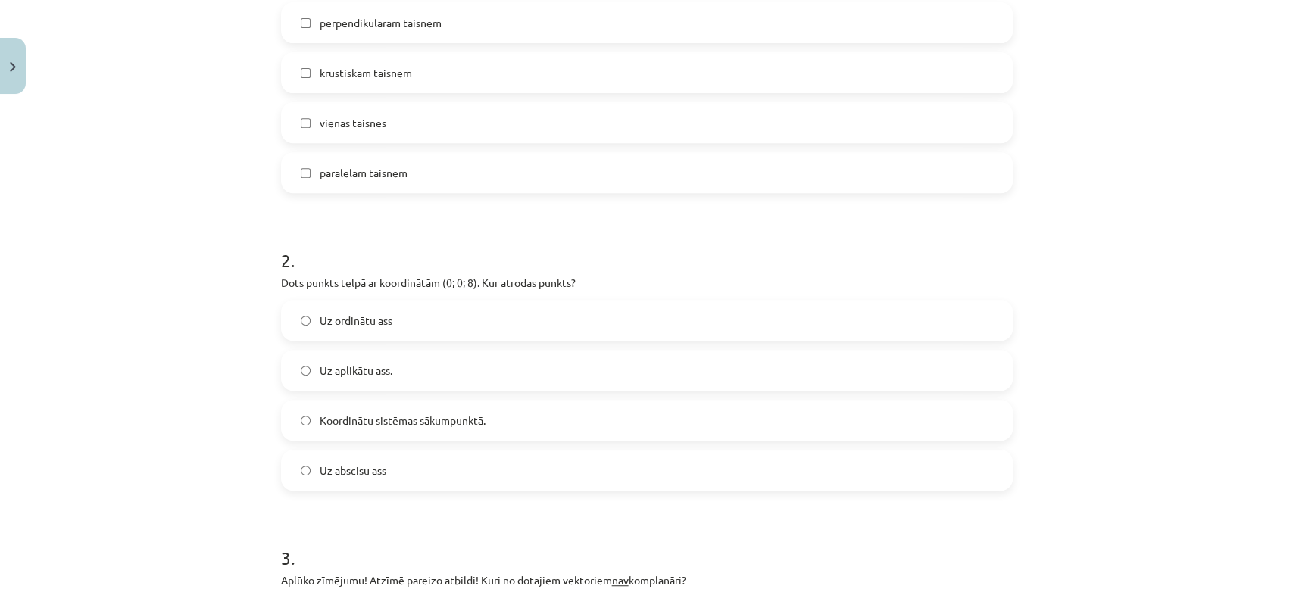
scroll to position [487, 0]
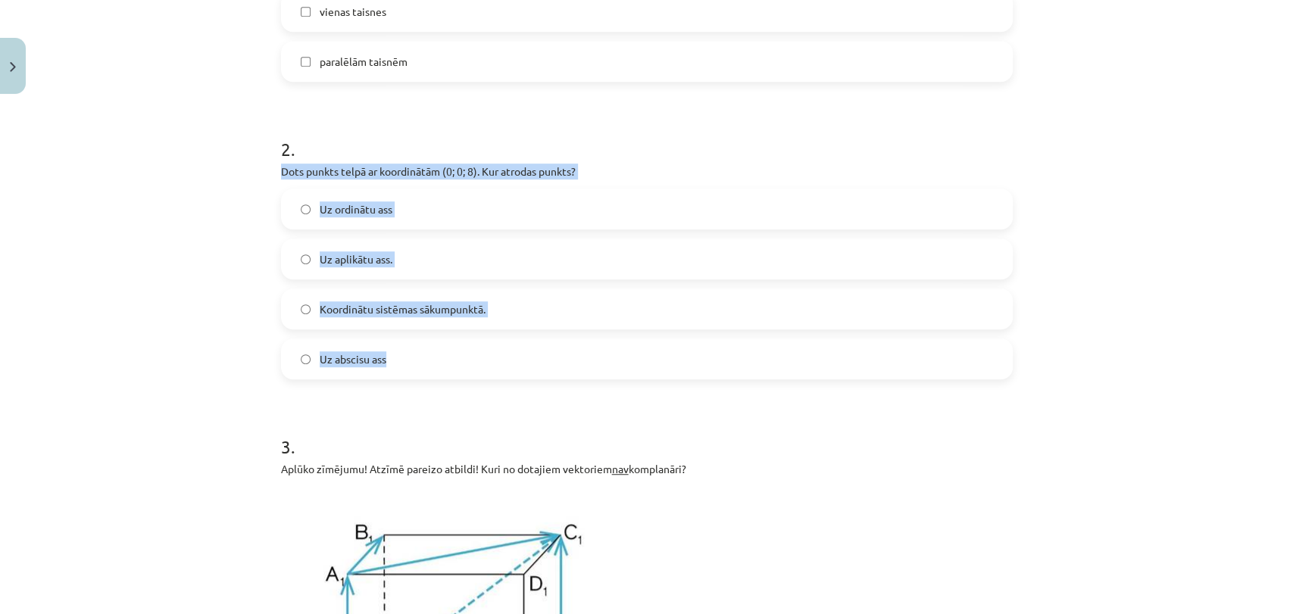
drag, startPoint x: 274, startPoint y: 161, endPoint x: 418, endPoint y: 359, distance: 245.2
click at [418, 359] on div "2 . Dots punkts telpā ar koordinātām (0; 0; 8). Kur atrodas punkts? Uz ordinātu…" at bounding box center [647, 245] width 732 height 267
click at [109, 267] on div "Mācību tēma: Matemātikas i - 10. klases 1. ieskaites mācību materiāls (a,b) #9 …" at bounding box center [646, 307] width 1293 height 614
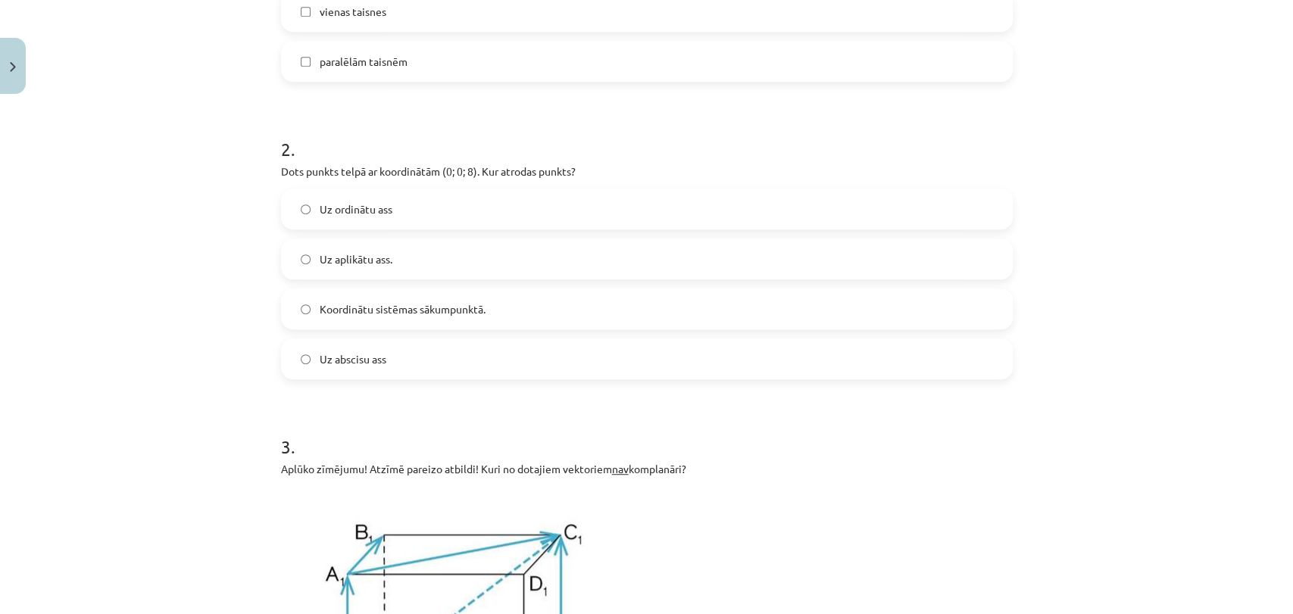
click at [378, 251] on span "Uz aplikātu ass." at bounding box center [356, 259] width 73 height 16
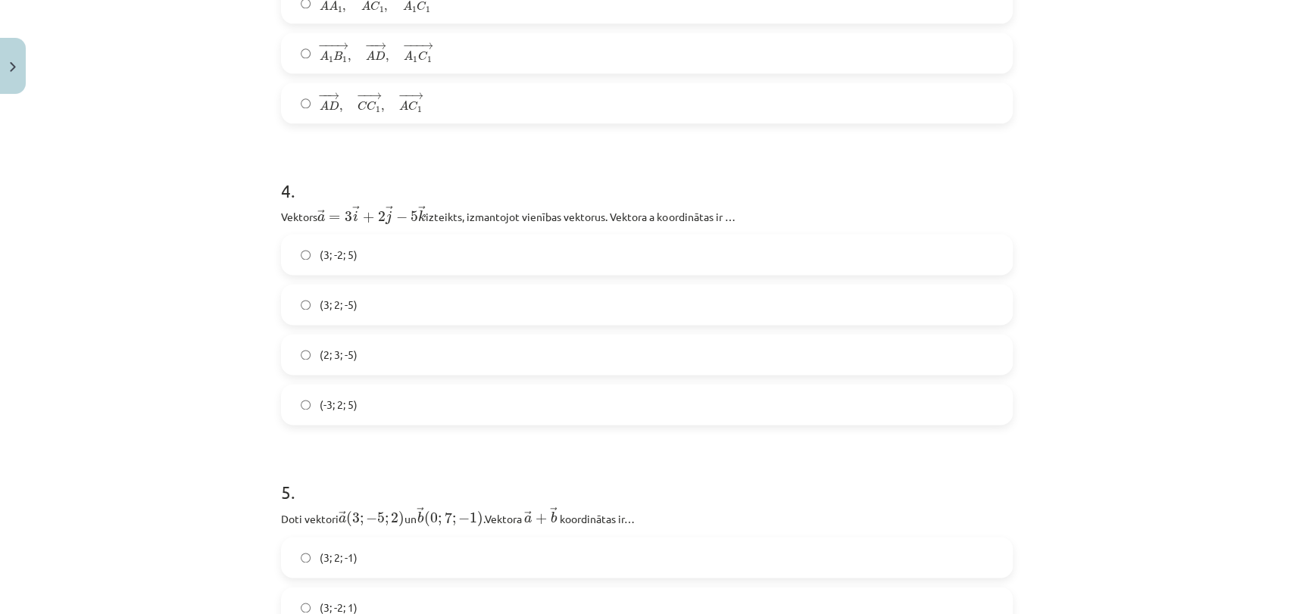
scroll to position [1273, 0]
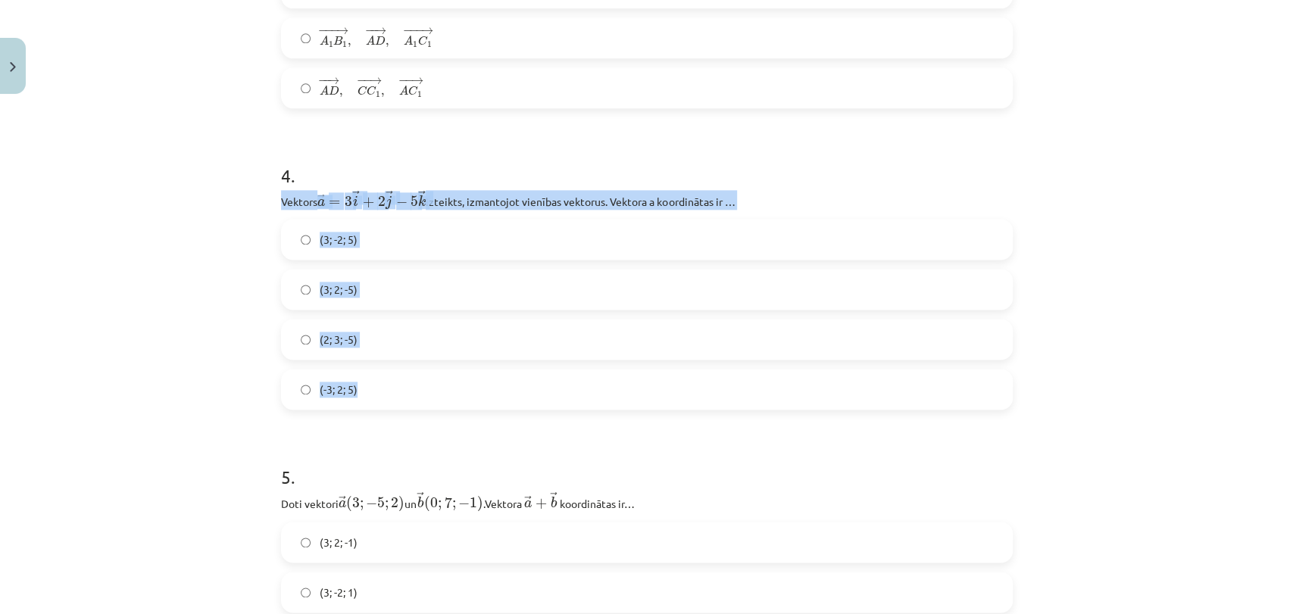
drag, startPoint x: 273, startPoint y: 197, endPoint x: 607, endPoint y: 389, distance: 385.5
click at [127, 394] on div "Mācību tēma: Matemātikas i - 10. klases 1. ieskaites mācību materiāls (a,b) #9 …" at bounding box center [646, 307] width 1293 height 614
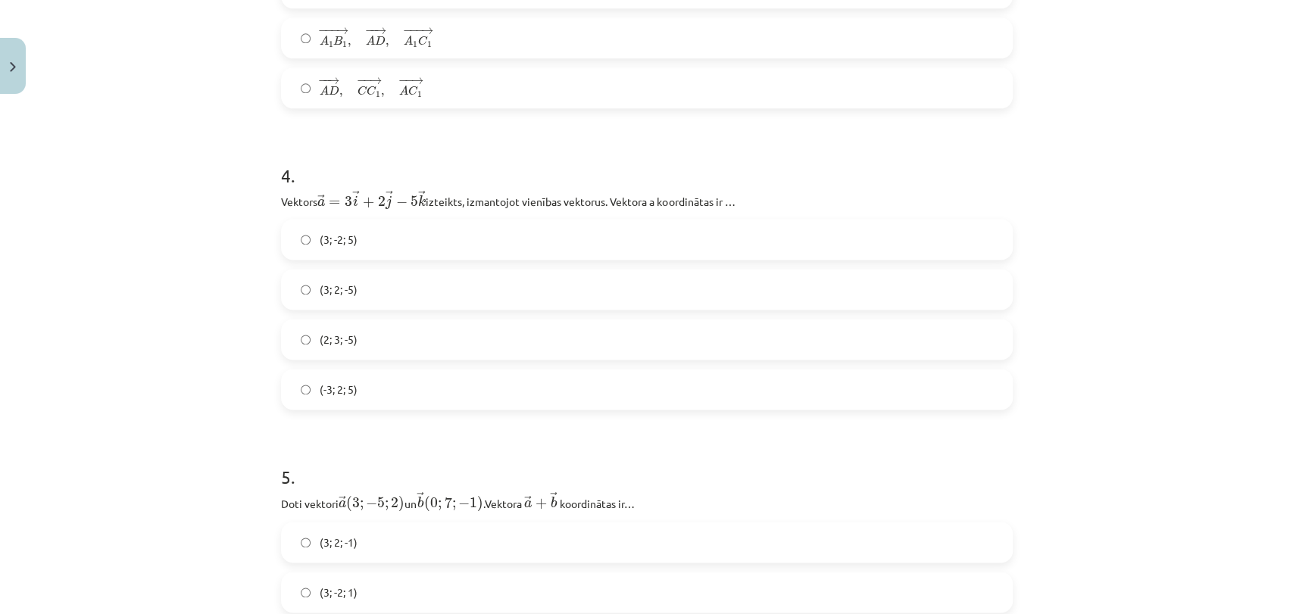
click at [352, 292] on label "(3; 2; -5)" at bounding box center [647, 289] width 729 height 38
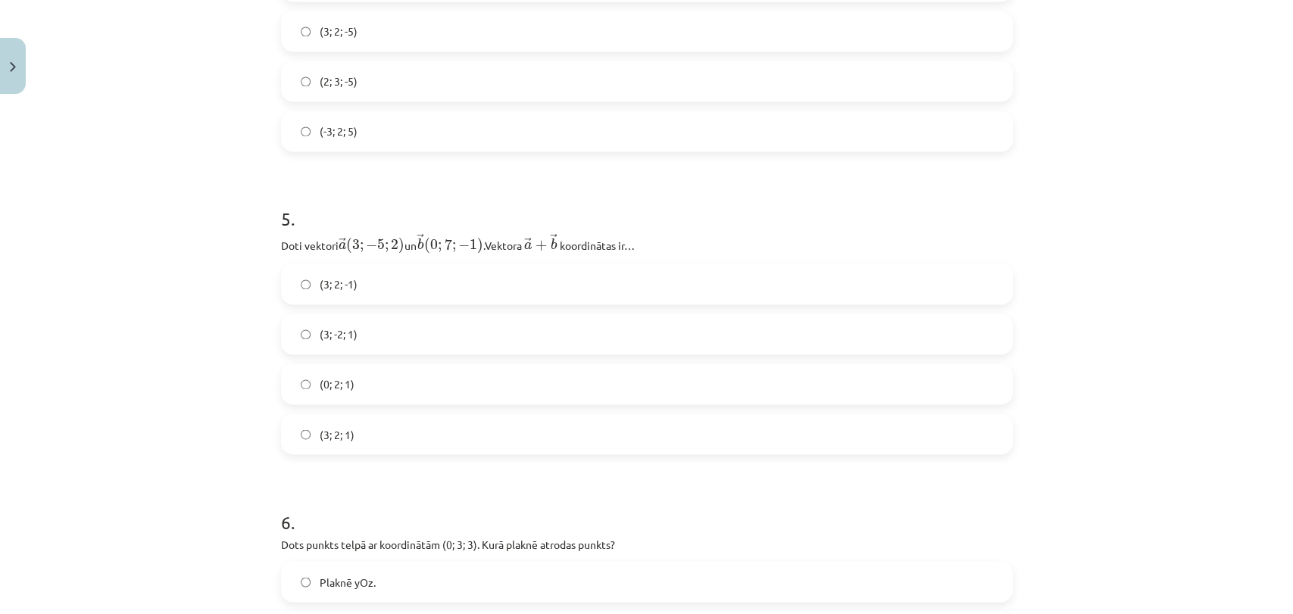
scroll to position [1591, 0]
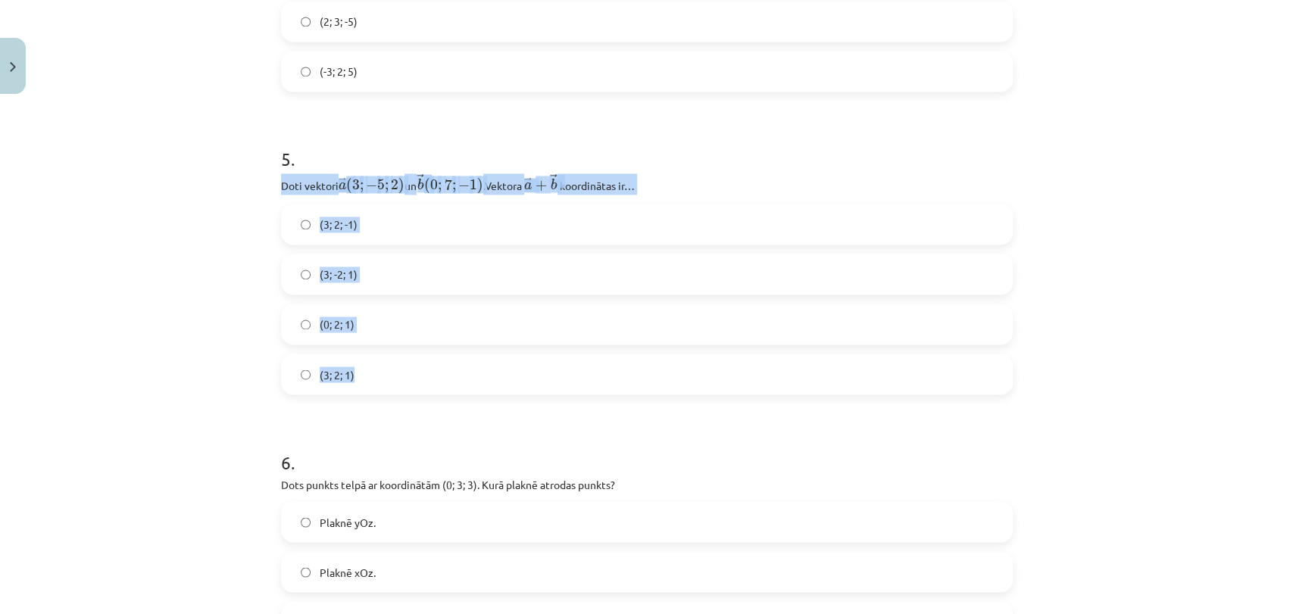
drag, startPoint x: 273, startPoint y: 181, endPoint x: 553, endPoint y: 359, distance: 332.0
click at [194, 340] on div "Mācību tēma: Matemātikas i - 10. klases 1. ieskaites mācību materiāls (a,b) #9 …" at bounding box center [646, 307] width 1293 height 614
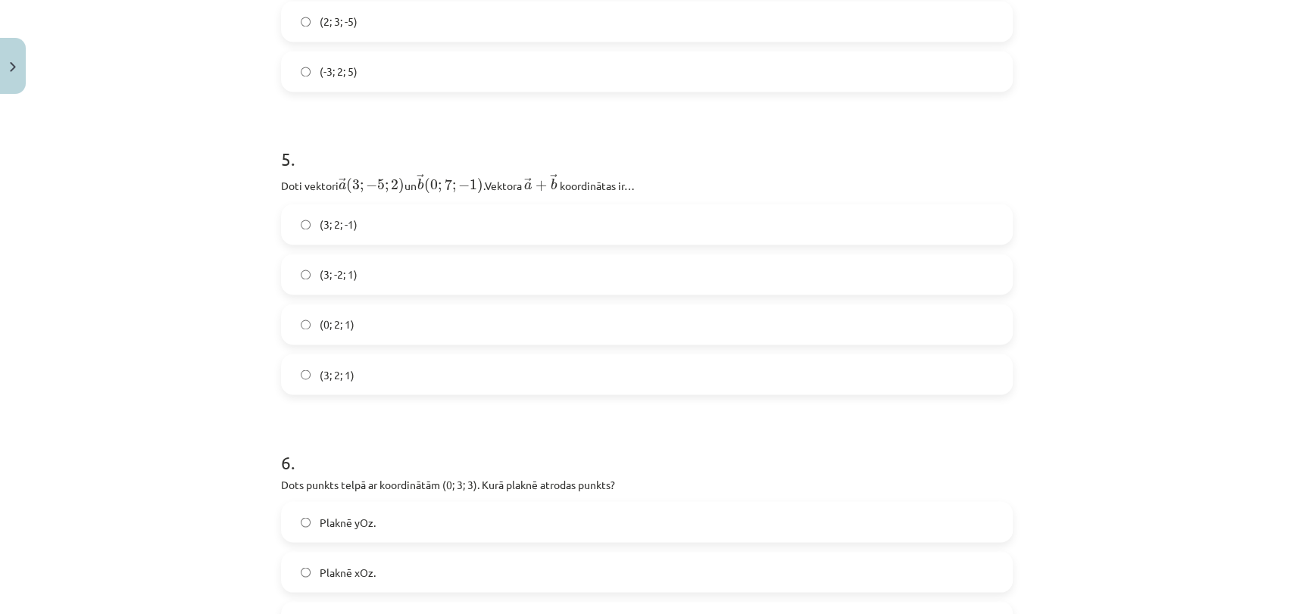
click at [358, 370] on label "(3; 2; 1)" at bounding box center [647, 374] width 729 height 38
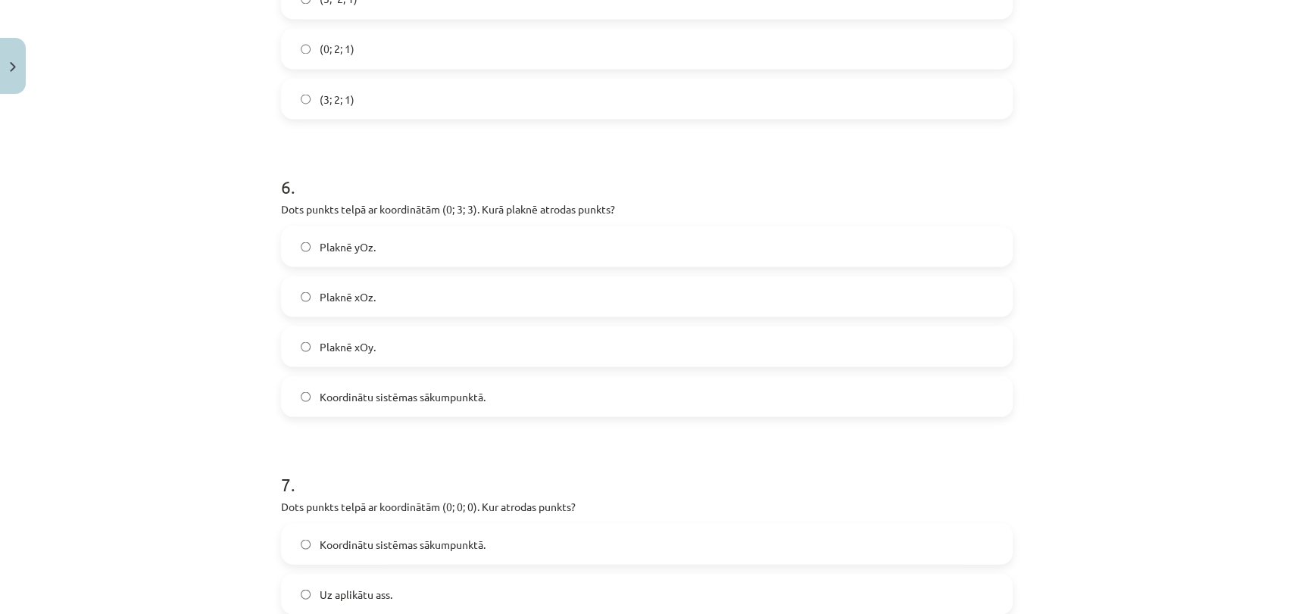
scroll to position [1870, 0]
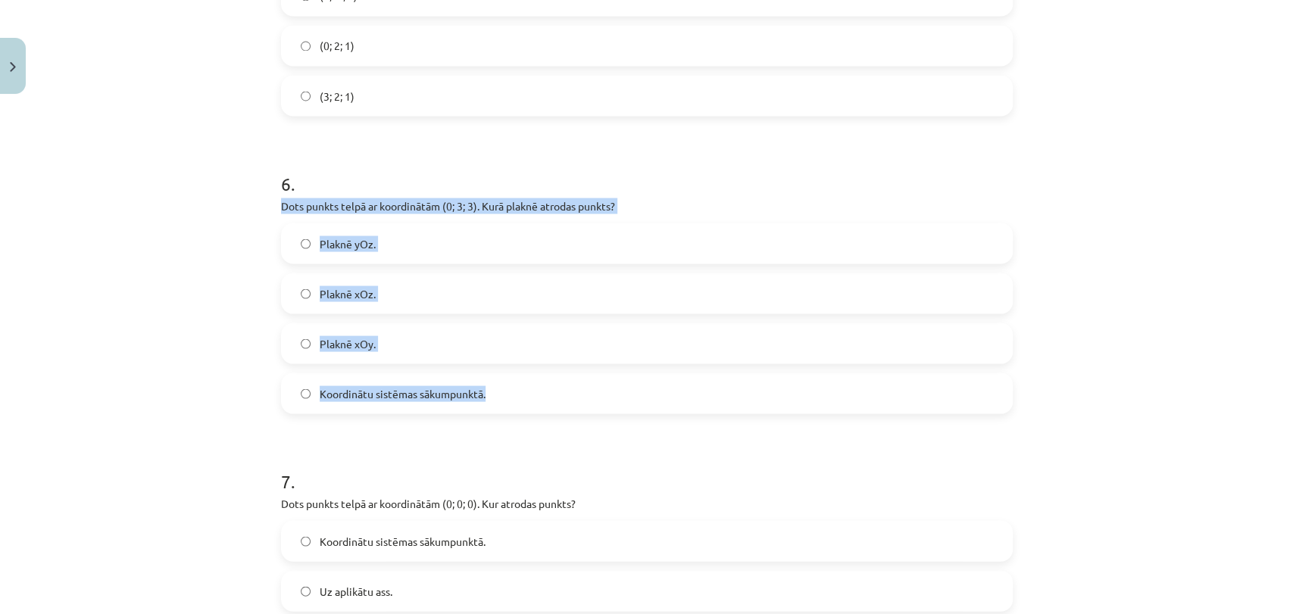
drag, startPoint x: 271, startPoint y: 201, endPoint x: 514, endPoint y: 397, distance: 311.4
click at [389, 239] on label "Plaknē yOz." at bounding box center [647, 243] width 729 height 38
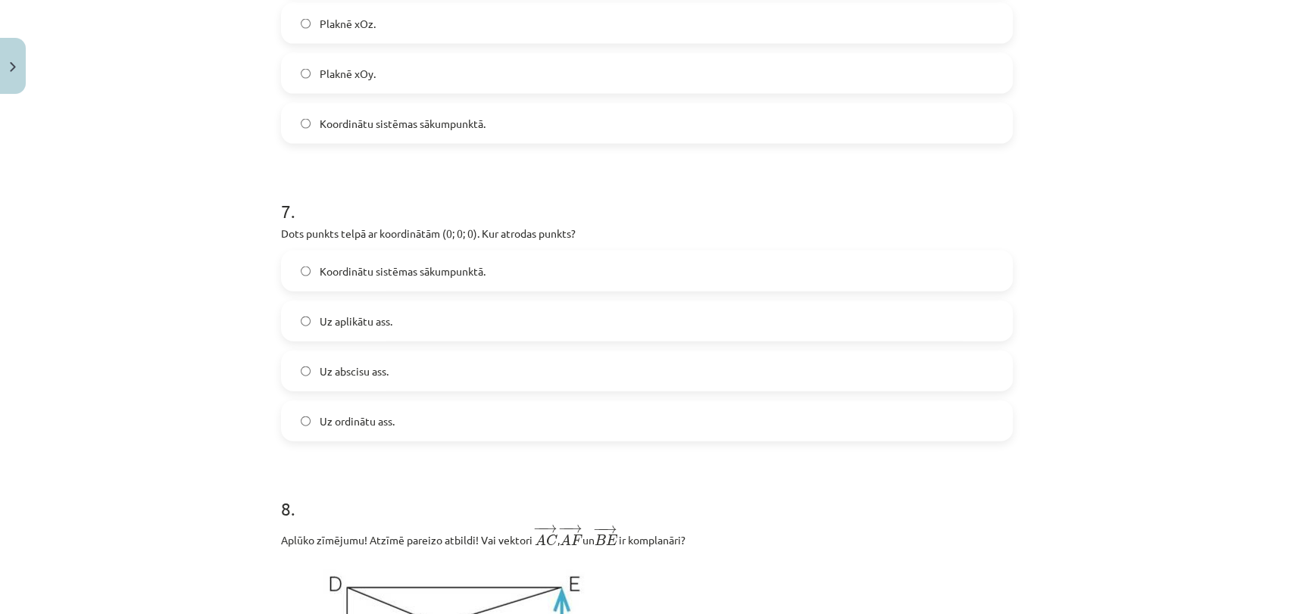
scroll to position [2140, 0]
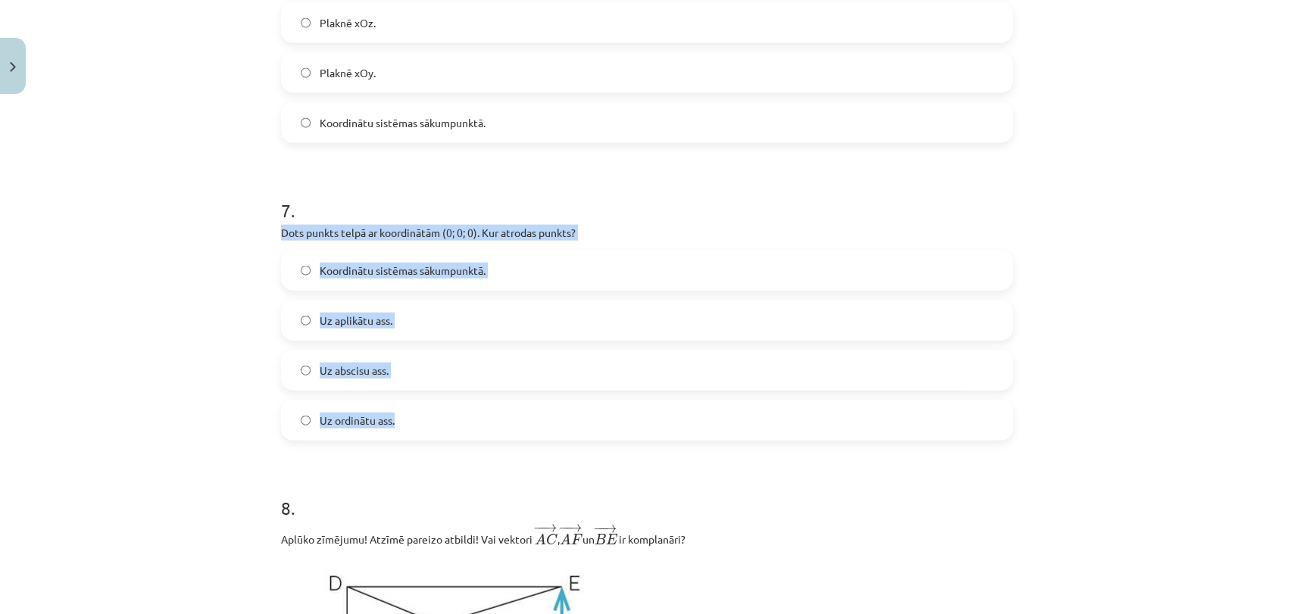
drag, startPoint x: 267, startPoint y: 230, endPoint x: 412, endPoint y: 406, distance: 228.1
click at [140, 335] on div "Mācību tēma: Matemātikas i - 10. klases 1. ieskaites mācību materiāls (a,b) #9 …" at bounding box center [646, 307] width 1293 height 614
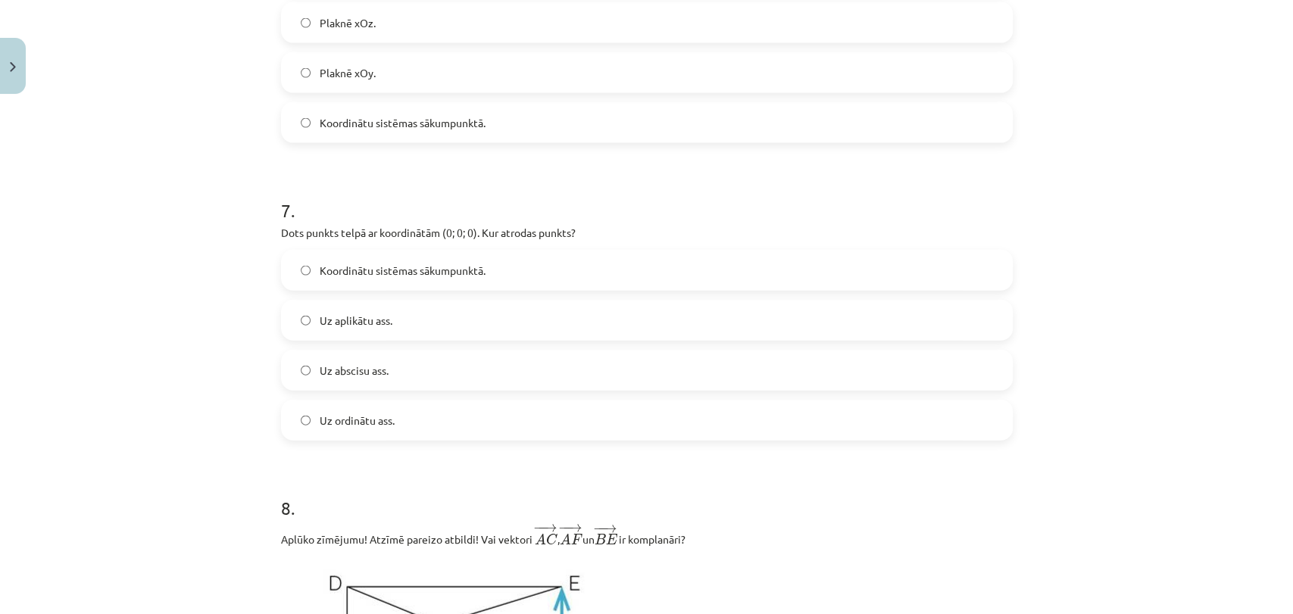
click at [423, 263] on span "Koordinātu sistēmas sākumpunktā." at bounding box center [403, 271] width 166 height 16
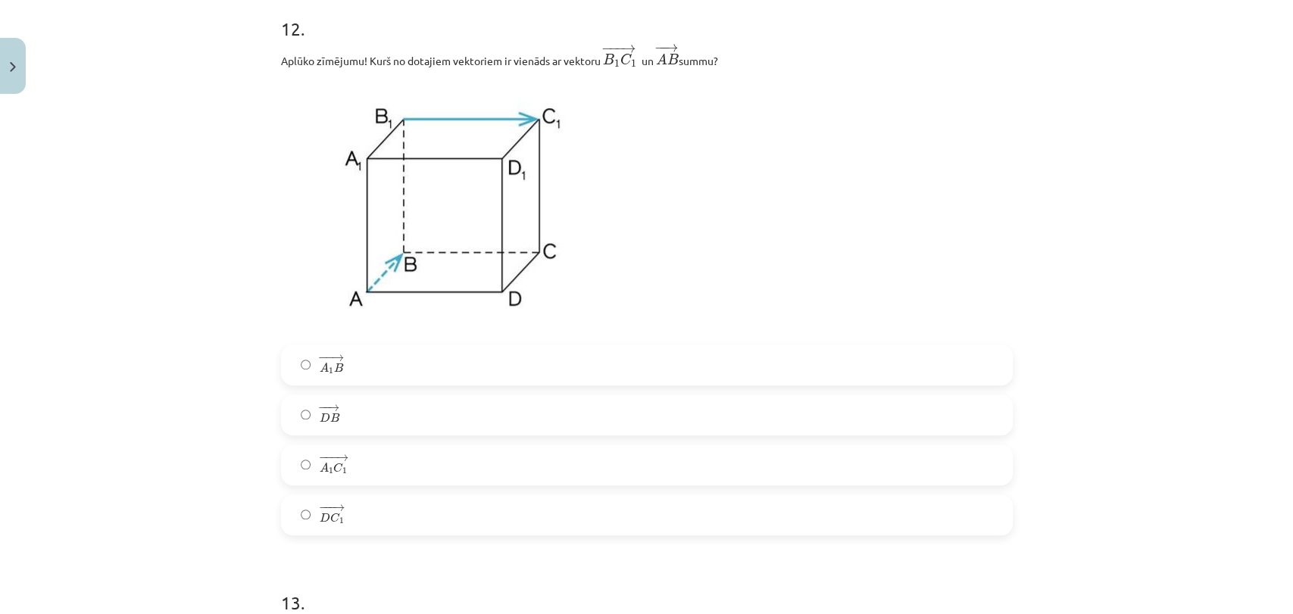
scroll to position [4571, 0]
click at [361, 468] on label "− −− → A 1 C 1 A 1 C 1 →" at bounding box center [647, 464] width 729 height 38
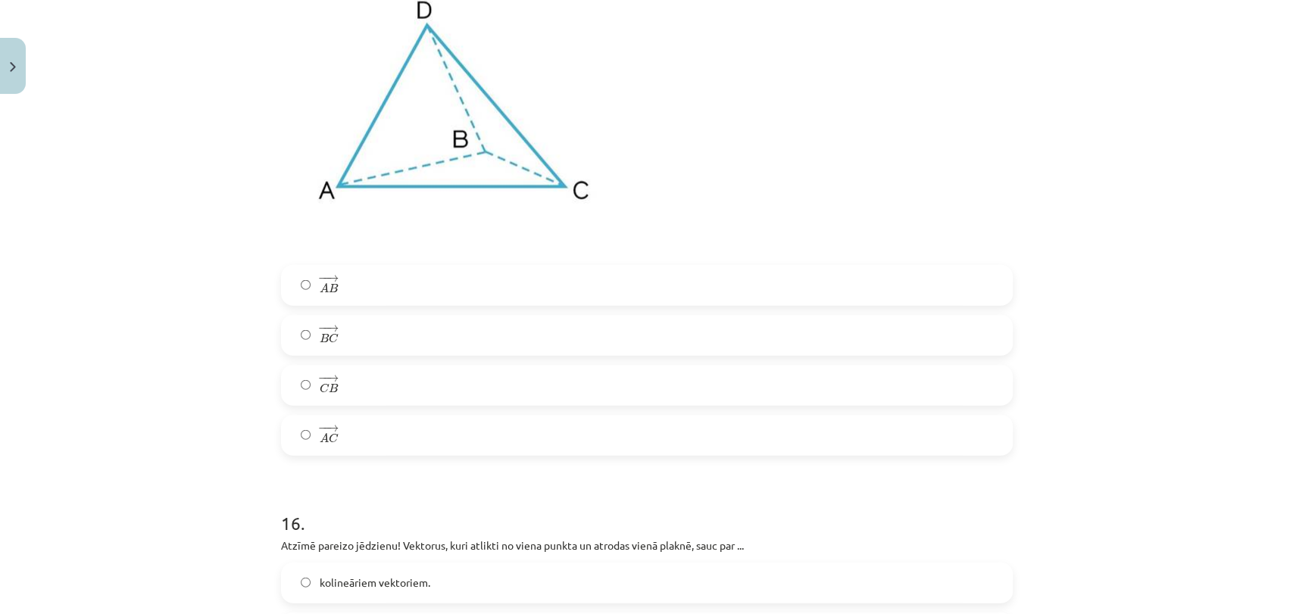
scroll to position [6120, 0]
click at [363, 387] on label "− − → C B C B →" at bounding box center [647, 385] width 729 height 38
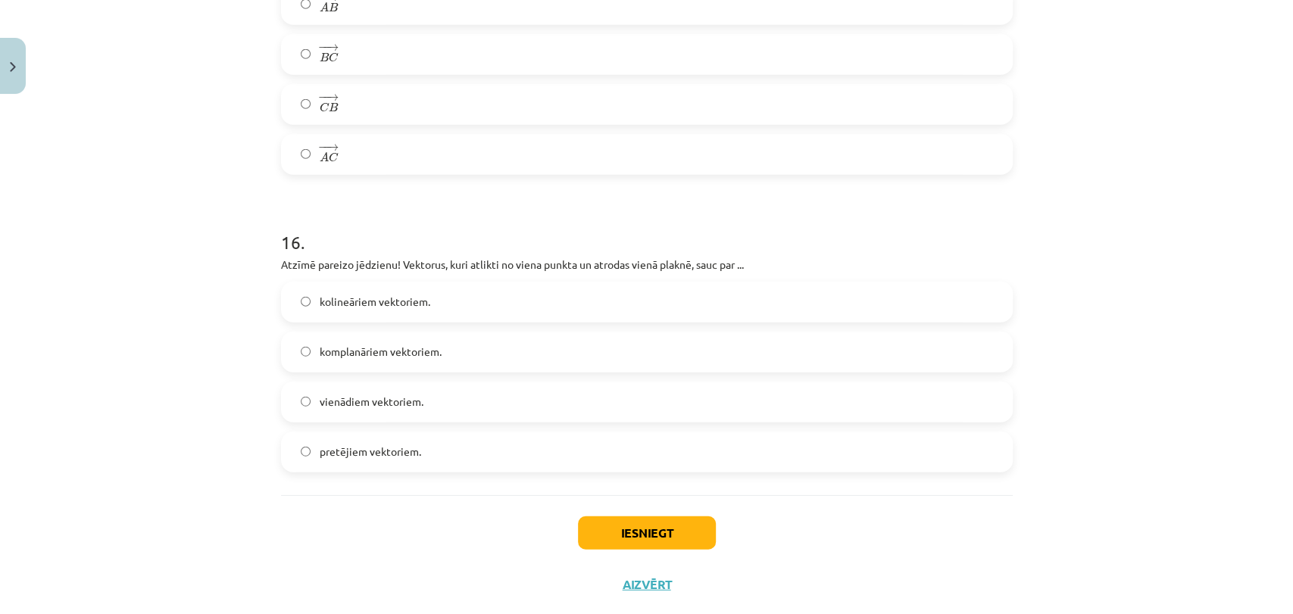
scroll to position [6402, 0]
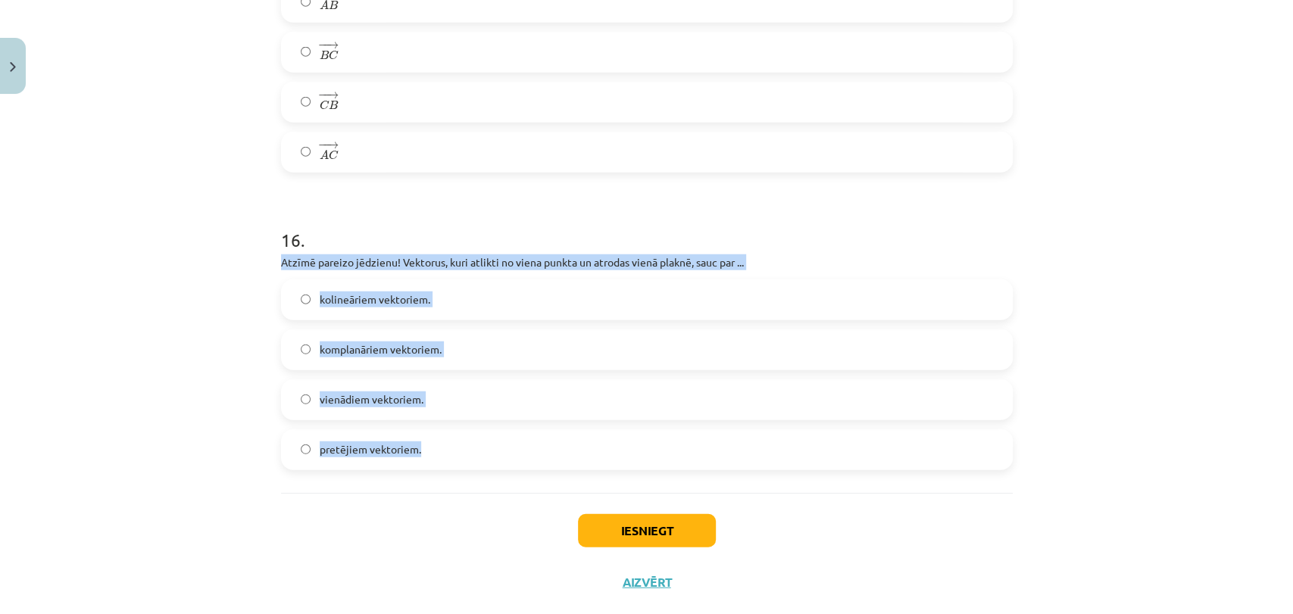
drag, startPoint x: 270, startPoint y: 261, endPoint x: 430, endPoint y: 442, distance: 240.9
click at [224, 389] on div "Mācību tēma: Matemātikas i - 10. klases 1. ieskaites mācību materiāls (a,b) #9 …" at bounding box center [646, 307] width 1293 height 614
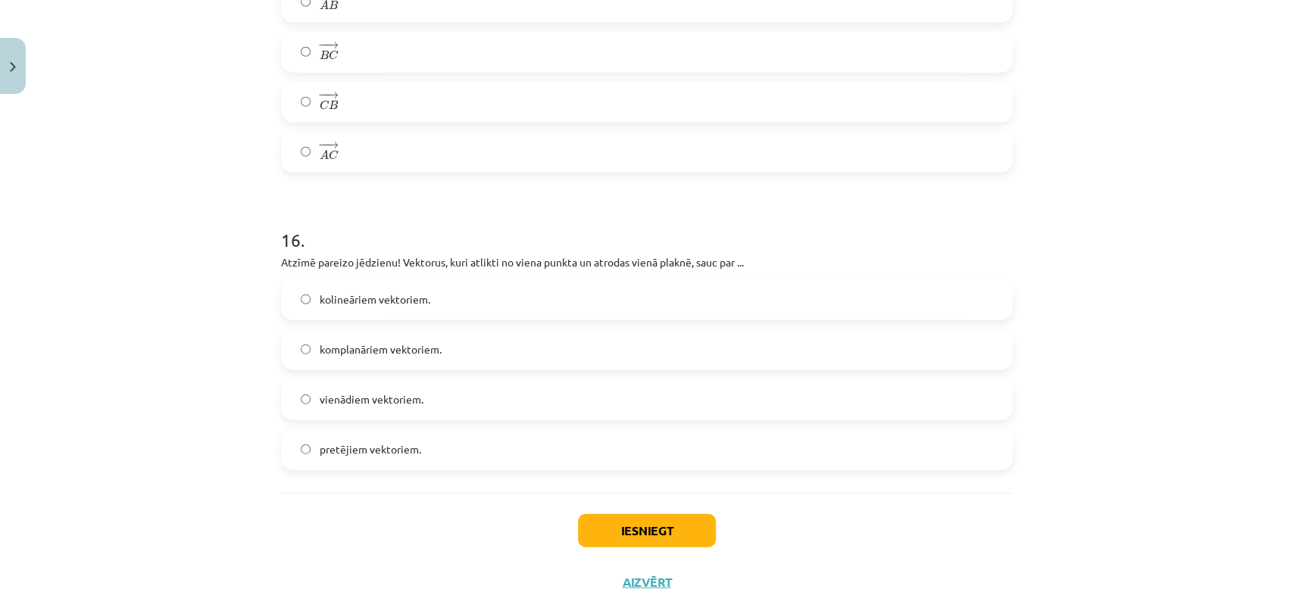
click at [380, 346] on span "komplanāriem vektoriem." at bounding box center [381, 350] width 122 height 16
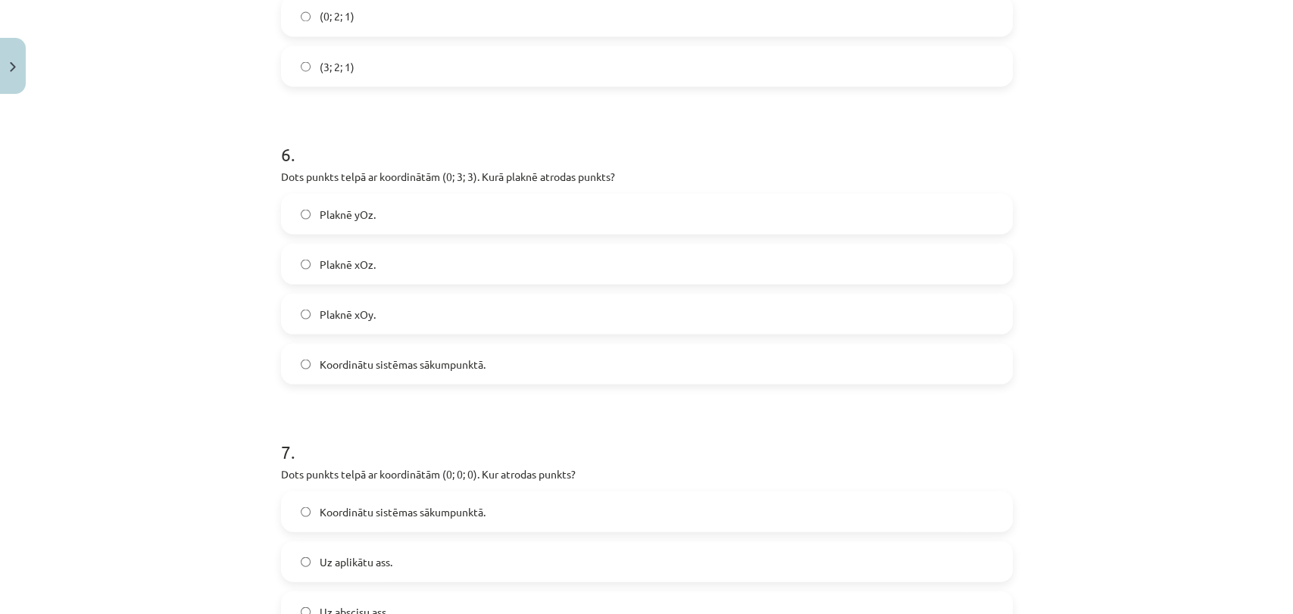
scroll to position [1755, 0]
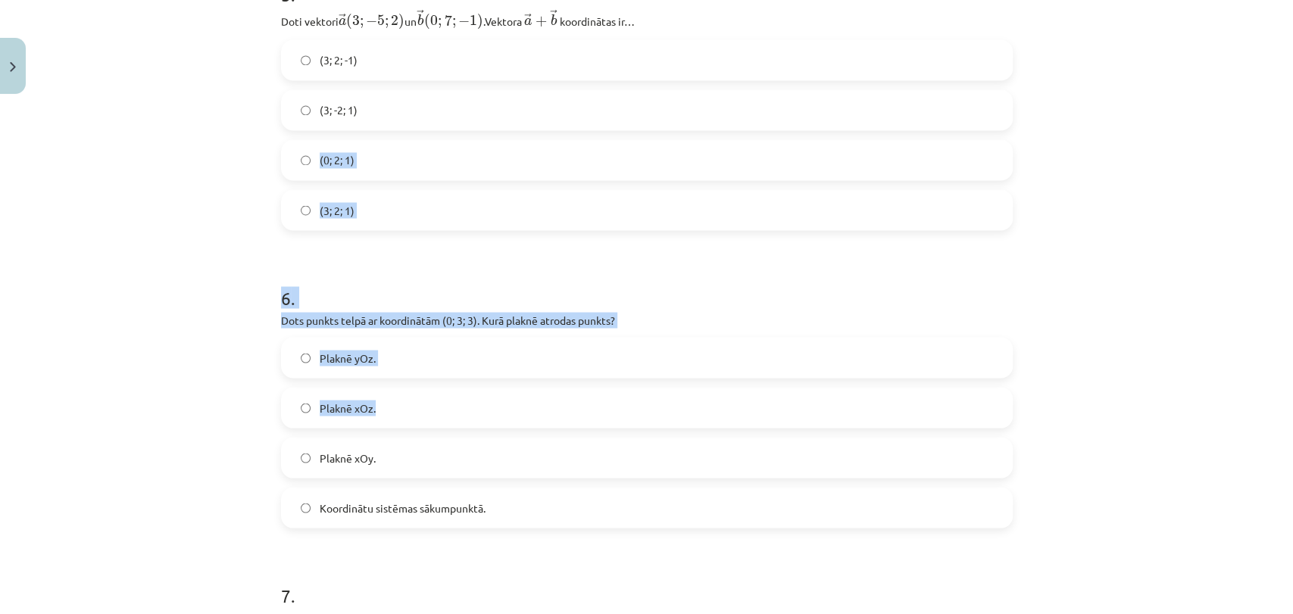
click at [518, 83] on div "(3; 2; -1) (3; -2; 1) (0; 2; 1) (3; 2; 1)" at bounding box center [647, 134] width 732 height 191
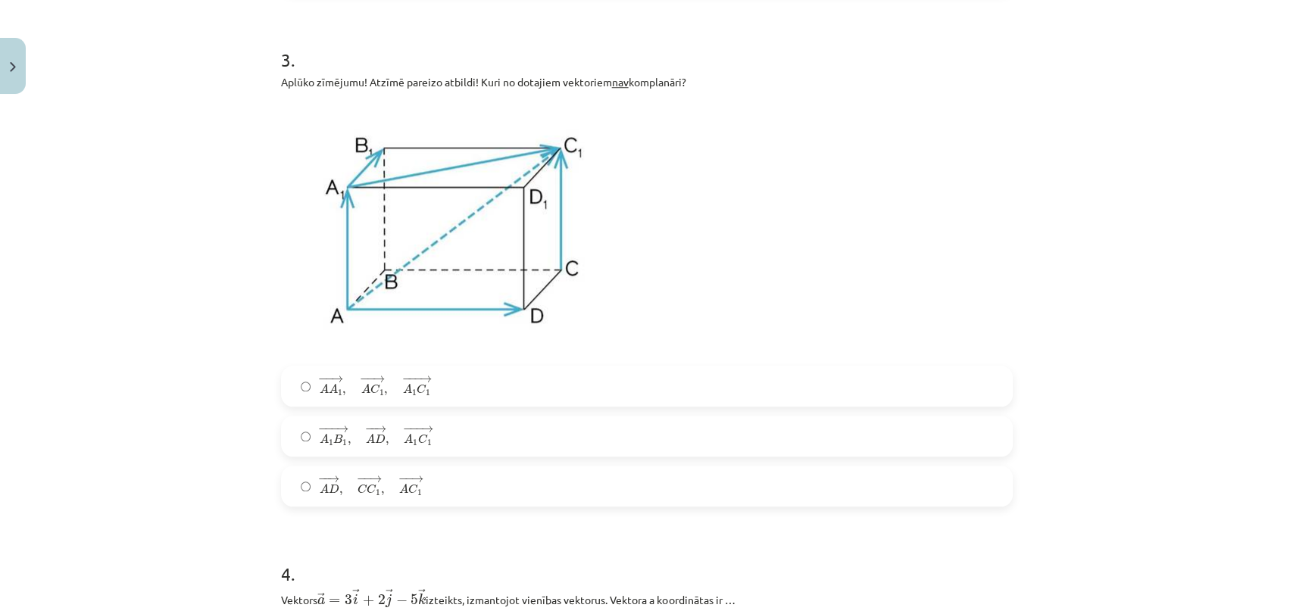
scroll to position [875, 0]
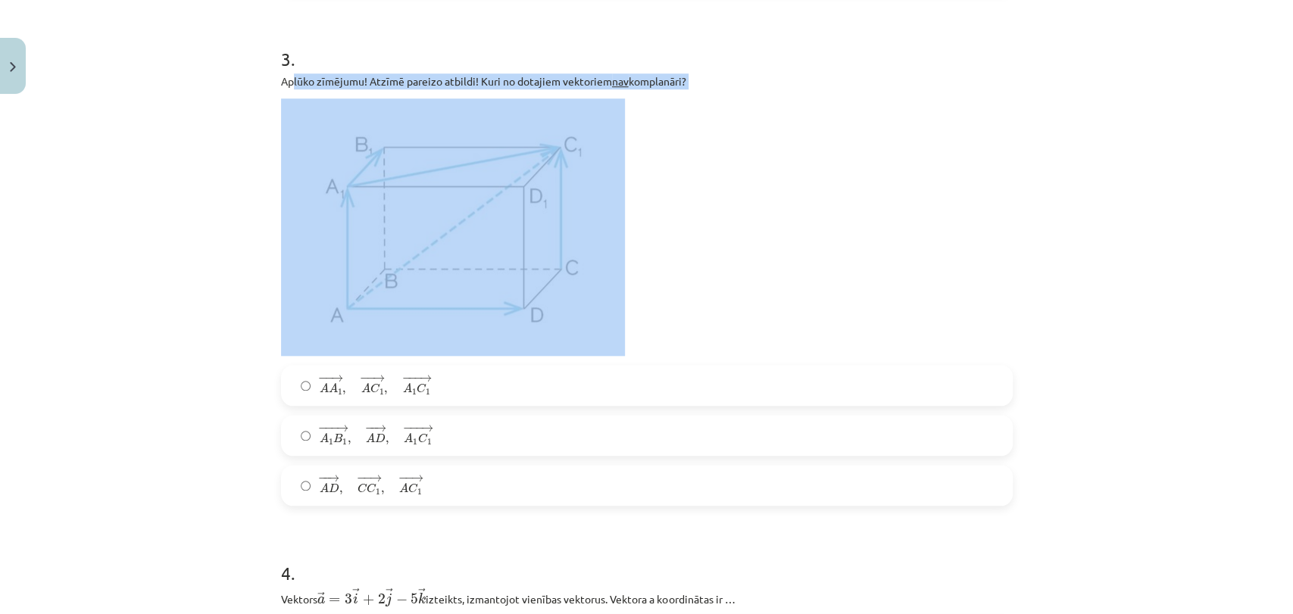
drag, startPoint x: 287, startPoint y: 86, endPoint x: 533, endPoint y: 232, distance: 286.3
click at [533, 232] on div "Aplūko zīmējumu! Atzīmē pareizo atbildi! Kuri no dotajiem vektoriem nav komplan…" at bounding box center [647, 214] width 732 height 283
click at [158, 186] on div "Mācību tēma: Matemātikas i - 10. klases 1. ieskaites mācību materiāls (a,b) #9 …" at bounding box center [646, 307] width 1293 height 614
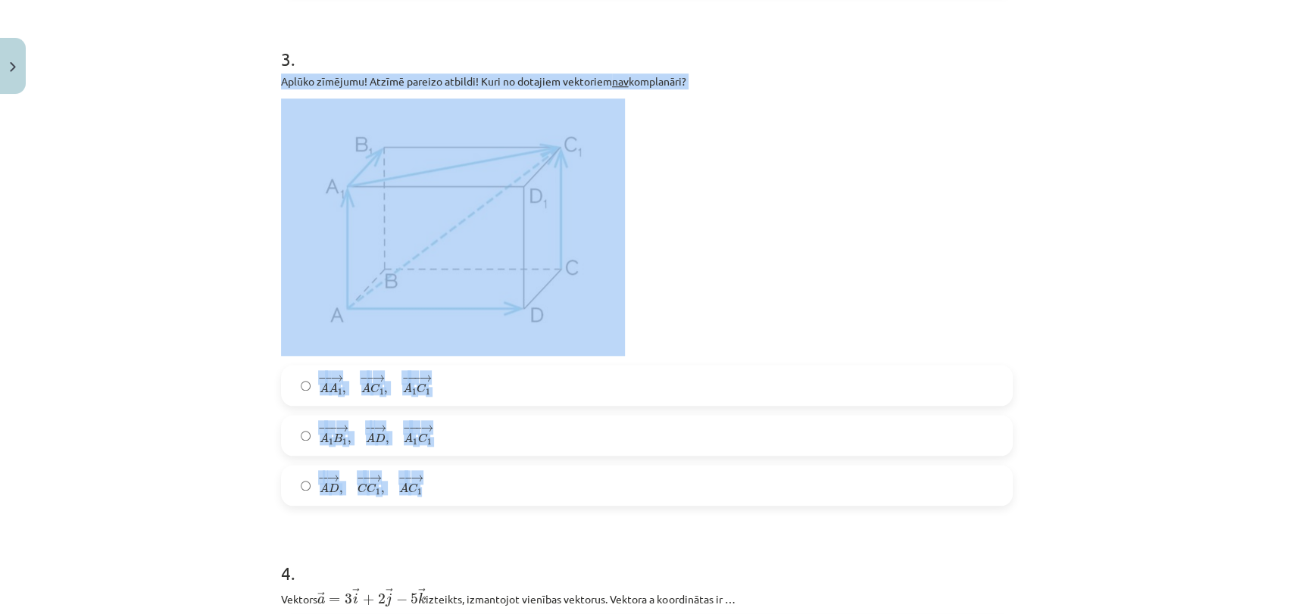
drag, startPoint x: 273, startPoint y: 80, endPoint x: 498, endPoint y: 492, distance: 469.2
click at [114, 456] on div "Mācību tēma: Matemātikas i - 10. klases 1. ieskaites mācību materiāls (a,b) #9 …" at bounding box center [646, 307] width 1293 height 614
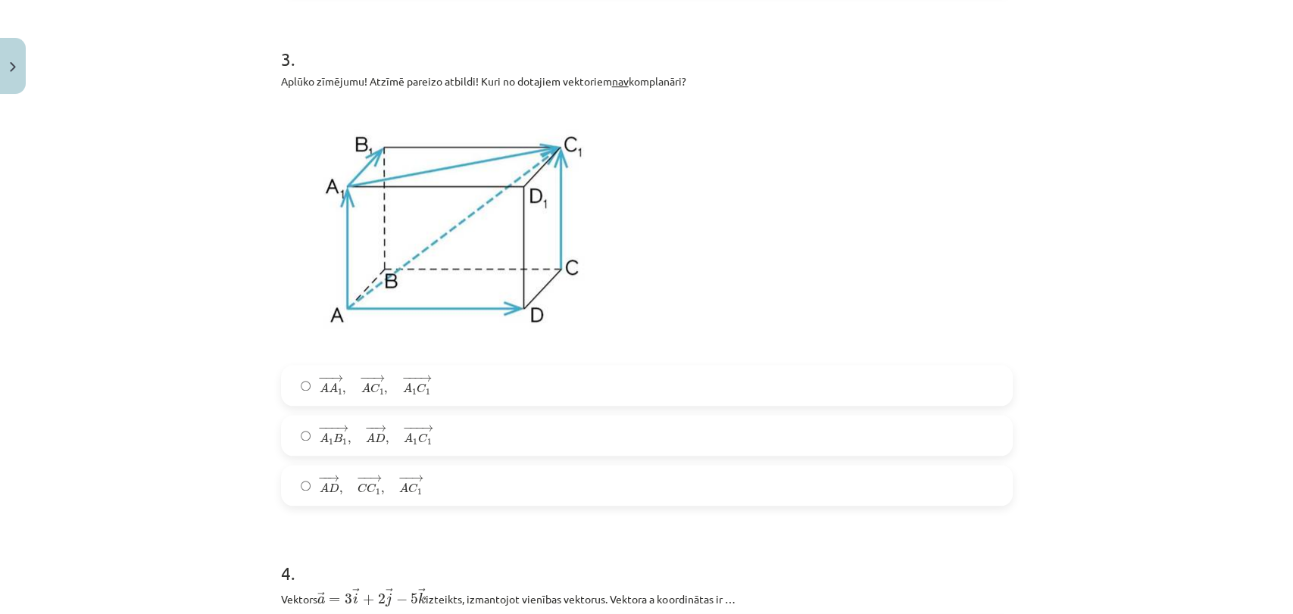
click at [440, 373] on label "− − → A A 1 , − − → A C 1 , − −− → A 1 C 1 A A 1 → , A C 1 → , A 1 C 1 →" at bounding box center [647, 386] width 729 height 38
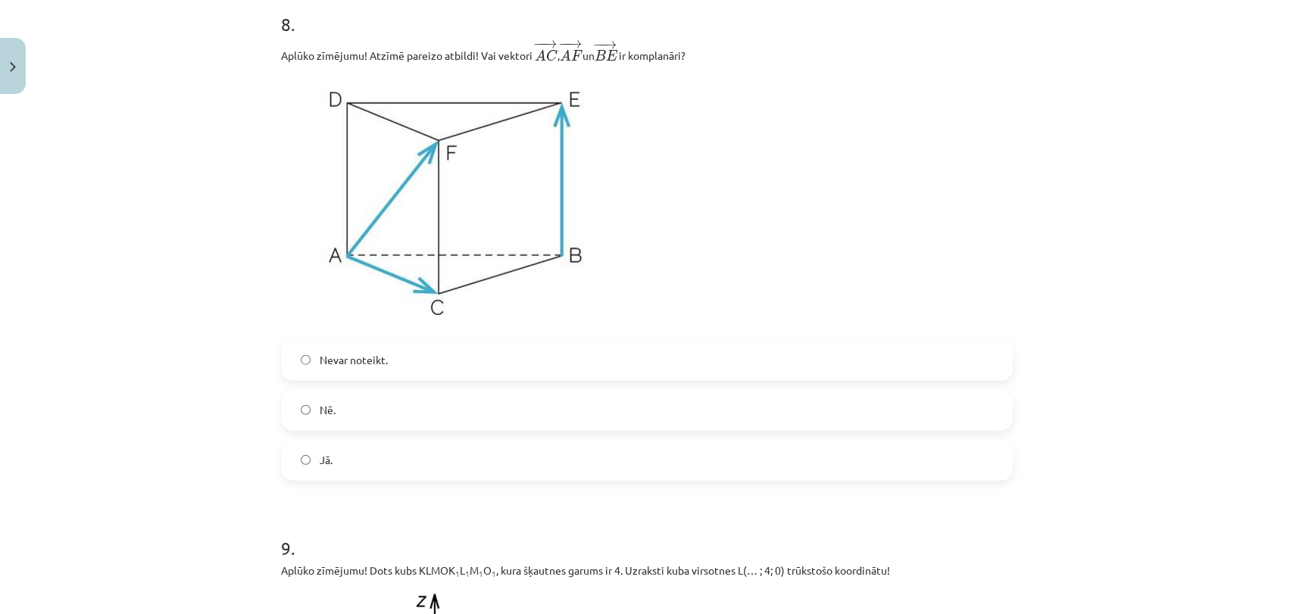
scroll to position [2619, 0]
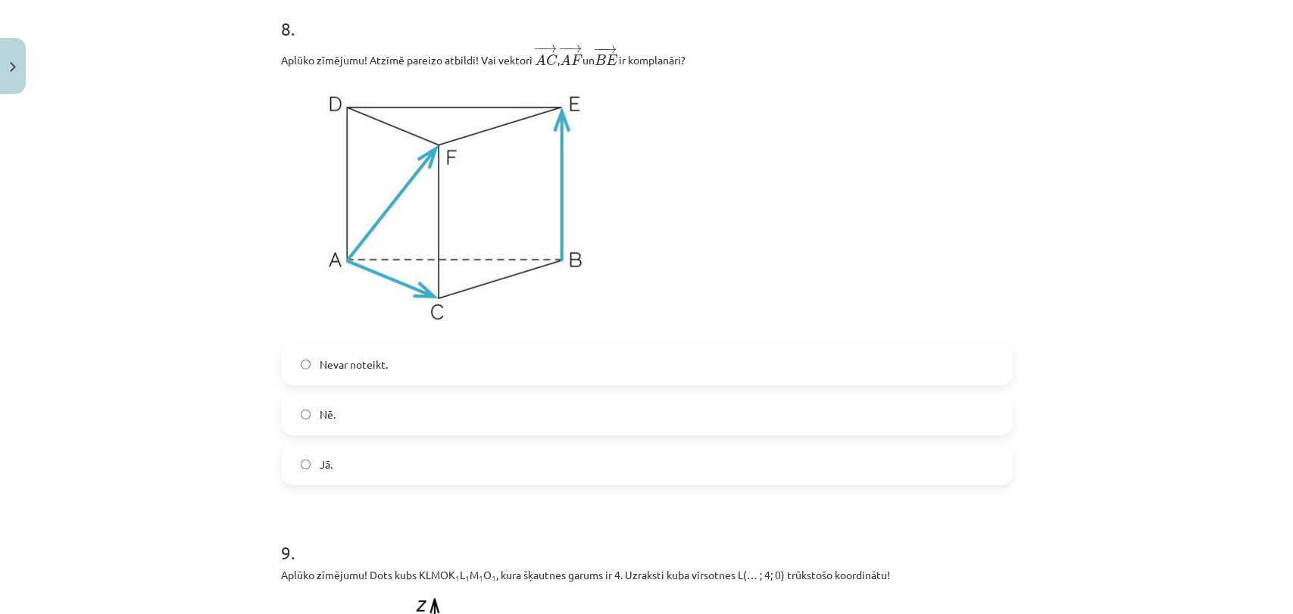
click at [442, 462] on label "Jā." at bounding box center [647, 465] width 729 height 38
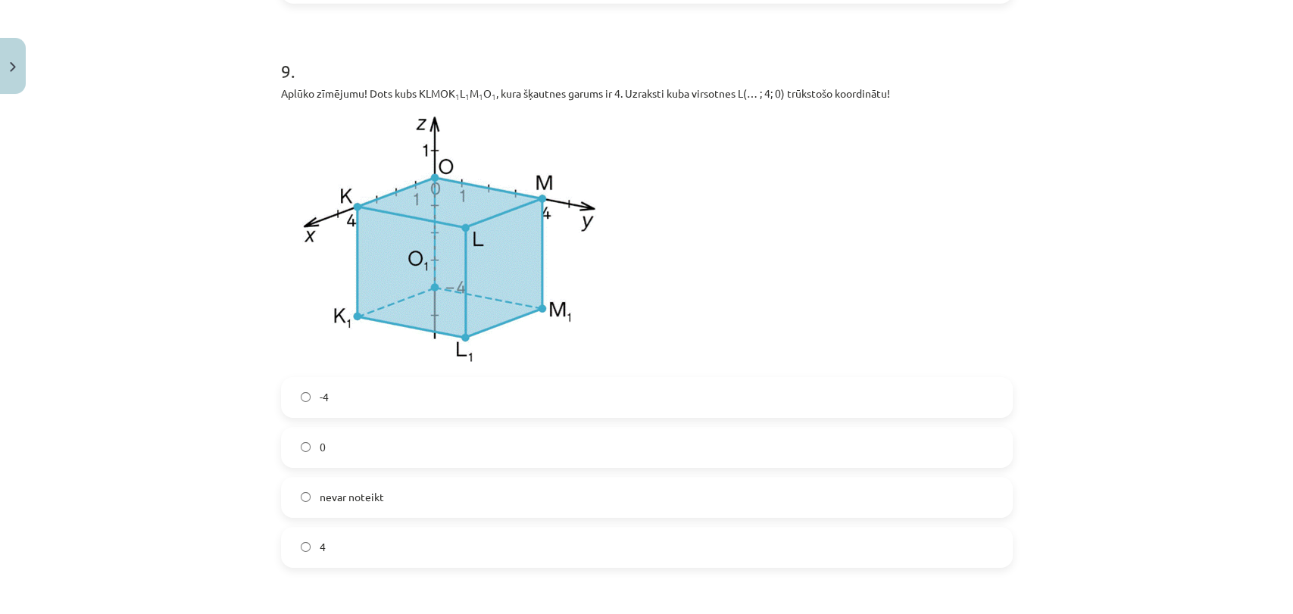
scroll to position [3151, 0]
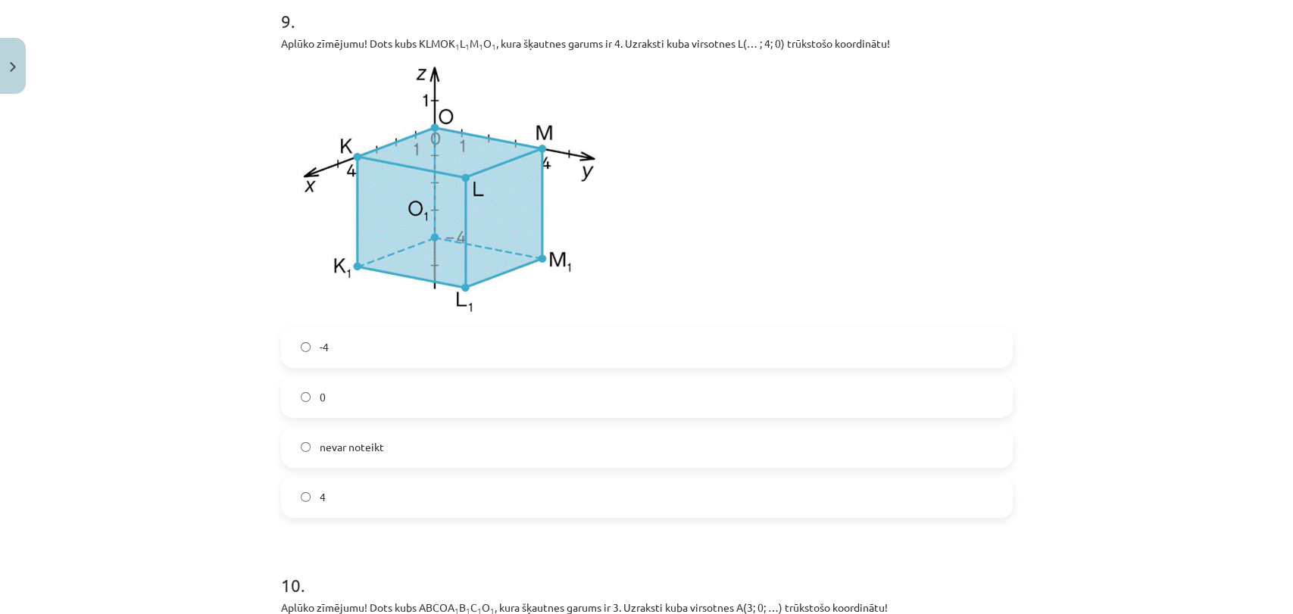
click at [401, 348] on label "-4" at bounding box center [647, 348] width 729 height 38
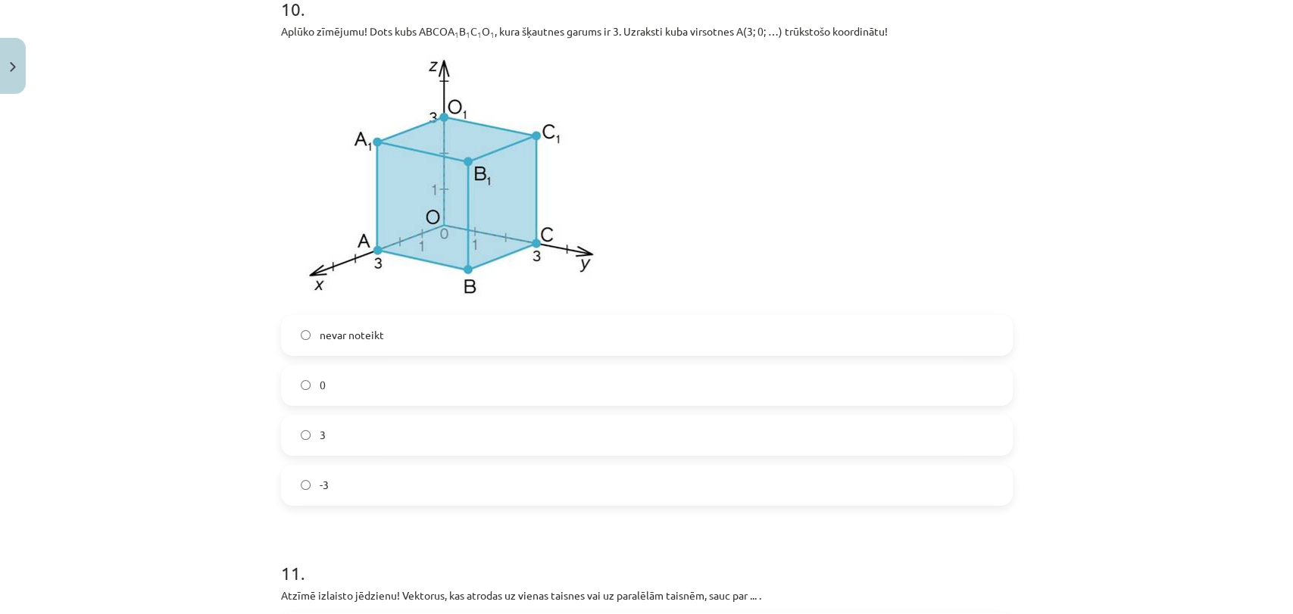
scroll to position [3731, 0]
click at [376, 487] on label "-3" at bounding box center [647, 483] width 729 height 38
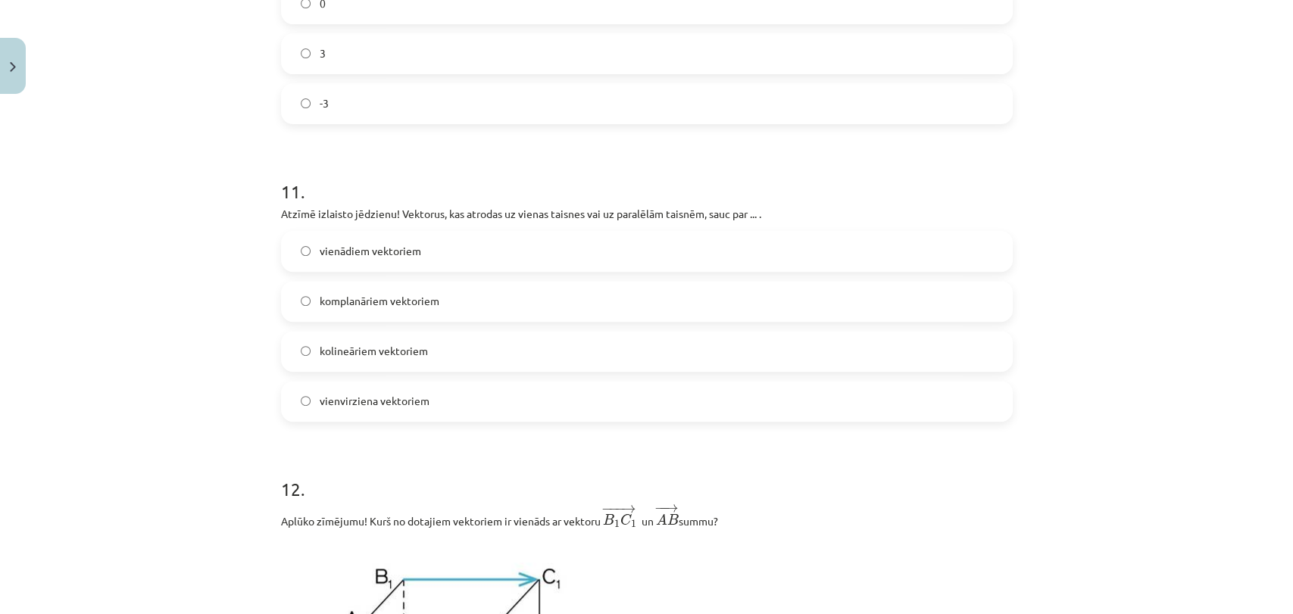
scroll to position [4134, 0]
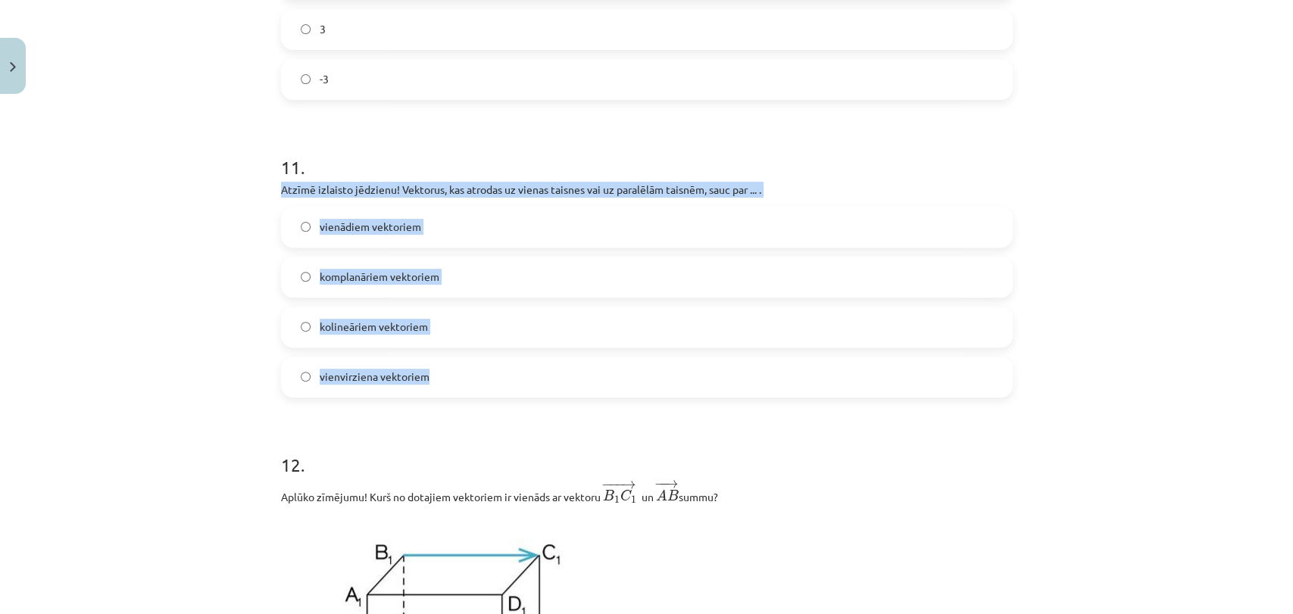
drag, startPoint x: 267, startPoint y: 186, endPoint x: 495, endPoint y: 383, distance: 301.2
click at [189, 319] on div "Mācību tēma: Matemātikas i - 10. klases 1. ieskaites mācību materiāls (a,b) #9 …" at bounding box center [646, 307] width 1293 height 614
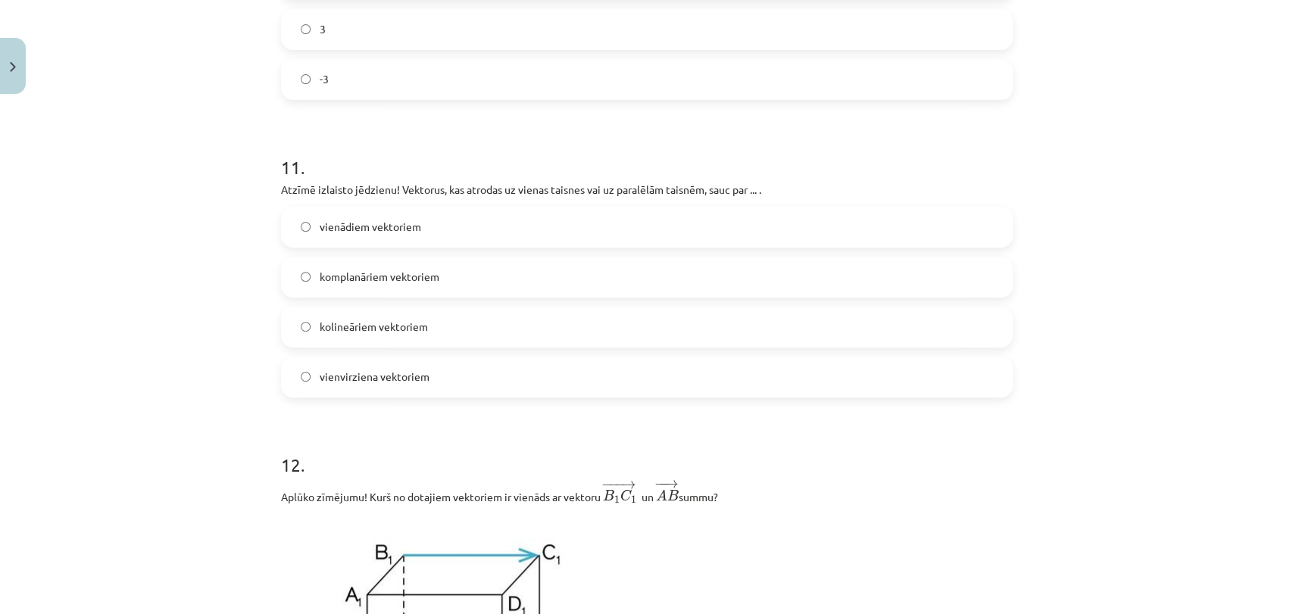
click at [375, 323] on span "kolineāriem vektoriem" at bounding box center [374, 327] width 108 height 16
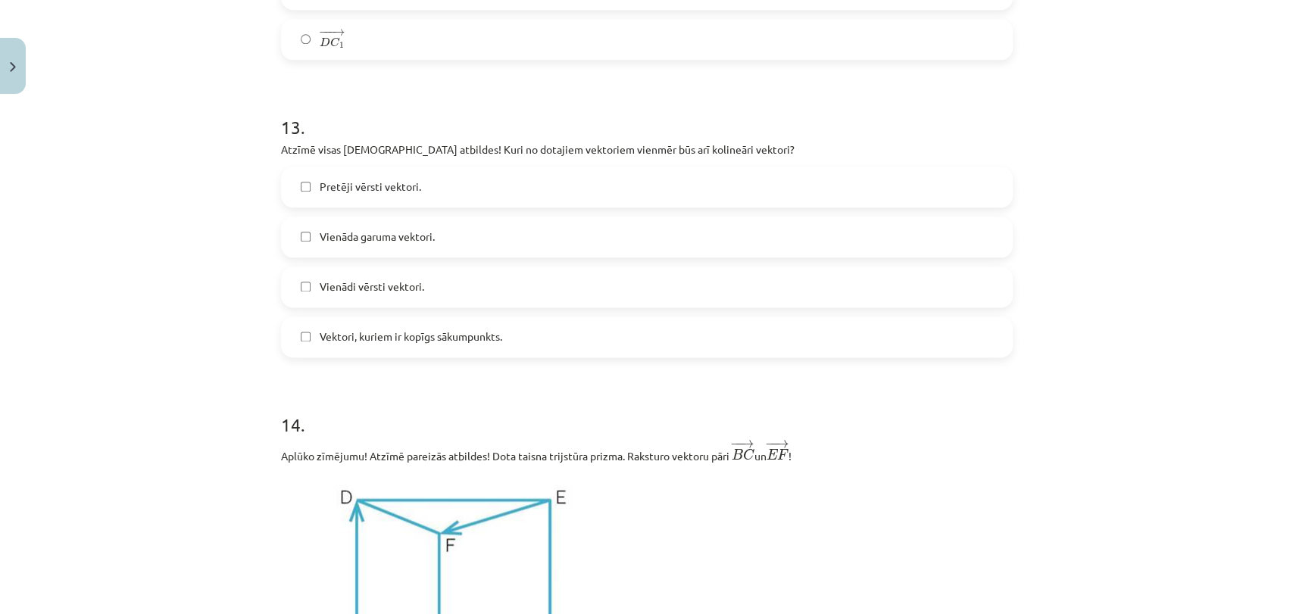
scroll to position [5054, 0]
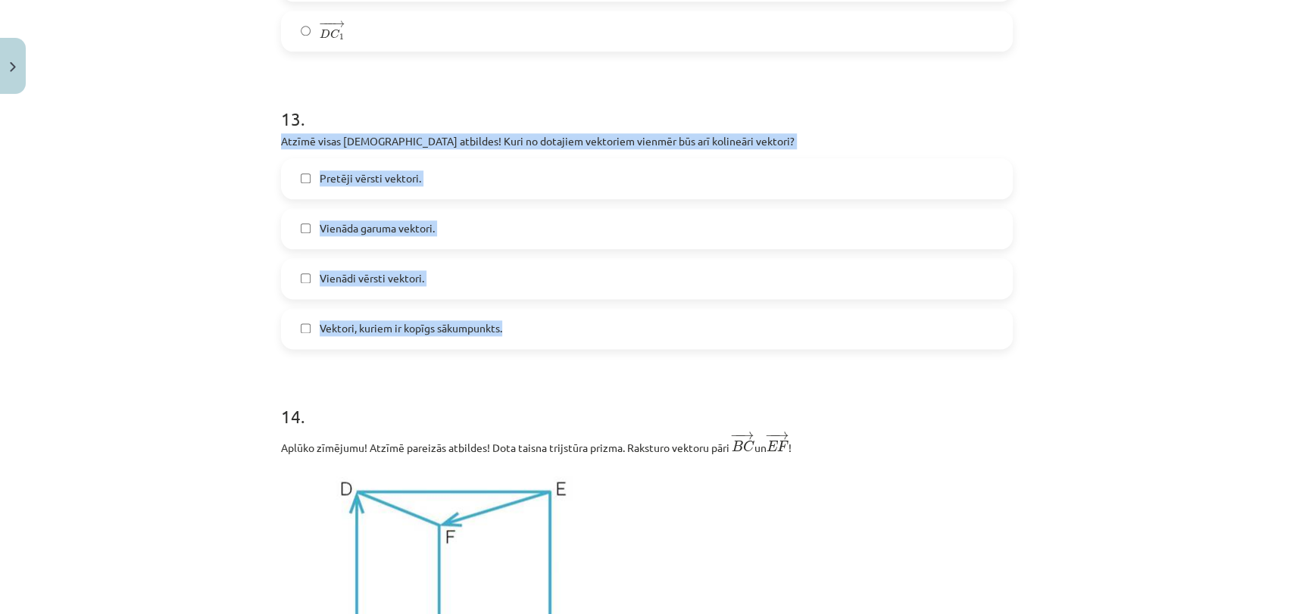
drag, startPoint x: 264, startPoint y: 136, endPoint x: 519, endPoint y: 337, distance: 324.6
click at [184, 237] on div "Mācību tēma: Matemātikas i - 10. klases 1. ieskaites mācību materiāls (a,b) #9 …" at bounding box center [646, 307] width 1293 height 614
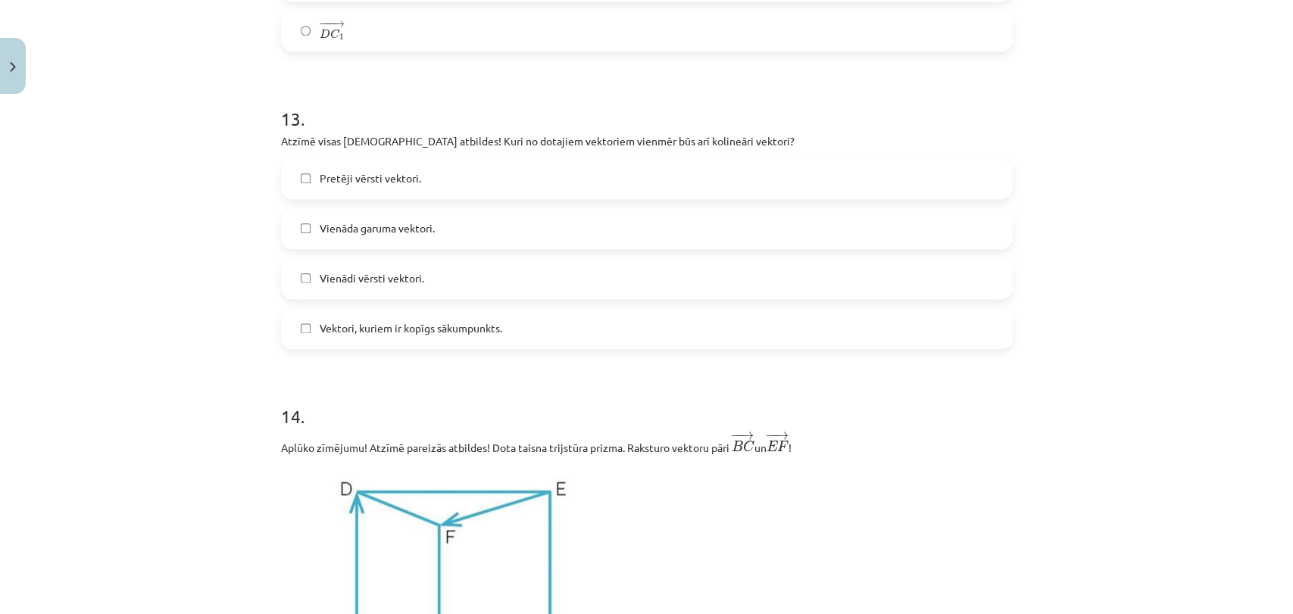
click at [423, 177] on label "Pretēji vērsti vektori." at bounding box center [647, 179] width 729 height 38
click at [414, 279] on span "Vienādi vērsti vektori." at bounding box center [372, 278] width 105 height 16
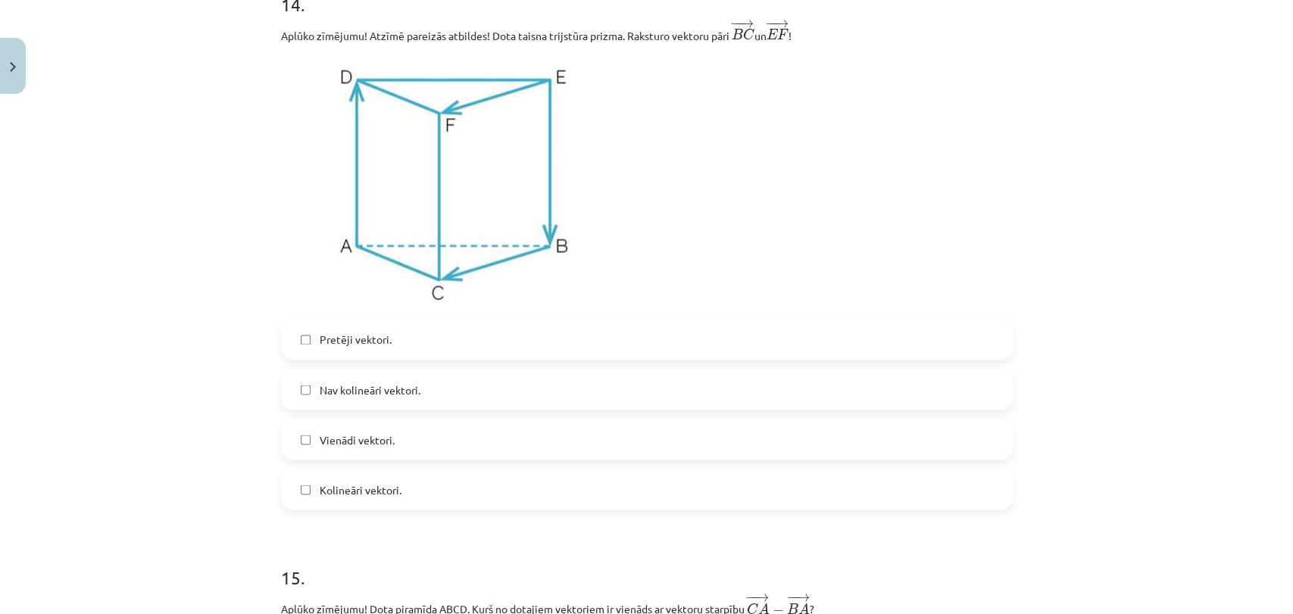
scroll to position [5471, 0]
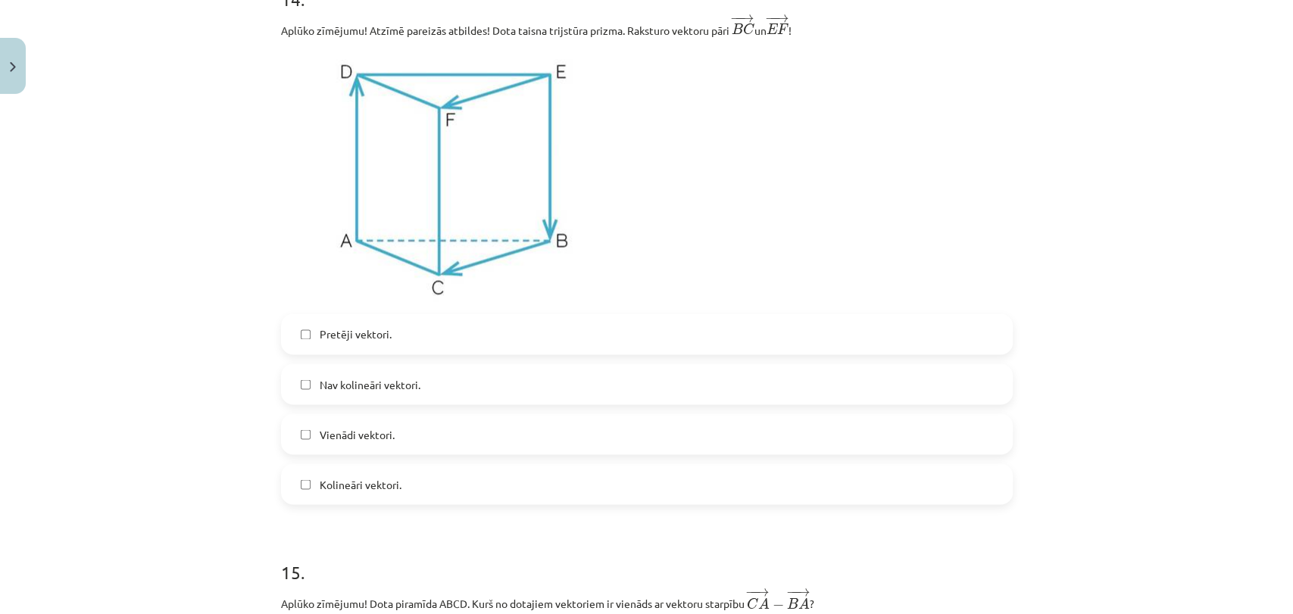
click at [461, 496] on label "Kolineāri vektori." at bounding box center [647, 484] width 729 height 38
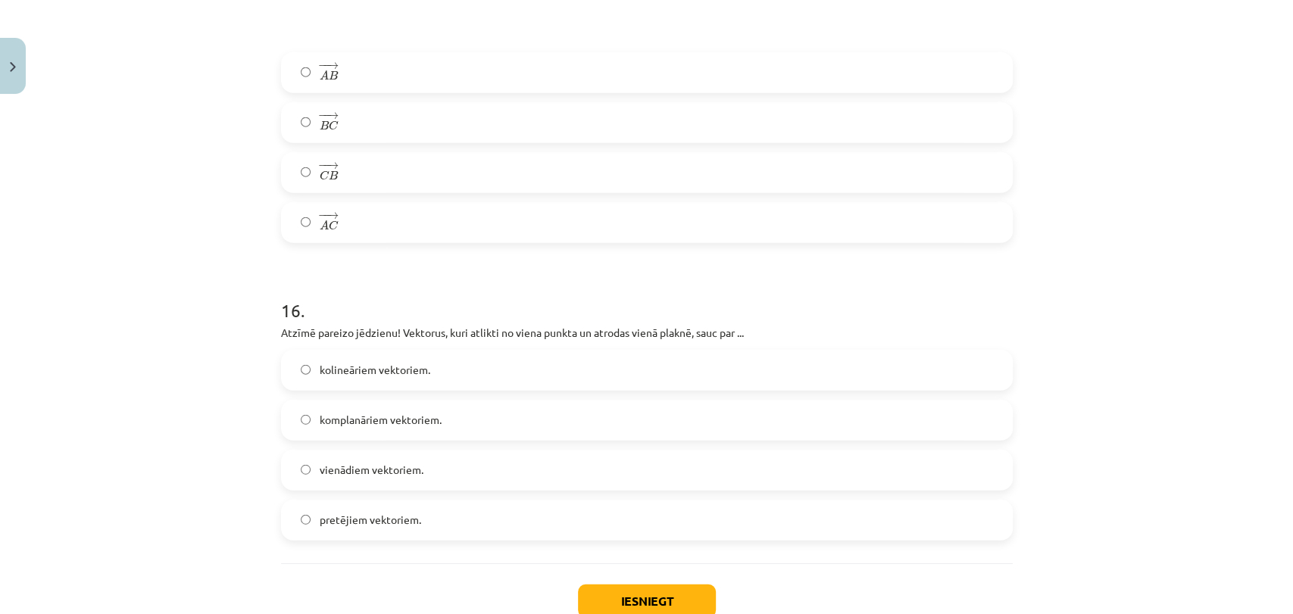
scroll to position [6436, 0]
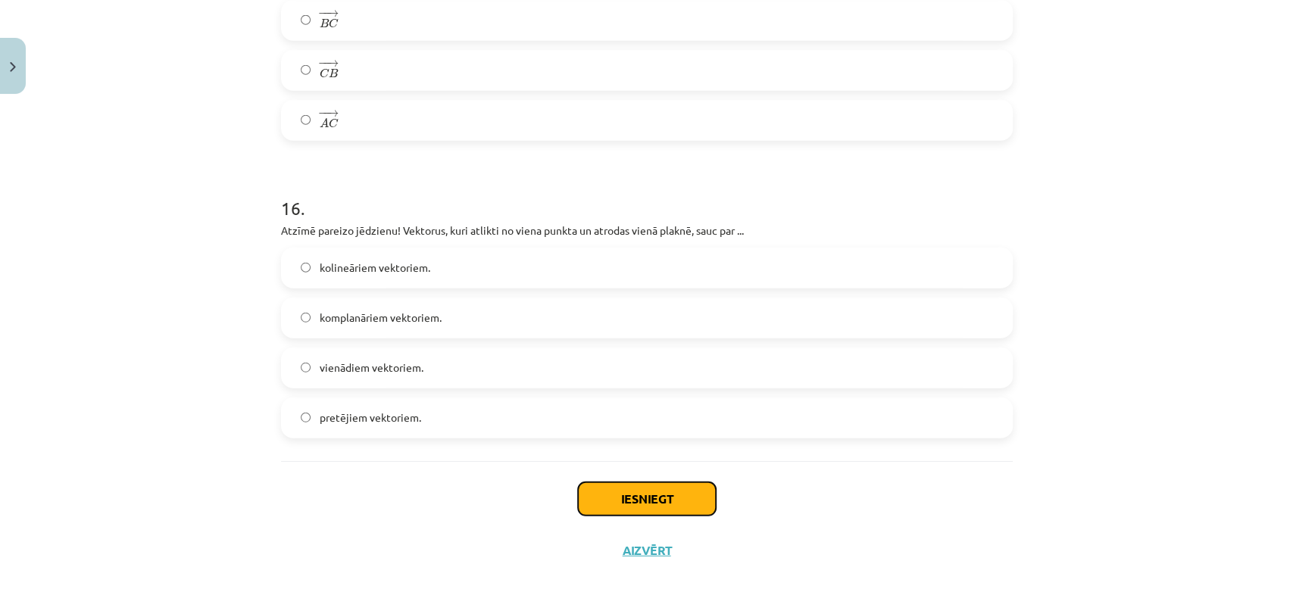
click at [673, 496] on button "Iesniegt" at bounding box center [647, 499] width 138 height 33
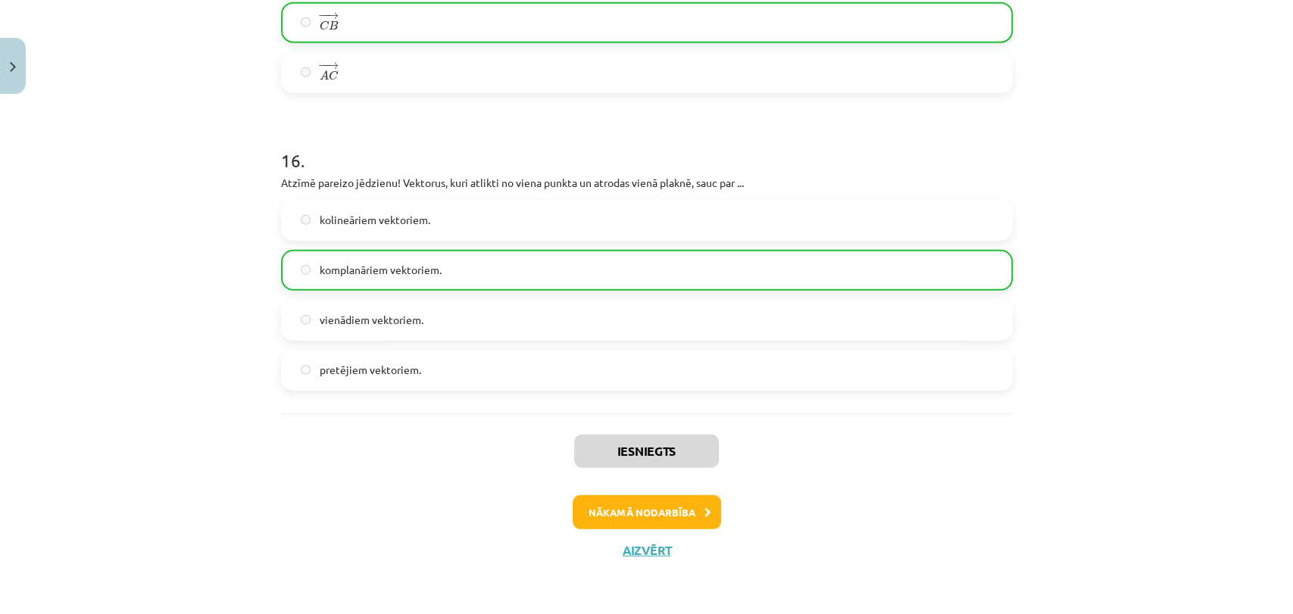
scroll to position [6484, 0]
click at [667, 512] on button "Nākamā nodarbība" at bounding box center [647, 512] width 148 height 35
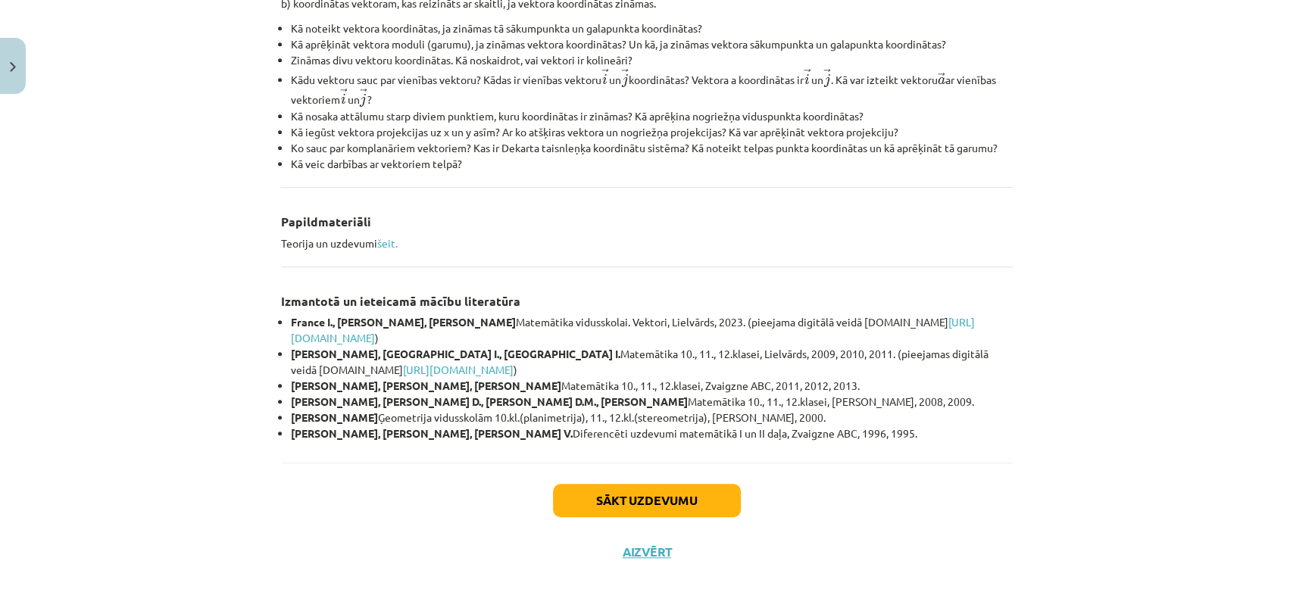
scroll to position [589, 0]
click at [661, 492] on button "Sākt uzdevumu" at bounding box center [647, 499] width 188 height 33
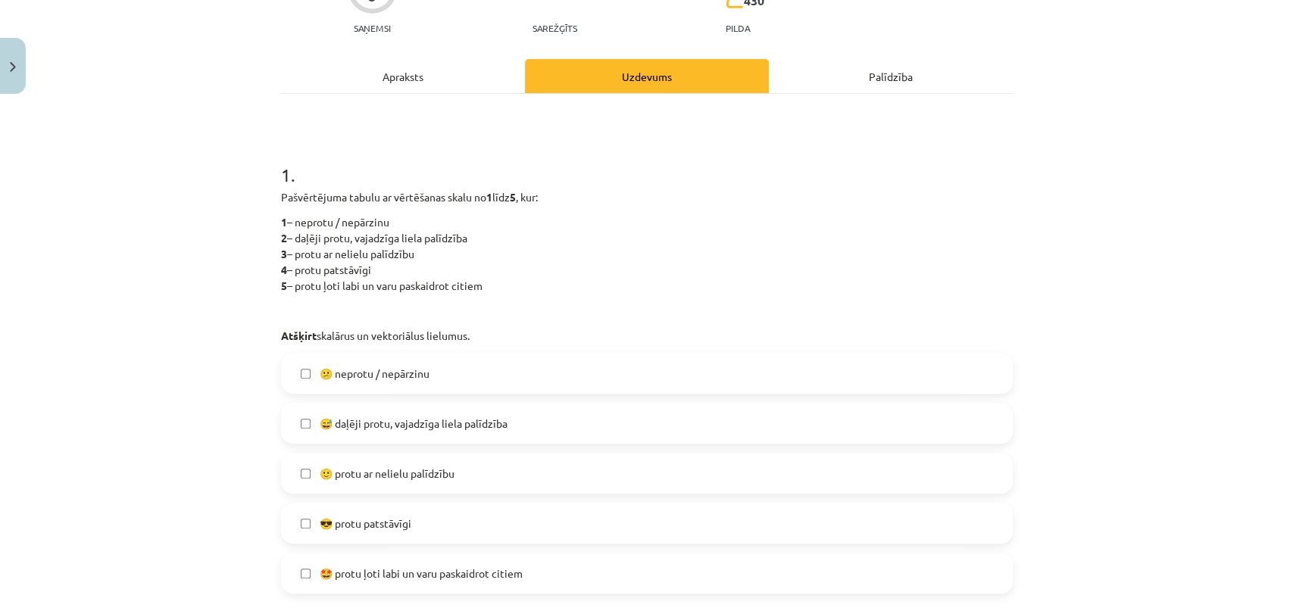
scroll to position [234, 0]
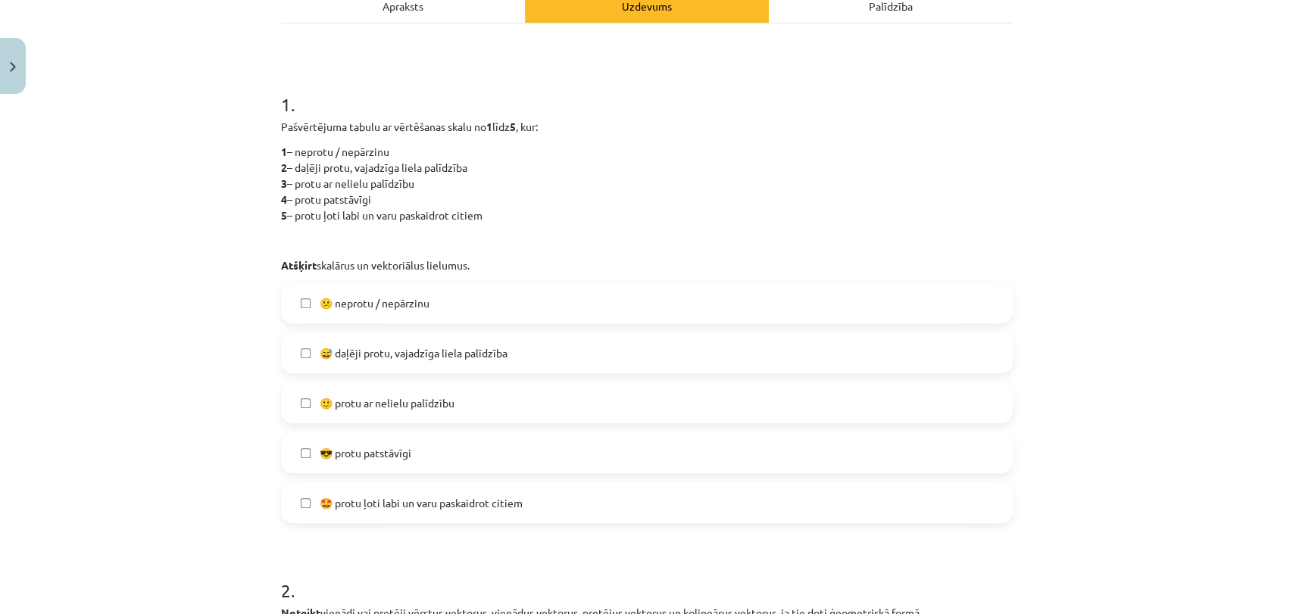
click at [442, 353] on span "😅 daļēji protu, vajadzīga liela palīdzība" at bounding box center [414, 353] width 188 height 16
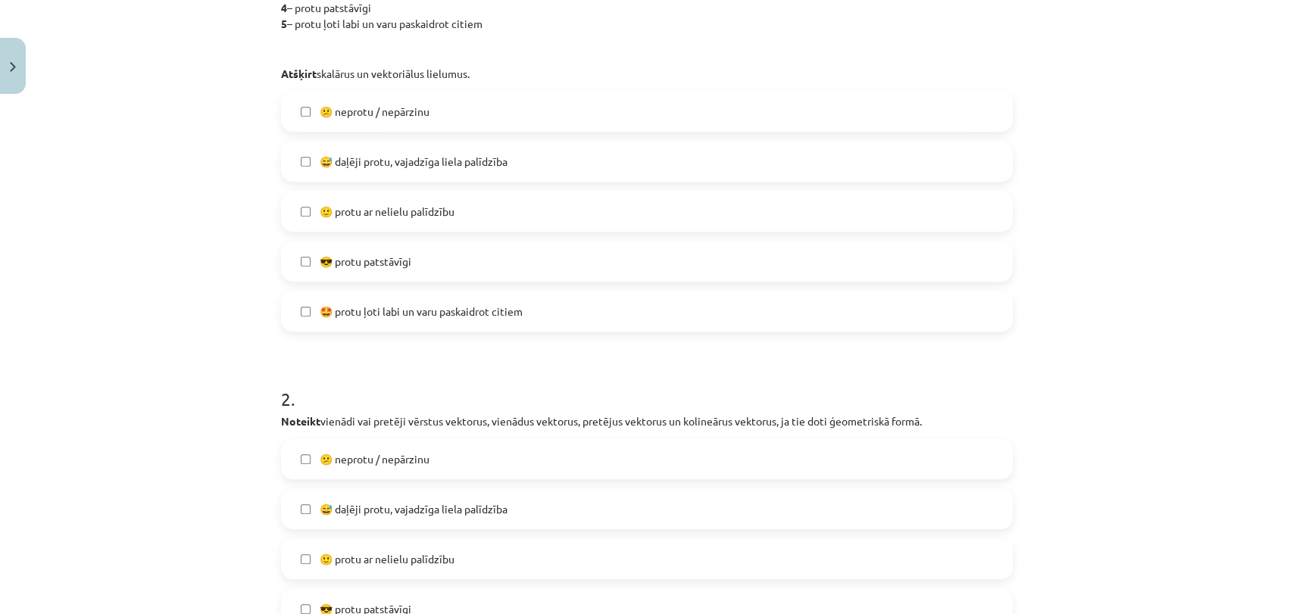
scroll to position [458, 0]
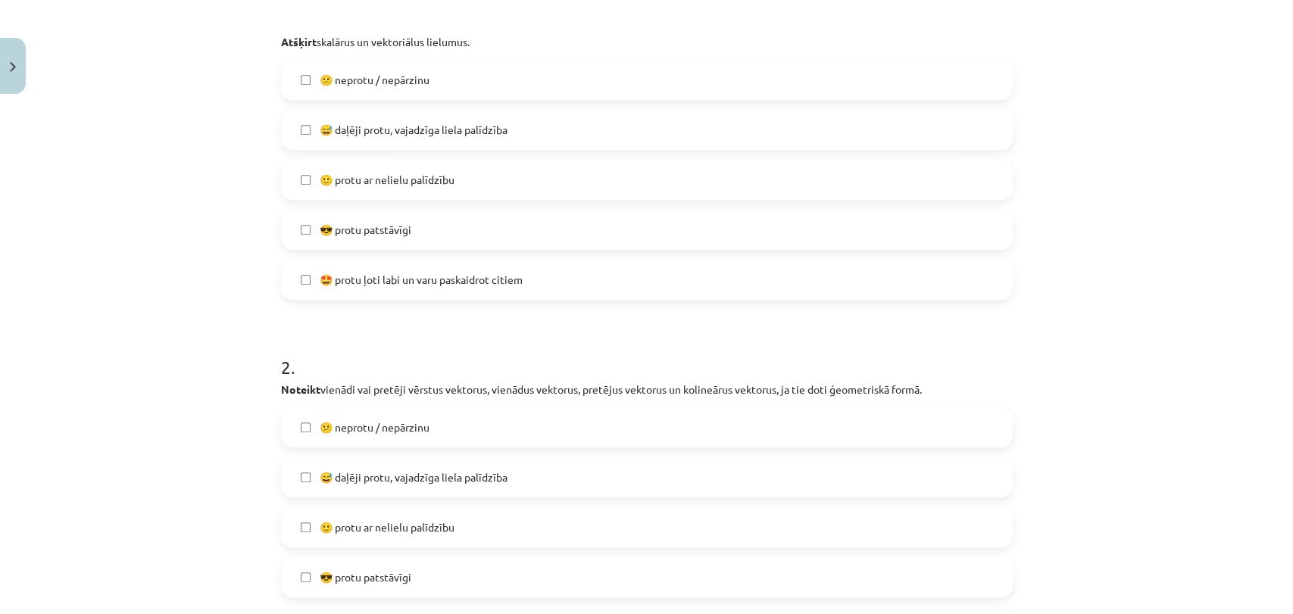
click at [425, 463] on label "😅 daļēji protu, vajadzīga liela palīdzība" at bounding box center [647, 477] width 729 height 38
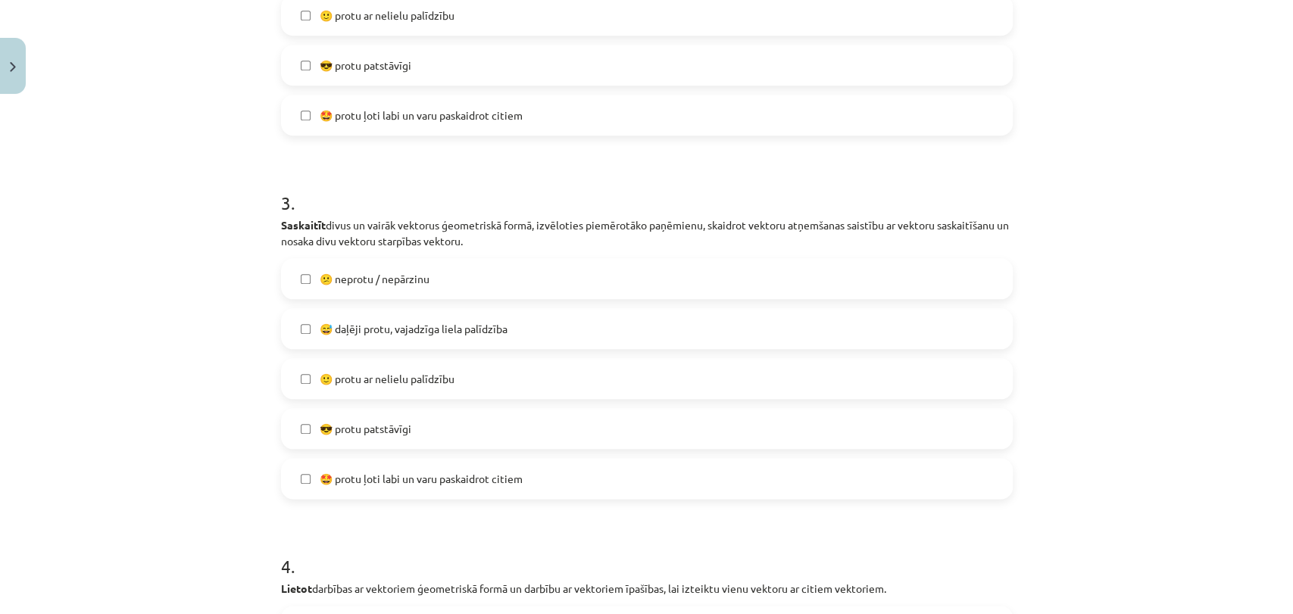
scroll to position [975, 0]
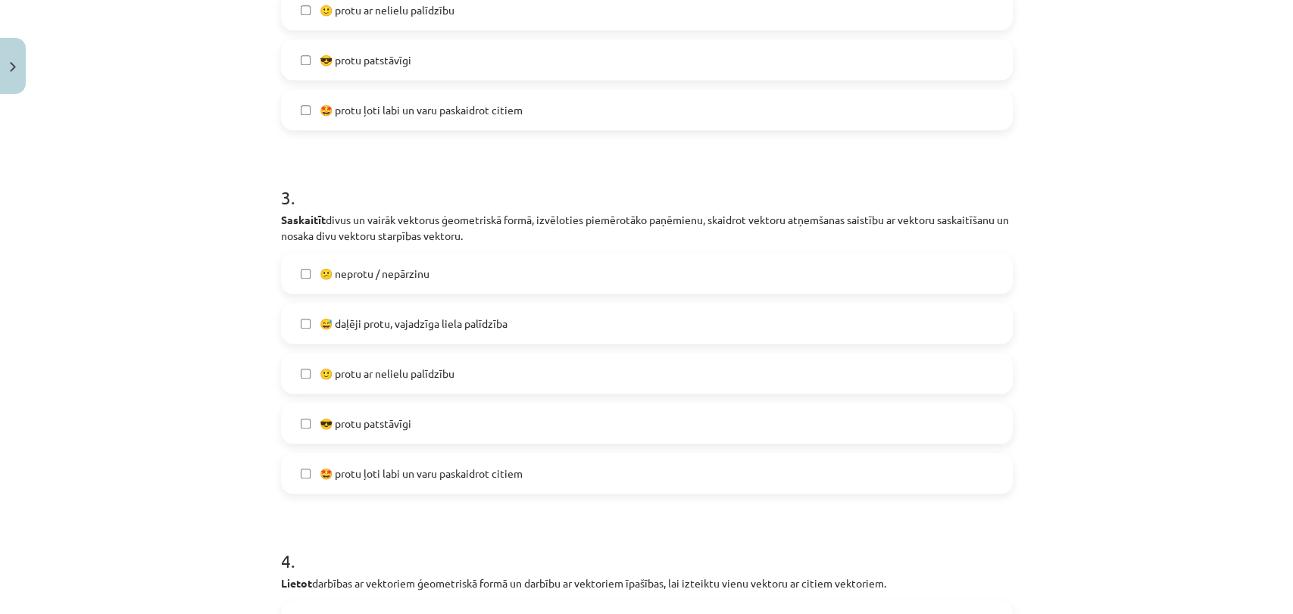
click at [439, 318] on span "😅 daļēji protu, vajadzīga liela palīdzība" at bounding box center [414, 324] width 188 height 16
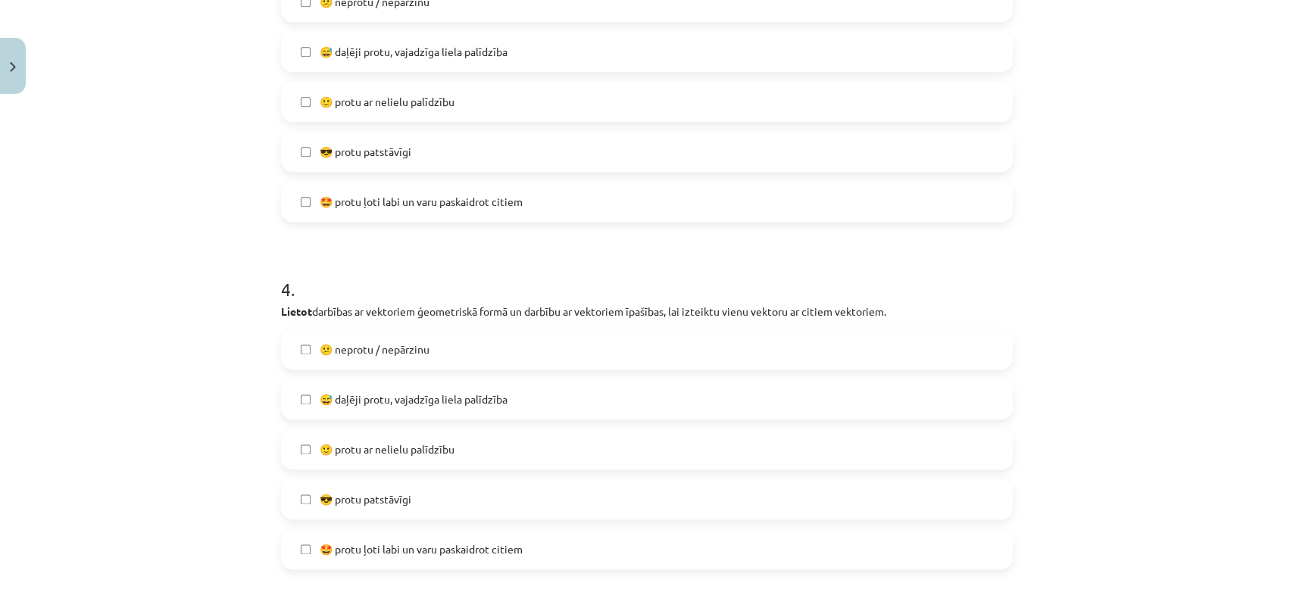
scroll to position [1278, 0]
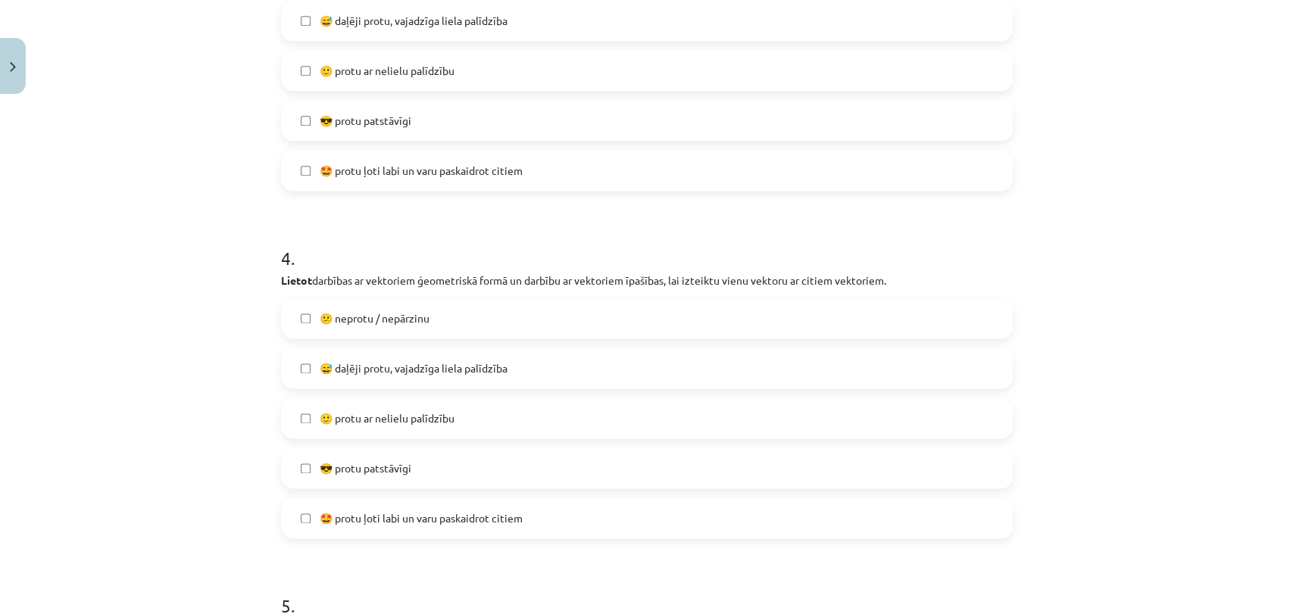
click at [435, 374] on span "😅 daļēji protu, vajadzīga liela palīdzība" at bounding box center [414, 369] width 188 height 16
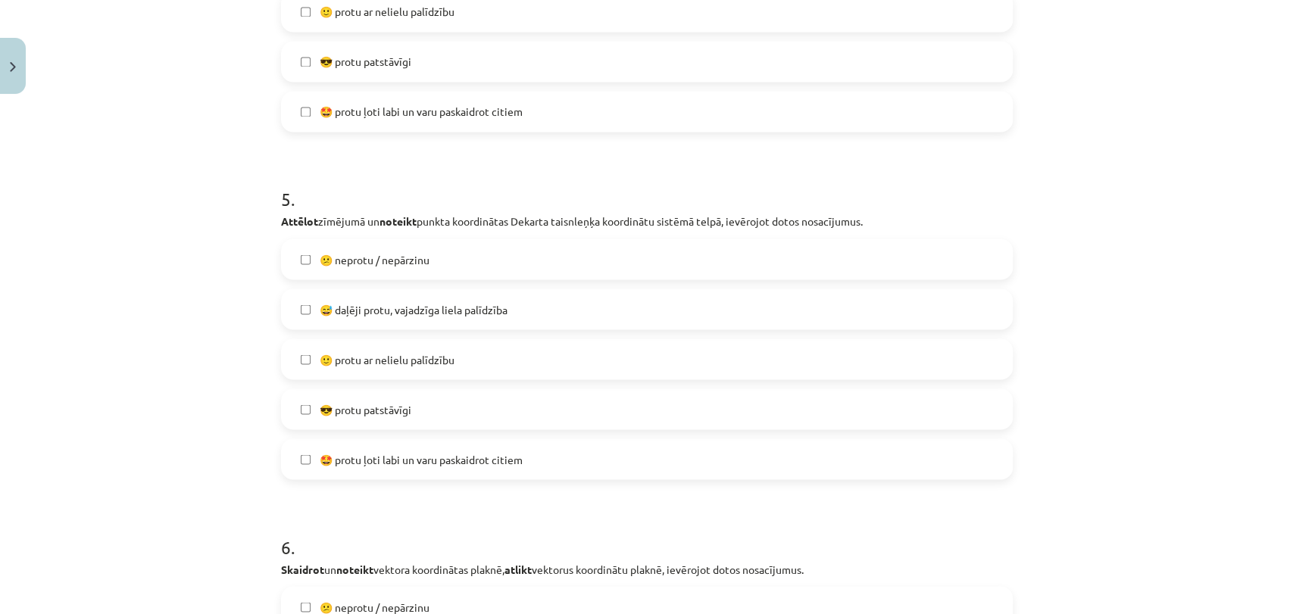
scroll to position [1685, 0]
click at [410, 304] on span "😅 daļēji protu, vajadzīga liela palīdzība" at bounding box center [414, 309] width 188 height 16
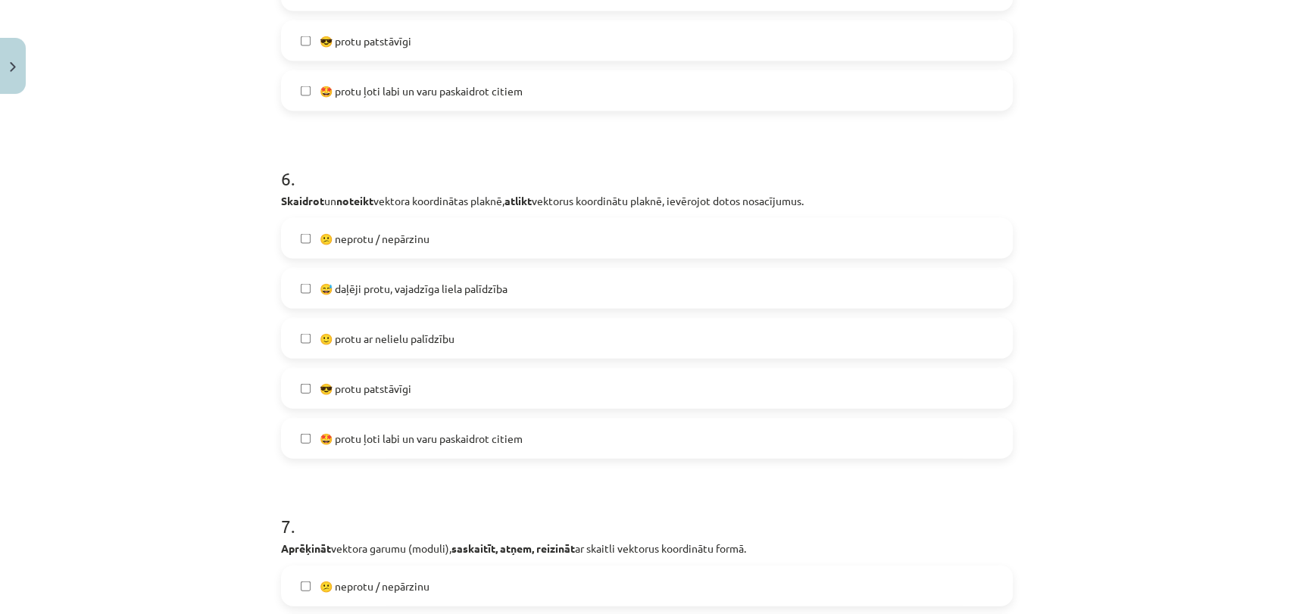
scroll to position [2069, 0]
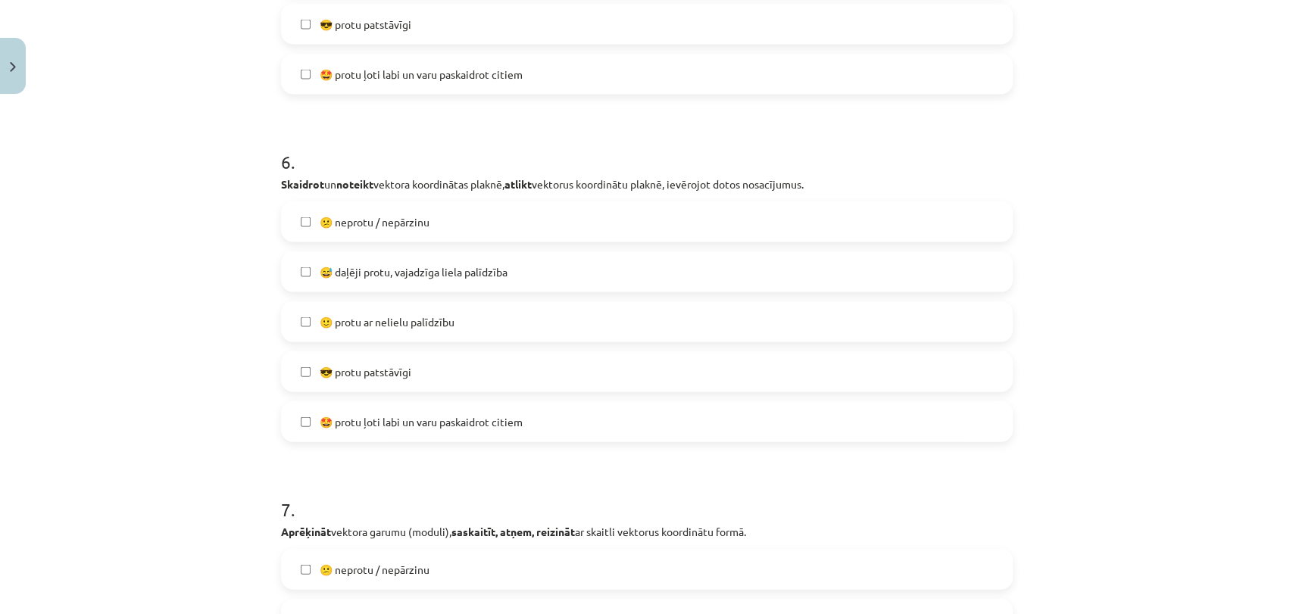
click at [429, 276] on span "😅 daļēji protu, vajadzīga liela palīdzība" at bounding box center [414, 272] width 188 height 16
click at [429, 320] on span "🙂 protu ar nelielu palīdzību" at bounding box center [387, 322] width 135 height 16
click at [417, 268] on span "😅 daļēji protu, vajadzīga liela palīdzība" at bounding box center [414, 272] width 188 height 16
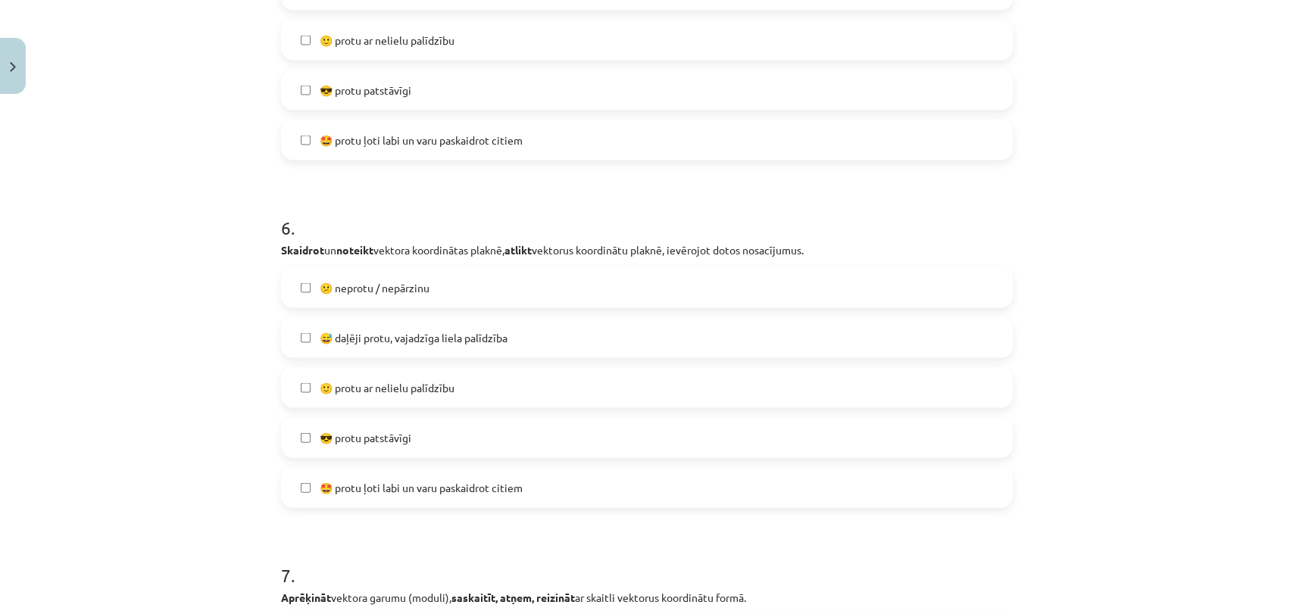
scroll to position [1975, 0]
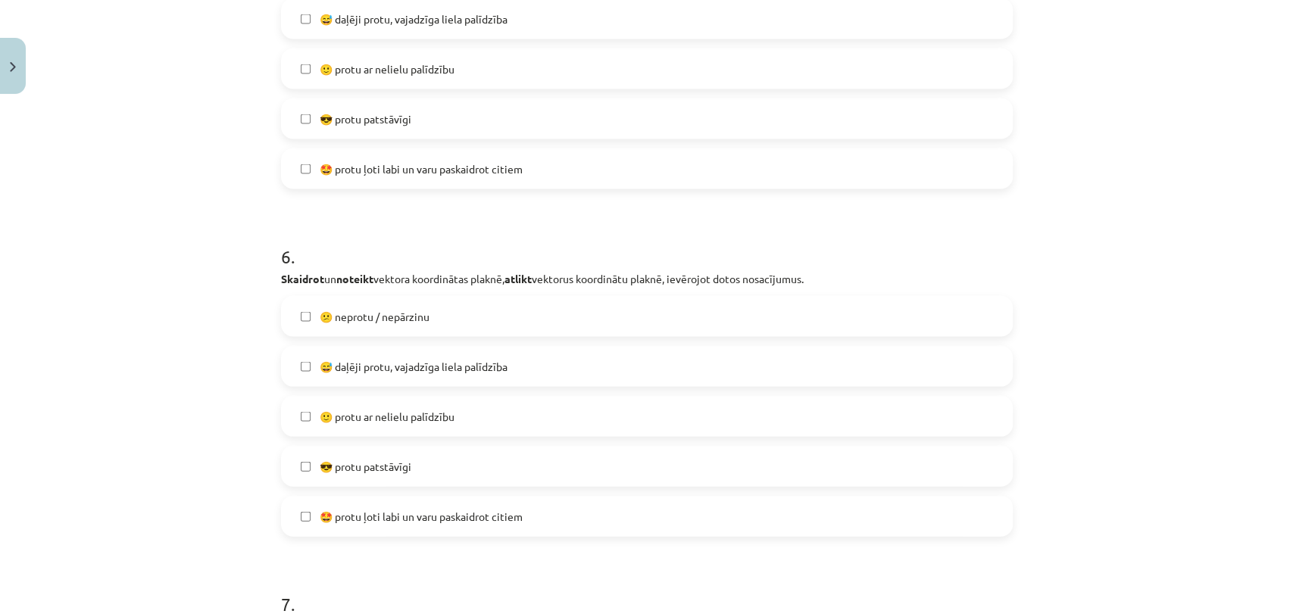
click at [421, 71] on span "🙂 protu ar nelielu palīdzību" at bounding box center [387, 69] width 135 height 16
click at [419, 33] on label "😅 daļēji protu, vajadzīga liela palīdzība" at bounding box center [647, 19] width 729 height 38
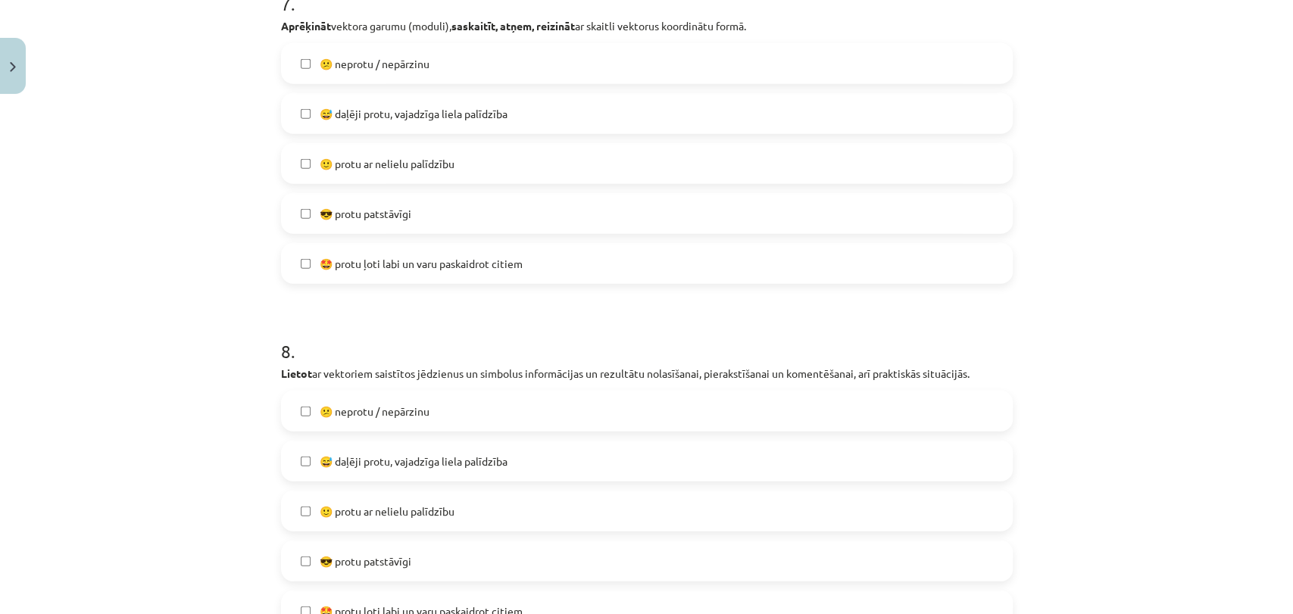
scroll to position [2599, 0]
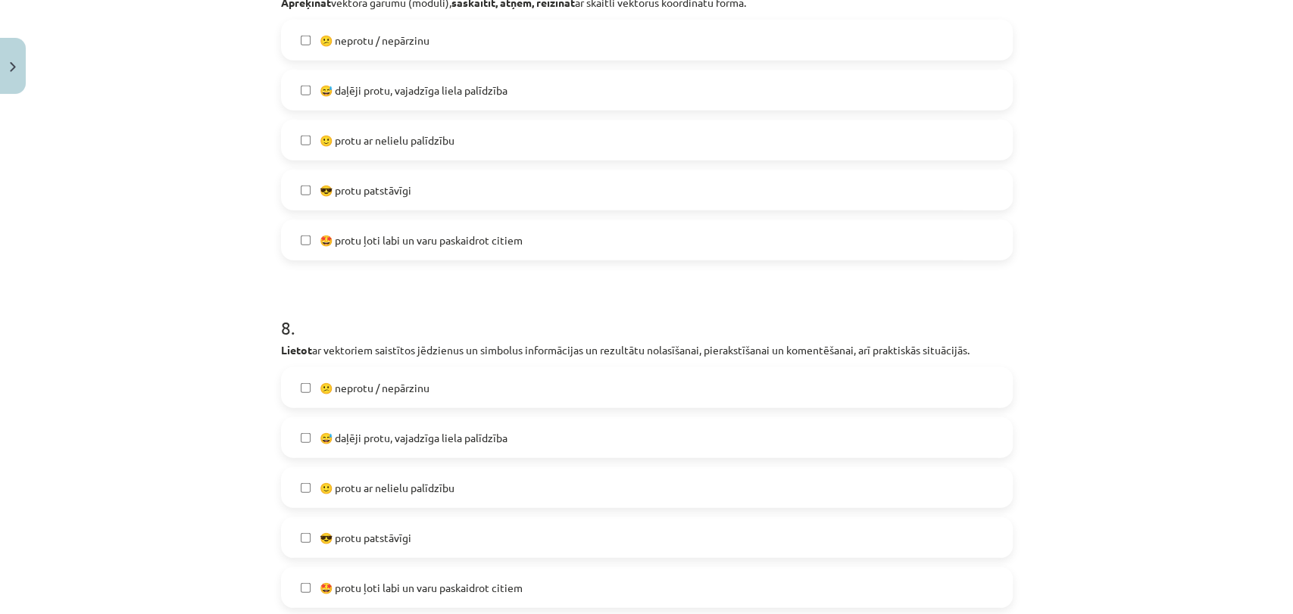
click at [404, 135] on span "🙂 protu ar nelielu palīdzību" at bounding box center [387, 141] width 135 height 16
click at [436, 442] on span "😅 daļēji protu, vajadzīga liela palīdzība" at bounding box center [414, 438] width 188 height 16
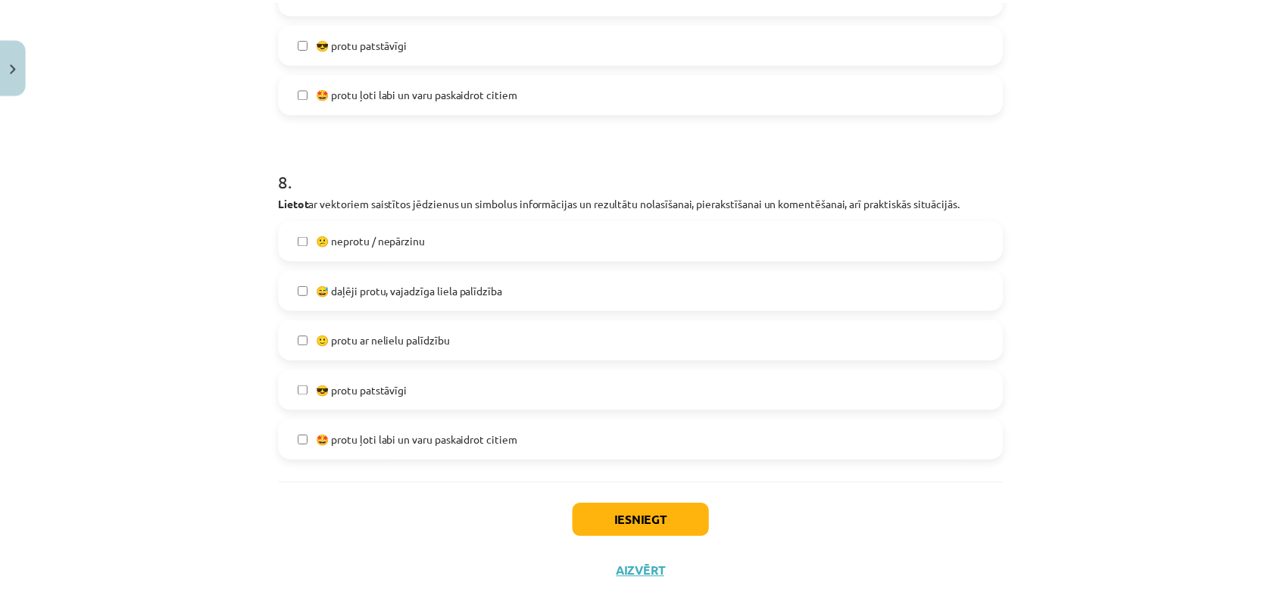
scroll to position [2769, 0]
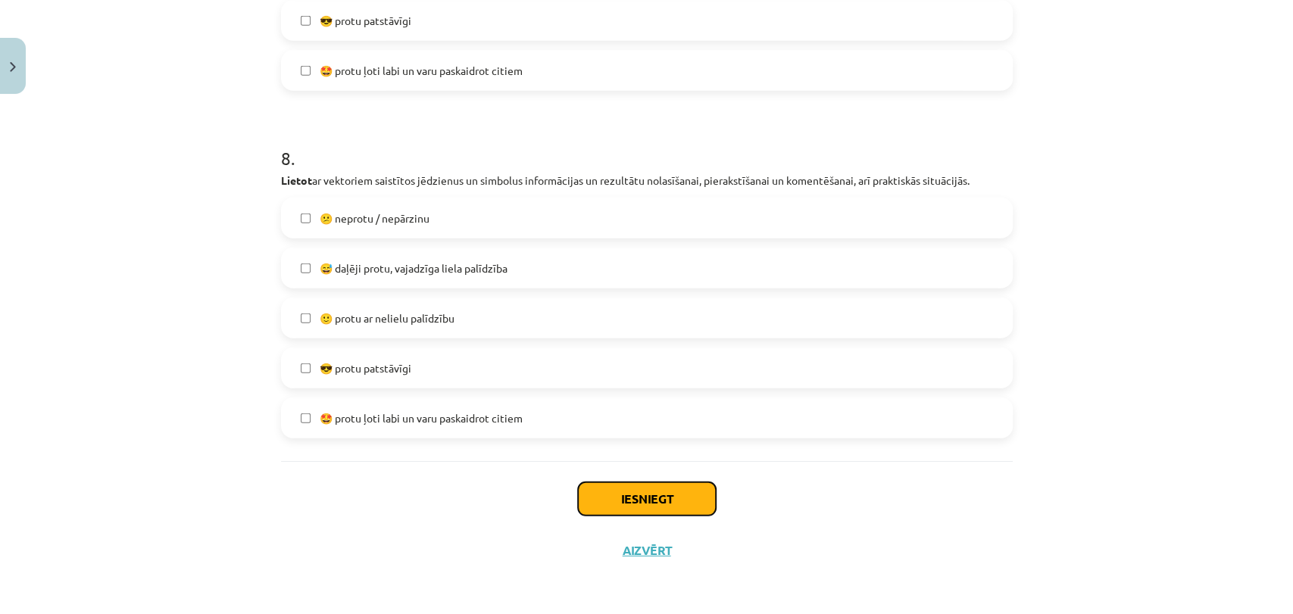
click at [667, 499] on button "Iesniegt" at bounding box center [647, 499] width 138 height 33
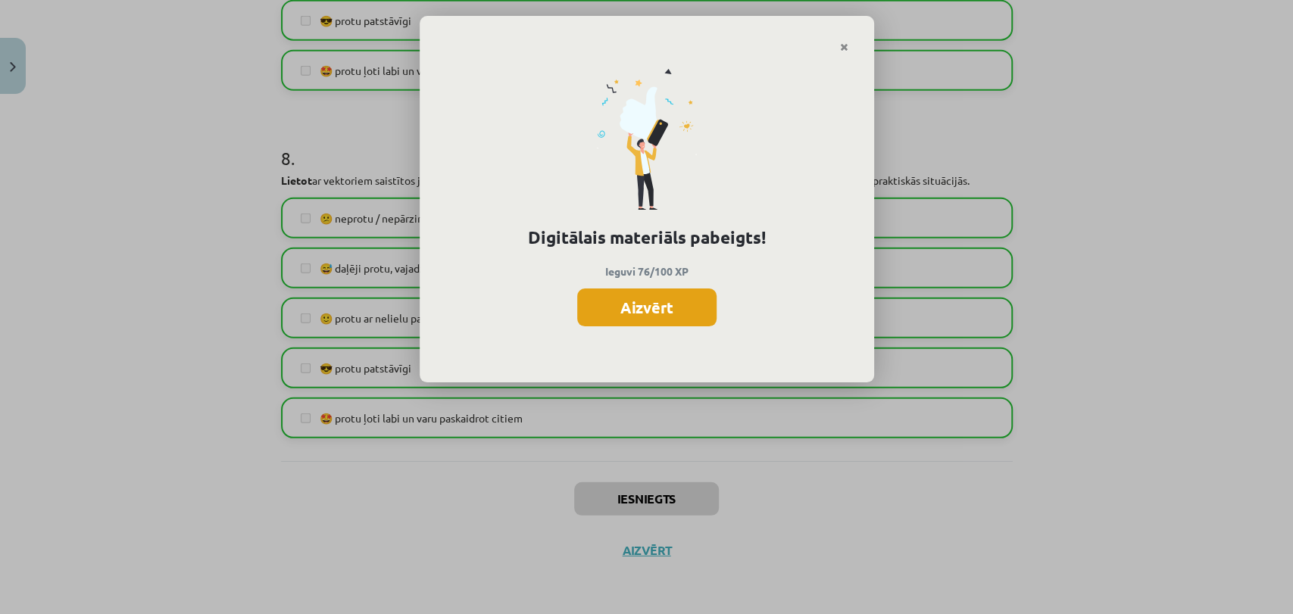
click at [656, 311] on button "Aizvērt" at bounding box center [646, 308] width 139 height 38
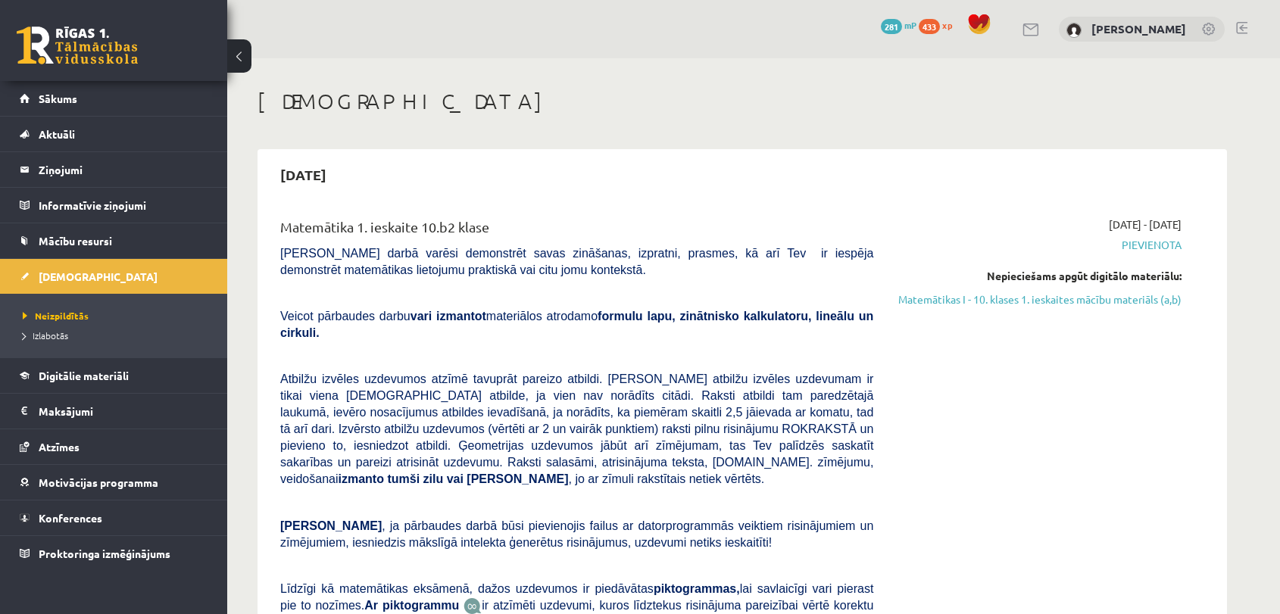
scroll to position [201, 0]
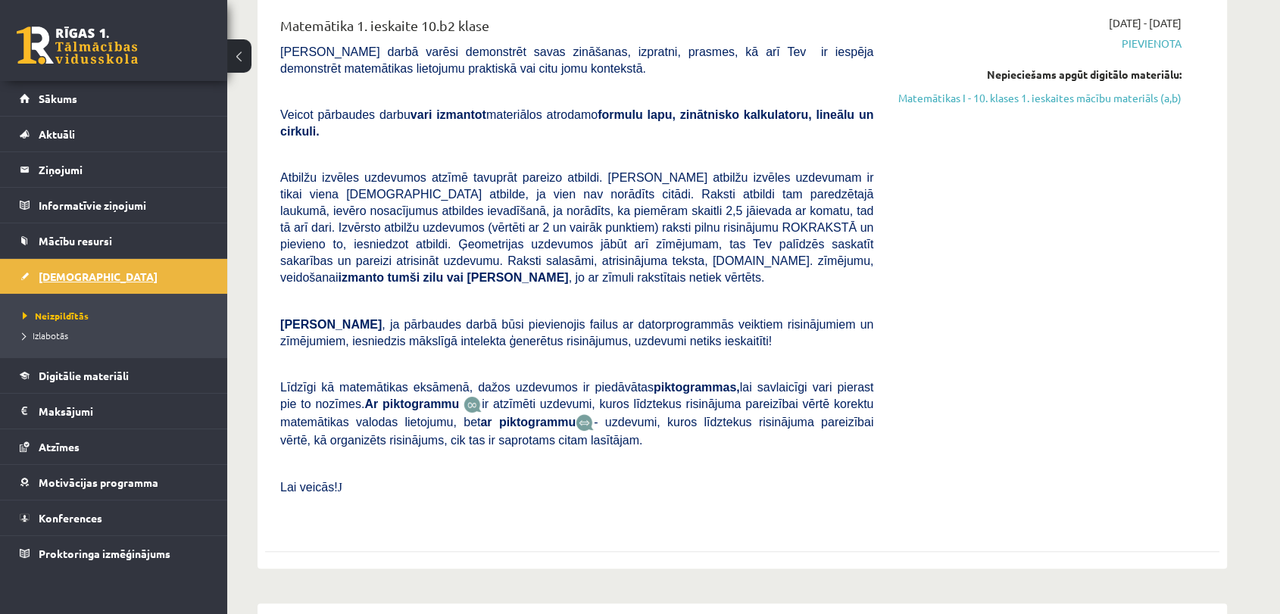
click at [69, 284] on link "[DEMOGRAPHIC_DATA]" at bounding box center [114, 276] width 189 height 35
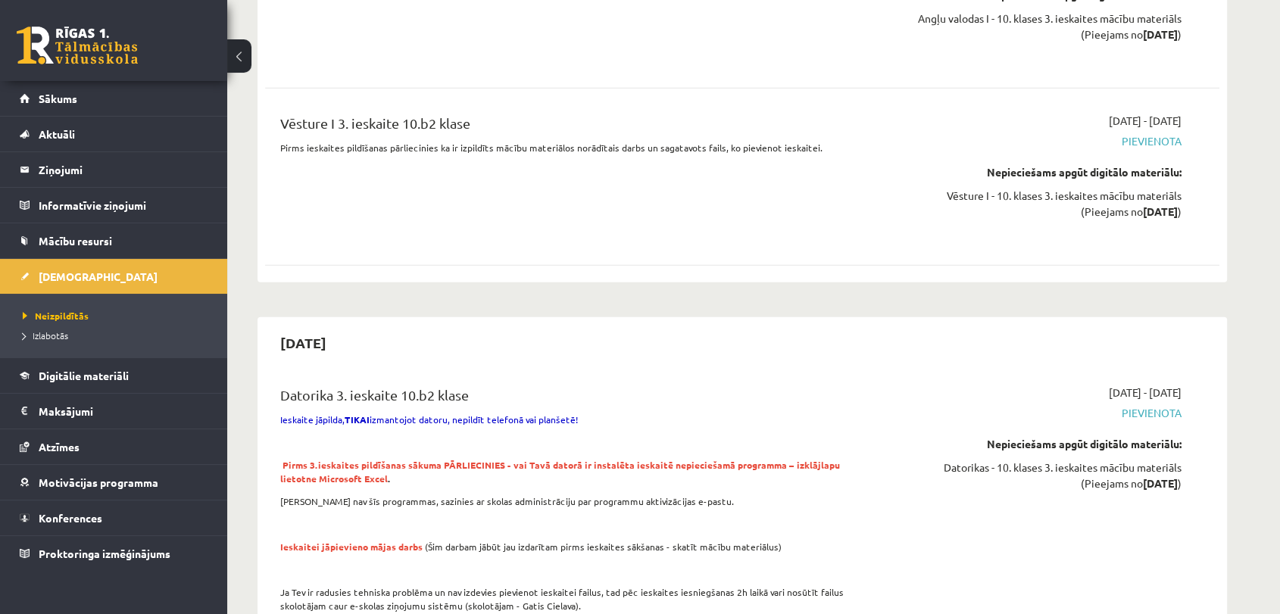
scroll to position [4590, 0]
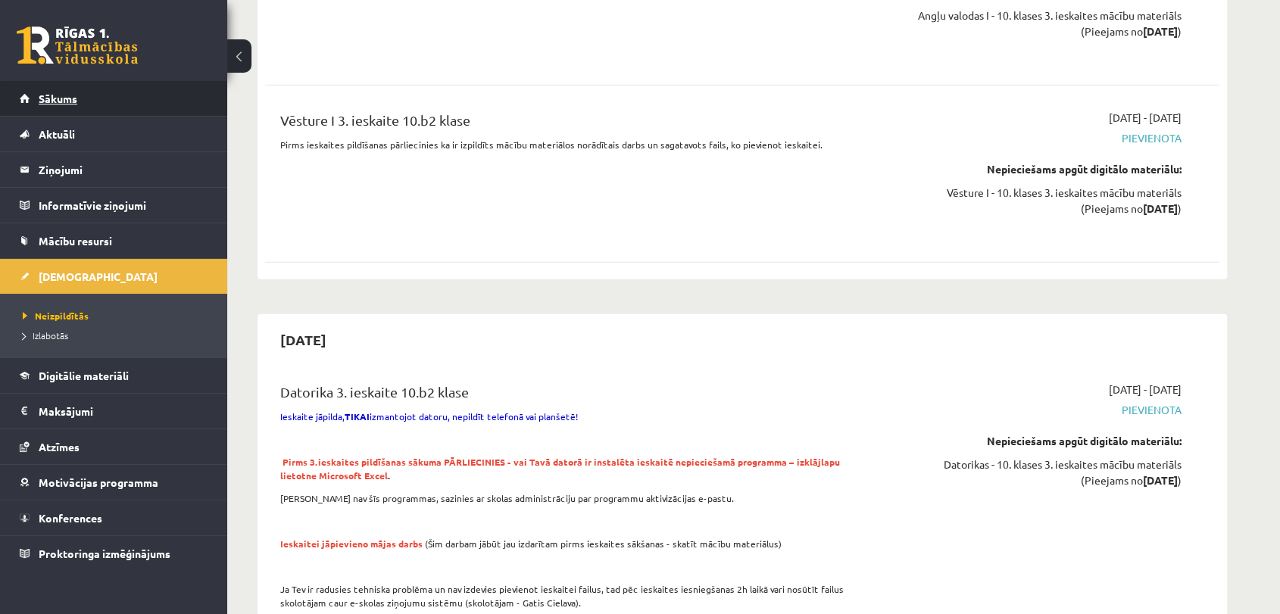
click at [60, 105] on link "Sākums" at bounding box center [114, 98] width 189 height 35
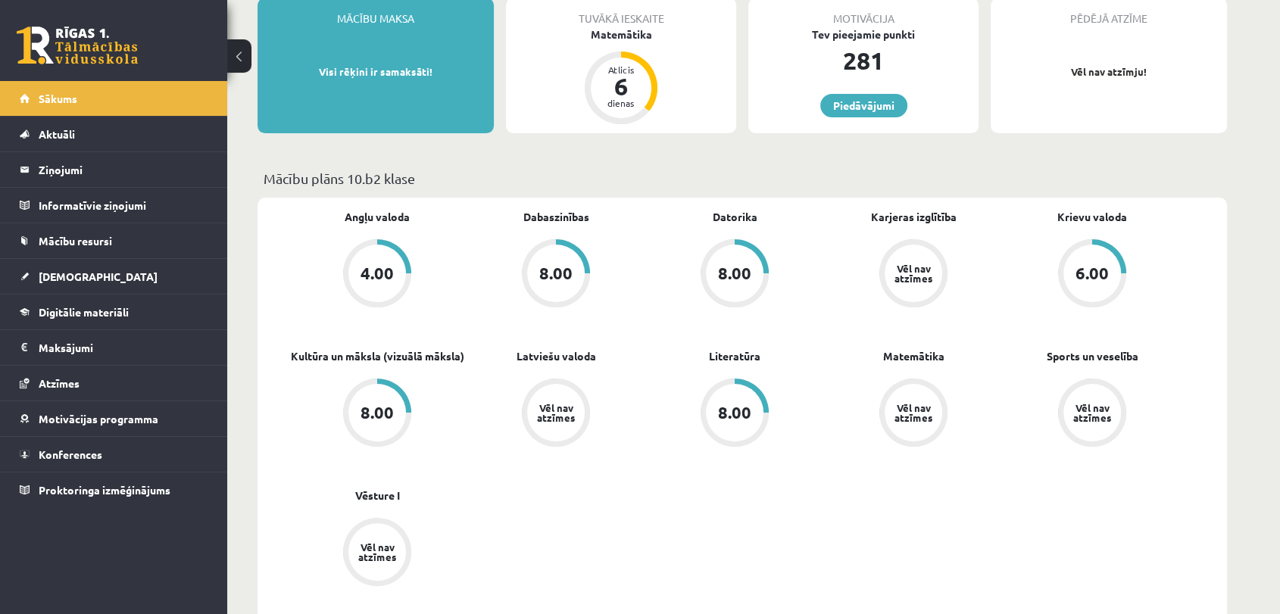
scroll to position [303, 0]
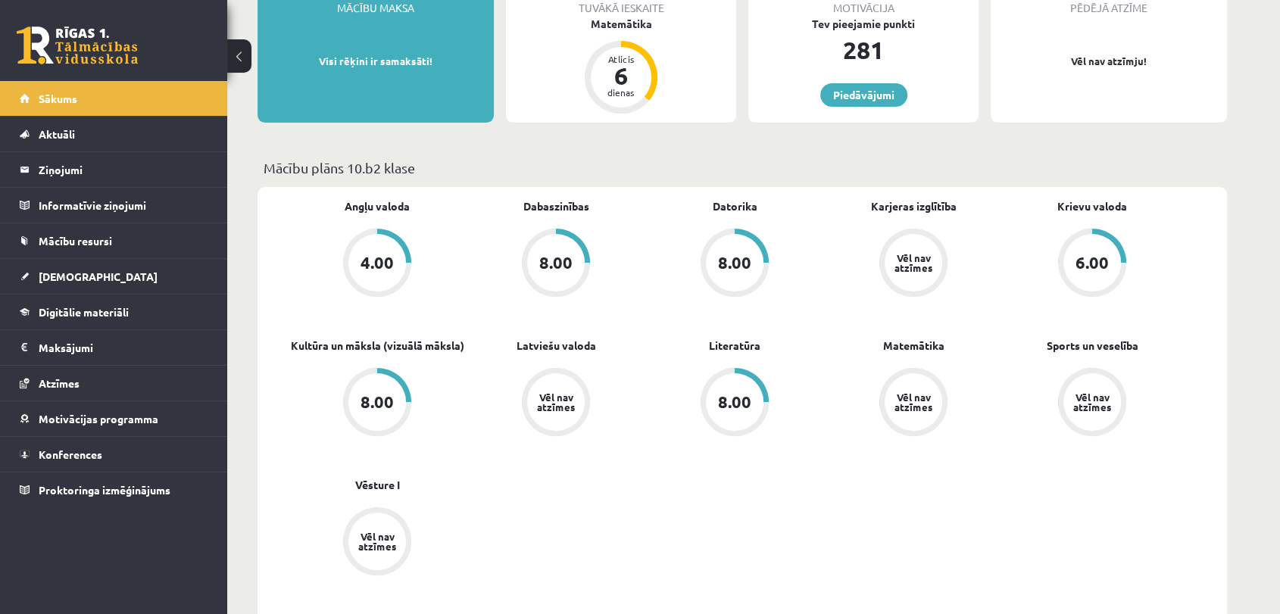
click at [762, 386] on div "8.00" at bounding box center [735, 402] width 68 height 68
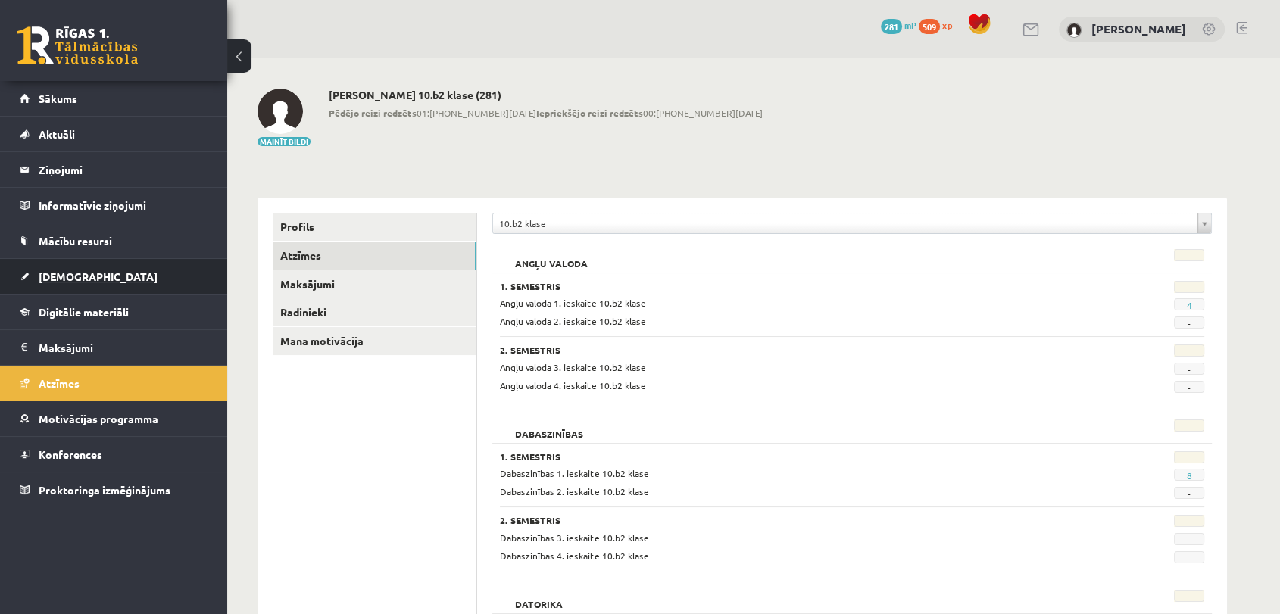
click at [67, 276] on span "[DEMOGRAPHIC_DATA]" at bounding box center [98, 277] width 119 height 14
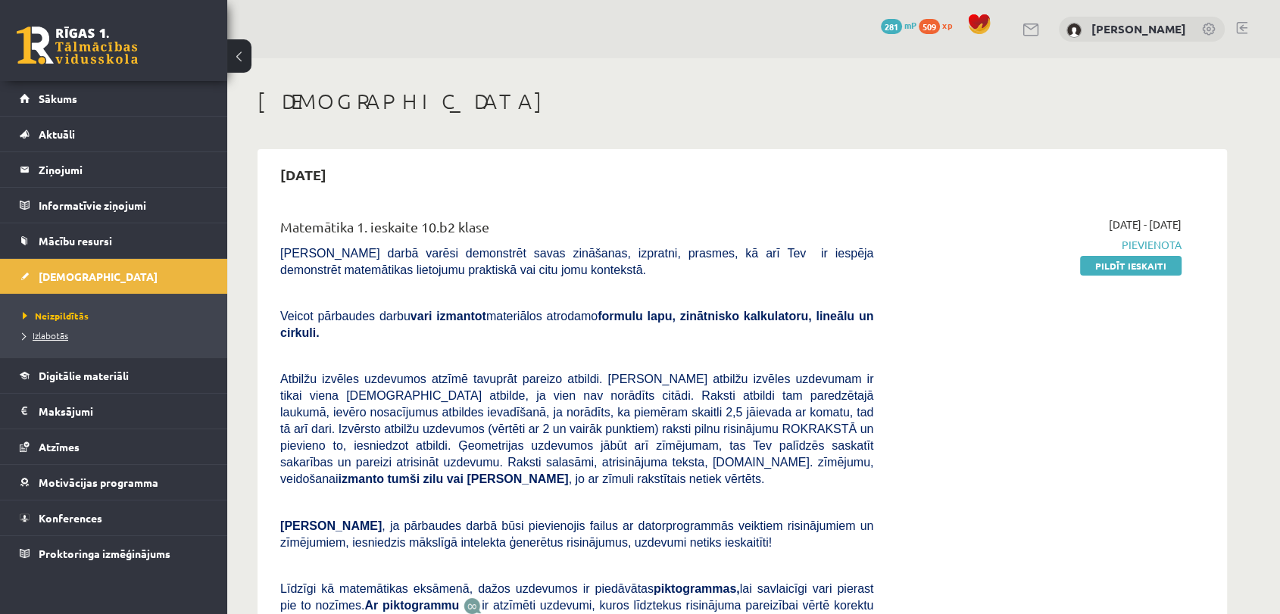
click at [50, 336] on span "Izlabotās" at bounding box center [45, 336] width 45 height 12
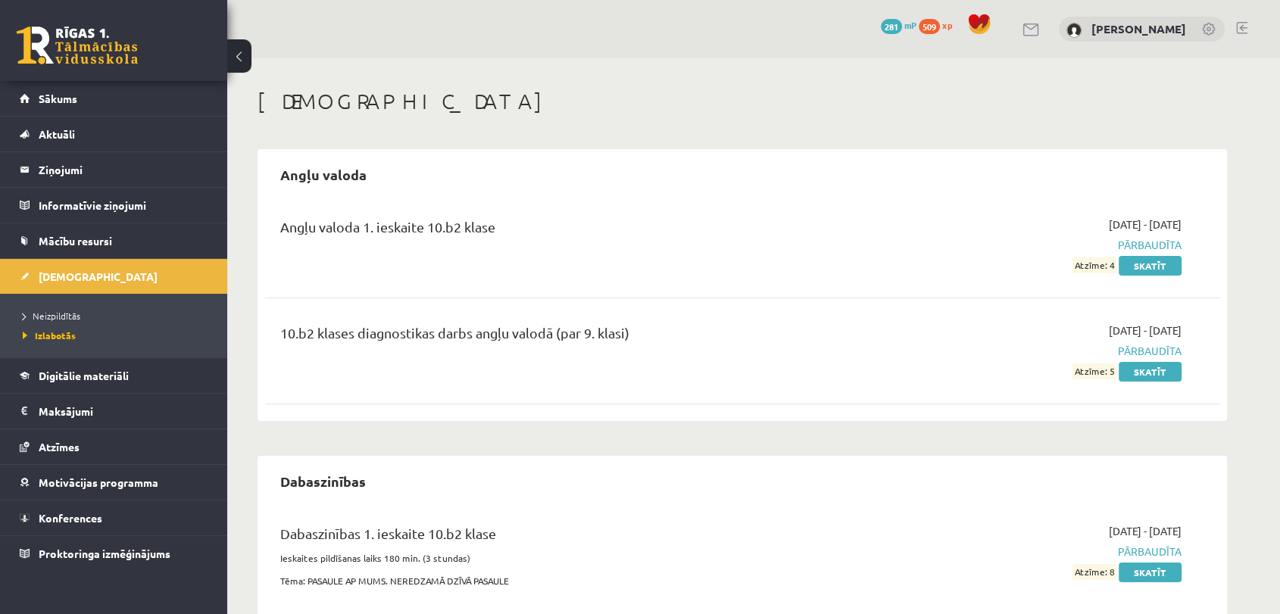
click at [900, 29] on span "281" at bounding box center [891, 26] width 21 height 15
